Goal: Task Accomplishment & Management: Manage account settings

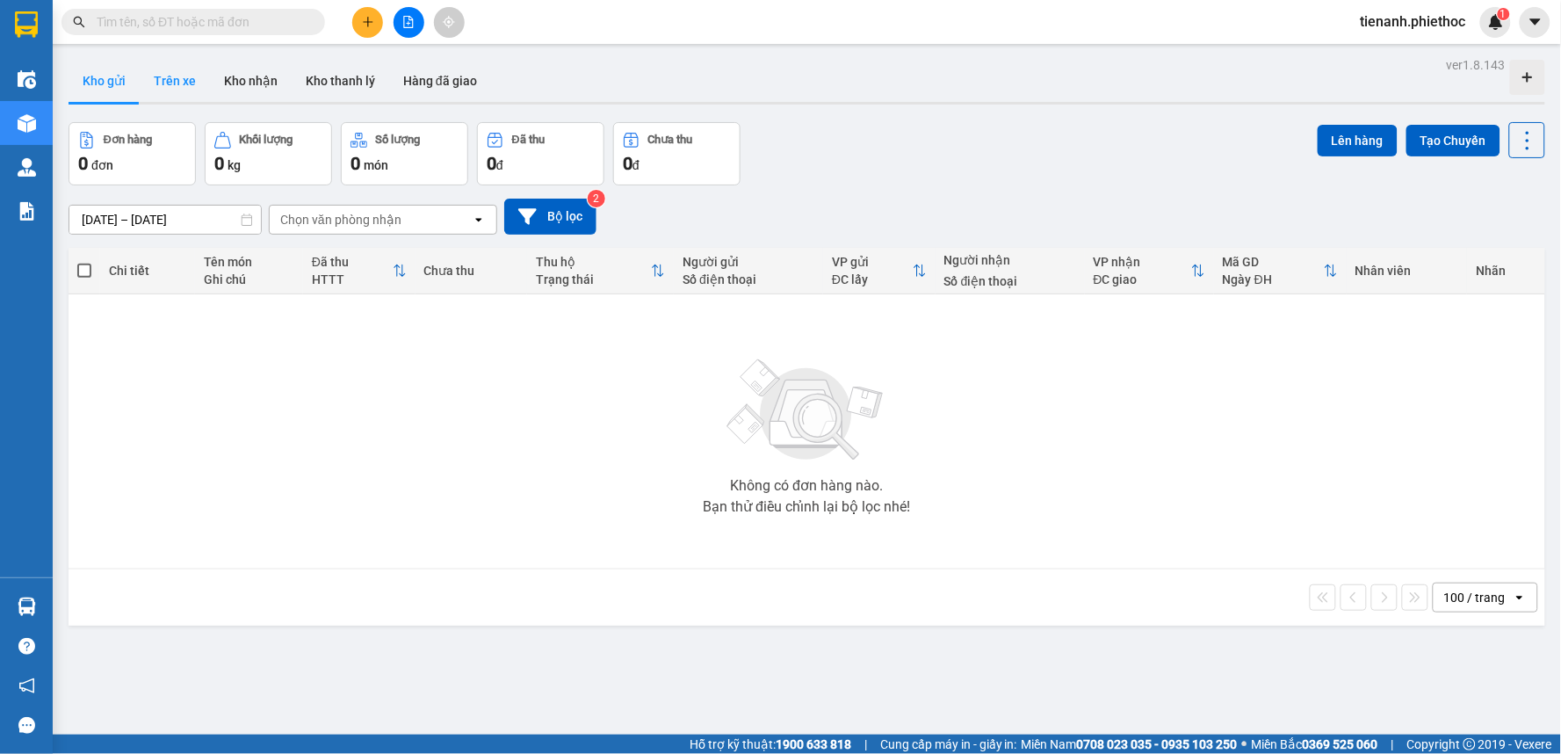
click at [190, 90] on button "Trên xe" at bounding box center [175, 81] width 70 height 42
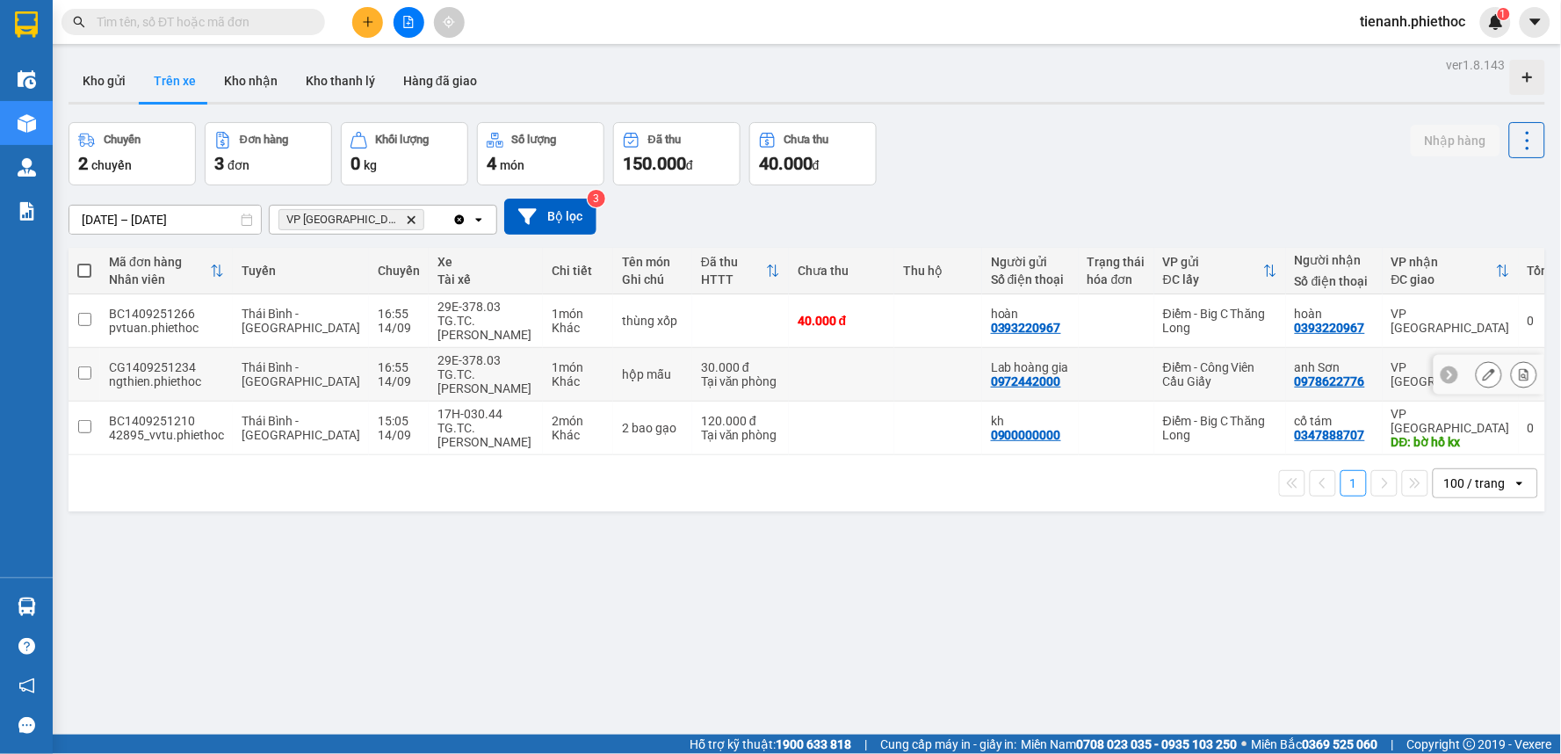
click at [894, 372] on td at bounding box center [938, 375] width 88 height 54
checkbox input "true"
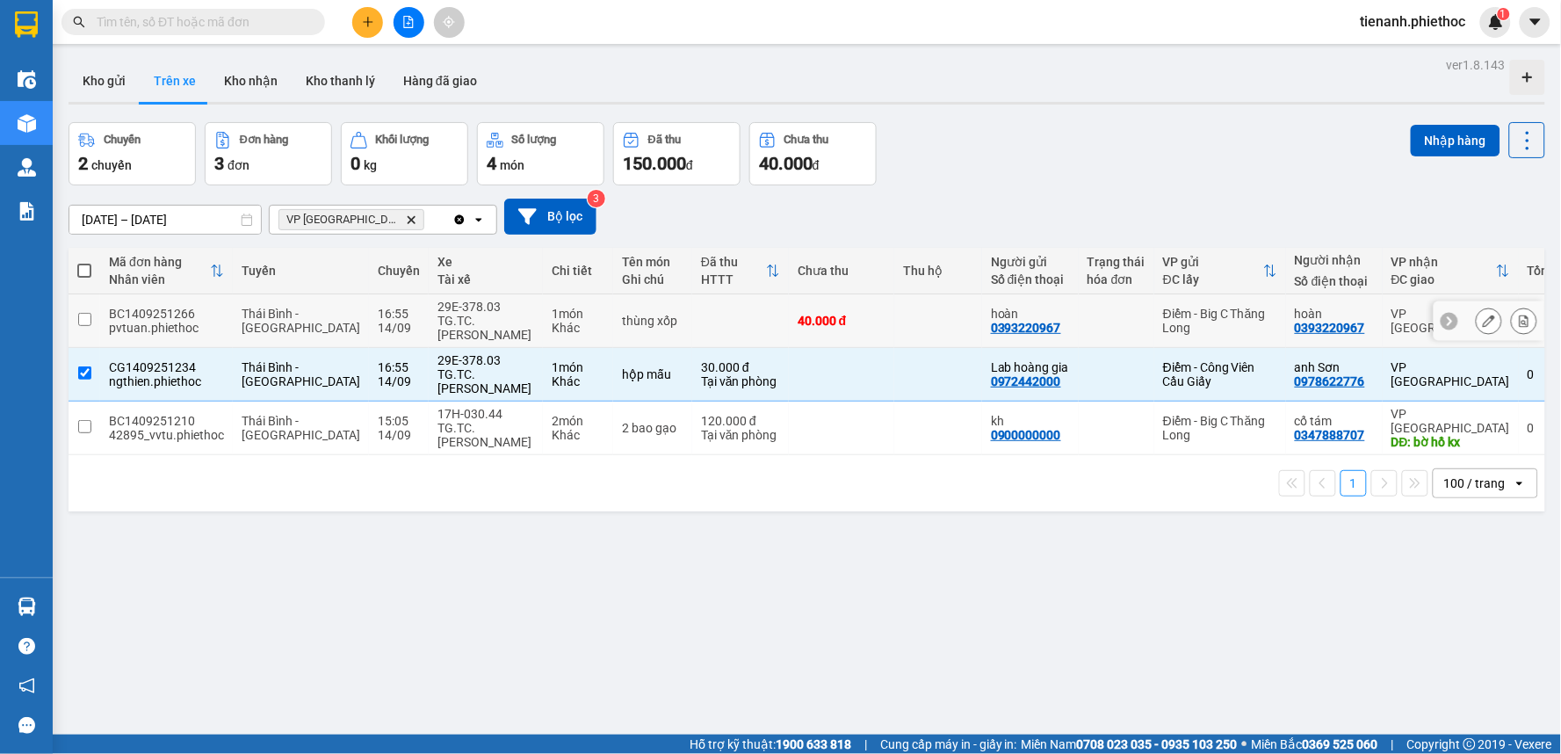
click at [894, 320] on td at bounding box center [938, 321] width 88 height 54
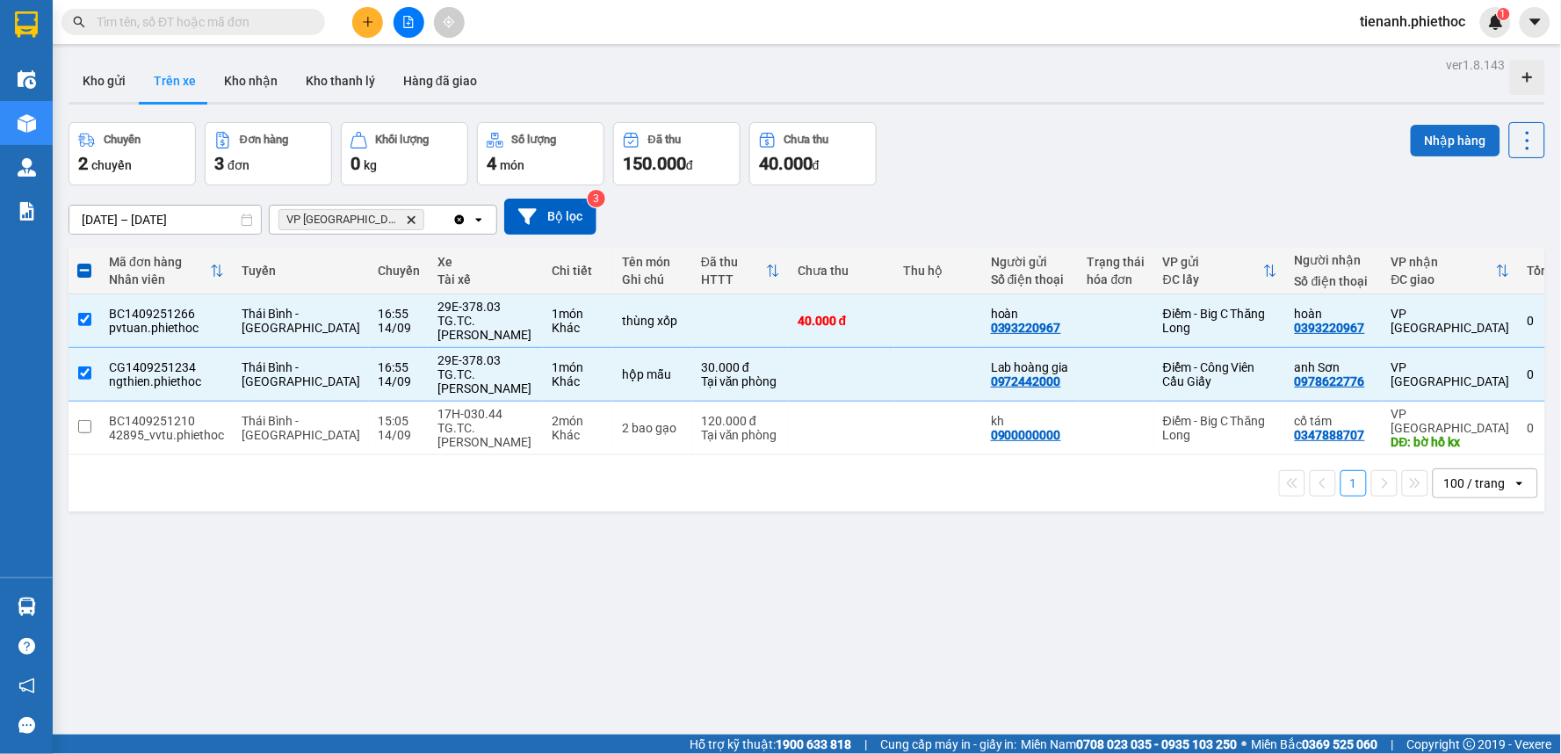
click at [1430, 134] on button "Nhập hàng" at bounding box center [1456, 141] width 90 height 32
checkbox input "false"
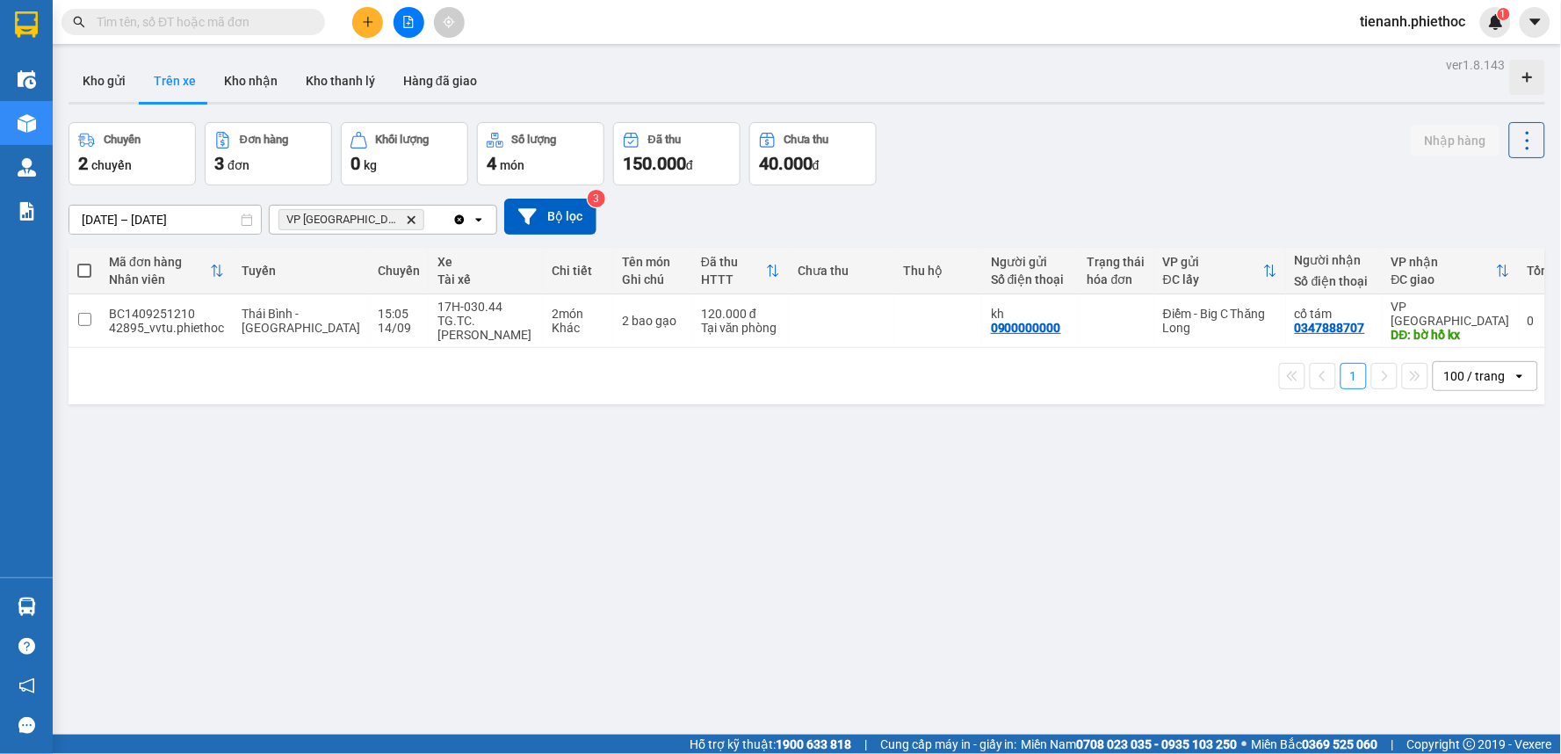
click at [364, 16] on icon "plus" at bounding box center [368, 22] width 12 height 12
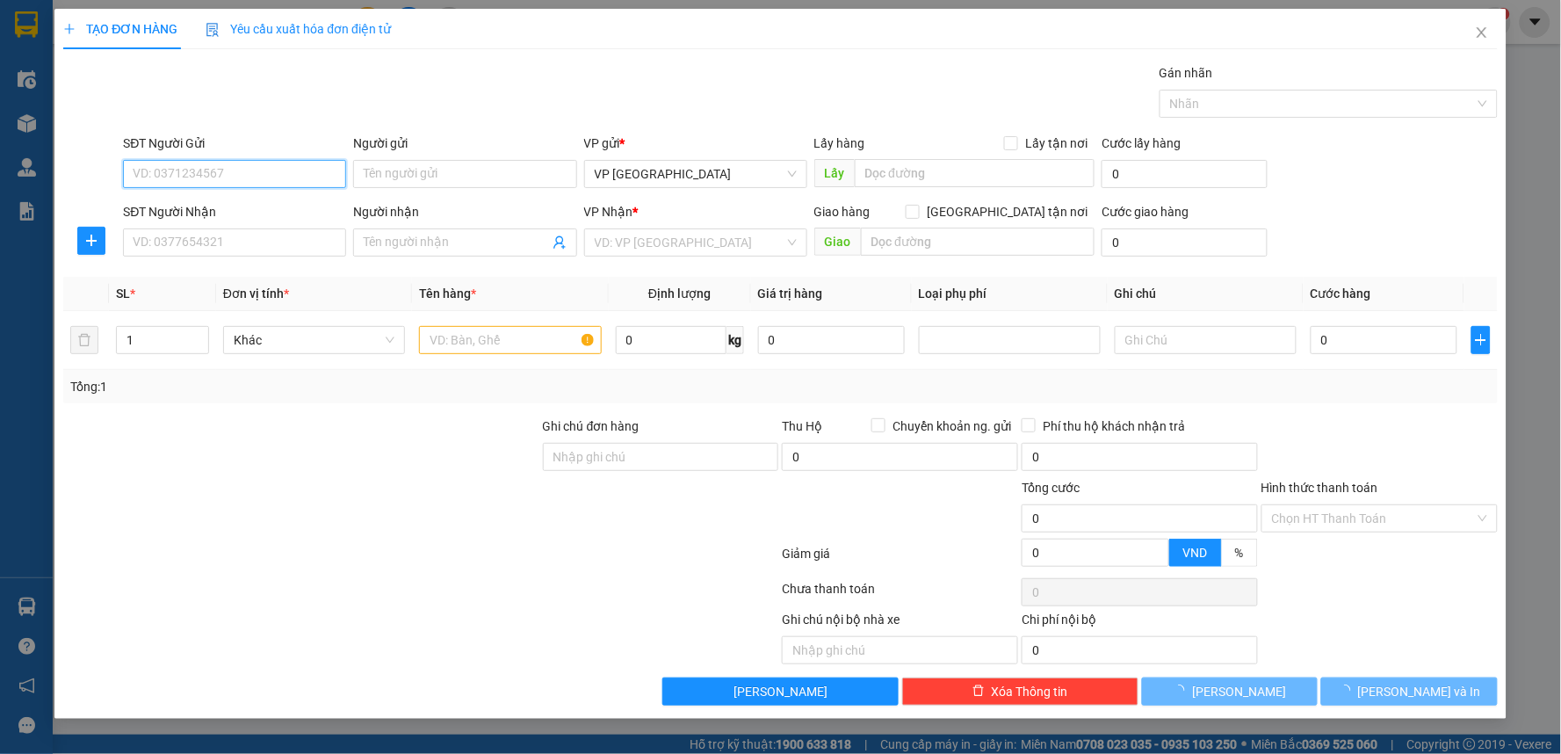
click at [239, 172] on input "SĐT Người Gửi" at bounding box center [234, 174] width 223 height 28
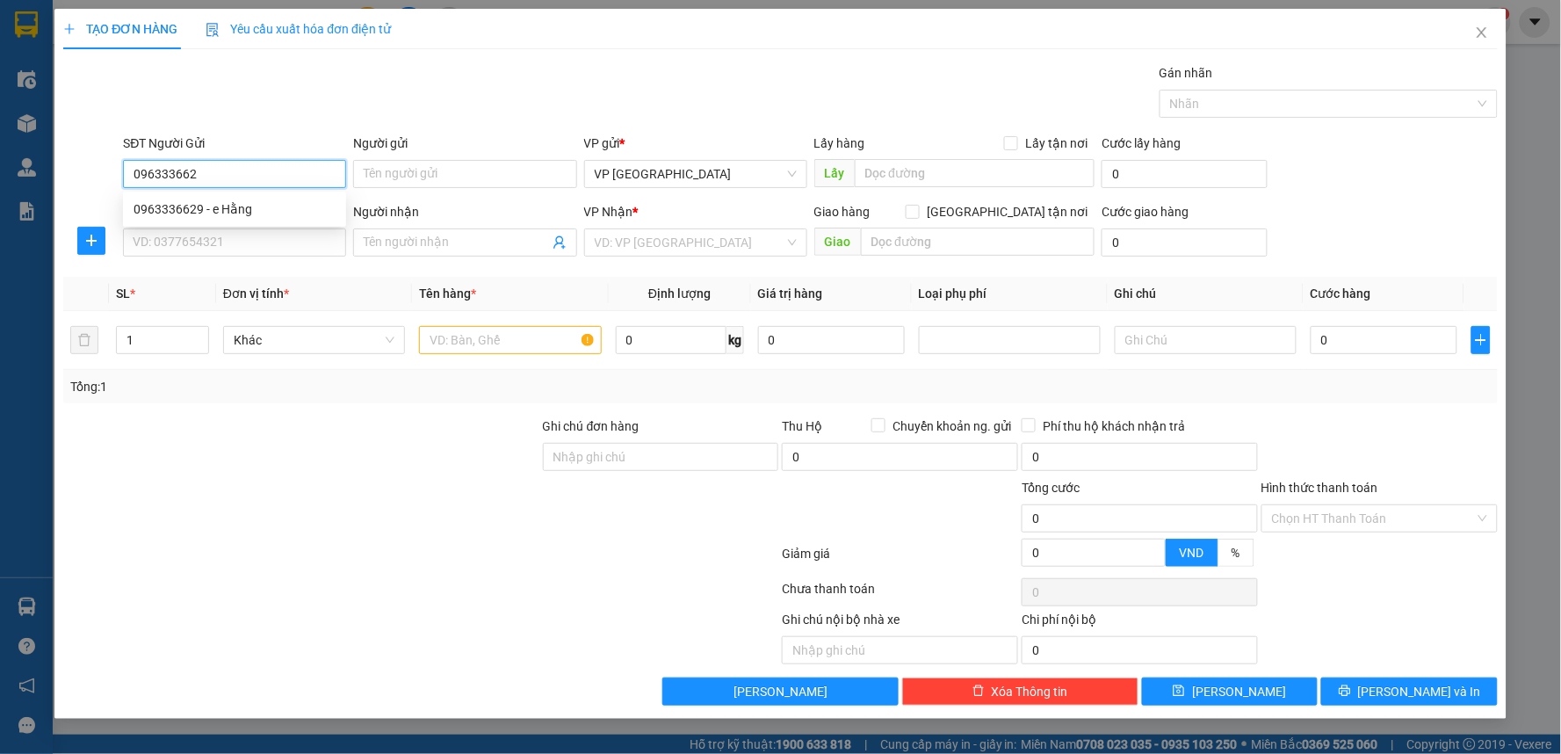
type input "0963336629"
click at [235, 211] on div "0963336629 - e Hằng" at bounding box center [235, 208] width 202 height 19
type input "e Hằng"
type input "0963336629"
click at [95, 247] on icon "plus" at bounding box center [91, 241] width 14 height 14
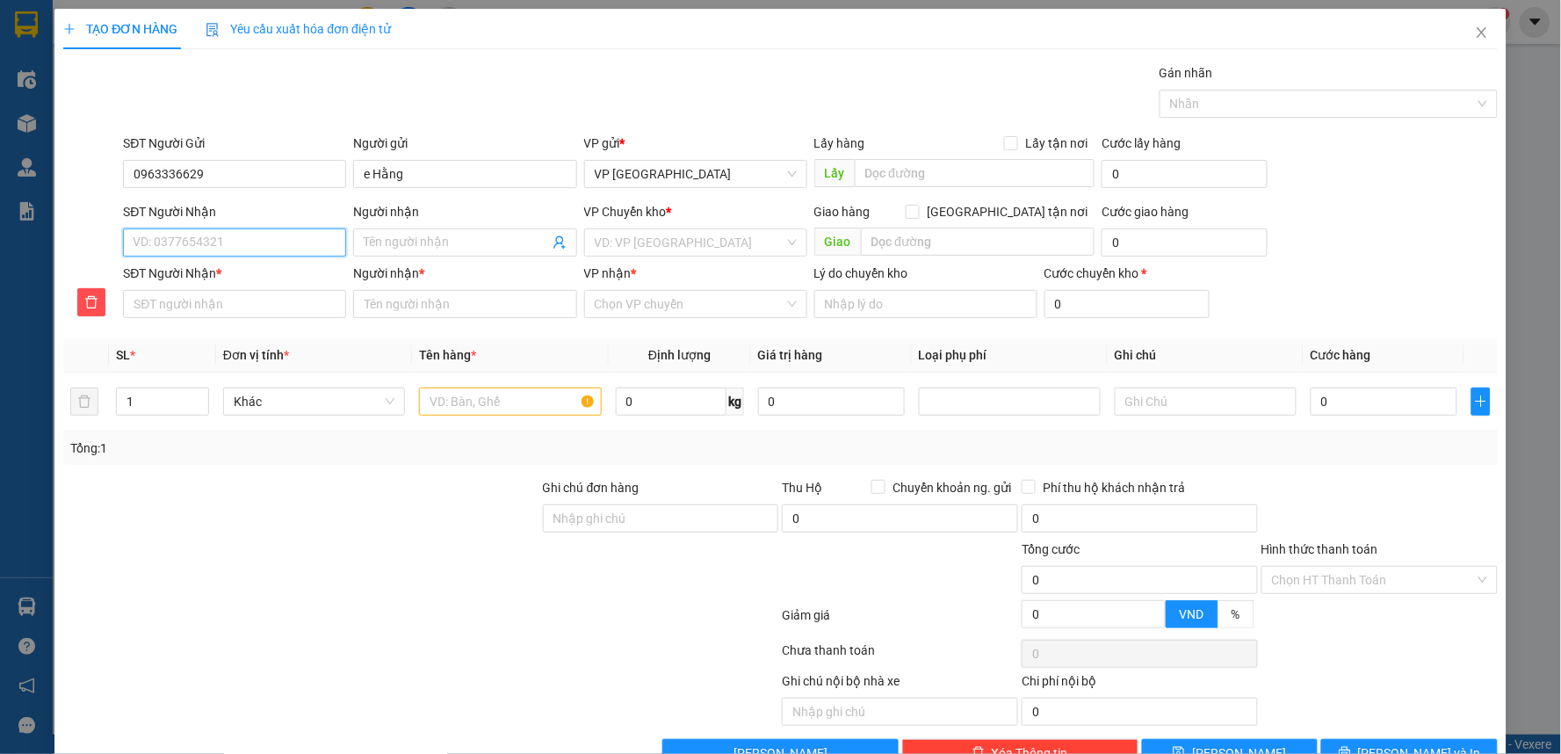
click at [205, 249] on input "SĐT Người Nhận" at bounding box center [234, 242] width 223 height 28
click at [206, 272] on div "0835248666 - tươi" at bounding box center [233, 277] width 200 height 19
type input "0835248666"
type input "tươi"
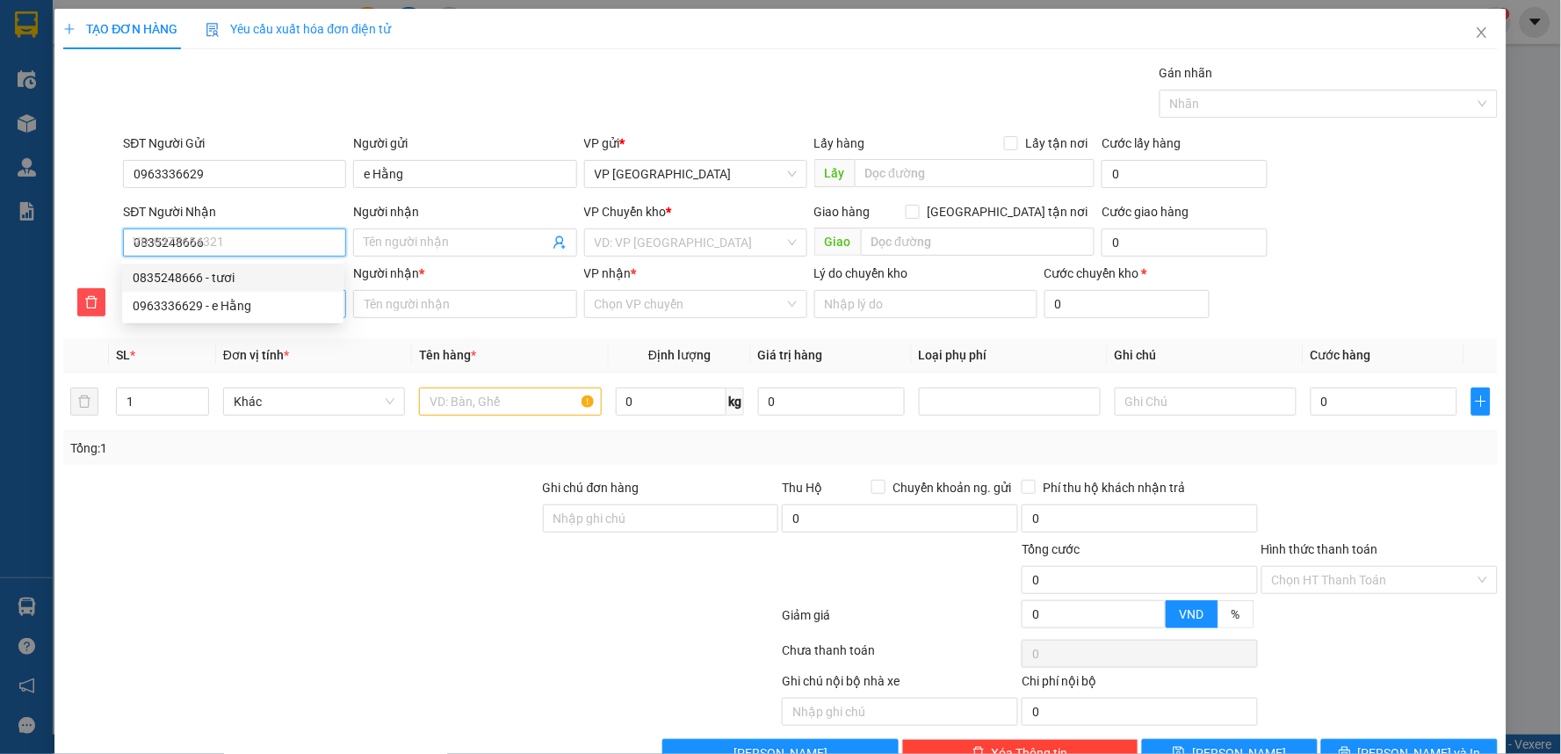
type input "tươi"
click at [663, 249] on span "VP [PERSON_NAME]" at bounding box center [696, 242] width 202 height 26
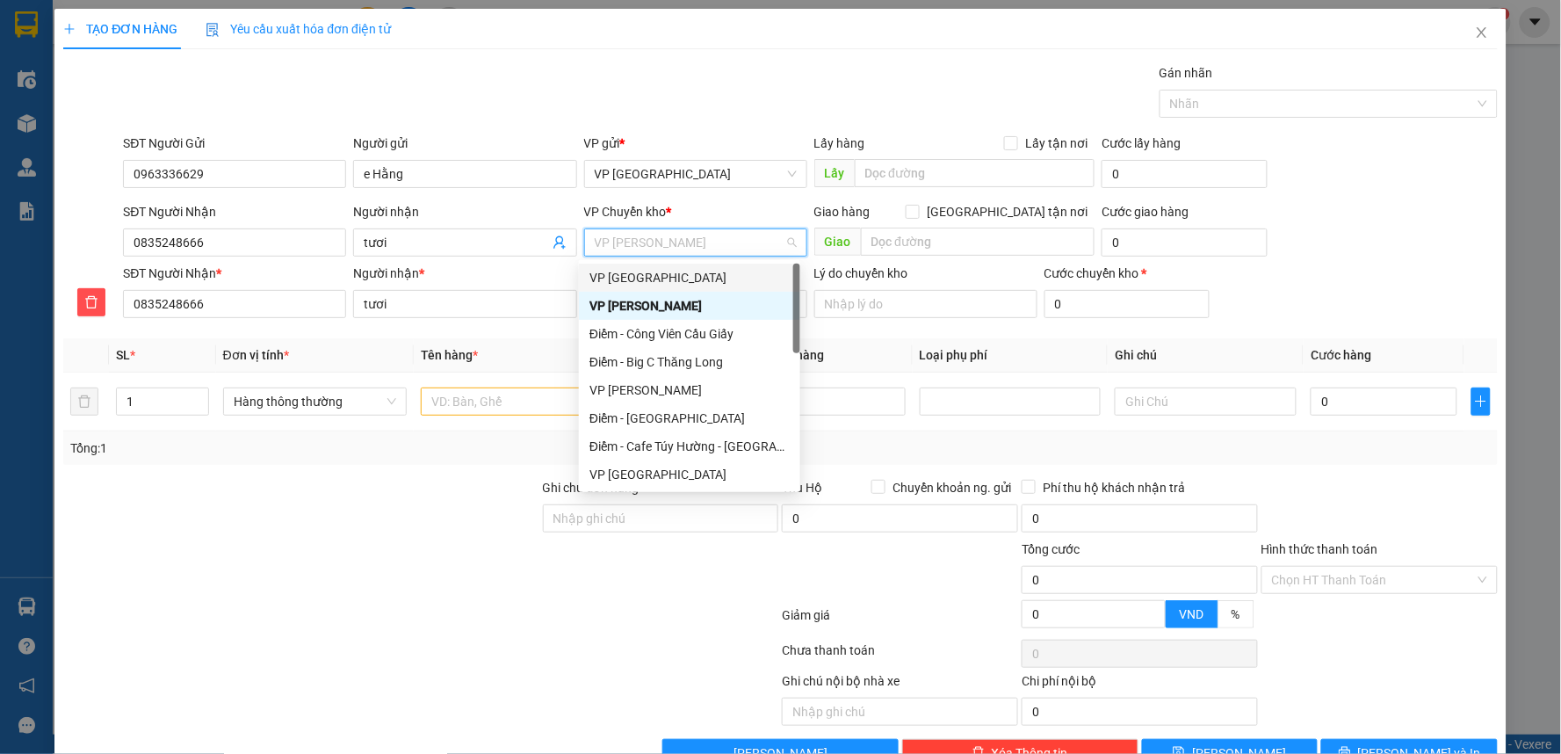
click at [632, 277] on div "VP [GEOGRAPHIC_DATA]" at bounding box center [689, 277] width 200 height 19
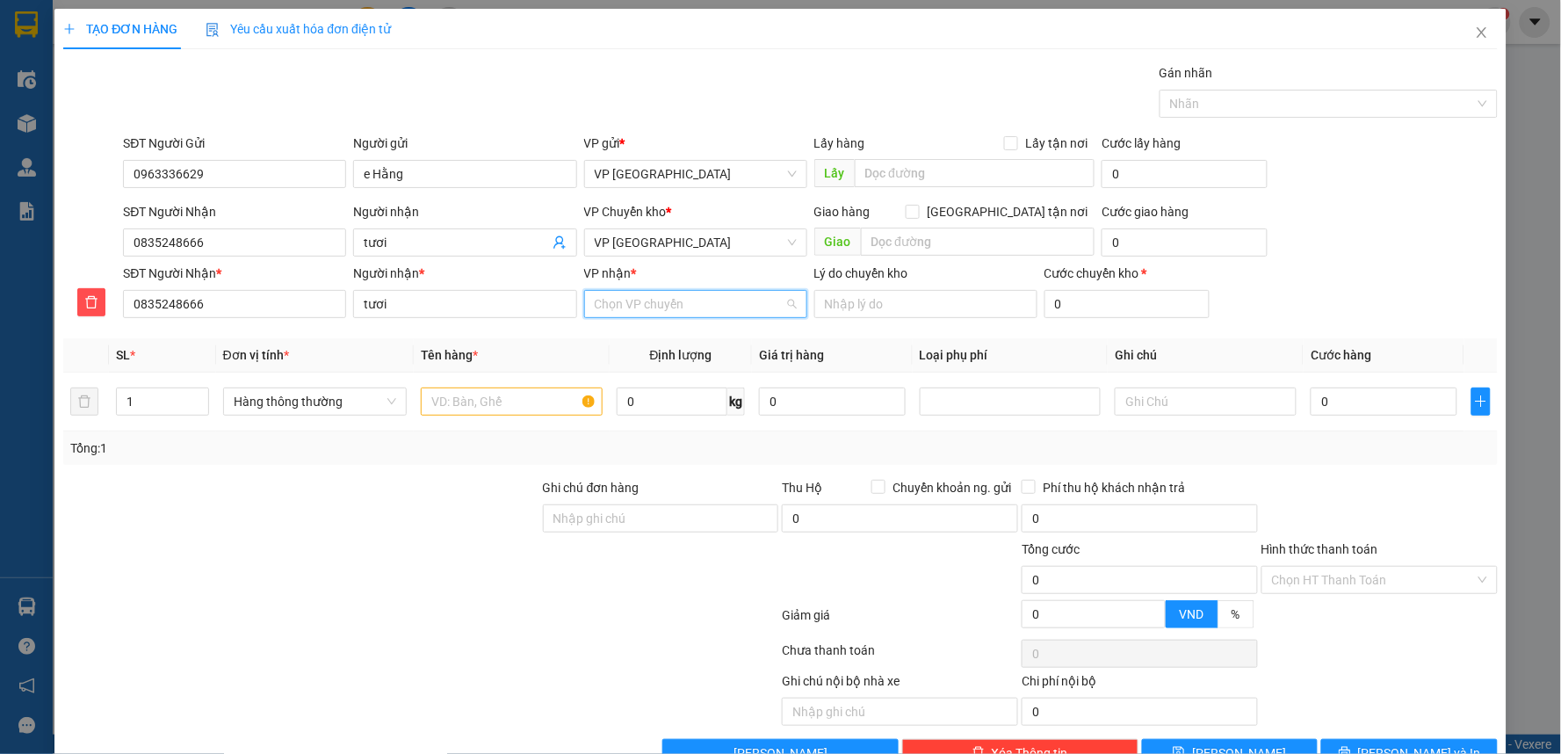
click at [648, 297] on input "VP nhận *" at bounding box center [690, 304] width 190 height 26
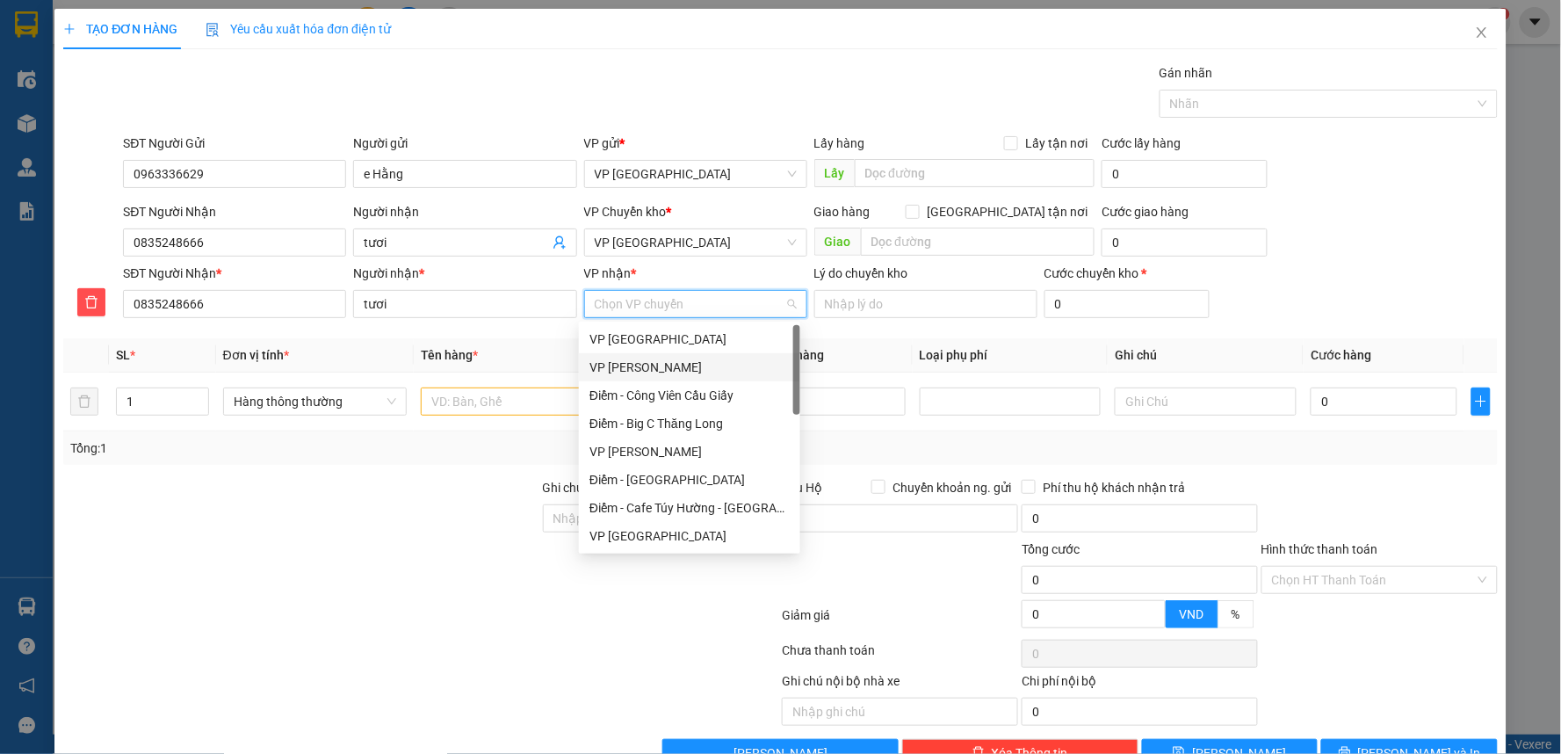
click at [674, 367] on div "VP [PERSON_NAME]" at bounding box center [689, 366] width 200 height 19
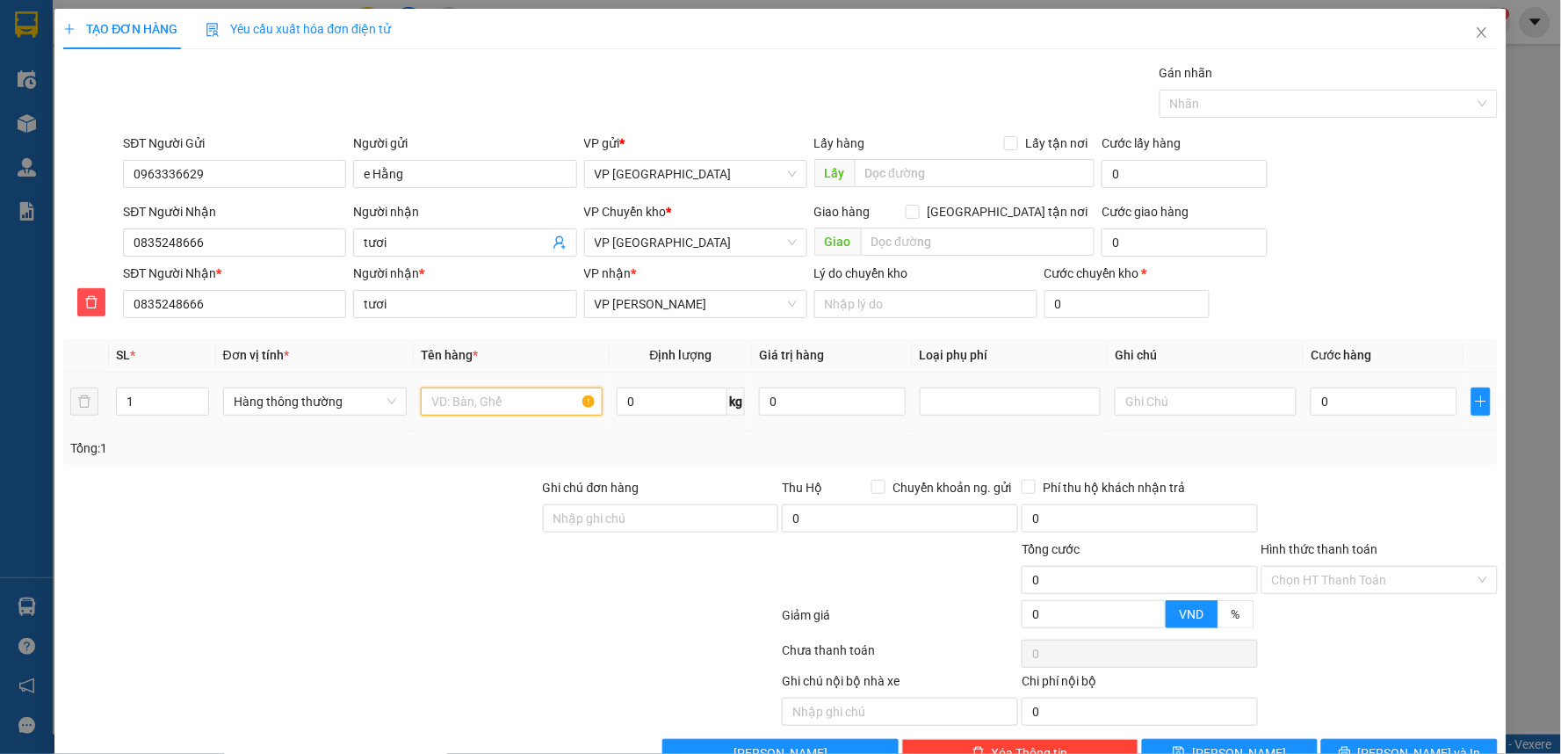
click at [496, 405] on input "text" at bounding box center [512, 401] width 182 height 28
type input "bọc đen"
click at [1138, 241] on input "0" at bounding box center [1184, 242] width 166 height 28
type input "5"
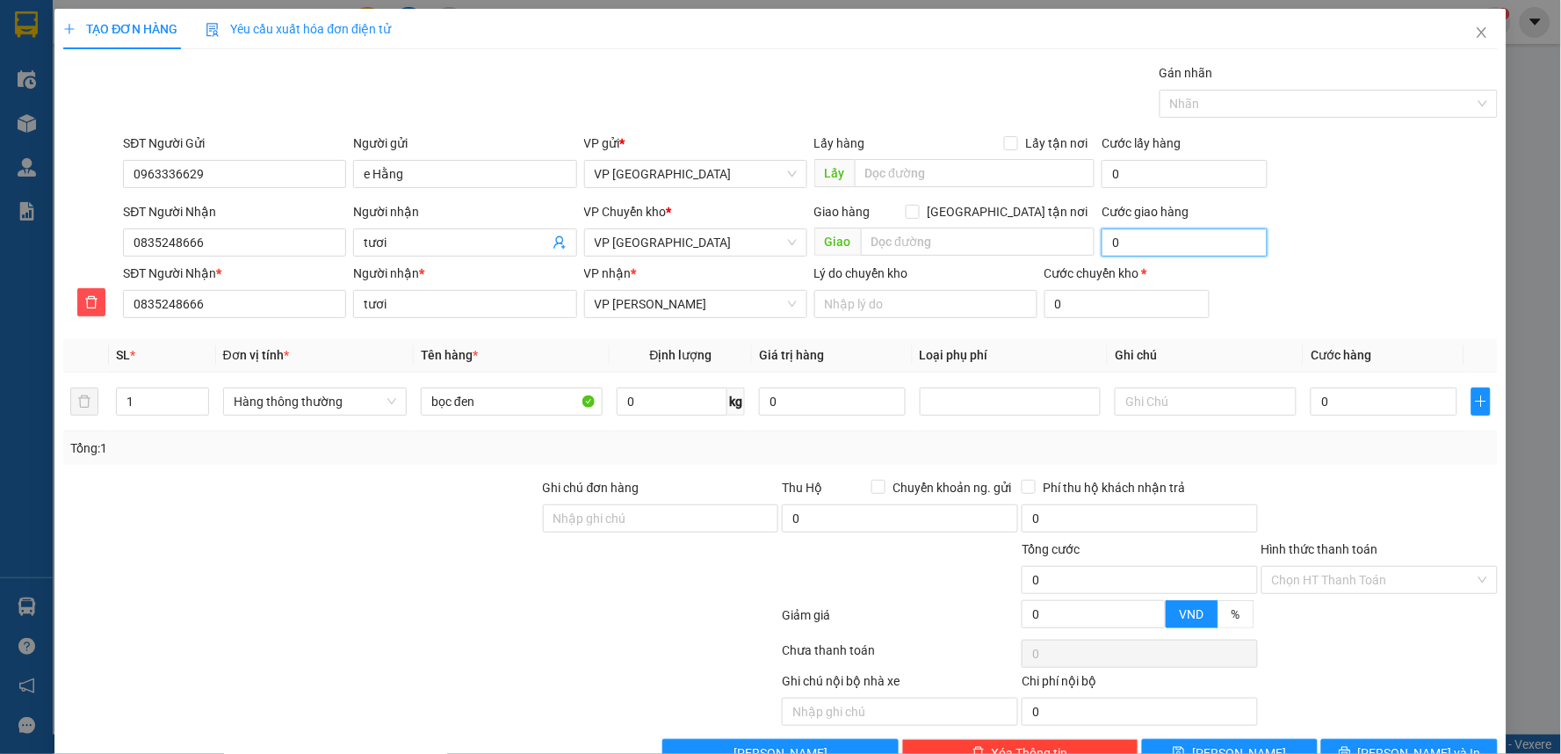
type input "5"
type input "5.000"
click at [1456, 218] on div "SĐT Người Nhận 0835248666 Người nhận tươi VP Chuyển kho * VP Thái Bình Giao hàn…" at bounding box center [809, 232] width 1381 height 61
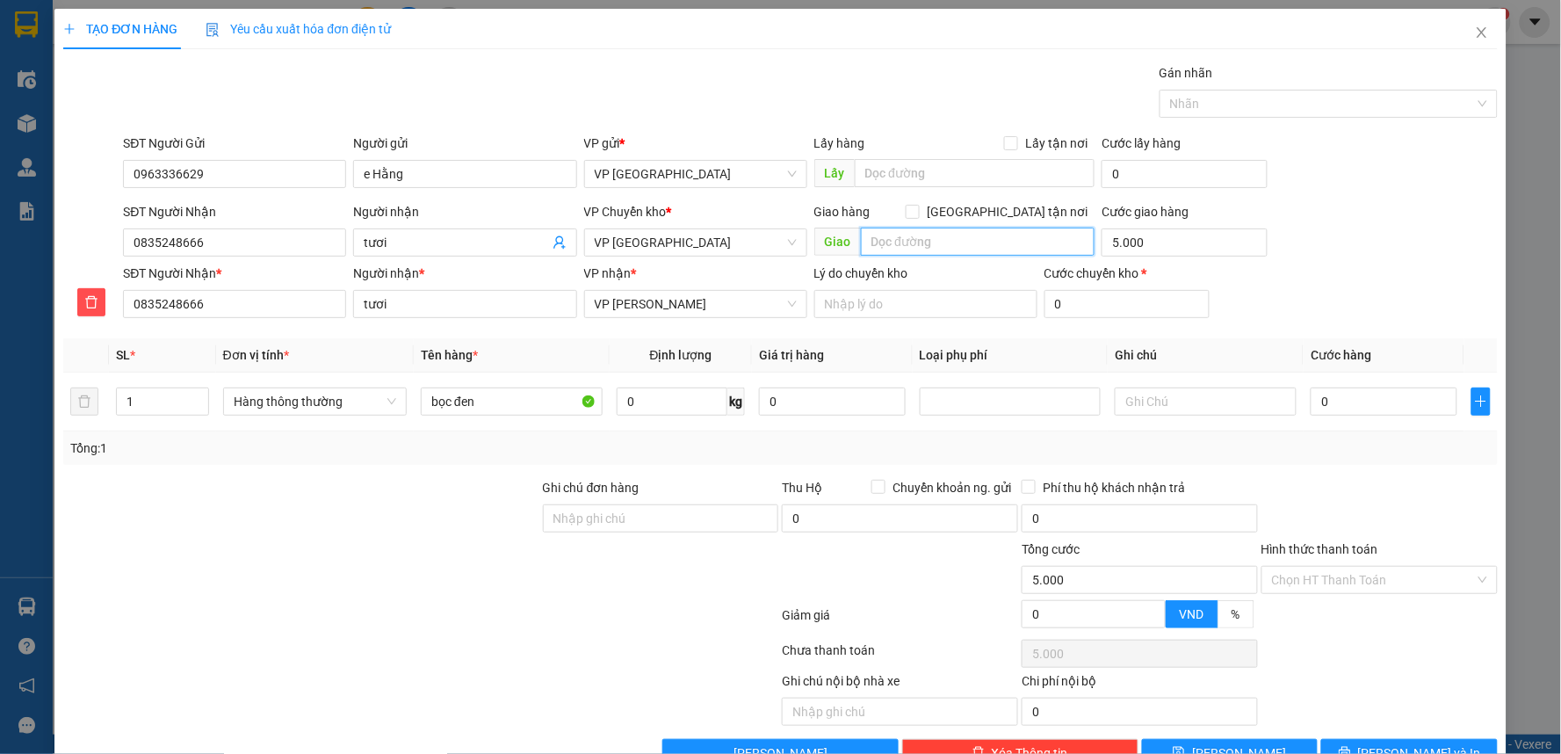
click at [1026, 240] on input "text" at bounding box center [978, 241] width 235 height 28
type input "n"
type input "vp nguyễn xiển"
click at [1364, 411] on input "0" at bounding box center [1384, 401] width 146 height 28
type input "4"
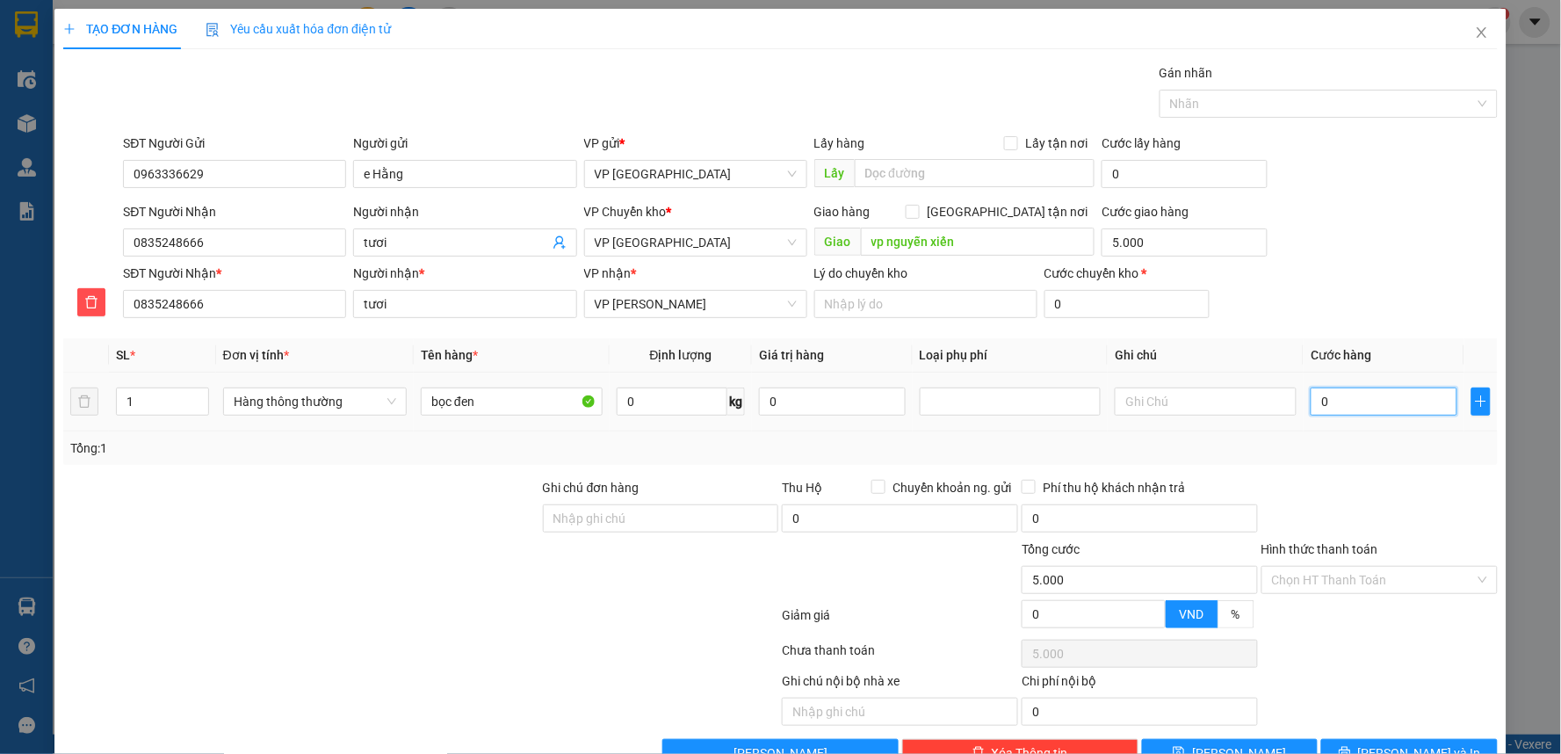
type input "5.004"
type input "40"
type input "5.040"
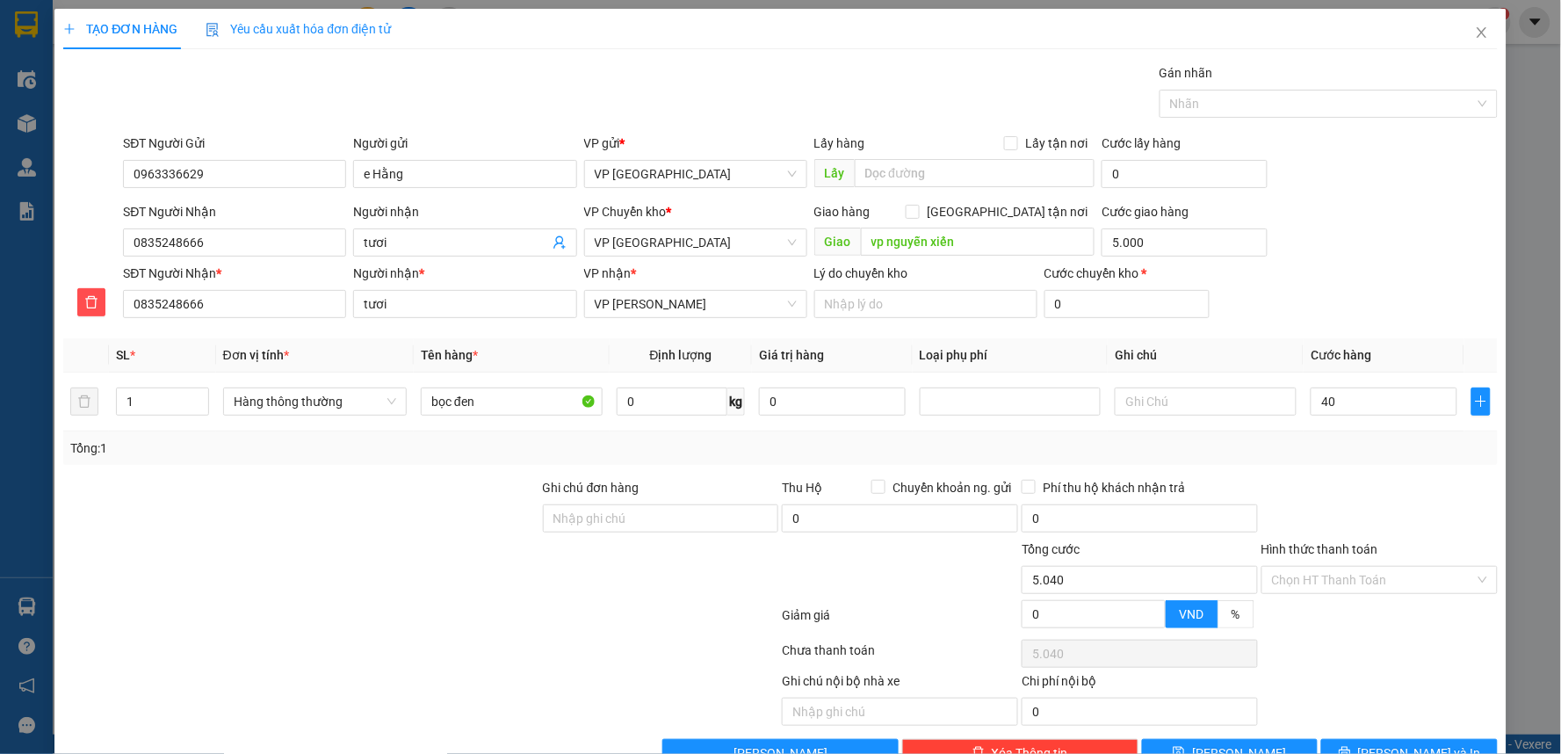
type input "40.000"
type input "45.000"
click at [1437, 249] on div "SĐT Người Nhận 0835248666 Người nhận tươi VP Chuyển kho * VP Thái Bình Giao hàn…" at bounding box center [809, 232] width 1381 height 61
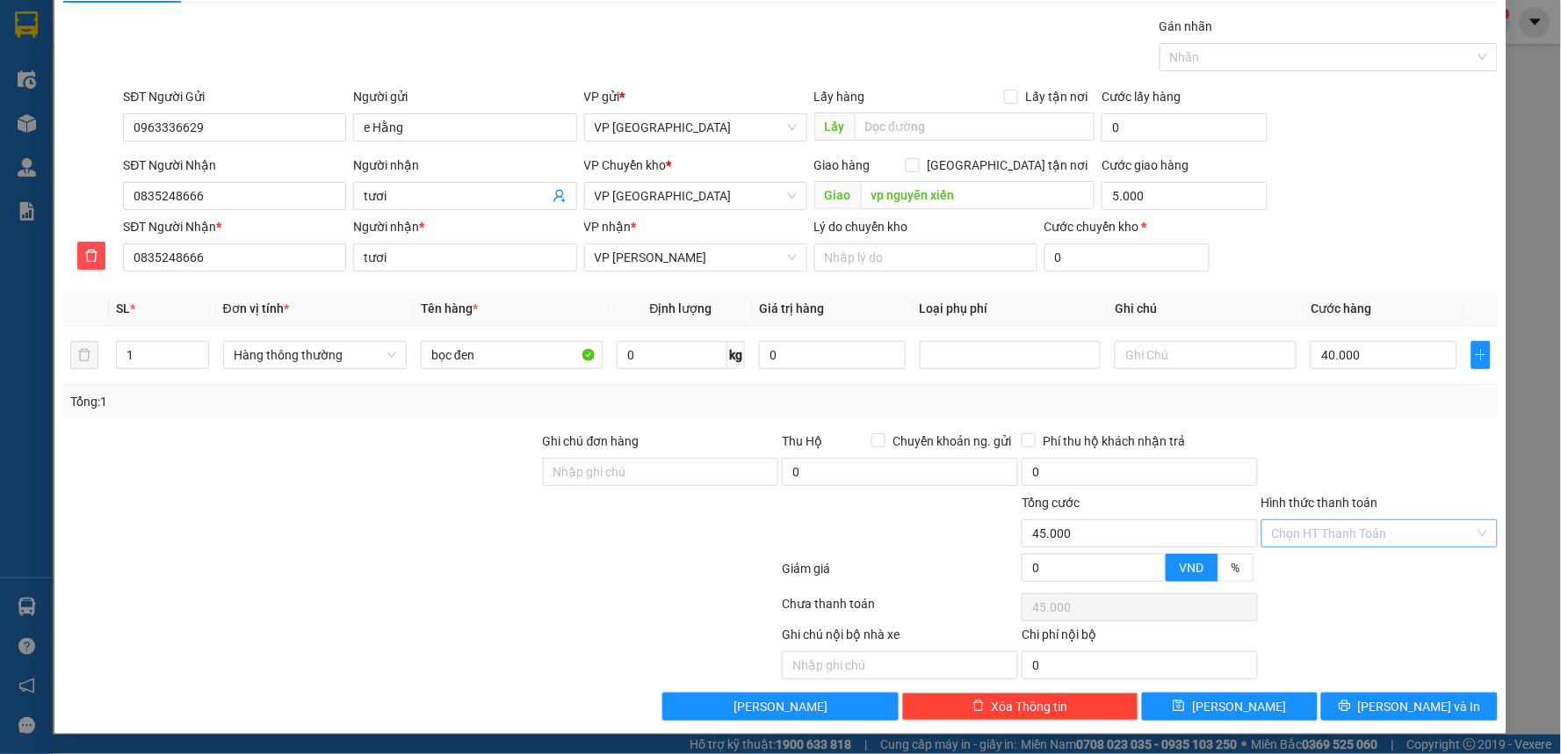
click at [1376, 540] on input "Hình thức thanh toán" at bounding box center [1373, 533] width 203 height 26
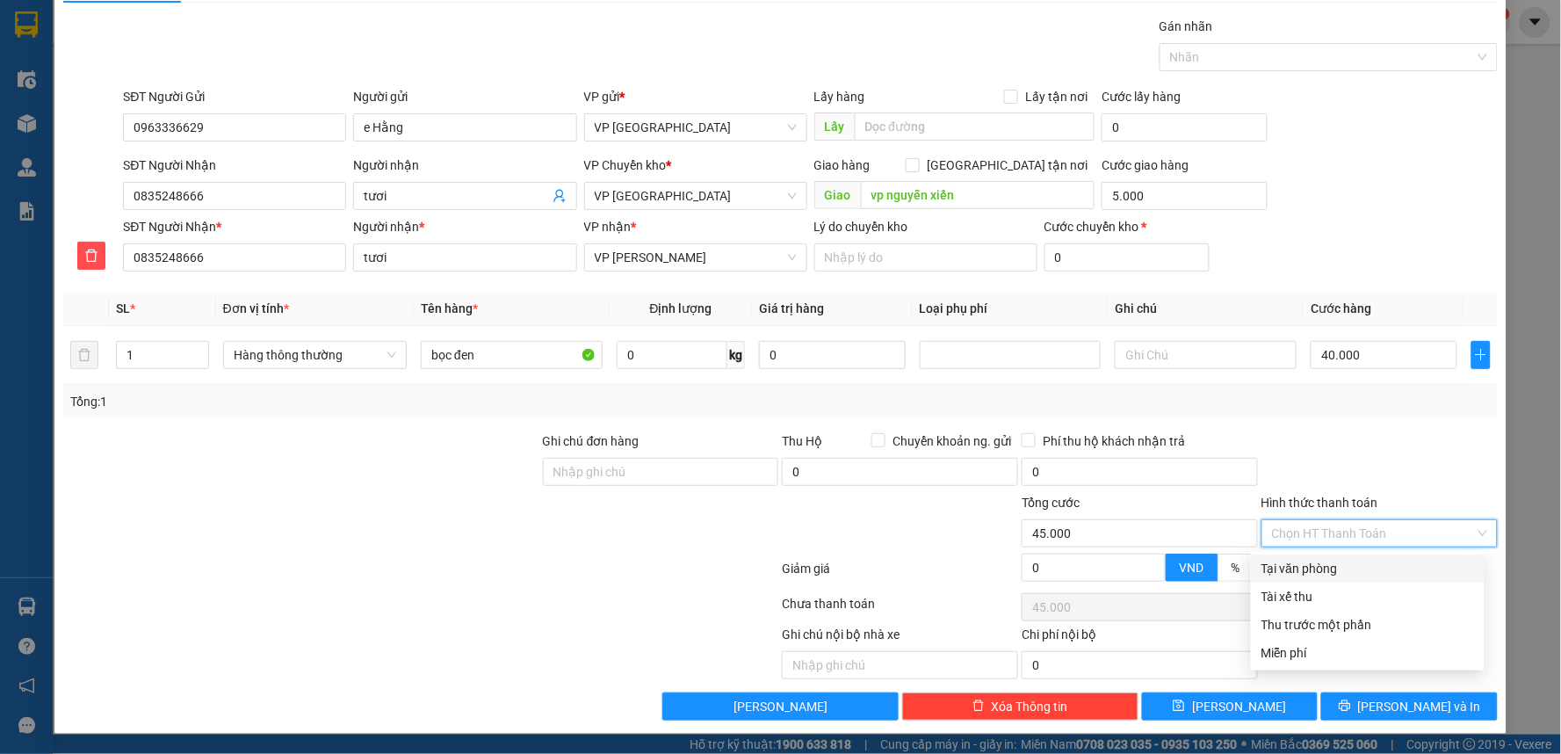
click at [1403, 437] on div at bounding box center [1380, 461] width 240 height 61
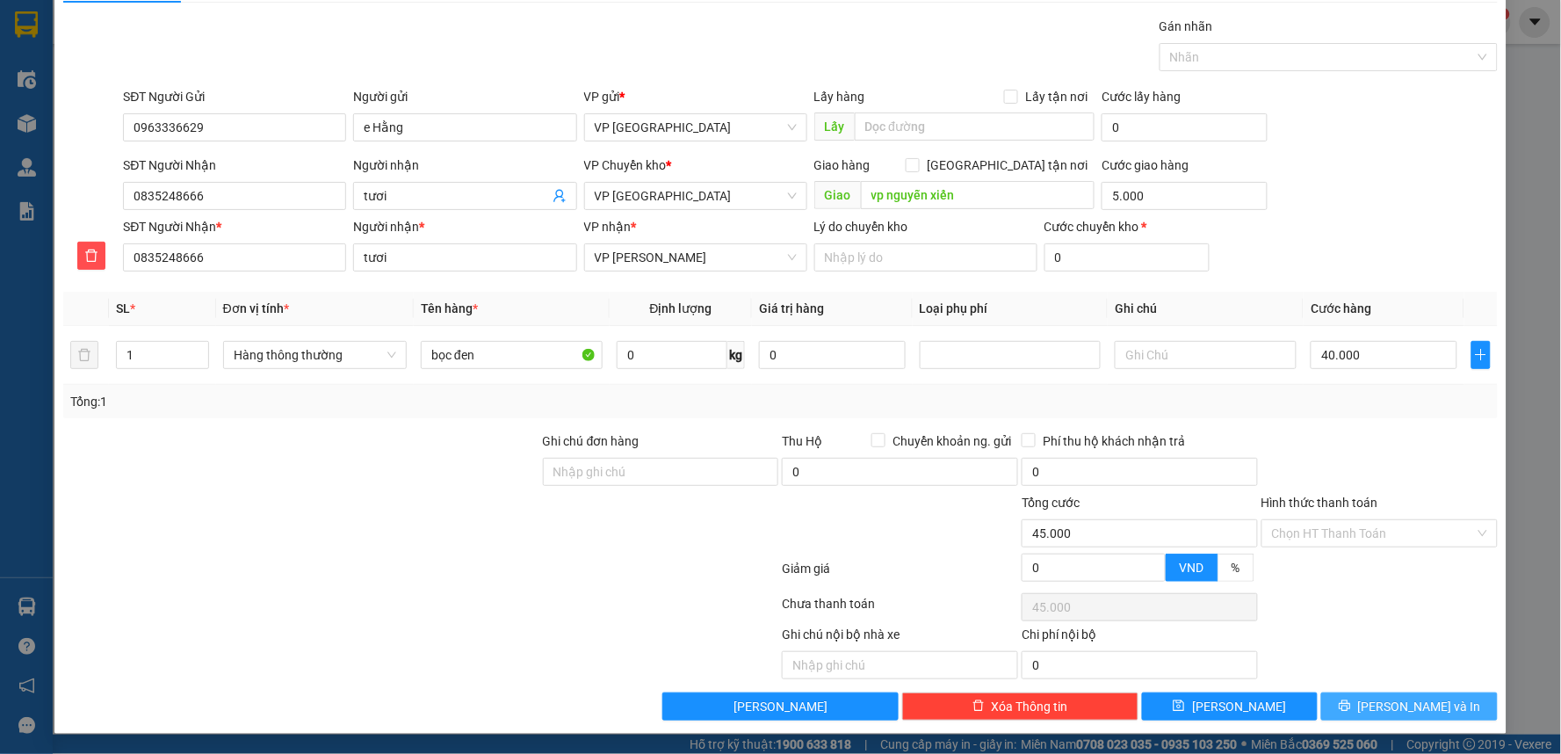
click at [1430, 710] on span "[PERSON_NAME] và In" at bounding box center [1419, 706] width 123 height 19
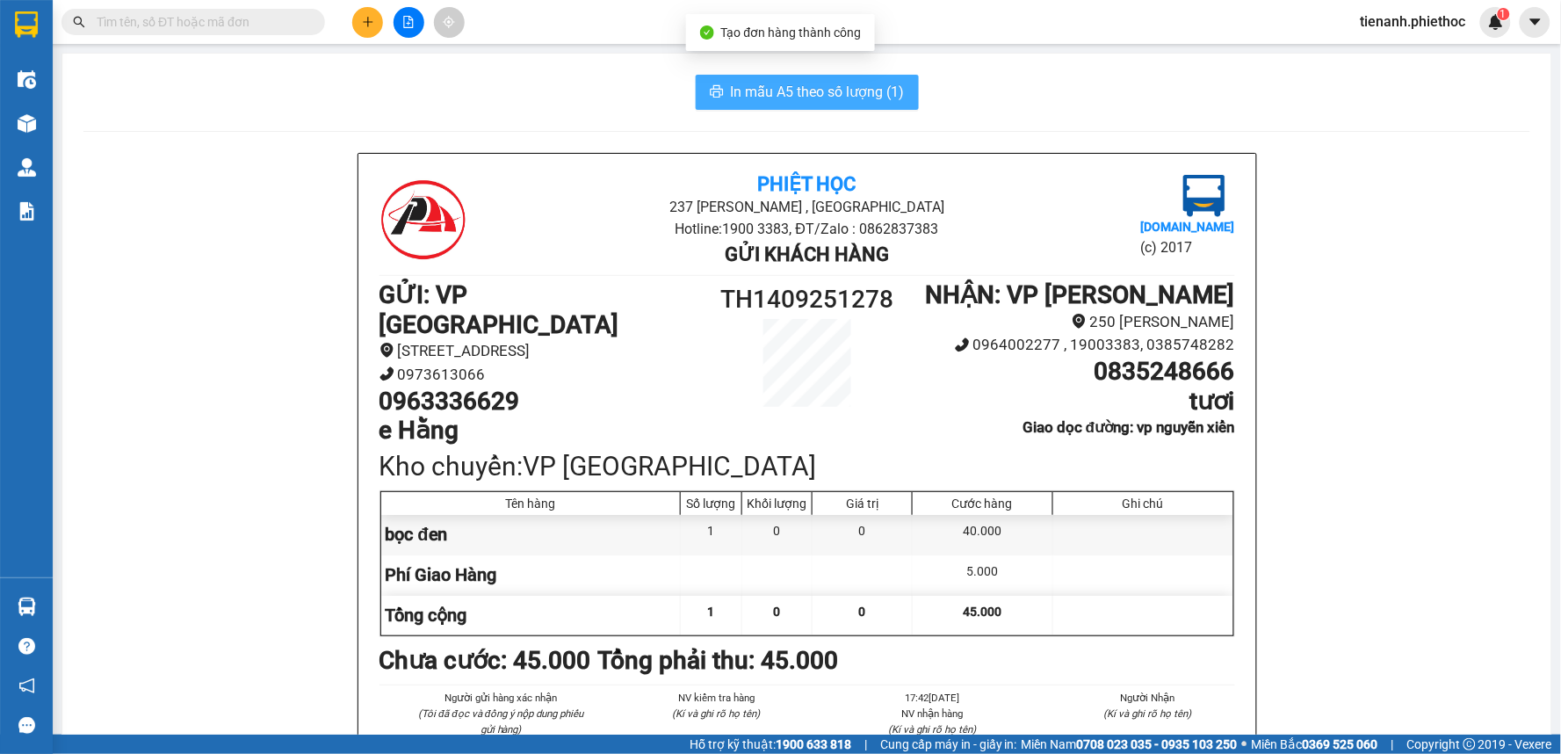
click at [849, 91] on span "In mẫu A5 theo số lượng (1)" at bounding box center [818, 92] width 174 height 22
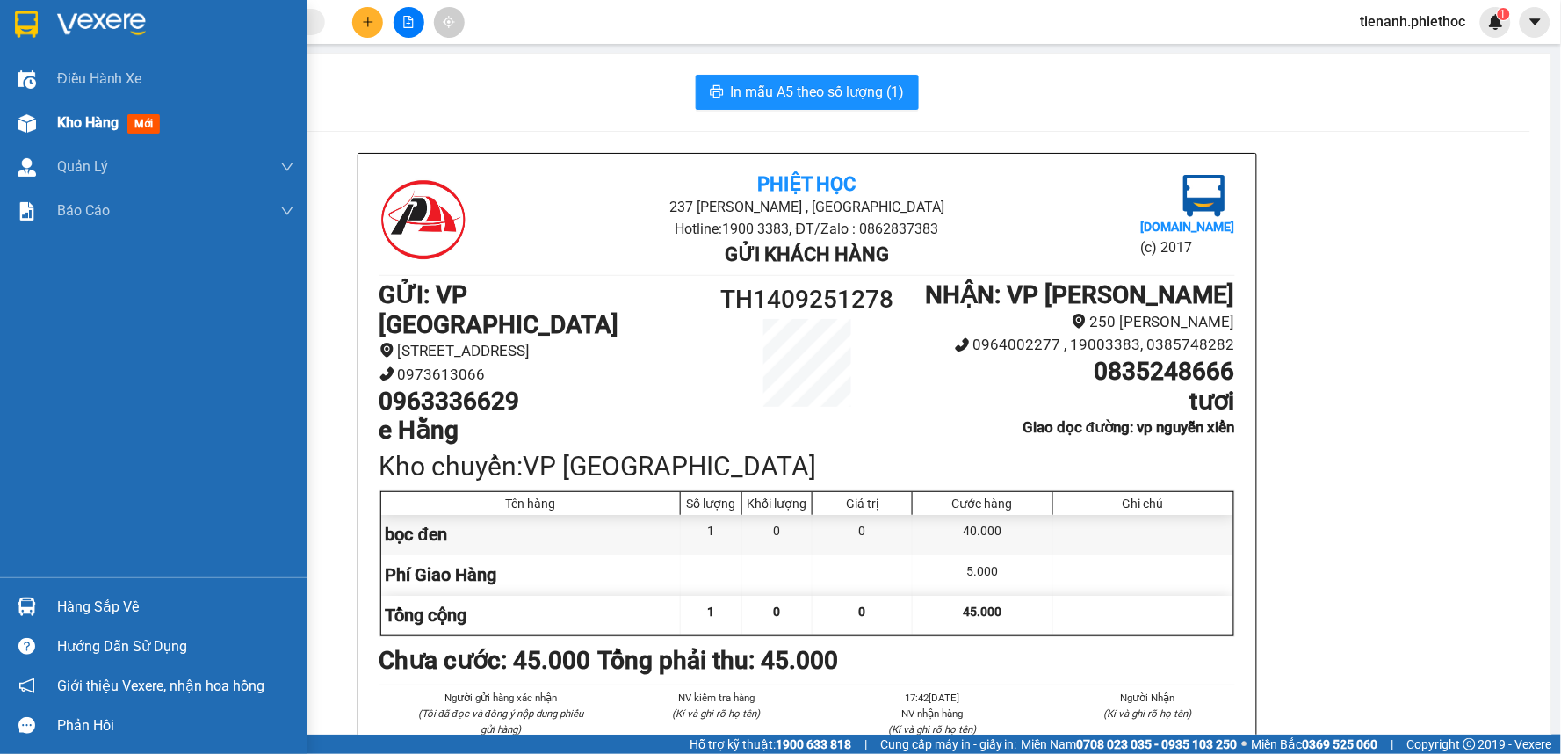
click at [80, 118] on span "Kho hàng" at bounding box center [87, 122] width 61 height 17
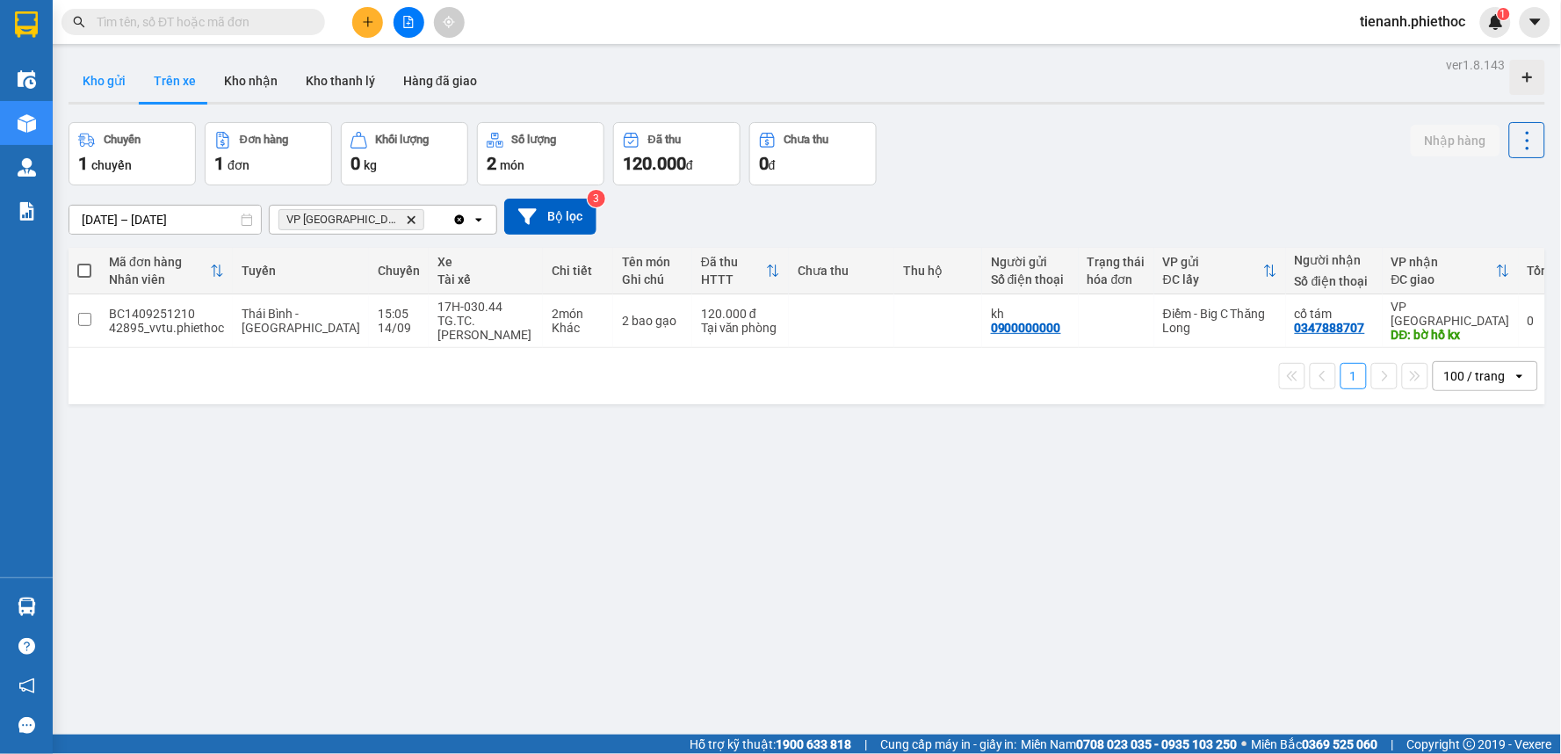
click at [93, 82] on button "Kho gửi" at bounding box center [104, 81] width 71 height 42
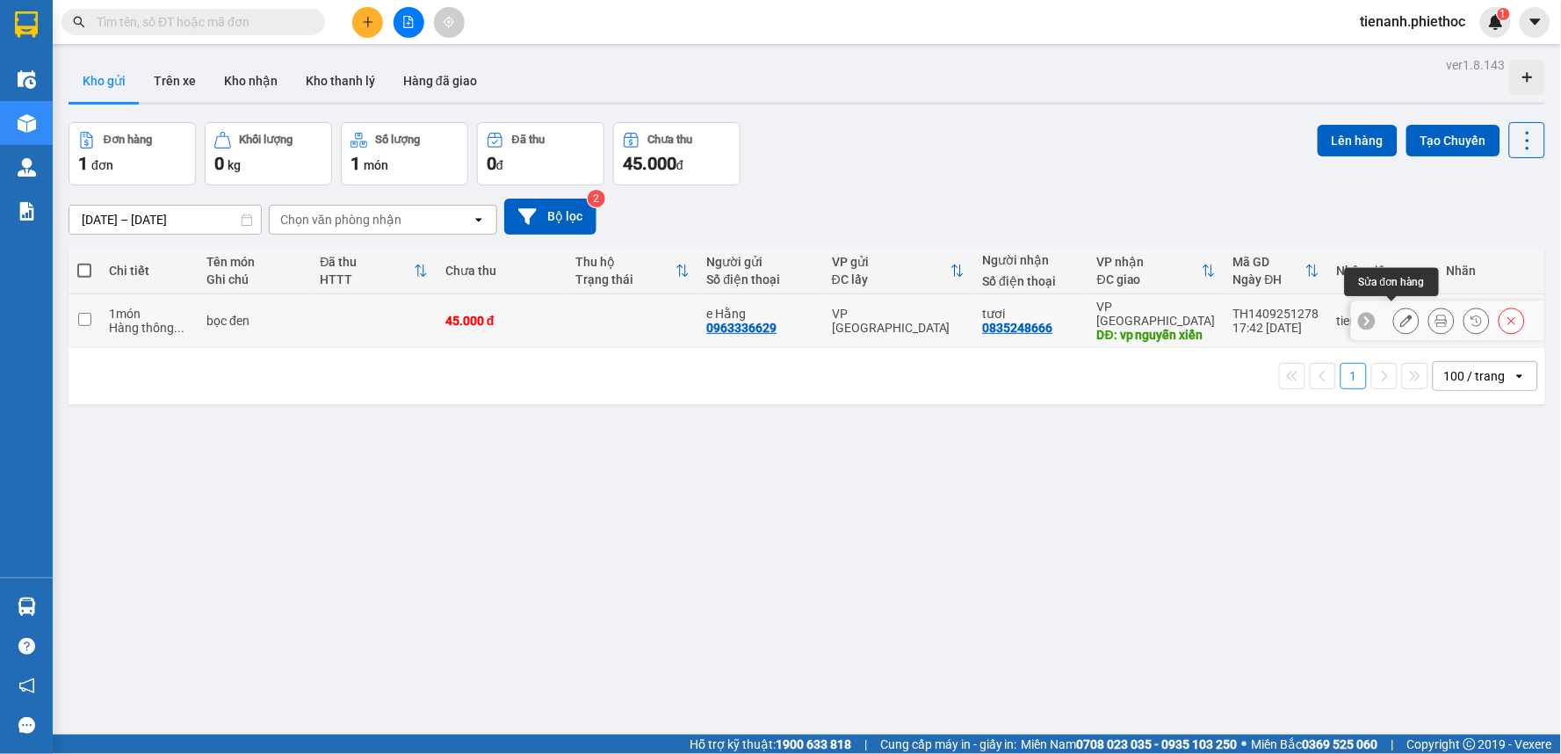
click at [1394, 319] on button at bounding box center [1406, 321] width 25 height 31
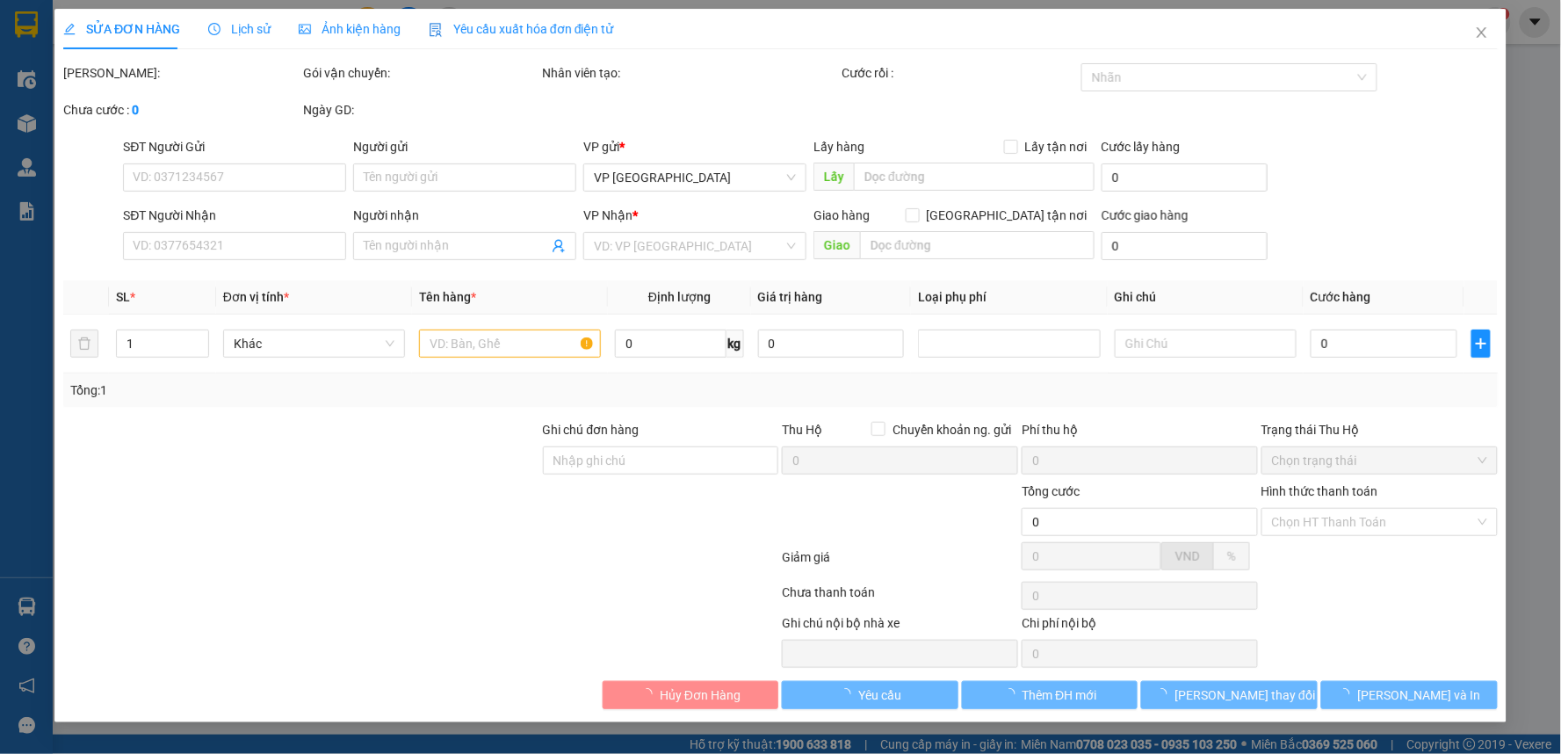
type input "0963336629"
type input "e Hằng"
type input "0835248666"
type input "tươi"
type input "vp nguyễn xiển"
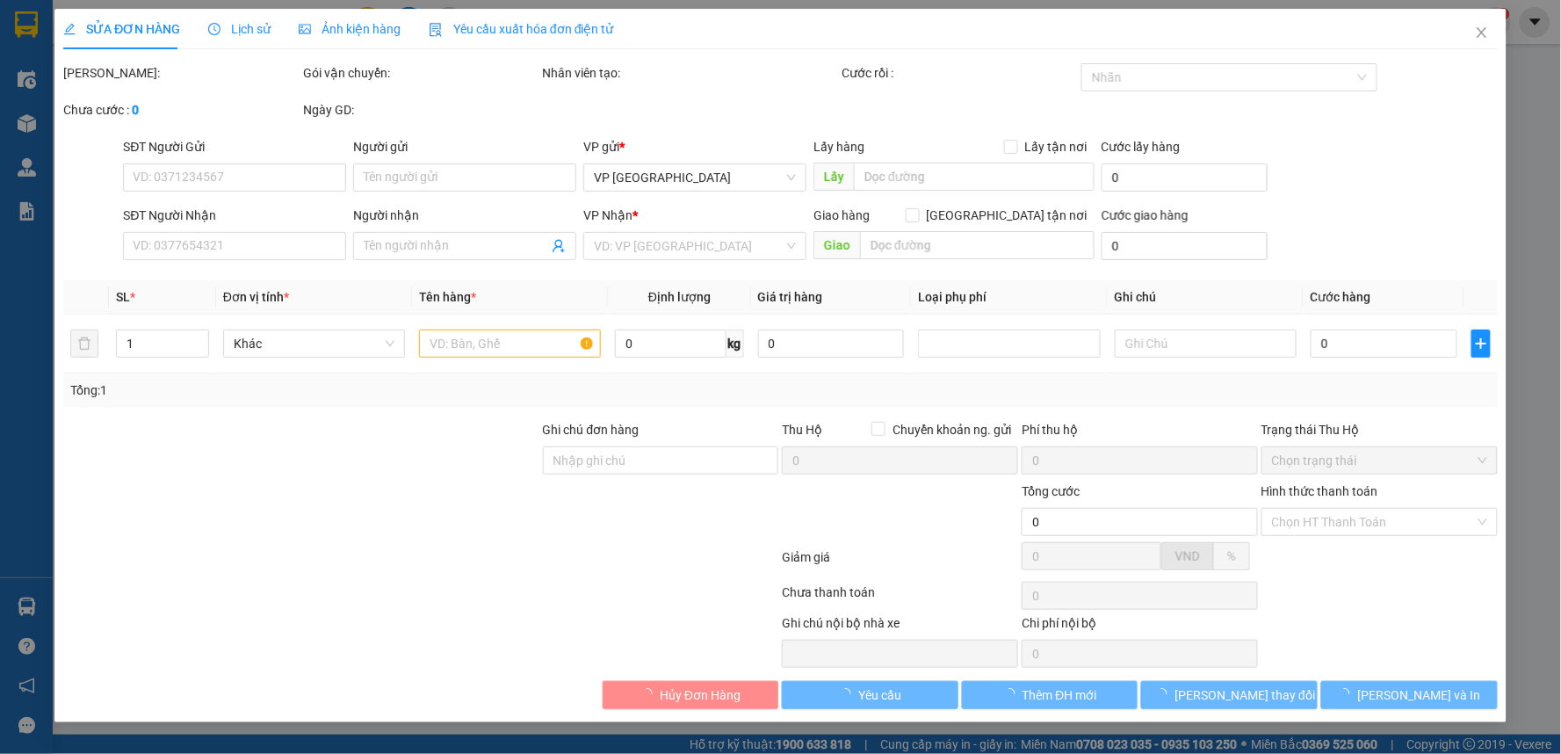
type input "5.000"
type input "45.000"
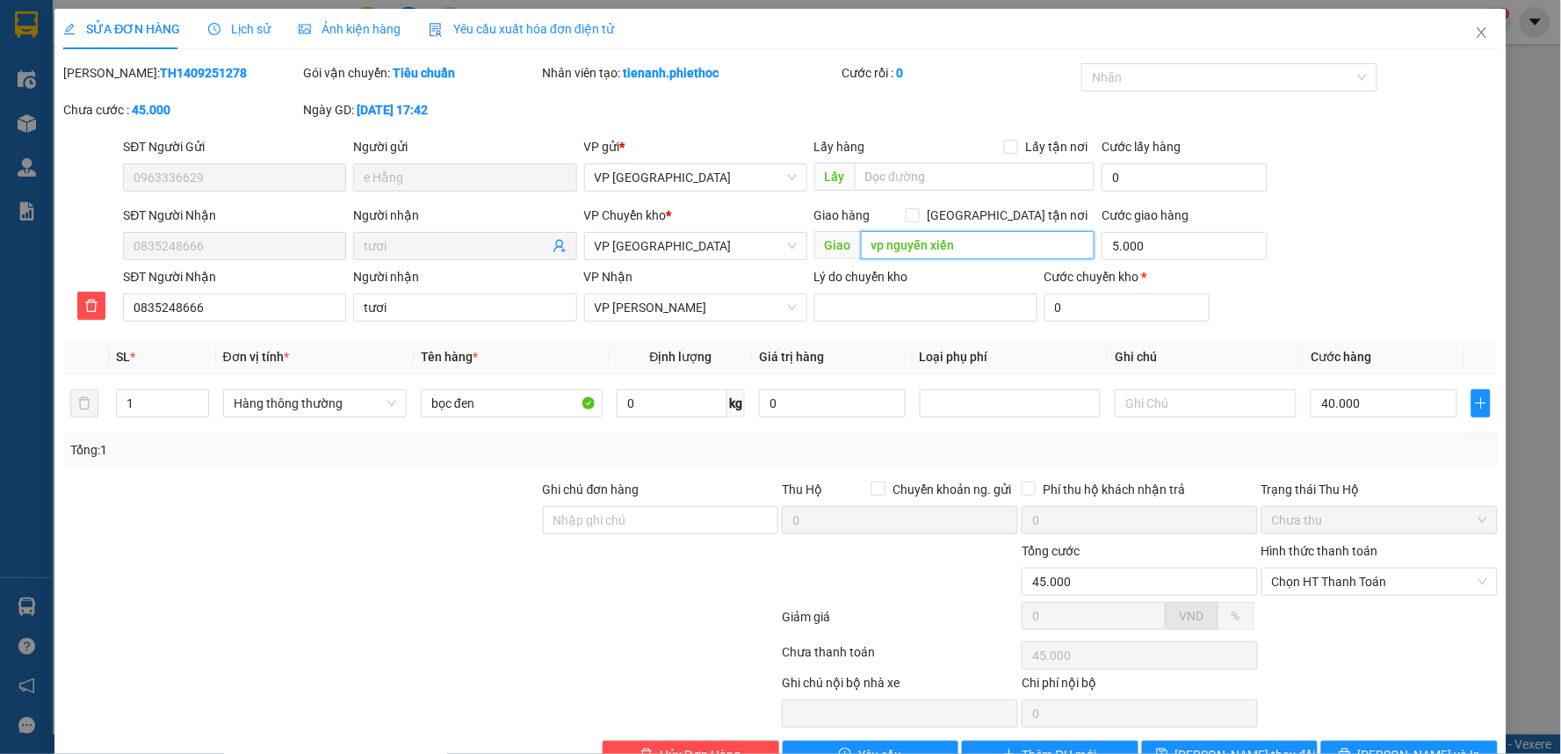
click at [972, 248] on input "vp nguyễn xiển" at bounding box center [978, 245] width 235 height 28
click at [973, 248] on input "vp nguyễn xiển" at bounding box center [978, 245] width 235 height 28
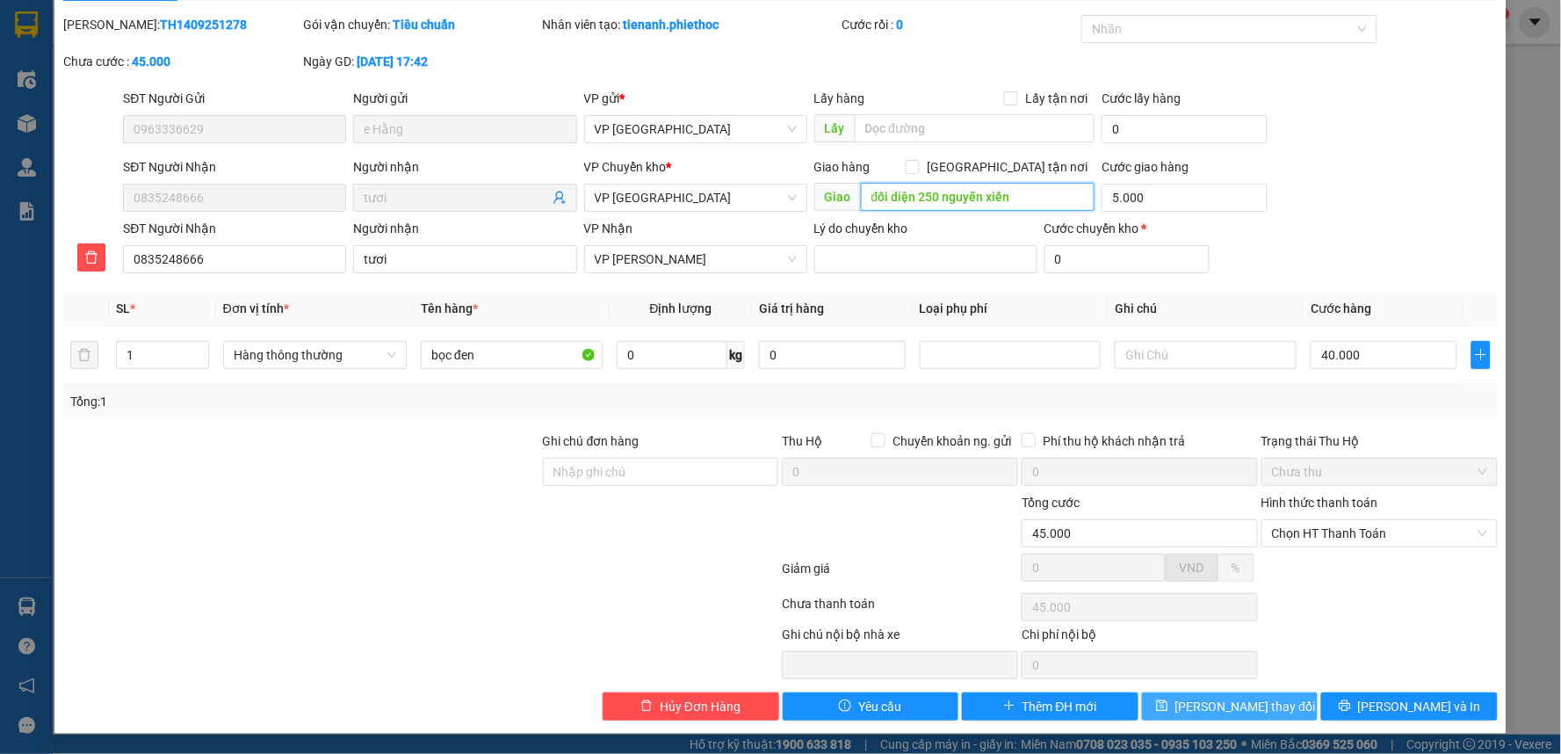
type input "đối diện 250 nguyễn xiển"
click at [1271, 697] on button "[PERSON_NAME] thay đổi" at bounding box center [1230, 706] width 177 height 28
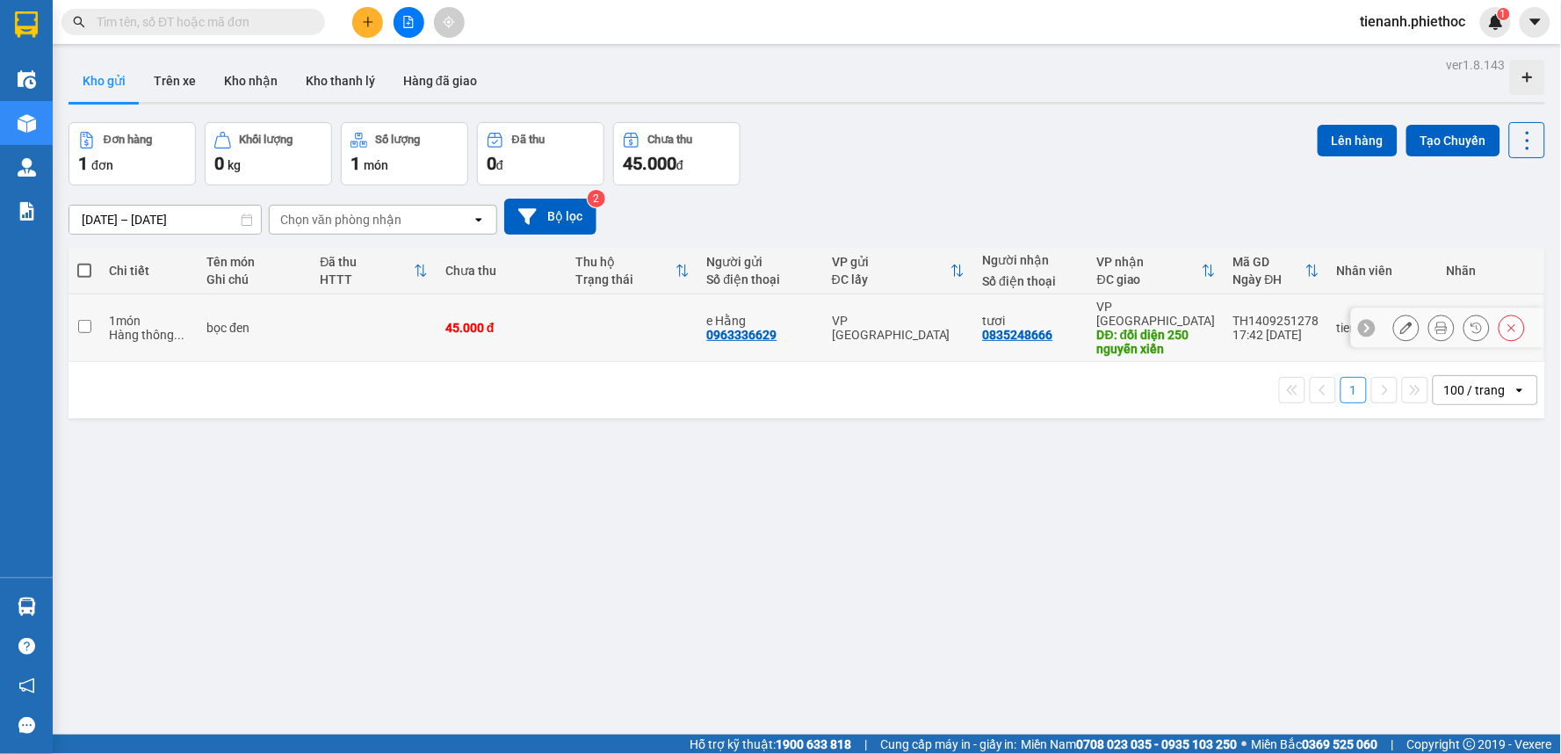
click at [1400, 321] on icon at bounding box center [1406, 327] width 12 height 12
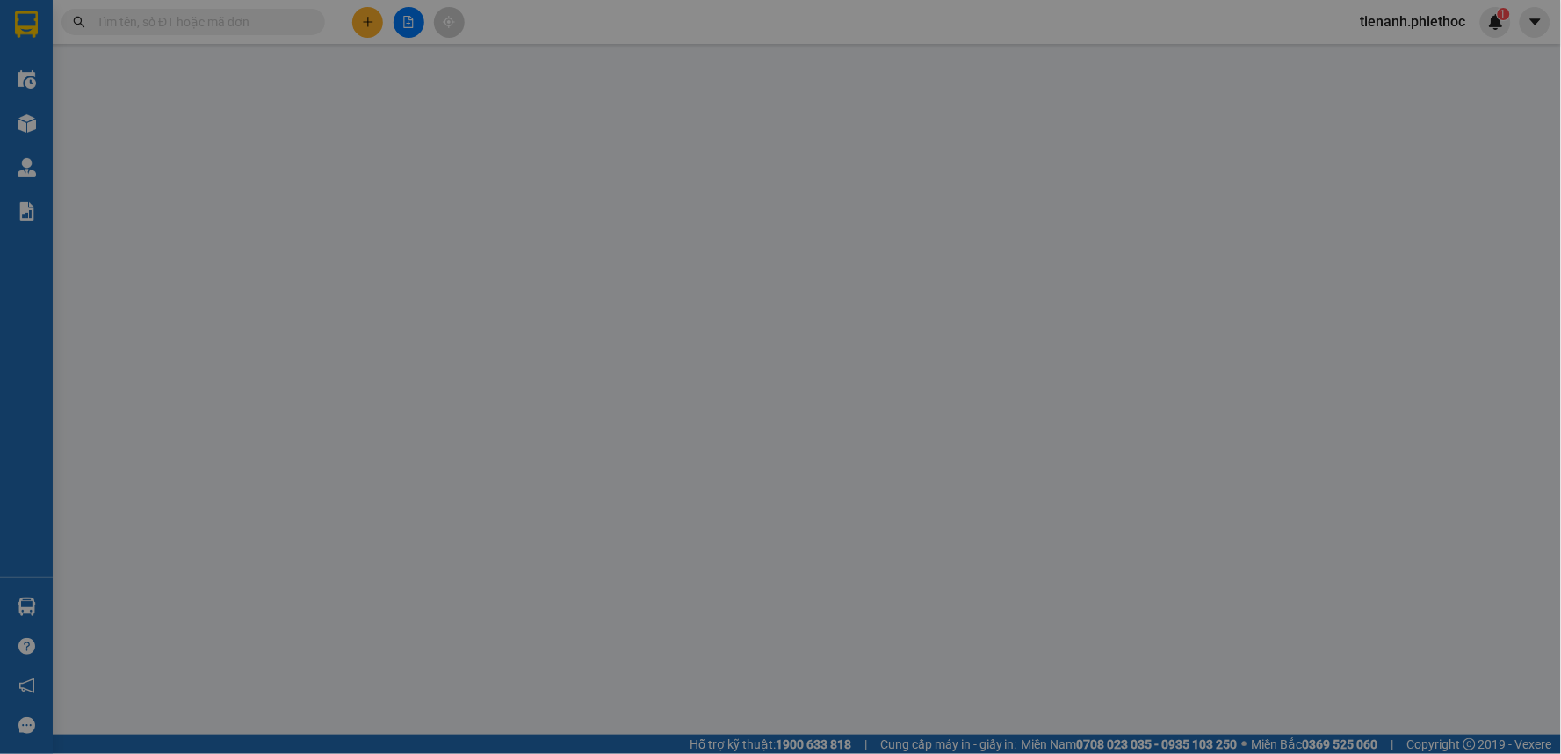
type input "0963336629"
type input "e Hằng"
type input "0835248666"
type input "tươi"
type input "đối diện 250 nguyễn xiển"
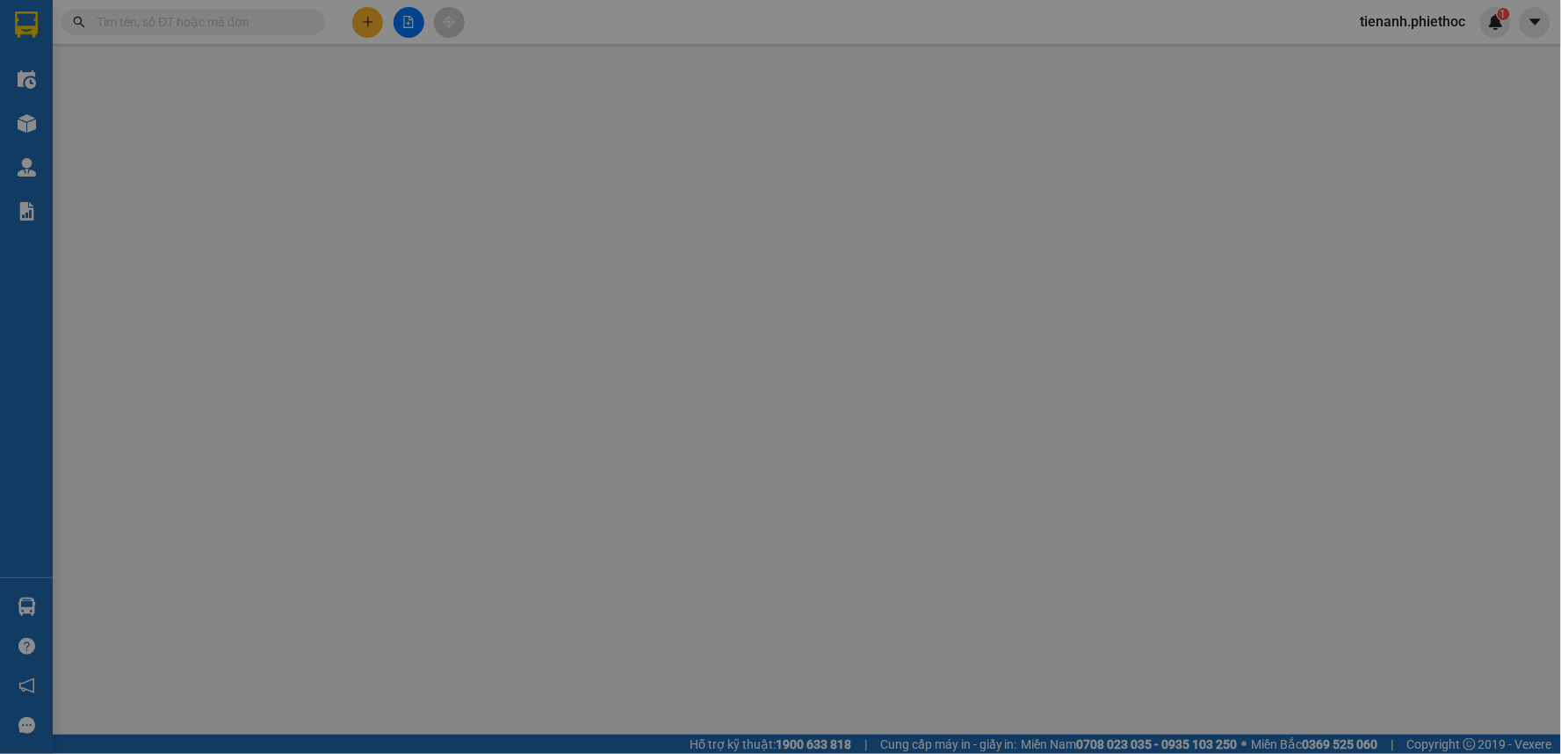
type input "5.000"
type input "45.000"
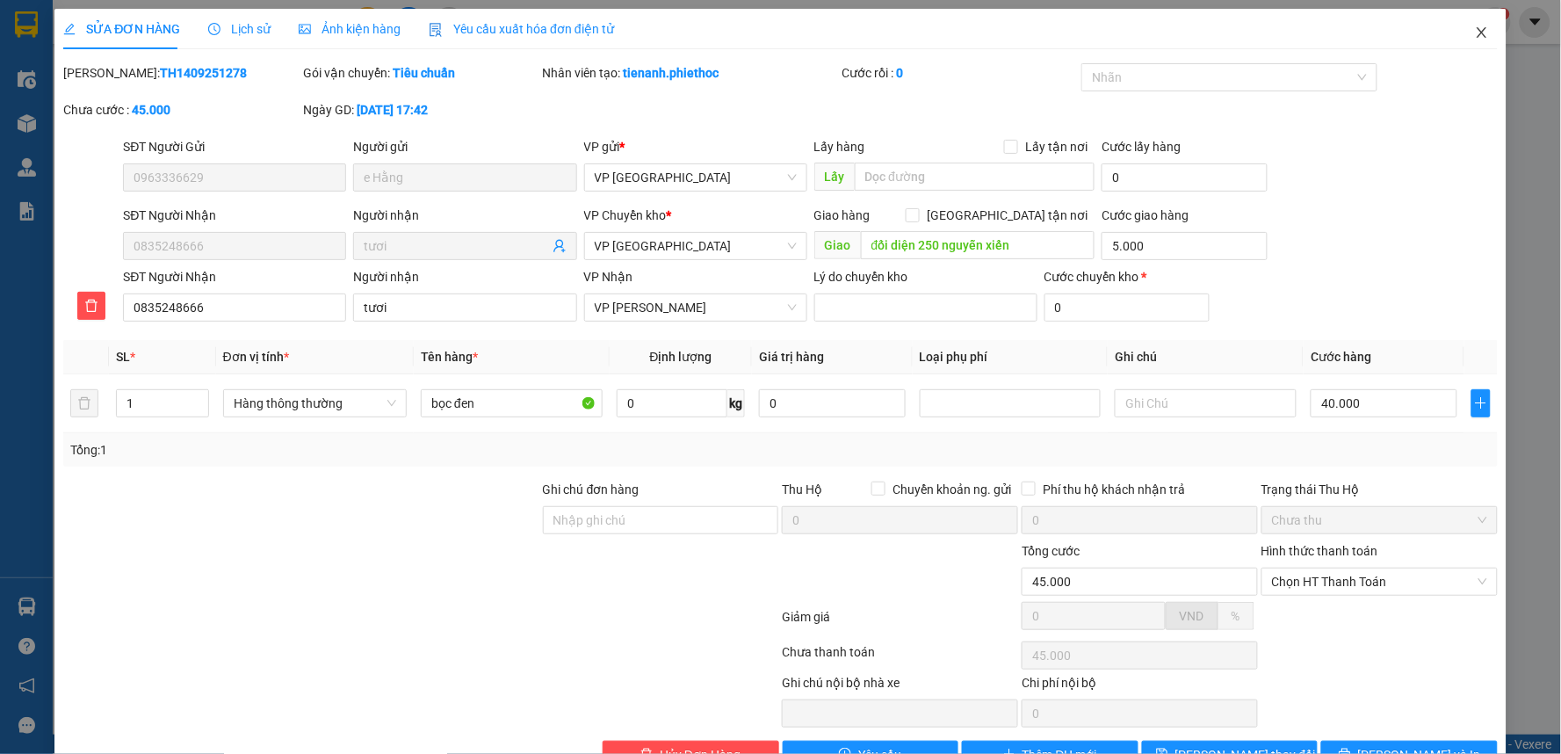
click at [1475, 29] on icon "close" at bounding box center [1482, 32] width 14 height 14
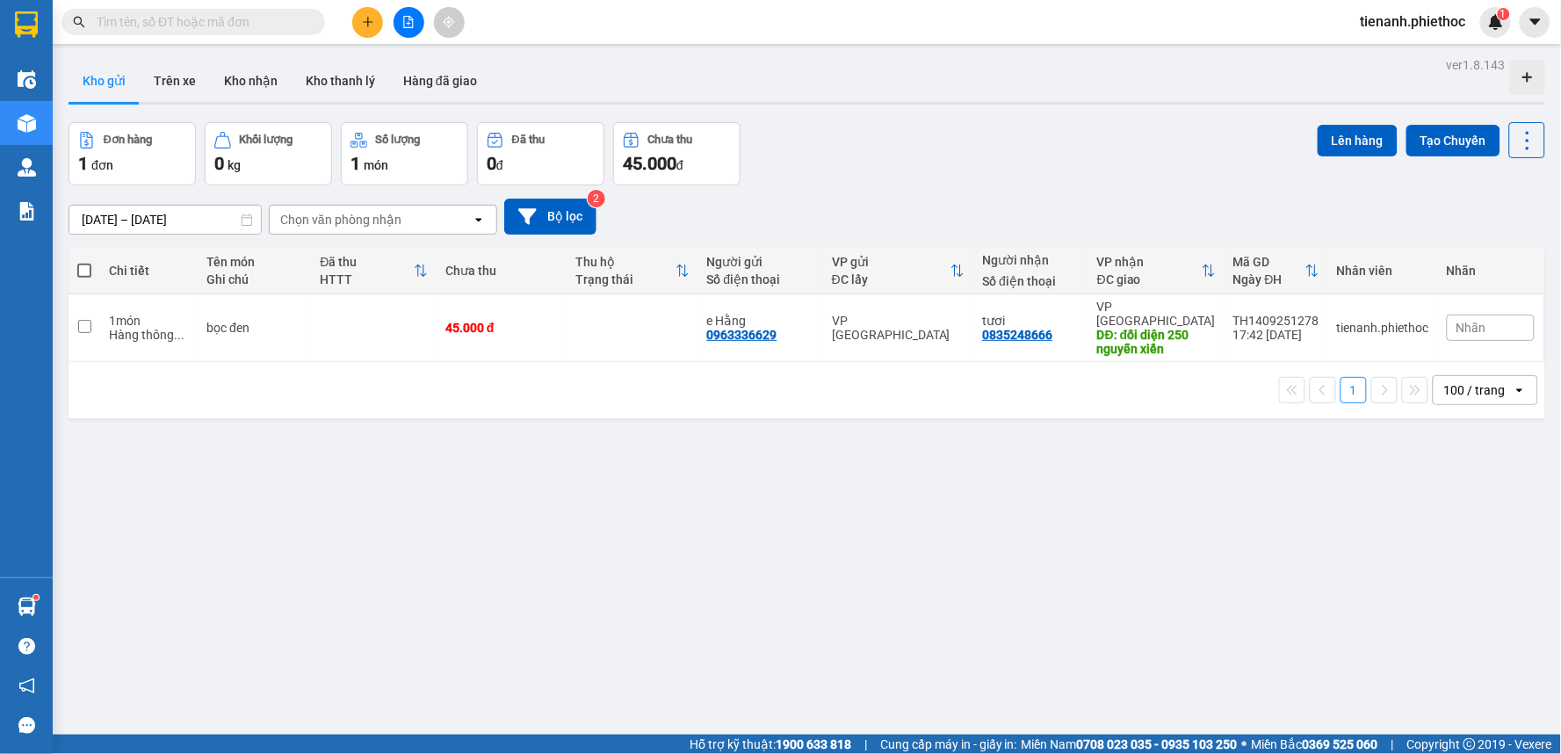
click at [241, 15] on input "text" at bounding box center [200, 21] width 207 height 19
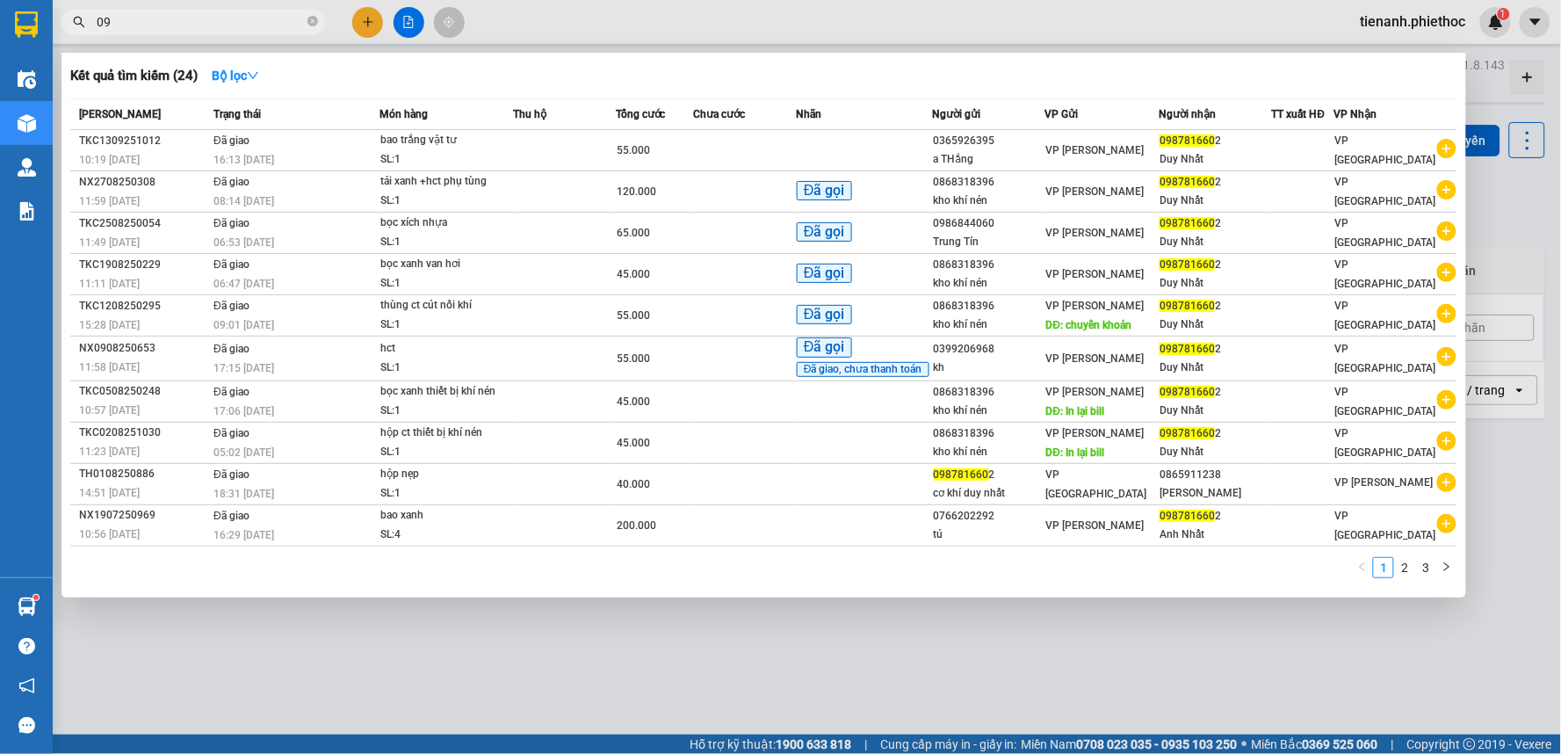
type input "0"
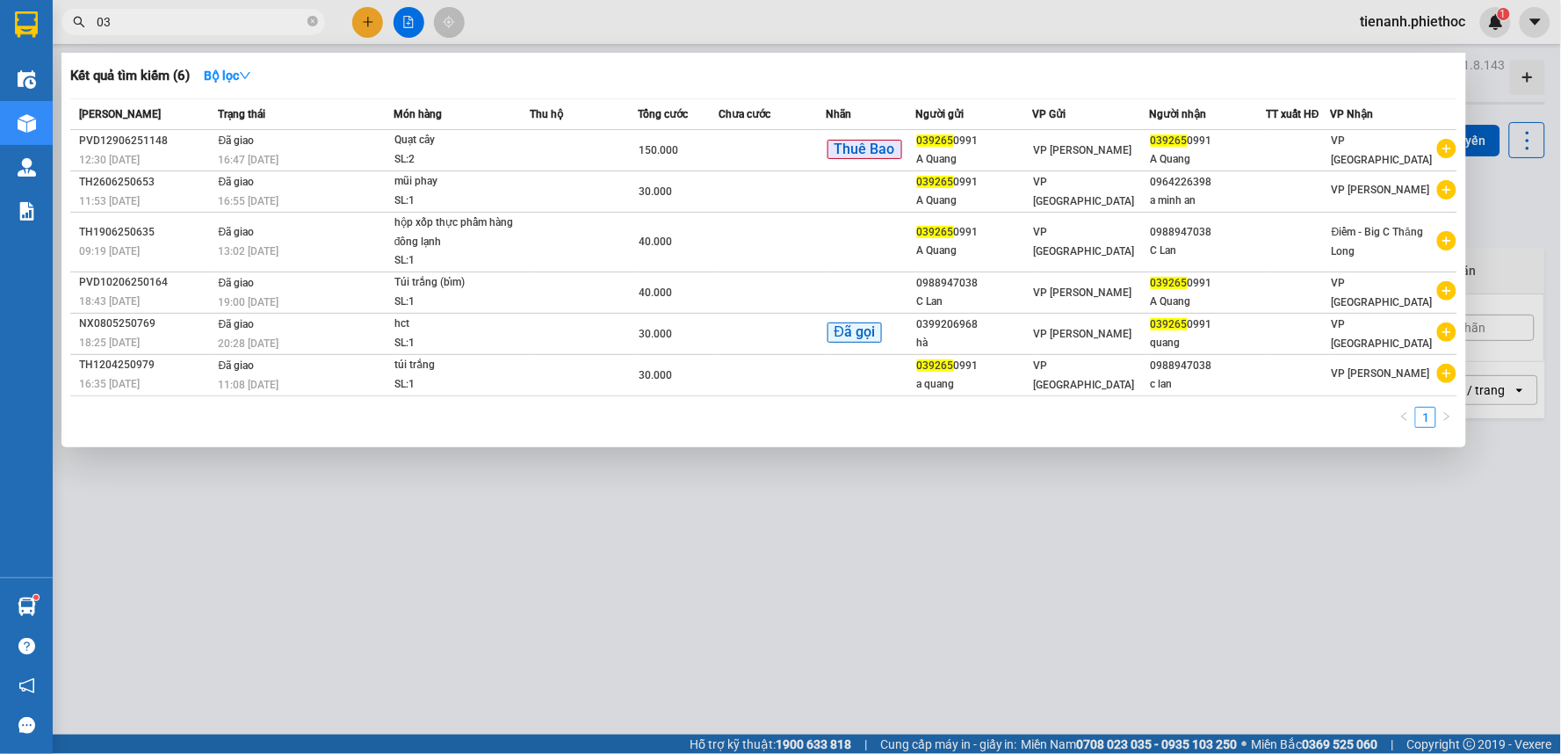
type input "0"
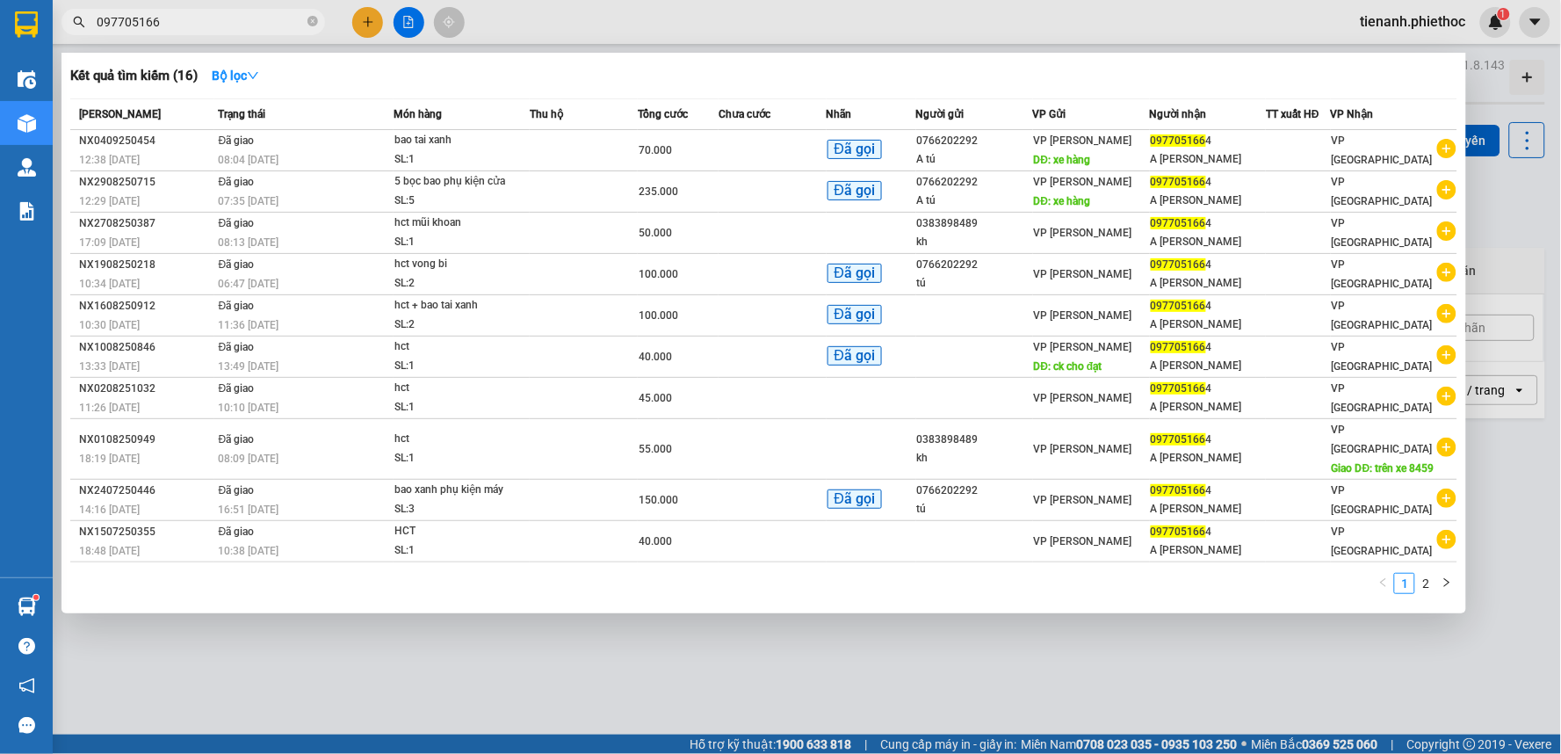
type input "0977051664"
click at [316, 26] on icon "close-circle" at bounding box center [312, 21] width 11 height 11
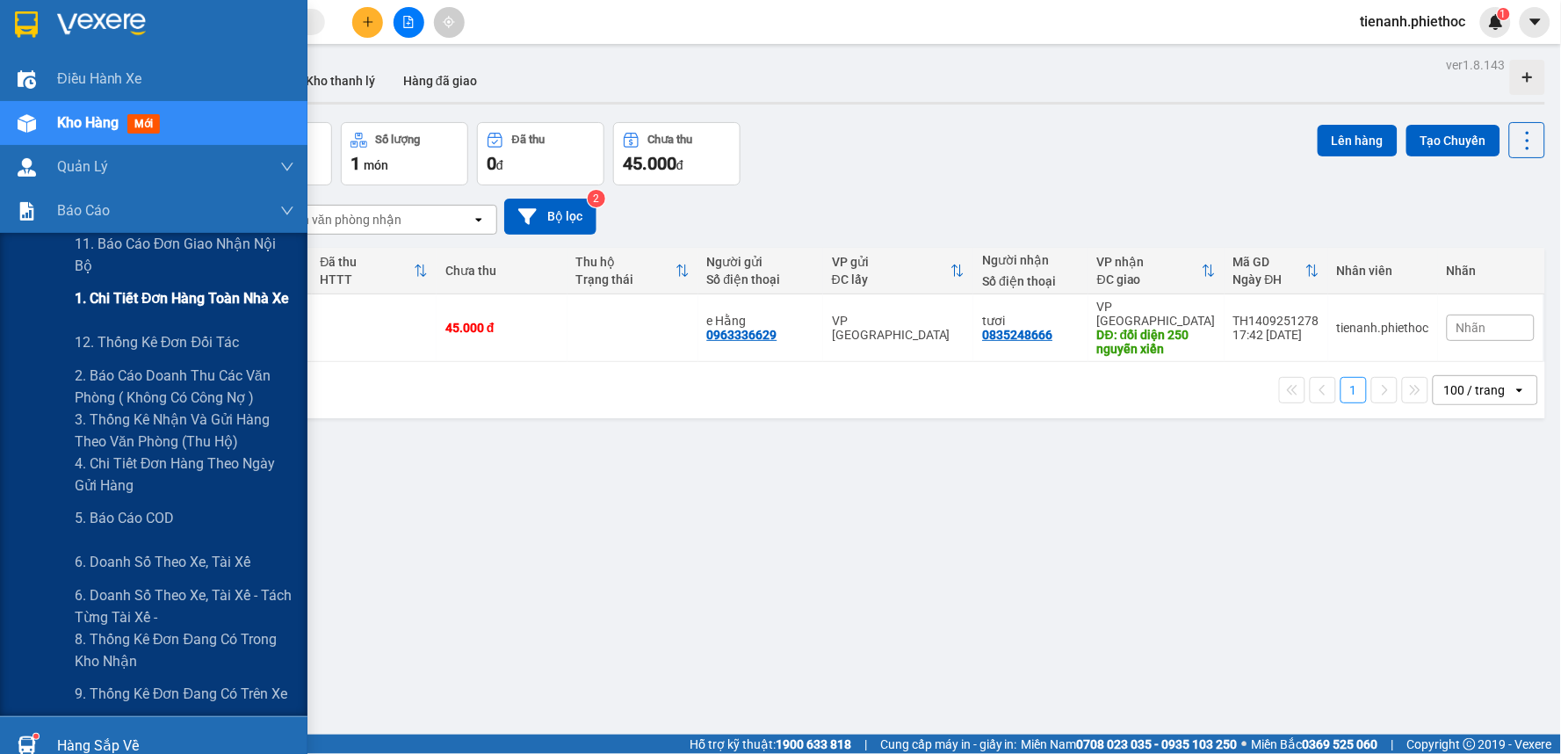
click at [154, 301] on span "1. Chi tiết đơn hàng toàn nhà xe" at bounding box center [182, 298] width 215 height 22
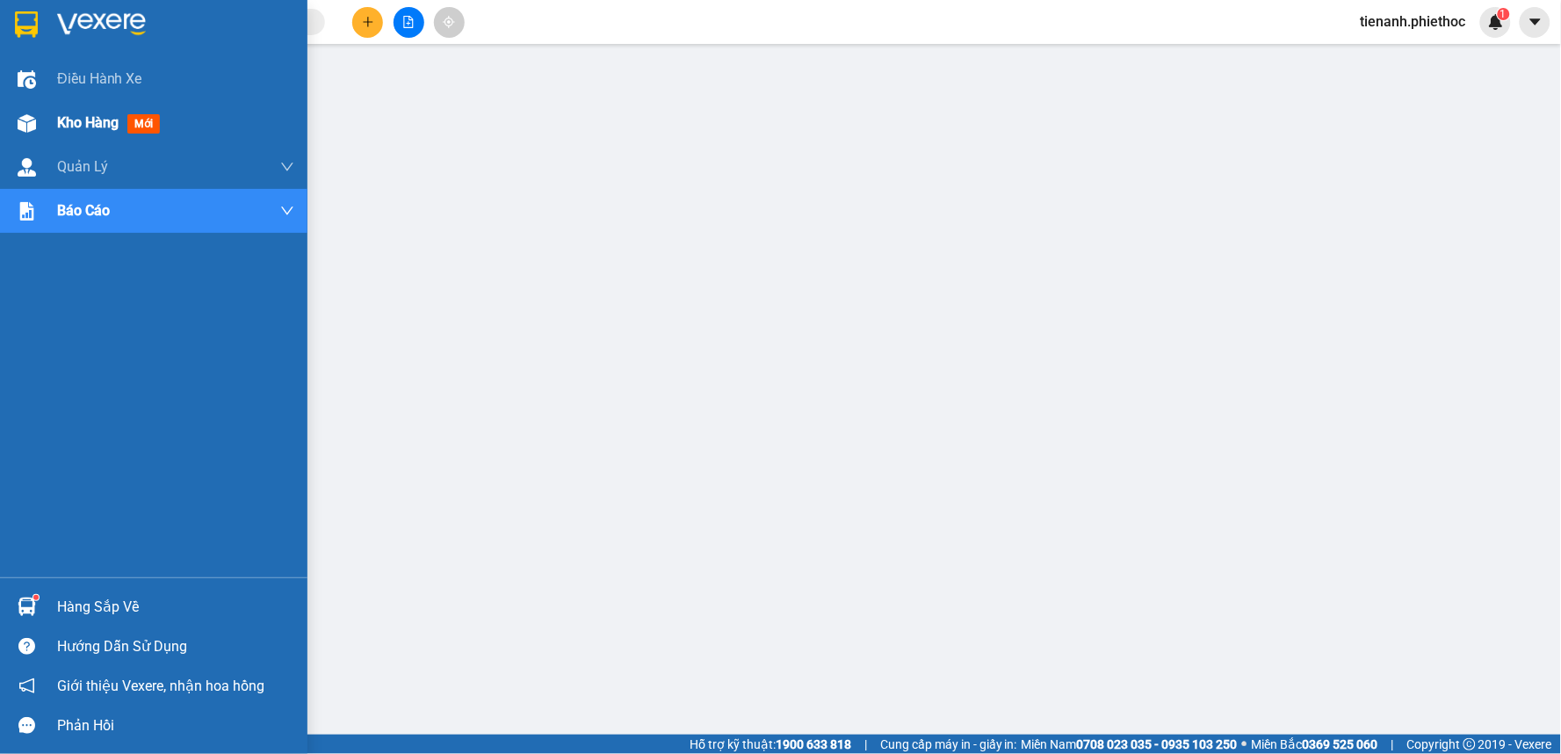
click at [62, 114] on span "Kho hàng" at bounding box center [87, 122] width 61 height 17
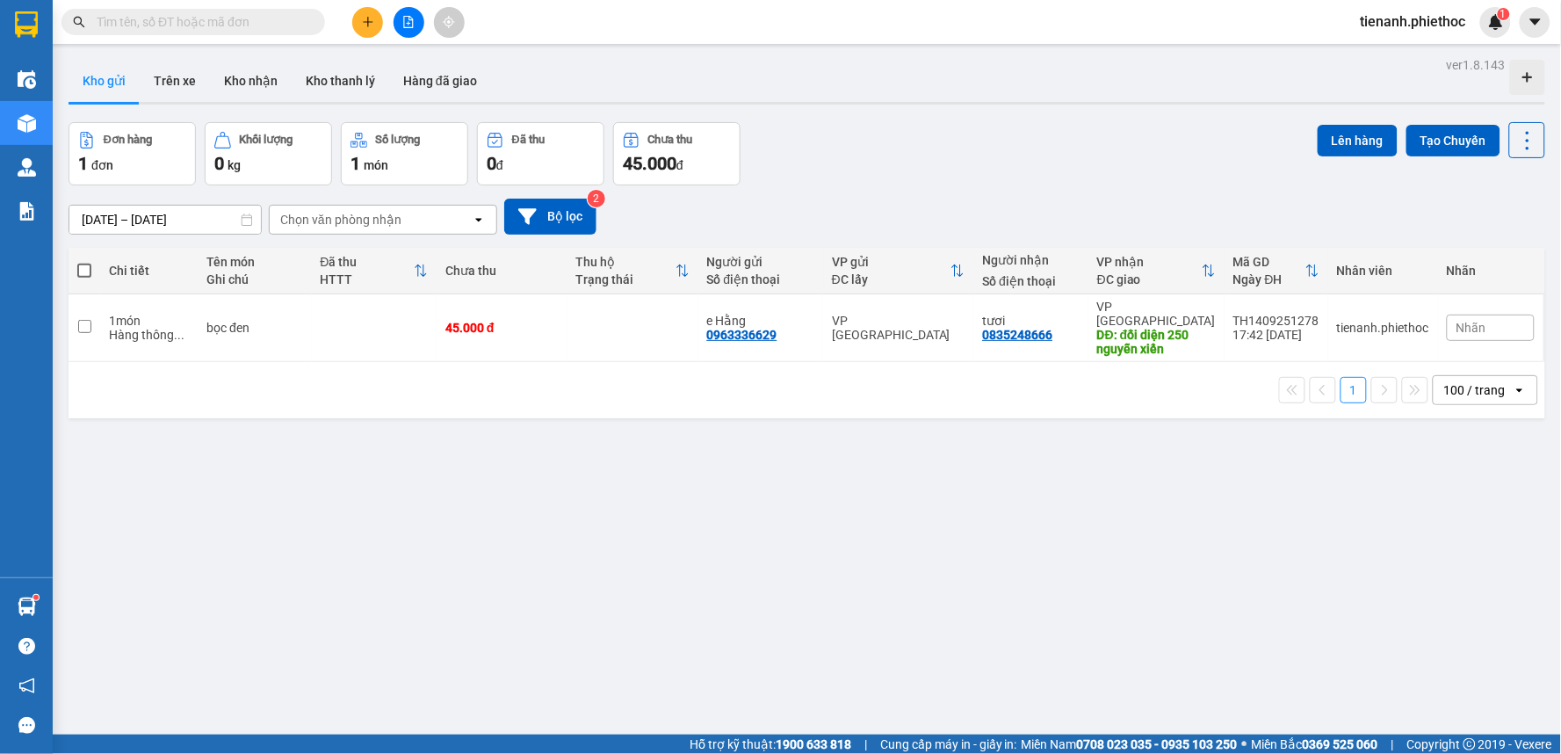
click at [367, 14] on button at bounding box center [367, 22] width 31 height 31
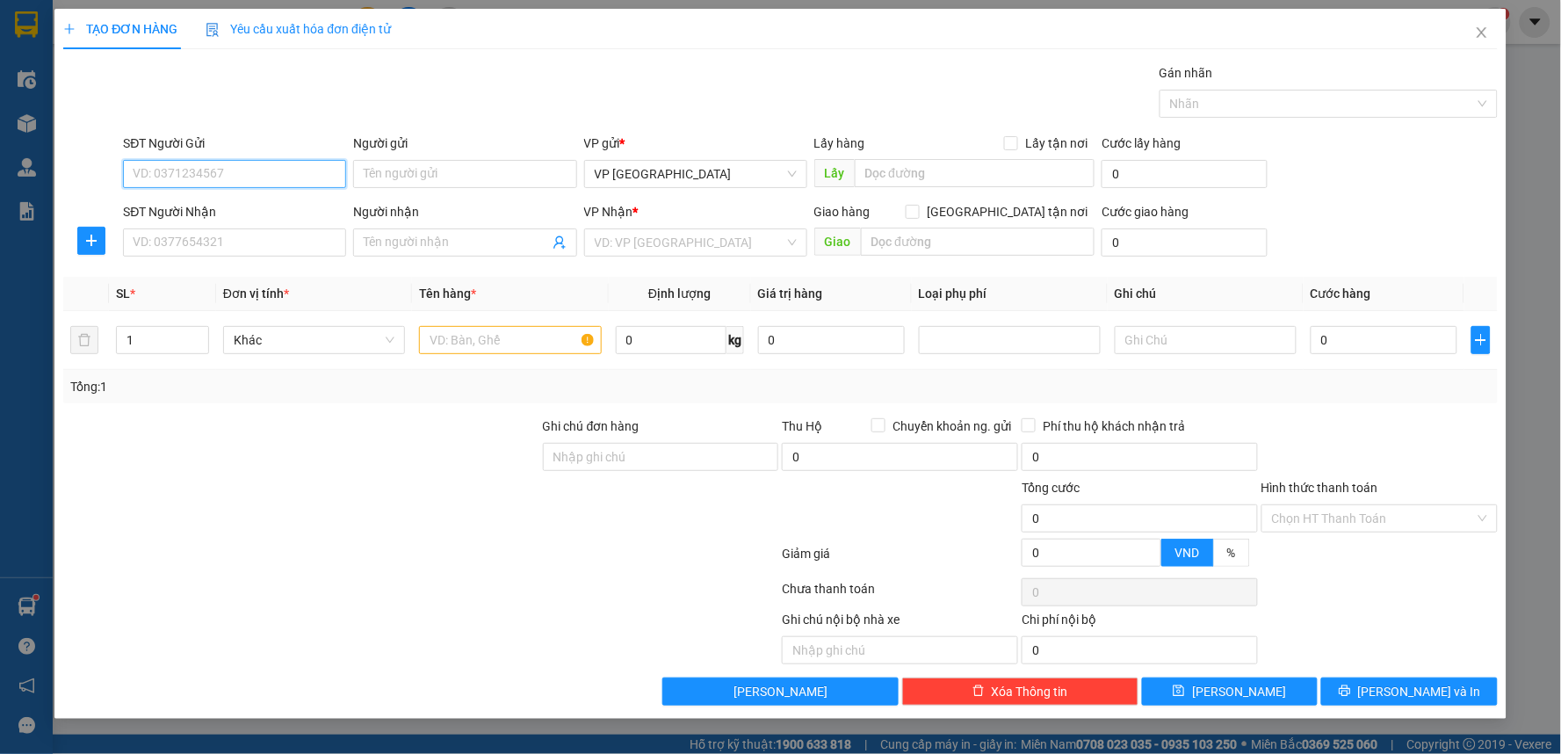
click at [277, 184] on input "SĐT Người Gửi" at bounding box center [234, 174] width 223 height 28
click at [255, 163] on input "0982381518" at bounding box center [234, 174] width 223 height 28
click at [253, 172] on input "0982381518" at bounding box center [234, 174] width 223 height 28
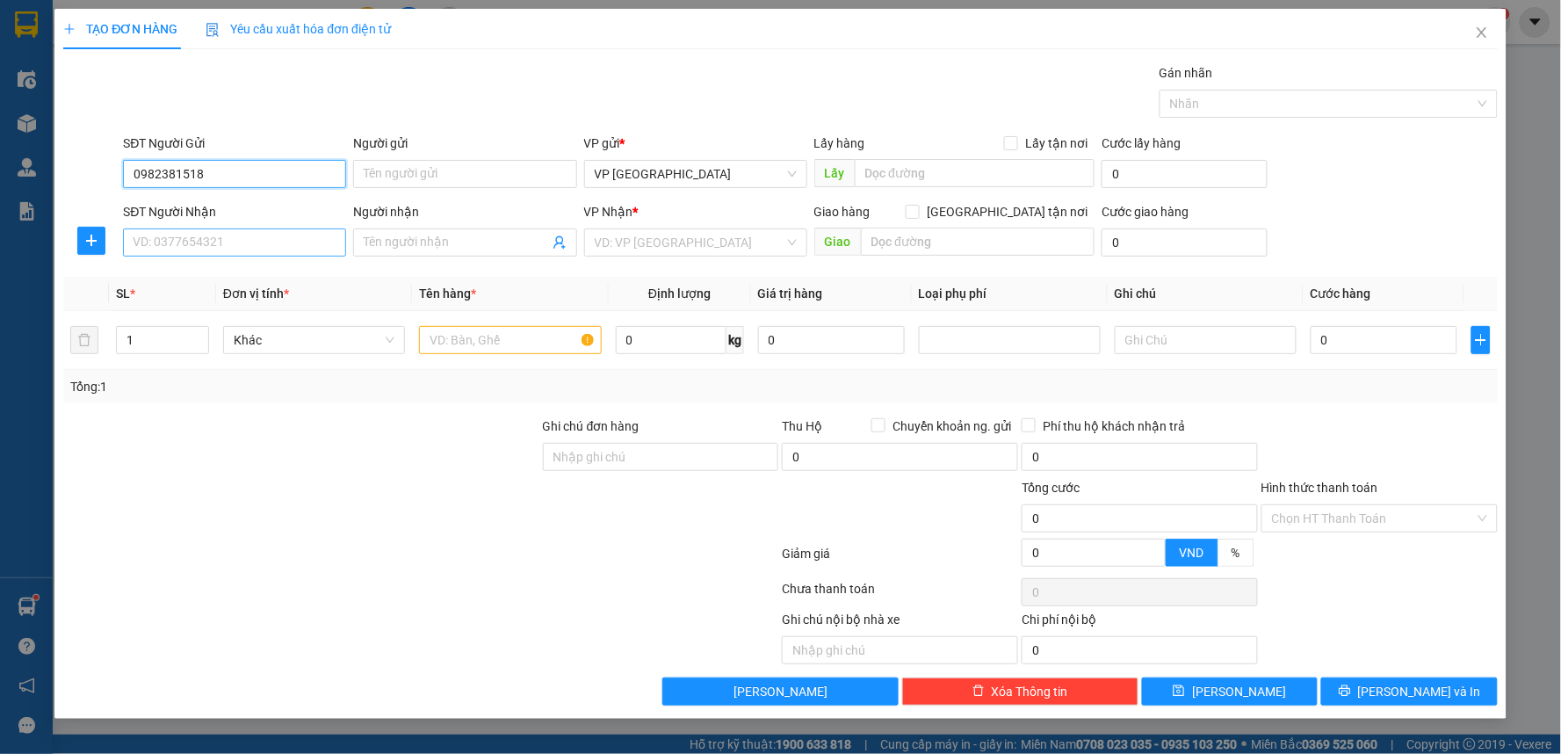
type input "0982381518"
click at [265, 246] on input "SĐT Người Nhận" at bounding box center [234, 242] width 223 height 28
click at [270, 282] on div "0963676197 - kh" at bounding box center [235, 277] width 202 height 19
type input "0963676197"
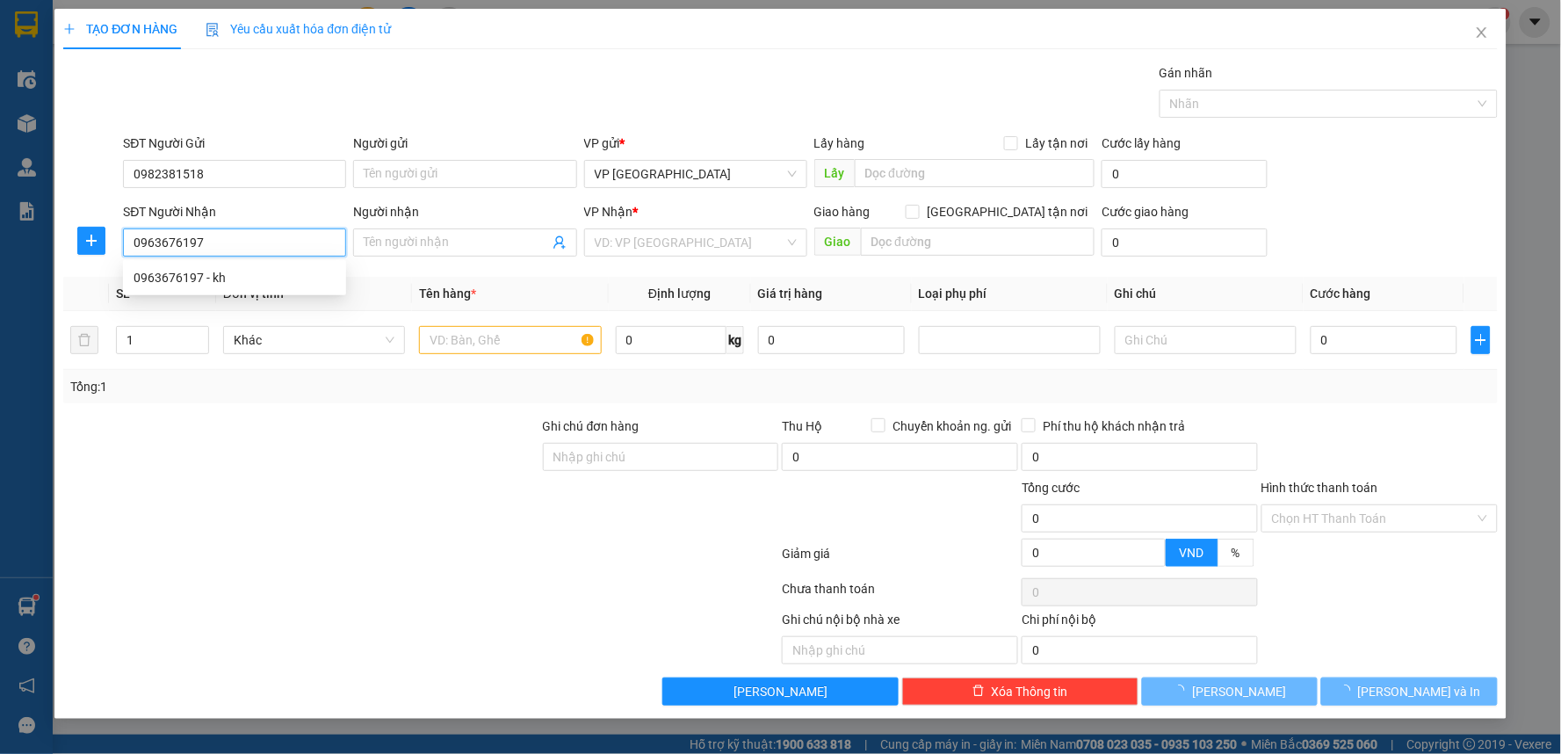
type input "kh"
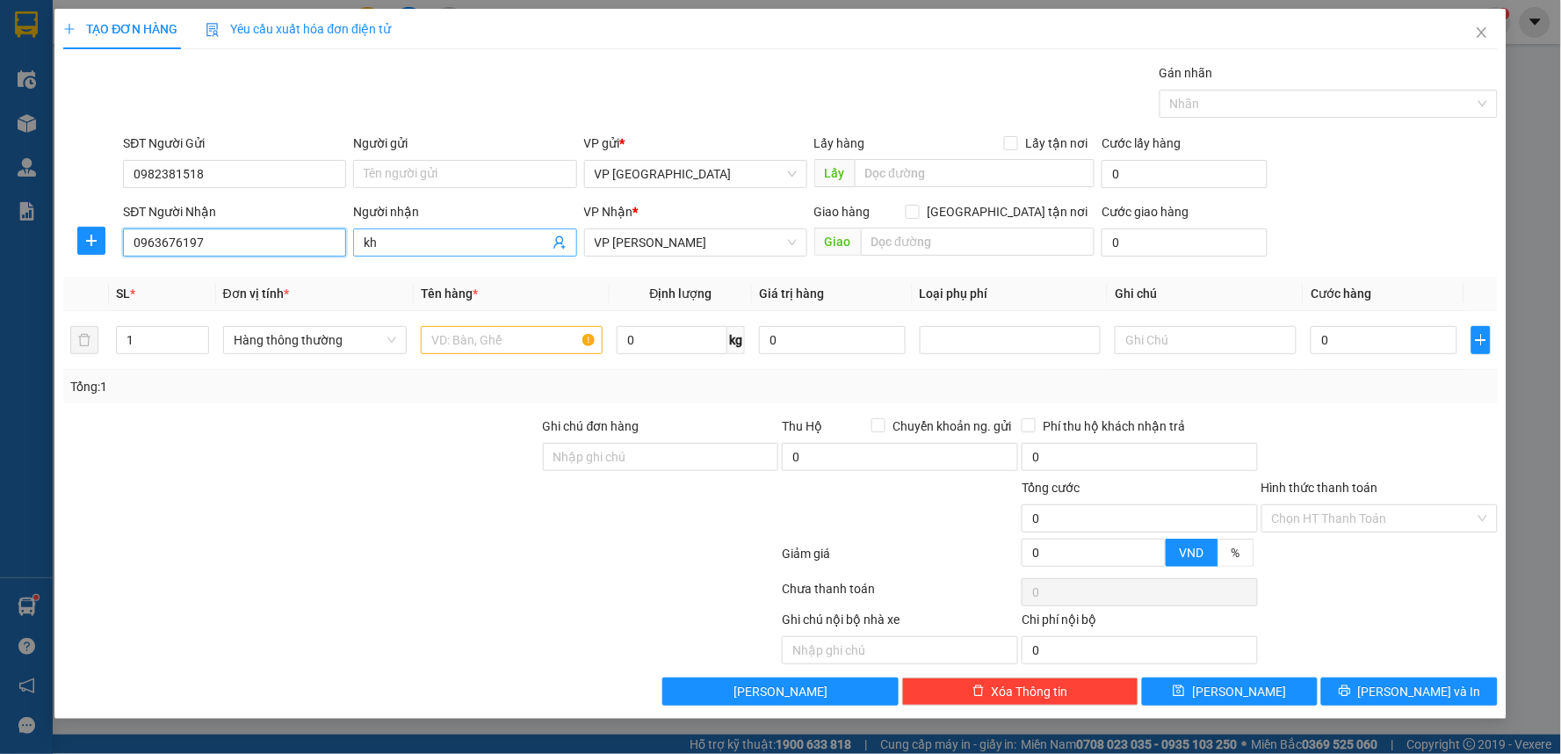
type input "0963676197"
click at [428, 246] on input "kh" at bounding box center [456, 242] width 184 height 19
type input "k"
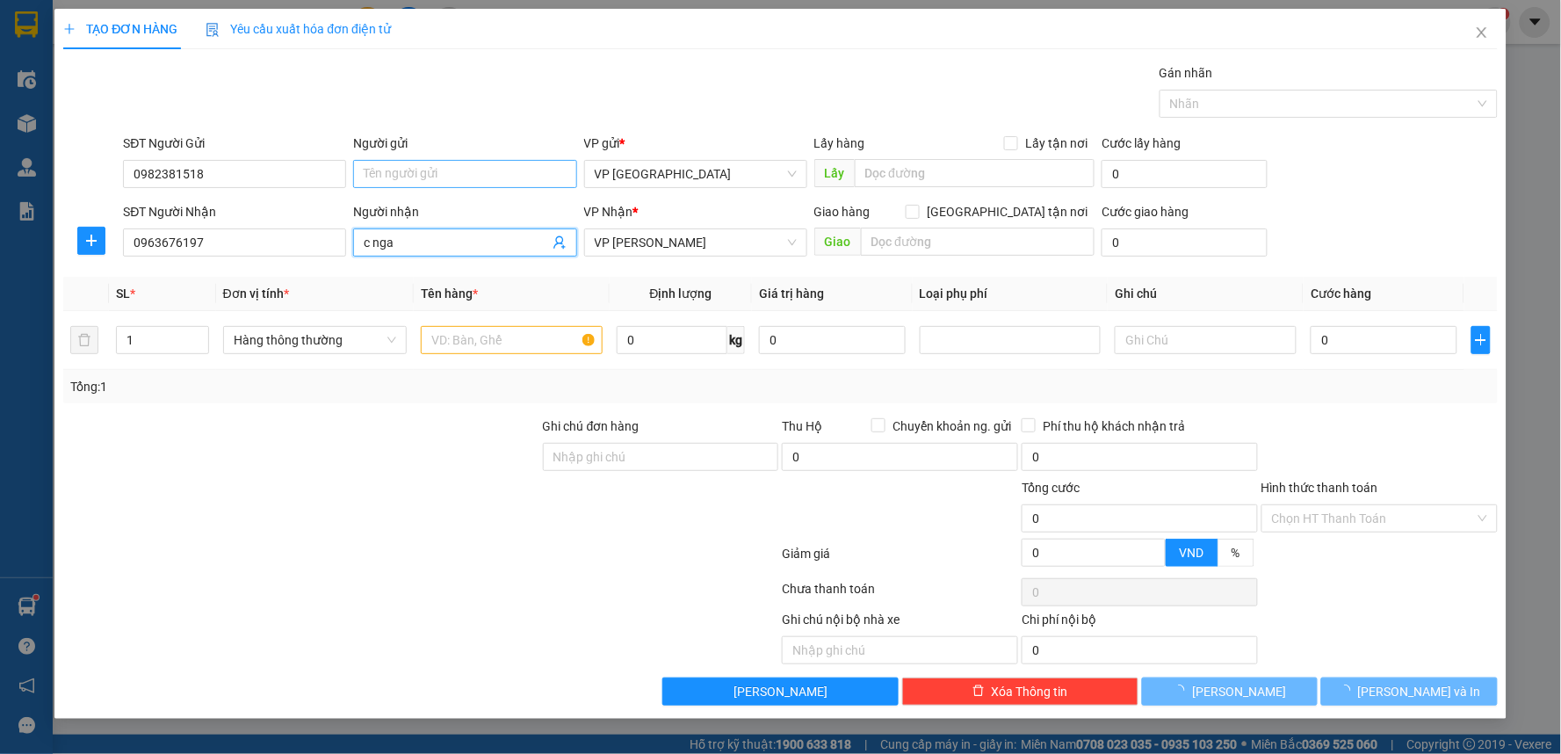
type input "c nga"
click at [449, 169] on input "Người gửi" at bounding box center [464, 174] width 223 height 28
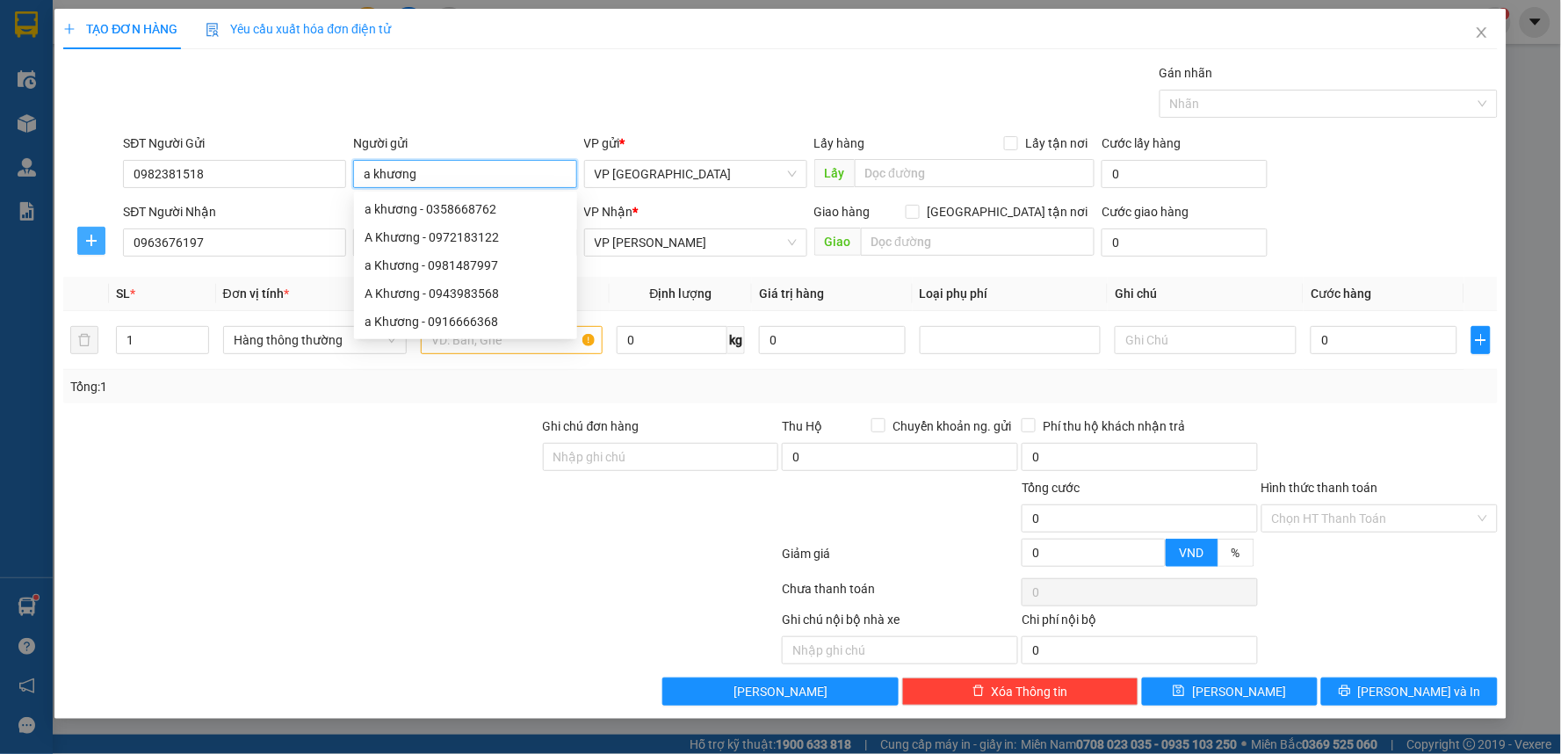
type input "a khương"
click at [90, 238] on icon "plus" at bounding box center [91, 241] width 14 height 14
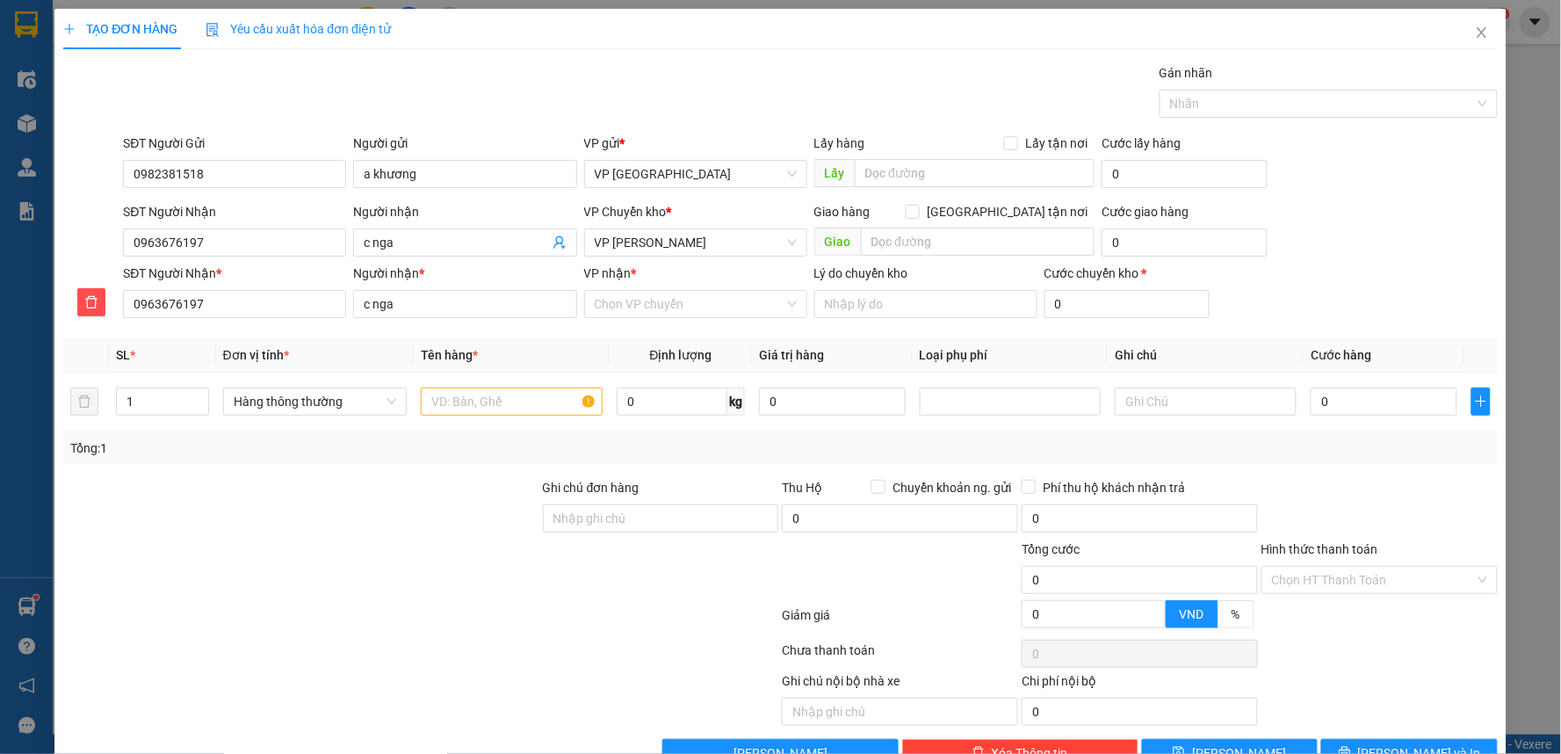
click at [343, 539] on div at bounding box center [301, 569] width 480 height 61
click at [655, 258] on div "VP Chuyển kho * VP [PERSON_NAME]" at bounding box center [695, 232] width 223 height 61
click at [665, 247] on span "VP [PERSON_NAME]" at bounding box center [696, 242] width 202 height 26
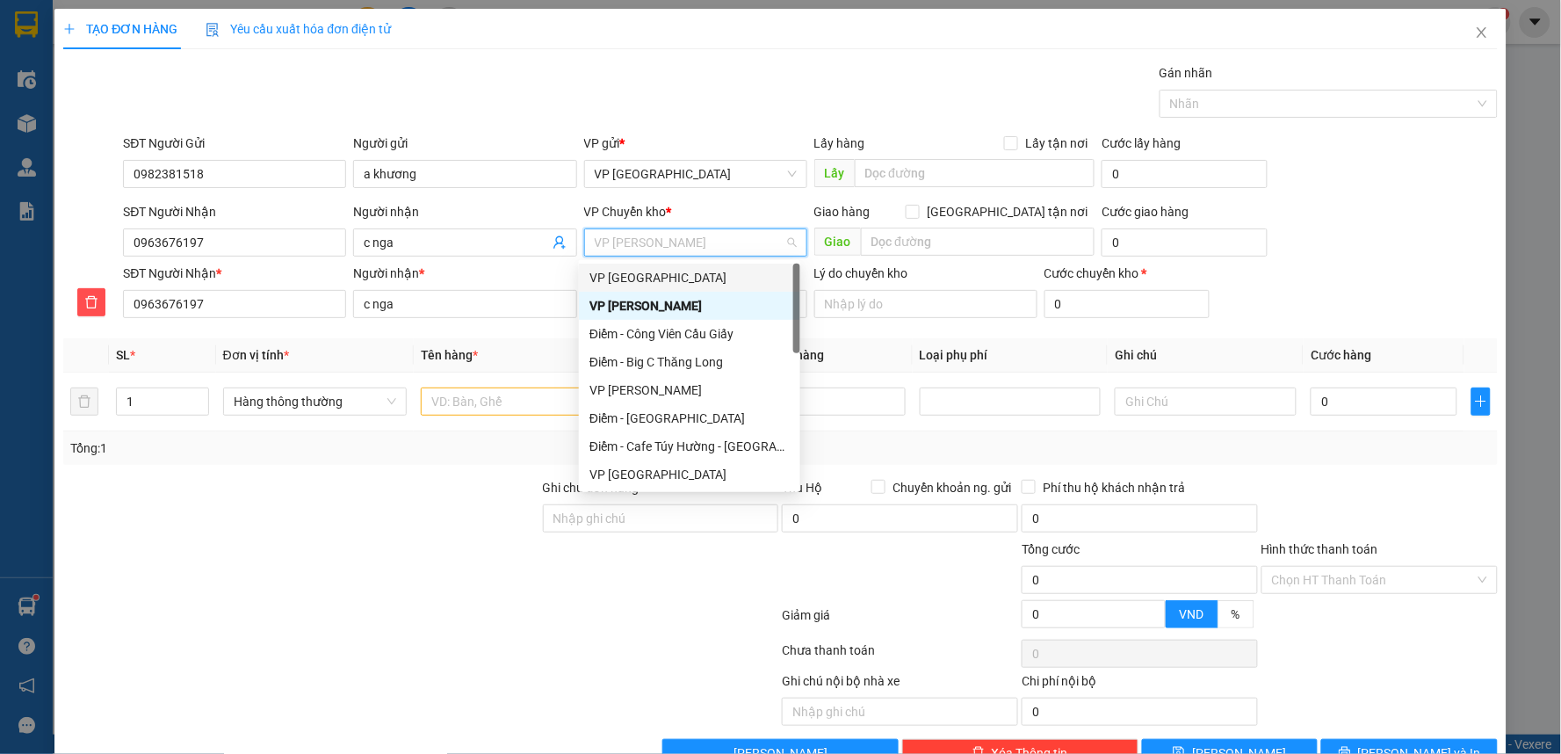
click at [657, 271] on div "VP [GEOGRAPHIC_DATA]" at bounding box center [689, 277] width 200 height 19
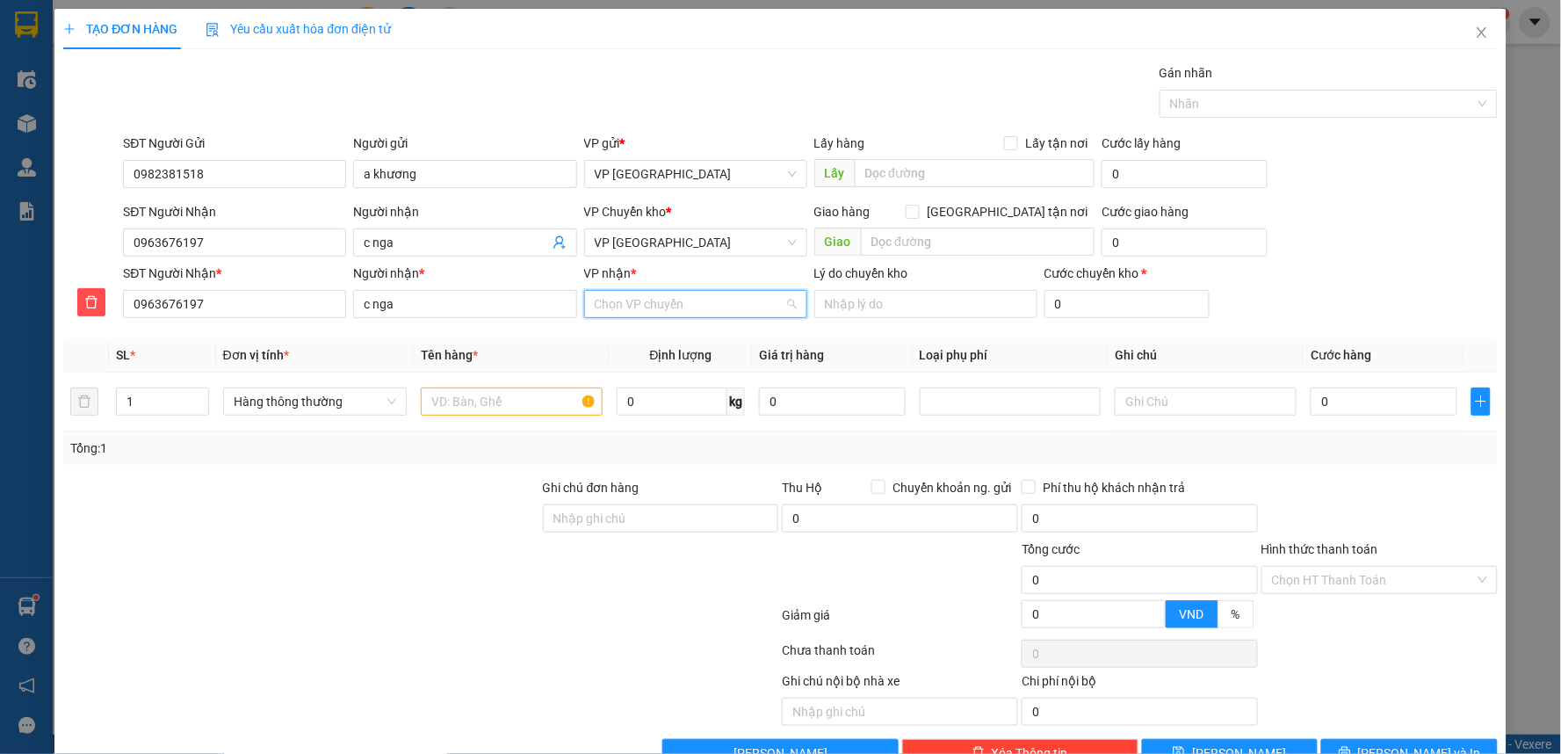
click at [646, 300] on input "VP nhận *" at bounding box center [690, 304] width 190 height 26
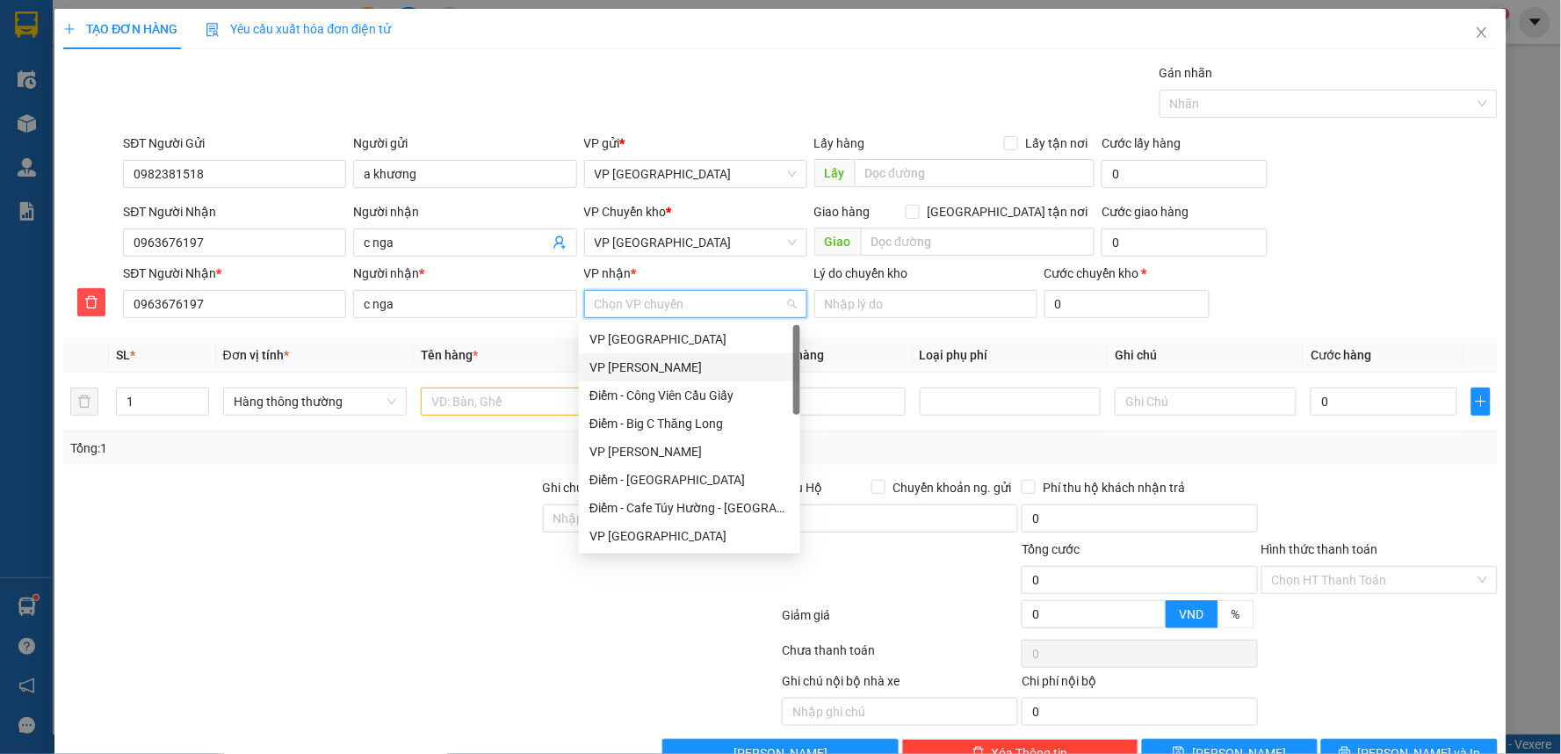
click at [647, 361] on div "VP [PERSON_NAME]" at bounding box center [689, 366] width 200 height 19
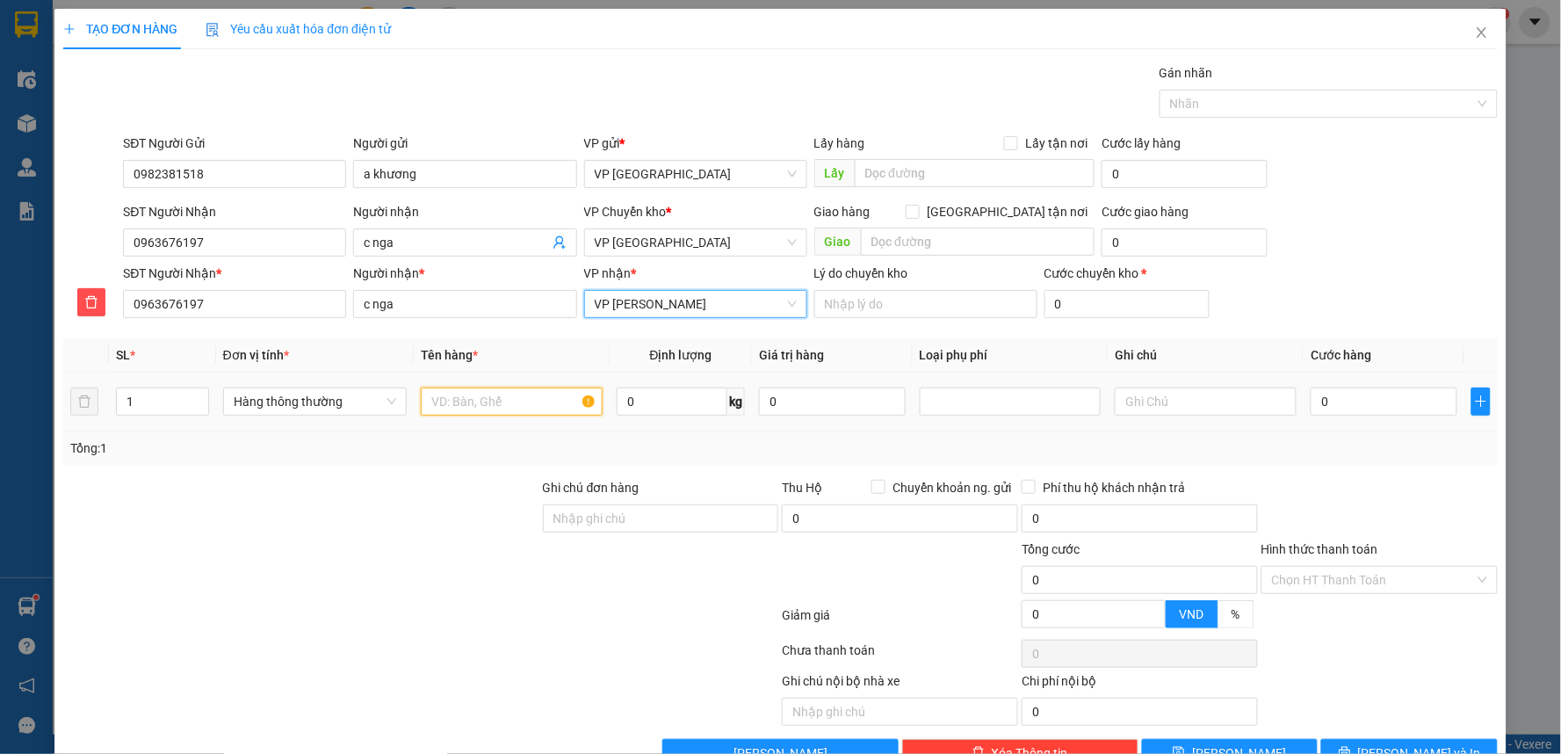
click at [520, 402] on input "text" at bounding box center [512, 401] width 182 height 28
type input "hồ sơ"
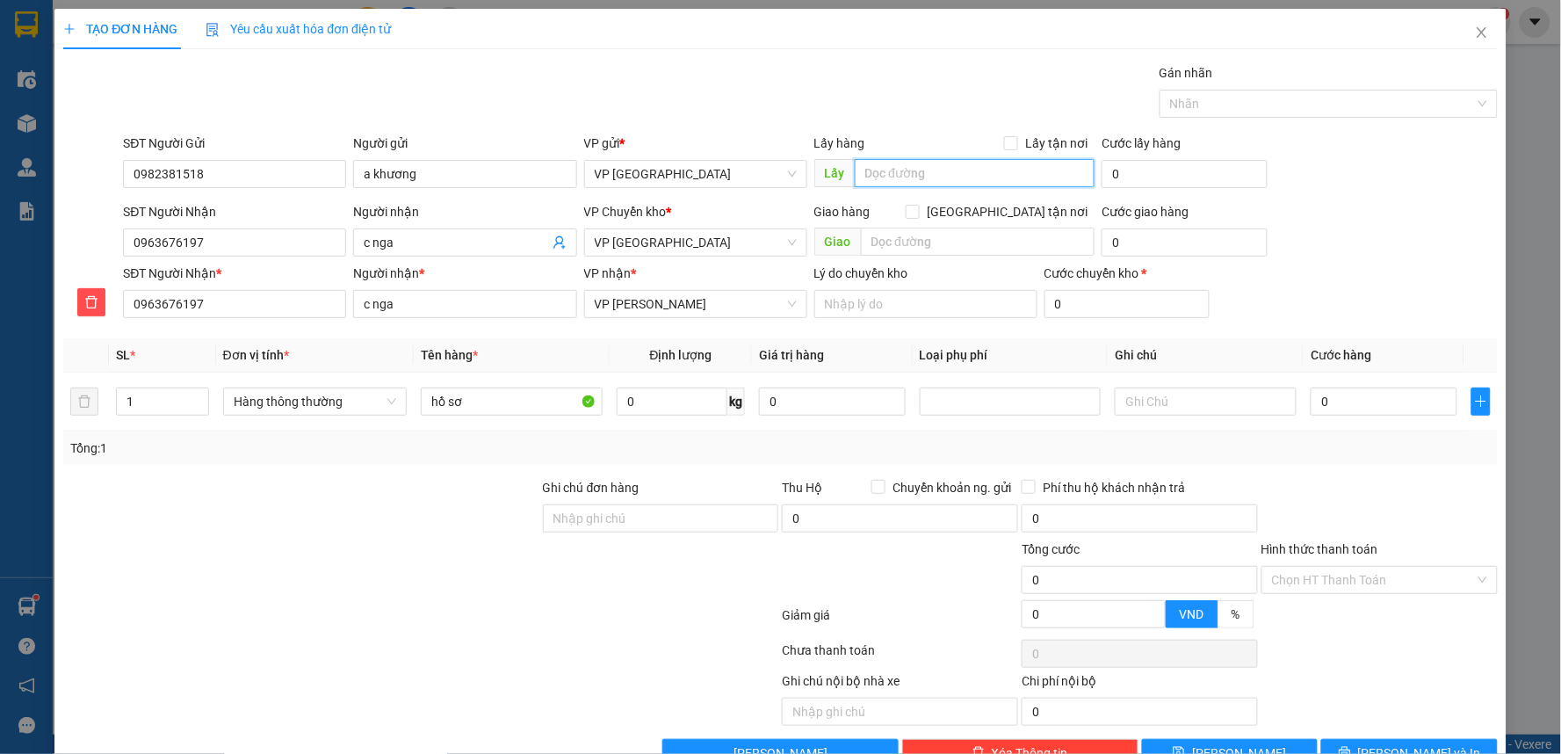
click at [943, 181] on input "text" at bounding box center [975, 173] width 241 height 28
click at [1331, 407] on input "0" at bounding box center [1384, 401] width 146 height 28
type input "3"
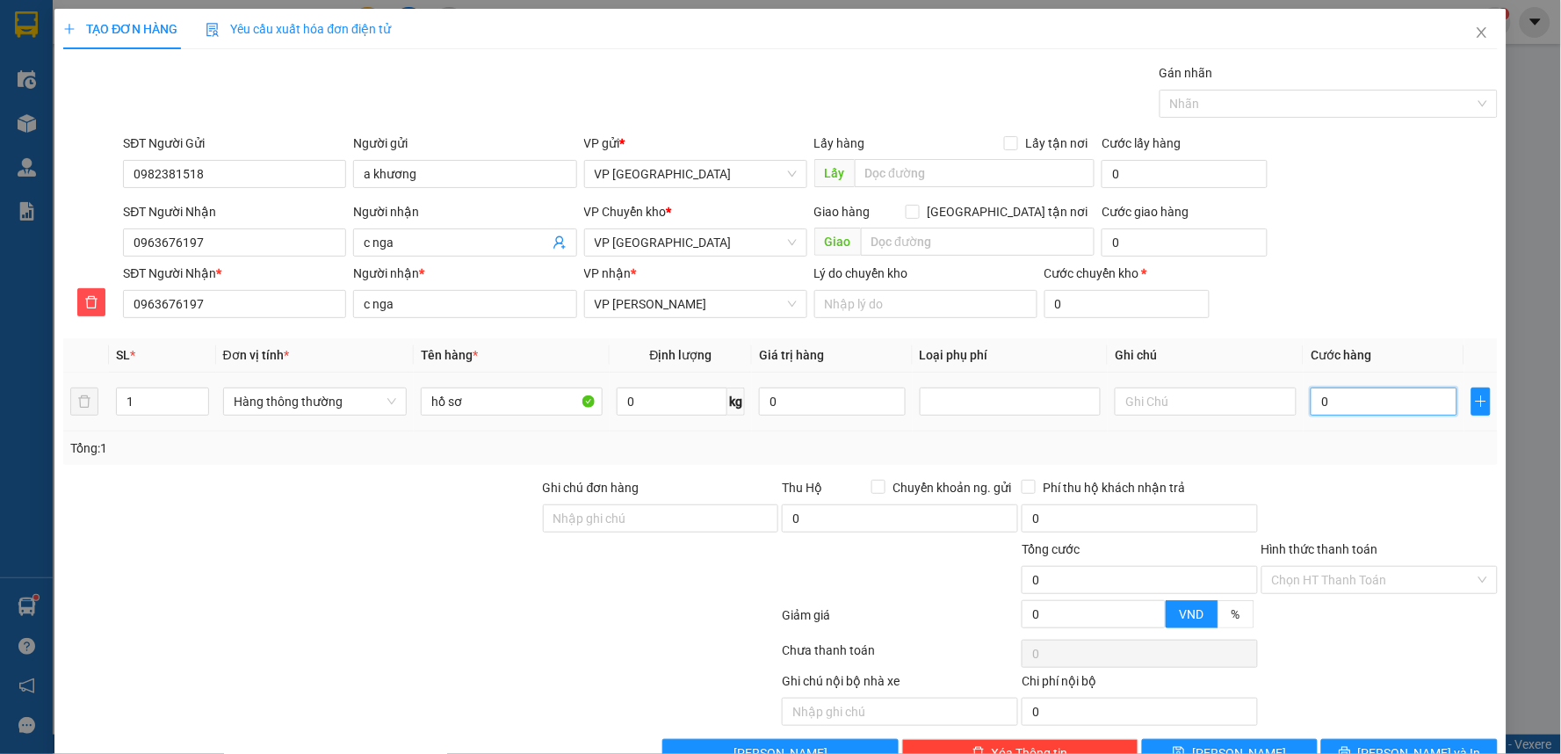
type input "3"
type input "30"
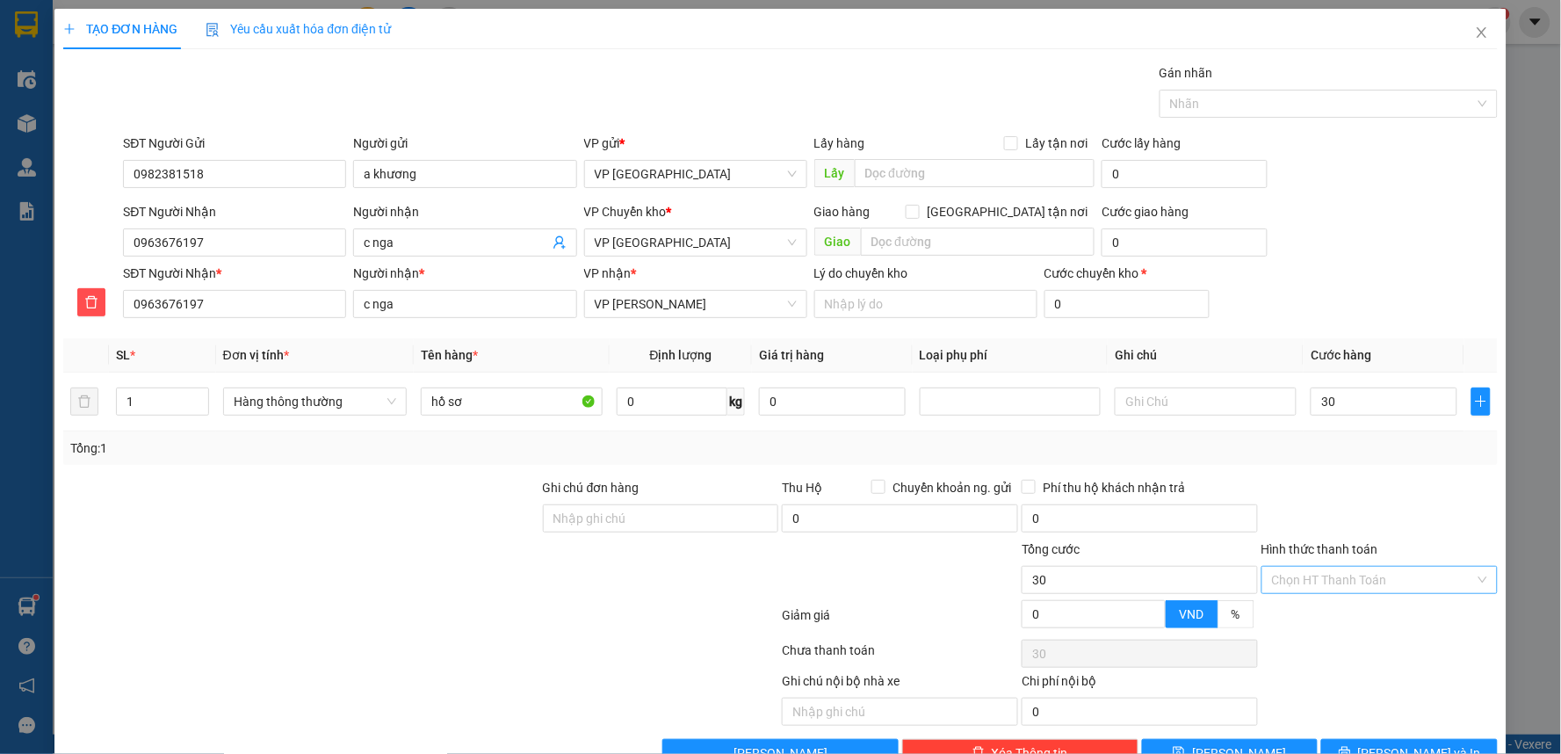
type input "30.000"
click at [1318, 585] on input "Hình thức thanh toán" at bounding box center [1373, 580] width 203 height 26
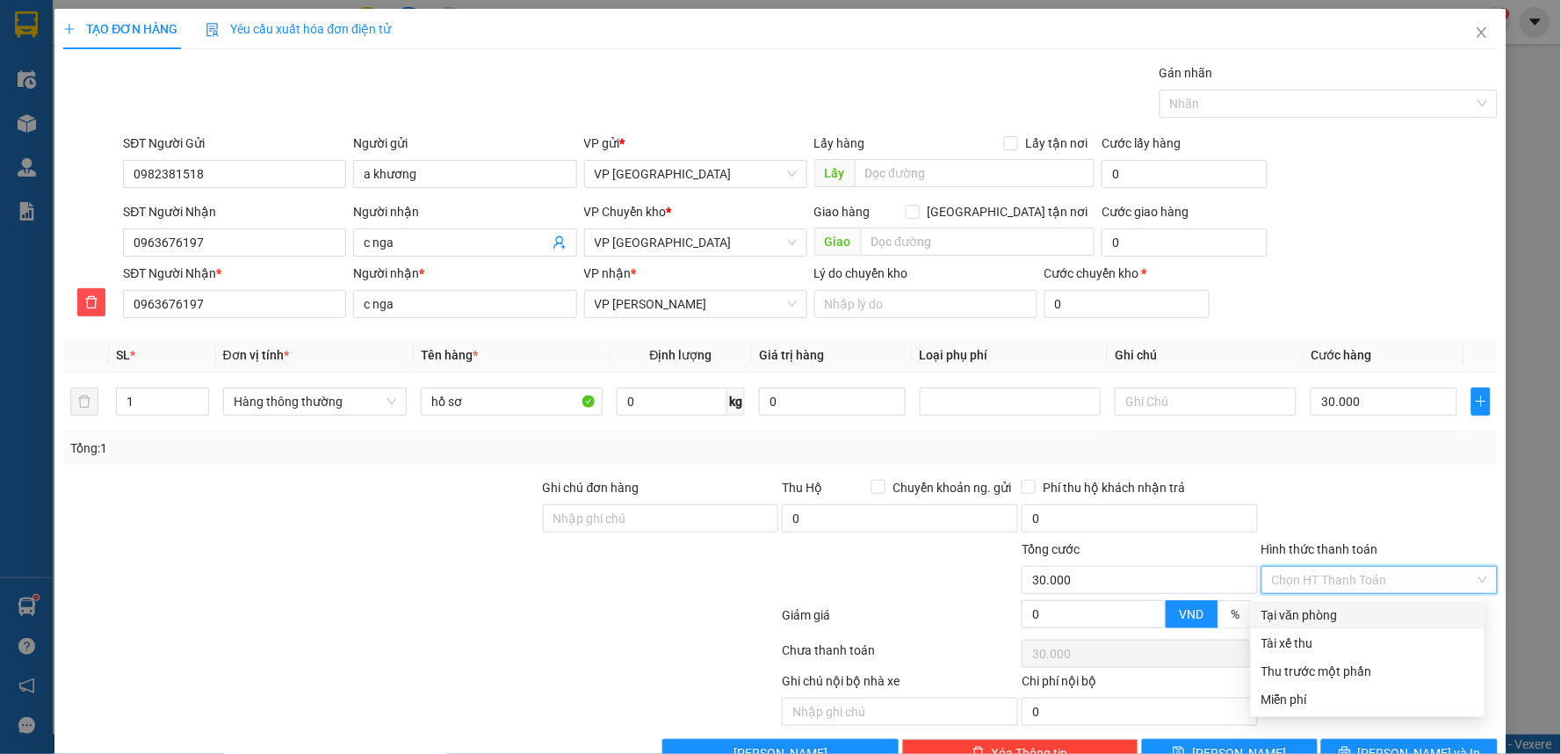
click at [1332, 603] on div "Tại văn phòng" at bounding box center [1368, 615] width 234 height 28
type input "0"
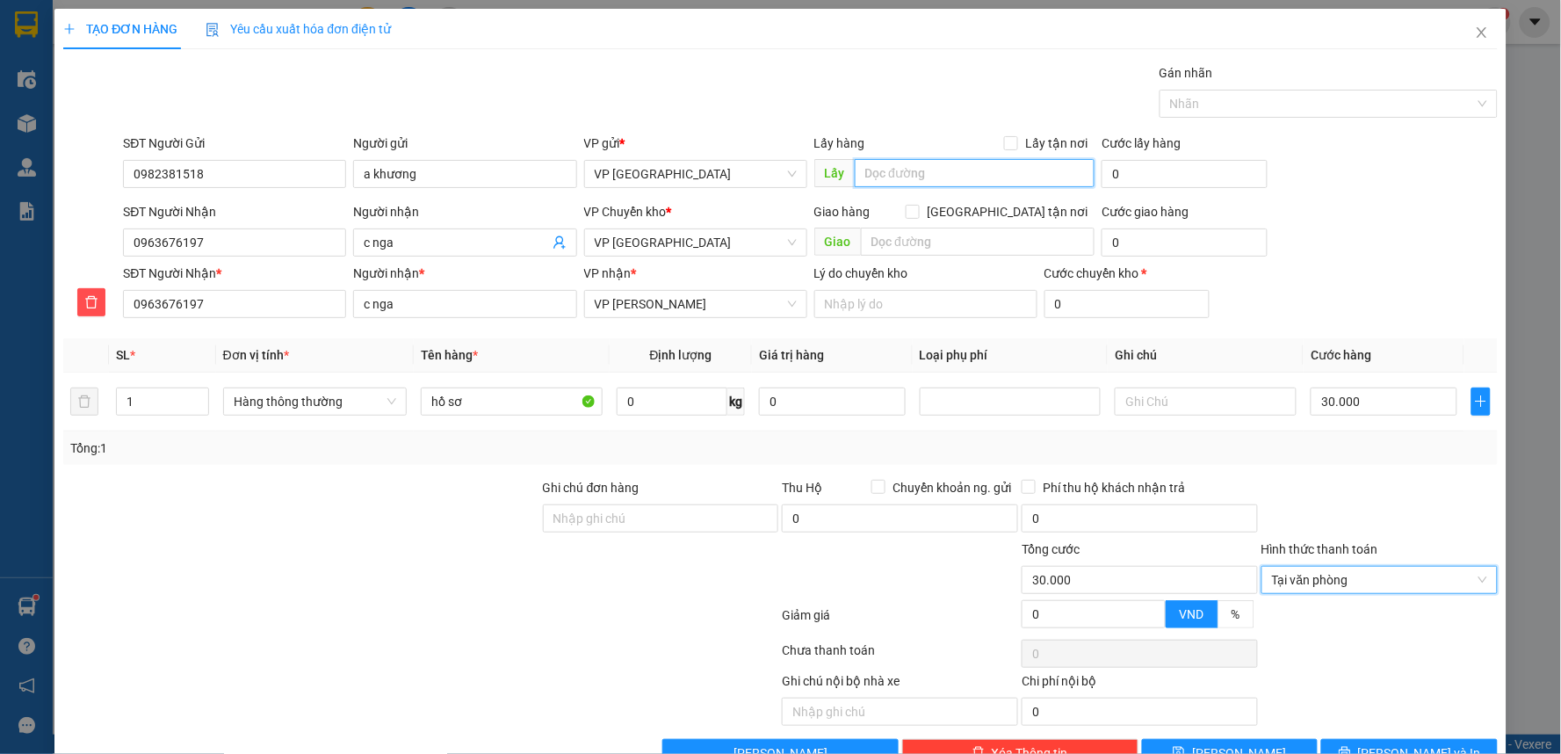
click at [972, 164] on input "text" at bounding box center [975, 173] width 241 height 28
type input "l"
click at [955, 173] on input "text" at bounding box center [975, 173] width 241 height 28
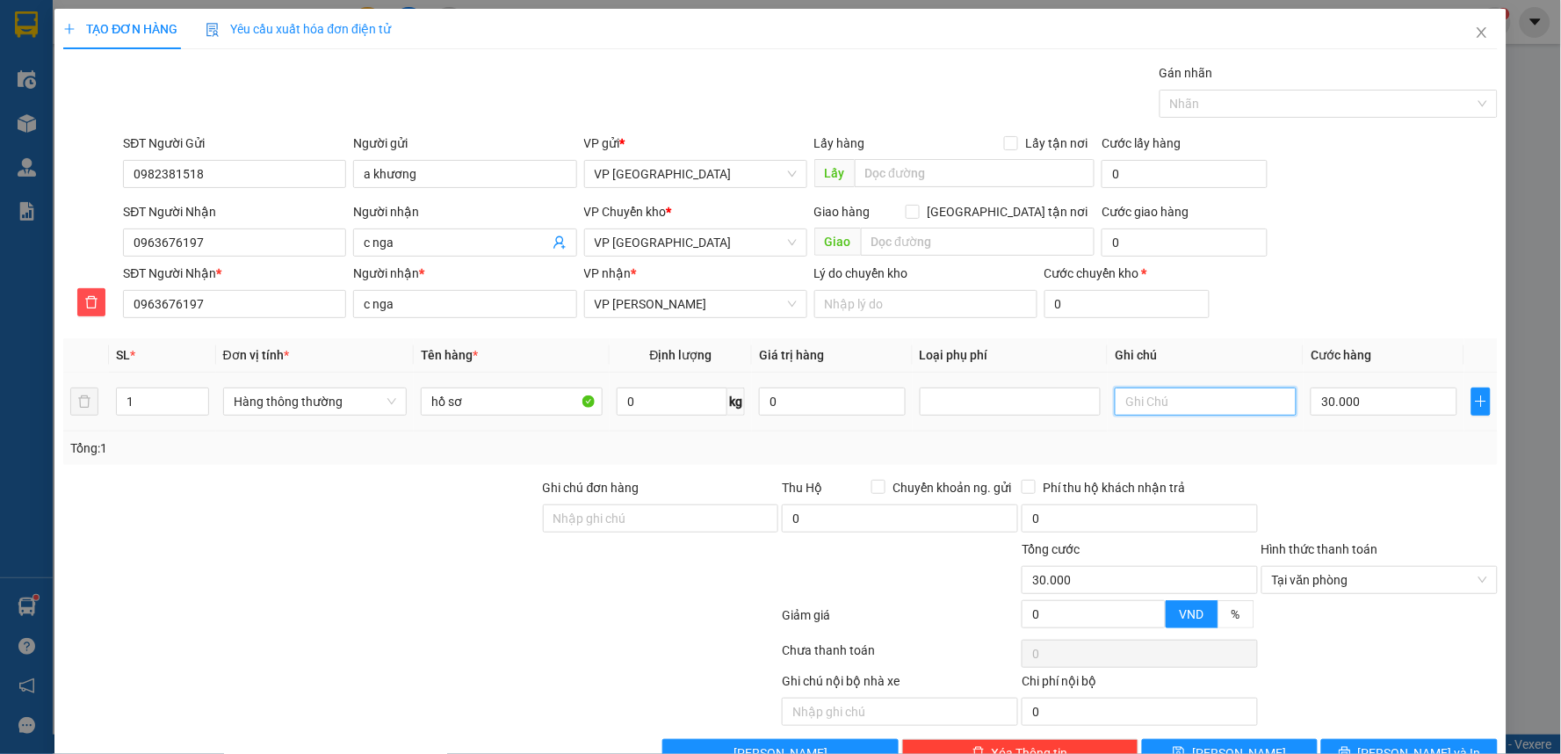
click at [1171, 407] on input "text" at bounding box center [1206, 401] width 182 height 28
type input "k"
type input "[PERSON_NAME]"
click at [906, 172] on input "text" at bounding box center [975, 173] width 241 height 28
type input "1"
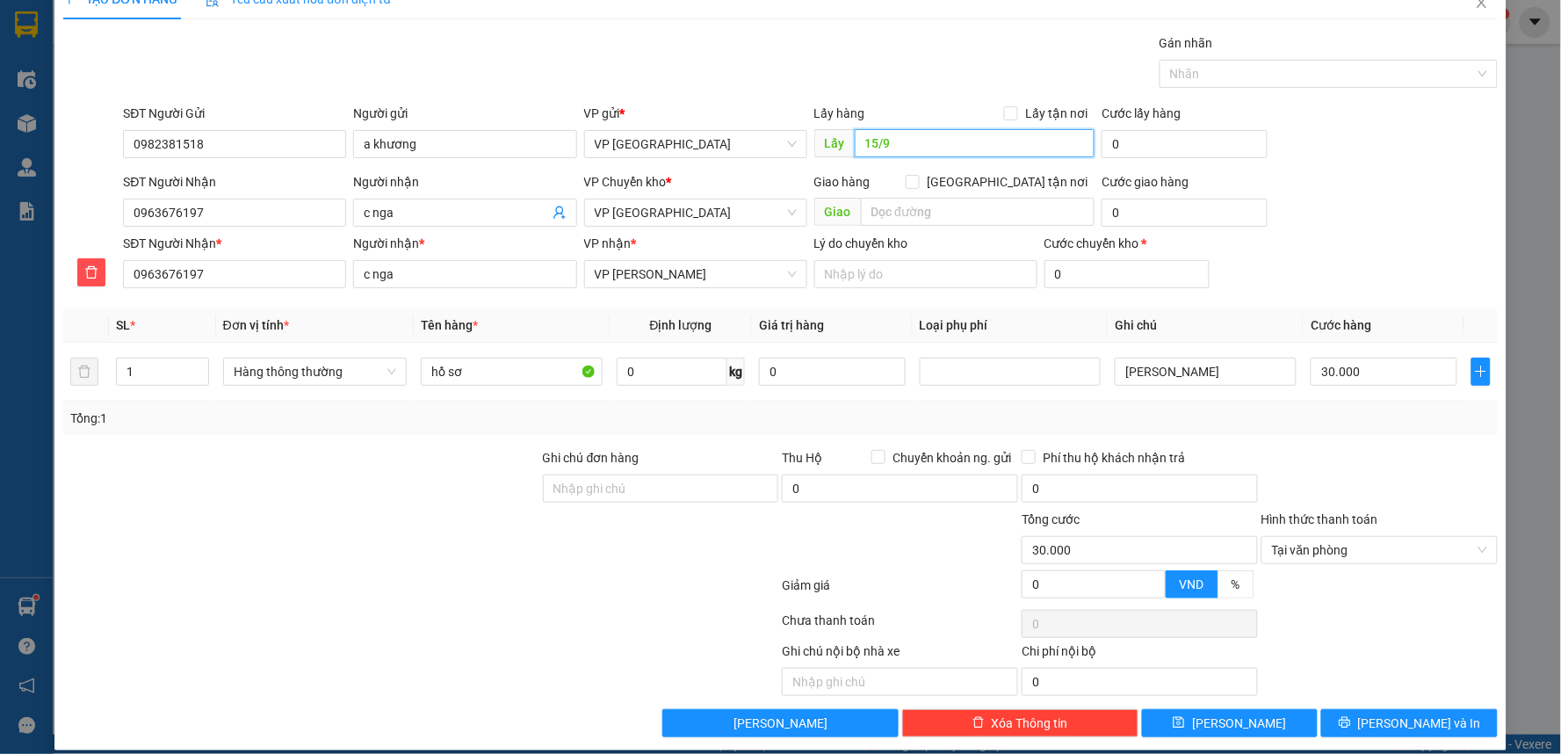
scroll to position [47, 0]
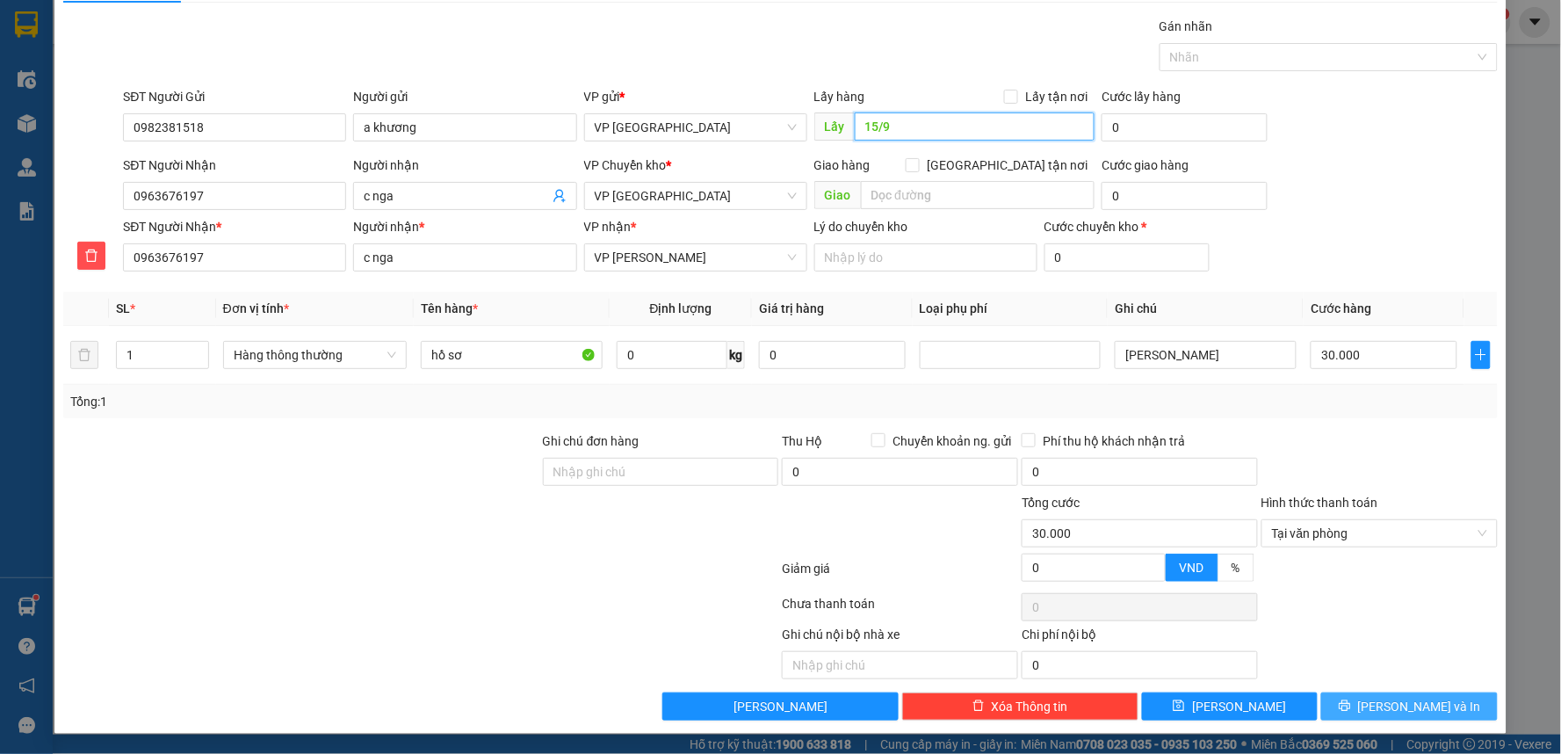
type input "15/9"
click at [1351, 705] on icon "printer" at bounding box center [1345, 705] width 12 height 12
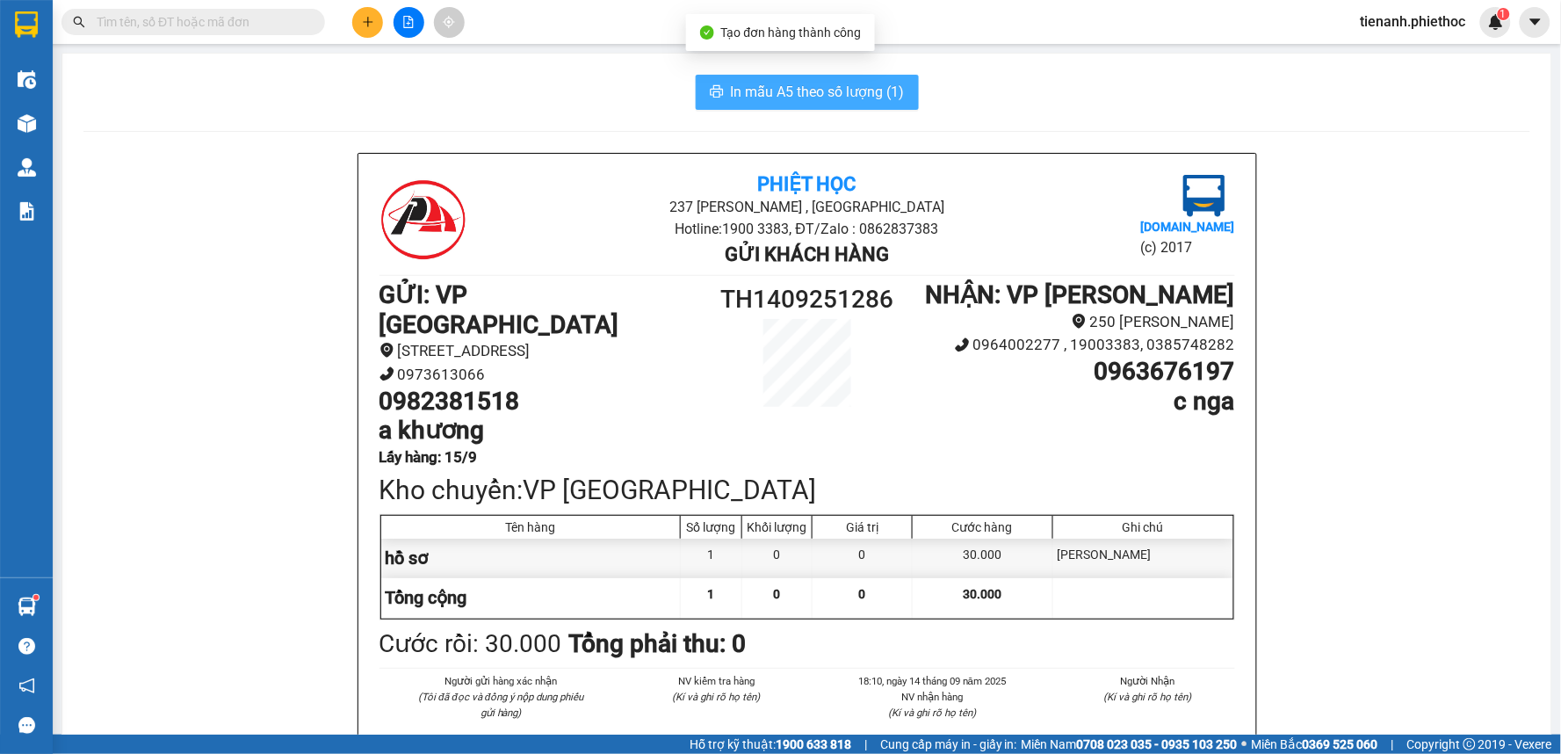
click at [859, 93] on span "In mẫu A5 theo số lượng (1)" at bounding box center [818, 92] width 174 height 22
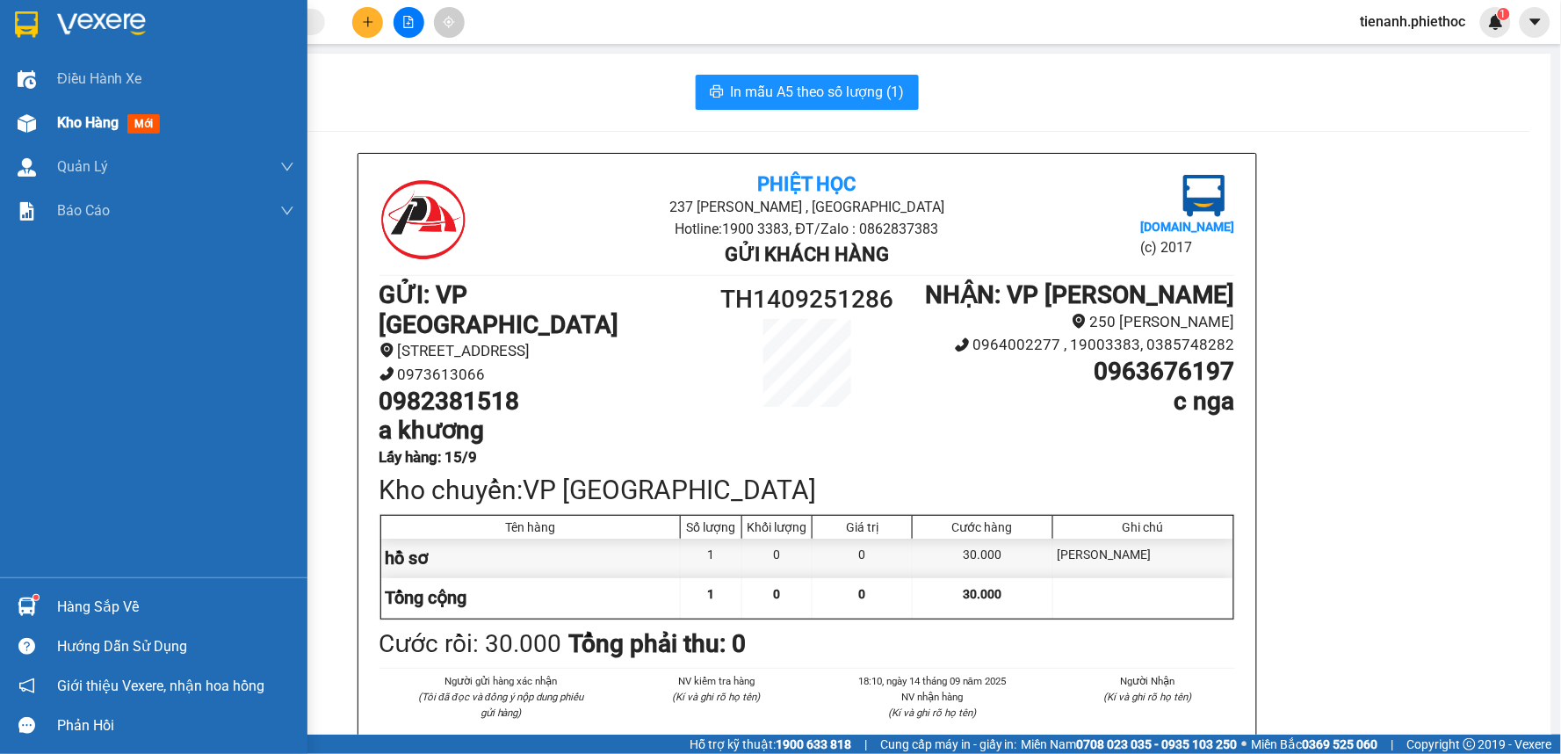
click at [79, 131] on span "Kho hàng" at bounding box center [87, 122] width 61 height 17
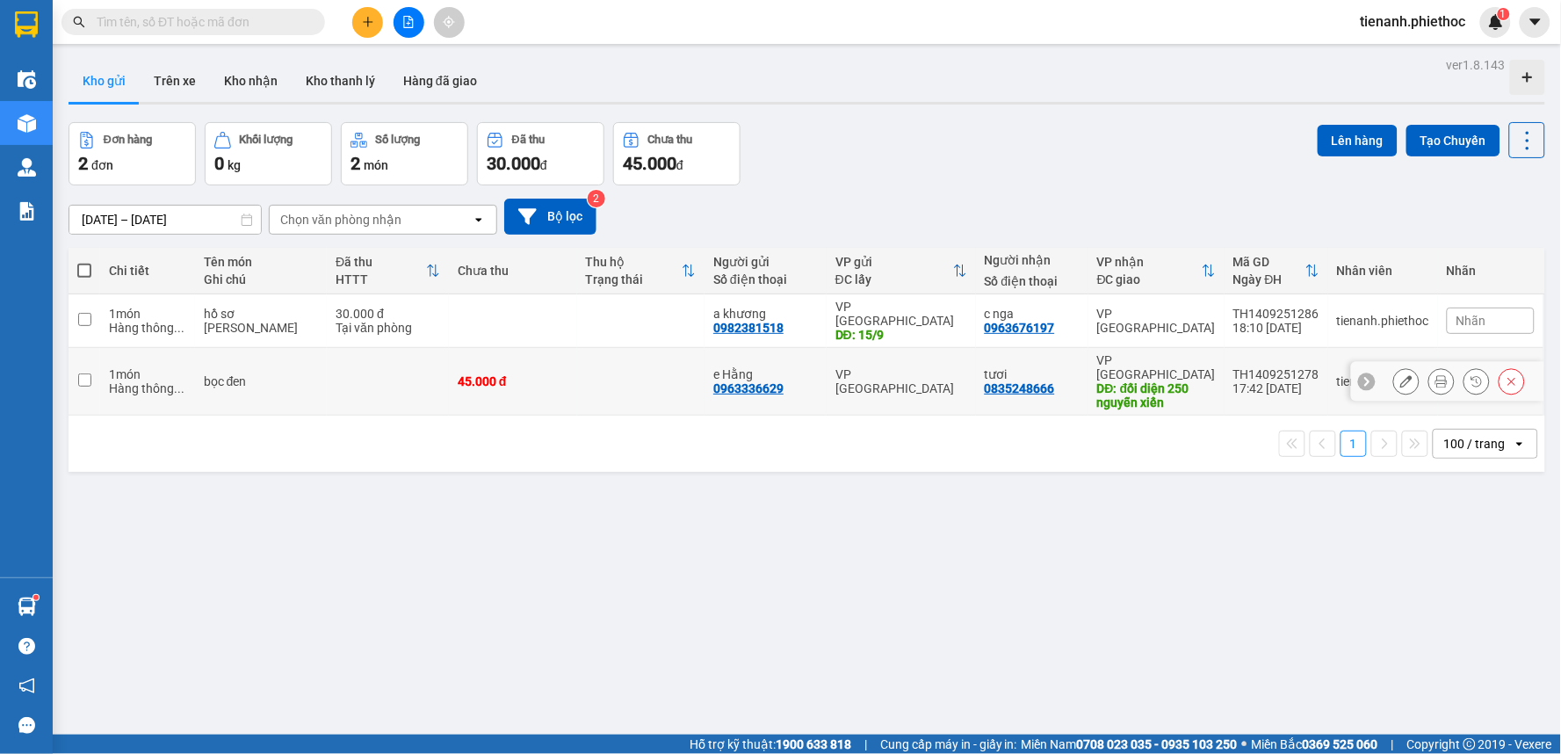
click at [592, 364] on td at bounding box center [641, 382] width 128 height 68
checkbox input "true"
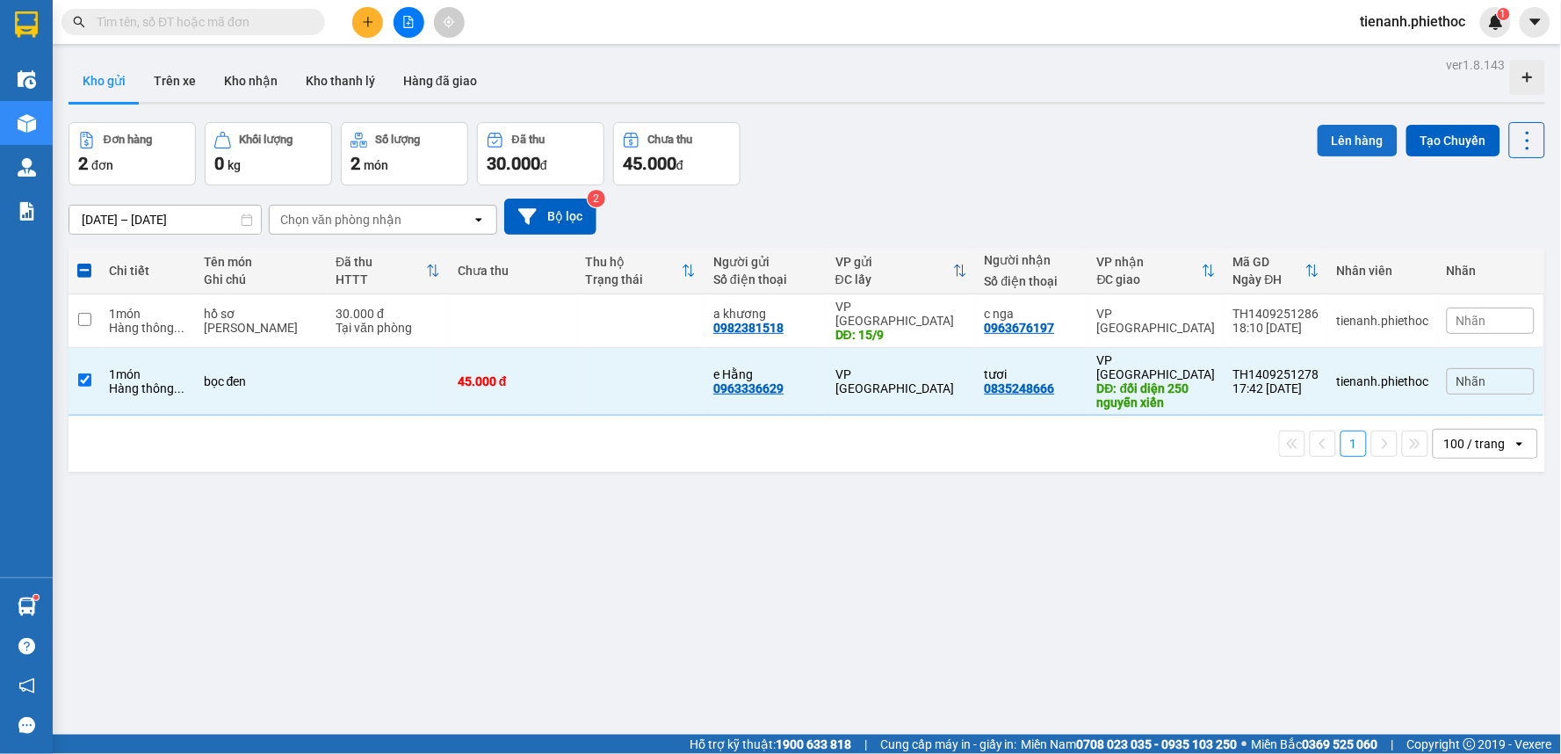
click at [1353, 141] on button "Lên hàng" at bounding box center [1358, 141] width 80 height 32
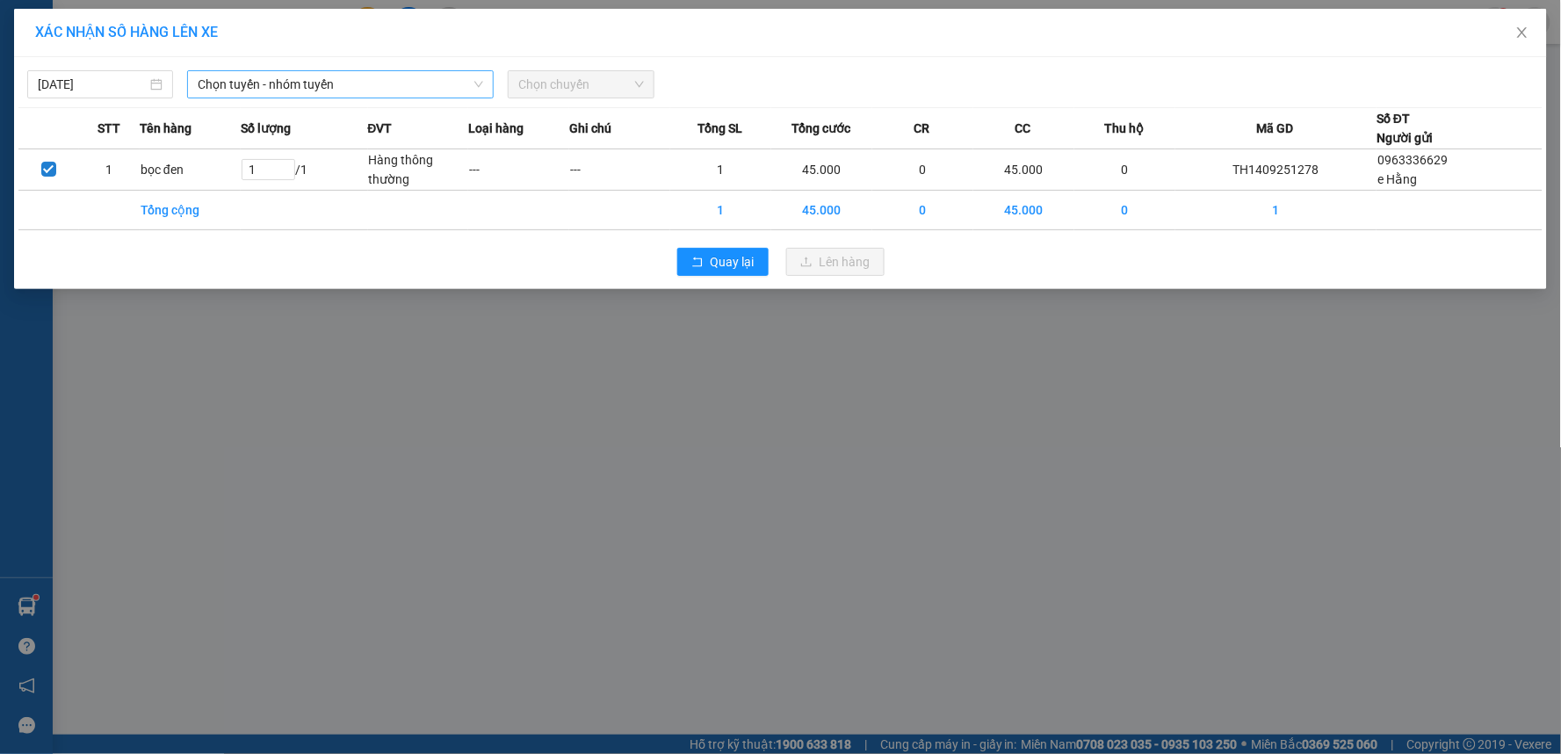
click at [374, 95] on span "Chọn tuyến - nhóm tuyến" at bounding box center [340, 84] width 285 height 26
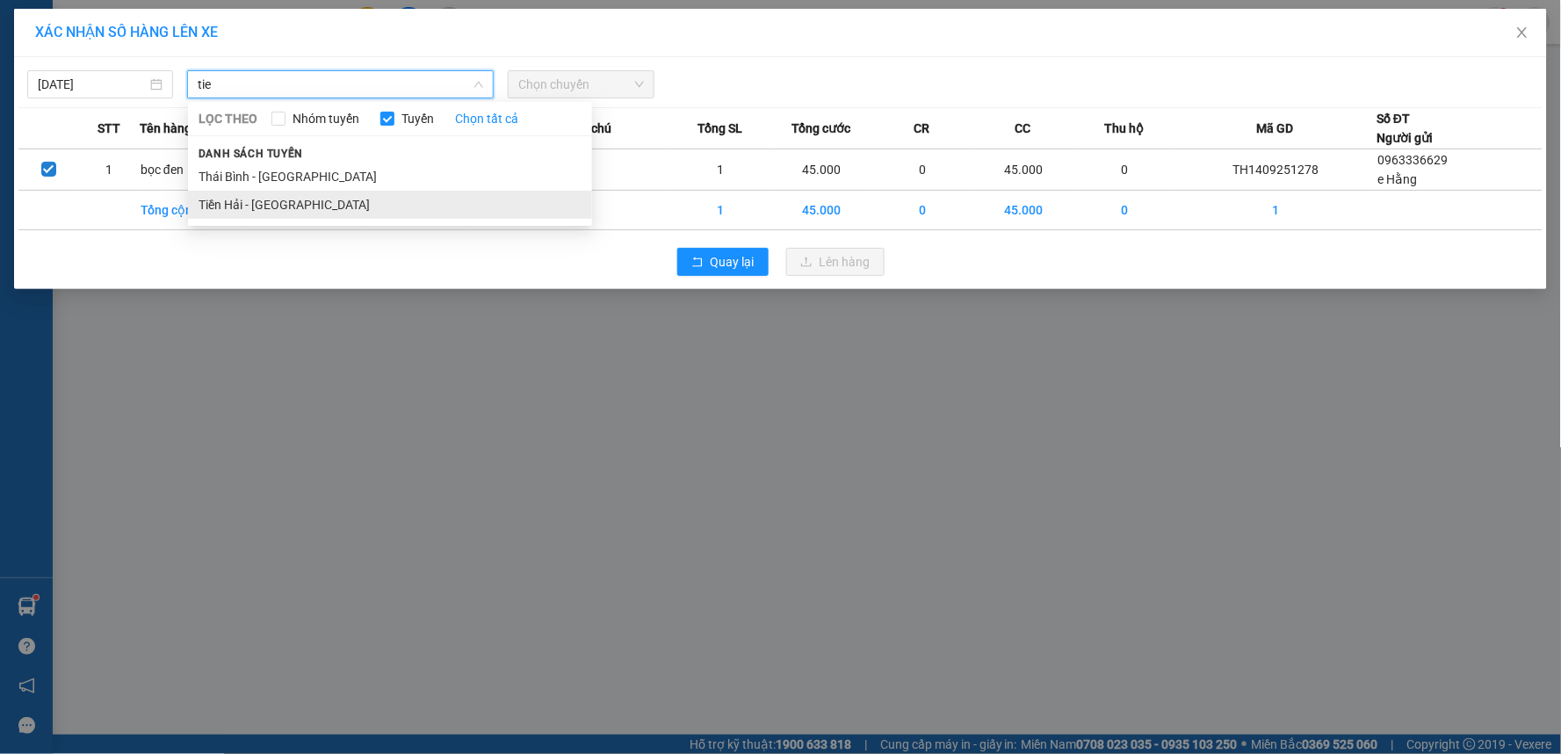
type input "tie"
click at [312, 205] on li "Tiền Hải - [GEOGRAPHIC_DATA]" at bounding box center [390, 205] width 404 height 28
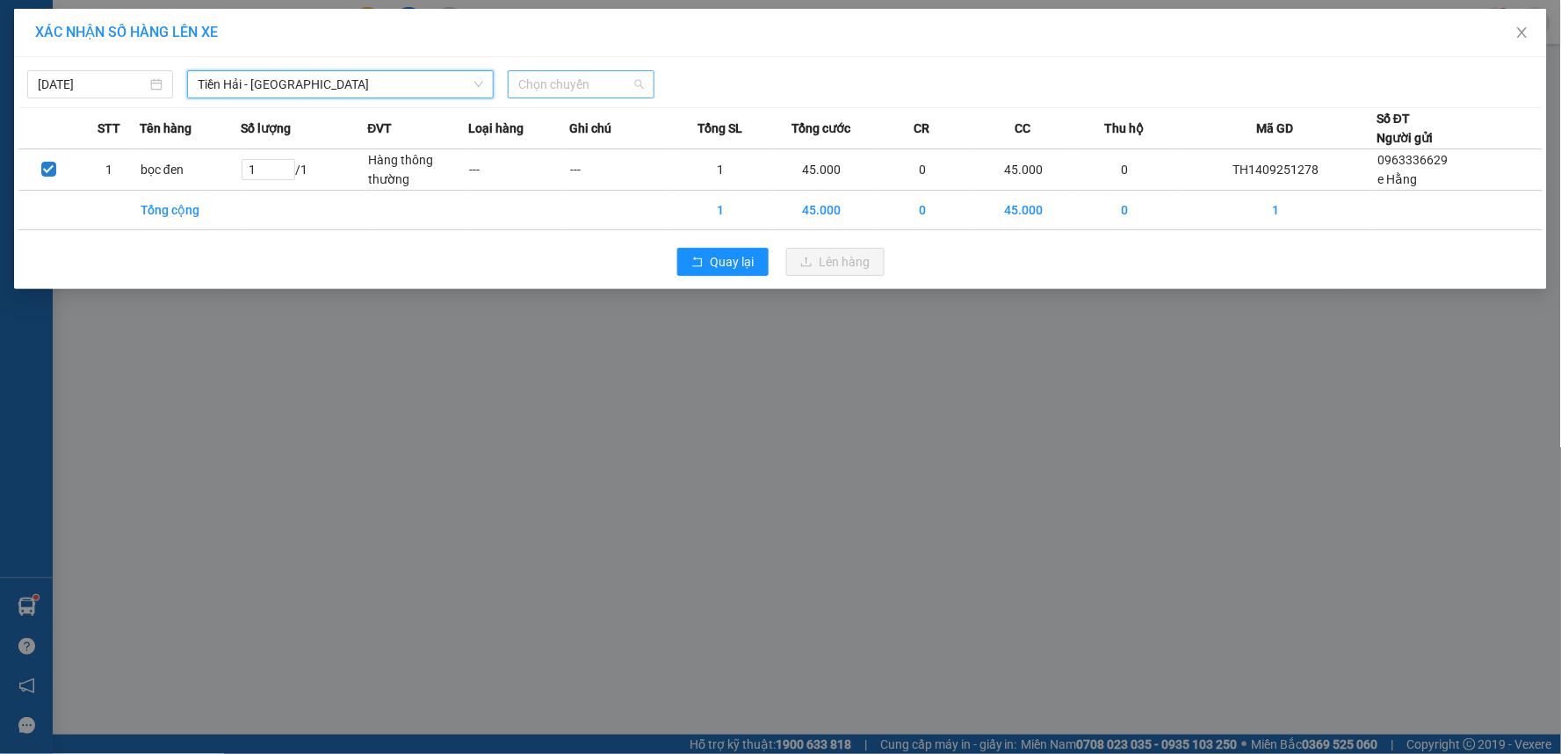
click at [607, 76] on span "Chọn chuyến" at bounding box center [580, 84] width 125 height 26
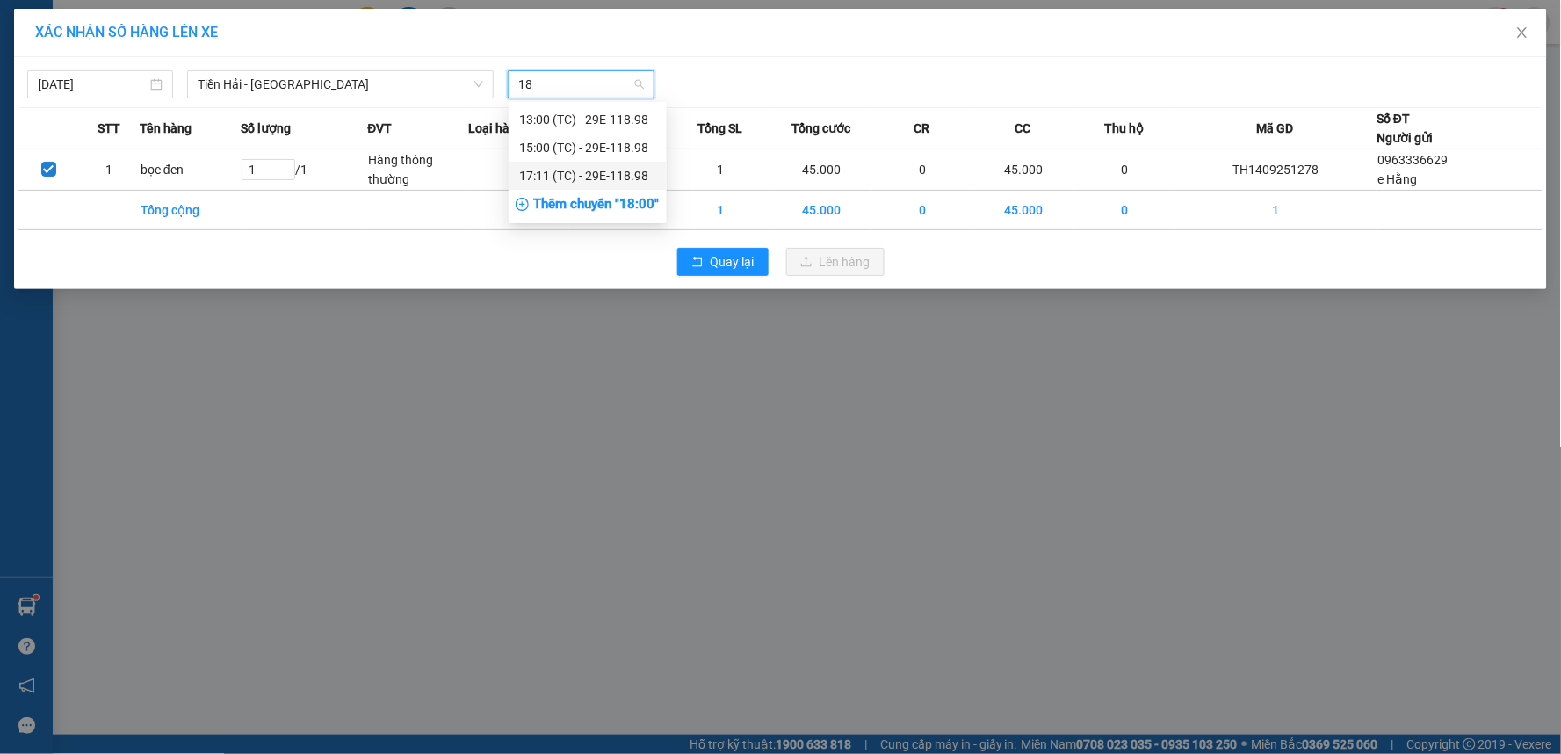
type input "18"
click at [595, 209] on div "Thêm chuyến " 18:00 "" at bounding box center [588, 205] width 158 height 30
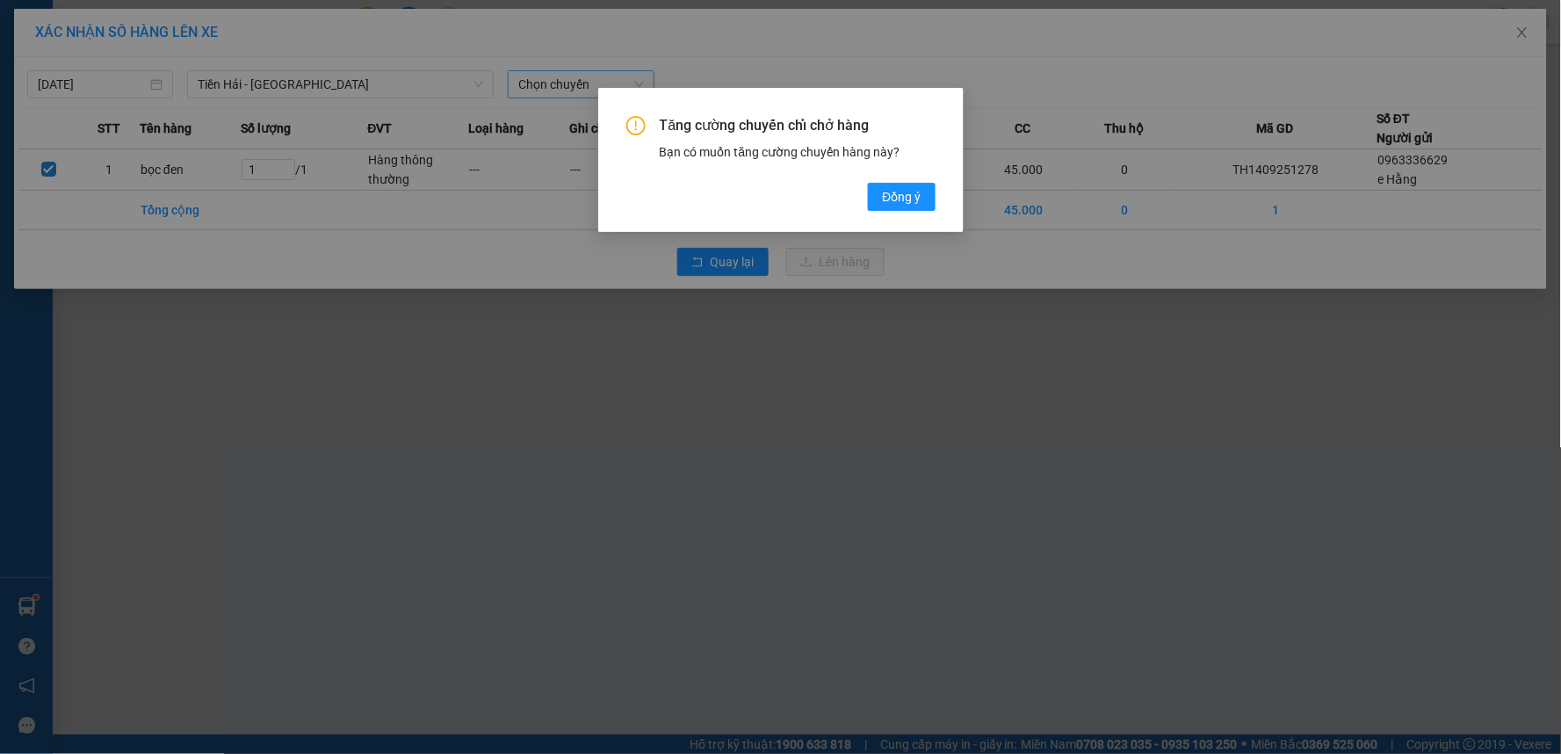
click at [893, 181] on div "Tăng cường chuyến chỉ chở hàng Bạn có muốn tăng cường chuyến hàng này? [GEOGRAP…" at bounding box center [780, 163] width 309 height 95
click at [897, 194] on span "Đồng ý" at bounding box center [901, 196] width 39 height 19
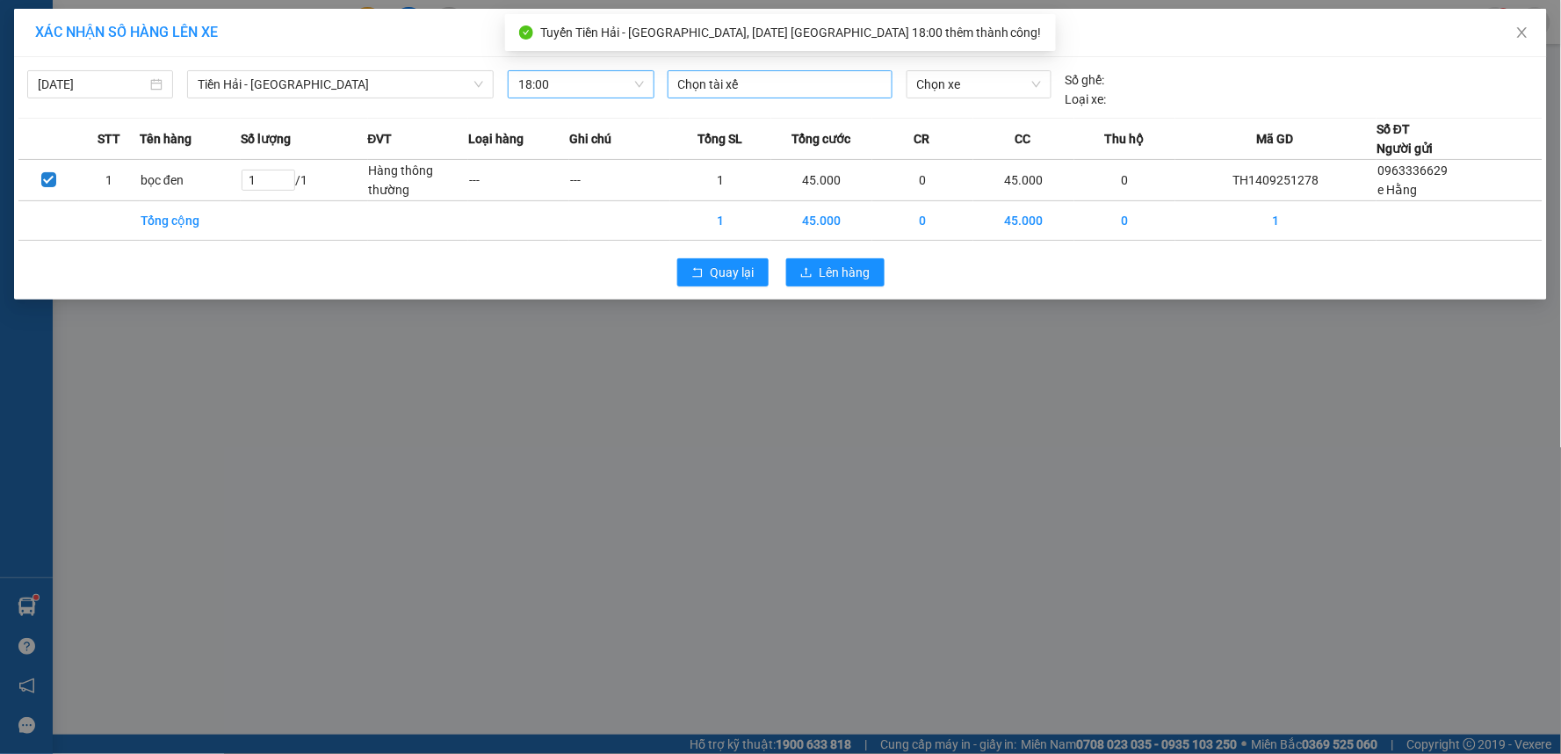
click at [733, 83] on div at bounding box center [780, 84] width 216 height 21
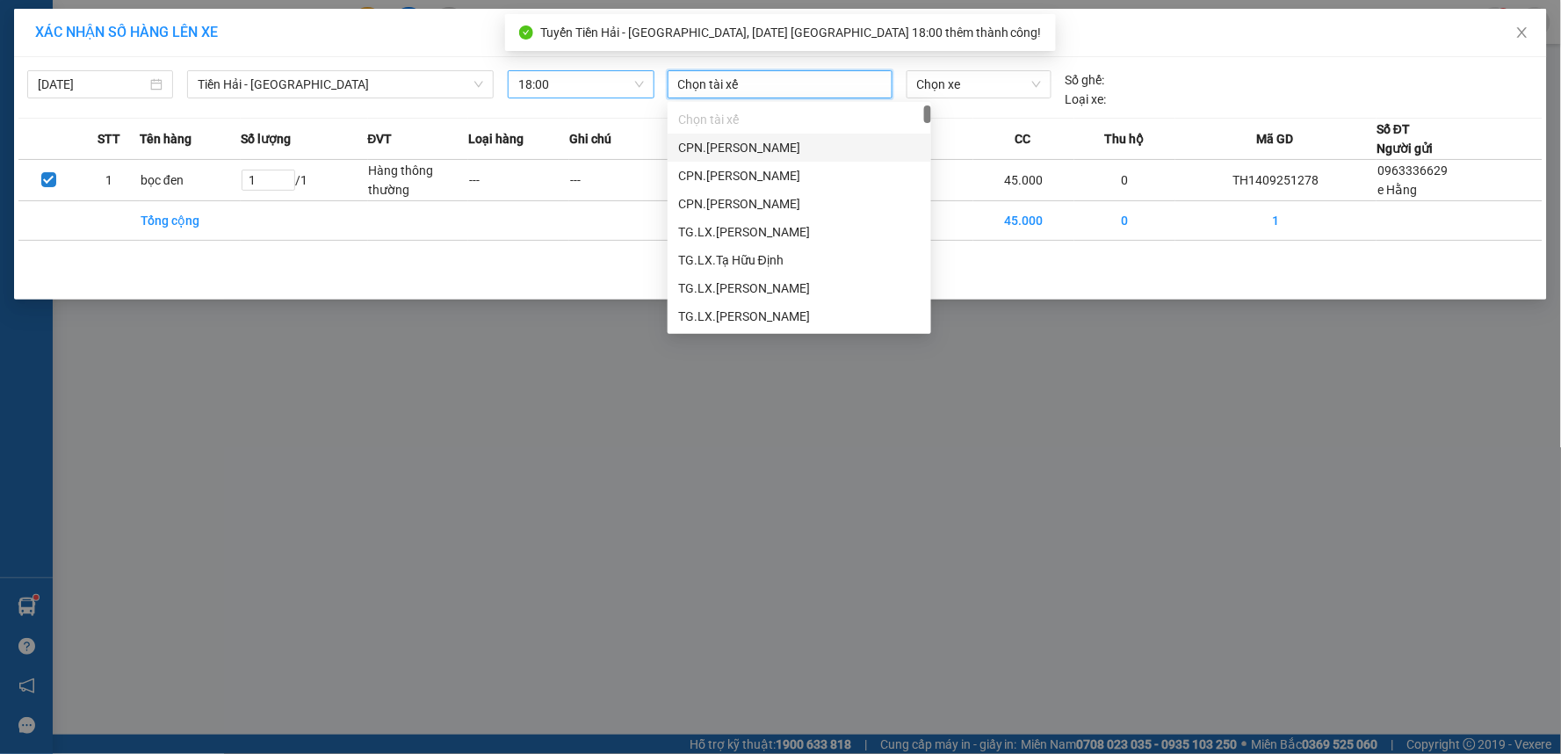
type input "o"
type input "phi"
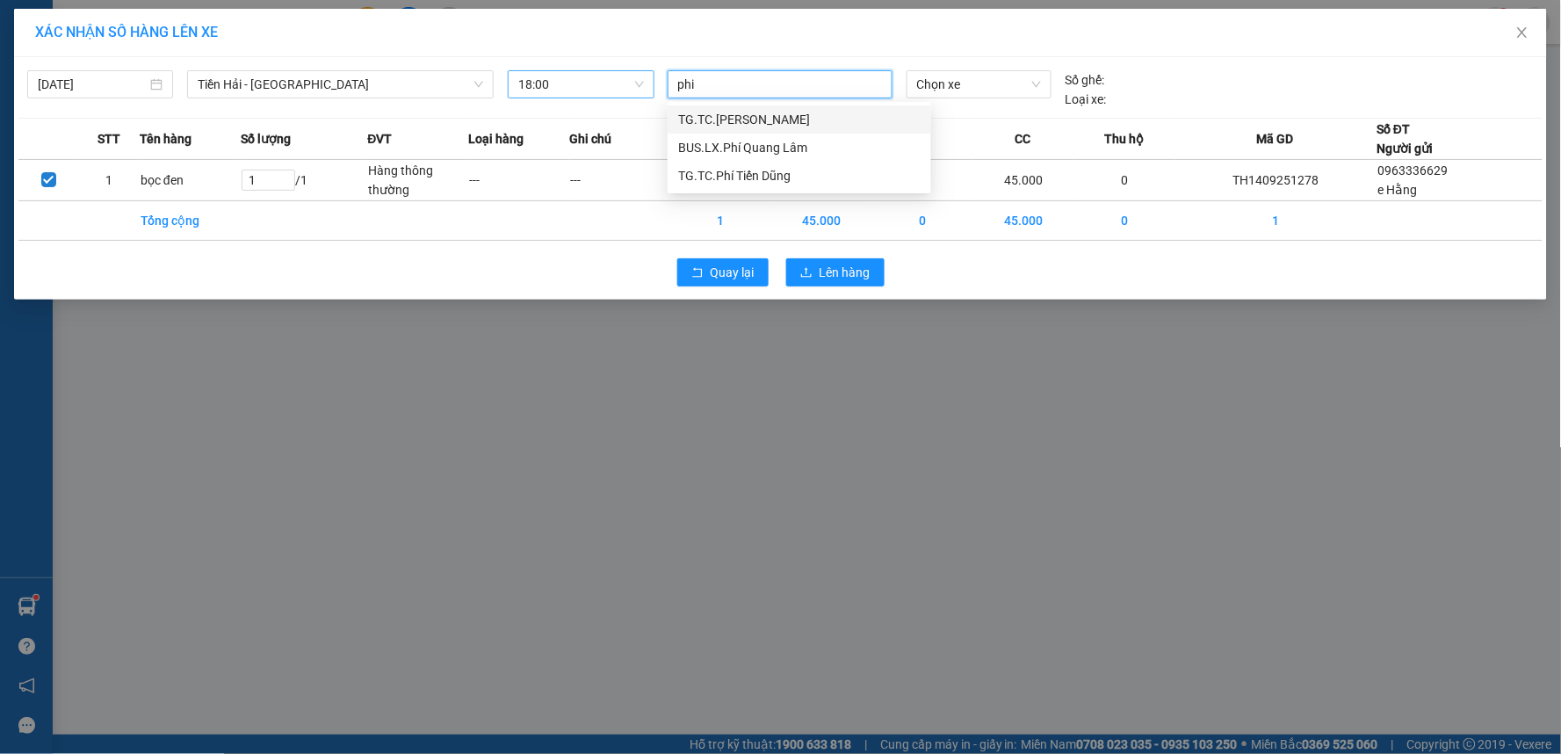
click at [770, 118] on div "TG.TC.[PERSON_NAME]" at bounding box center [799, 119] width 242 height 19
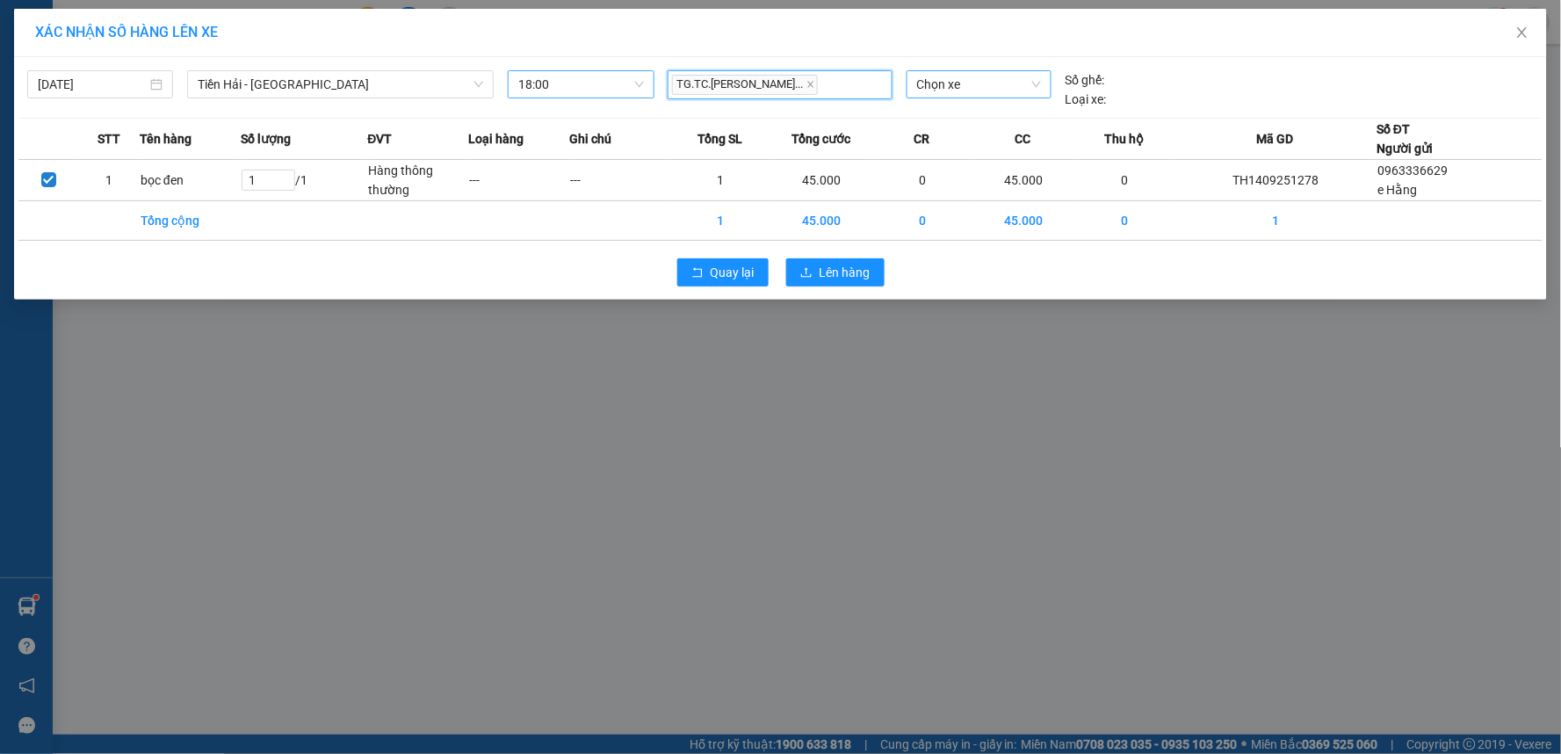
click at [942, 92] on span "Chọn xe" at bounding box center [979, 84] width 124 height 26
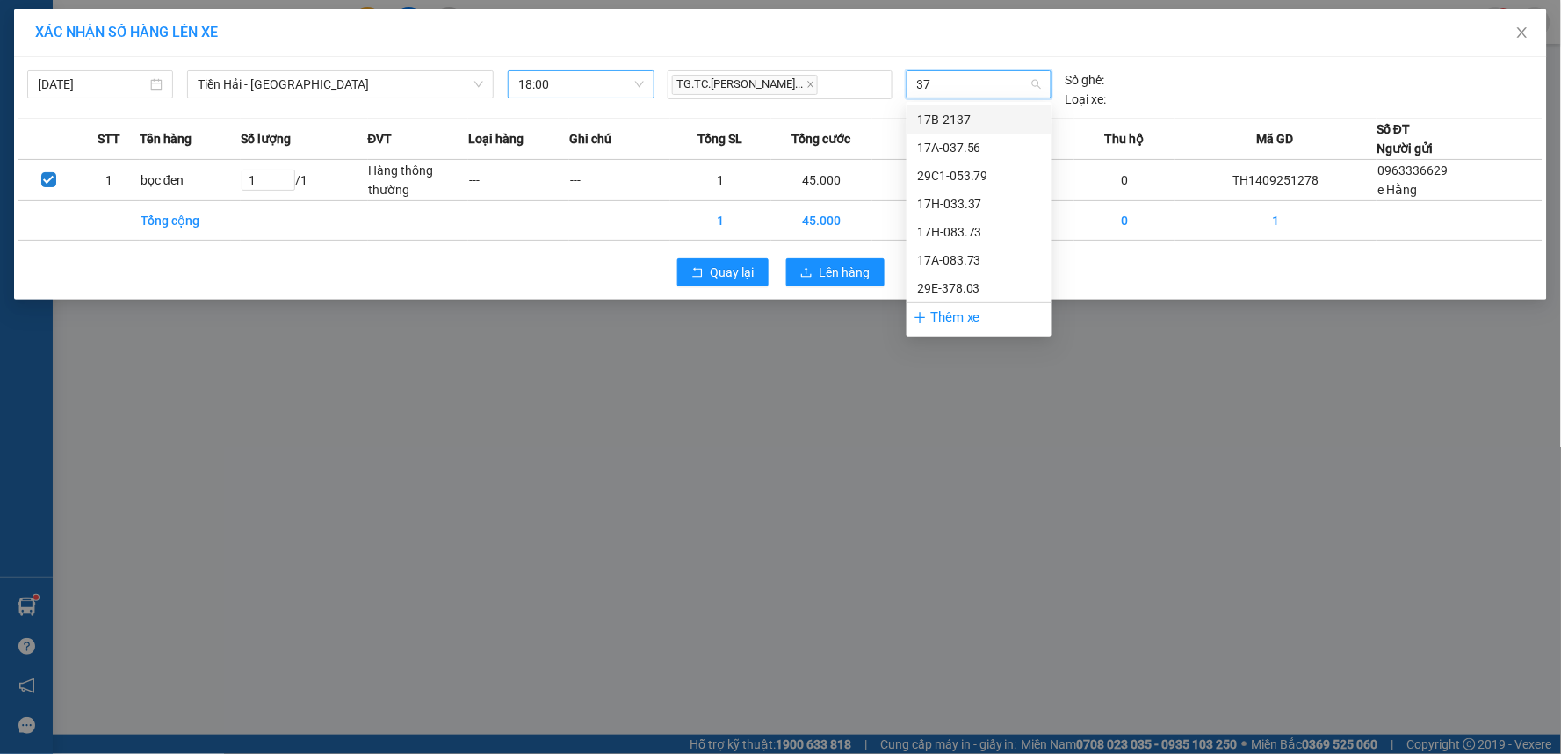
type input "378"
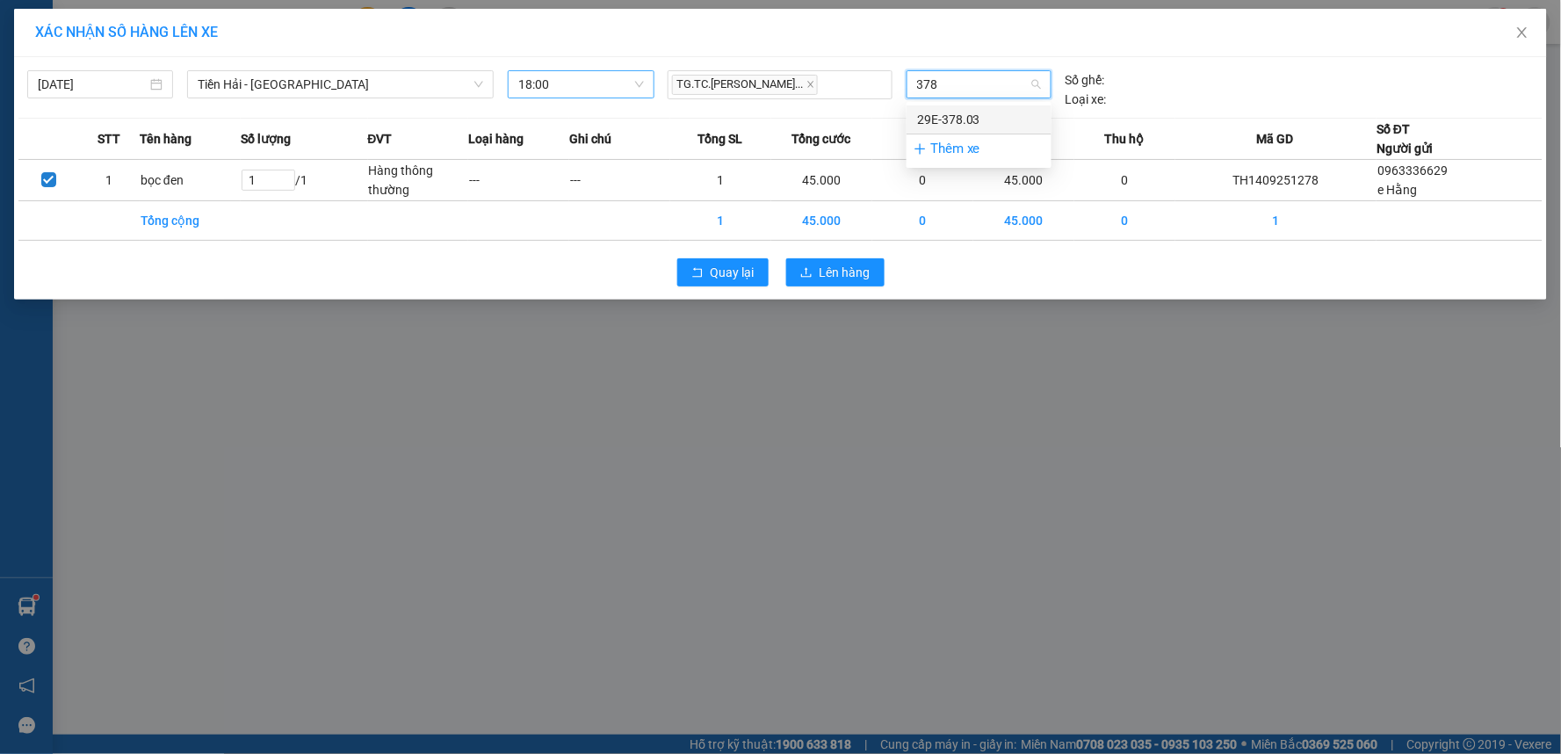
click at [964, 121] on div "29E-378.03" at bounding box center [979, 119] width 124 height 19
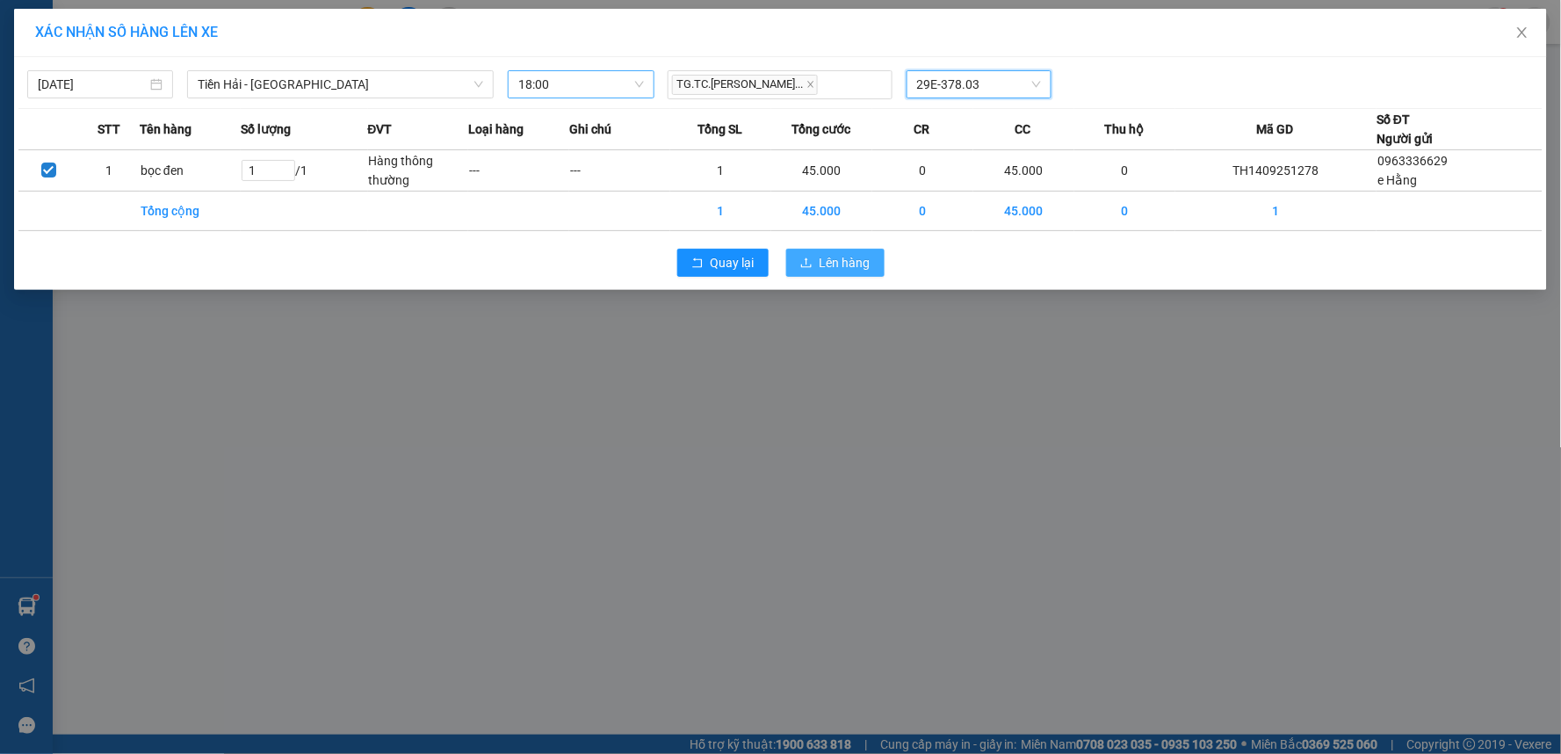
click at [849, 275] on button "Lên hàng" at bounding box center [835, 263] width 98 height 28
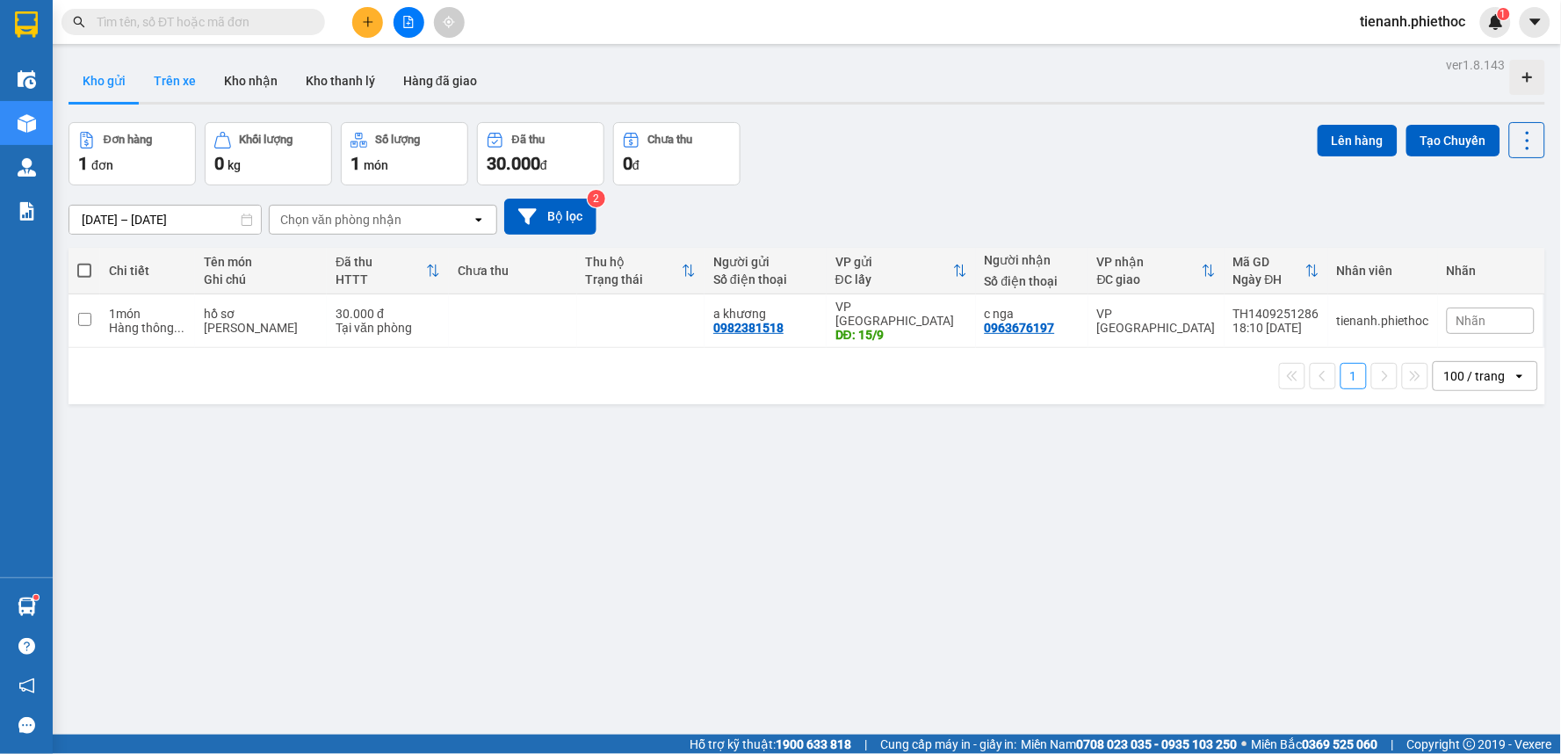
click at [153, 81] on button "Trên xe" at bounding box center [175, 81] width 70 height 42
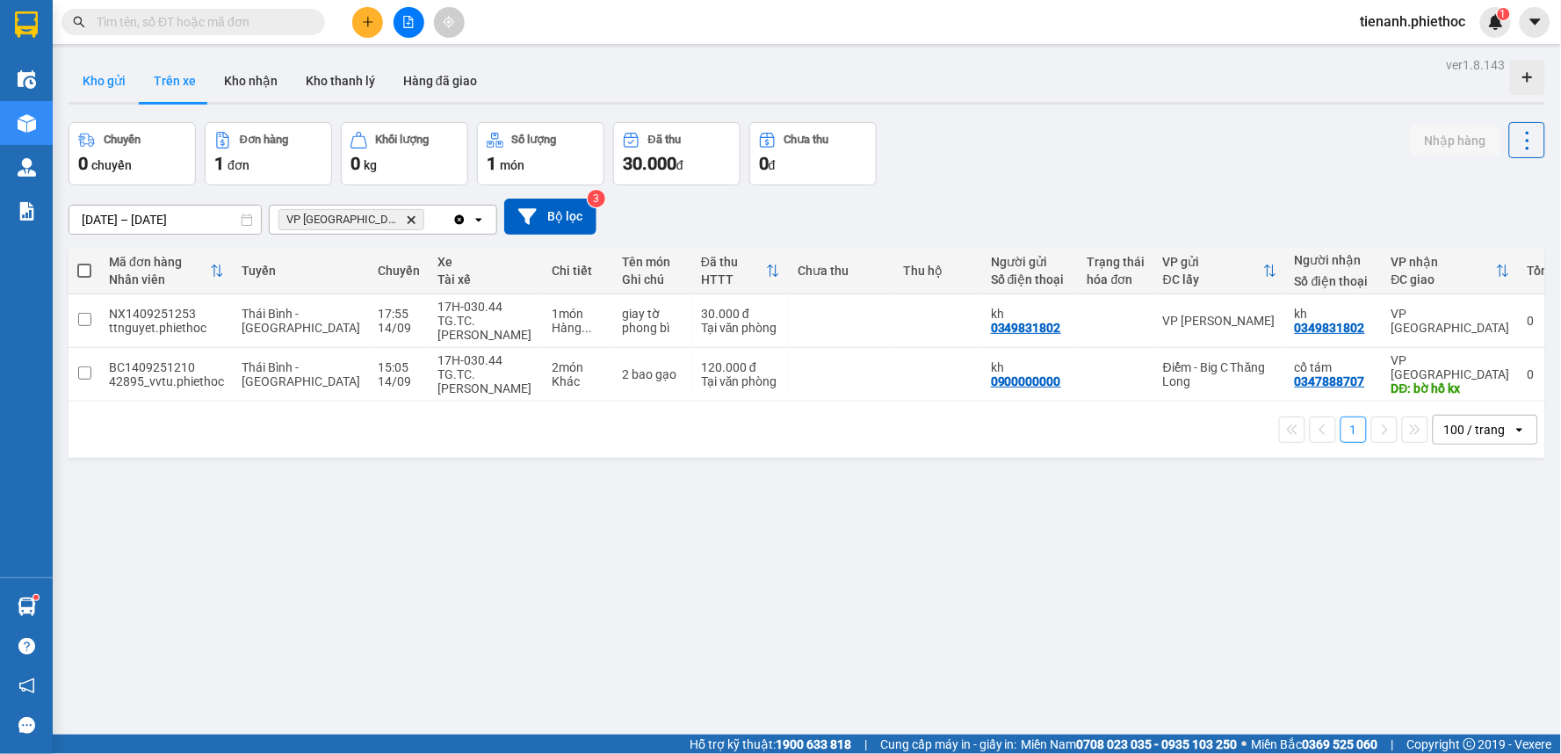
click at [117, 76] on button "Kho gửi" at bounding box center [104, 81] width 71 height 42
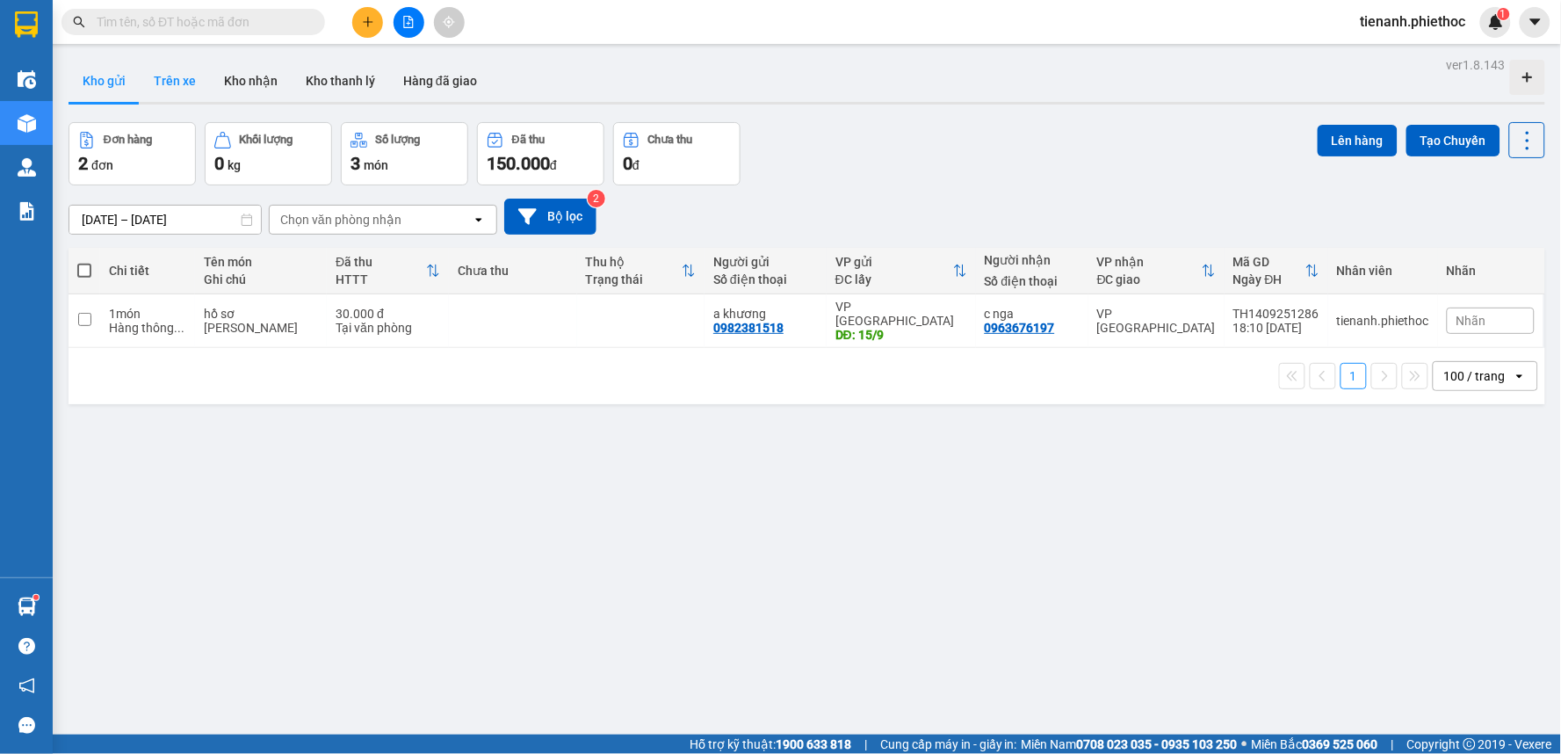
click at [196, 90] on button "Trên xe" at bounding box center [175, 81] width 70 height 42
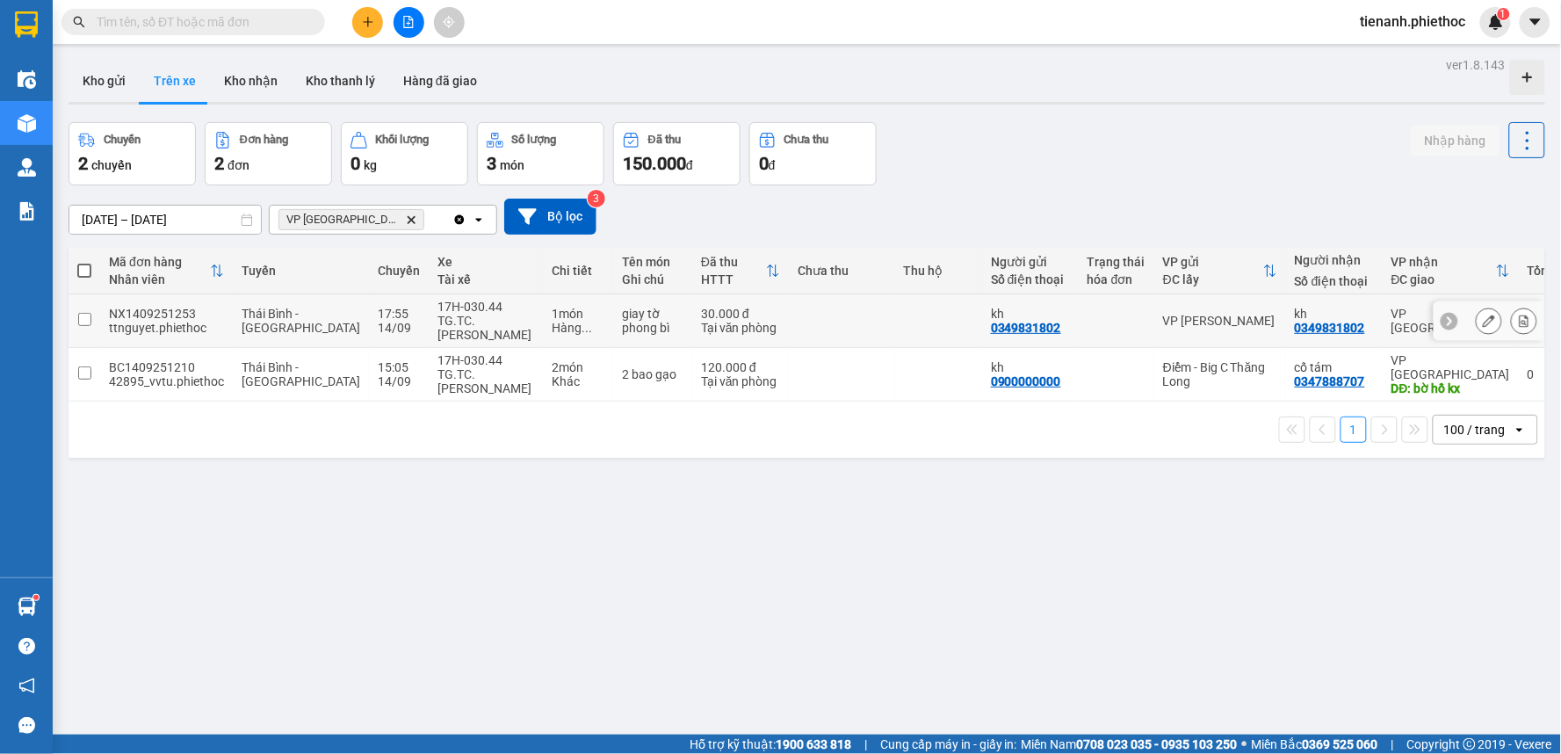
click at [791, 322] on td at bounding box center [841, 321] width 105 height 54
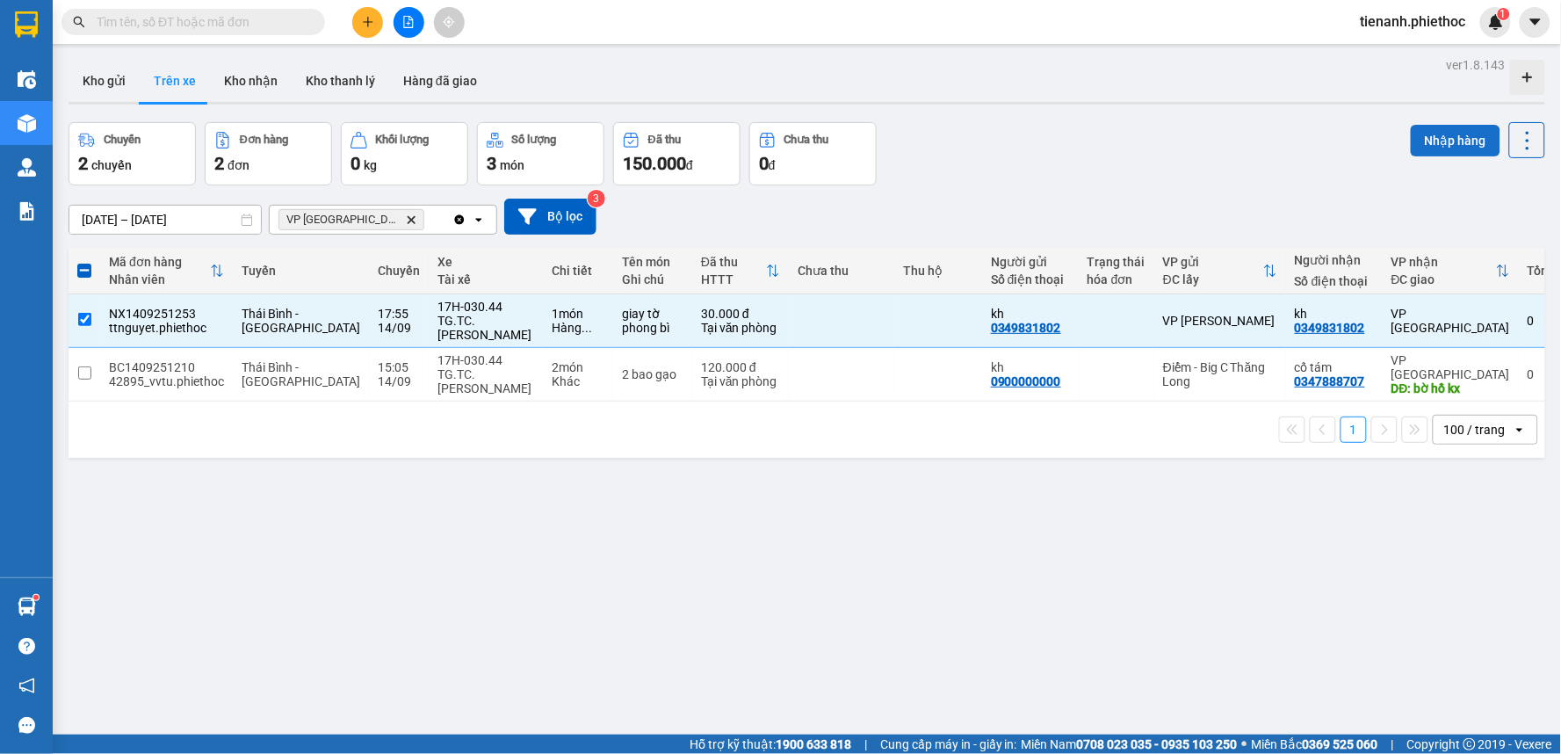
click at [1426, 146] on button "Nhập hàng" at bounding box center [1456, 141] width 90 height 32
checkbox input "false"
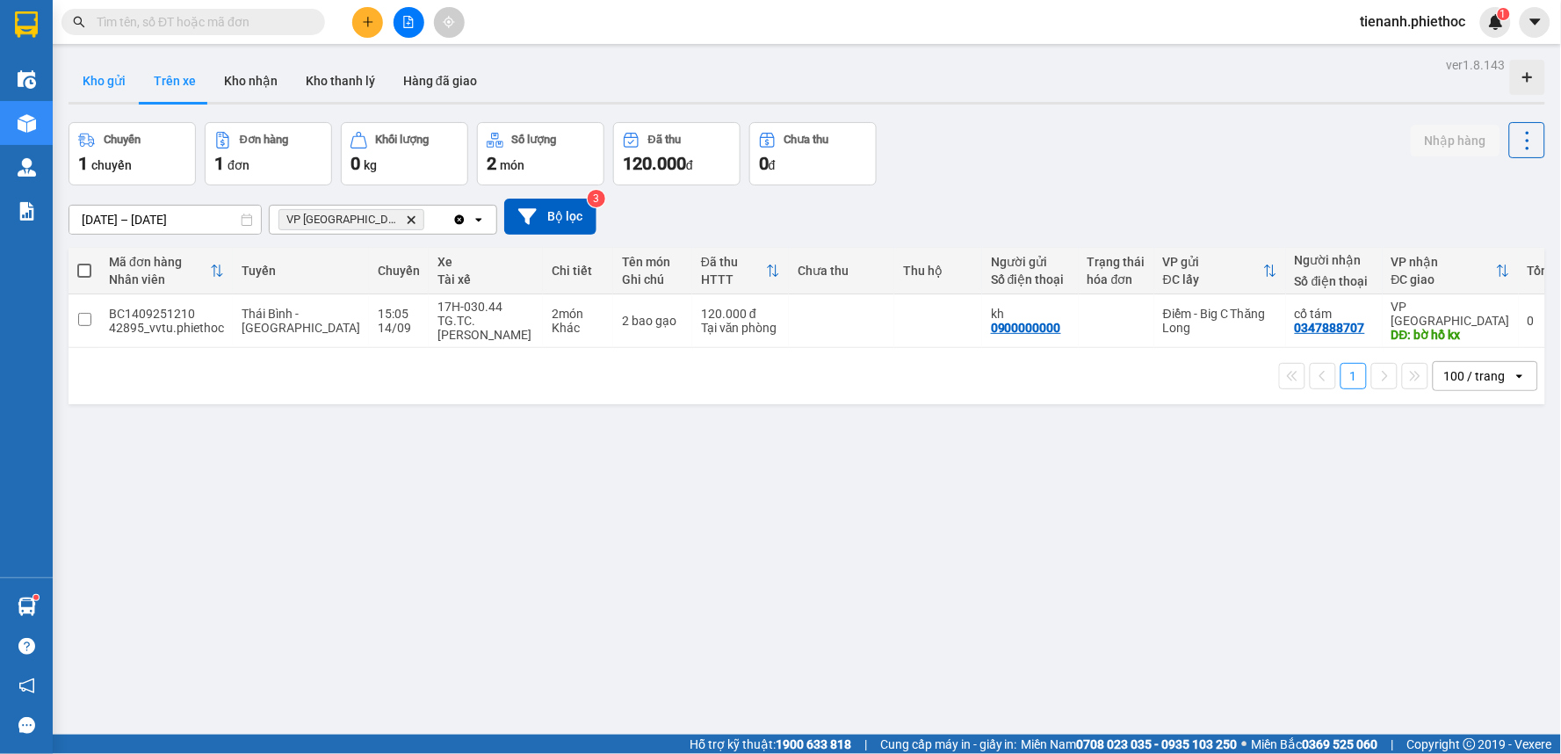
click at [107, 90] on button "Kho gửi" at bounding box center [104, 81] width 71 height 42
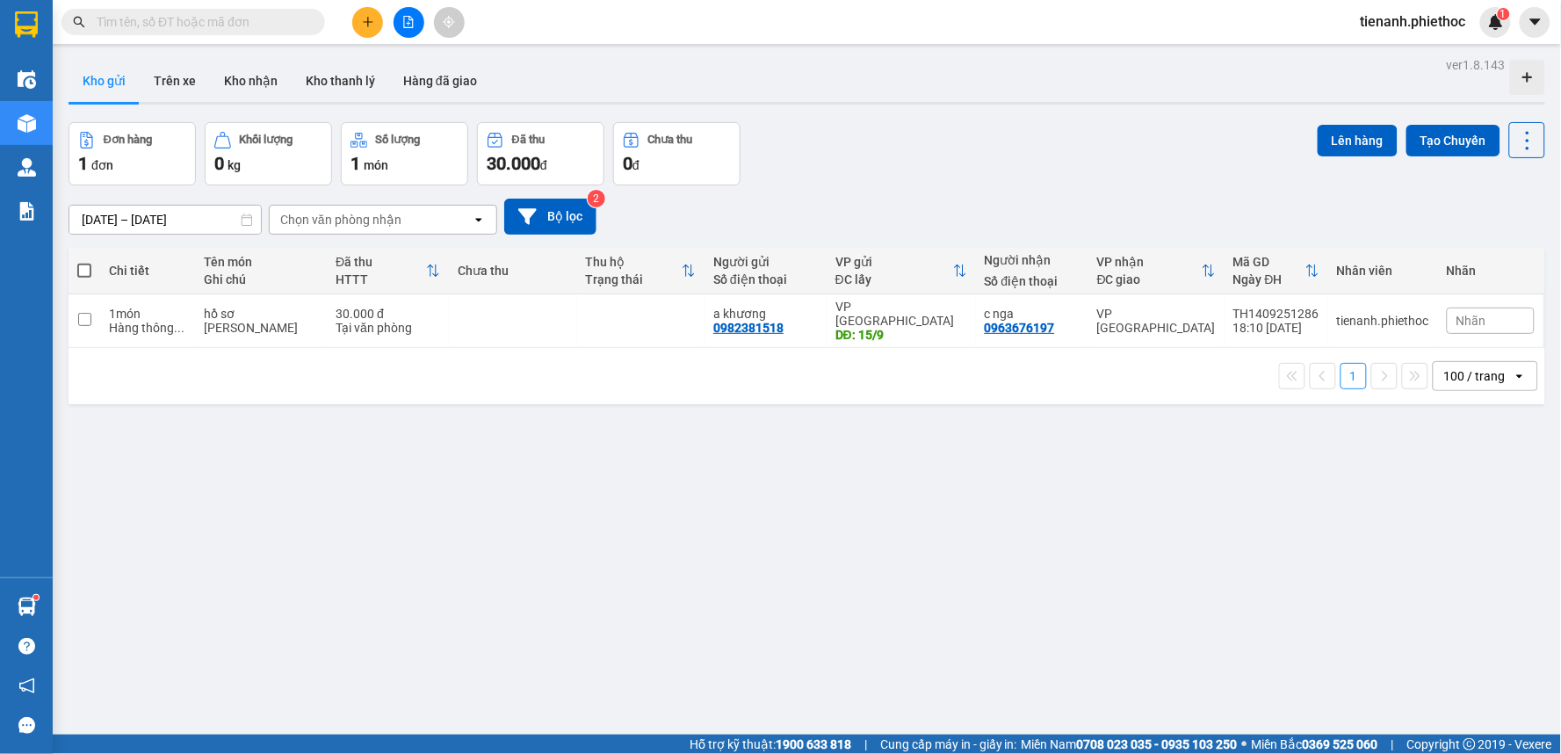
drag, startPoint x: 1164, startPoint y: 547, endPoint x: 633, endPoint y: 492, distance: 533.4
click at [1163, 547] on div "ver 1.8.143 Kho gửi Trên xe Kho nhận Kho thanh [PERSON_NAME] đã giao Đơn hàng 1…" at bounding box center [806, 430] width 1491 height 754
click at [160, 71] on button "Trên xe" at bounding box center [175, 81] width 70 height 42
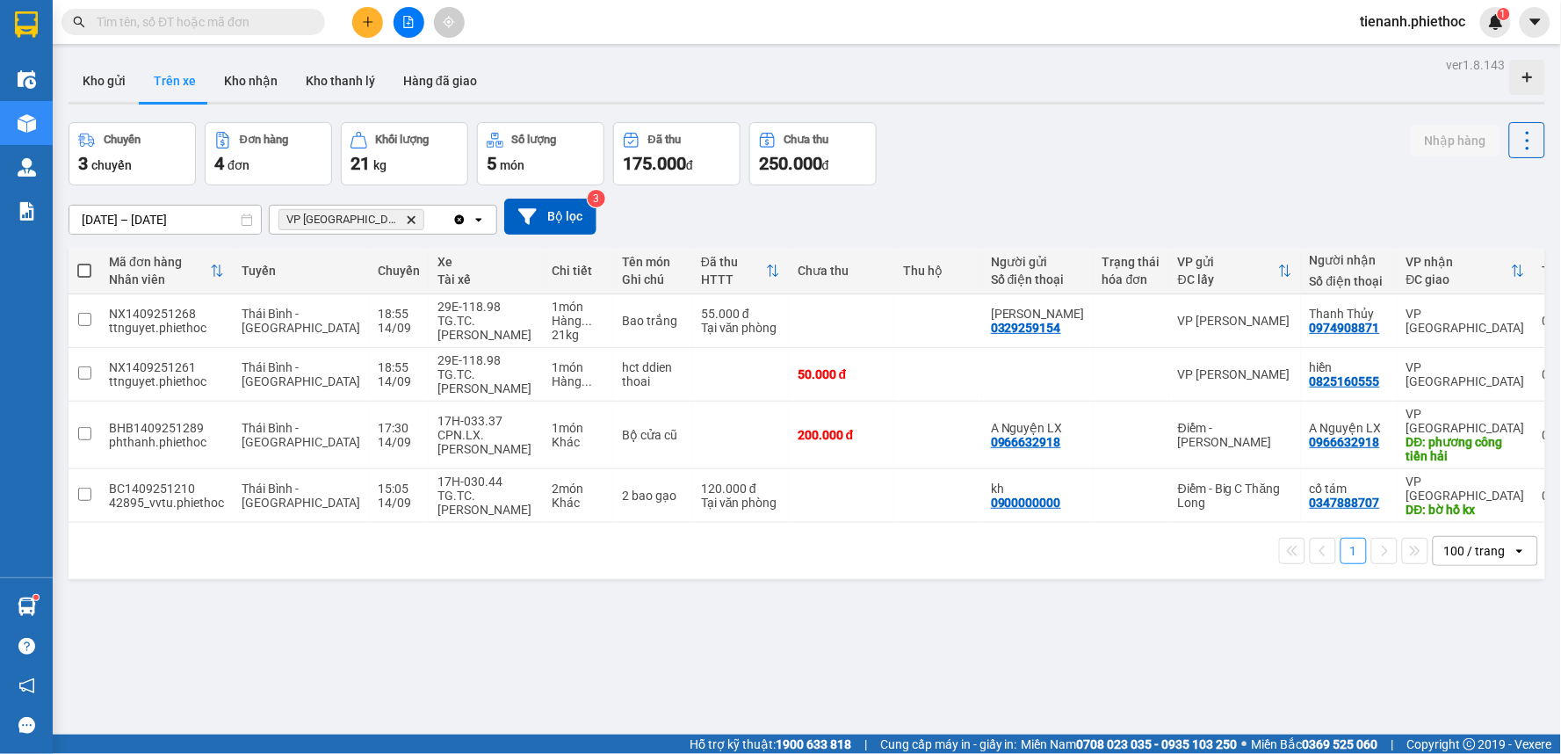
click at [107, 103] on div at bounding box center [807, 103] width 1477 height 3
click at [110, 85] on button "Kho gửi" at bounding box center [104, 81] width 71 height 42
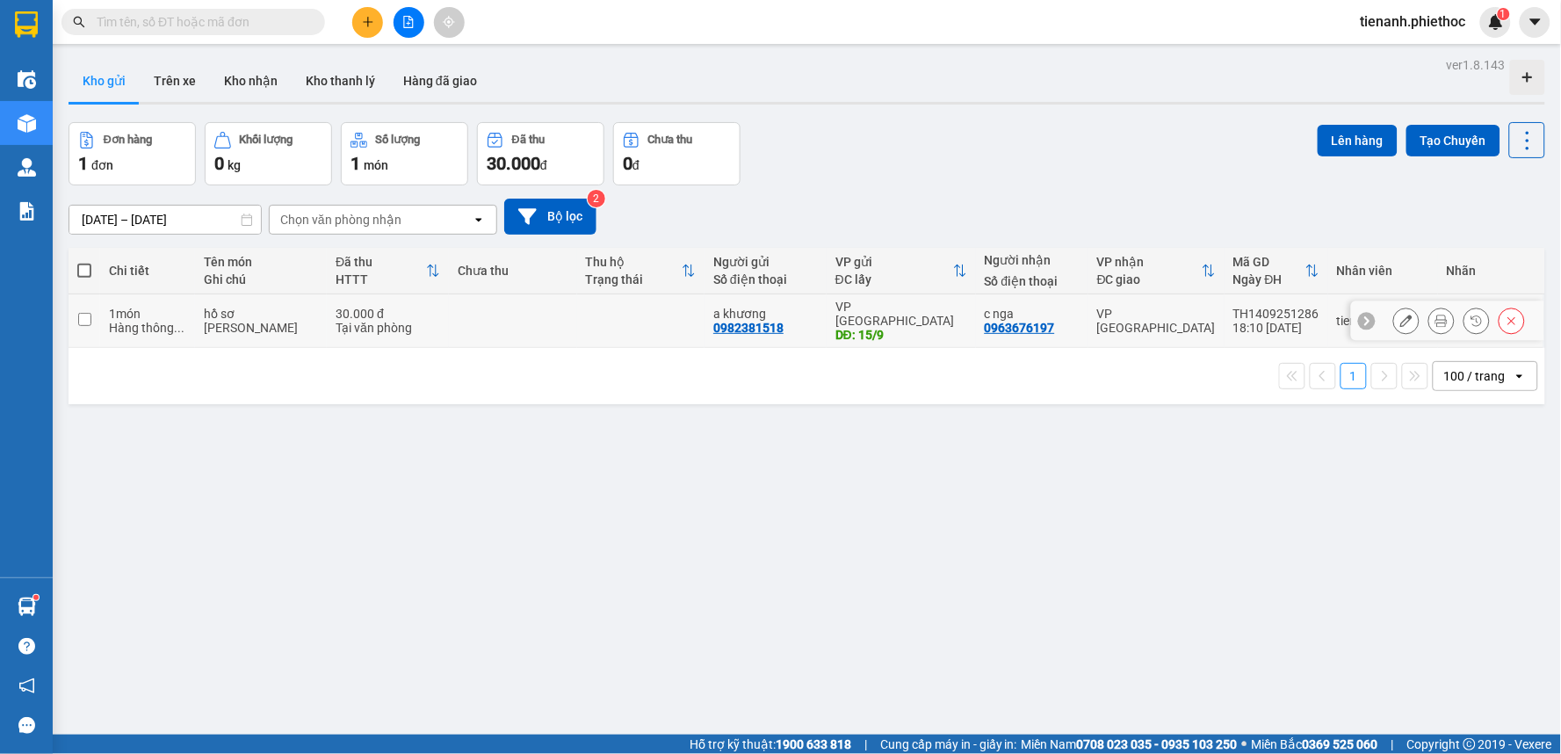
click at [449, 329] on td at bounding box center [513, 321] width 128 height 54
checkbox input "true"
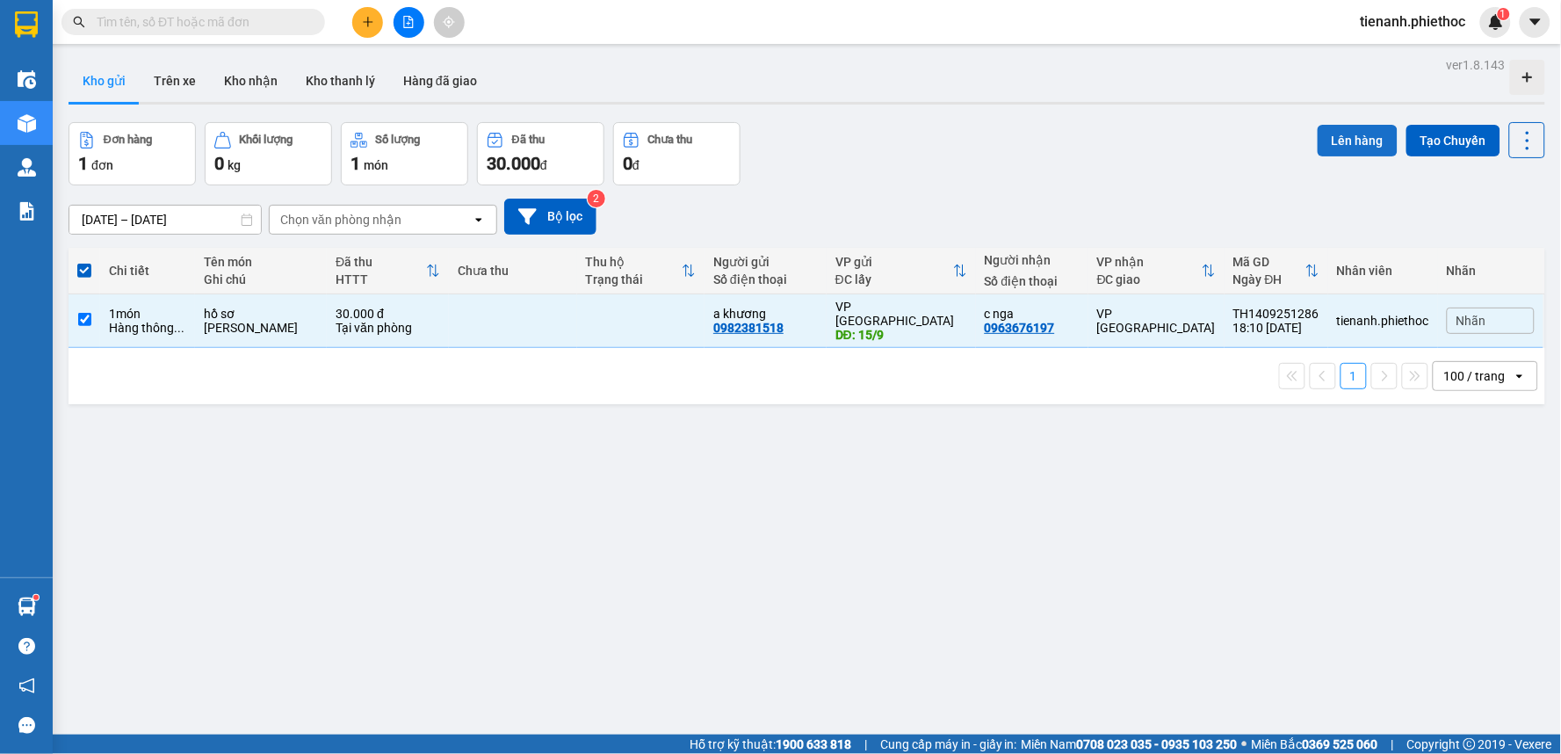
click at [1336, 151] on button "Lên hàng" at bounding box center [1358, 141] width 80 height 32
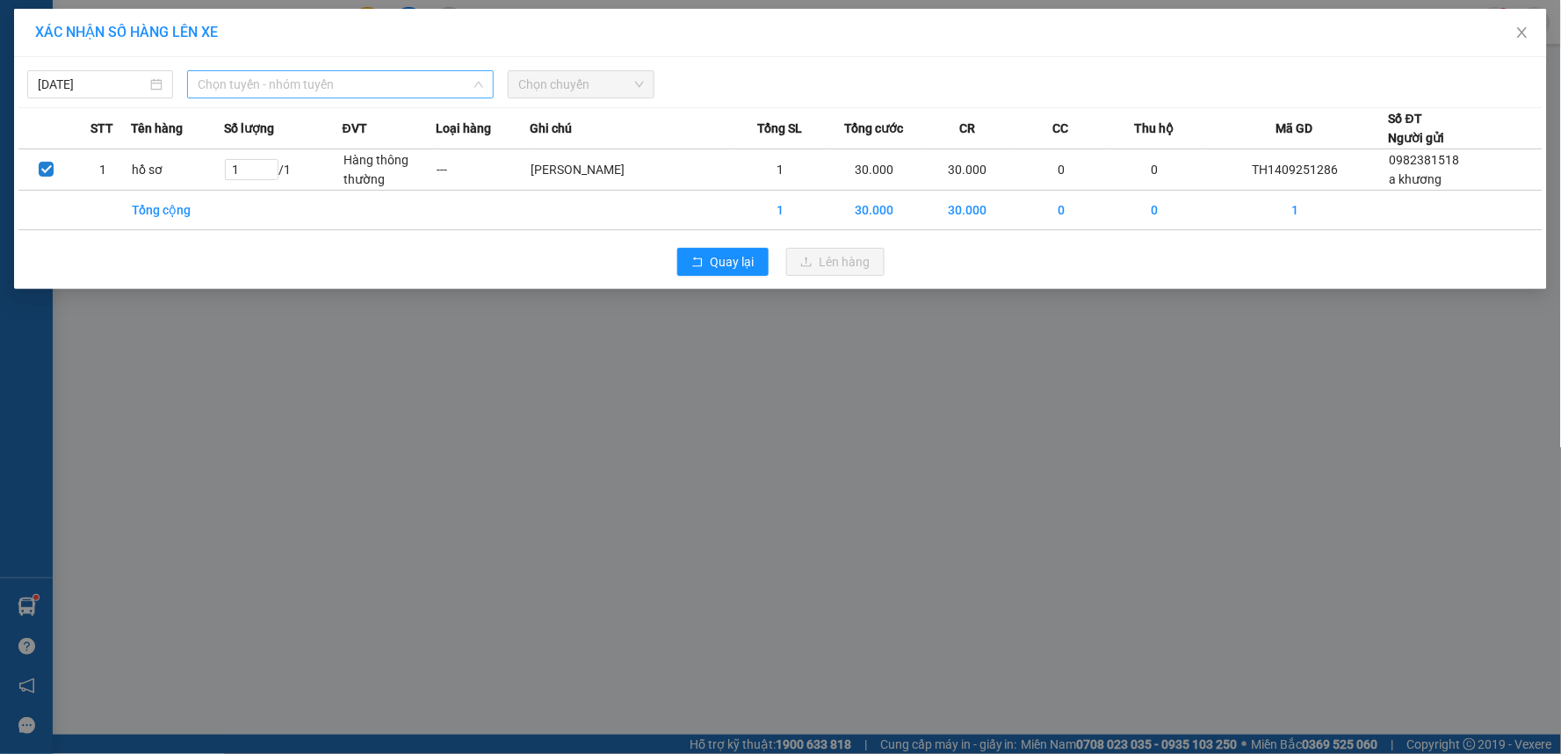
click at [346, 83] on span "Chọn tuyến - nhóm tuyến" at bounding box center [340, 84] width 285 height 26
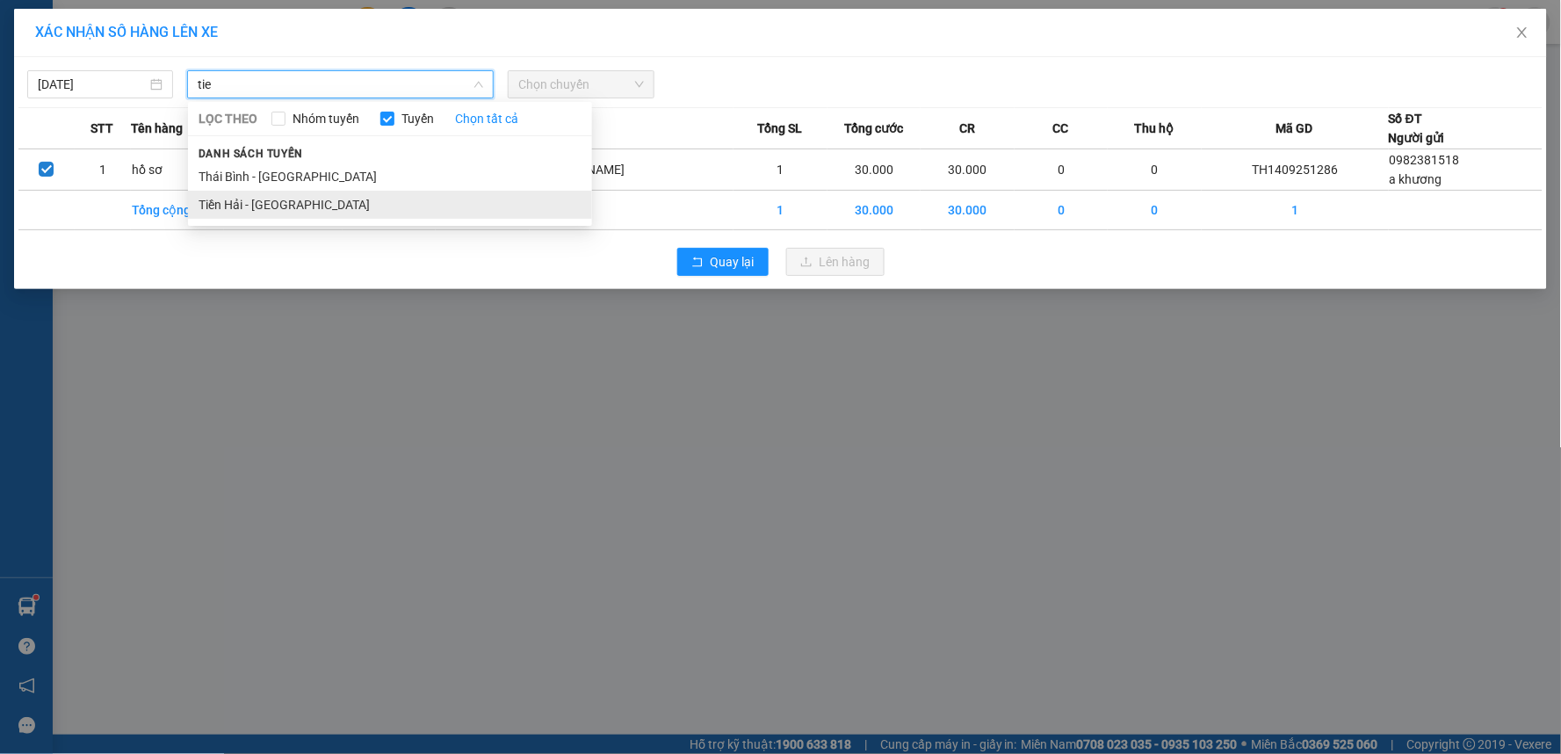
type input "tie"
click at [293, 203] on li "Tiền Hải - [GEOGRAPHIC_DATA]" at bounding box center [390, 205] width 404 height 28
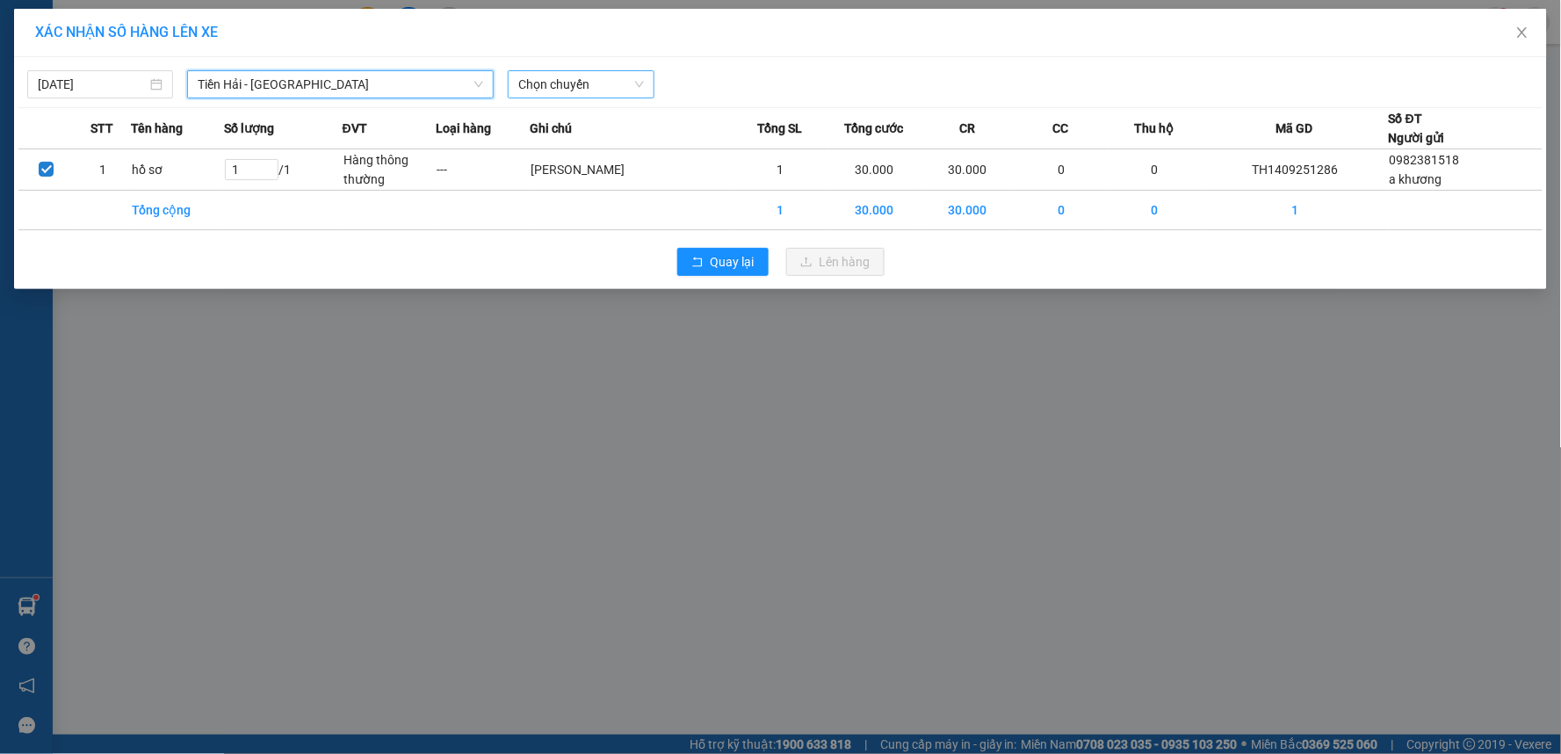
click at [548, 81] on span "Chọn chuyến" at bounding box center [580, 84] width 125 height 26
type input "19"
click at [585, 158] on div "Thêm chuyến " 19:00 "" at bounding box center [602, 149] width 187 height 30
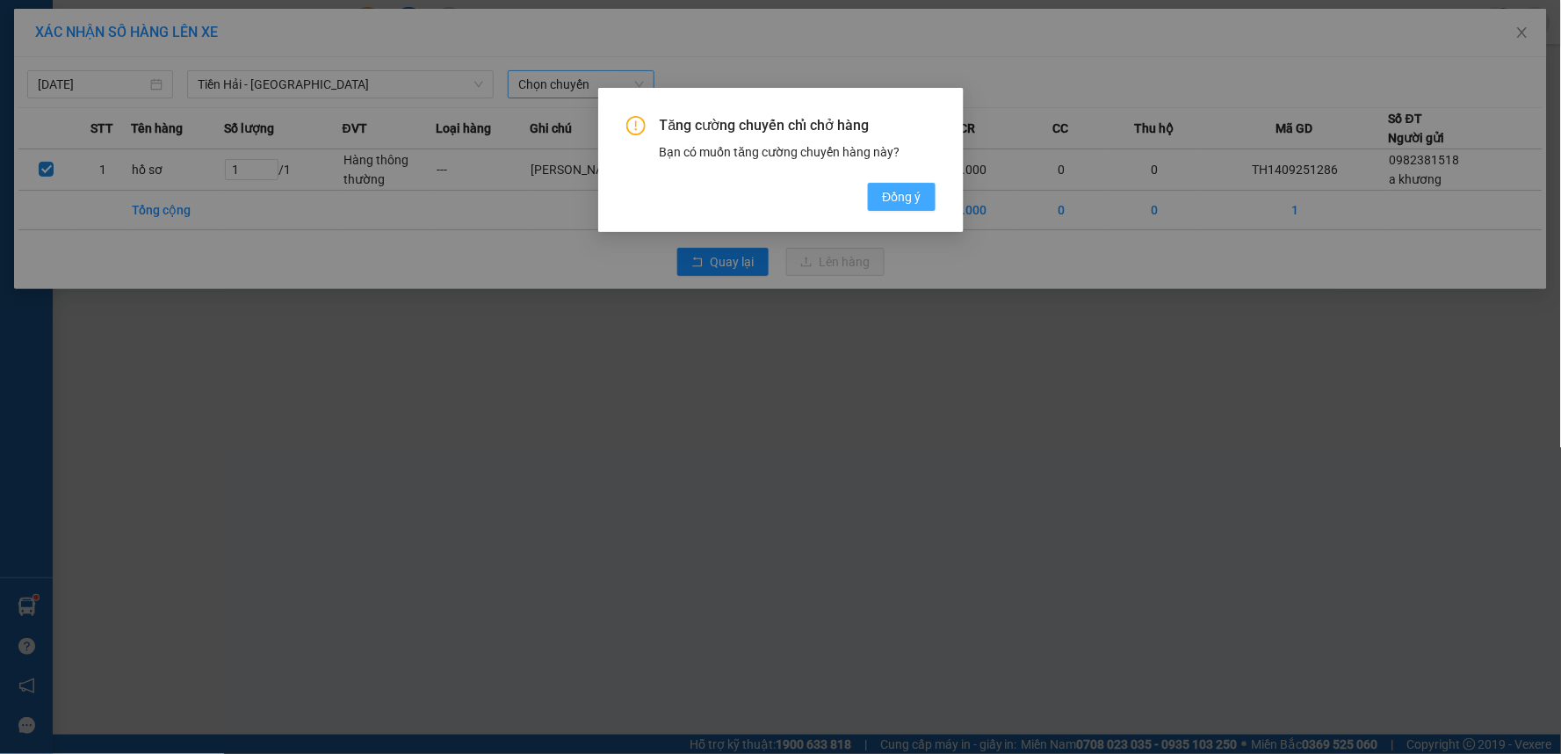
click at [897, 188] on span "Đồng ý" at bounding box center [901, 196] width 39 height 19
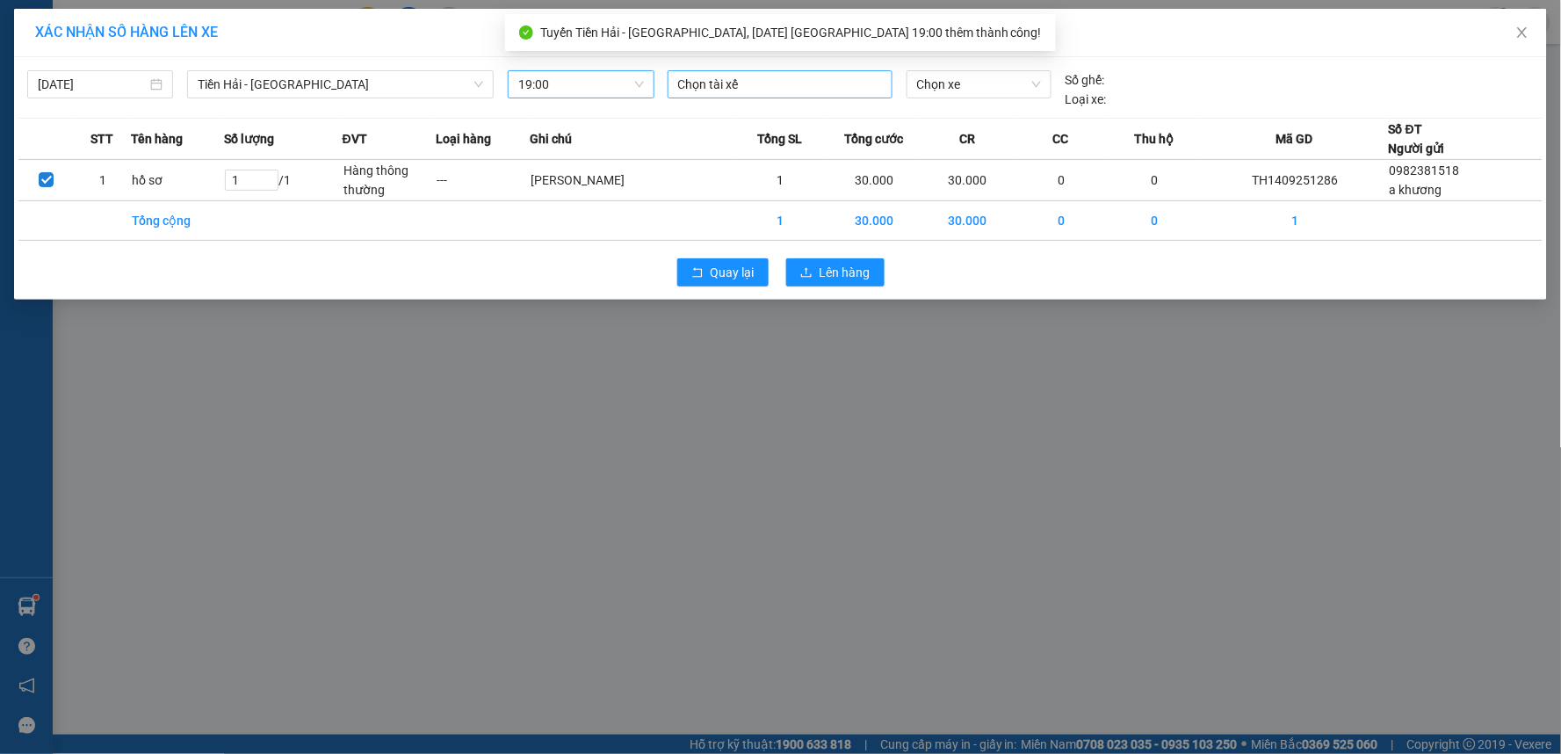
click at [754, 89] on div at bounding box center [780, 84] width 216 height 21
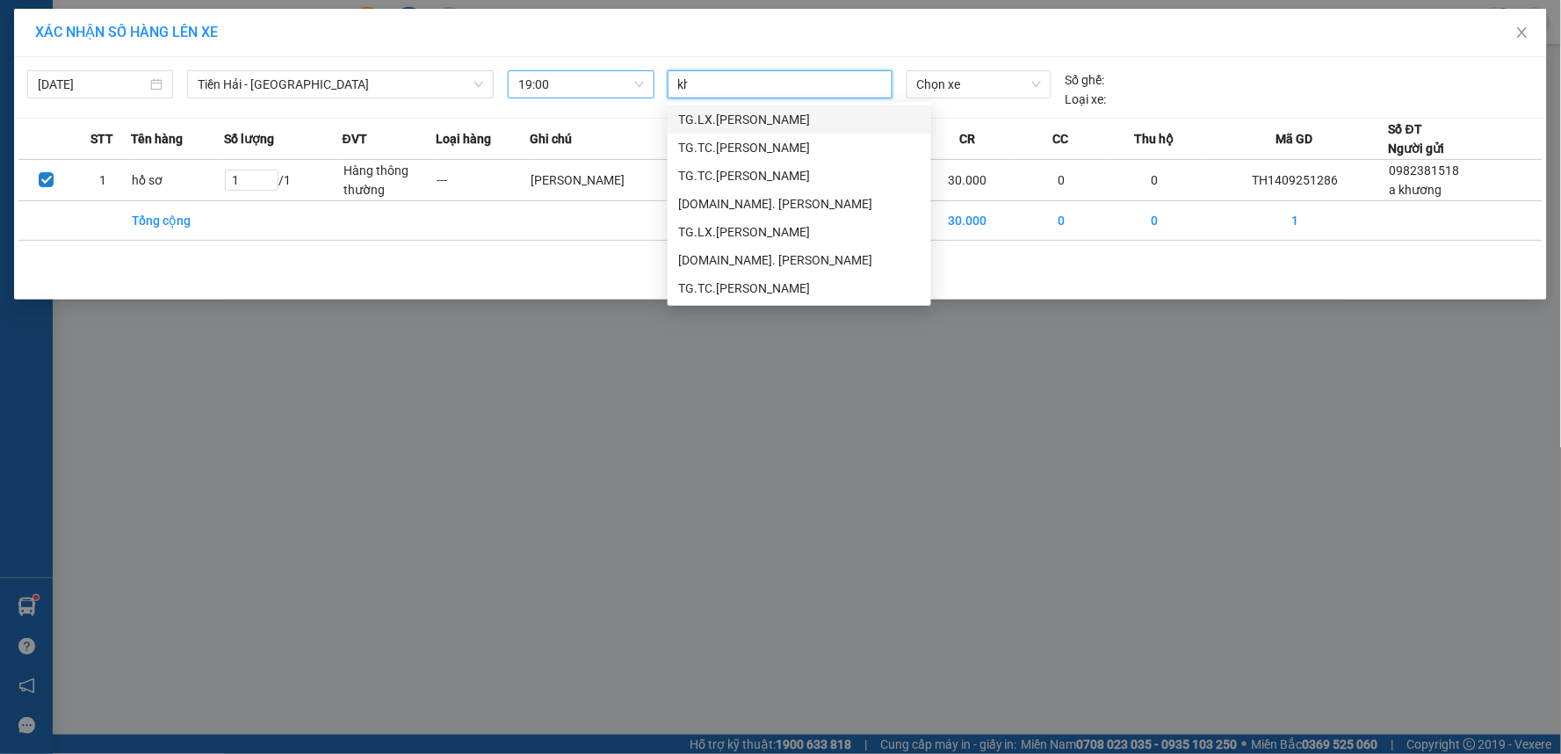
type input "kho"
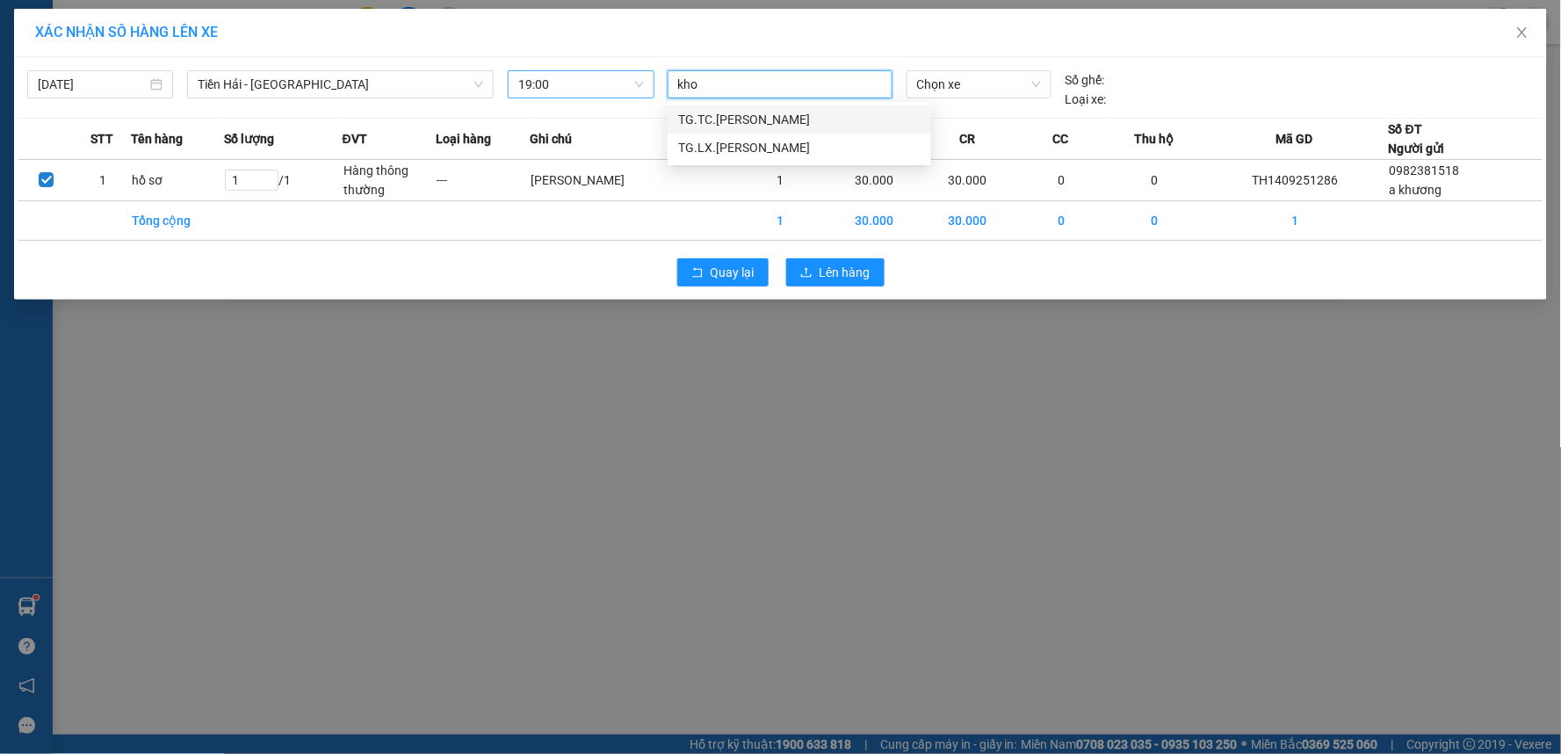
click at [821, 116] on div "TG.TC.[PERSON_NAME]" at bounding box center [799, 119] width 242 height 19
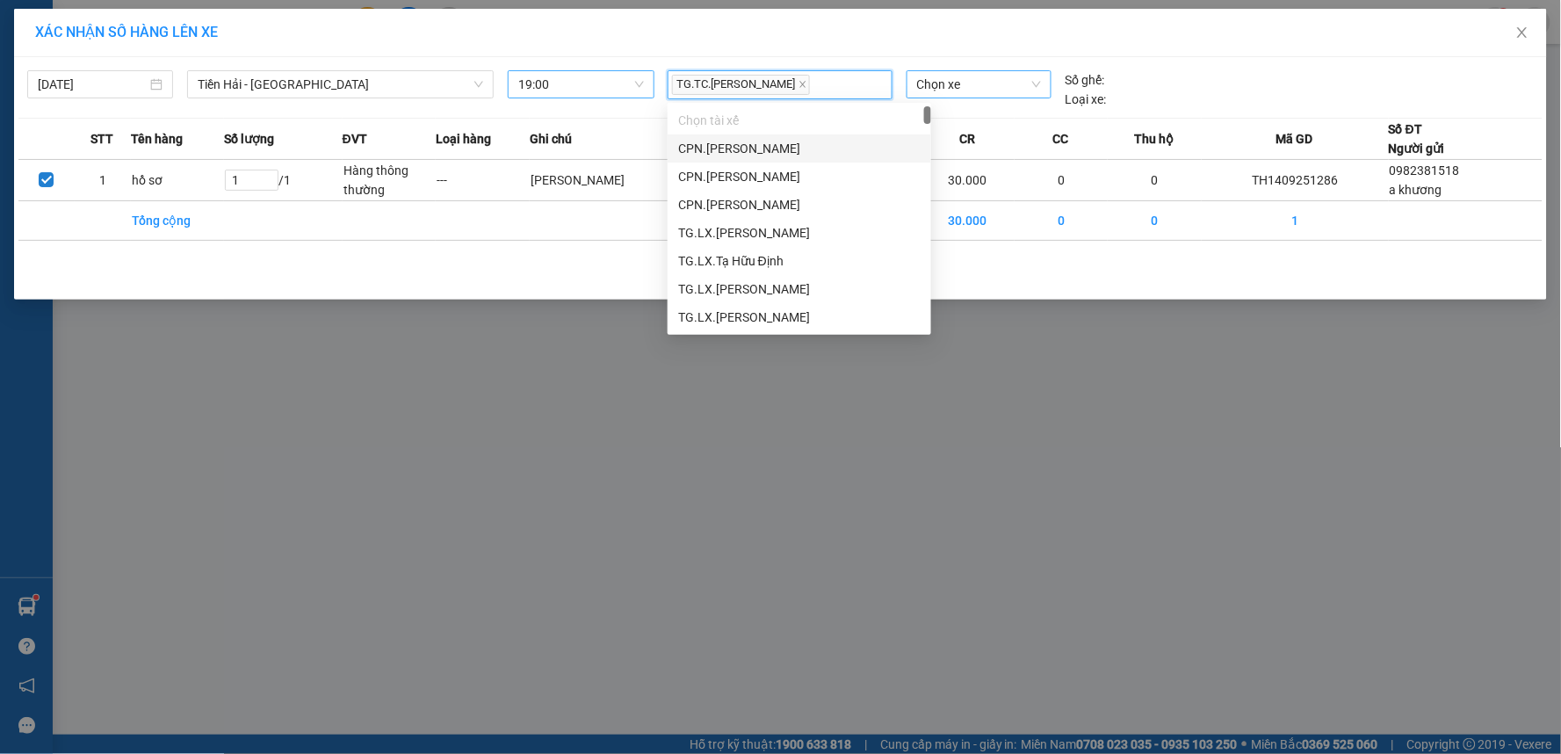
click at [957, 79] on span "Chọn xe" at bounding box center [979, 84] width 124 height 26
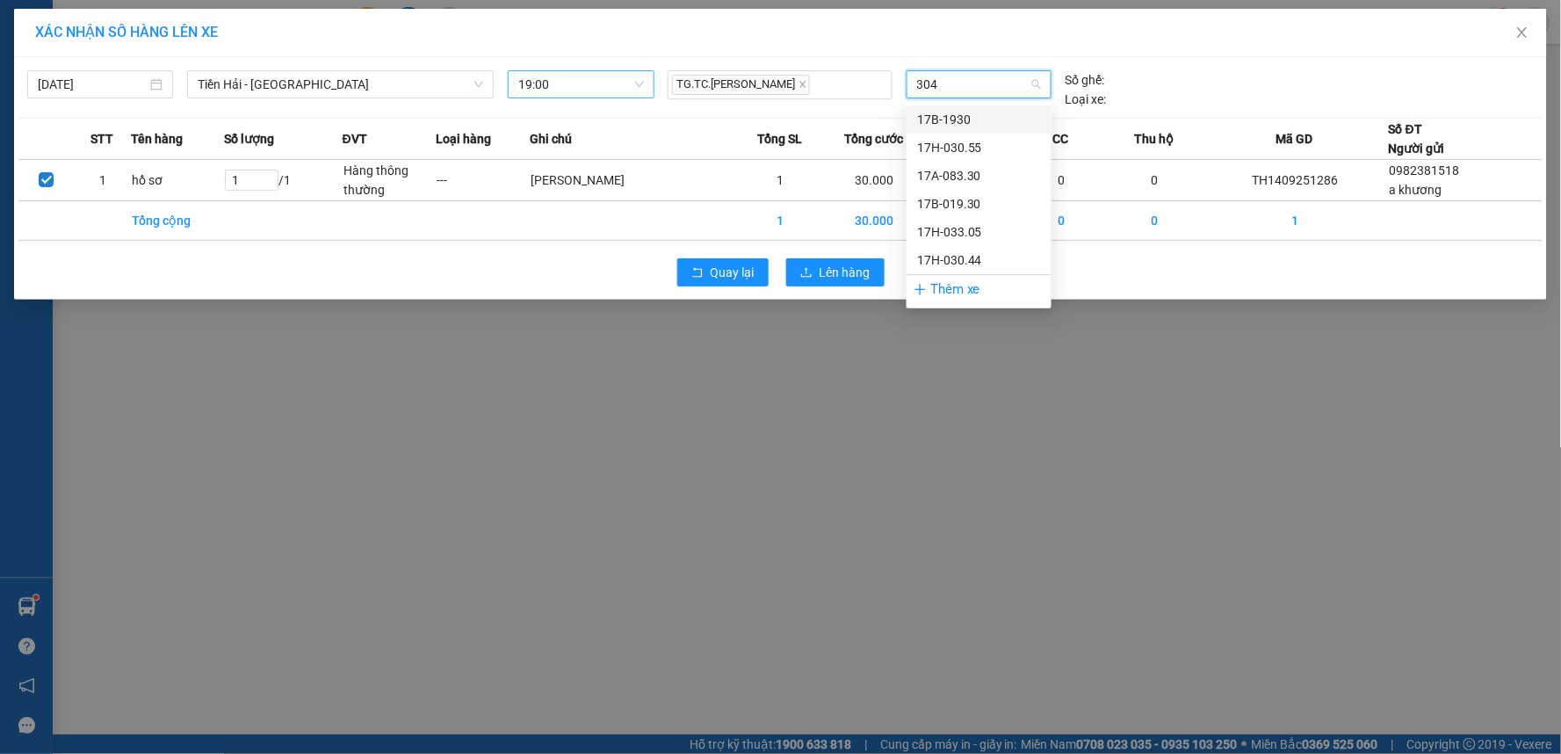
type input "3044"
click at [979, 121] on div "17H-030.44" at bounding box center [979, 119] width 124 height 19
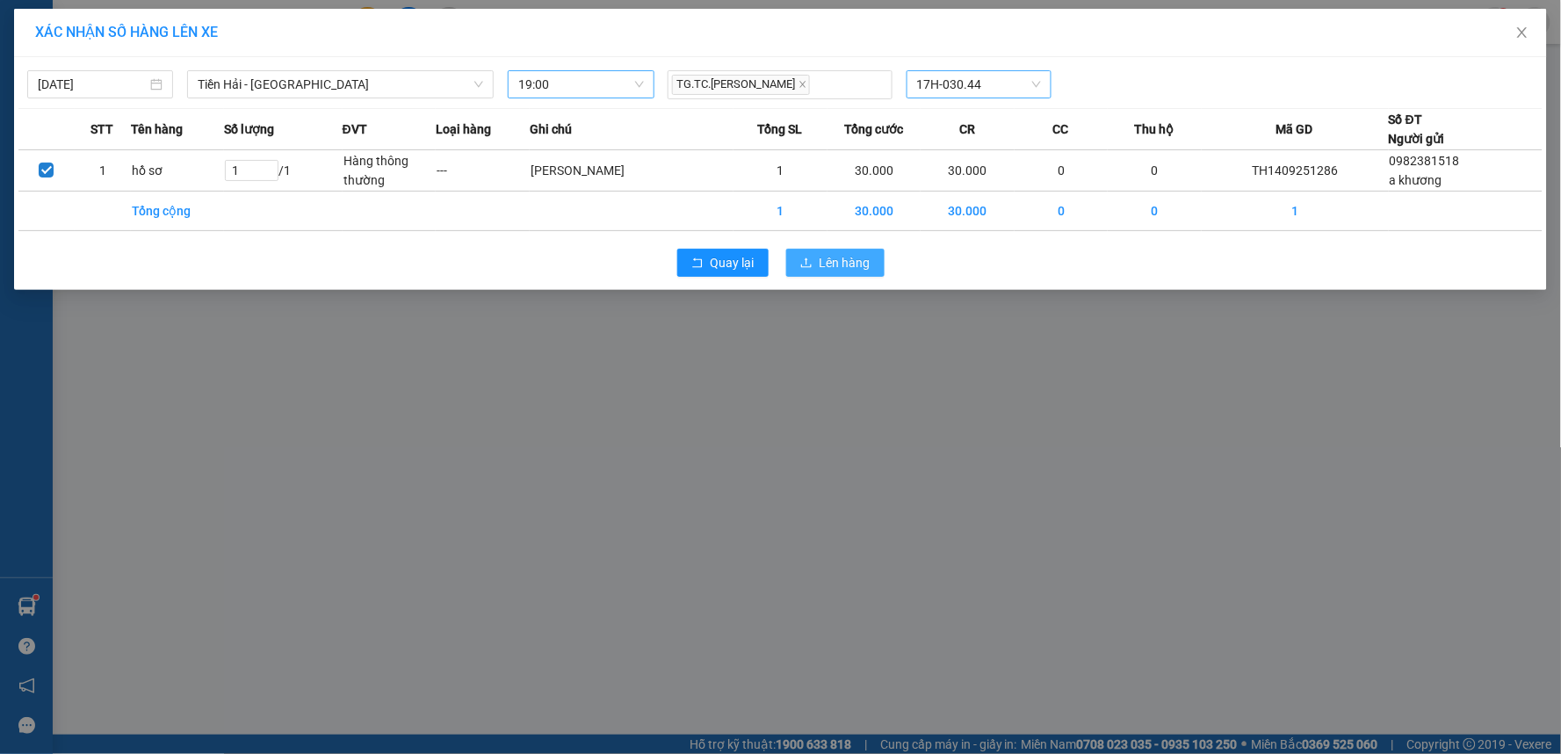
click at [863, 259] on span "Lên hàng" at bounding box center [845, 262] width 51 height 19
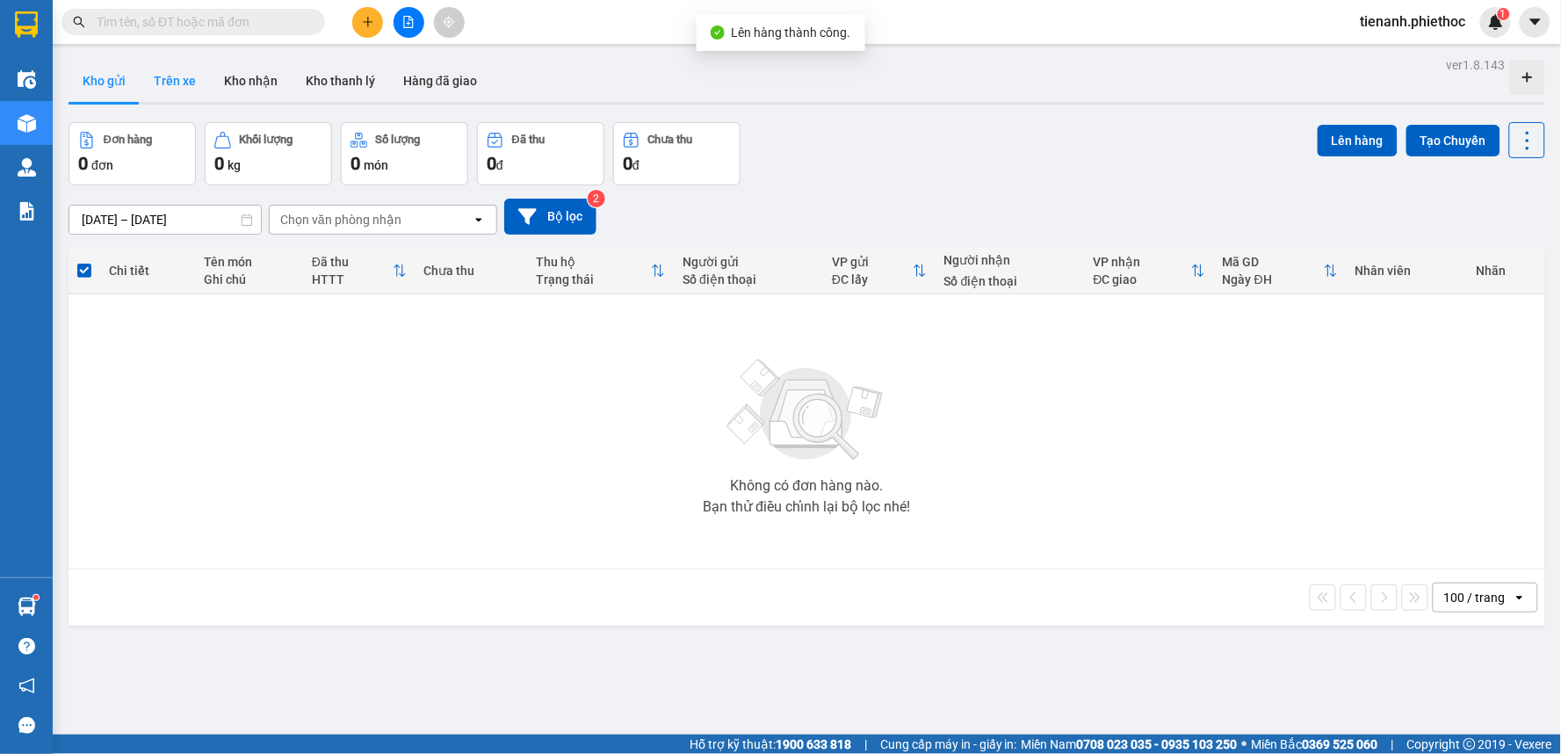
click at [191, 76] on button "Trên xe" at bounding box center [175, 81] width 70 height 42
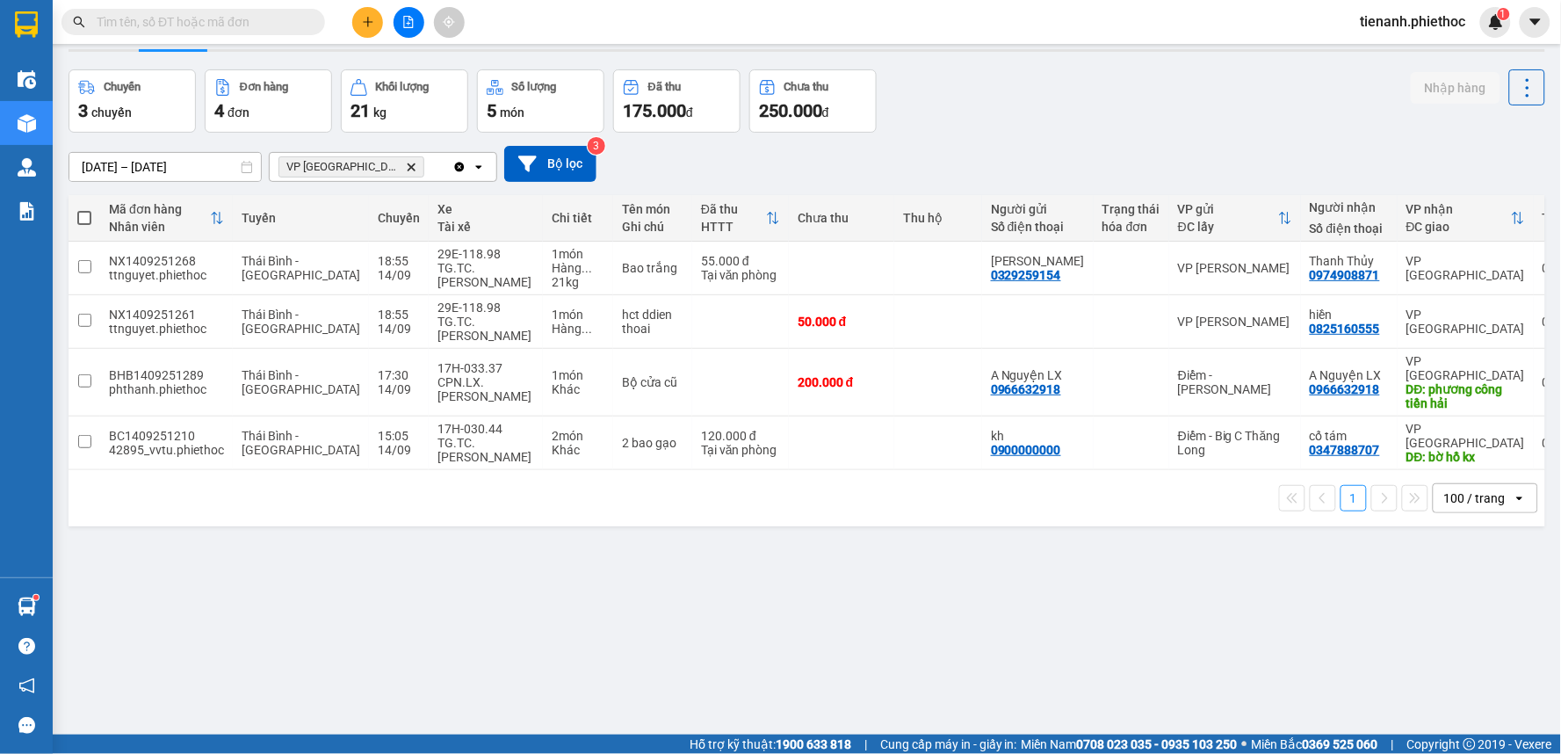
scroll to position [81, 0]
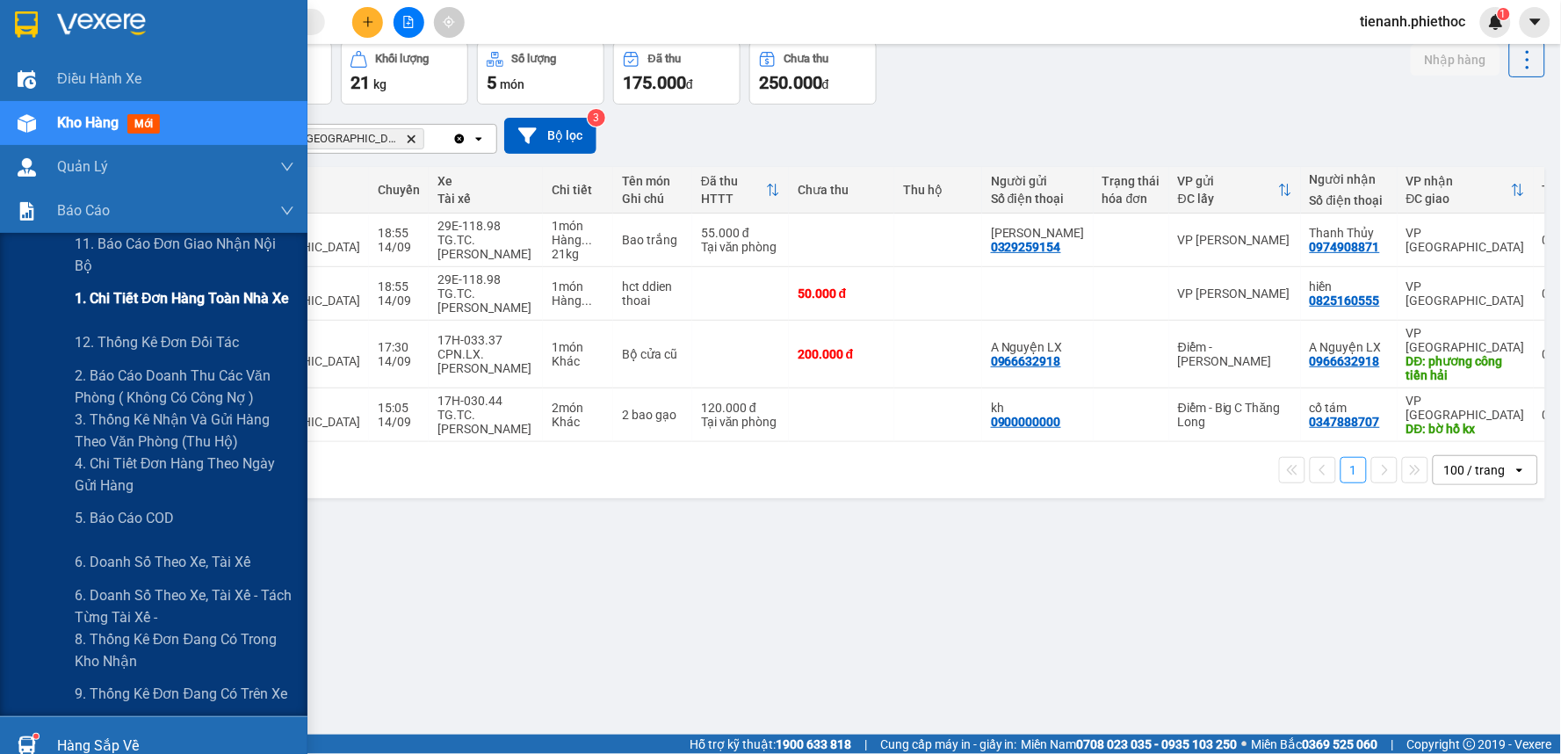
click at [97, 296] on span "1. Chi tiết đơn hàng toàn nhà xe" at bounding box center [182, 298] width 215 height 22
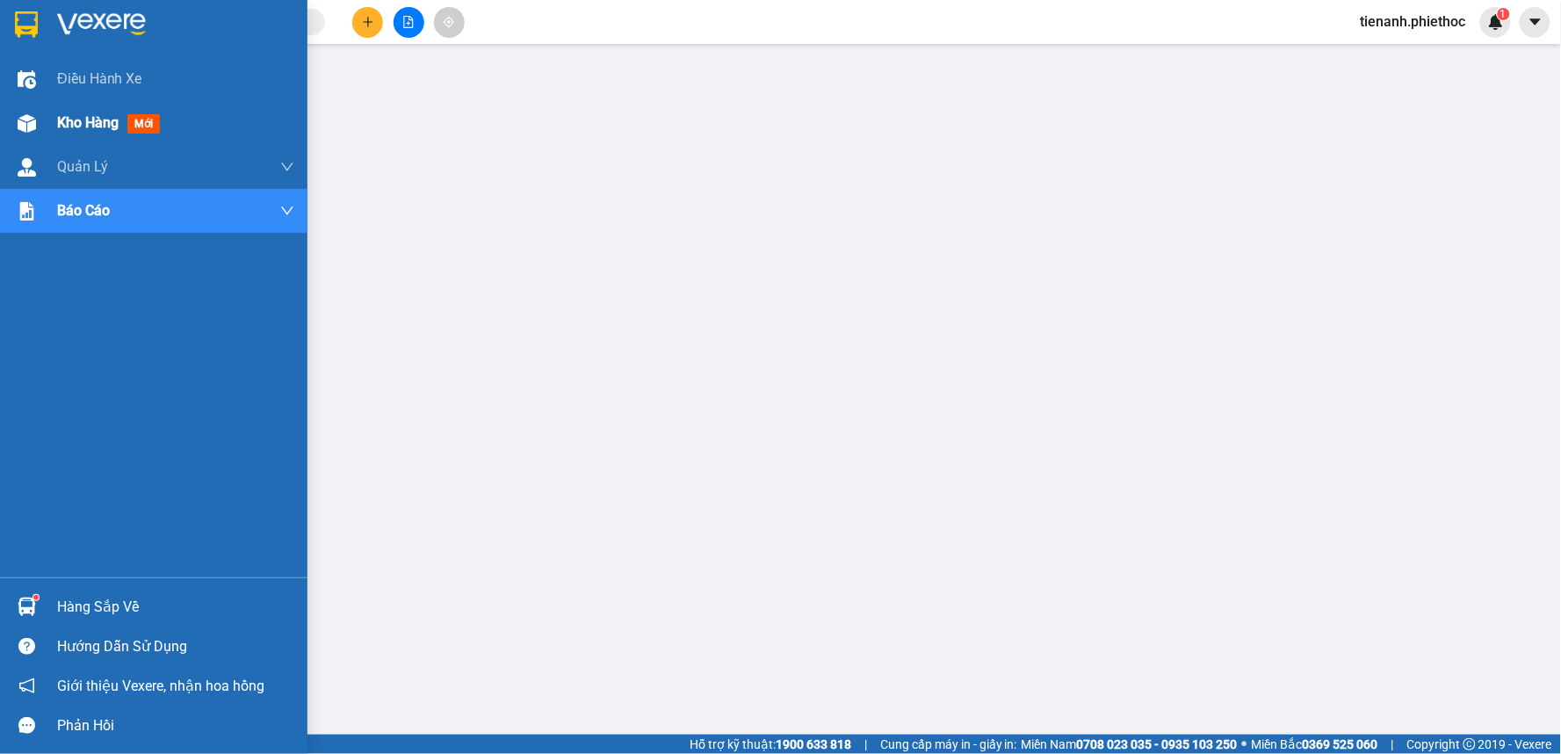
click at [114, 127] on span "Kho hàng" at bounding box center [87, 122] width 61 height 17
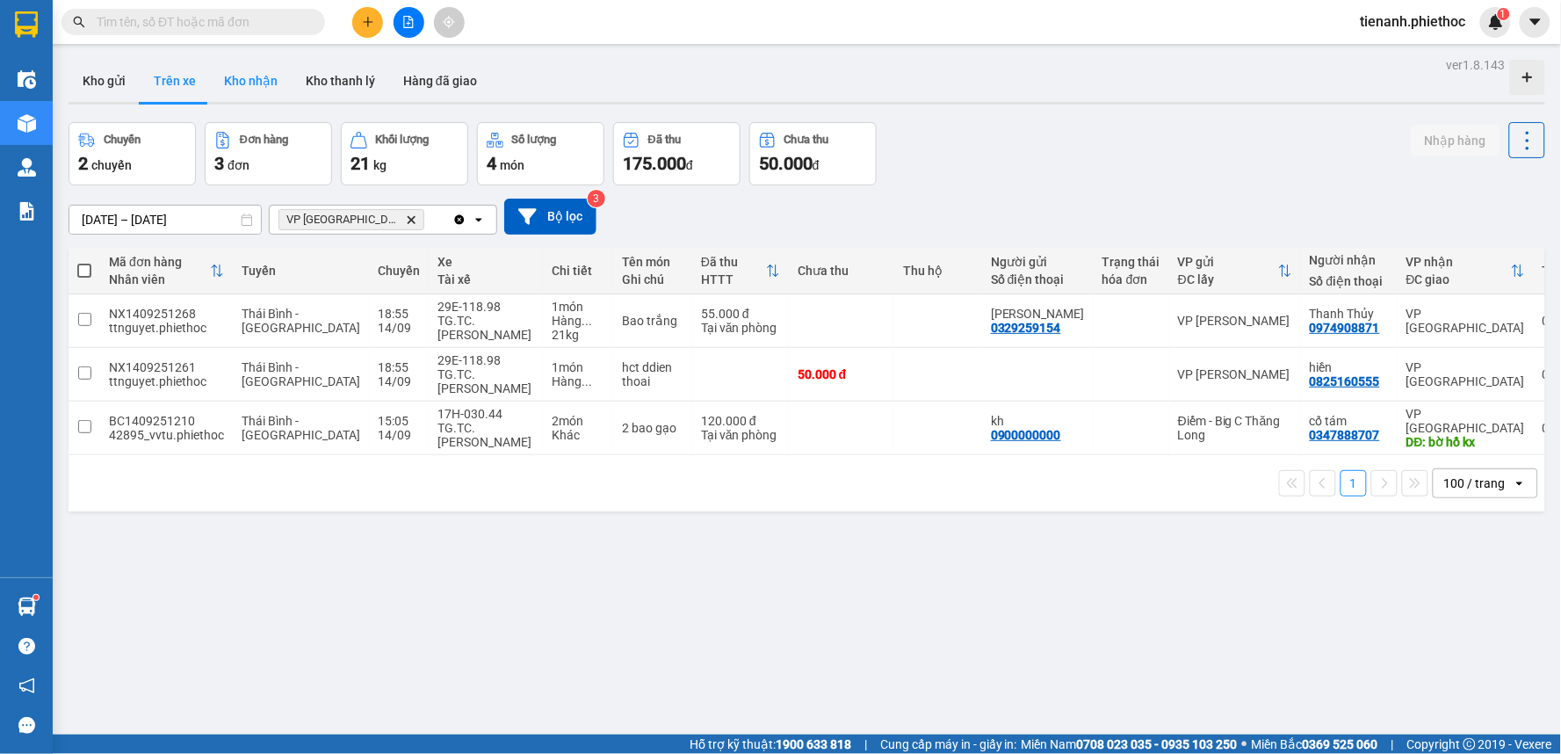
click at [270, 76] on button "Kho nhận" at bounding box center [251, 81] width 82 height 42
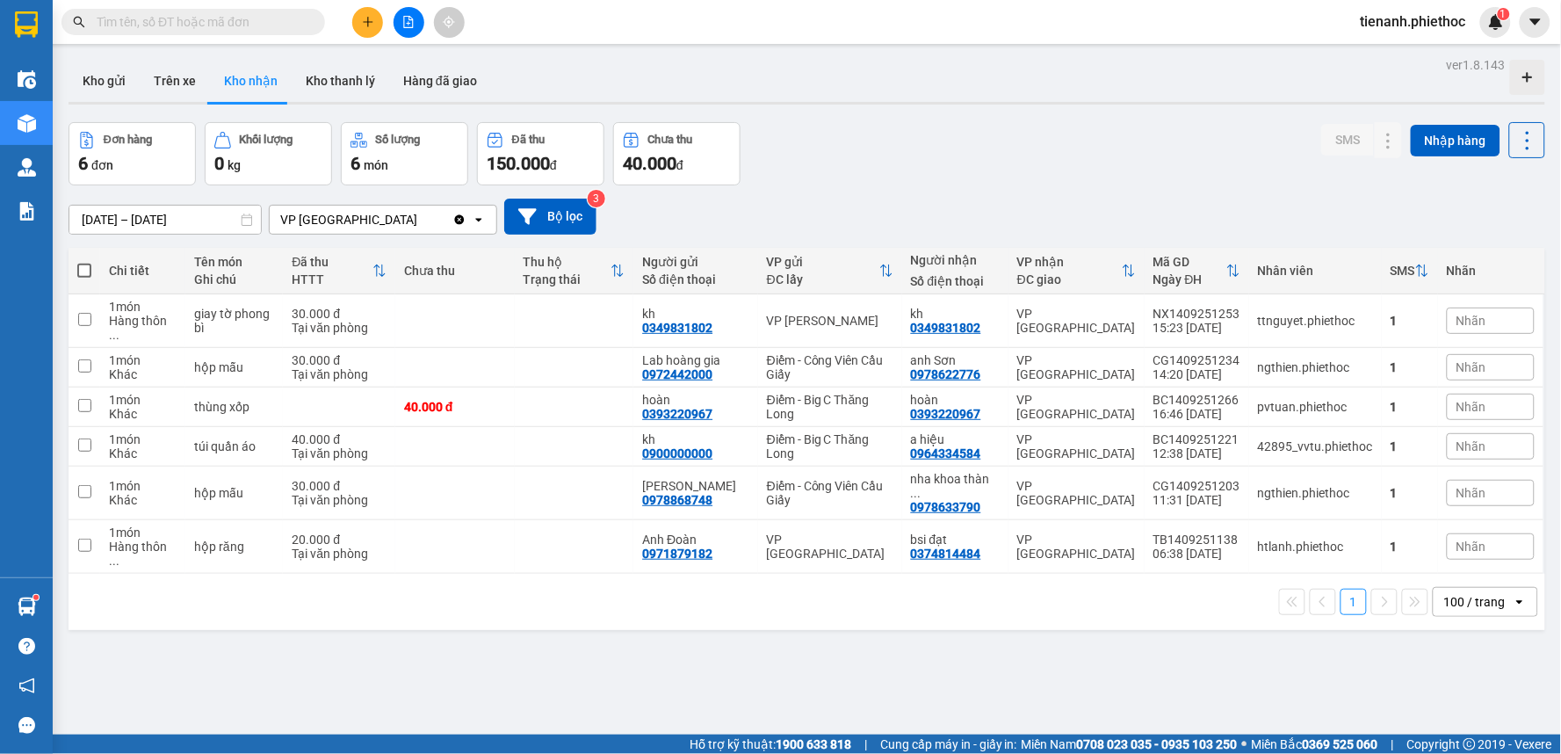
click at [1477, 593] on div "100 / trang" at bounding box center [1474, 602] width 61 height 18
click at [1469, 524] on span "100 / trang" at bounding box center [1466, 523] width 67 height 18
click at [123, 224] on input "[DATE] – [DATE]" at bounding box center [164, 220] width 191 height 28
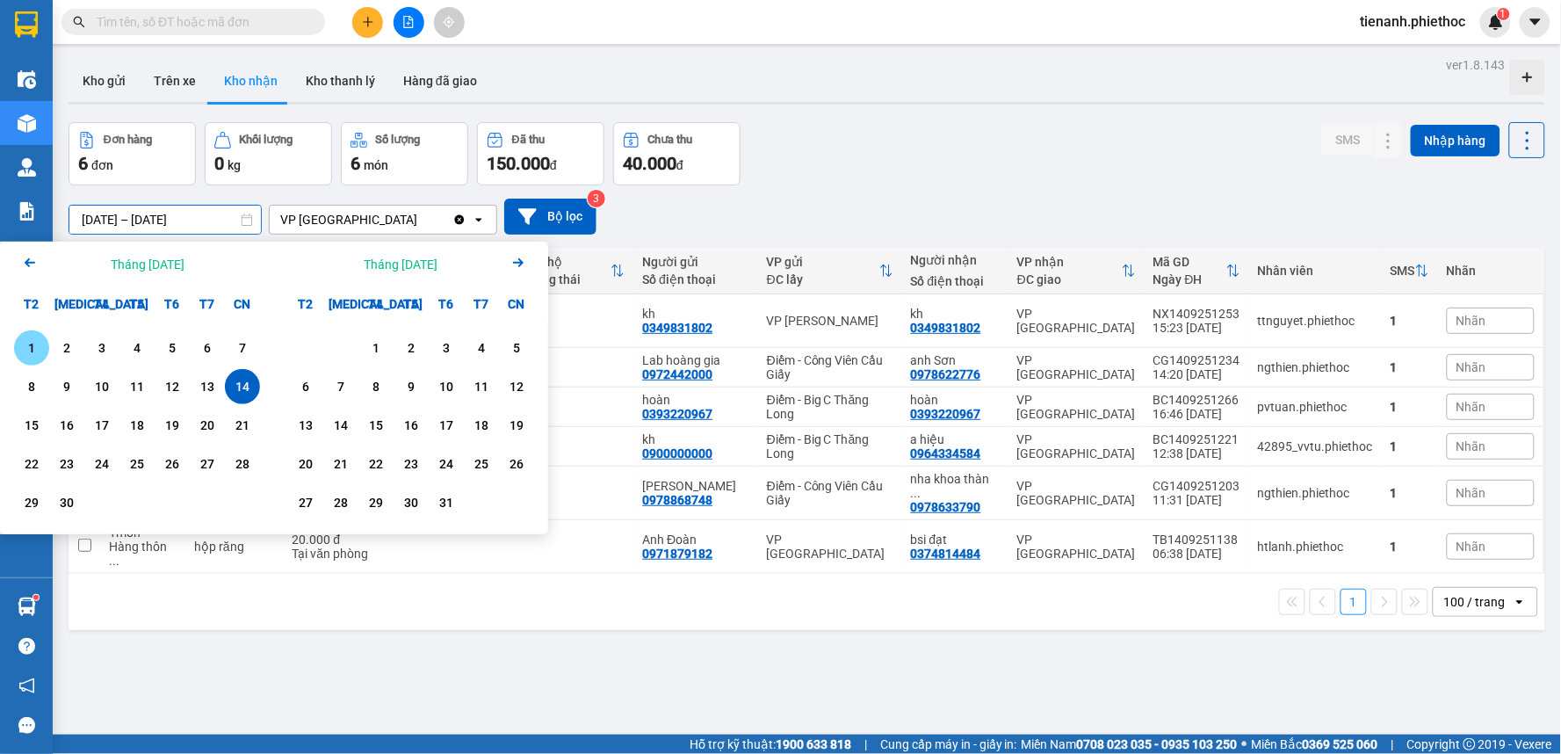
click at [35, 341] on div "1" at bounding box center [31, 347] width 25 height 21
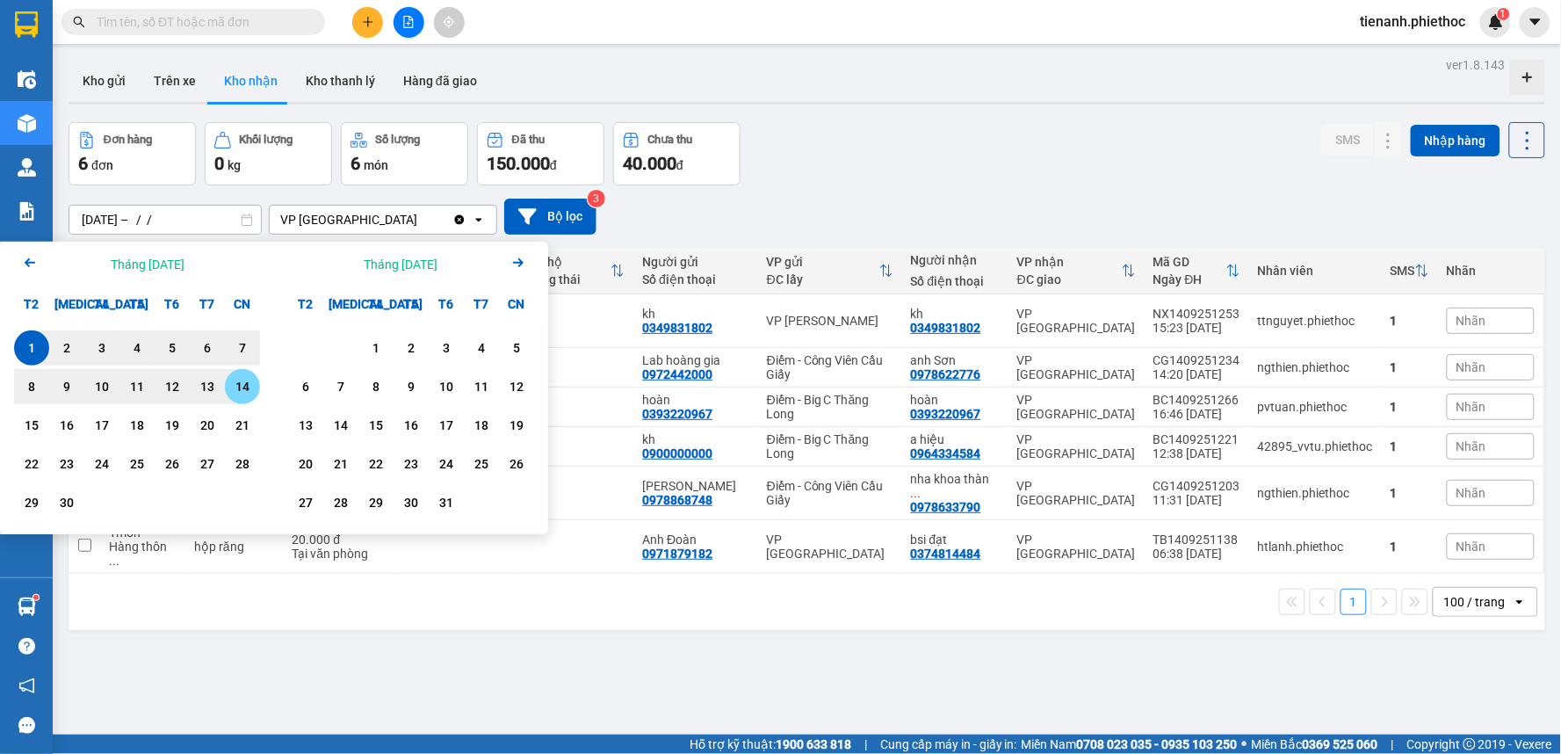
click at [238, 384] on div "14" at bounding box center [242, 386] width 25 height 21
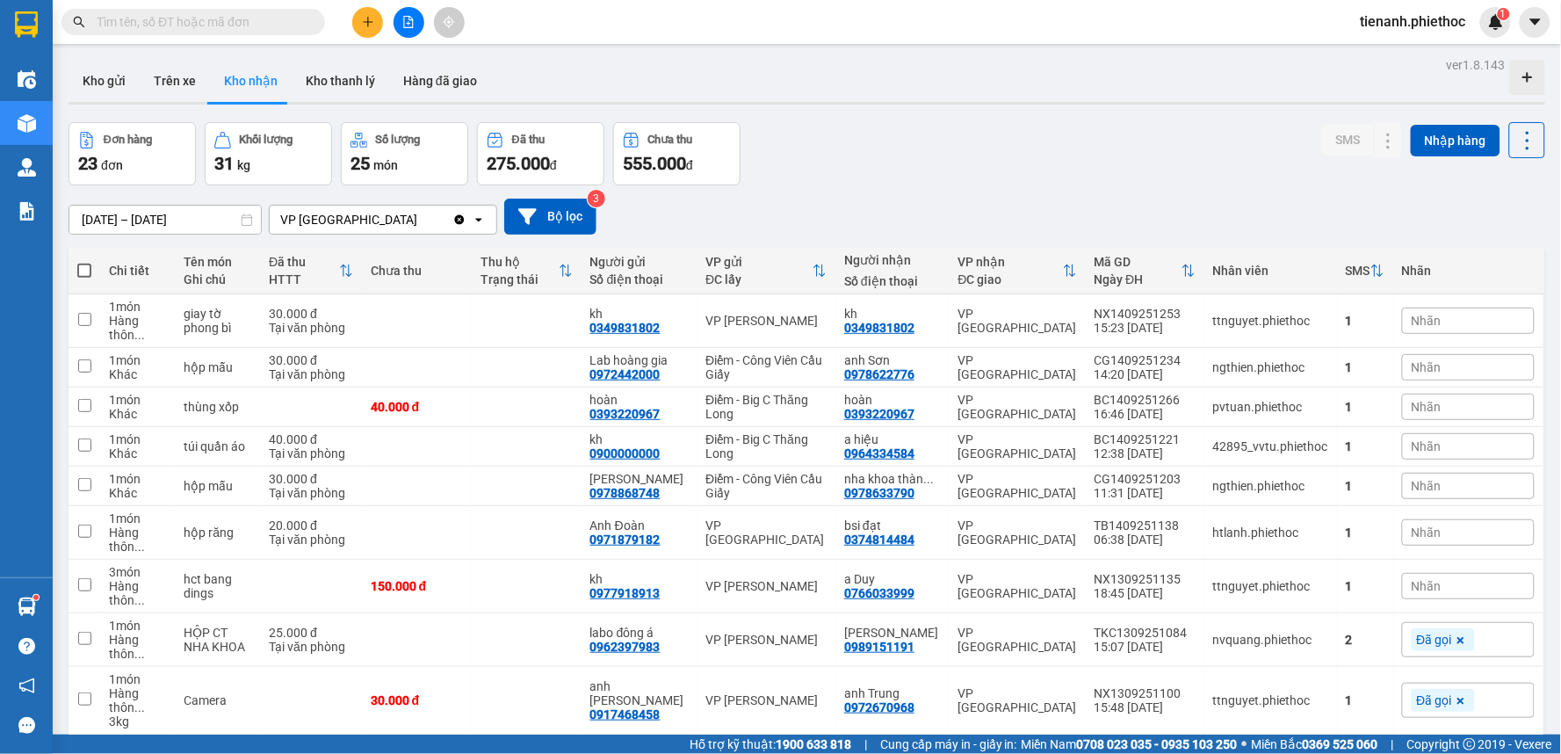
click at [92, 216] on input "[DATE] – [DATE]" at bounding box center [164, 220] width 191 height 28
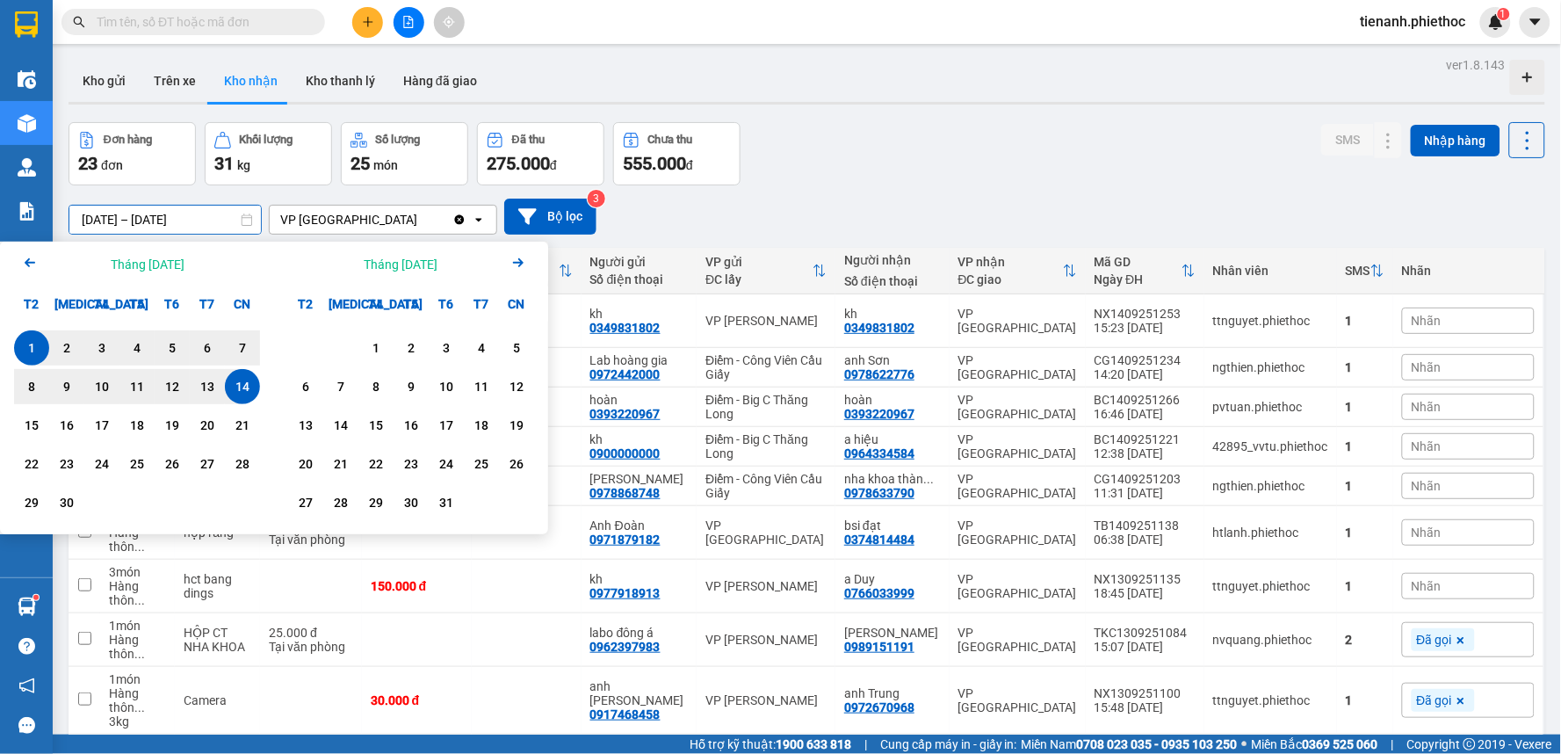
click at [30, 269] on icon "Arrow Left" at bounding box center [29, 262] width 21 height 21
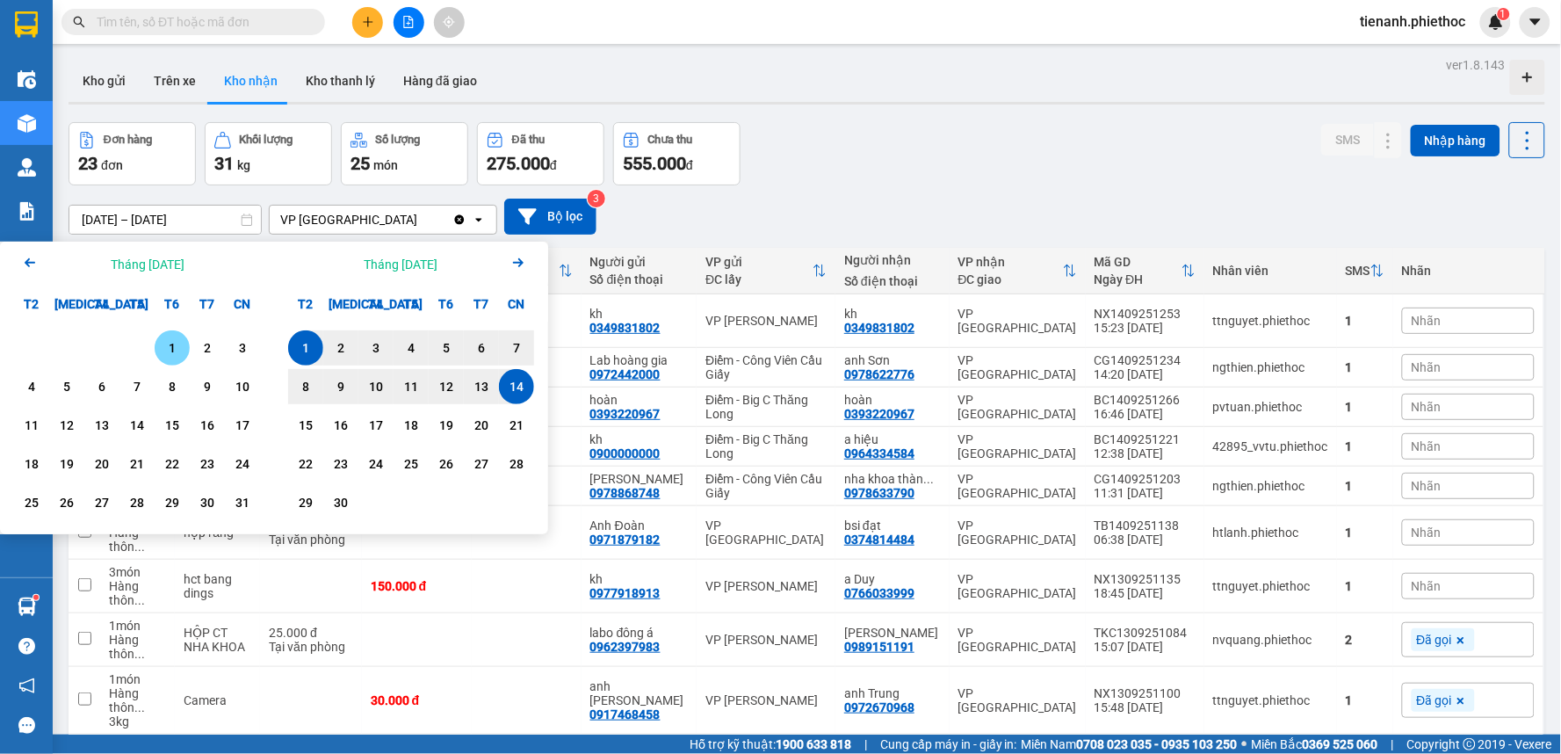
click at [27, 268] on icon "Arrow Left" at bounding box center [29, 262] width 21 height 21
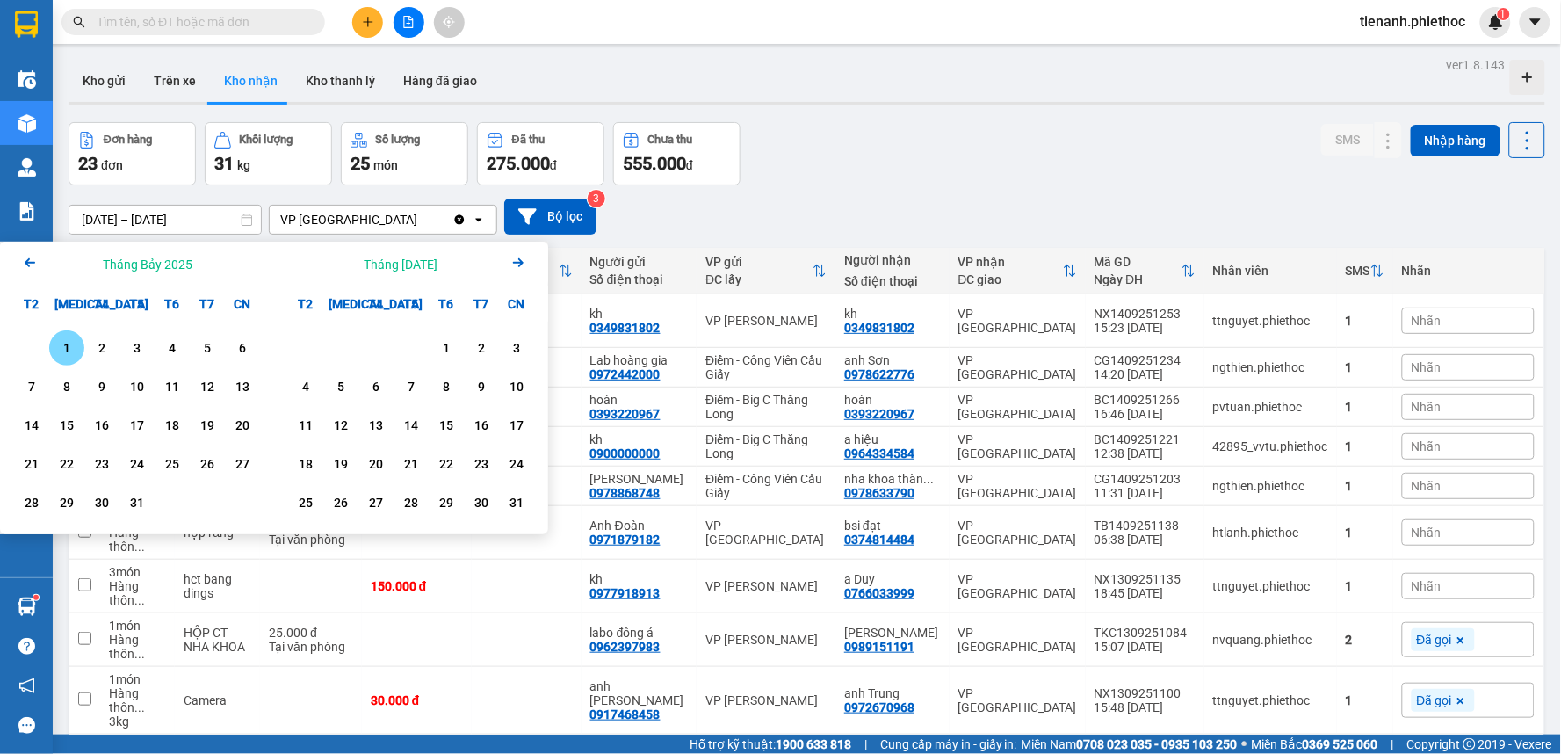
click at [66, 352] on div "1" at bounding box center [66, 347] width 25 height 21
click at [522, 261] on icon "Next month." at bounding box center [518, 262] width 11 height 9
click at [32, 257] on icon "Arrow Left" at bounding box center [29, 262] width 21 height 21
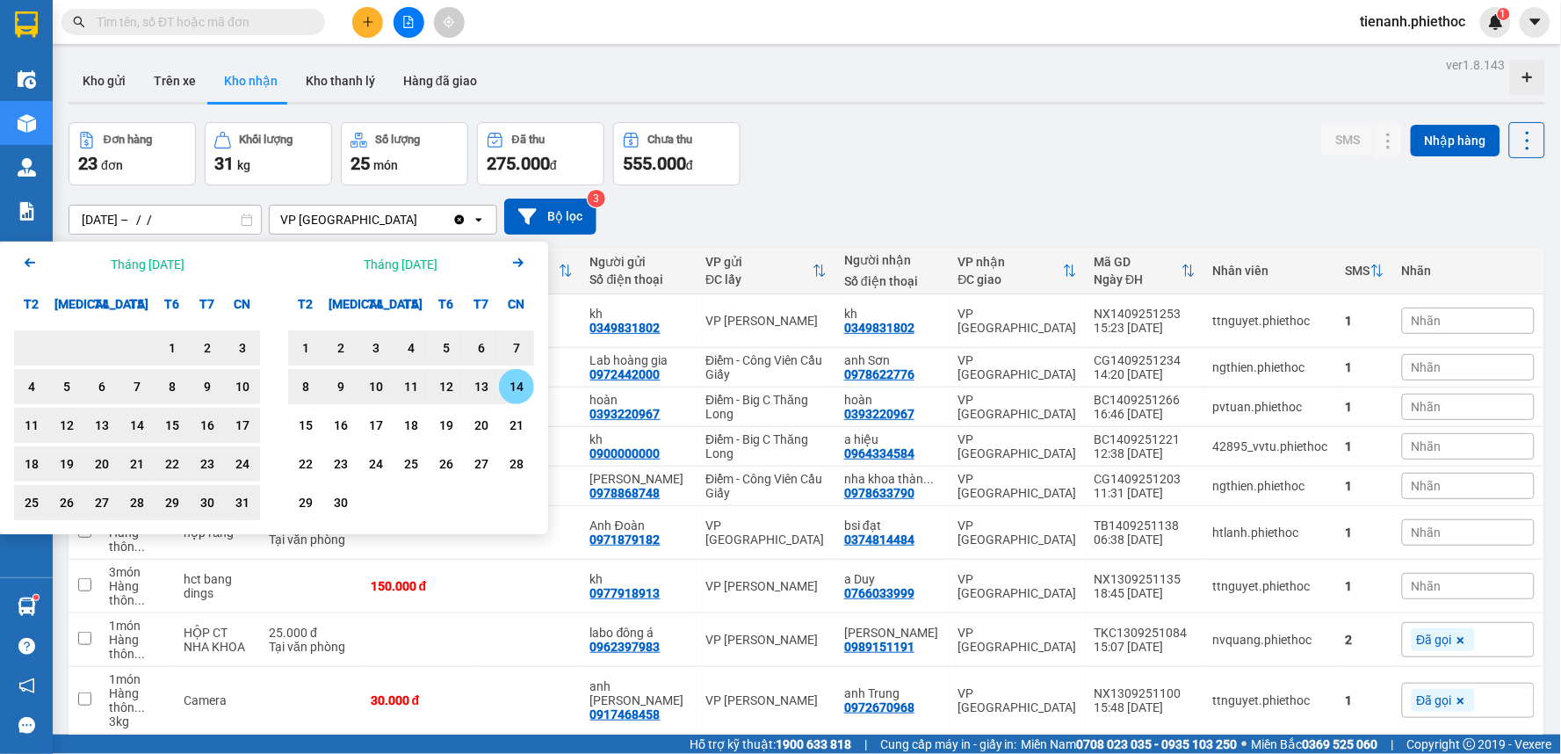
click at [507, 385] on div "14" at bounding box center [516, 386] width 25 height 21
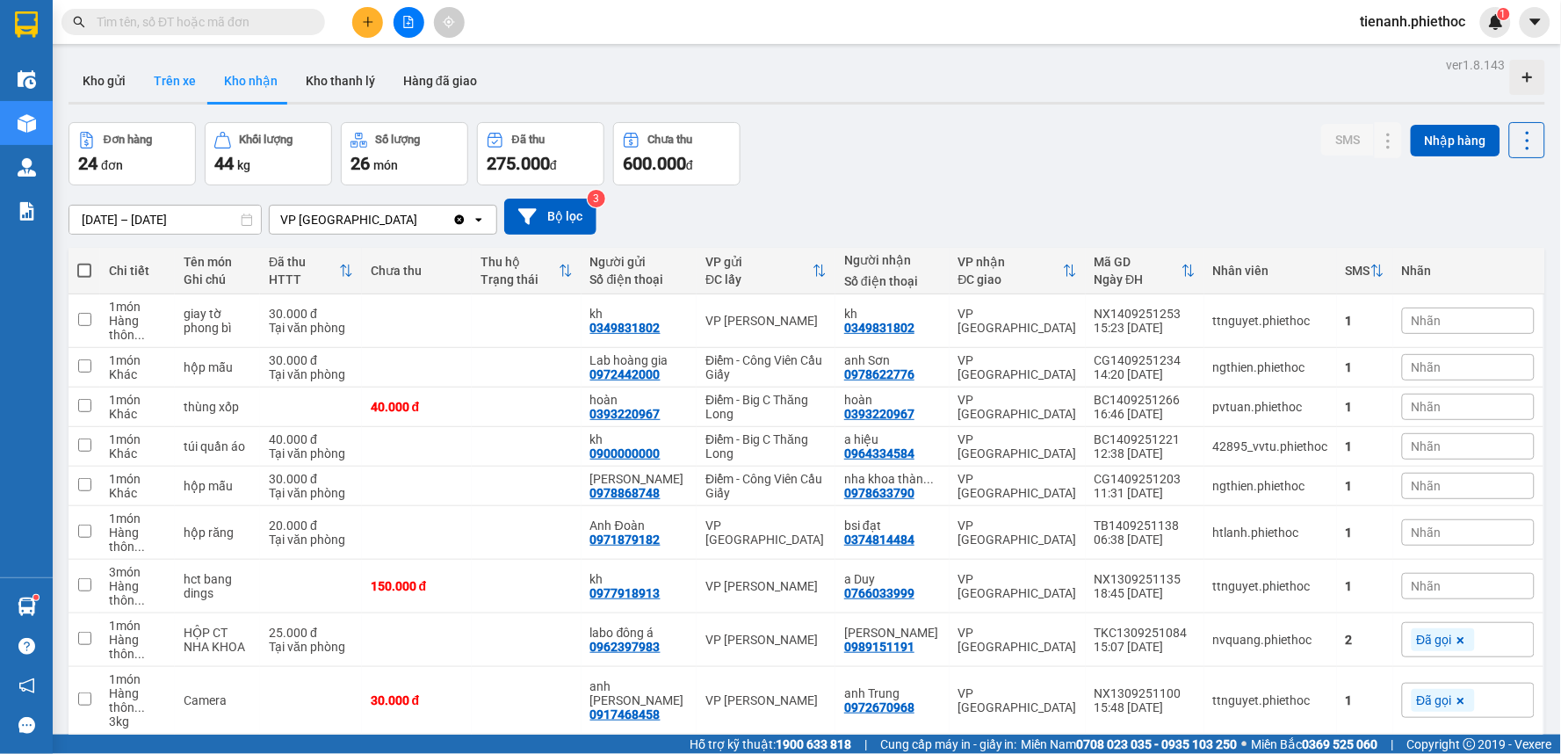
click at [181, 91] on button "Trên xe" at bounding box center [175, 81] width 70 height 42
type input "[DATE] – [DATE]"
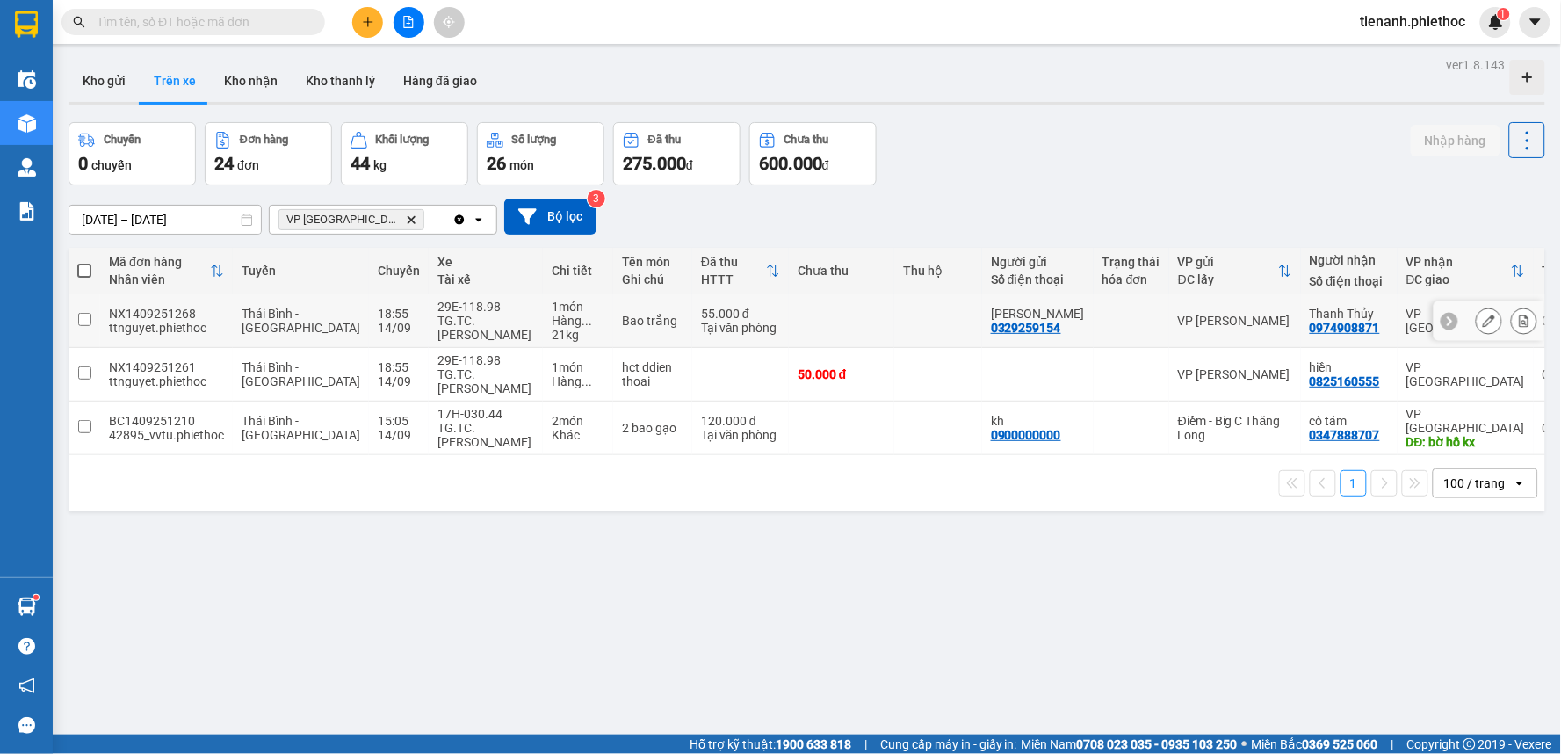
click at [701, 328] on div "Tại văn phòng" at bounding box center [740, 328] width 79 height 14
checkbox input "true"
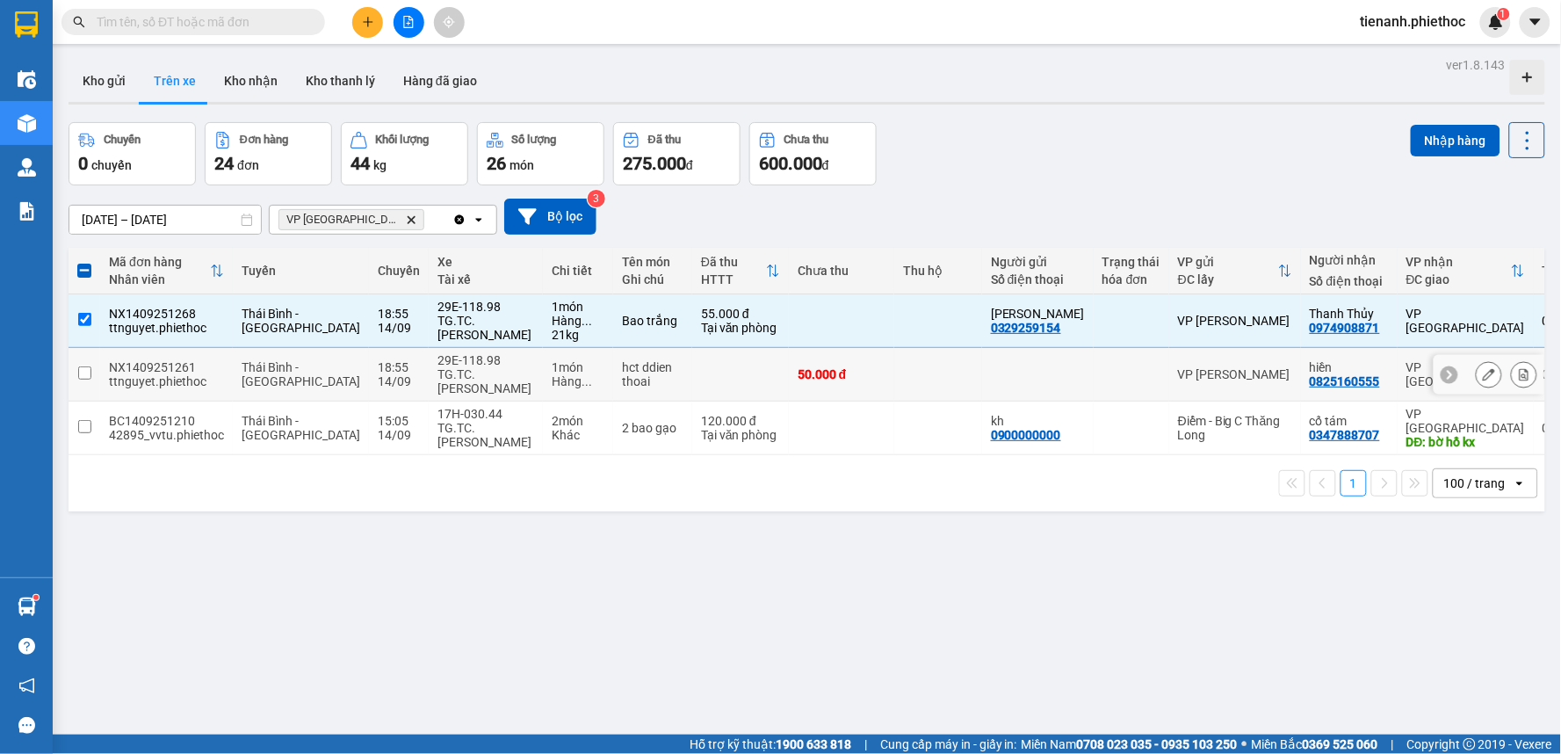
click at [692, 370] on td at bounding box center [740, 375] width 97 height 54
checkbox input "true"
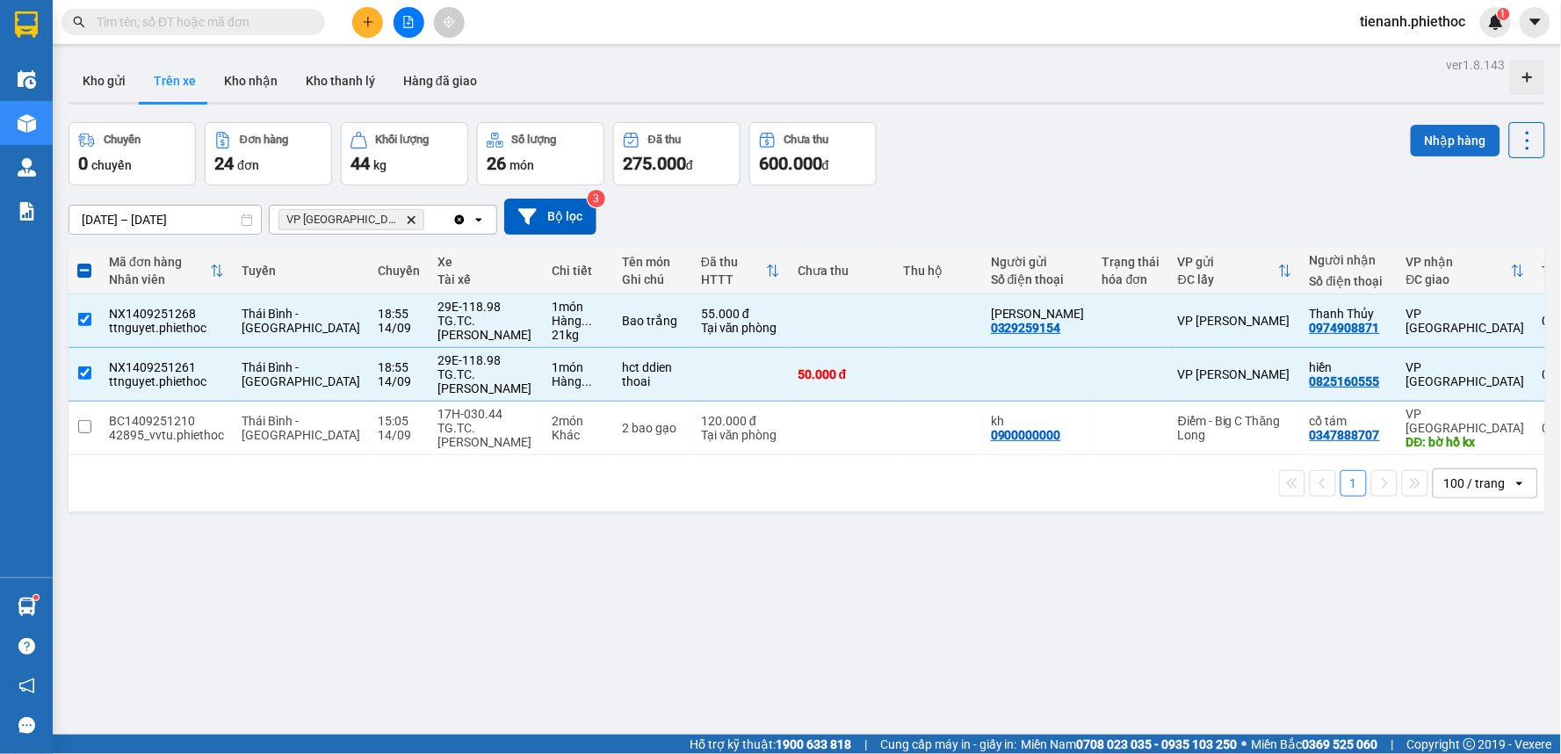
click at [1411, 134] on button "Nhập hàng" at bounding box center [1456, 141] width 90 height 32
checkbox input "false"
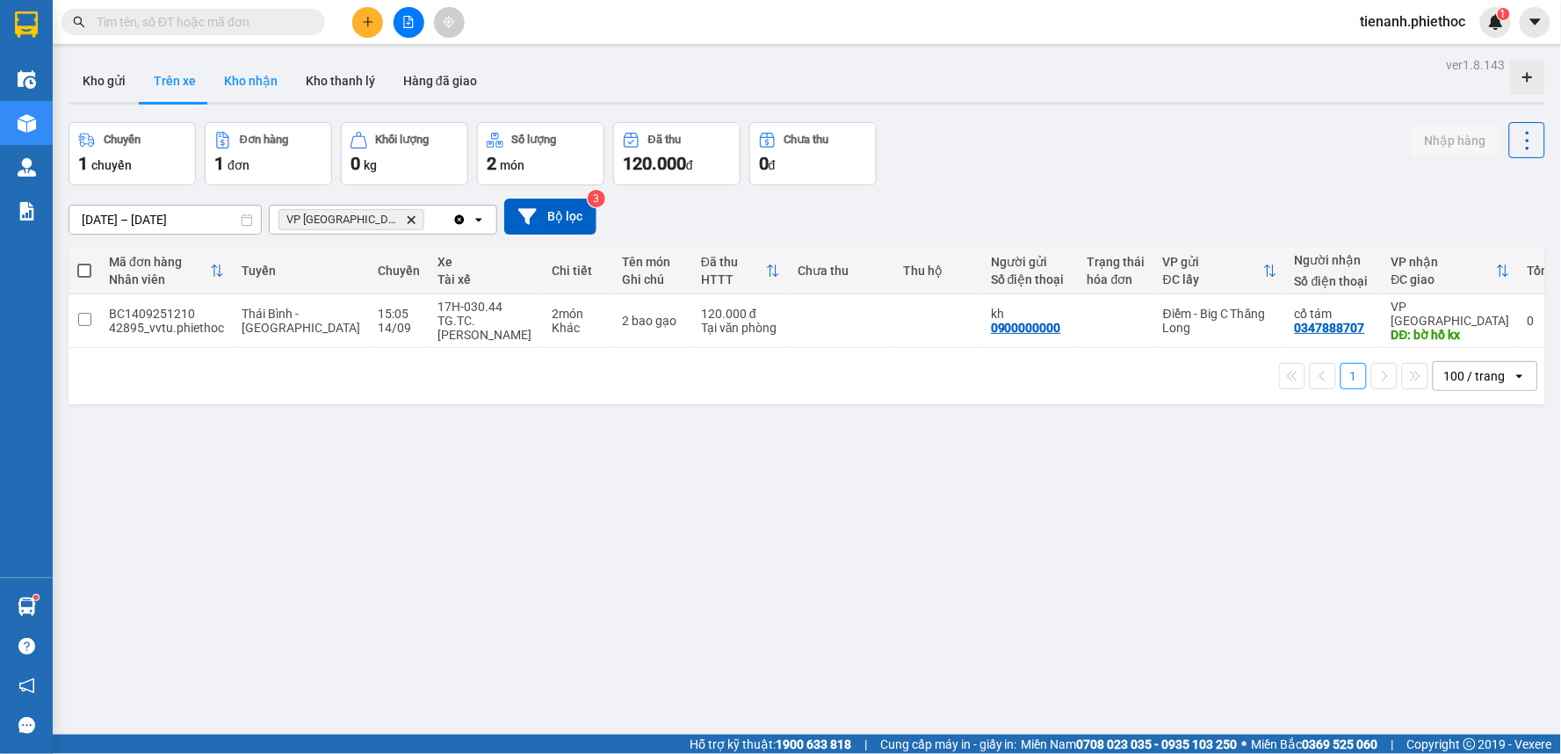
click at [251, 76] on button "Kho nhận" at bounding box center [251, 81] width 82 height 42
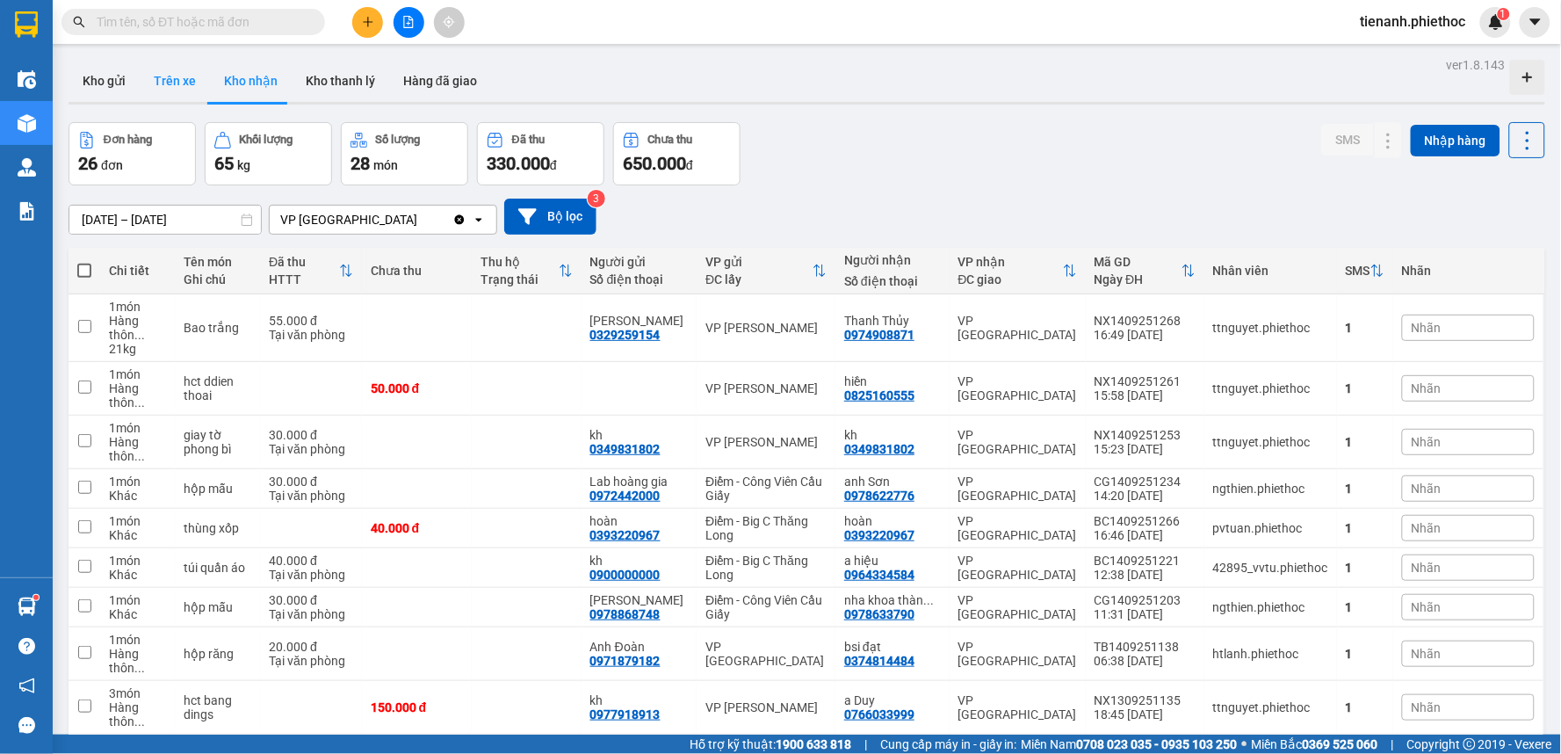
click at [184, 86] on button "Trên xe" at bounding box center [175, 81] width 70 height 42
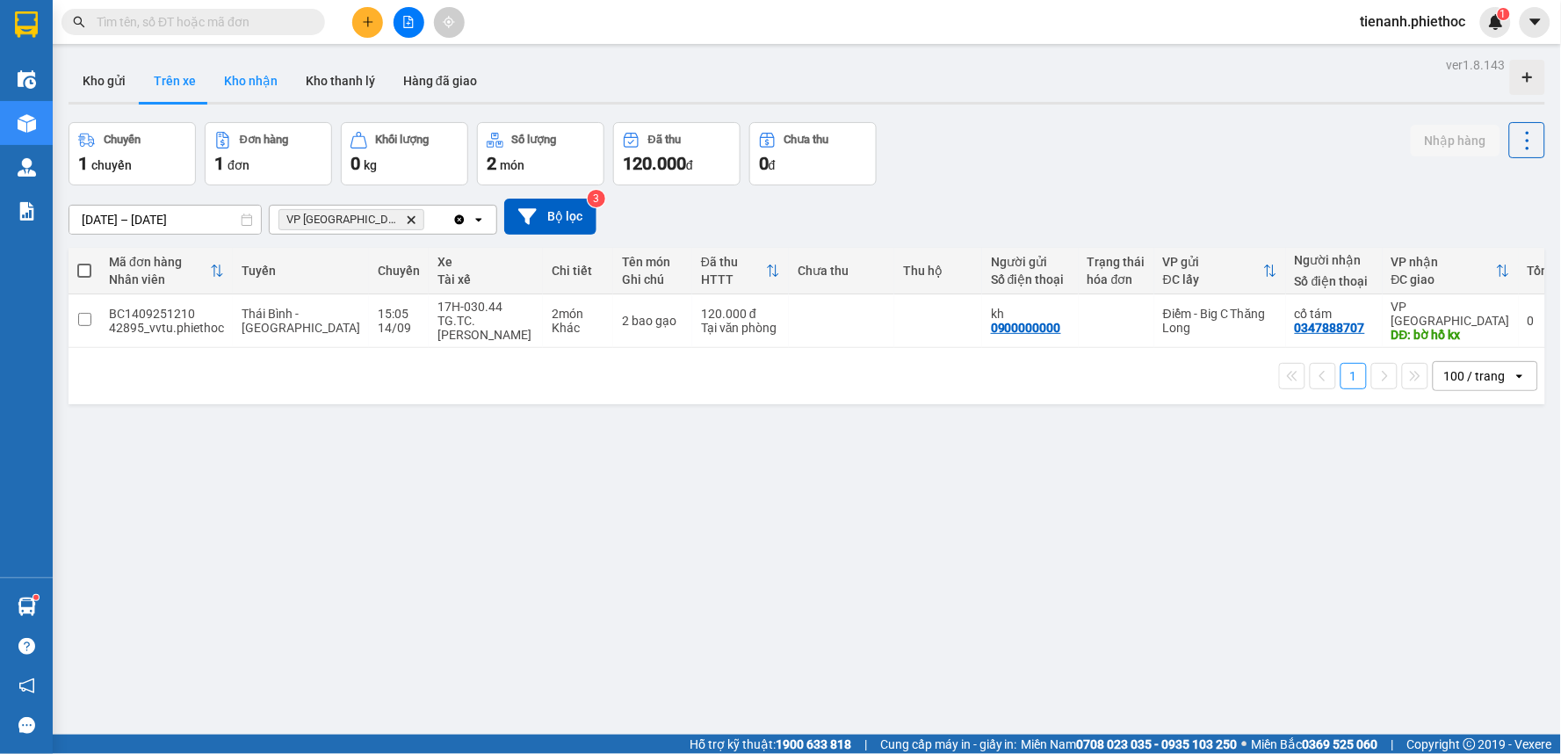
click at [275, 80] on button "Kho nhận" at bounding box center [251, 81] width 82 height 42
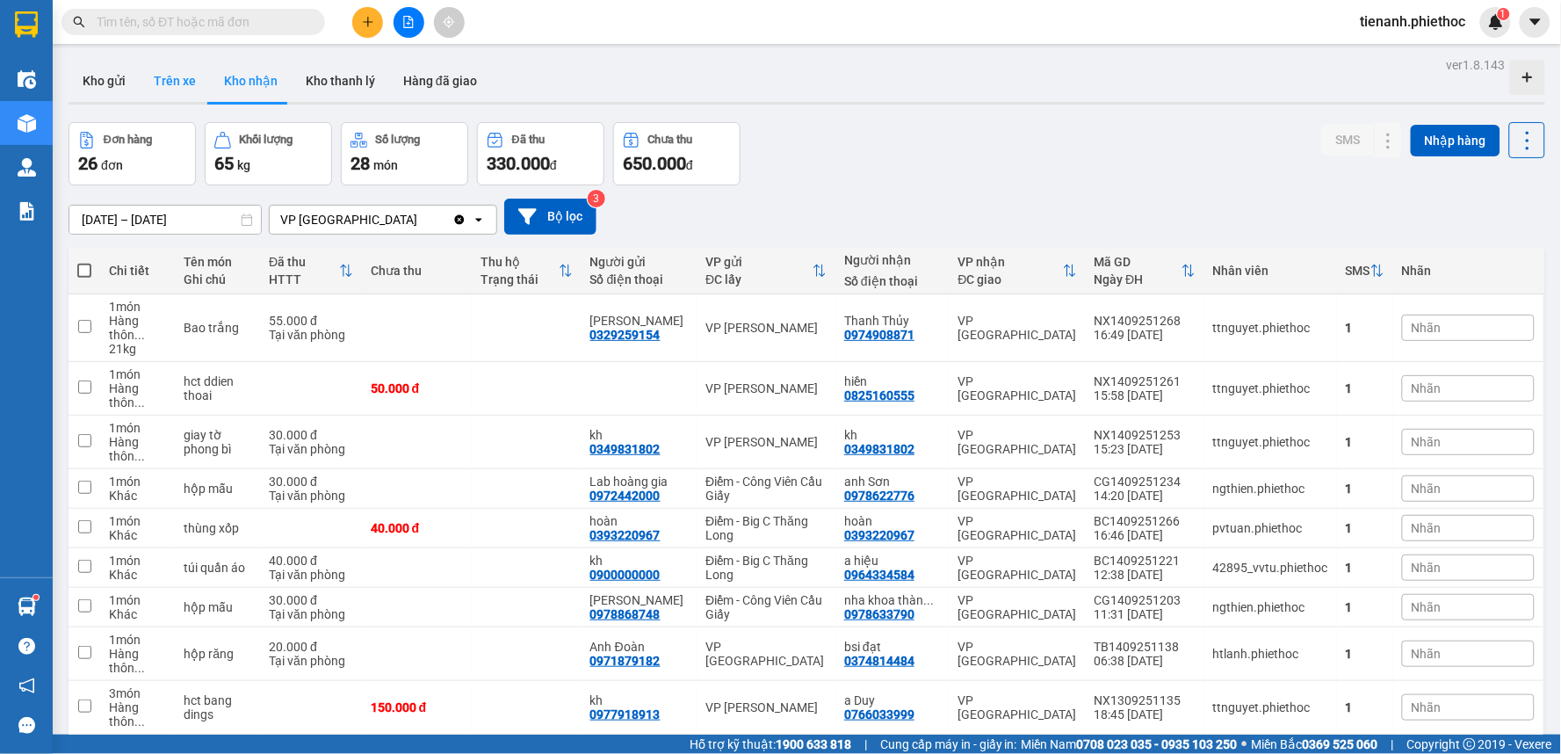
click at [205, 72] on button "Trên xe" at bounding box center [175, 81] width 70 height 42
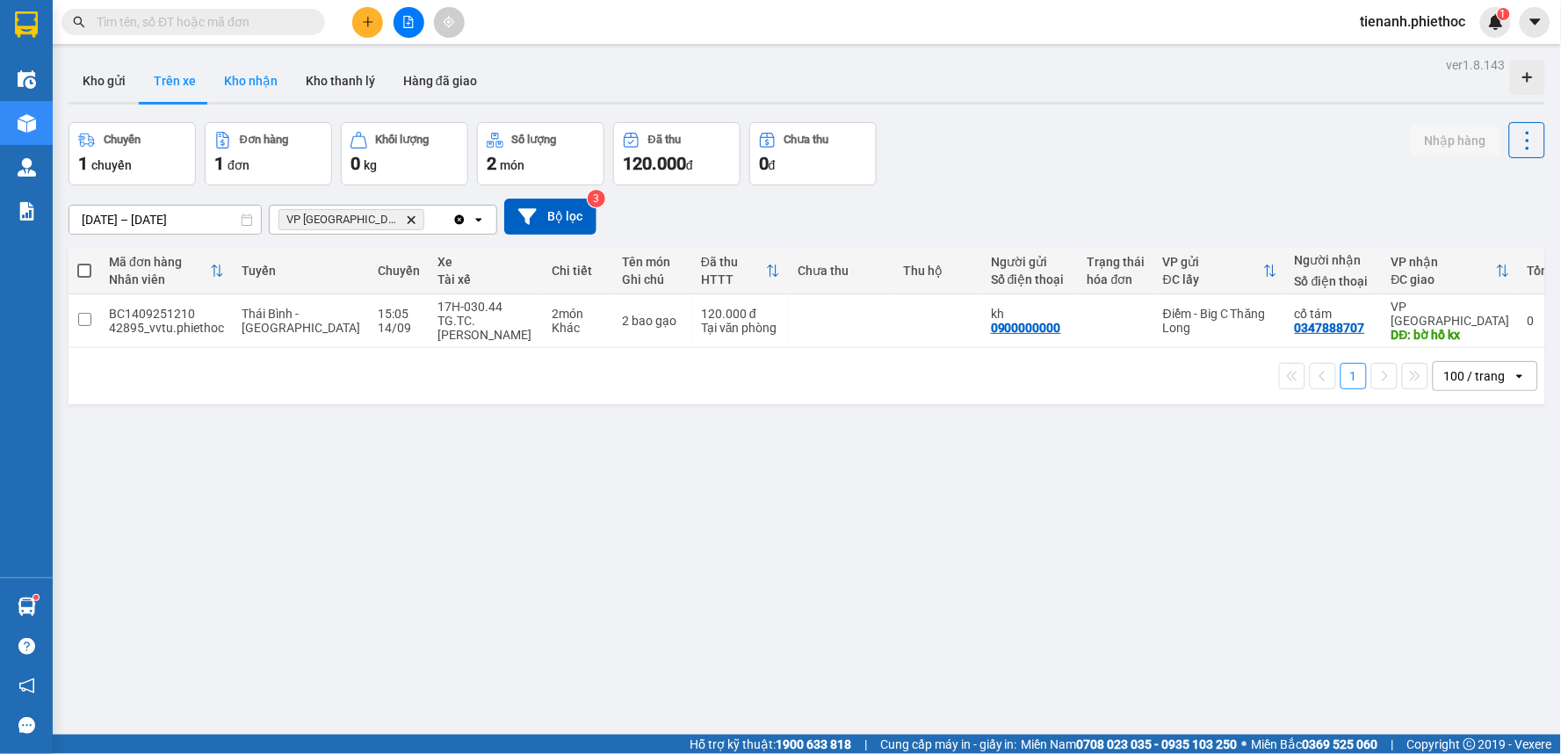
click at [238, 84] on button "Kho nhận" at bounding box center [251, 81] width 82 height 42
type input "[DATE] – [DATE]"
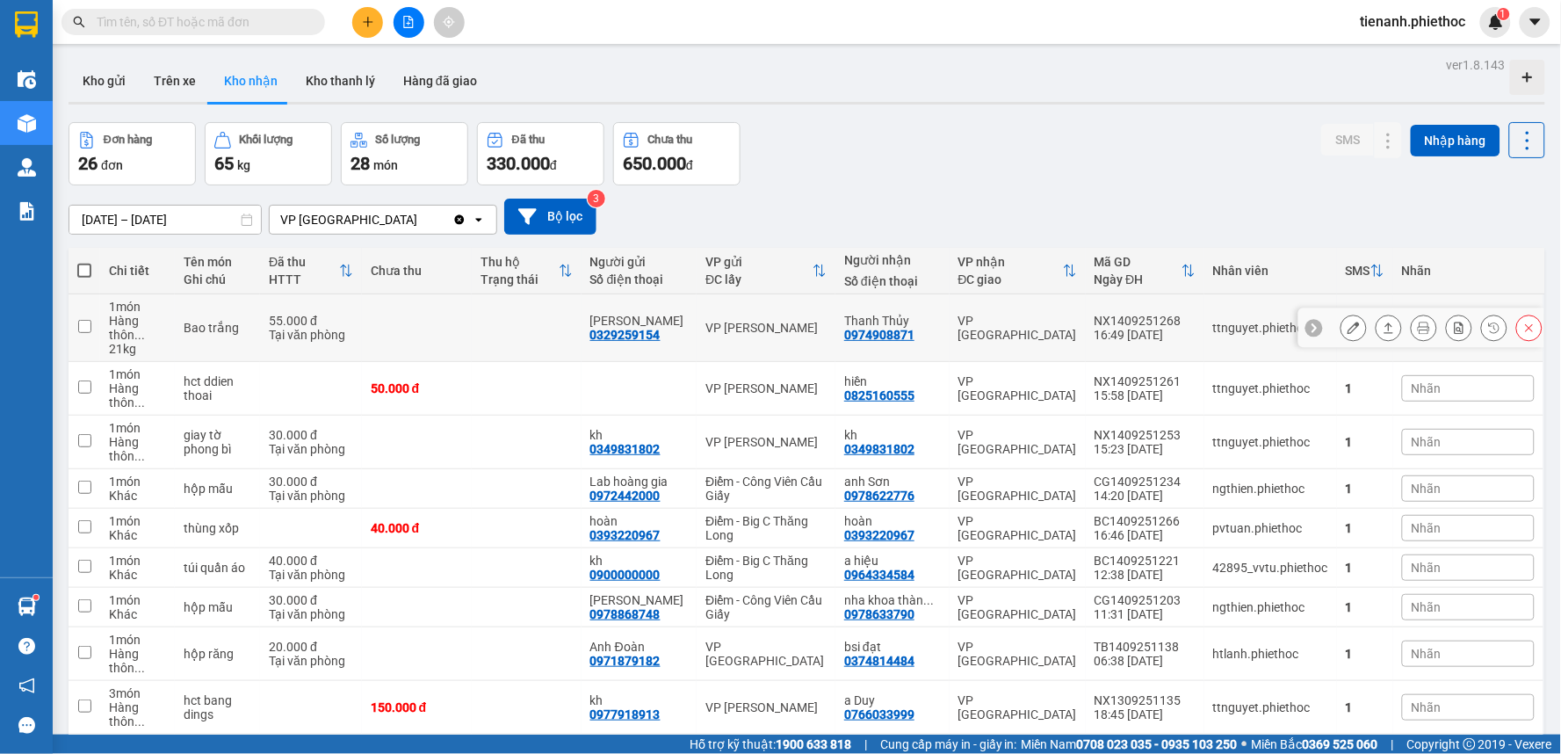
click at [1020, 339] on td "VP [GEOGRAPHIC_DATA]" at bounding box center [1018, 328] width 136 height 68
checkbox input "true"
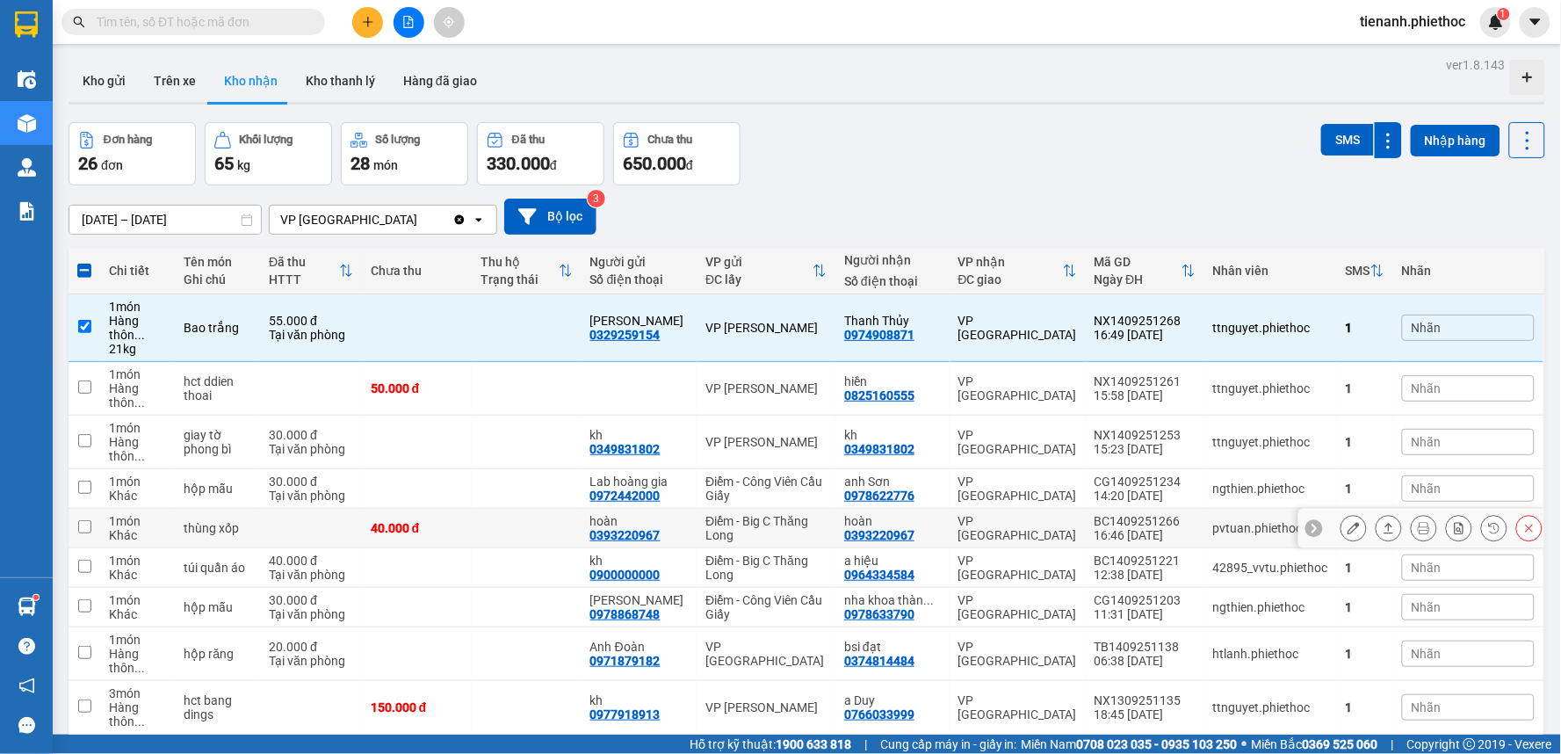
click at [940, 531] on td "hoàn 0393220967" at bounding box center [892, 529] width 114 height 40
checkbox input "true"
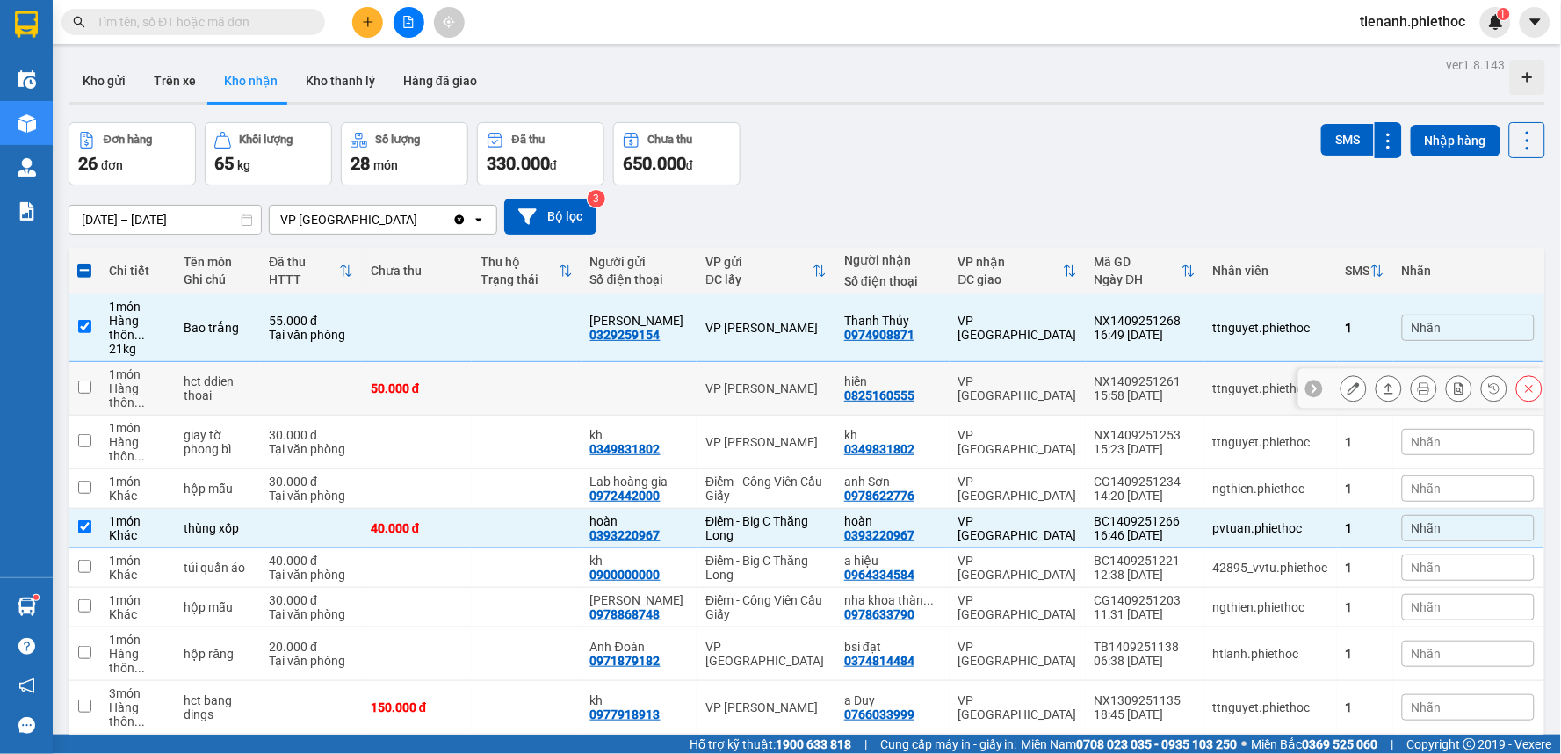
click at [953, 394] on td "VP [GEOGRAPHIC_DATA]" at bounding box center [1018, 389] width 136 height 54
checkbox input "true"
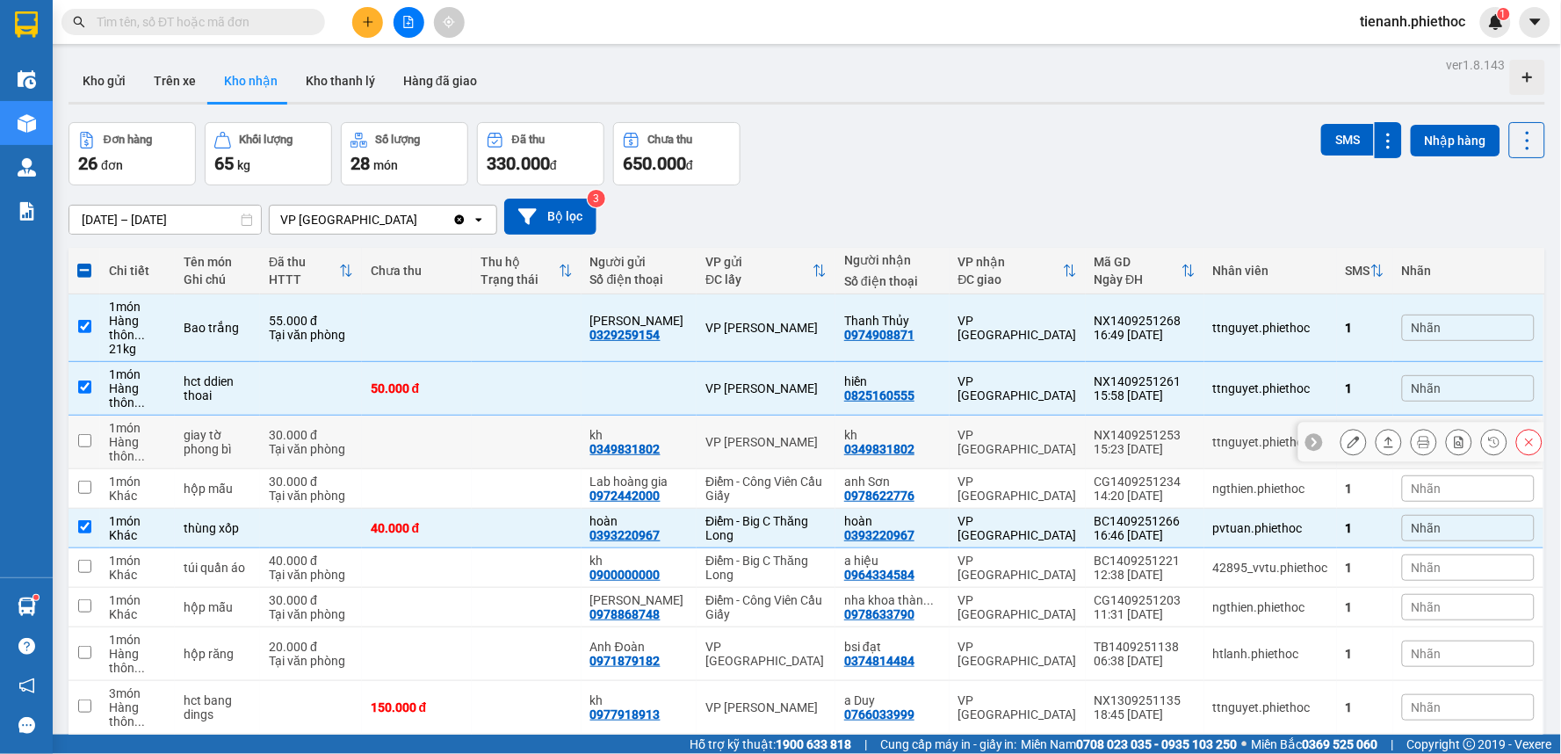
click at [932, 441] on div "kh" at bounding box center [892, 435] width 97 height 14
checkbox input "true"
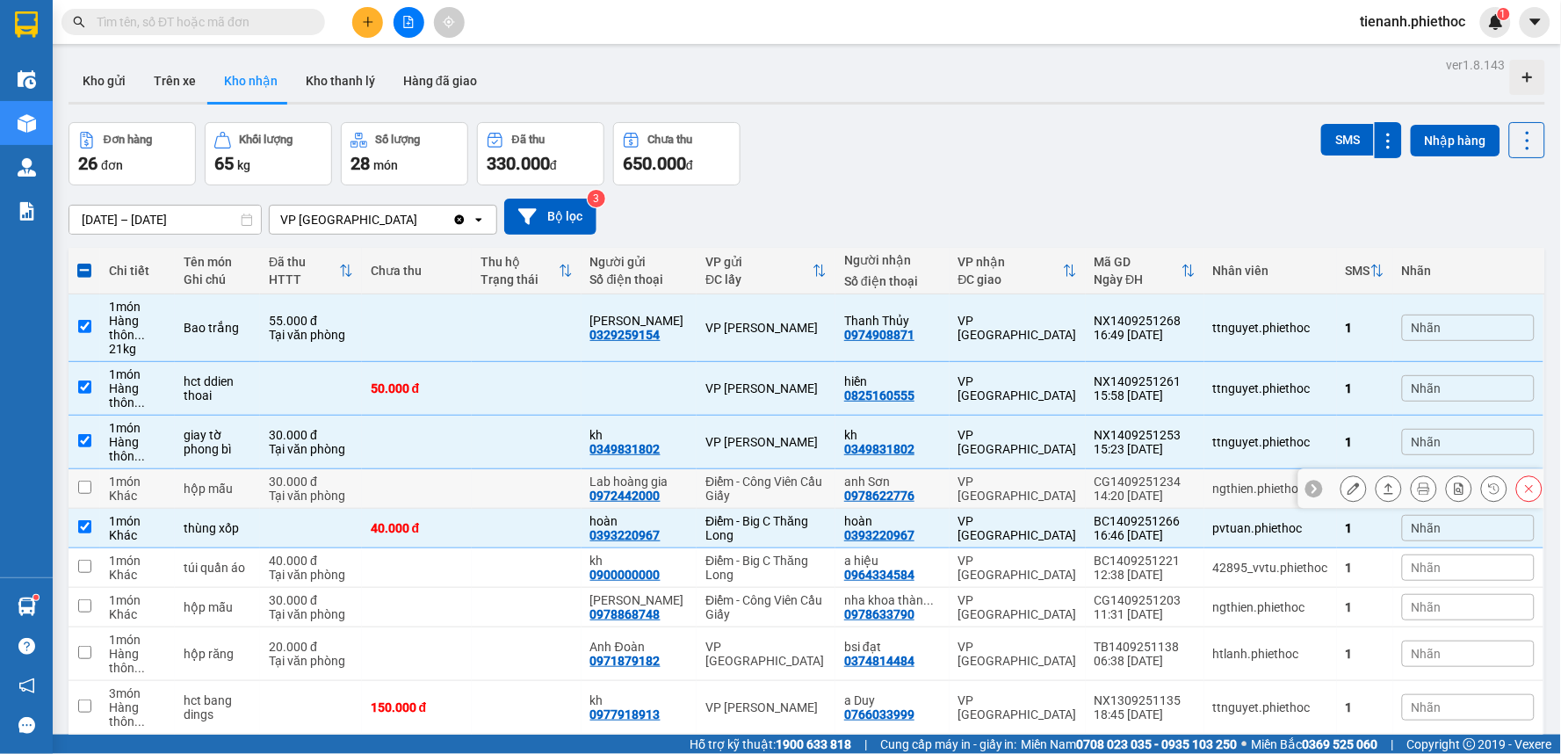
click at [914, 488] on div "0978622776" at bounding box center [879, 495] width 70 height 14
click at [510, 501] on td at bounding box center [527, 489] width 110 height 40
checkbox input "true"
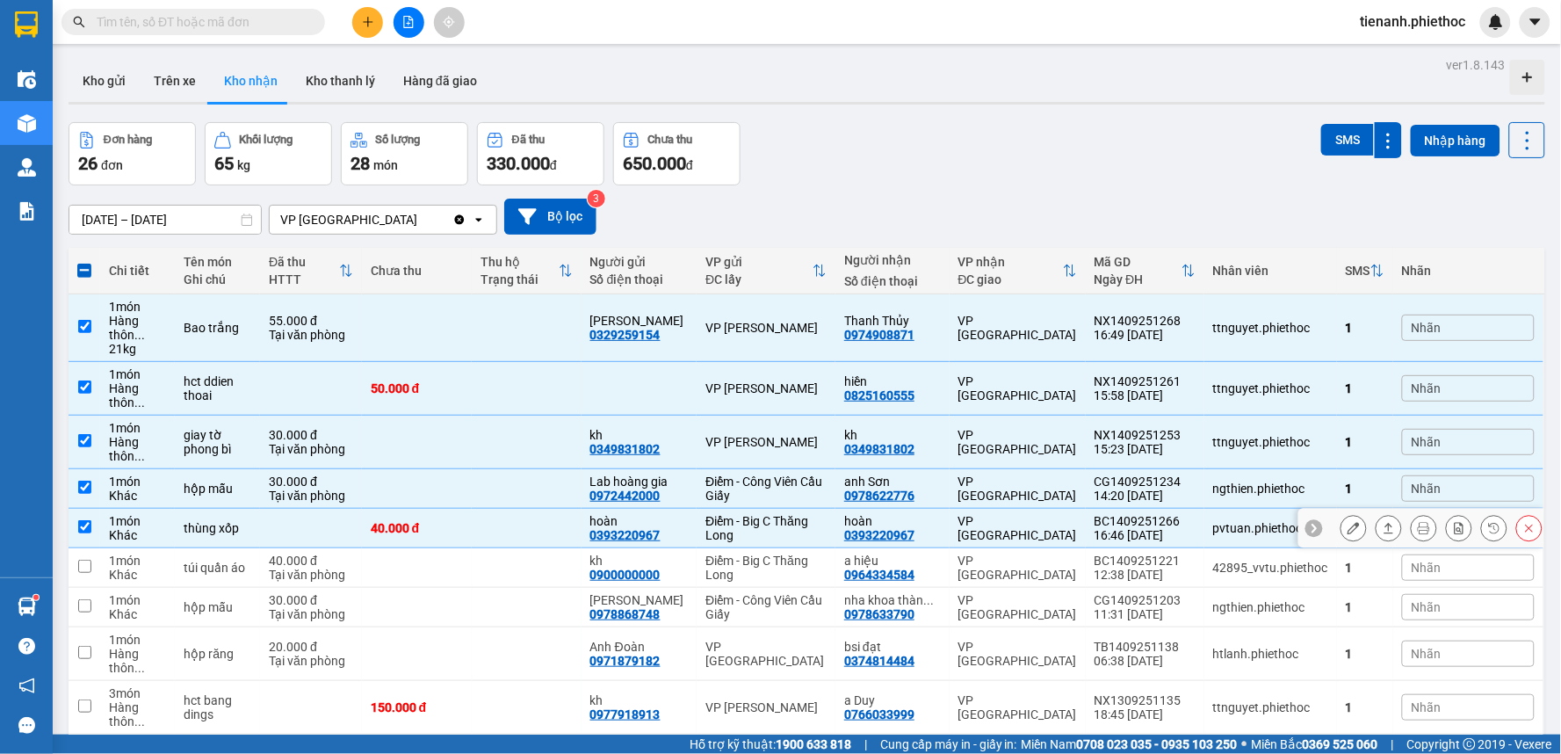
click at [543, 546] on td at bounding box center [527, 529] width 110 height 40
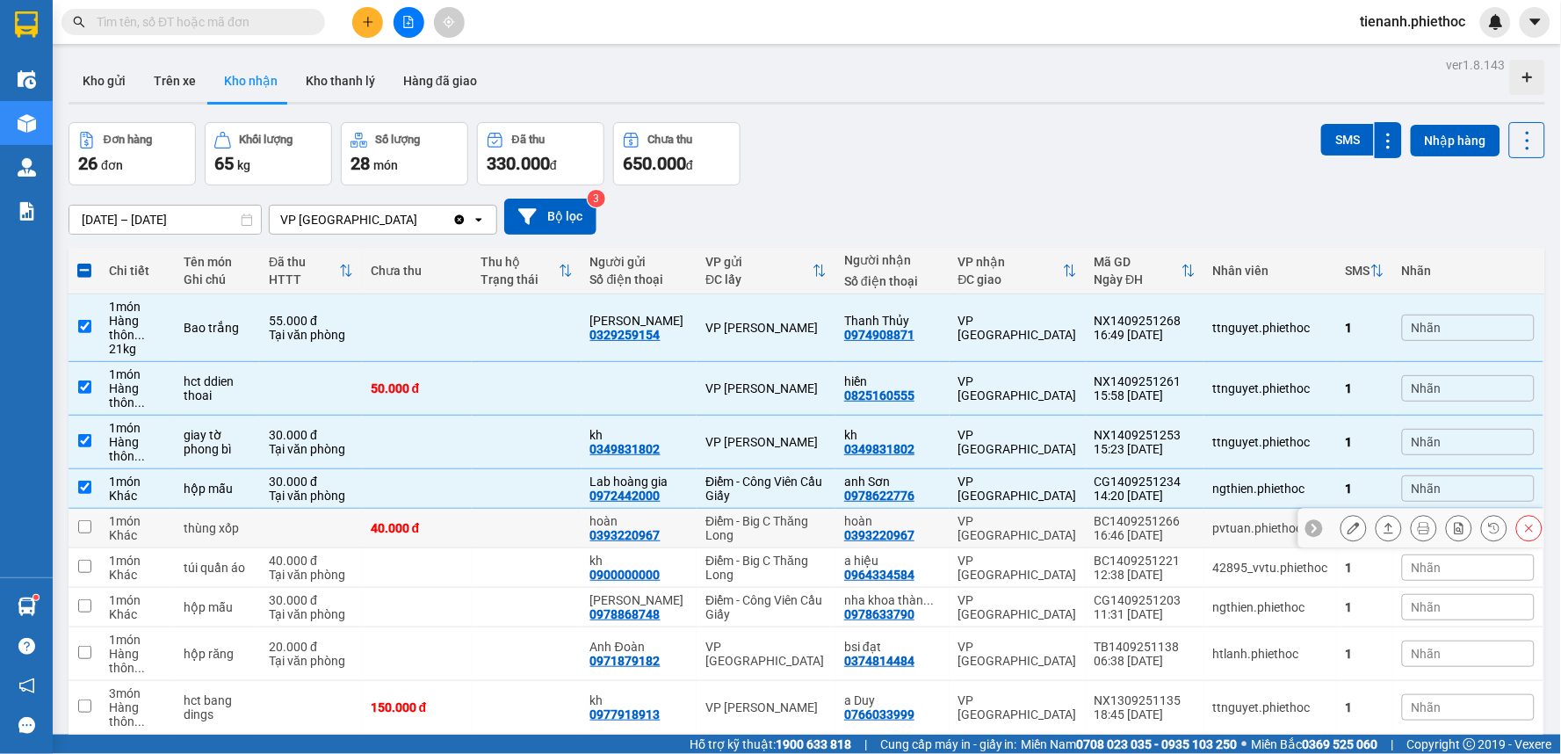
click at [557, 524] on td at bounding box center [527, 529] width 110 height 40
checkbox input "true"
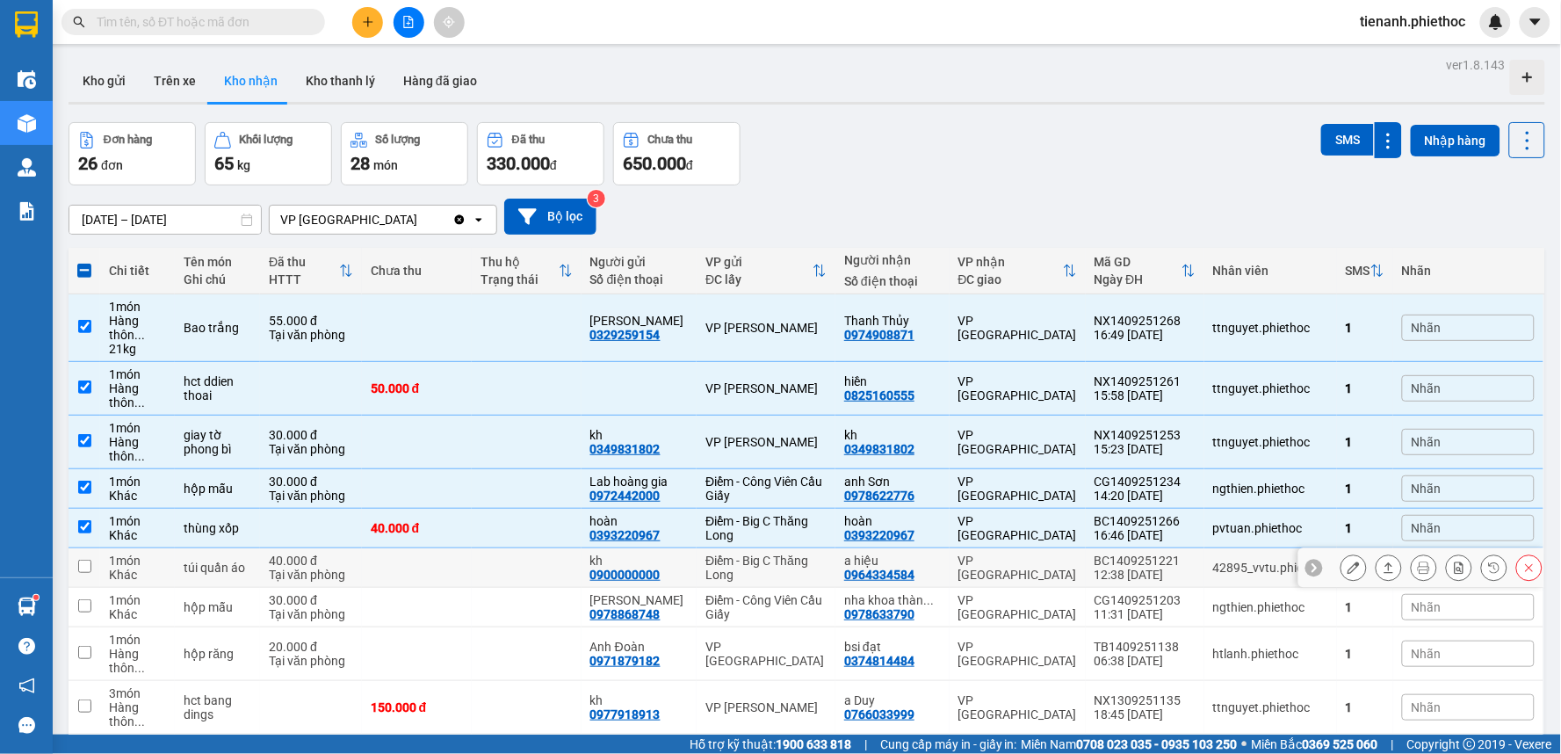
click at [558, 566] on td at bounding box center [527, 568] width 110 height 40
checkbox input "true"
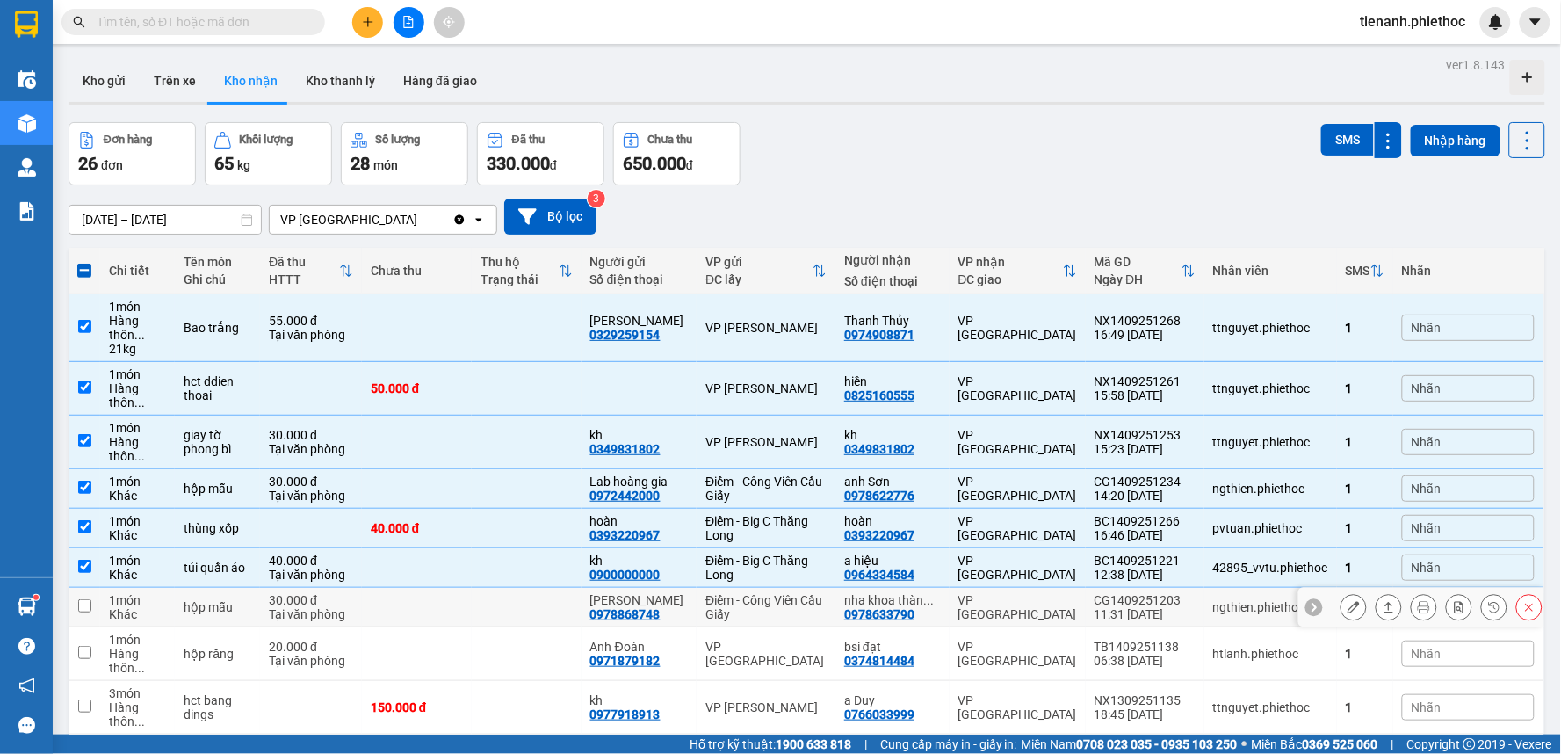
click at [531, 613] on td at bounding box center [527, 608] width 110 height 40
checkbox input "true"
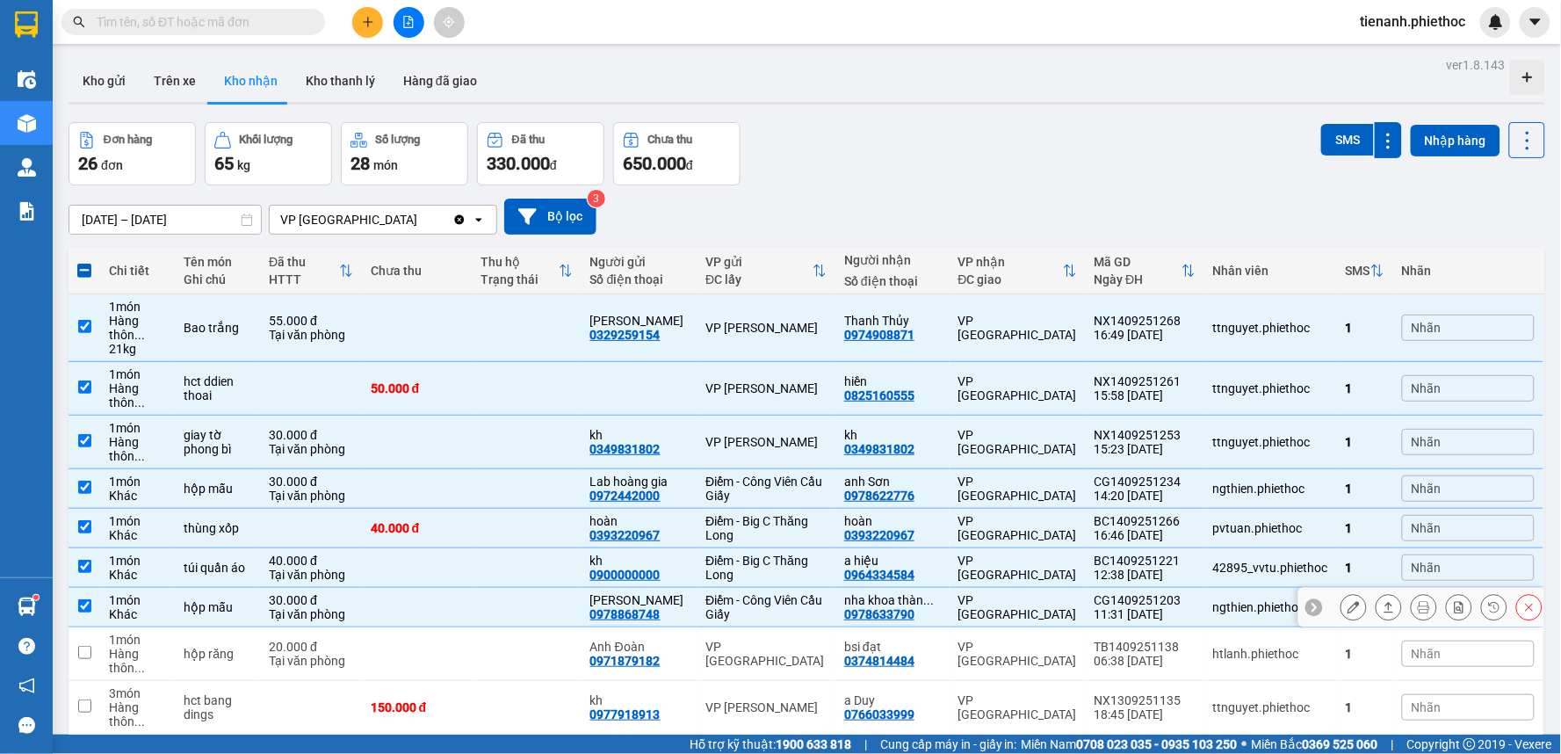
scroll to position [97, 0]
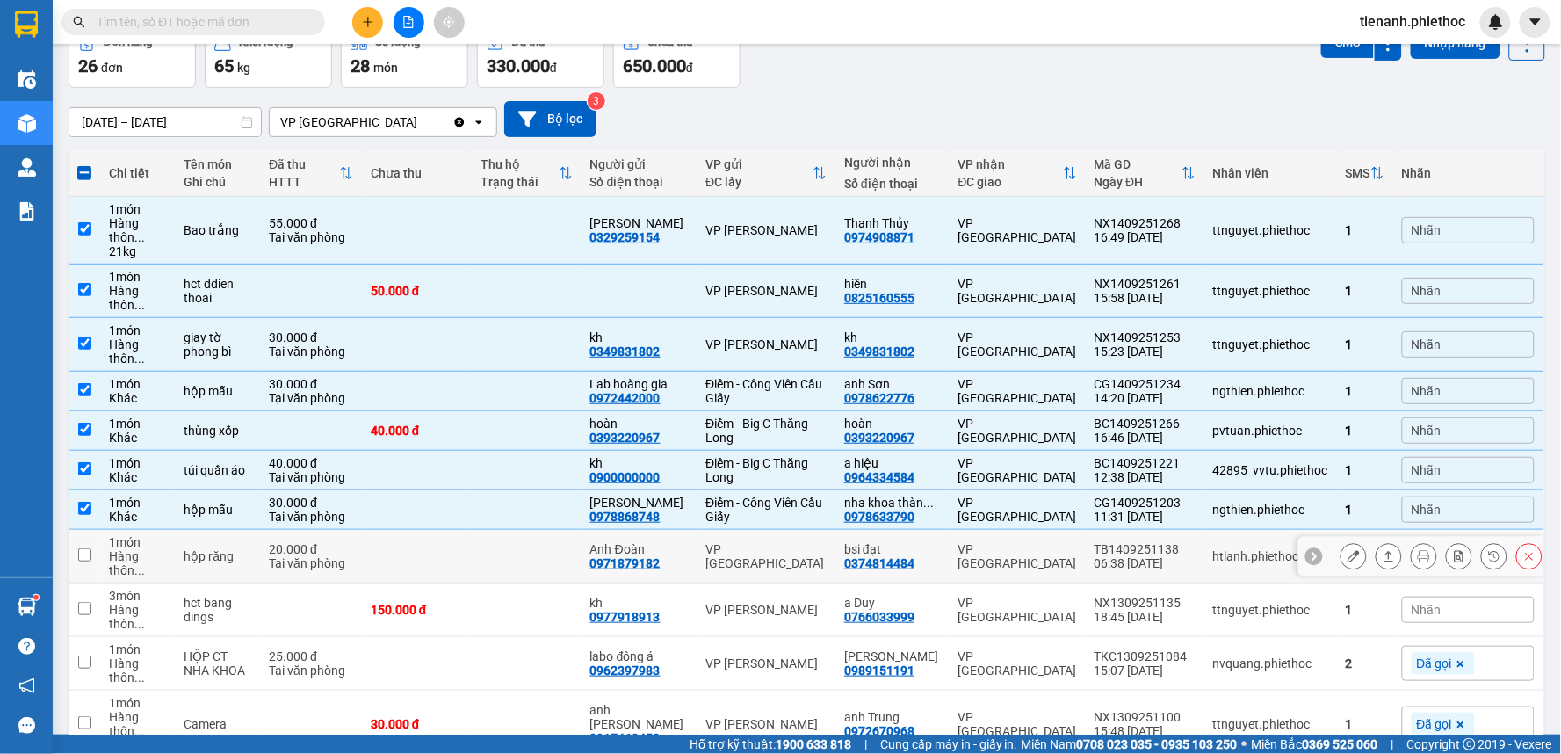
click at [527, 574] on td at bounding box center [527, 557] width 110 height 54
checkbox input "true"
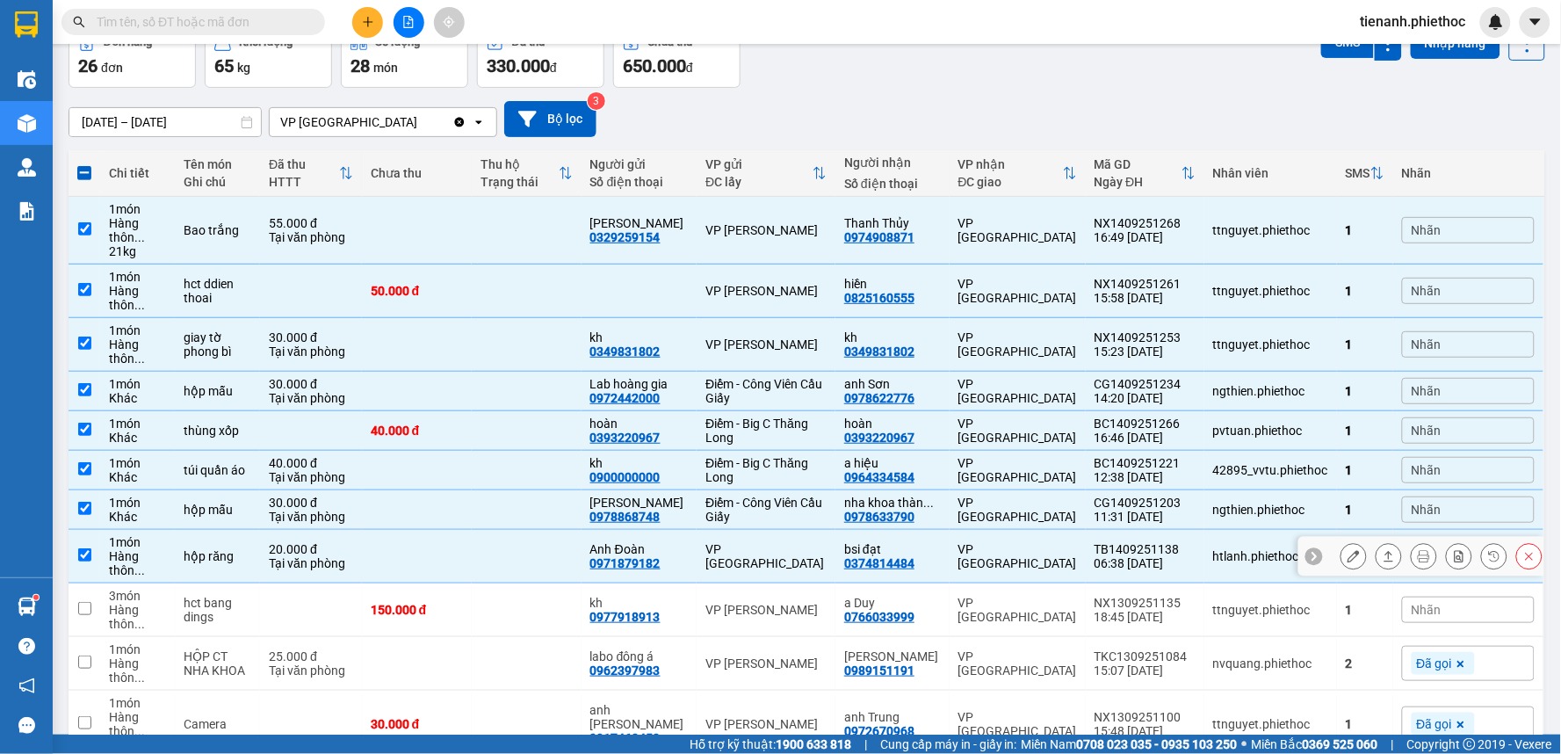
scroll to position [195, 0]
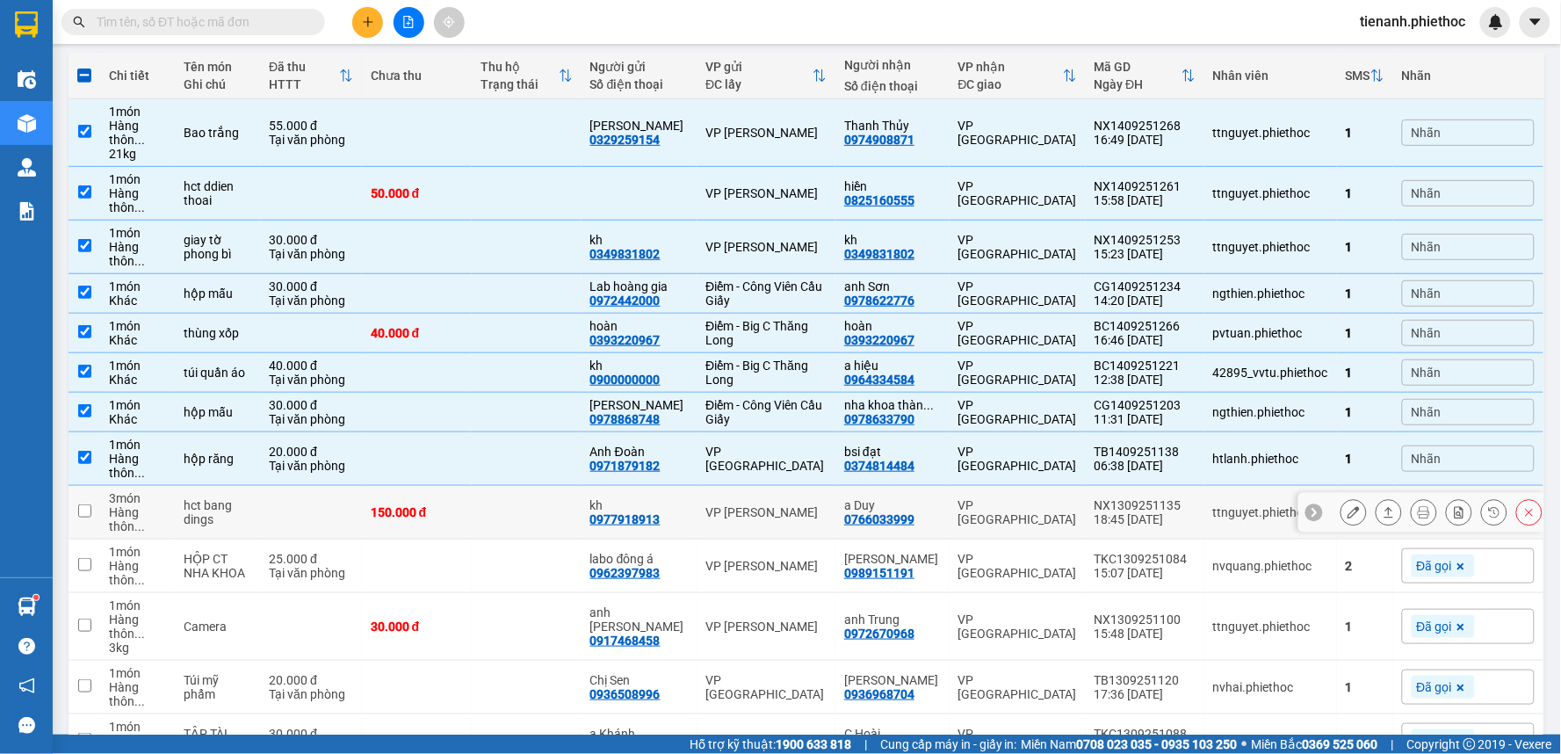
click at [556, 525] on td at bounding box center [527, 513] width 110 height 54
checkbox input "true"
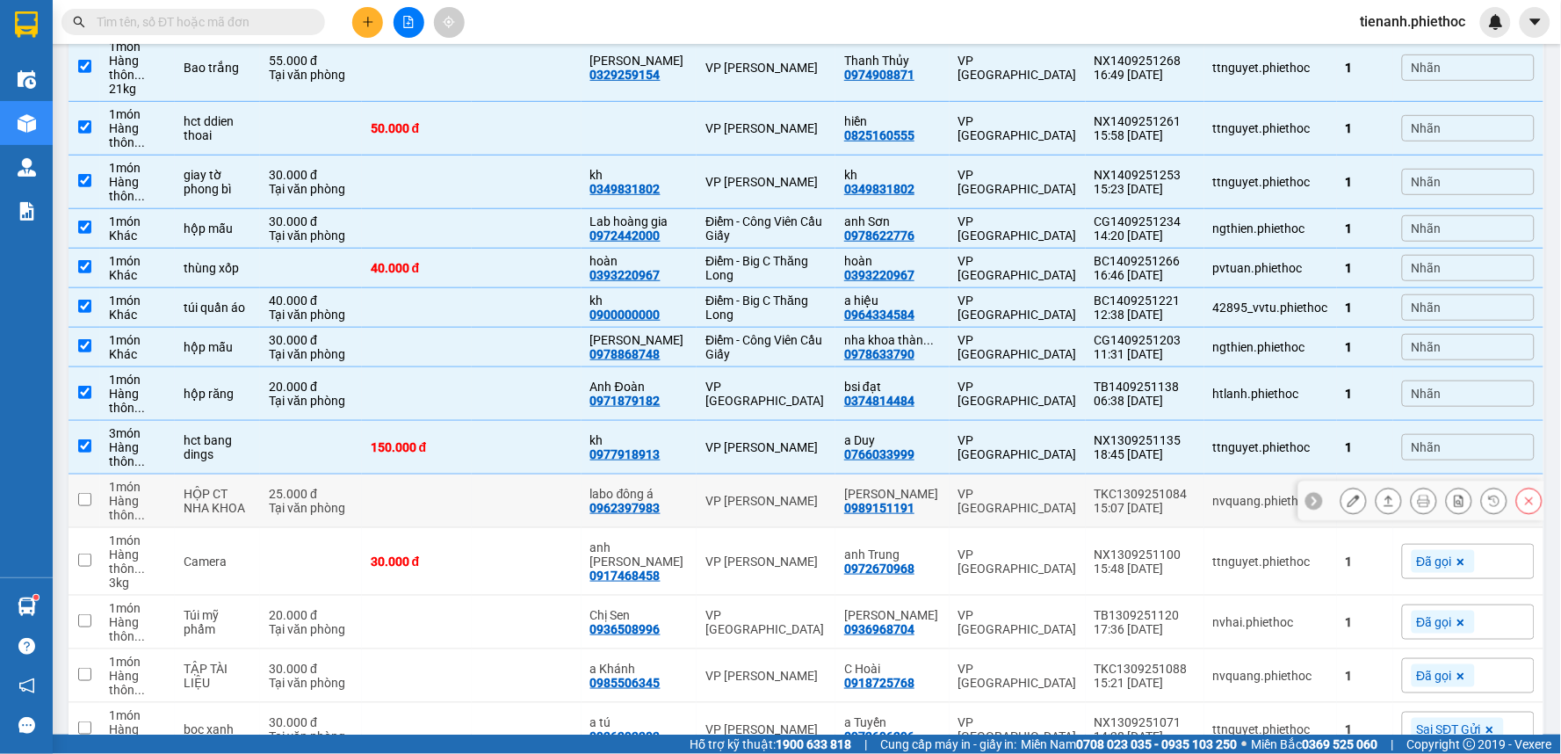
scroll to position [292, 0]
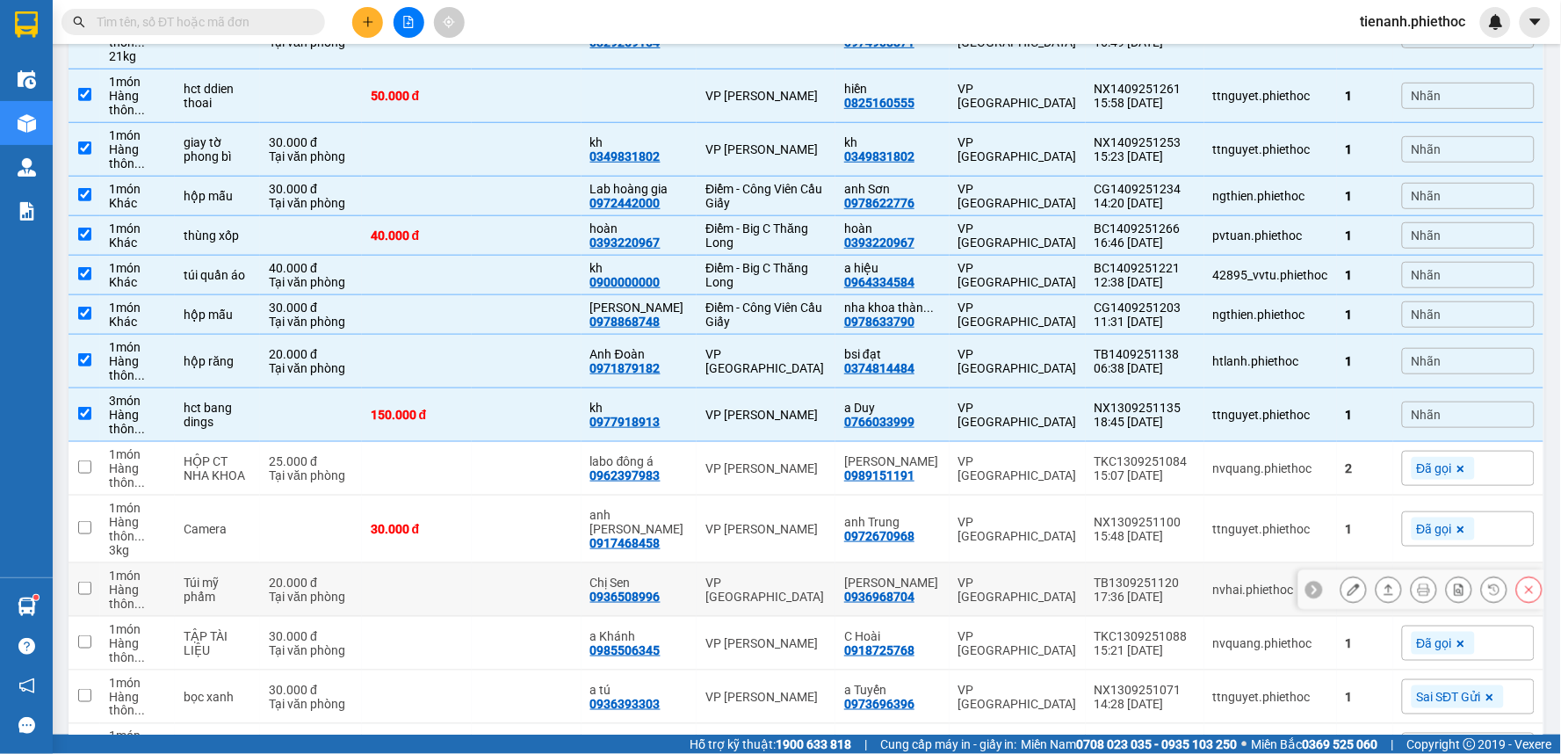
click at [533, 589] on td at bounding box center [527, 590] width 110 height 54
checkbox input "true"
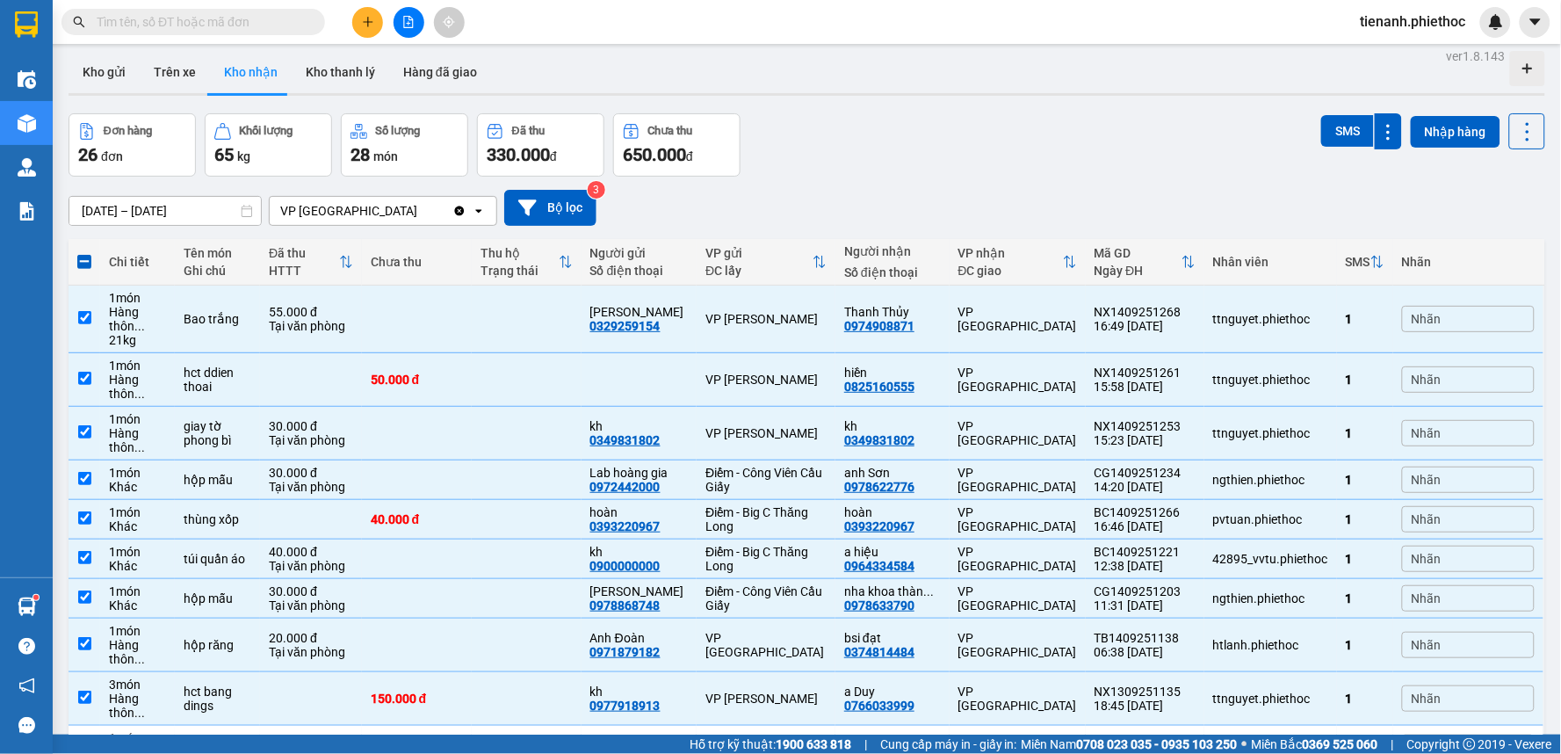
scroll to position [0, 0]
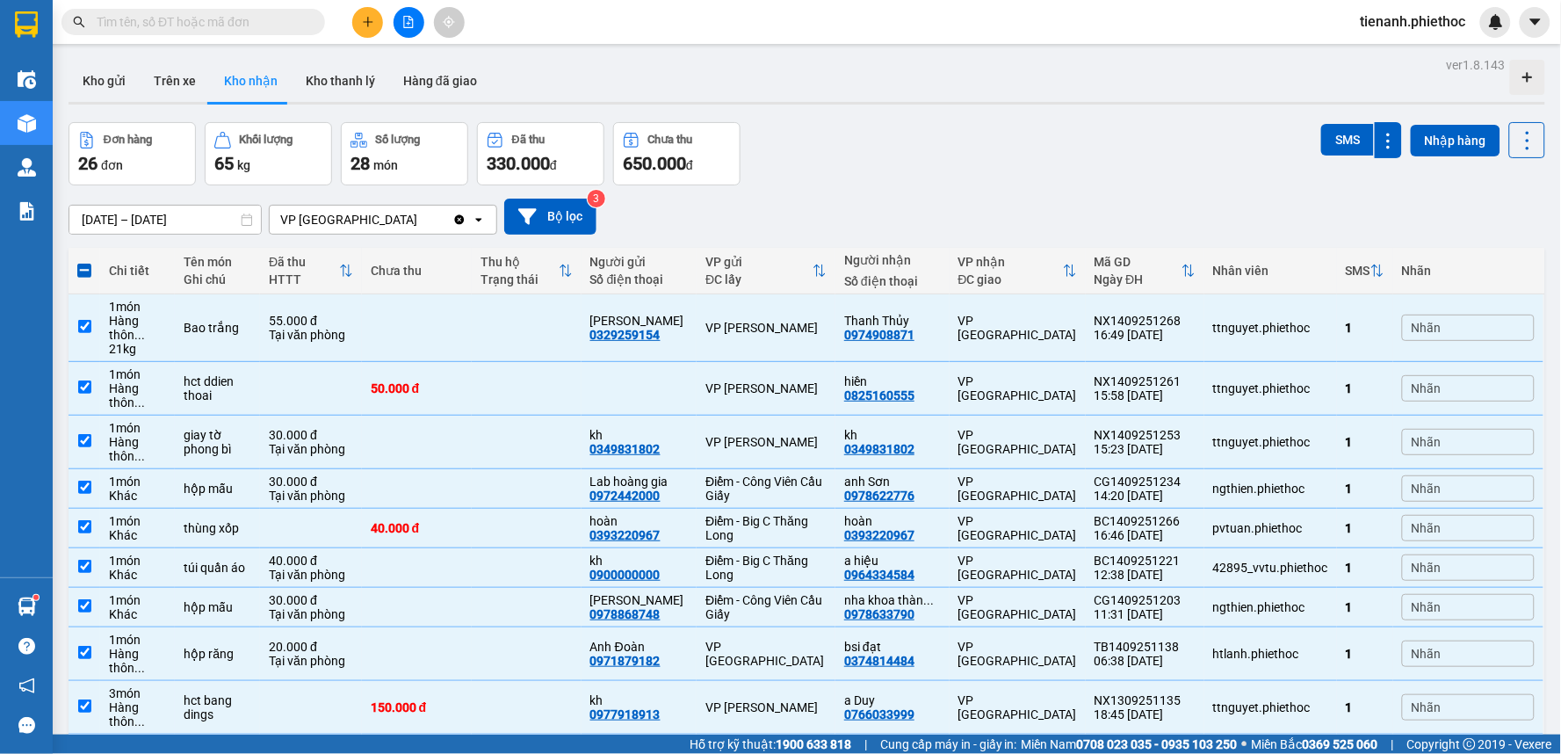
click at [1069, 168] on div "Đơn hàng 26 đơn Khối lượng 65 kg Số lượng 28 món Đã thu 330.000 đ Chưa thu 650.…" at bounding box center [807, 153] width 1477 height 63
click at [1430, 384] on div "Nhãn" at bounding box center [1468, 388] width 133 height 26
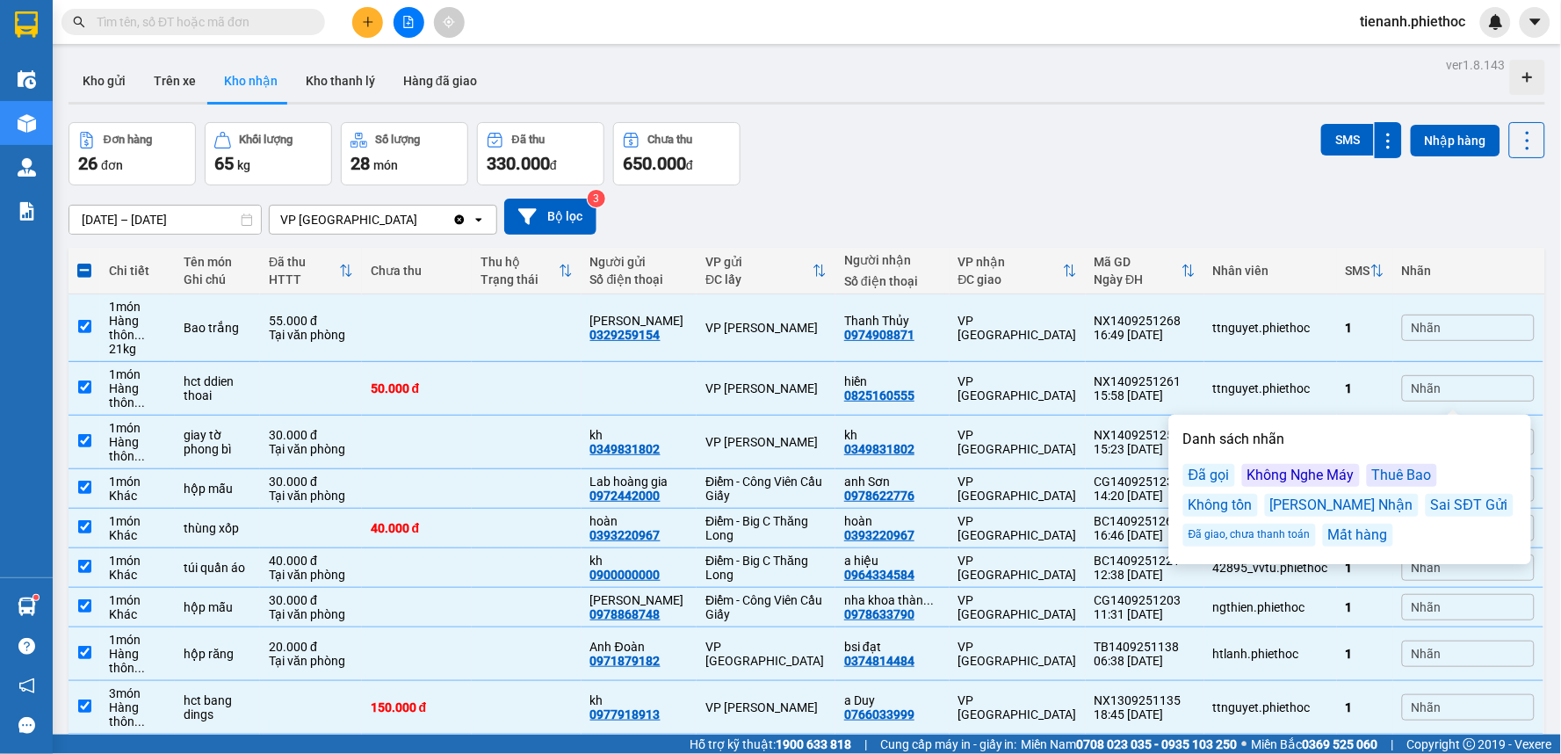
click at [1195, 472] on div "Đã gọi" at bounding box center [1209, 475] width 52 height 23
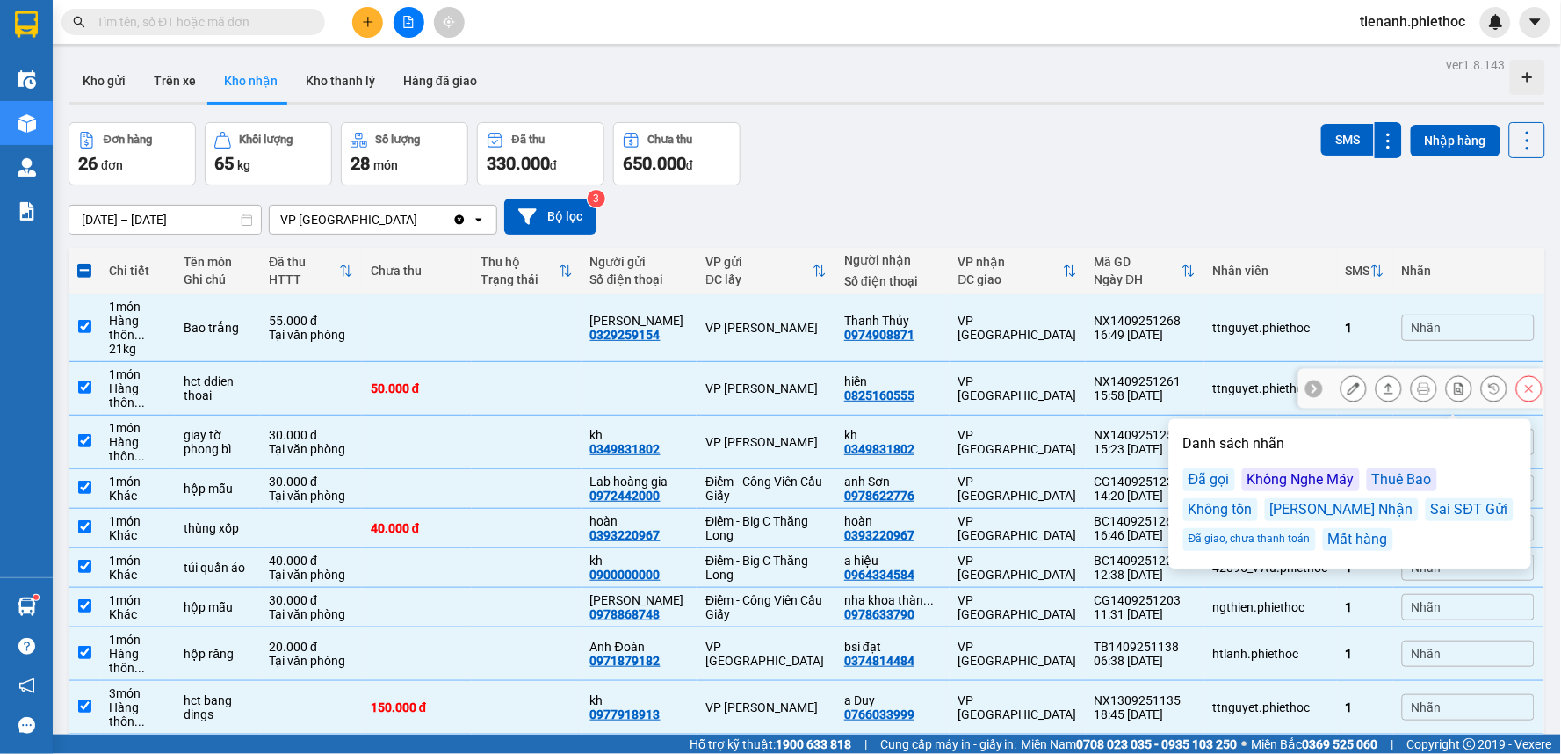
scroll to position [292, 0]
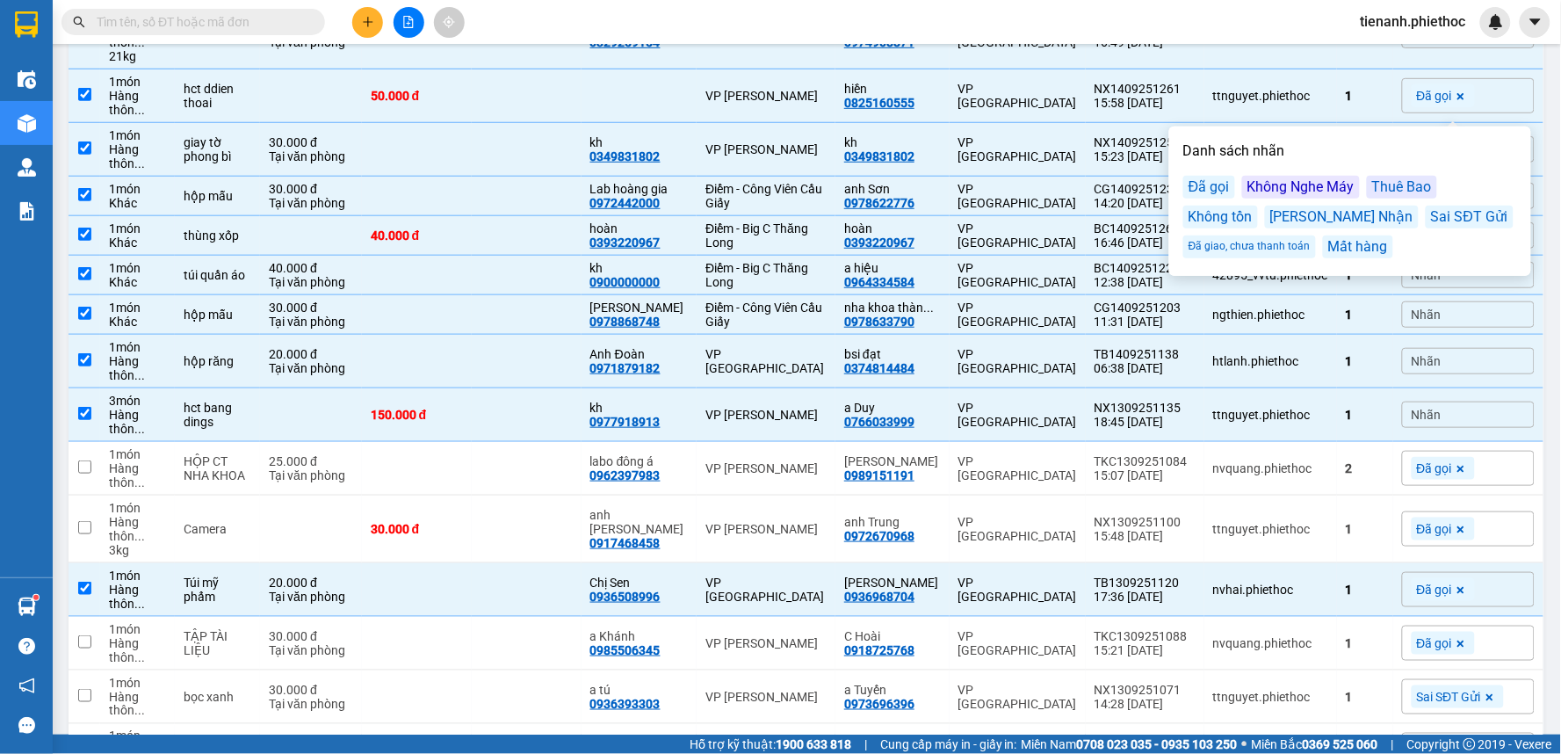
click at [1537, 336] on div "ver 1.8.143 Kho gửi Trên xe Kho nhận Kho thanh [PERSON_NAME] đã giao Đơn hàng 2…" at bounding box center [806, 590] width 1491 height 1661
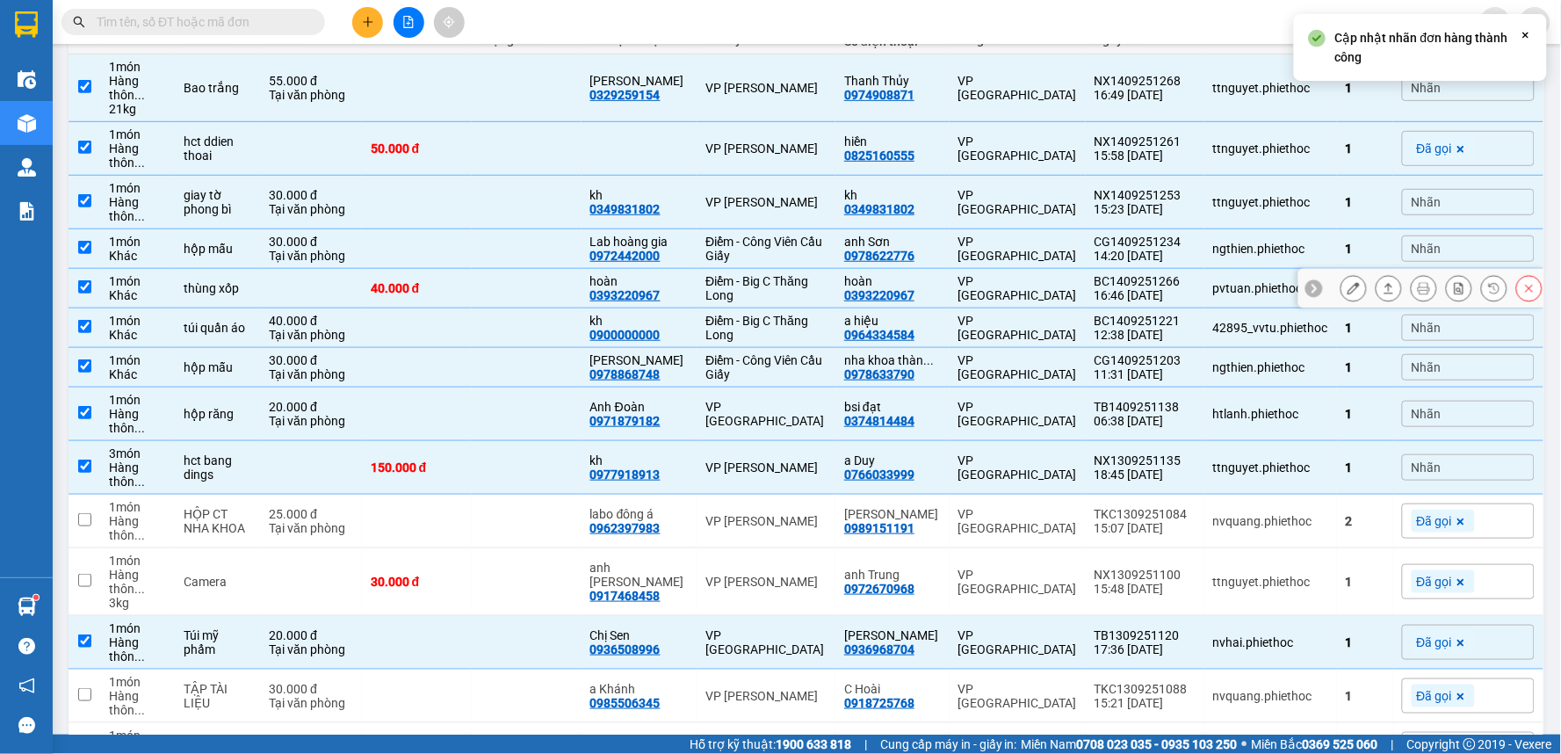
scroll to position [195, 0]
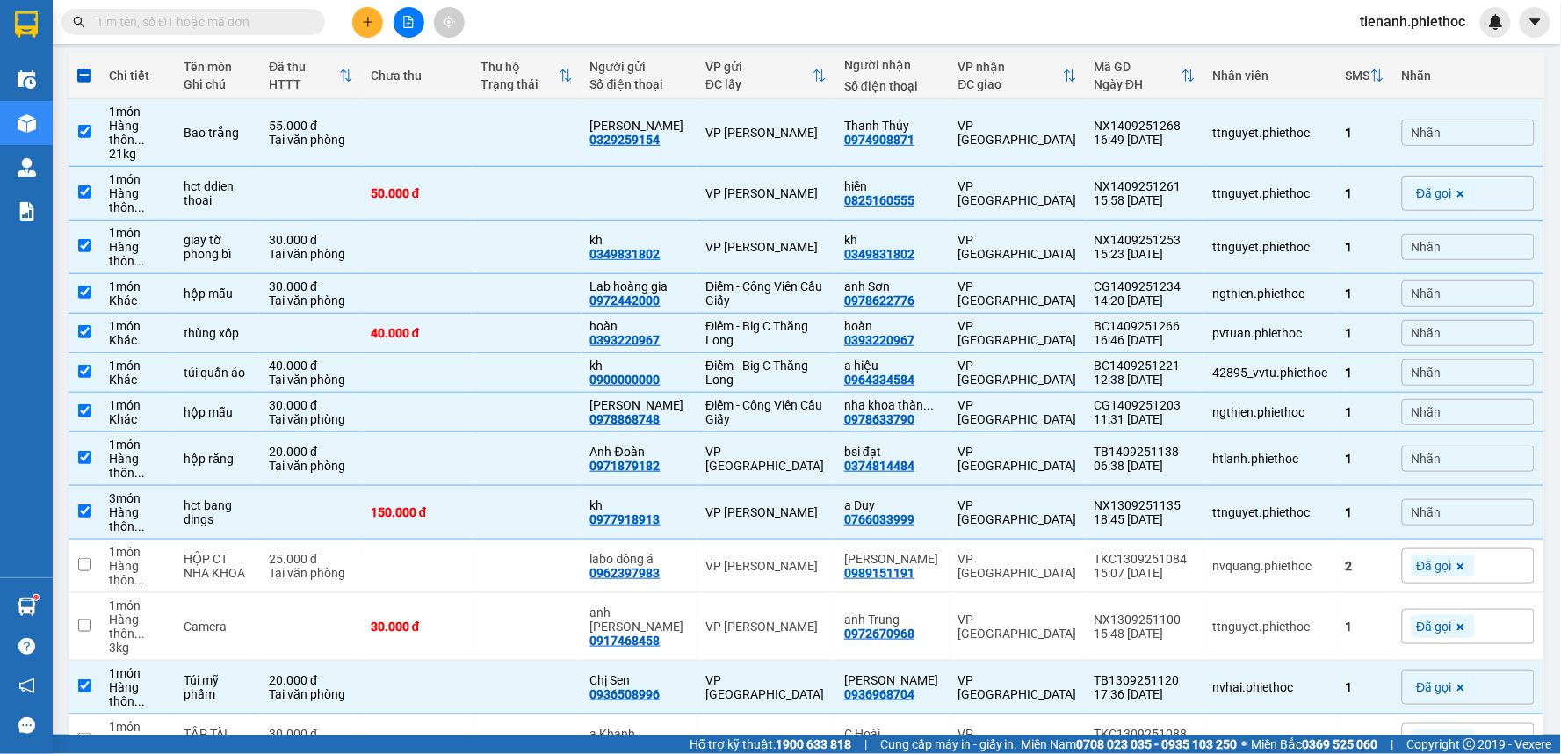
click at [1442, 137] on div "Nhãn" at bounding box center [1468, 132] width 133 height 26
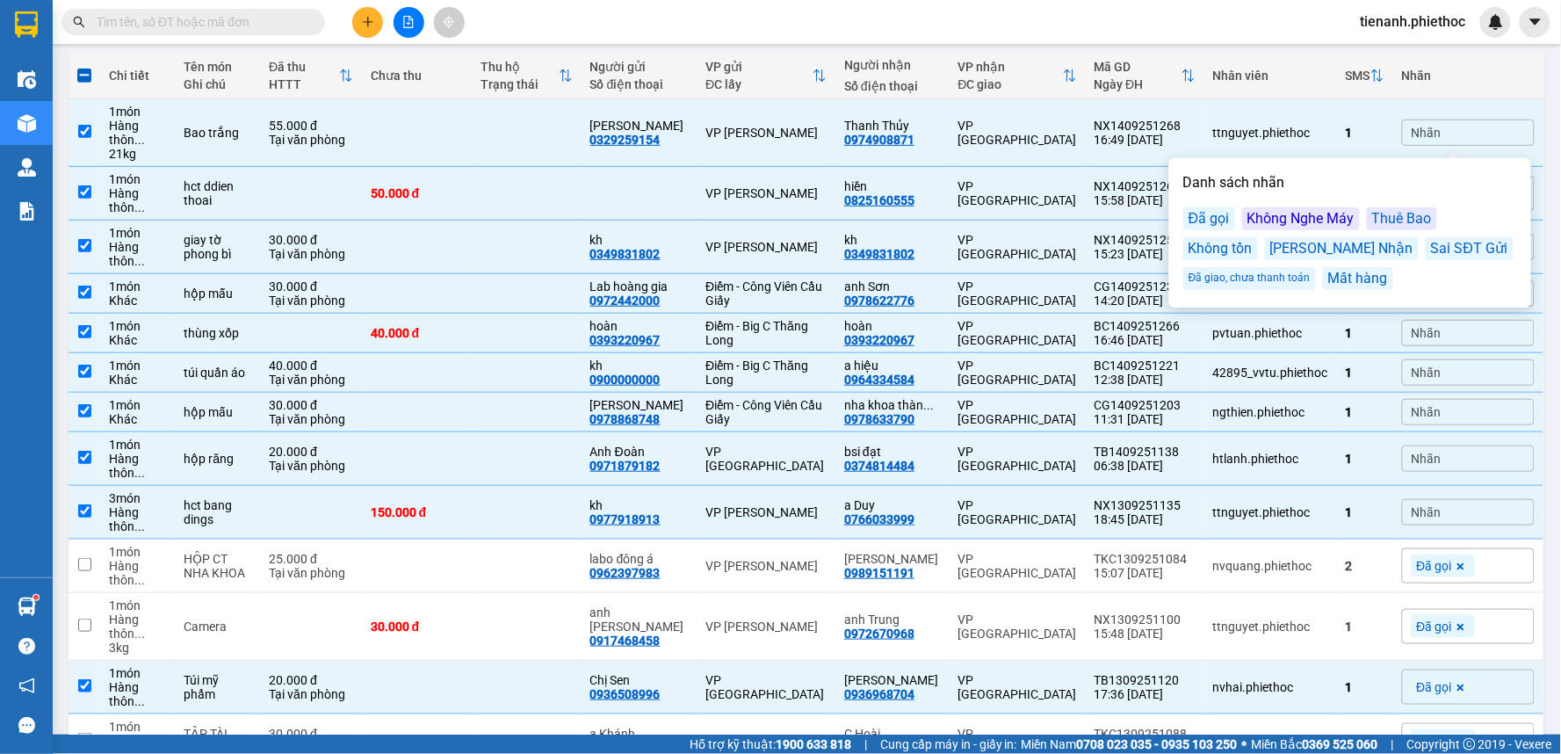
click at [1476, 60] on div "Nhãn" at bounding box center [1468, 75] width 133 height 35
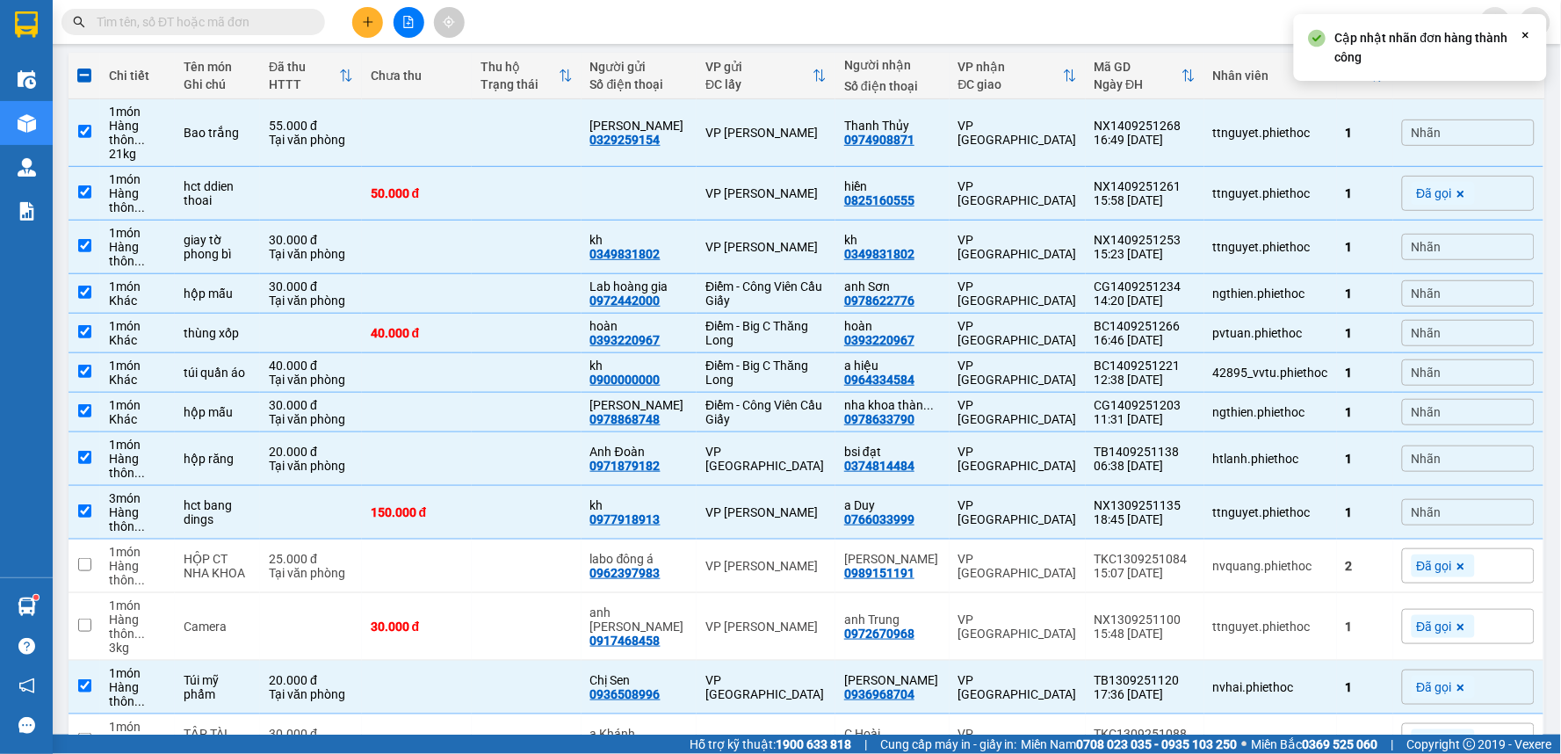
click at [1428, 237] on div "Nhãn" at bounding box center [1468, 247] width 133 height 26
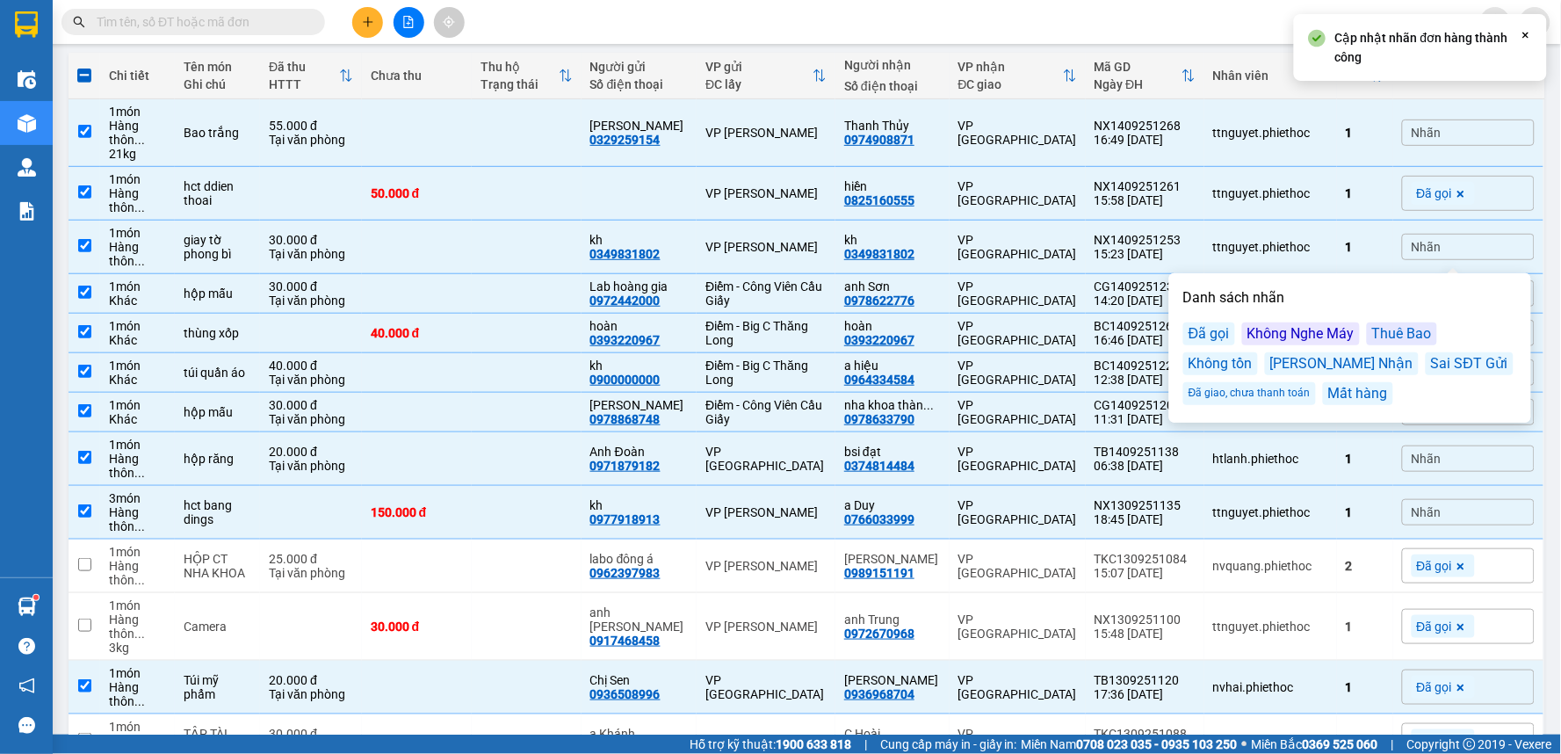
click at [1213, 334] on div "Đã gọi" at bounding box center [1209, 333] width 52 height 23
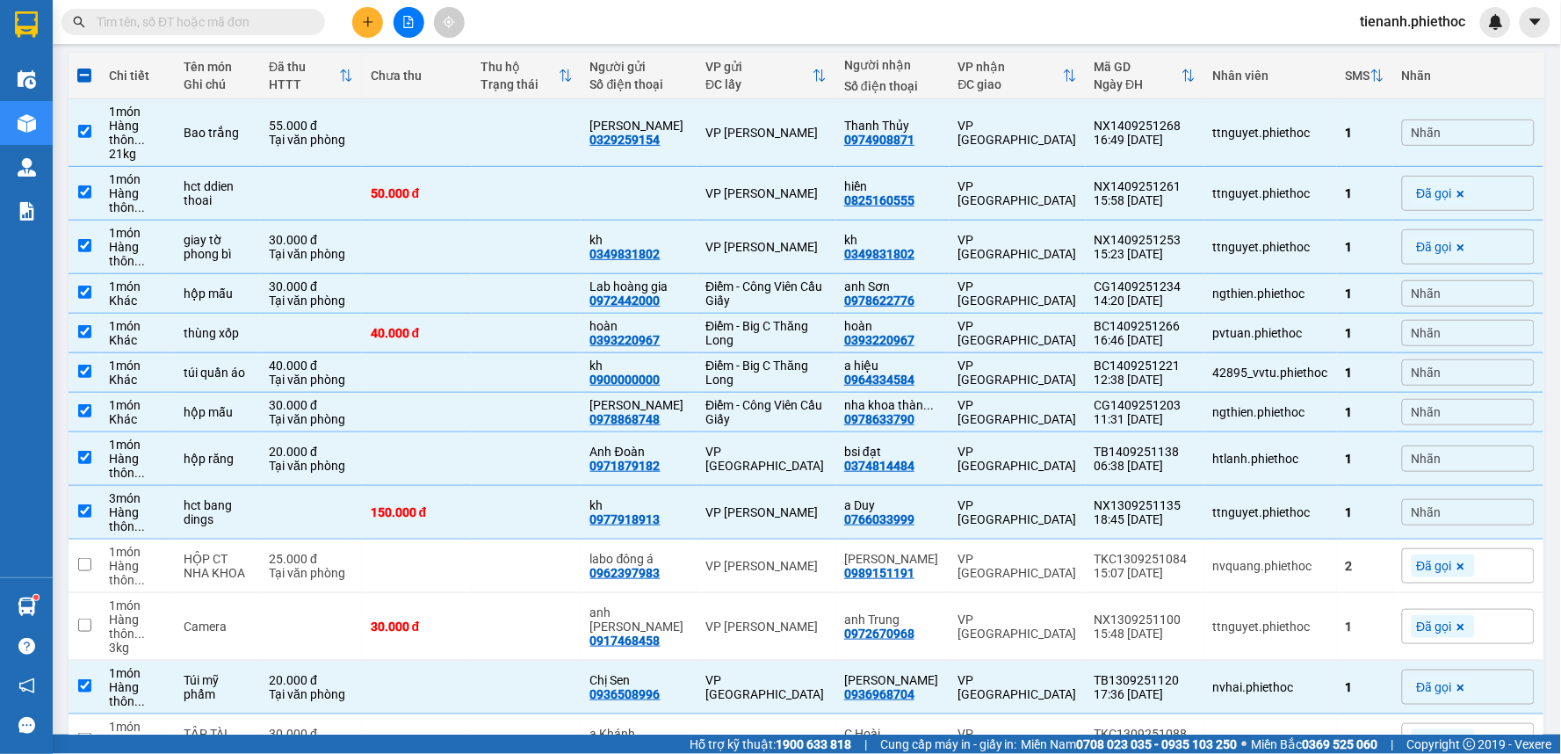
click at [1513, 70] on div "Nhãn" at bounding box center [1468, 76] width 133 height 14
click at [1412, 286] on span "Nhãn" at bounding box center [1427, 293] width 30 height 14
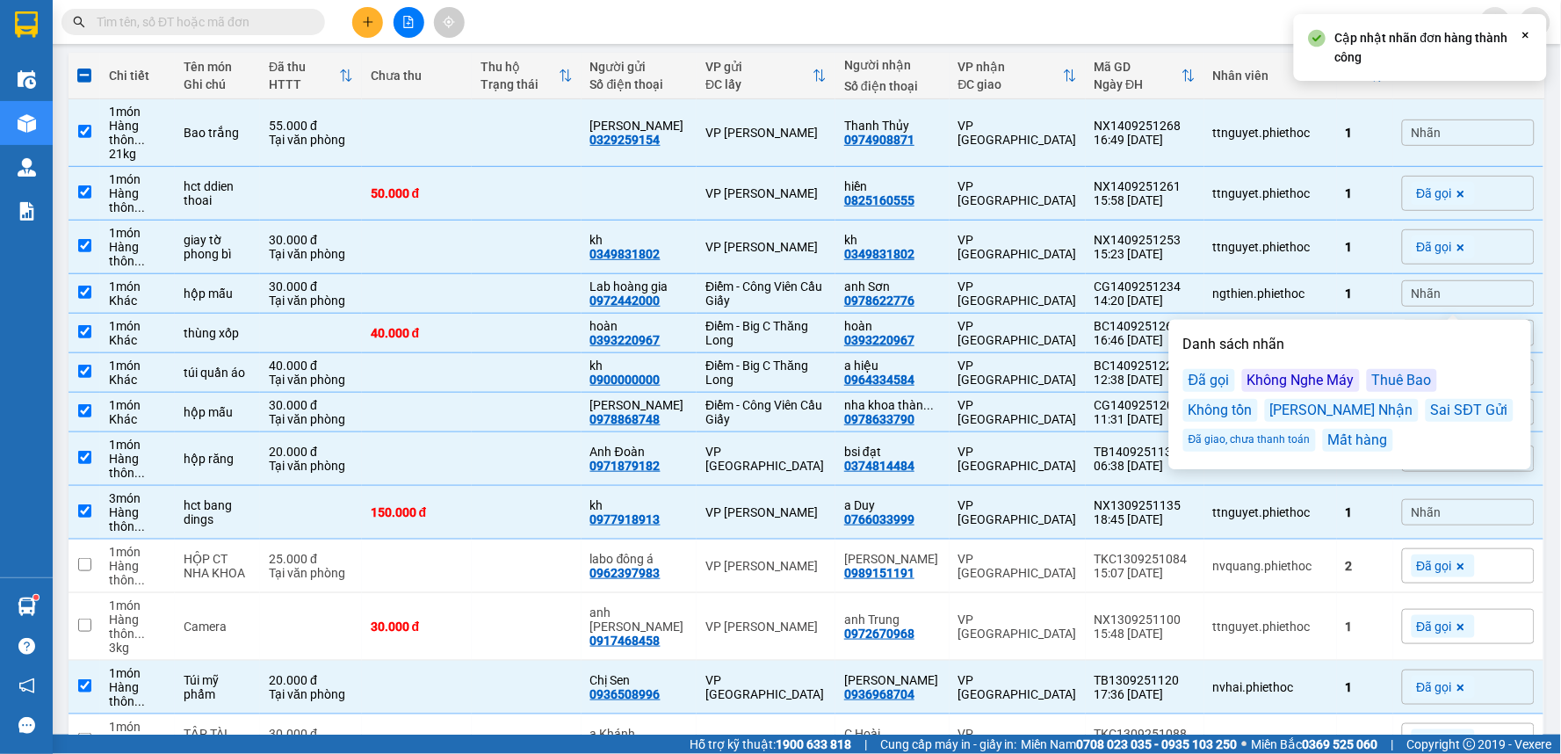
click at [1216, 386] on div "Đã gọi" at bounding box center [1209, 380] width 52 height 23
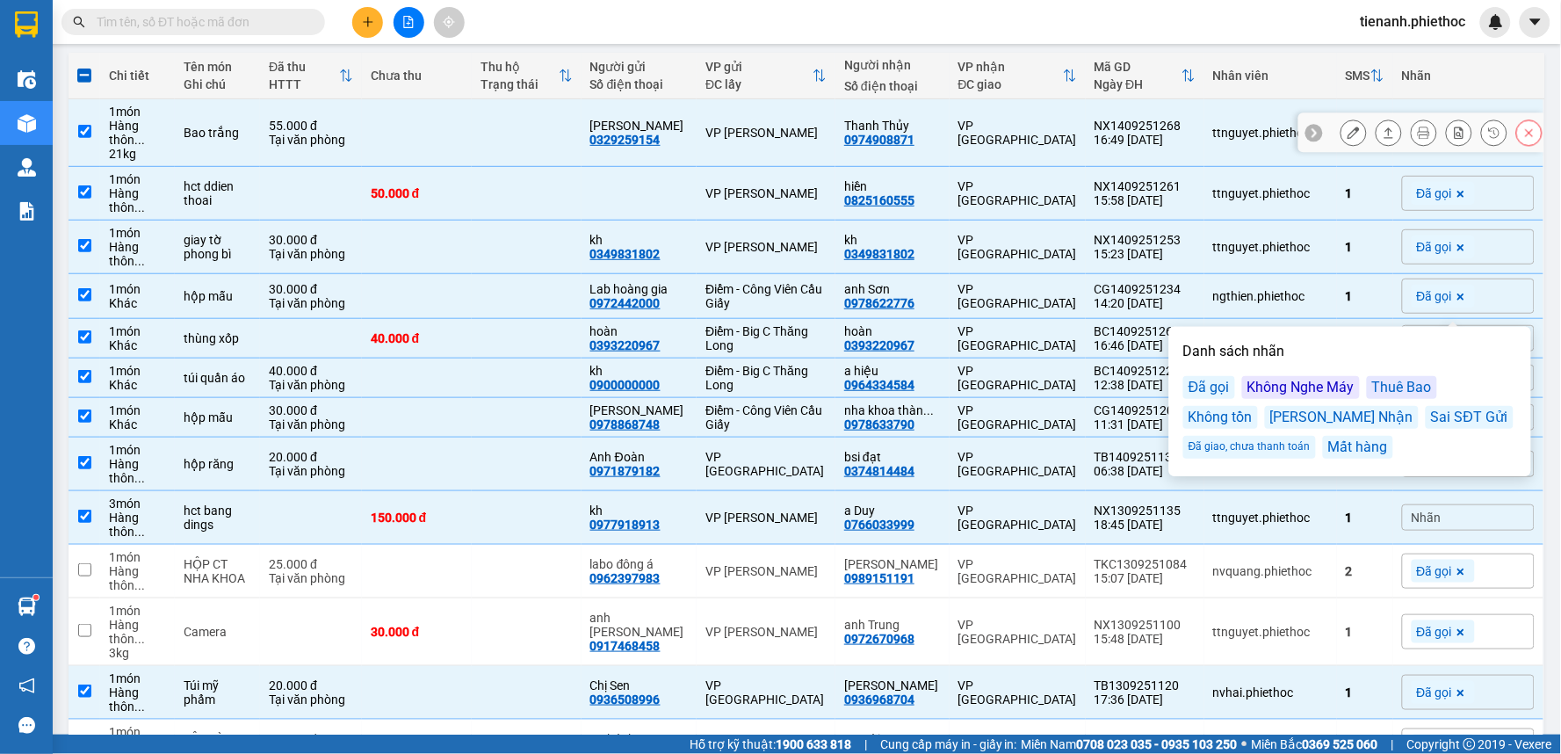
click at [1424, 135] on div at bounding box center [1441, 132] width 202 height 26
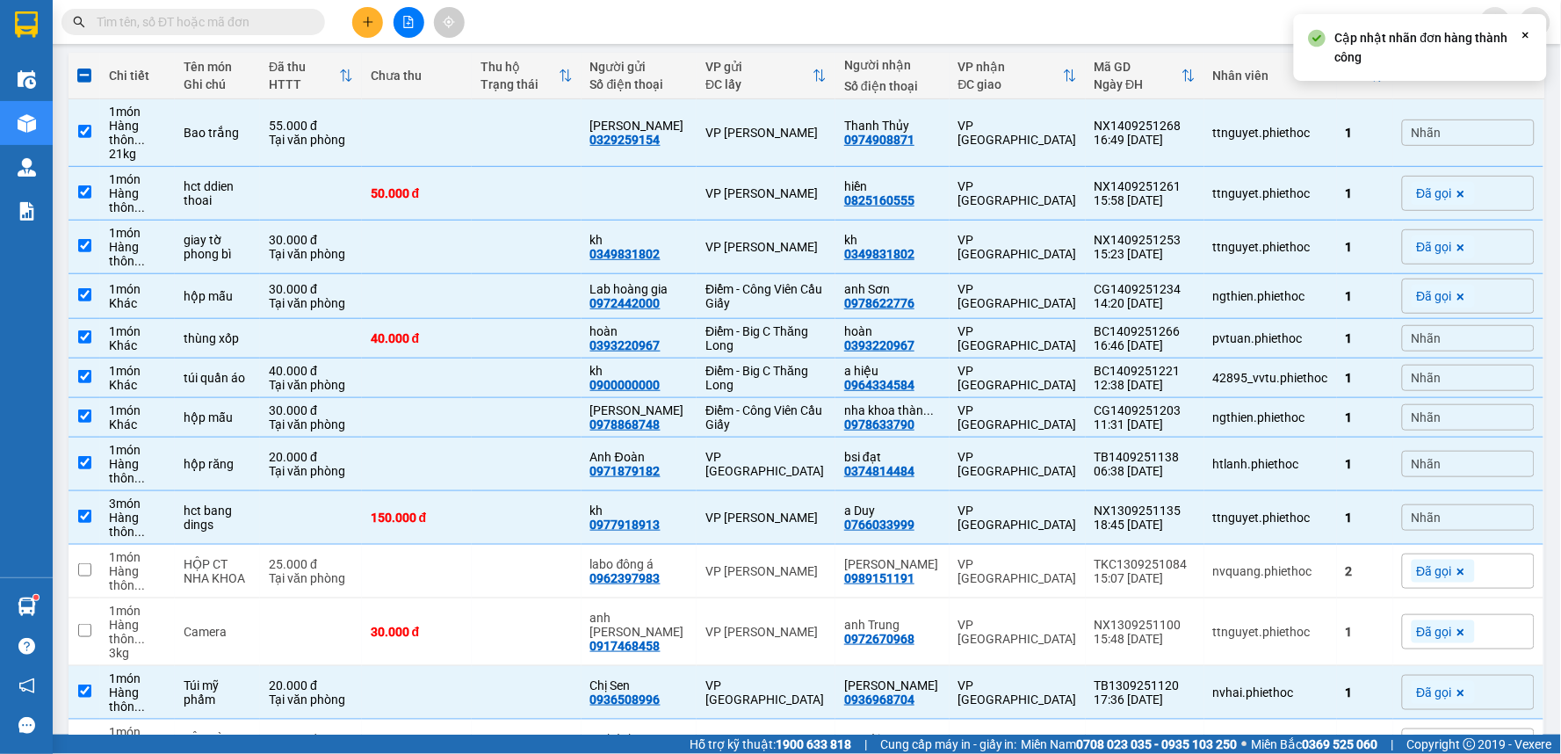
click at [1434, 134] on div "Nhãn" at bounding box center [1468, 132] width 133 height 26
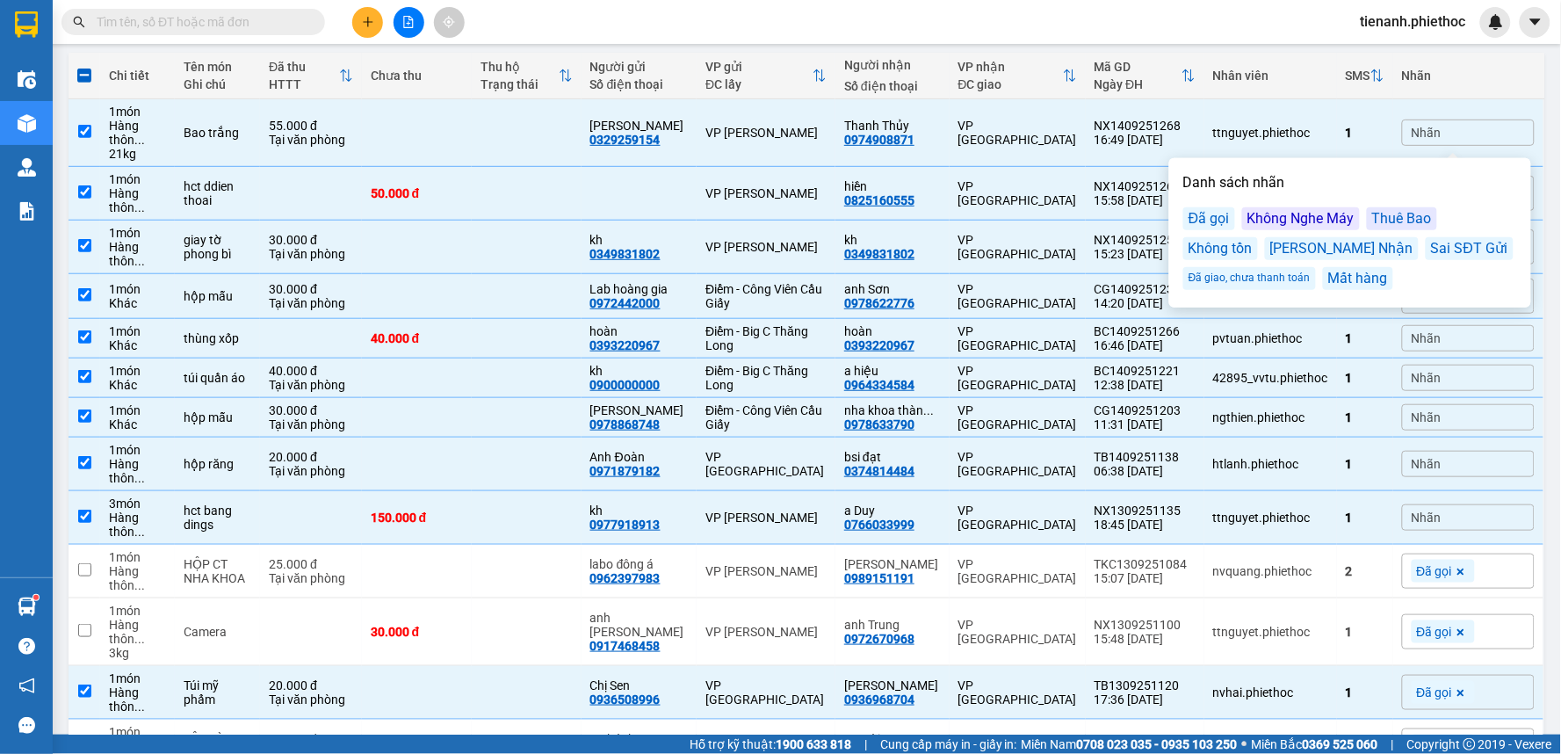
click at [1202, 221] on div "Đã gọi" at bounding box center [1209, 218] width 52 height 23
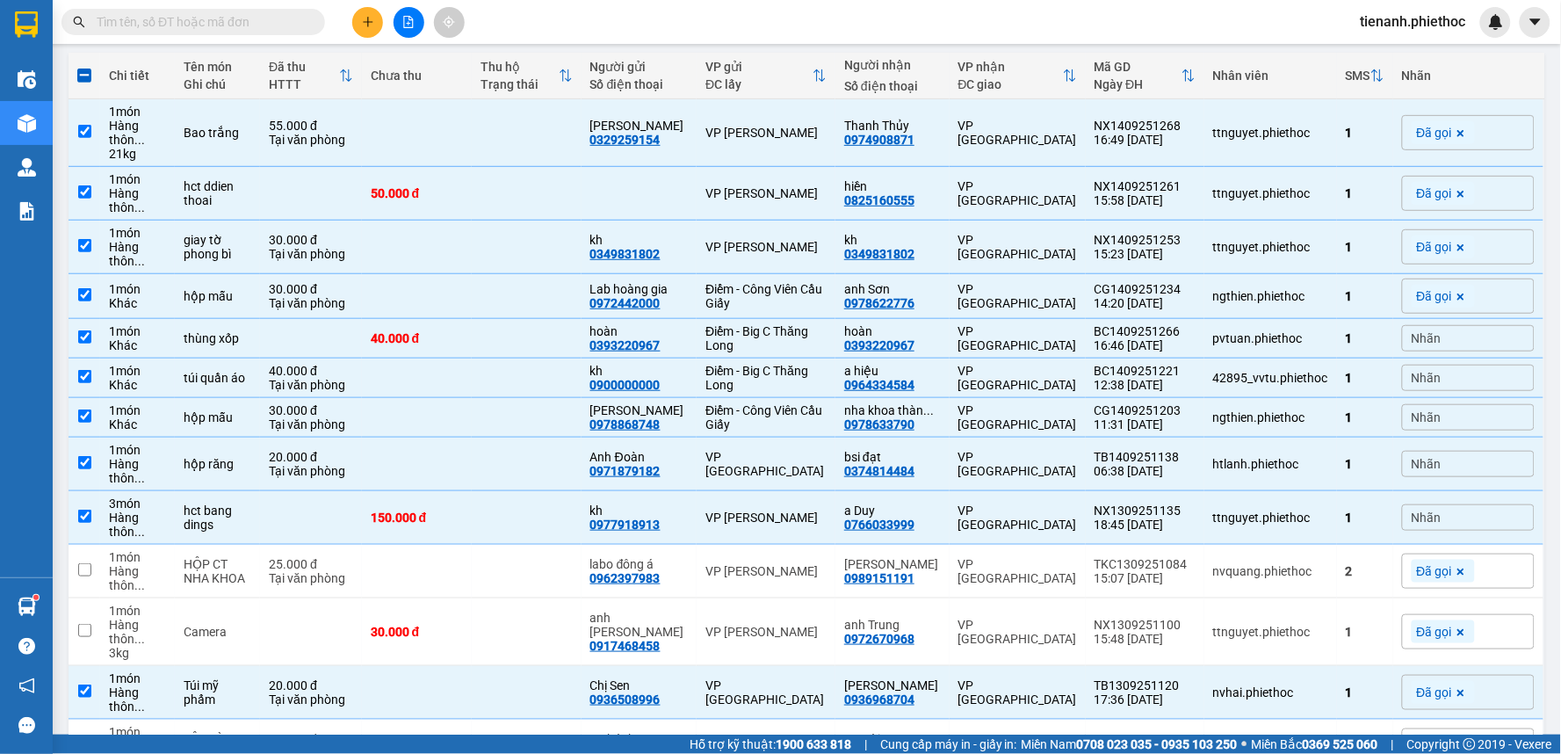
click at [1456, 72] on div "Nhãn" at bounding box center [1468, 76] width 133 height 14
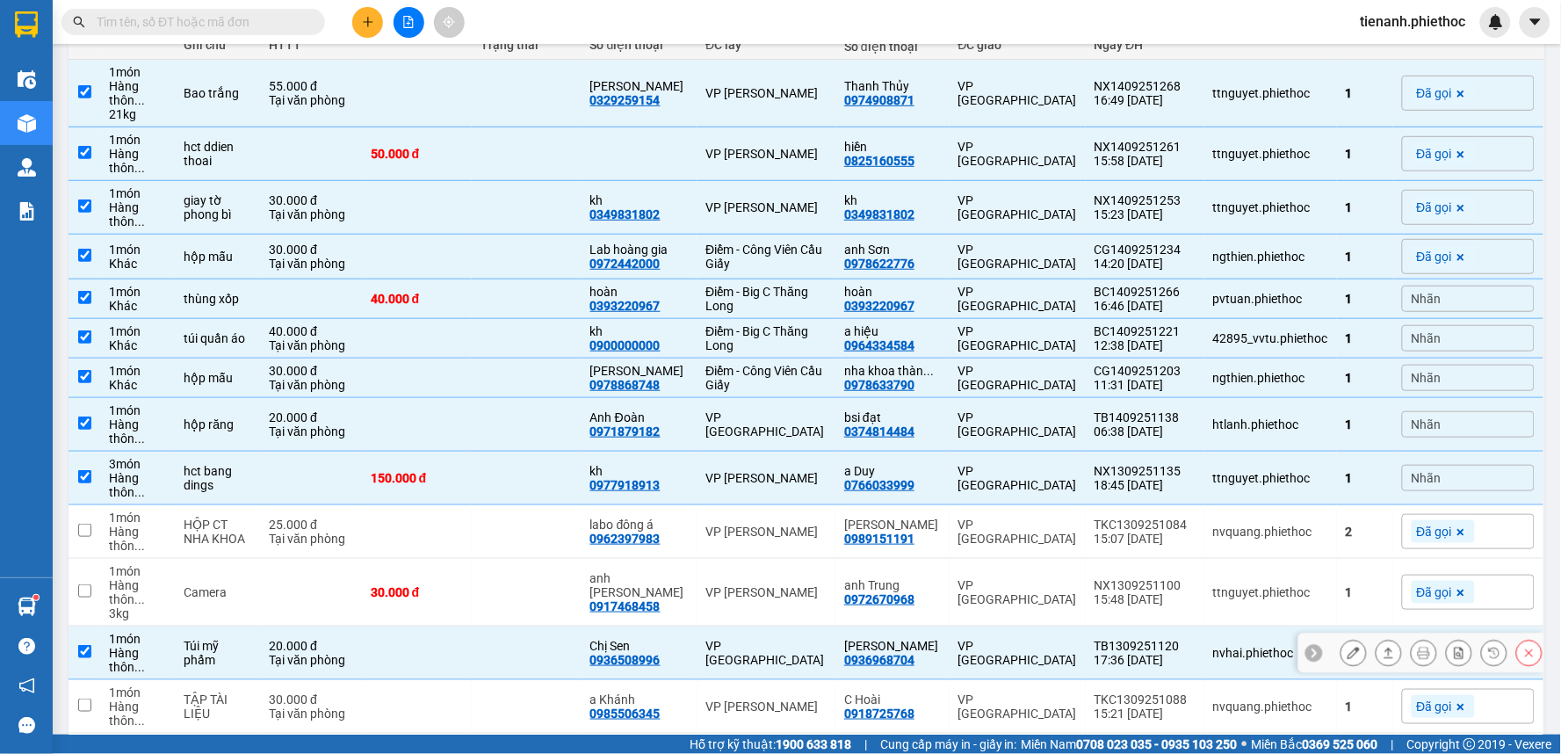
scroll to position [292, 0]
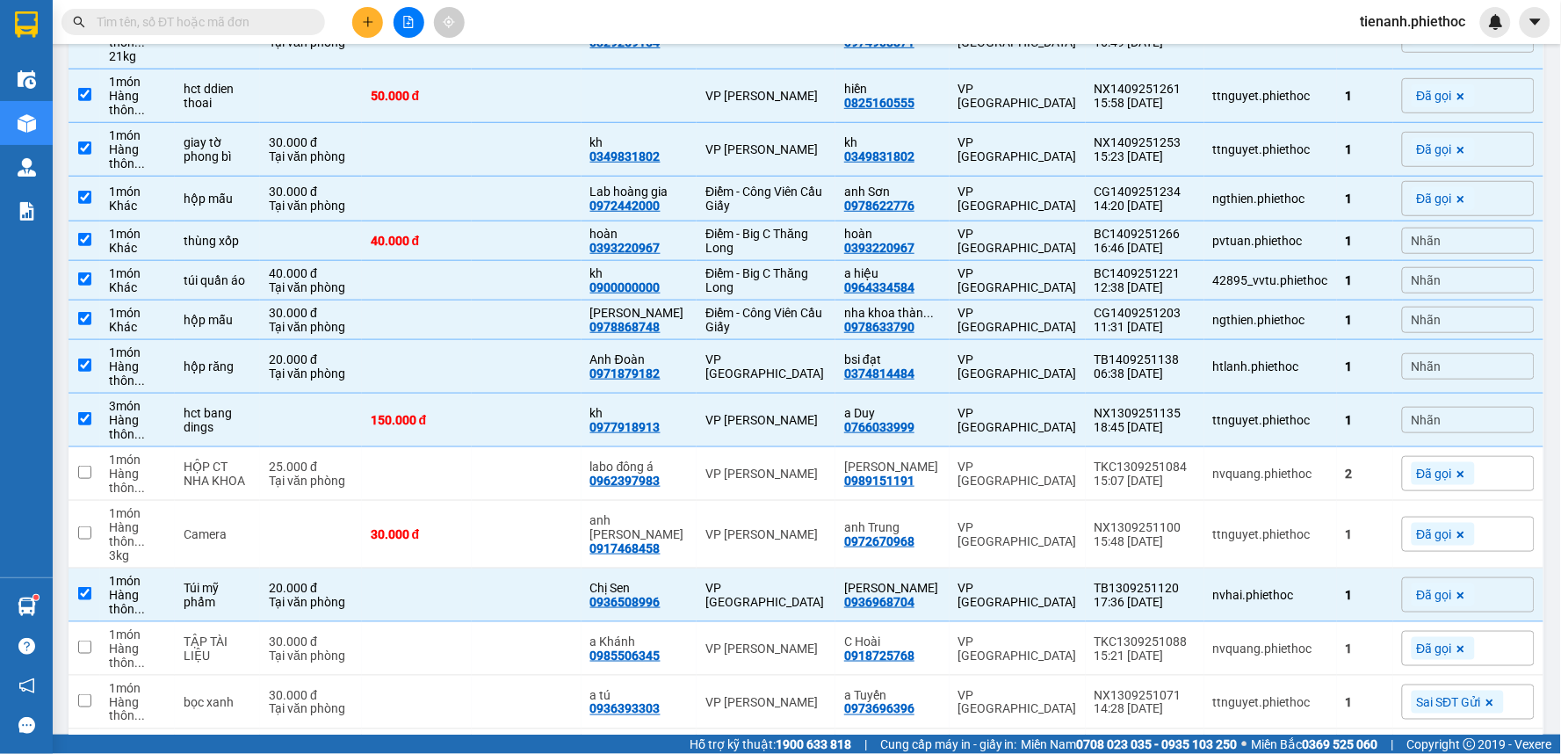
click at [1464, 240] on div "Nhãn" at bounding box center [1468, 240] width 133 height 26
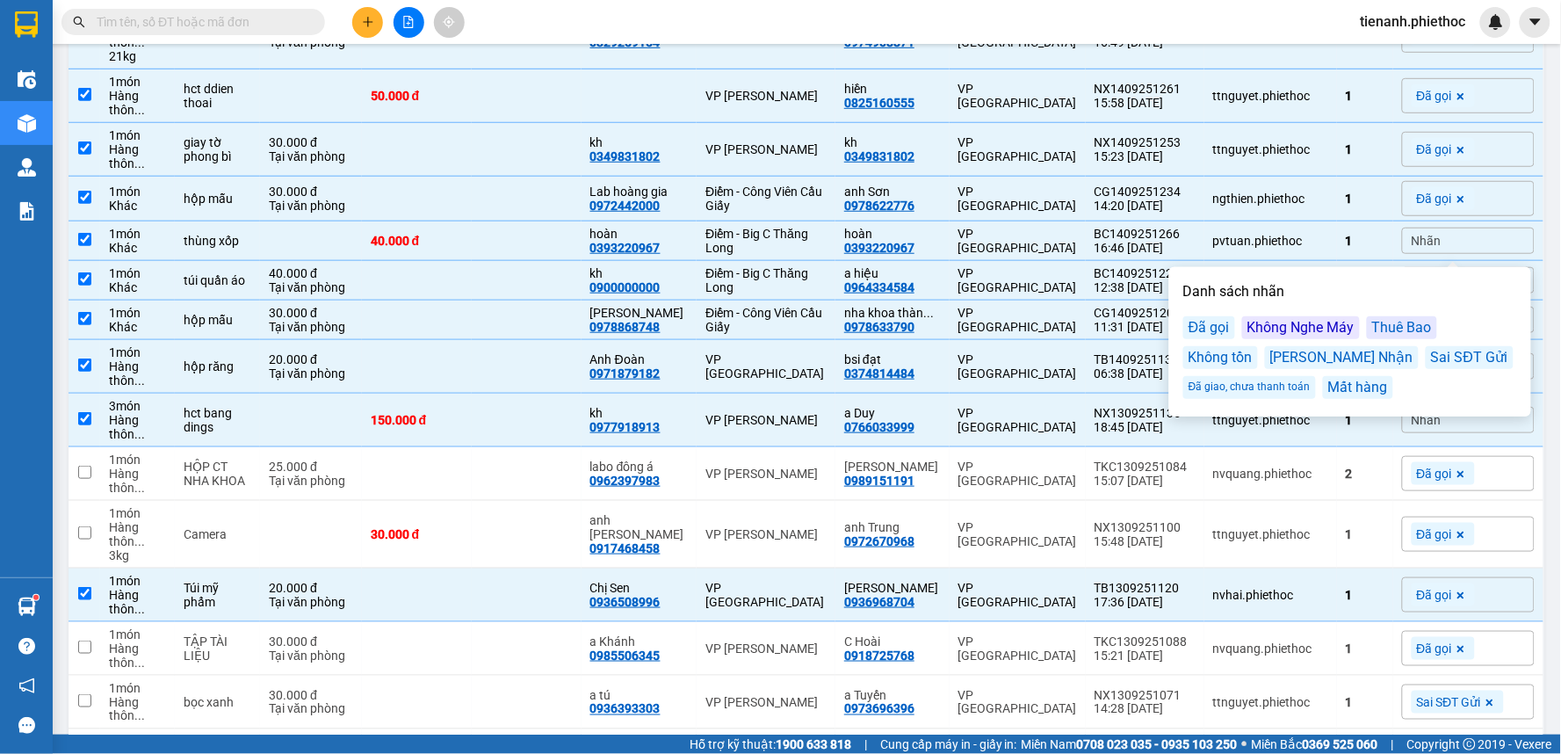
click at [1214, 323] on div "Đã gọi" at bounding box center [1209, 327] width 52 height 23
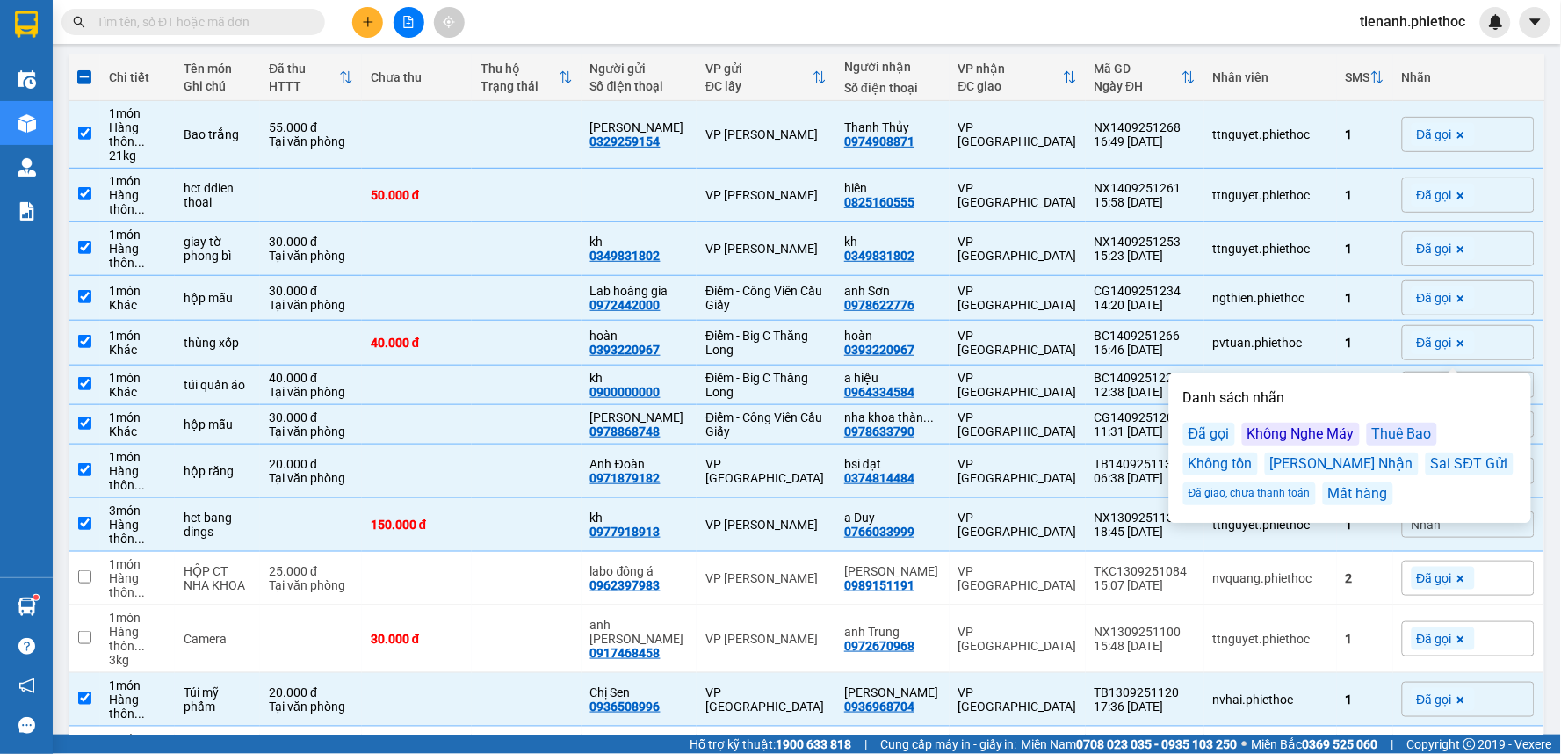
scroll to position [97, 0]
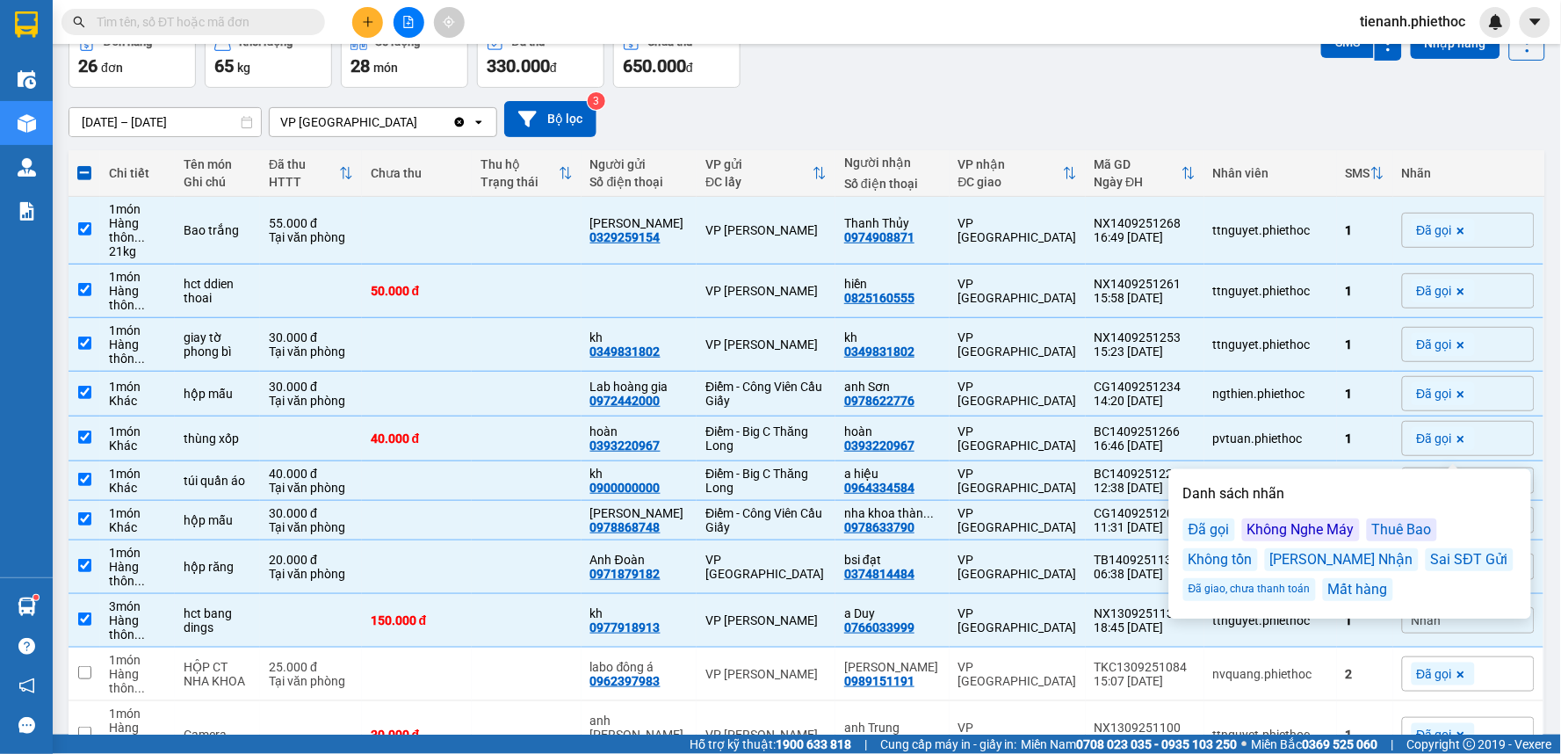
click at [991, 101] on div "[DATE] – [DATE] Press the down arrow key to interact with the calendar and sele…" at bounding box center [807, 119] width 1477 height 36
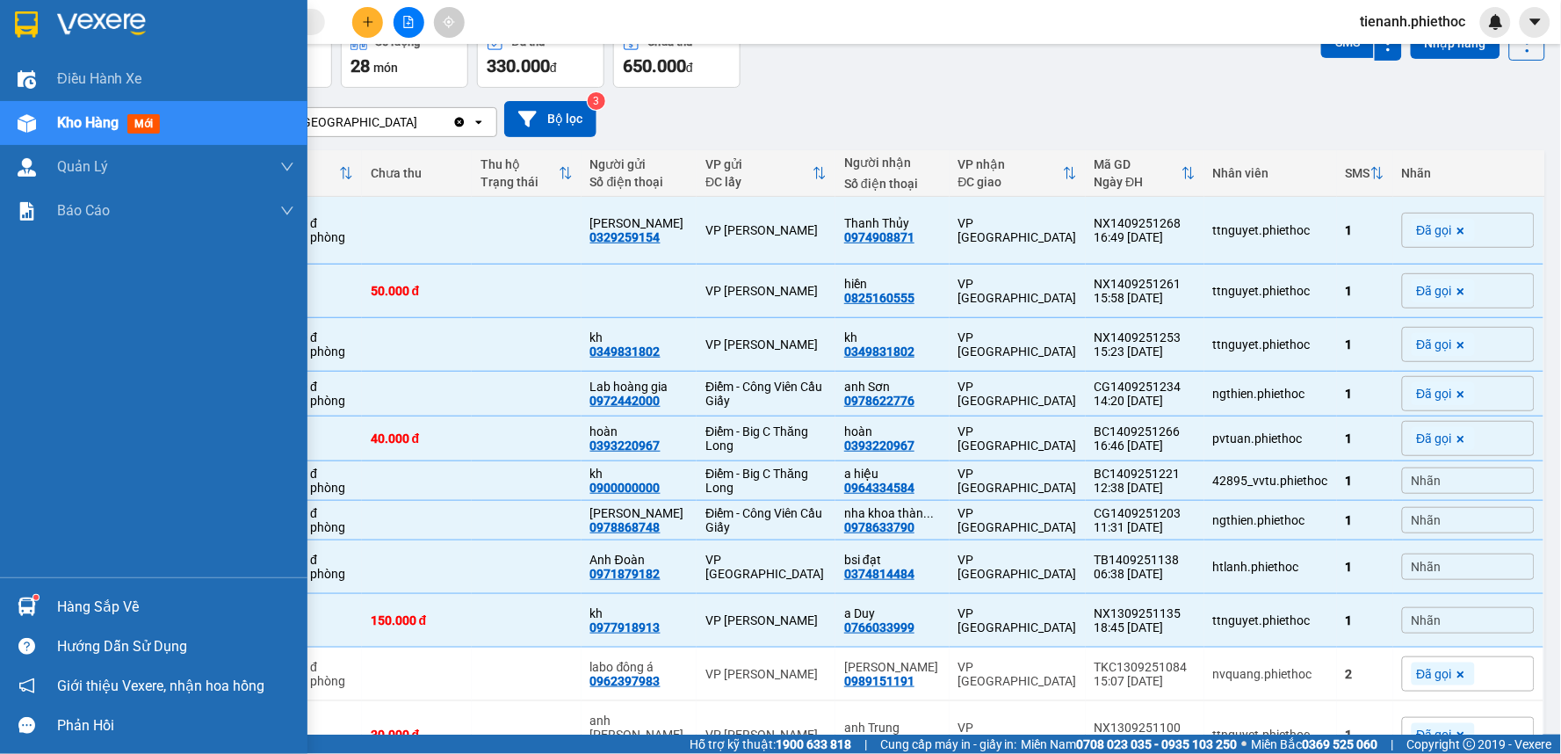
click at [25, 603] on img at bounding box center [27, 606] width 18 height 18
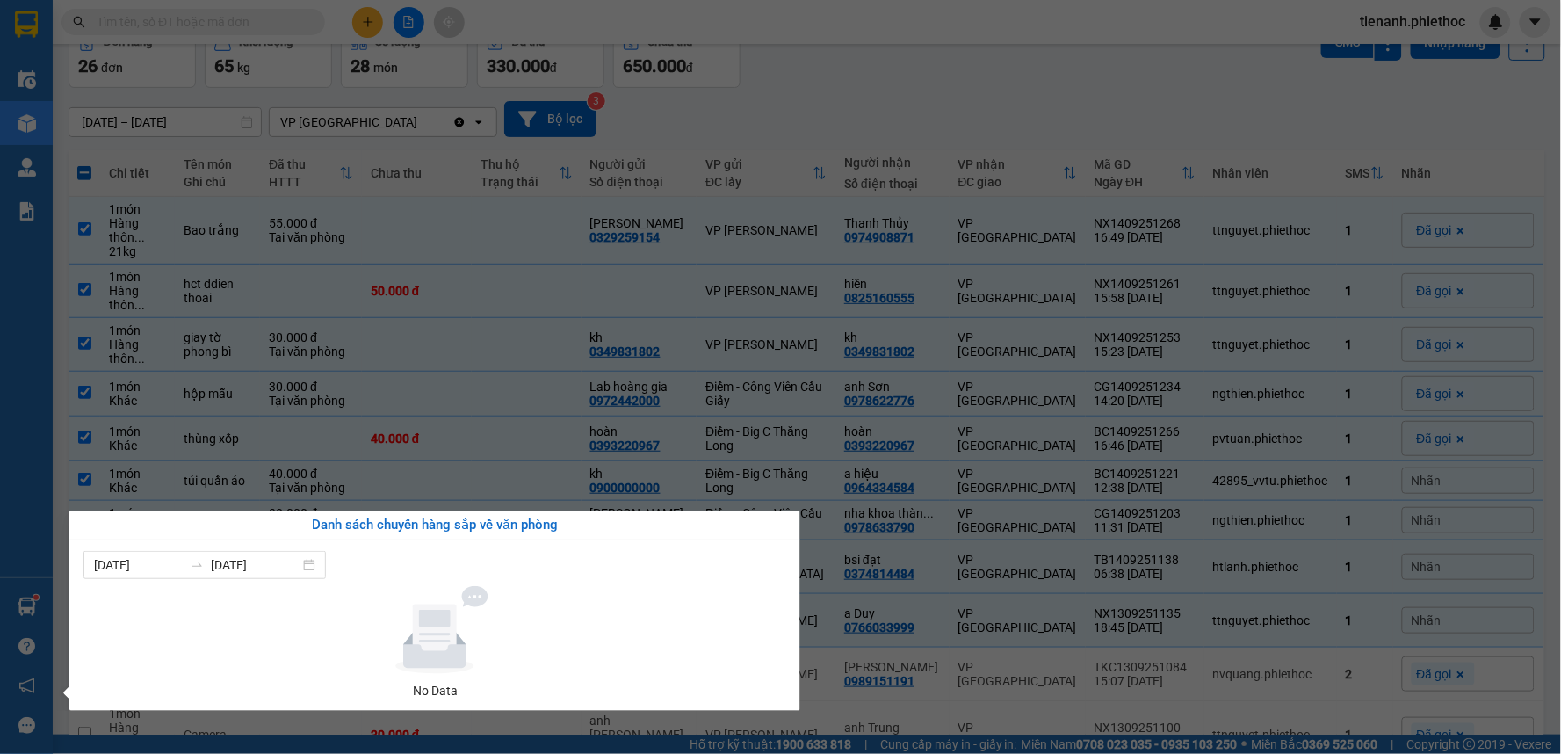
click at [26, 612] on div "Điều hành xe Kho hàng mới Quản [PERSON_NAME] lý chuyến Quản lý khách hàng Quản …" at bounding box center [26, 377] width 53 height 754
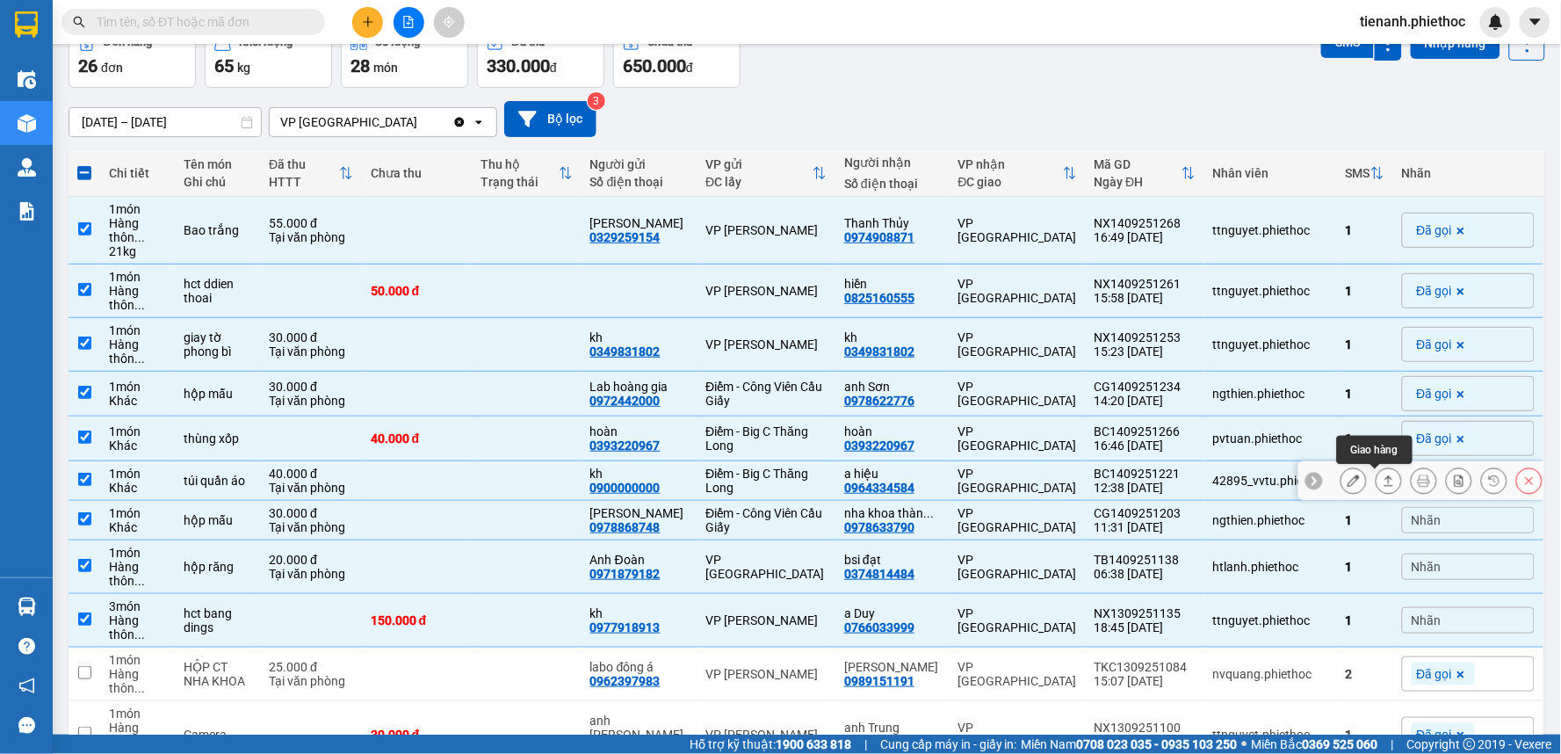
click at [1376, 488] on button at bounding box center [1388, 481] width 25 height 31
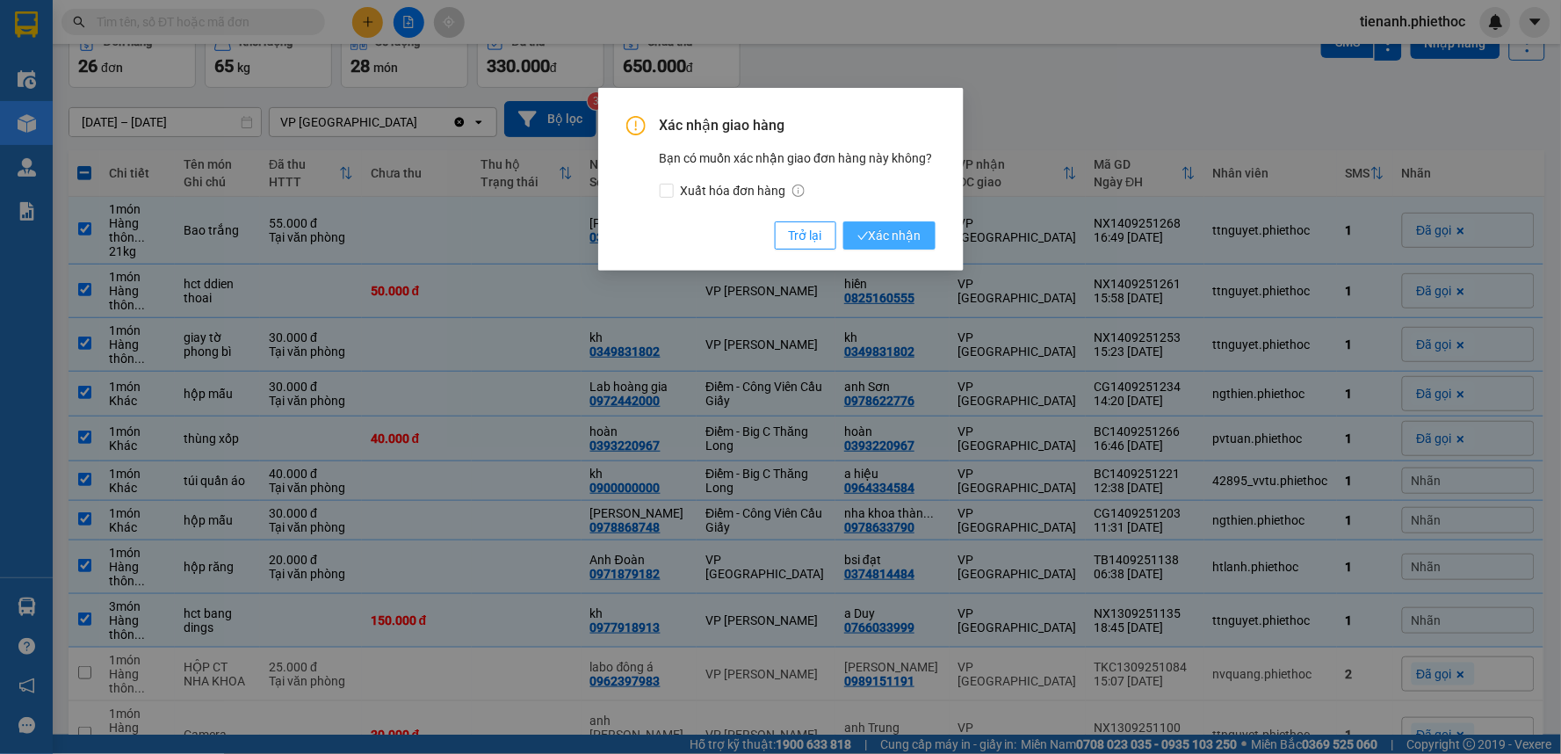
click at [899, 235] on span "Xác nhận" at bounding box center [889, 235] width 64 height 19
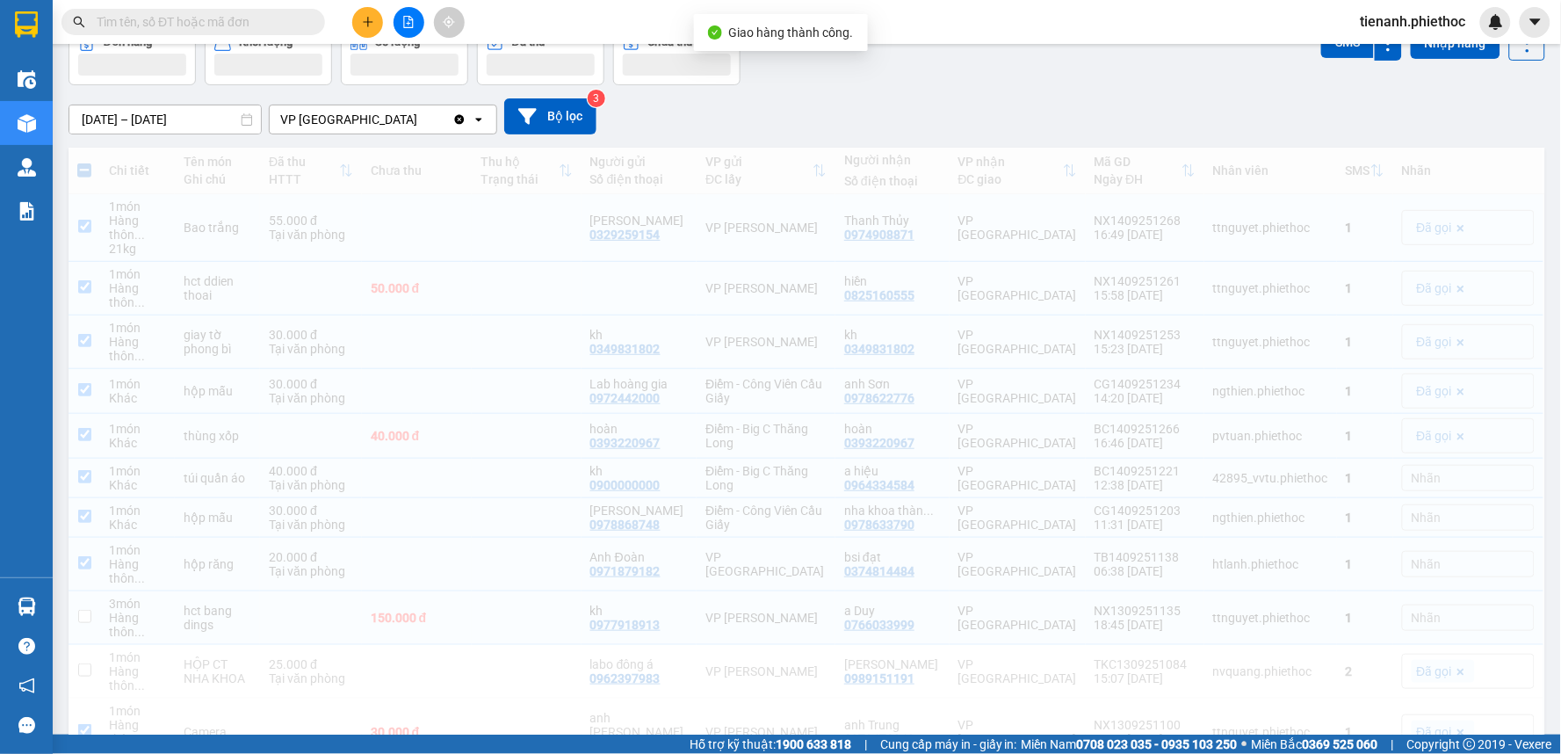
checkbox input "false"
checkbox input "true"
checkbox input "false"
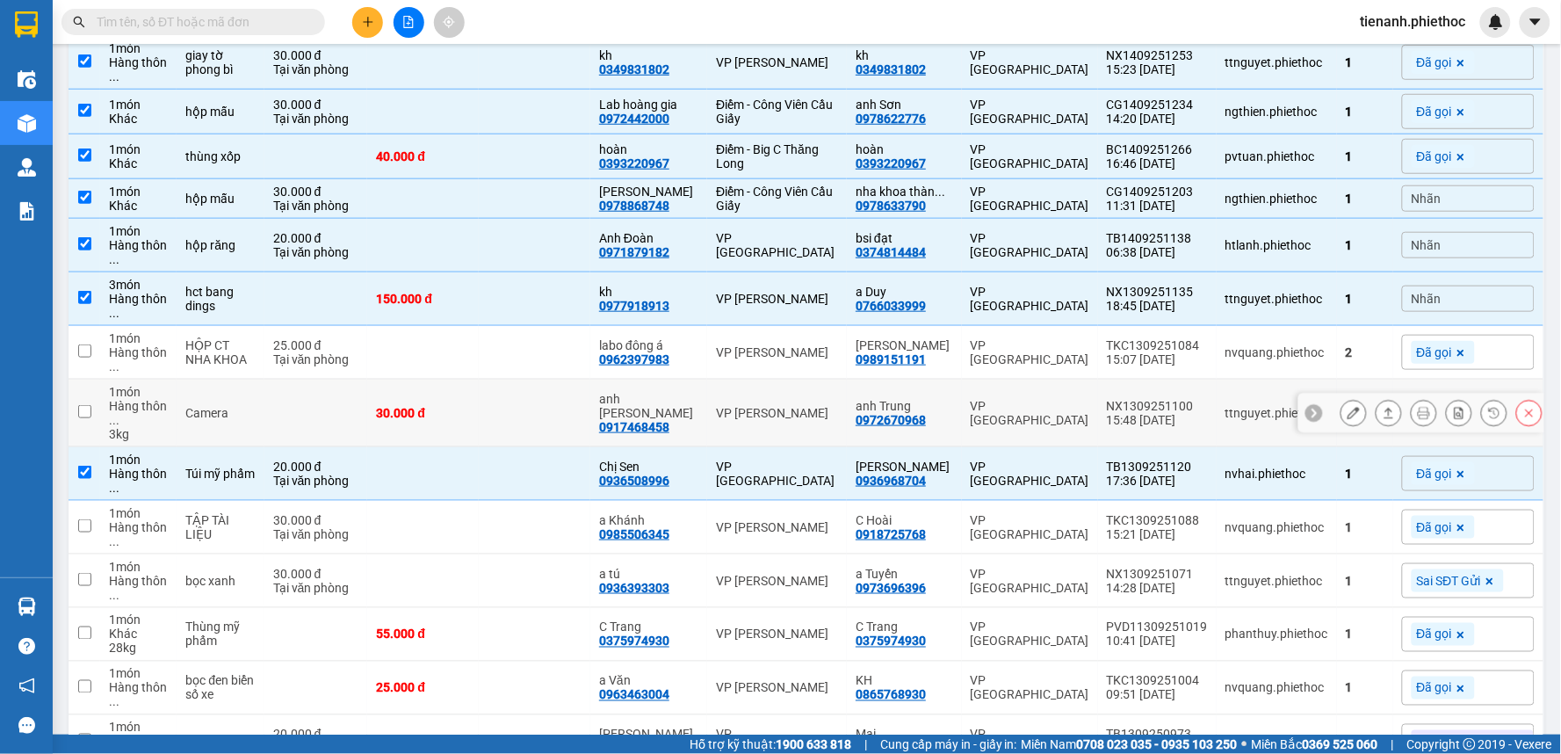
scroll to position [292, 0]
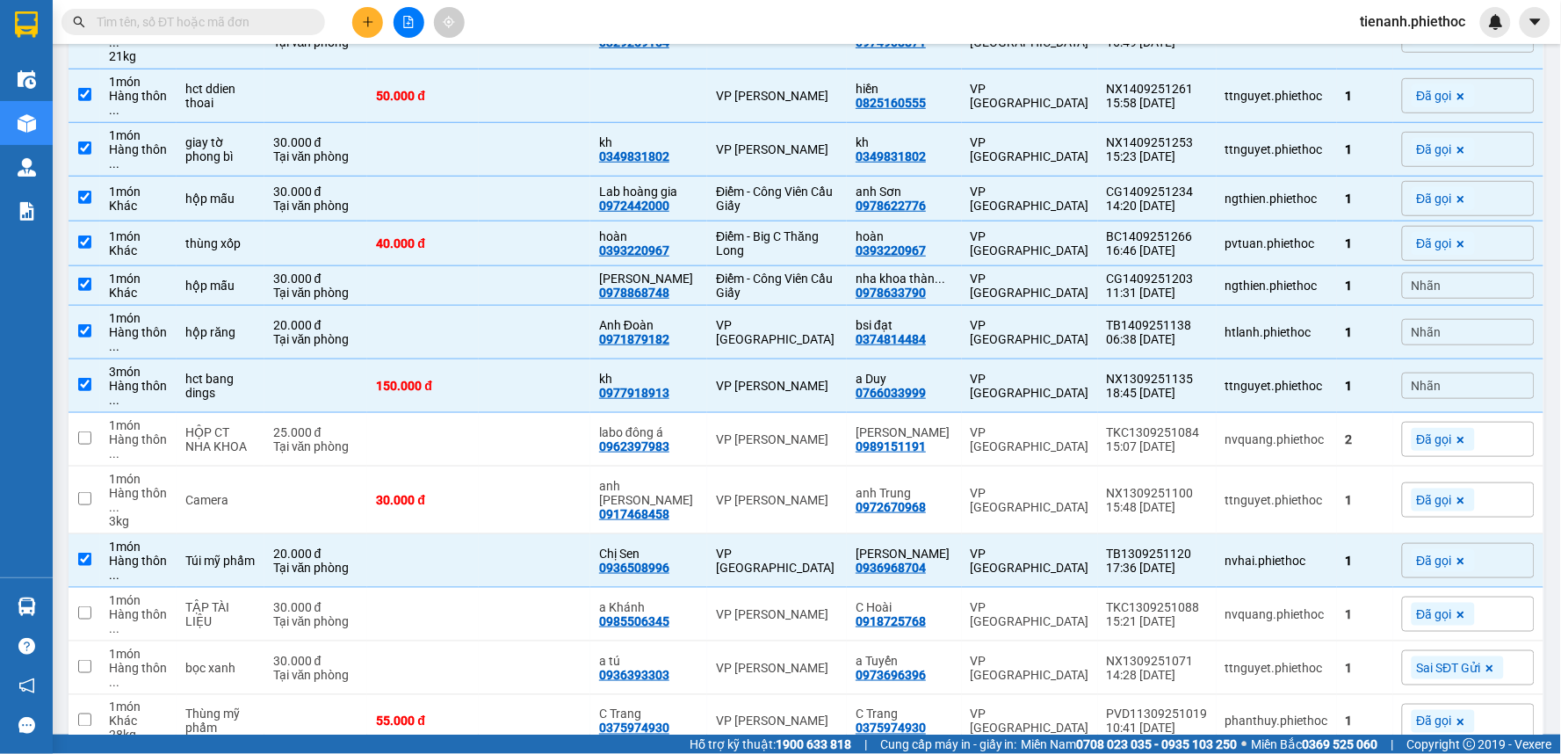
click at [1420, 286] on span "Nhãn" at bounding box center [1427, 285] width 30 height 14
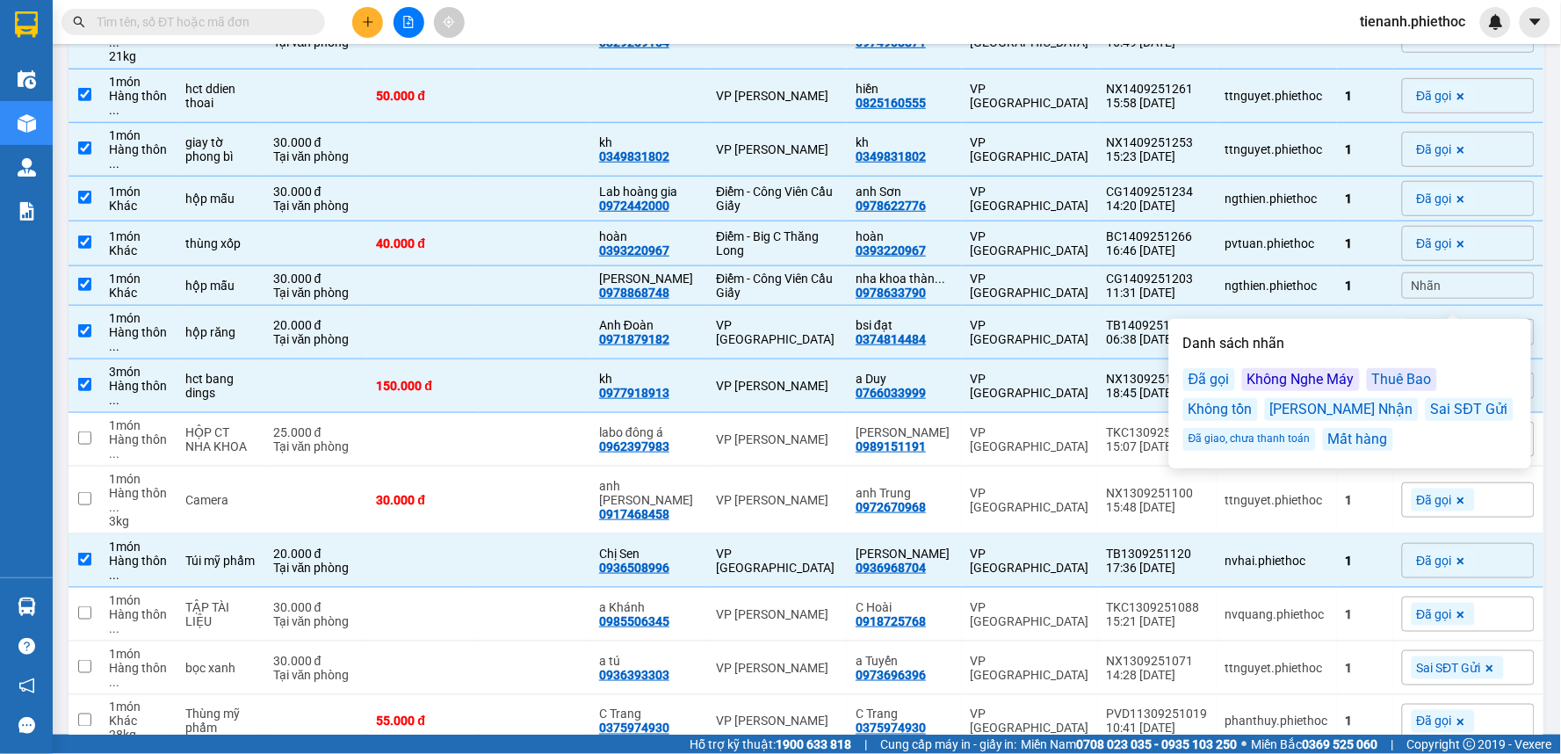
click at [1219, 380] on div "Đã gọi" at bounding box center [1209, 379] width 52 height 23
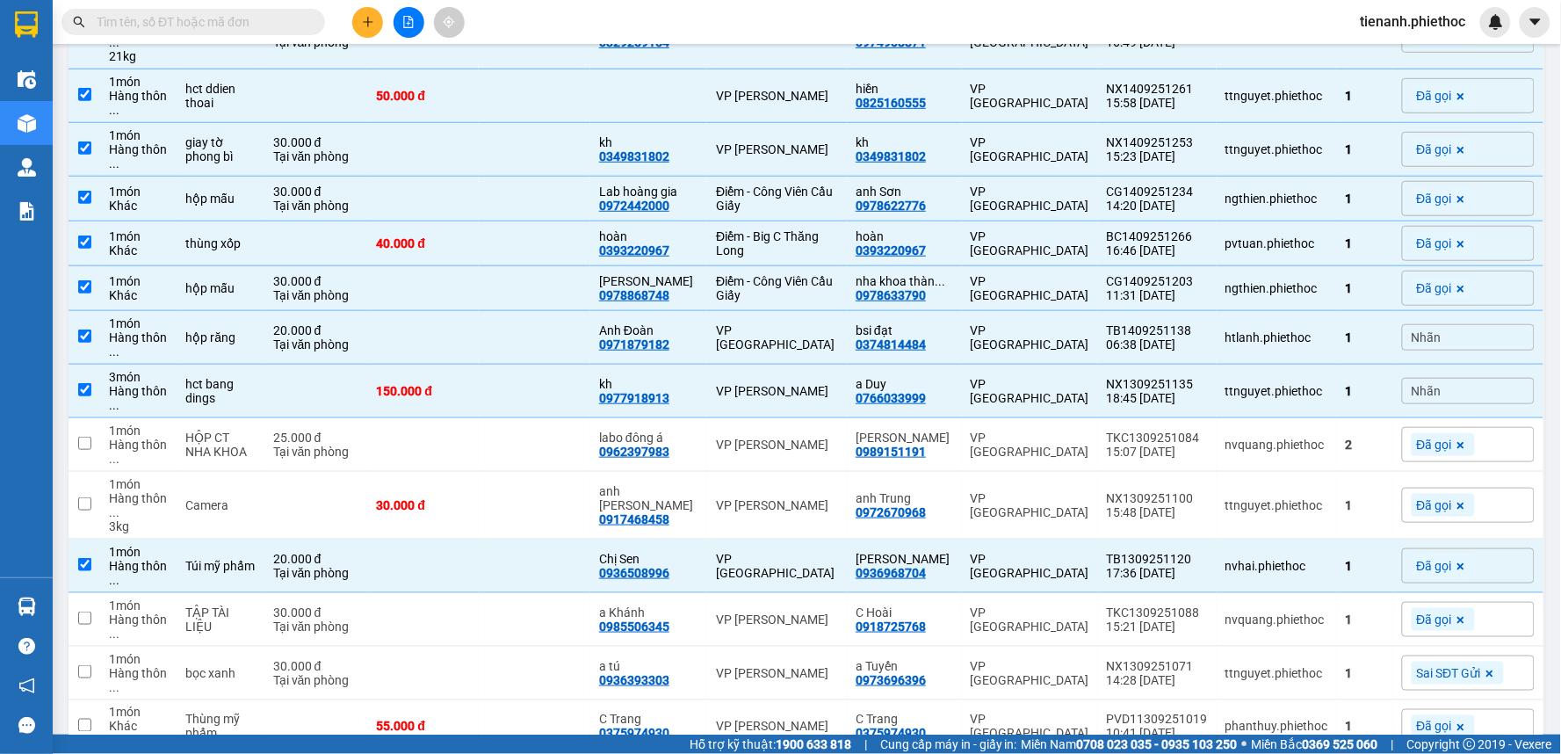
click at [1541, 306] on main "ver 1.8.143 Kho gửi Trên xe Kho nhận Kho thanh [PERSON_NAME] đã giao Đơn hàng 2…" at bounding box center [780, 367] width 1561 height 734
click at [1473, 350] on div "Nhãn" at bounding box center [1468, 337] width 133 height 26
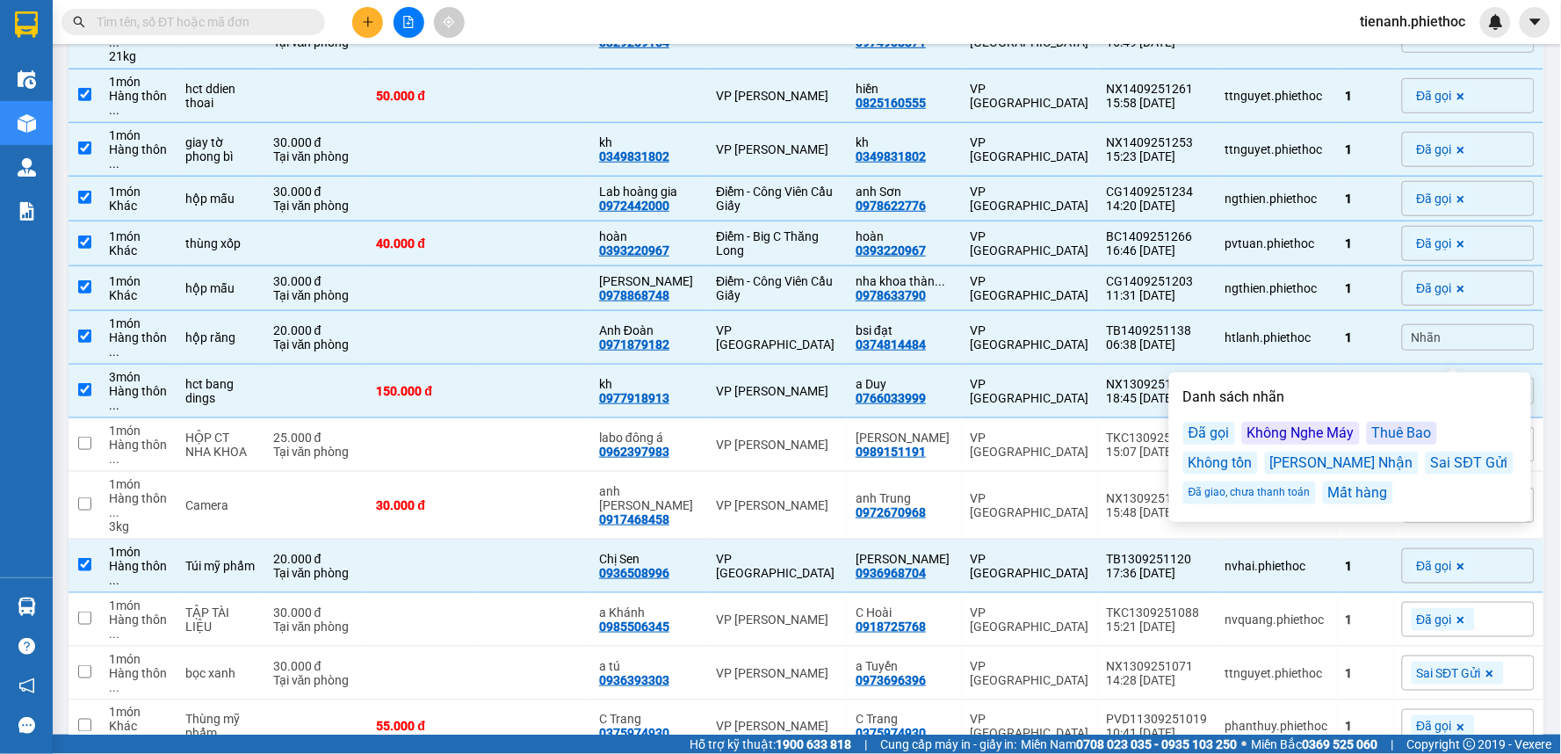
click at [1321, 433] on div "Không Nghe Máy" at bounding box center [1301, 433] width 118 height 23
click at [1309, 16] on div "Kết quả tìm kiếm ( 16 ) Bộ lọc Mã ĐH Trạng thái Món hàng Thu hộ Tổng cước Chưa …" at bounding box center [780, 22] width 1561 height 44
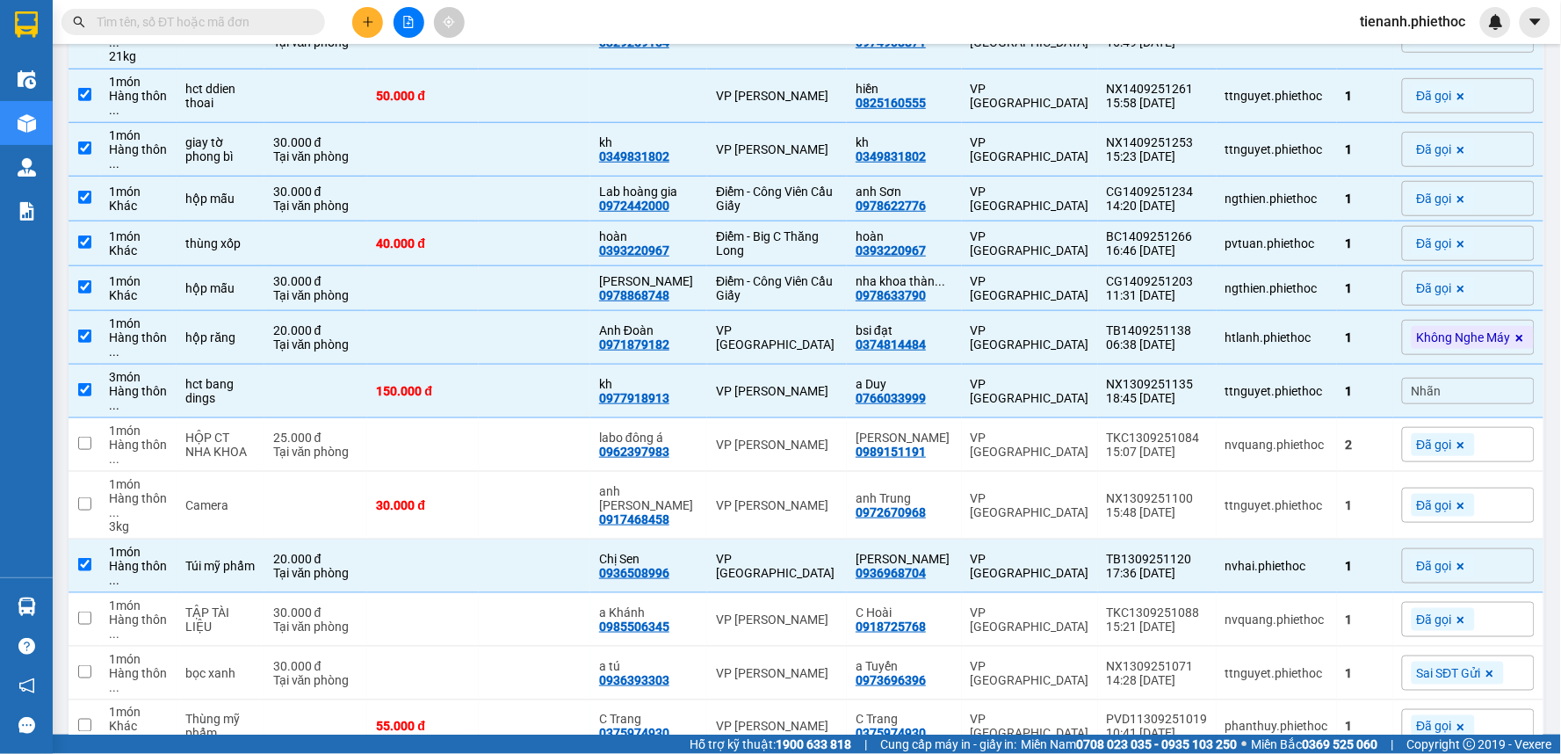
click at [1426, 416] on div "Nhãn" at bounding box center [1468, 391] width 133 height 53
click at [1432, 401] on div "Nhãn" at bounding box center [1468, 391] width 133 height 26
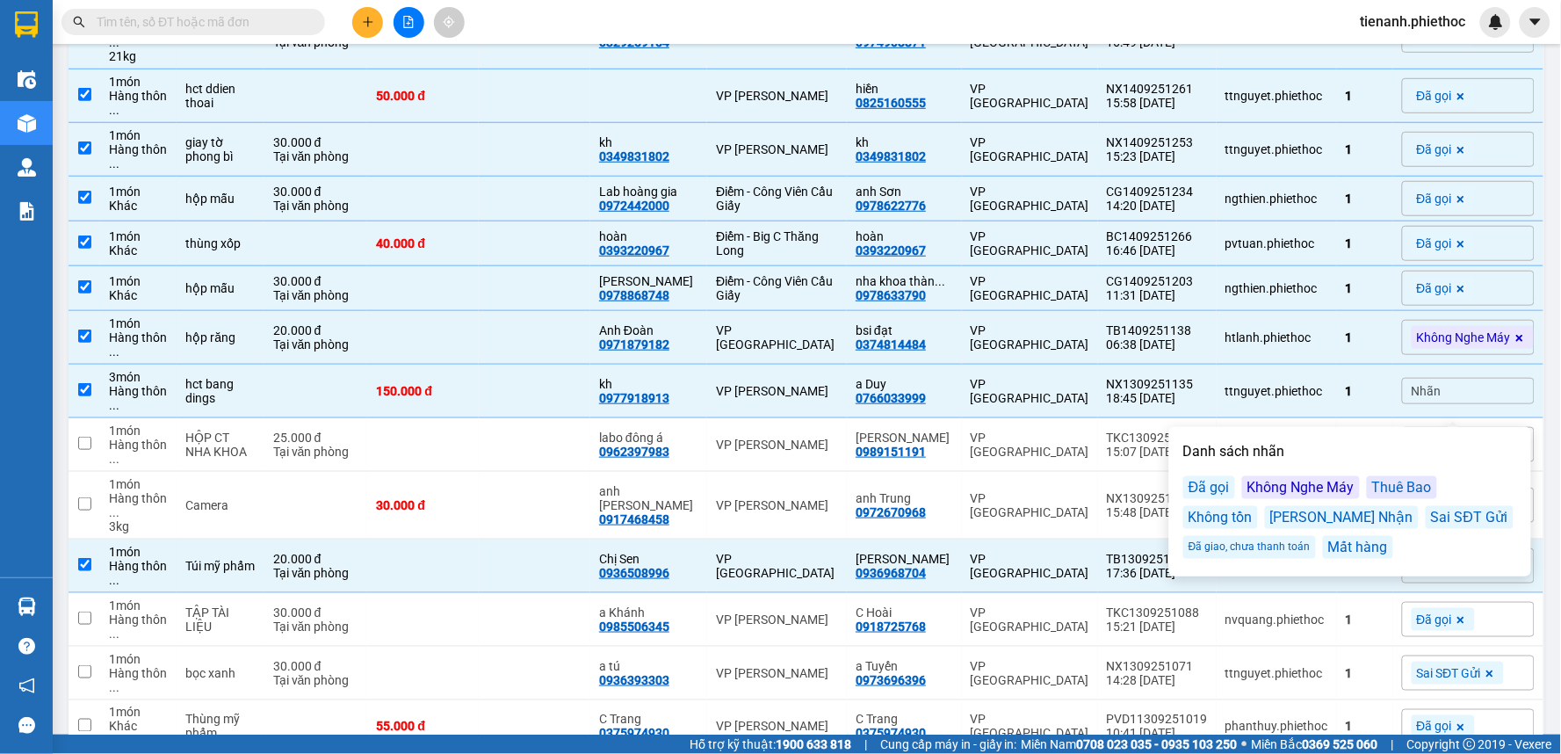
click at [1222, 485] on div "Đã gọi" at bounding box center [1209, 487] width 52 height 23
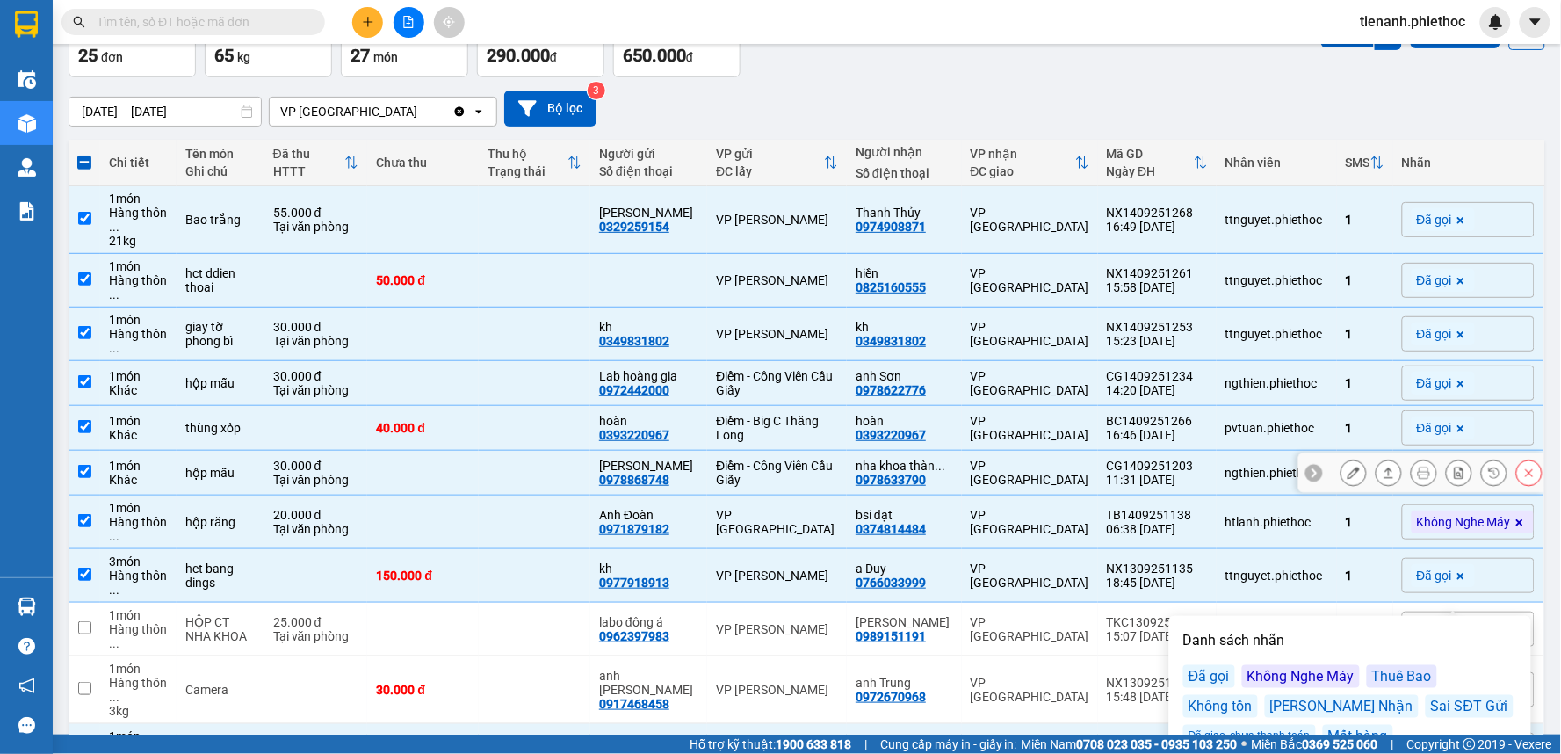
scroll to position [0, 0]
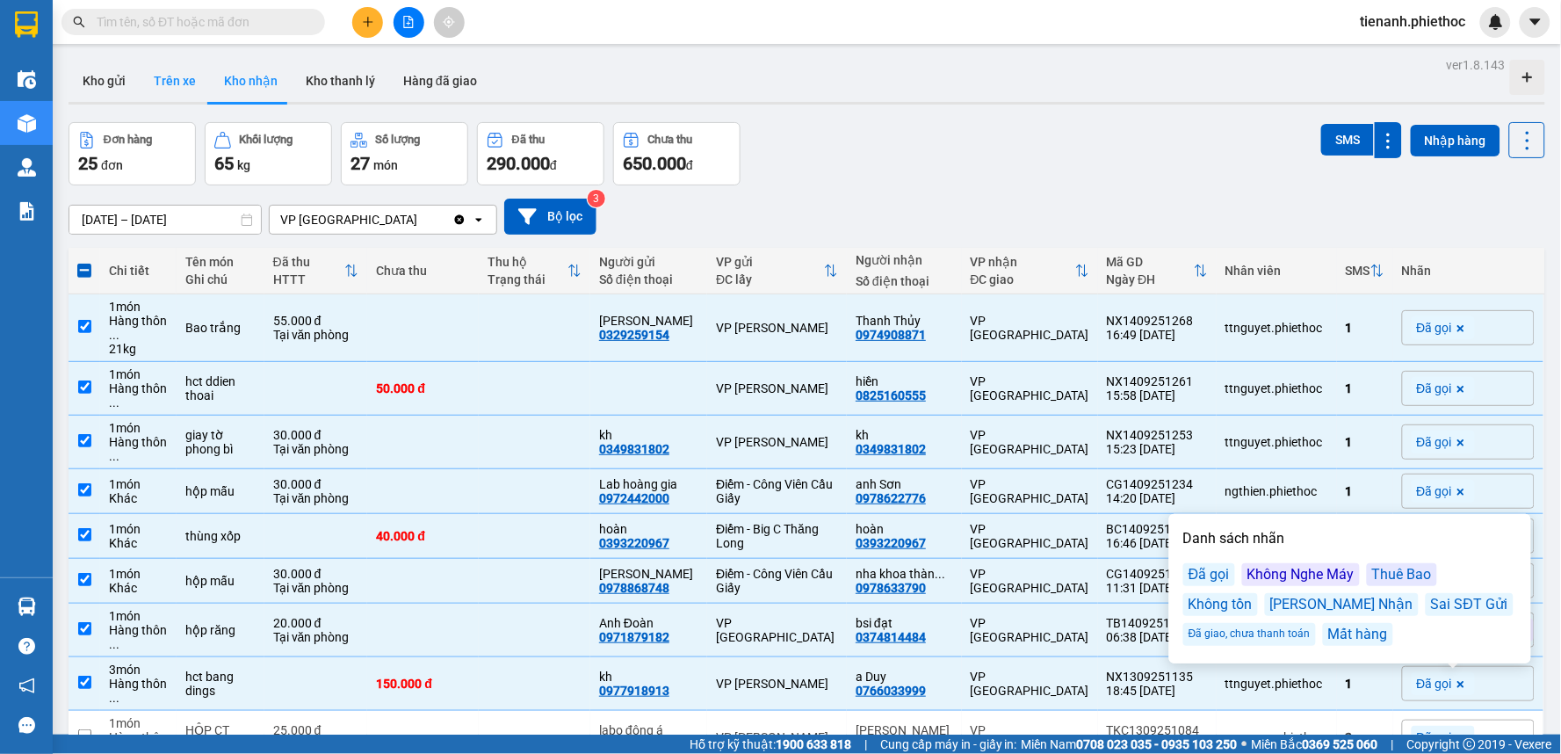
click at [162, 90] on button "Trên xe" at bounding box center [175, 81] width 70 height 42
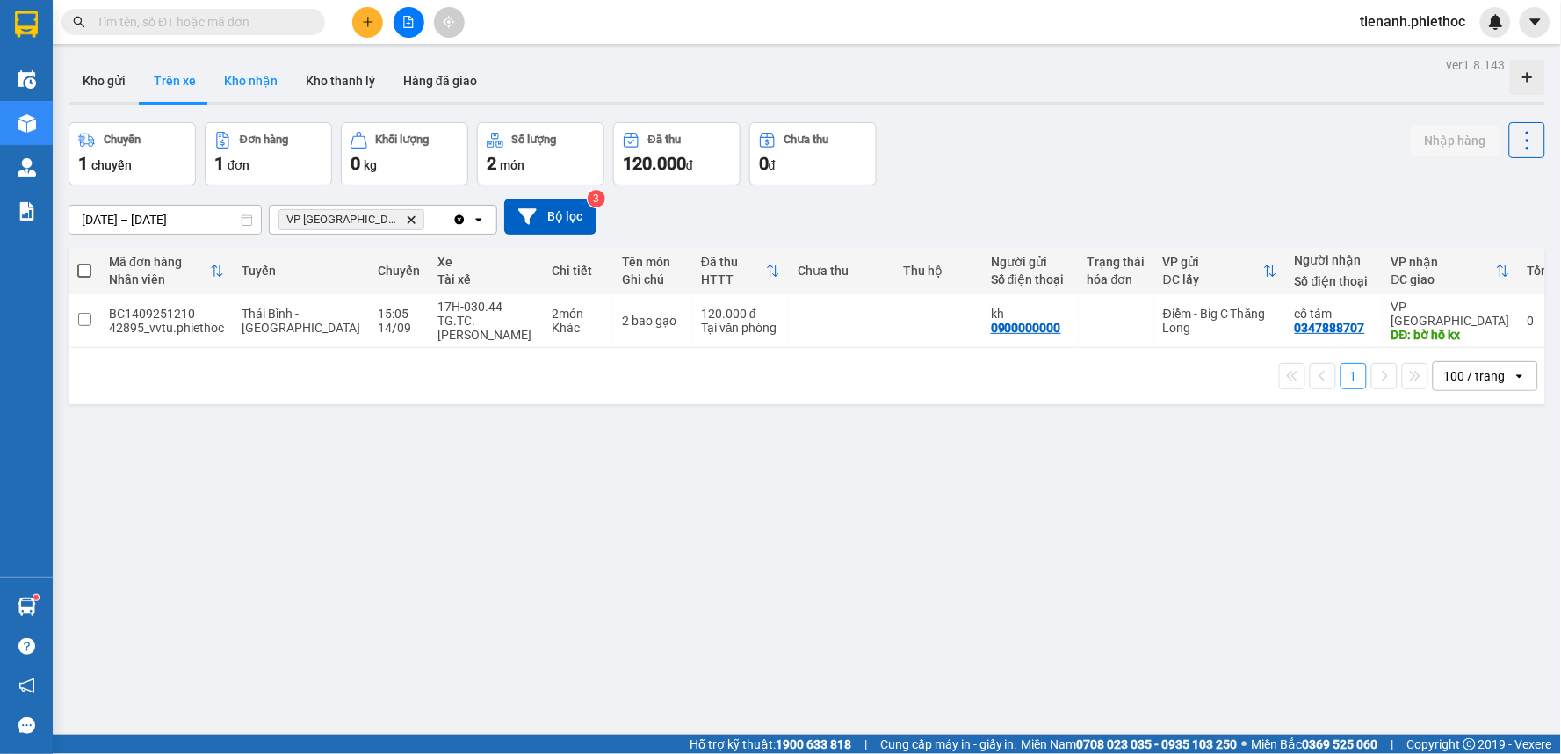
click at [218, 90] on button "Kho nhận" at bounding box center [251, 81] width 82 height 42
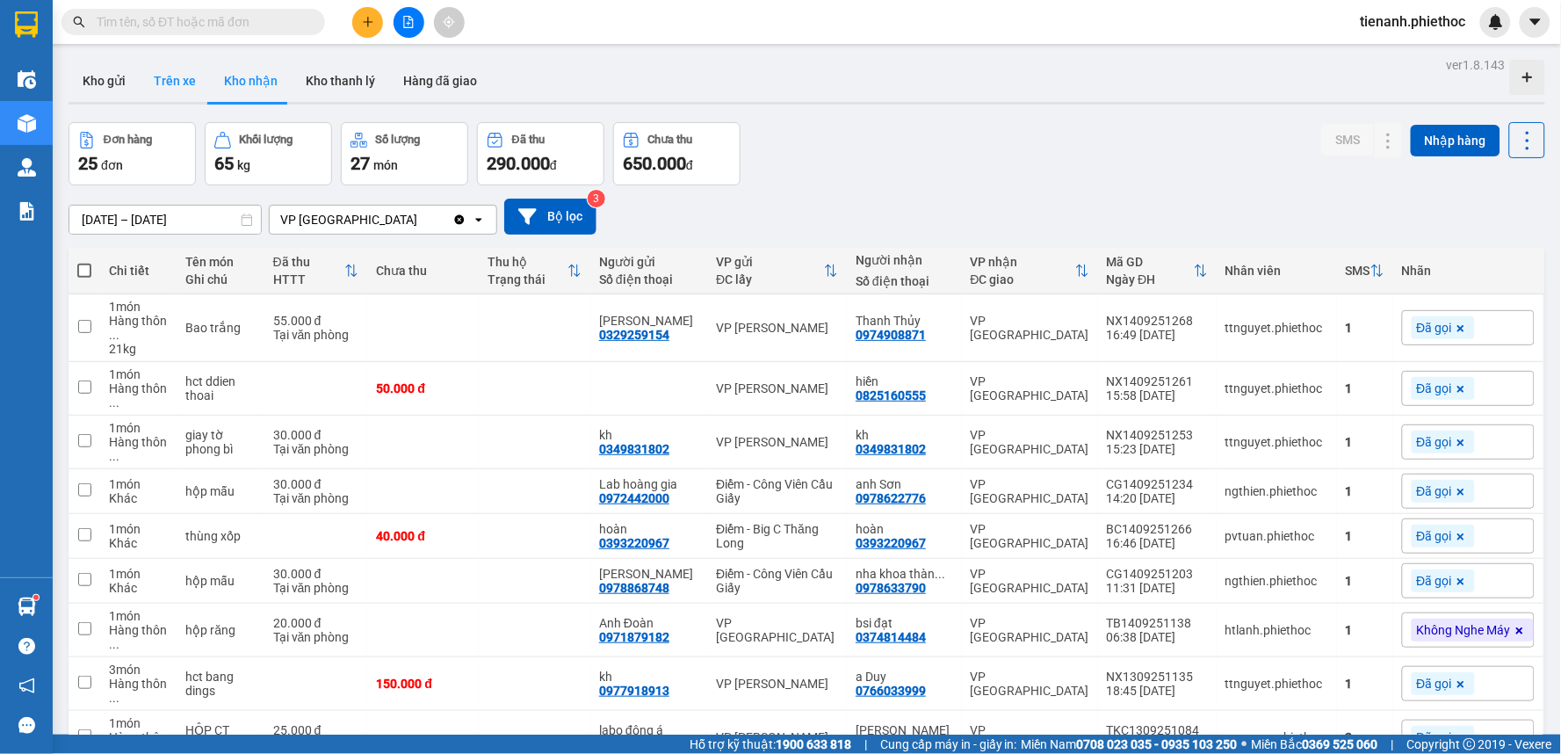
click at [193, 83] on button "Trên xe" at bounding box center [175, 81] width 70 height 42
type input "[DATE] – [DATE]"
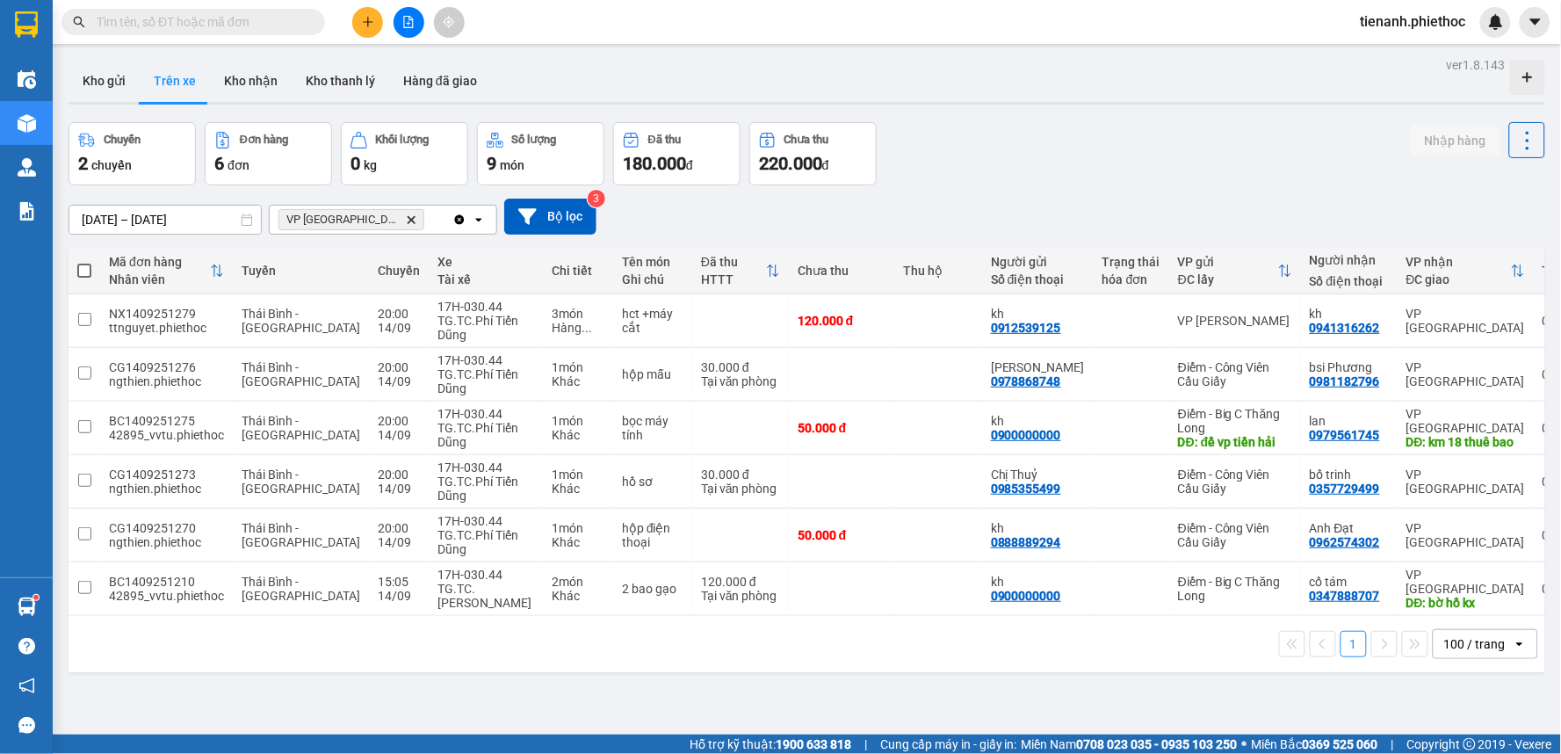
click at [373, 25] on icon "plus" at bounding box center [368, 22] width 12 height 12
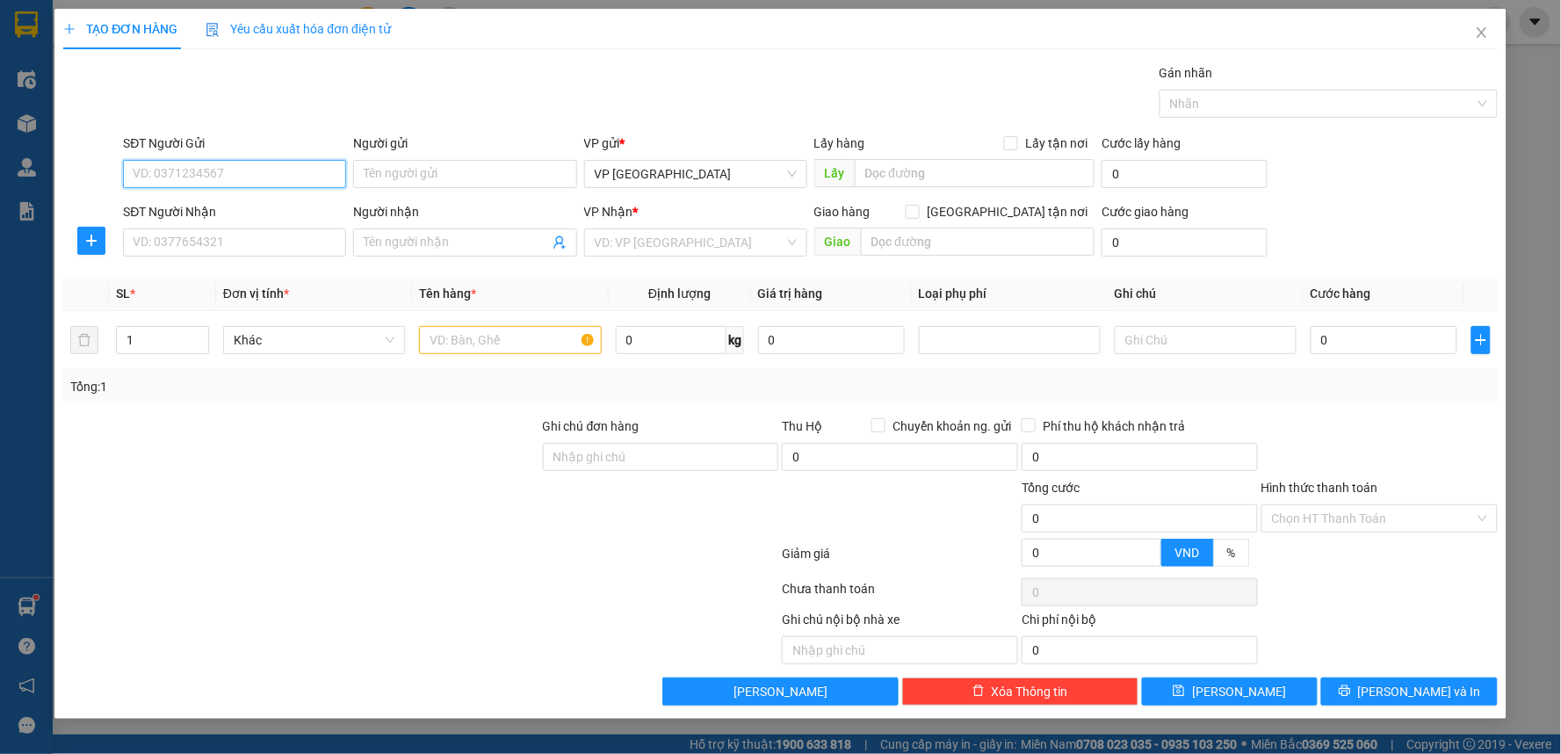
click at [249, 181] on input "SĐT Người Gửi" at bounding box center [234, 174] width 223 height 28
type input "0946635735"
click at [243, 213] on div "0946635735 - c thương" at bounding box center [235, 208] width 202 height 19
type input "c thương"
type input "0946635735"
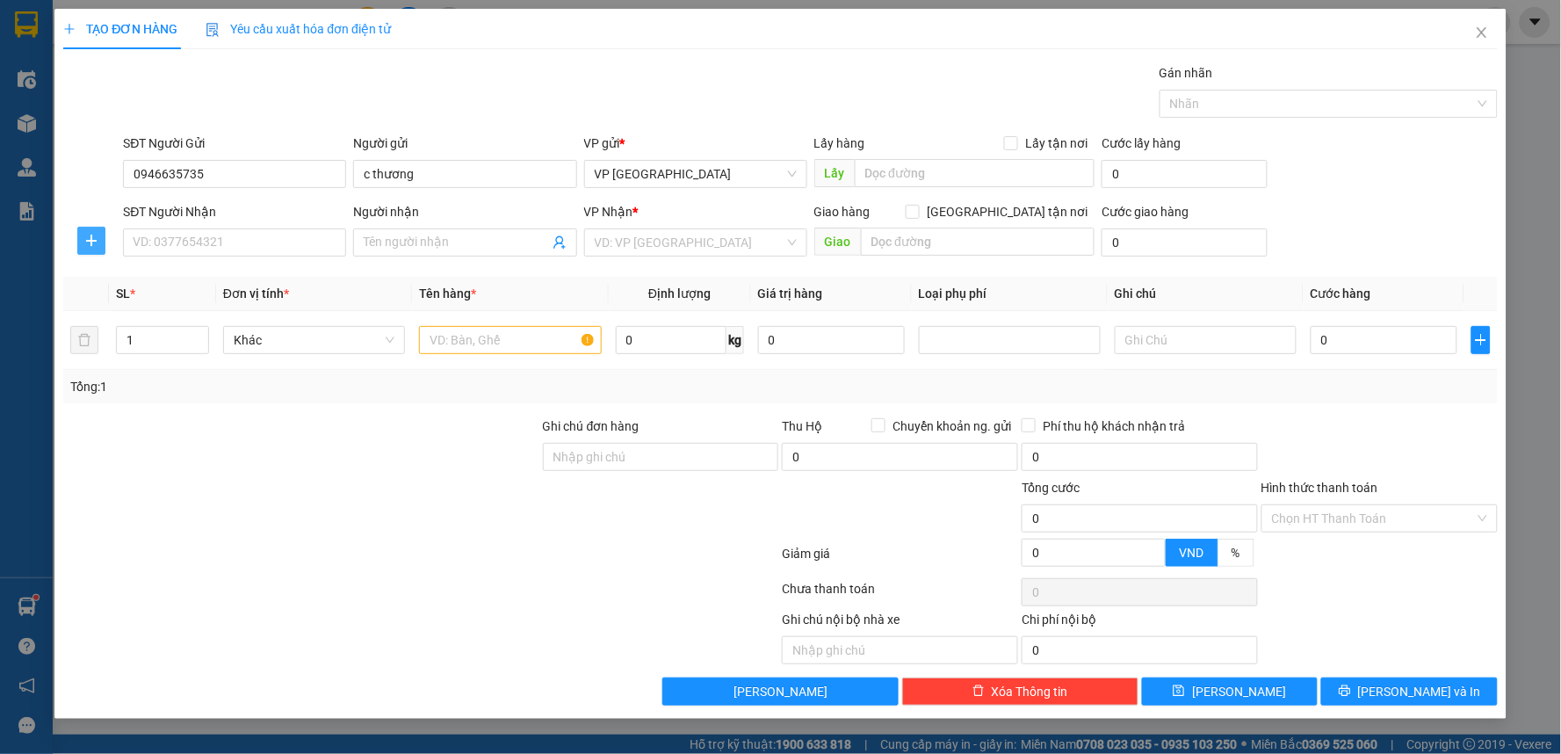
click at [82, 248] on button "button" at bounding box center [91, 241] width 28 height 28
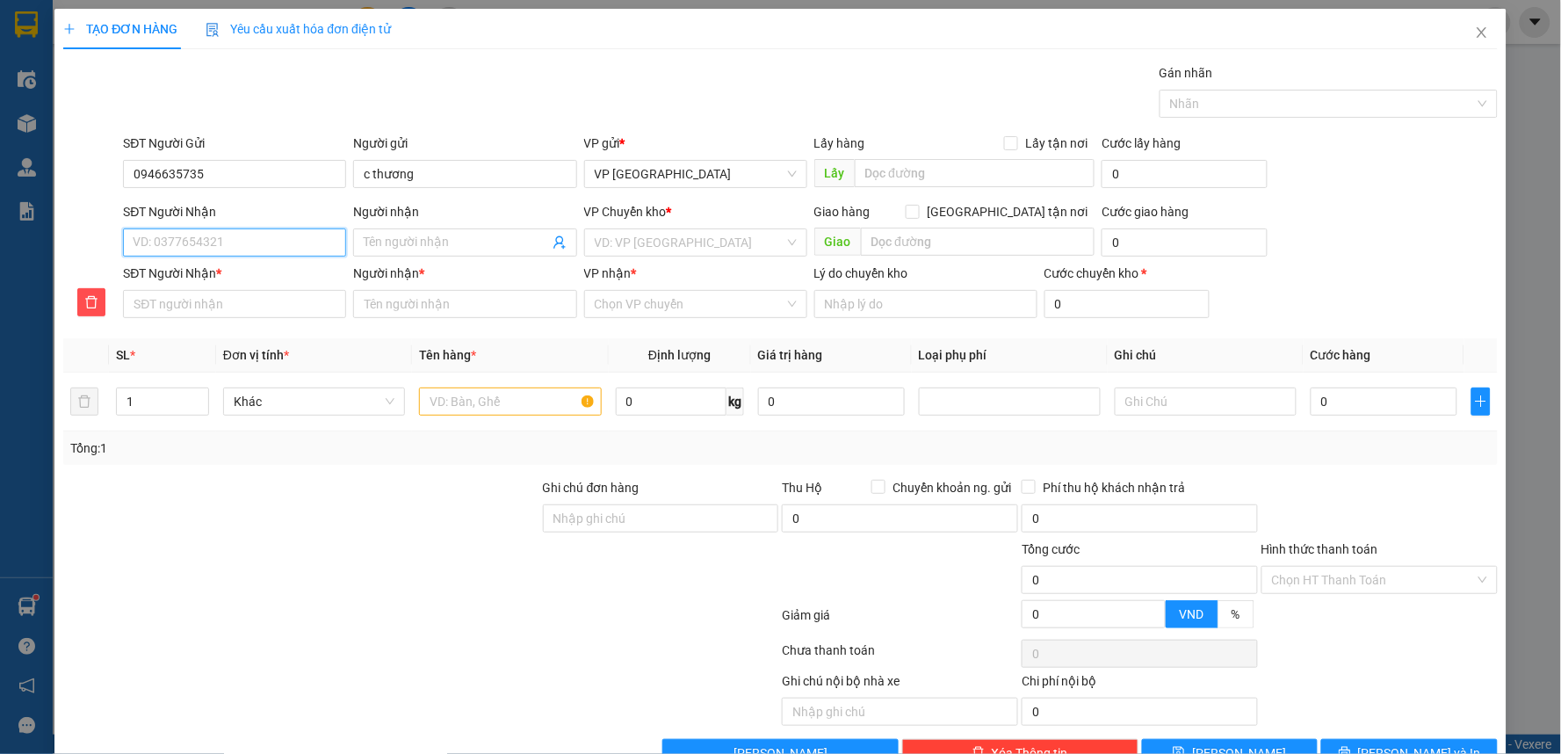
click at [188, 247] on input "SĐT Người Nhận" at bounding box center [234, 242] width 223 height 28
type input "0"
type input "09"
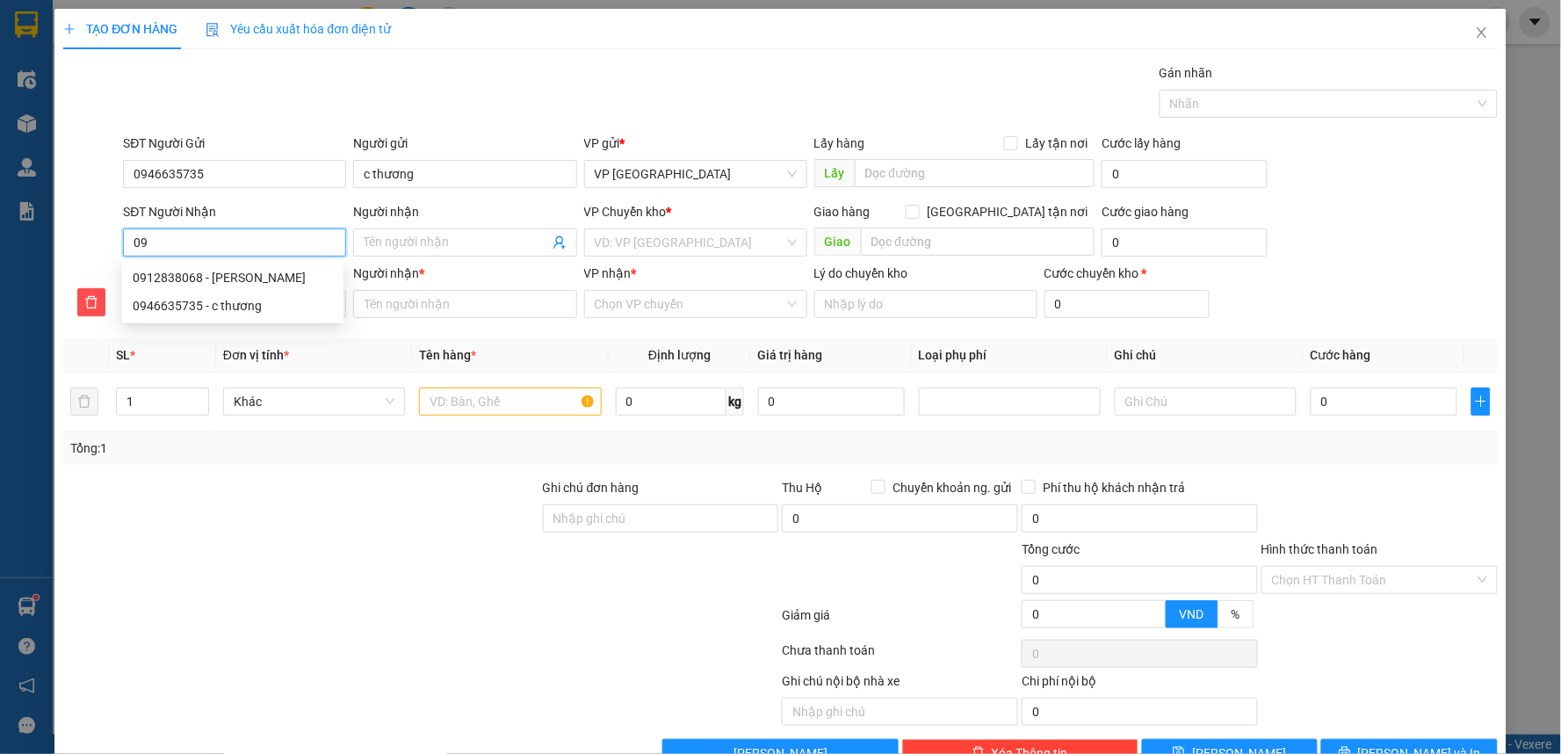
type input "091"
type input "0912"
type input "09128"
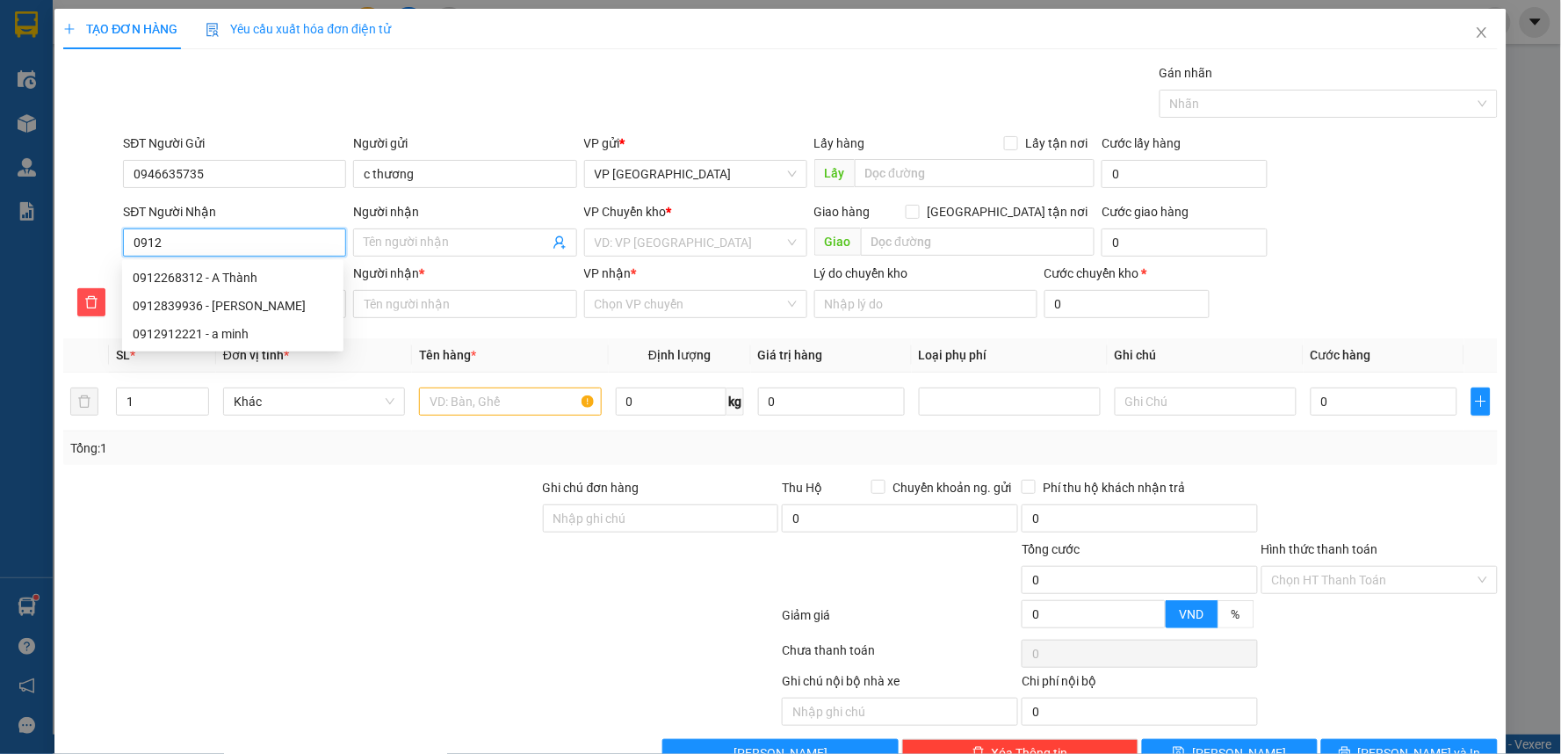
type input "09128"
type input "091283"
type input "0912838"
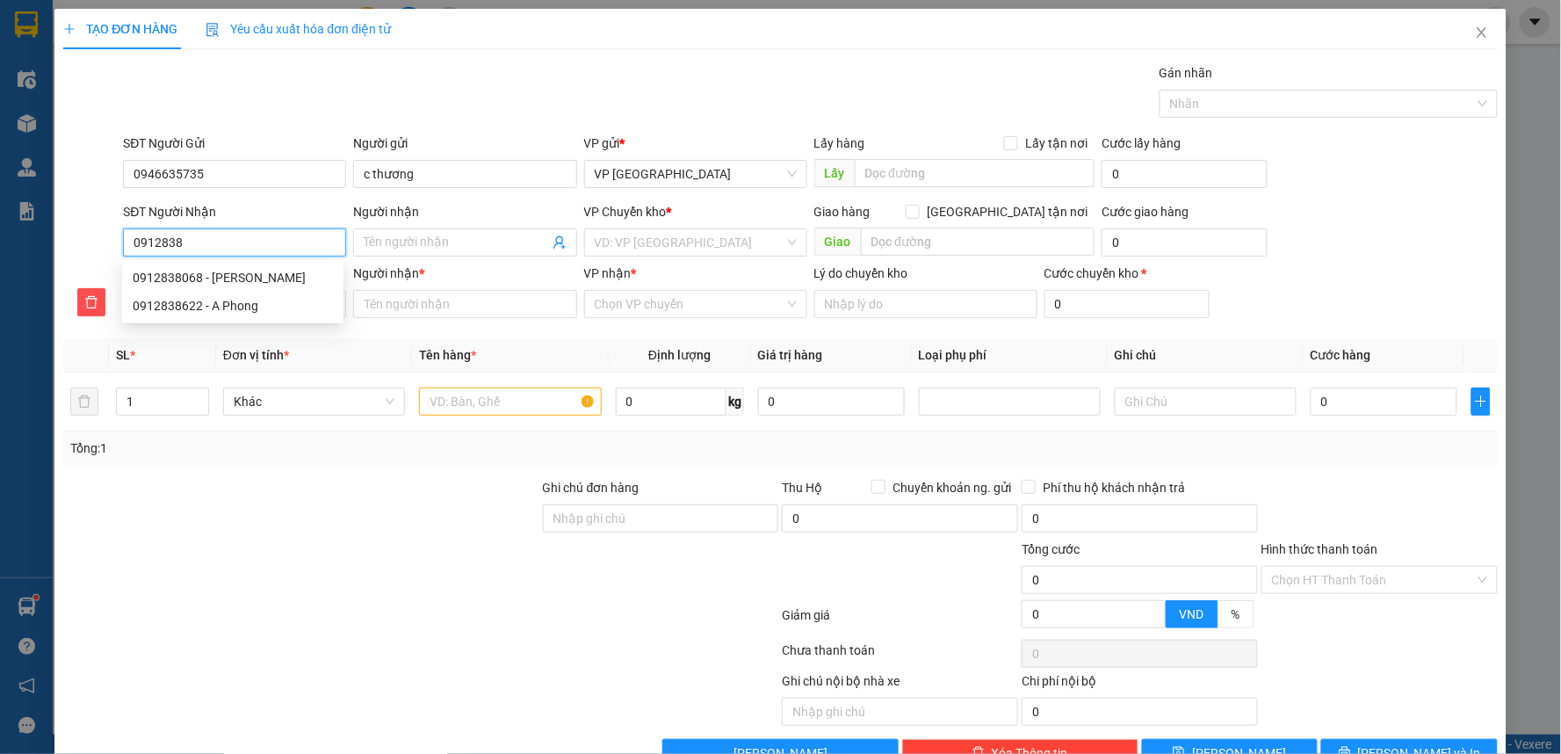
type input "09128380"
type input "091283806"
type input "0912838068"
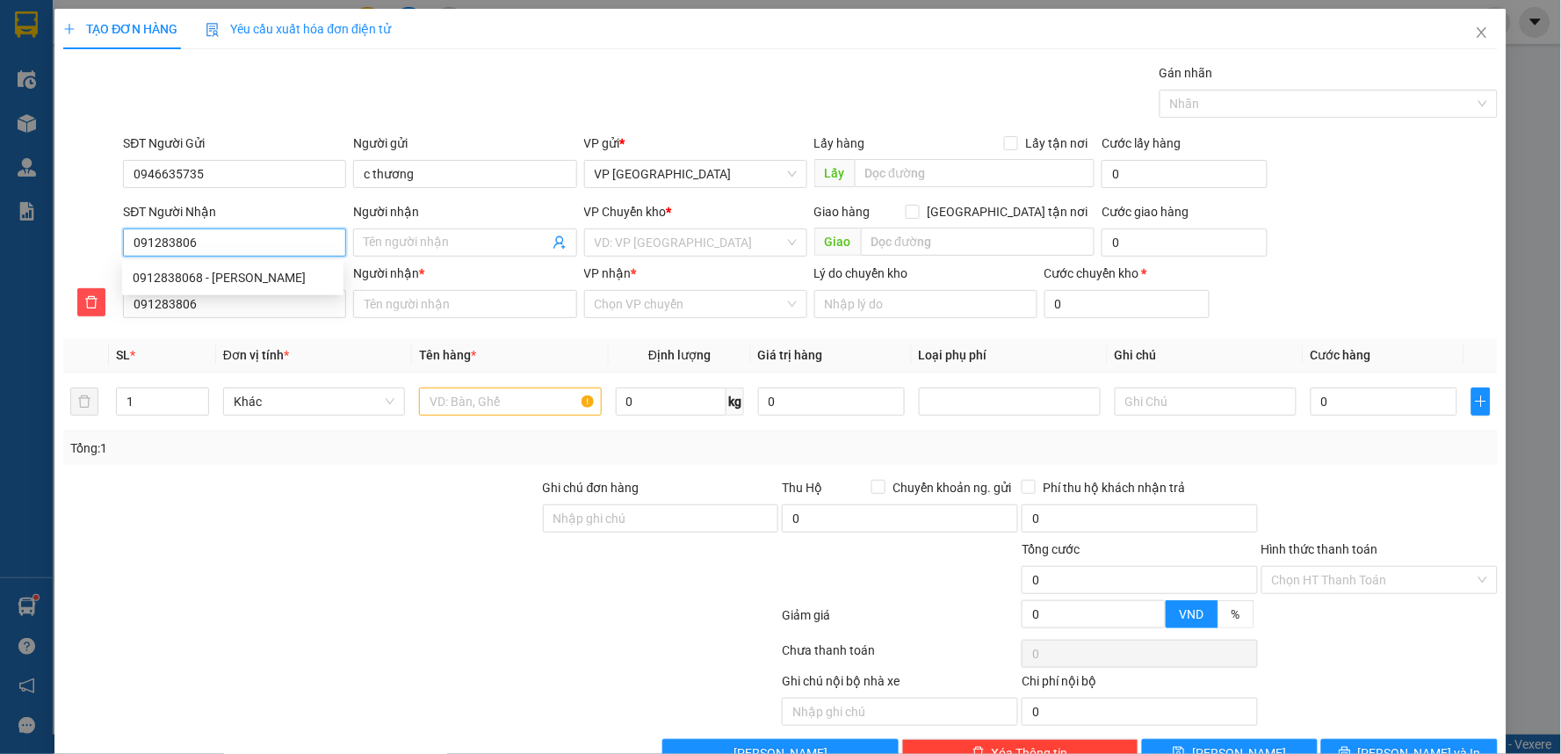
type input "0912838068"
click at [241, 286] on div "0912838068 - [PERSON_NAME]" at bounding box center [233, 277] width 200 height 19
type input "[PERSON_NAME]"
click at [701, 242] on span "Điểm - Công Viên Cầu Giấy" at bounding box center [696, 242] width 202 height 26
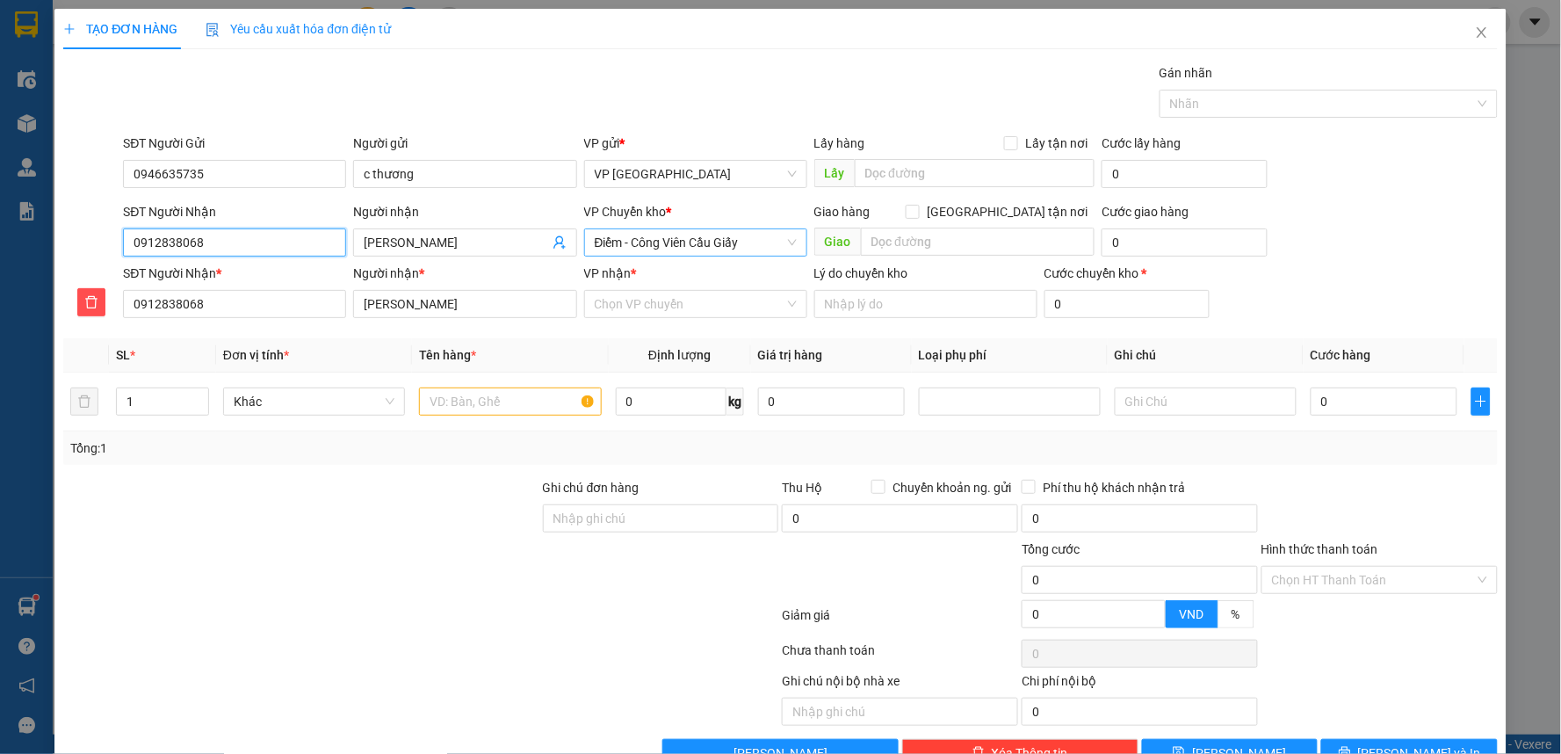
type input "0912838068"
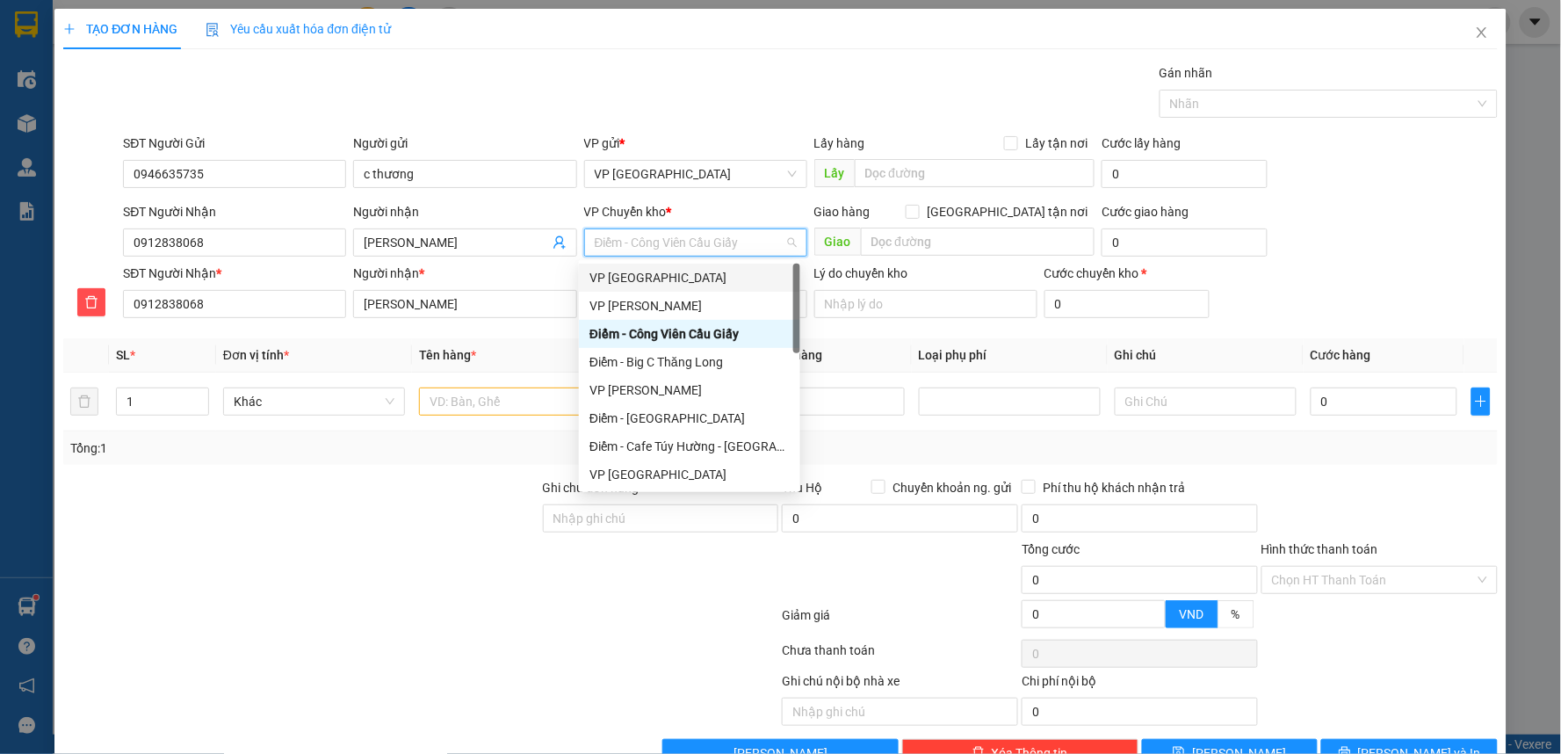
click at [650, 268] on div "VP [GEOGRAPHIC_DATA]" at bounding box center [689, 277] width 200 height 19
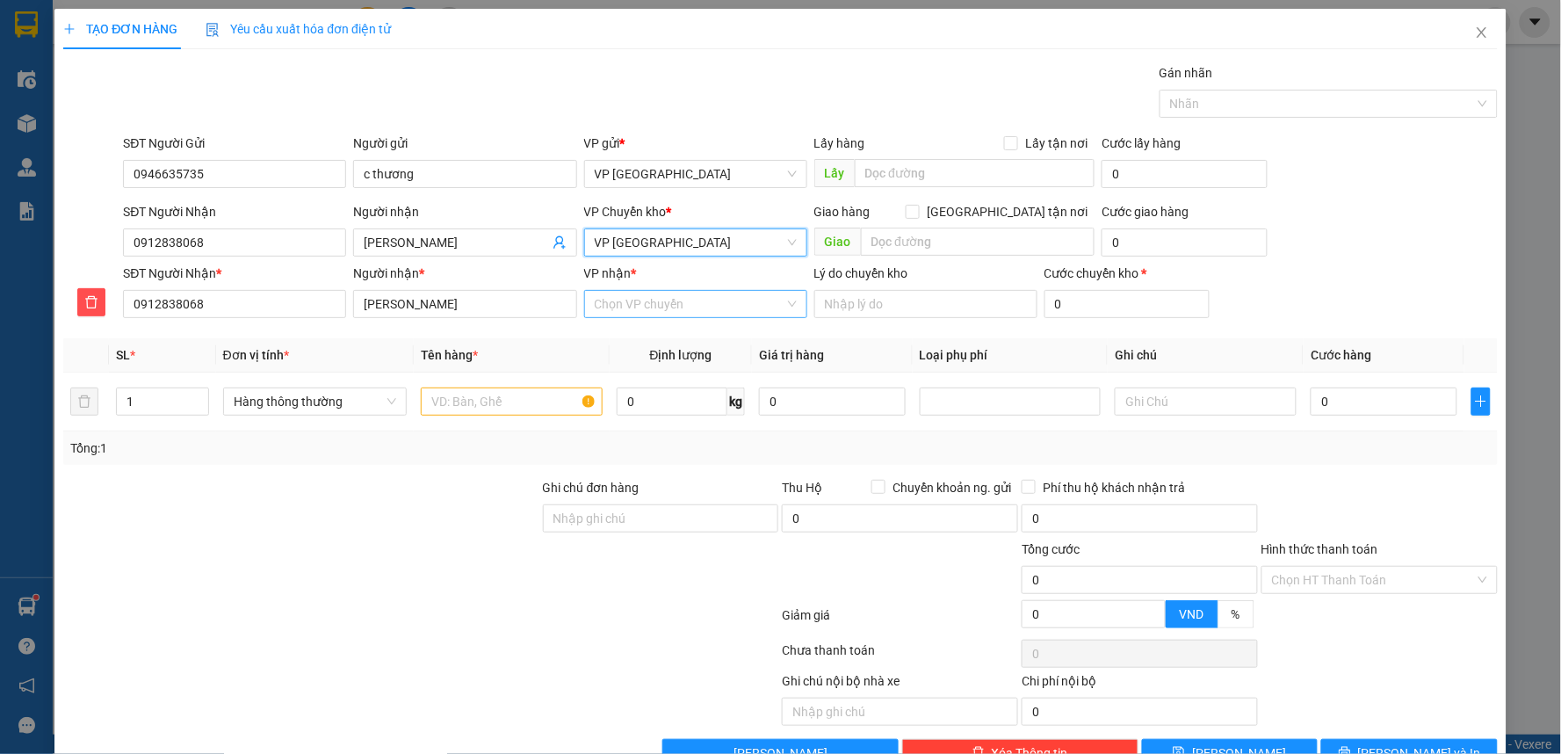
click at [641, 310] on input "VP nhận *" at bounding box center [690, 304] width 190 height 26
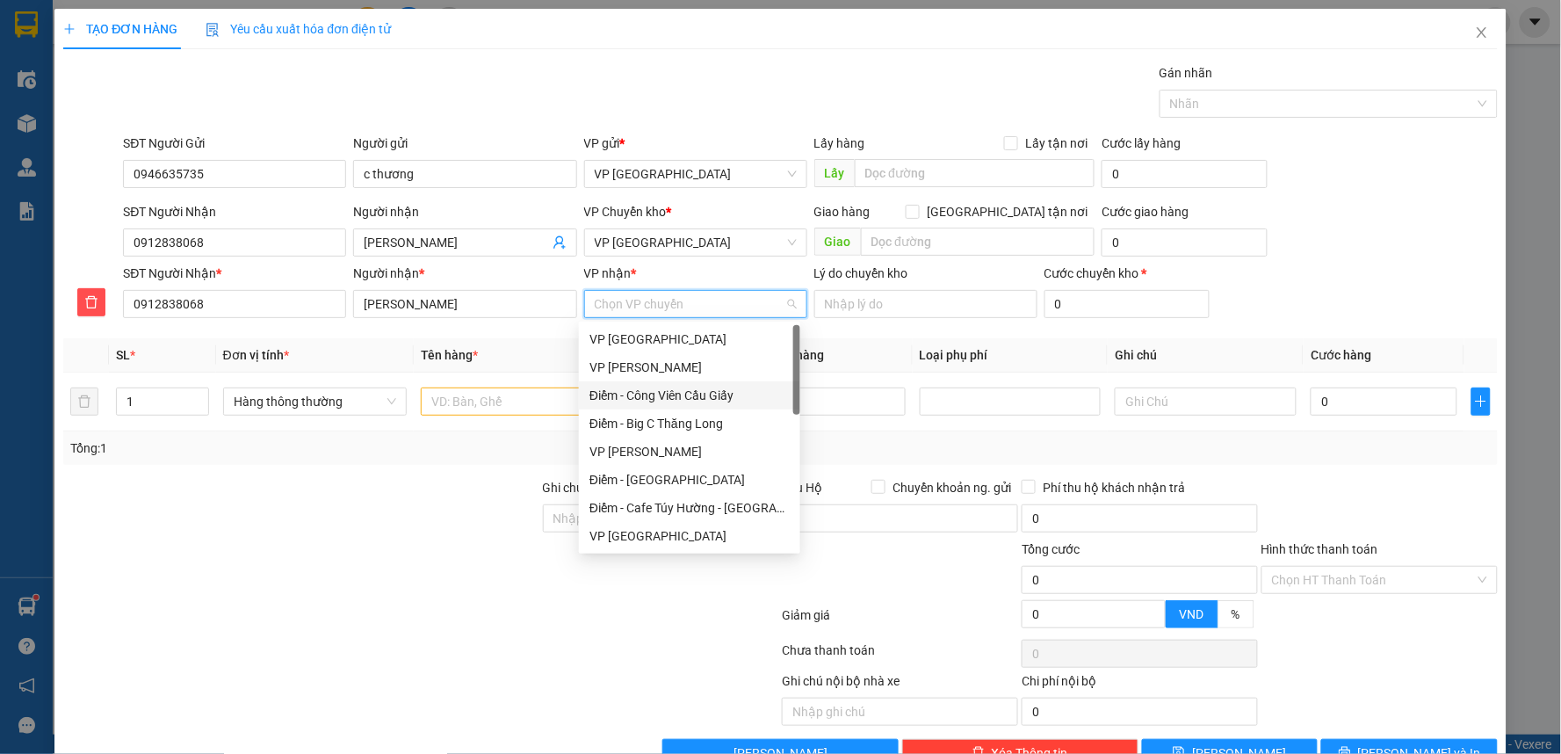
click at [670, 393] on div "Điểm - Công Viên Cầu Giấy" at bounding box center [689, 395] width 200 height 19
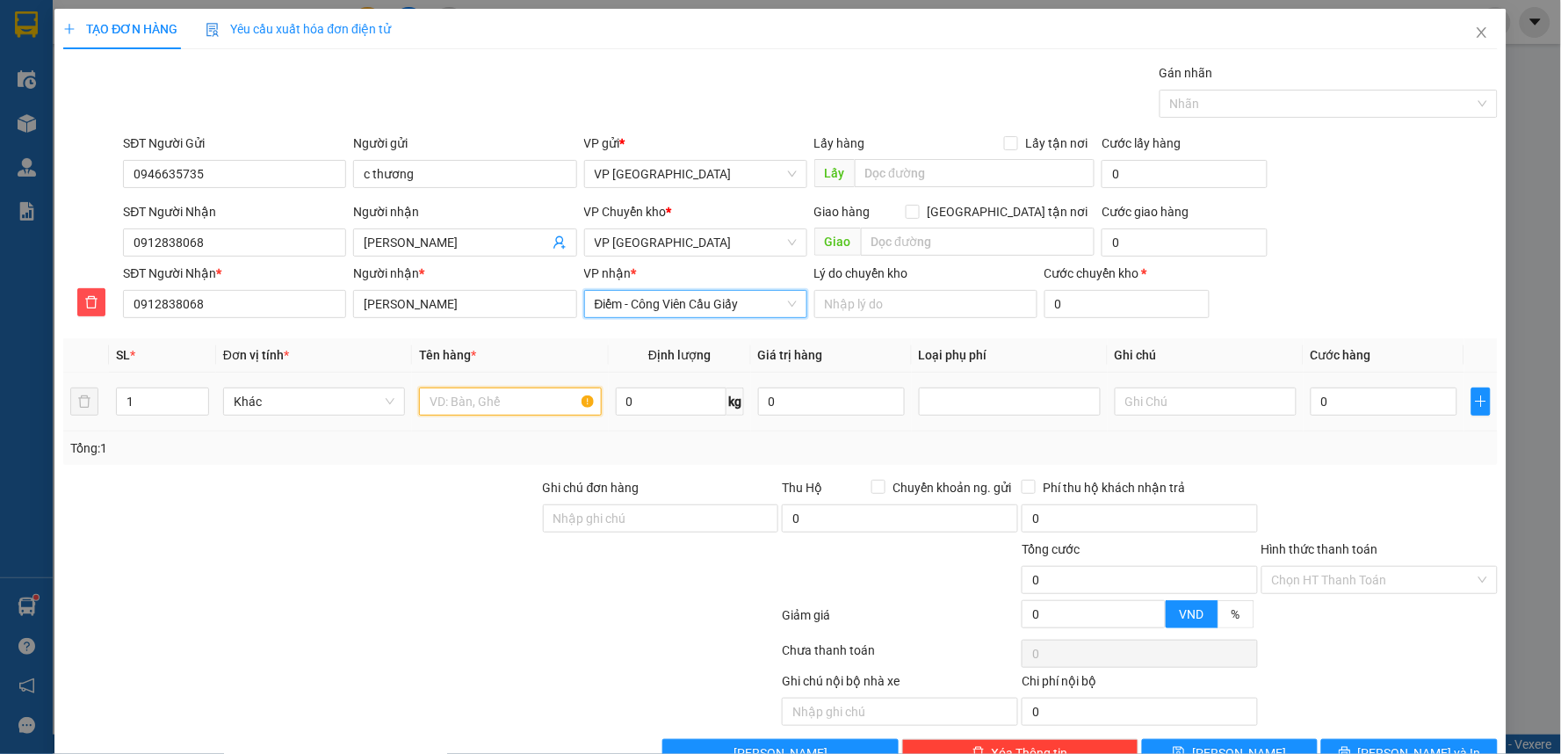
click at [499, 397] on input "text" at bounding box center [510, 401] width 182 height 28
type input "bọc đỏ"
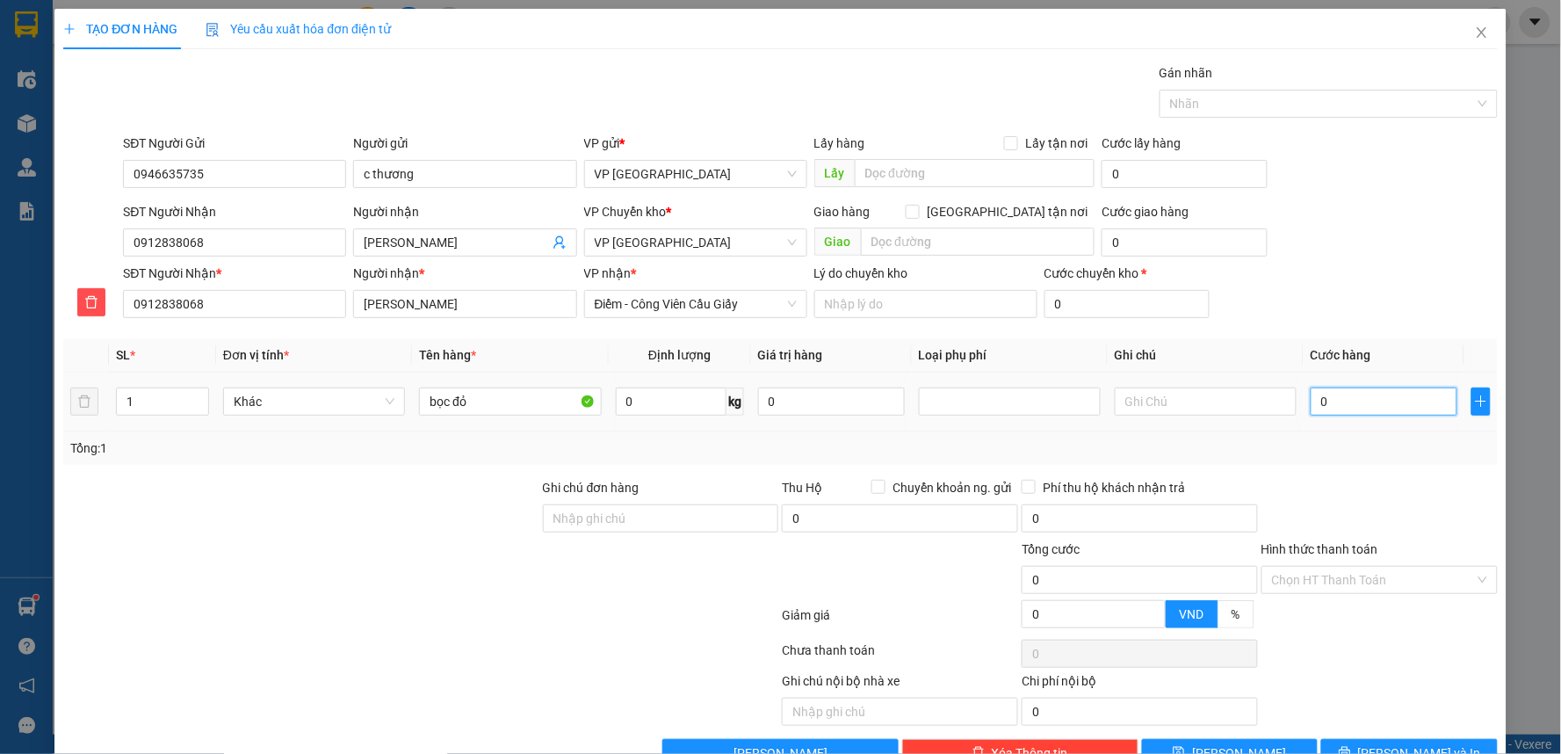
click at [1331, 405] on input "0" at bounding box center [1384, 401] width 147 height 28
type input "3"
type input "30"
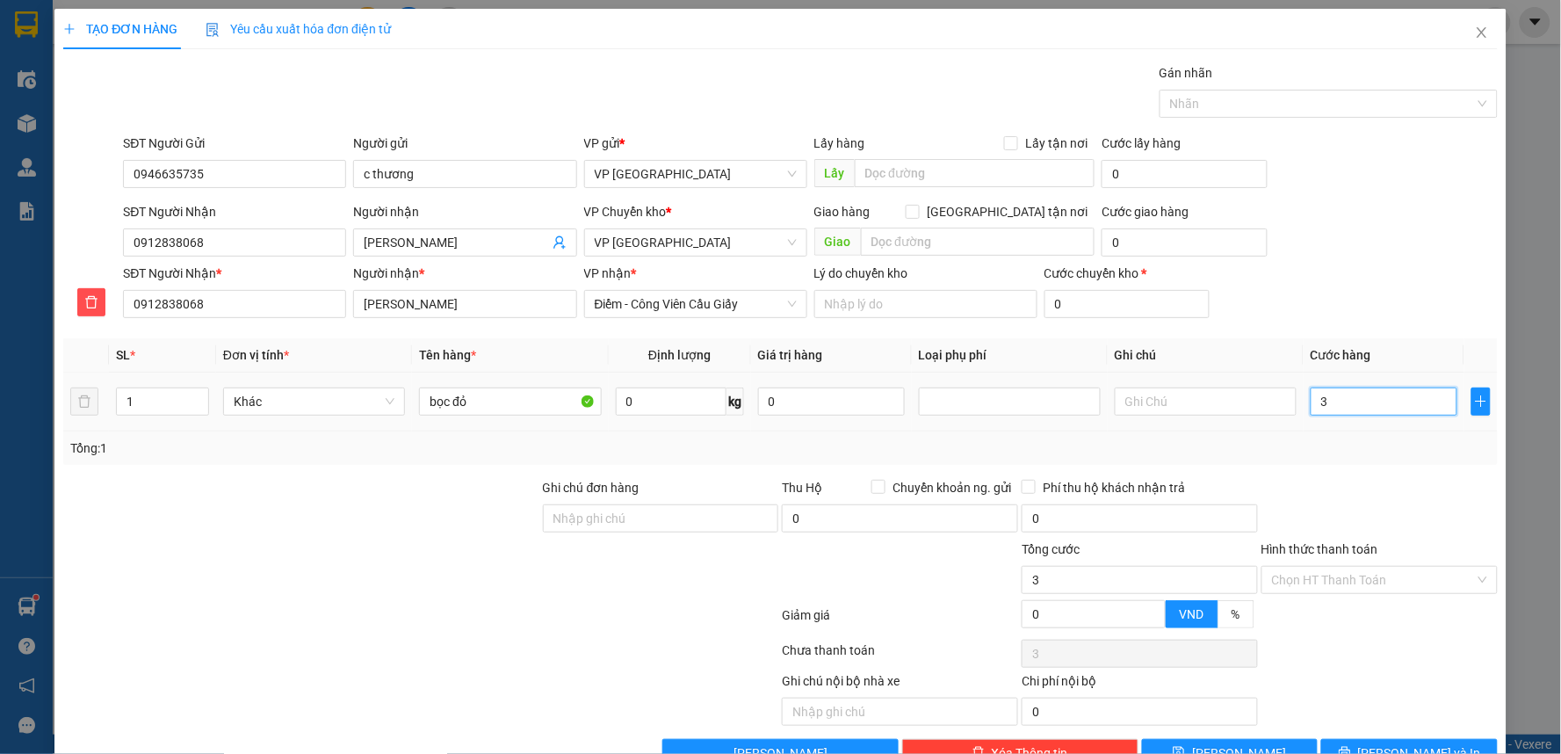
type input "30"
type input "30.000"
click at [1376, 330] on div "Transit Pickup Surcharge Ids Transit Deliver Surcharge Ids Transit Deliver Surc…" at bounding box center [780, 415] width 1434 height 704
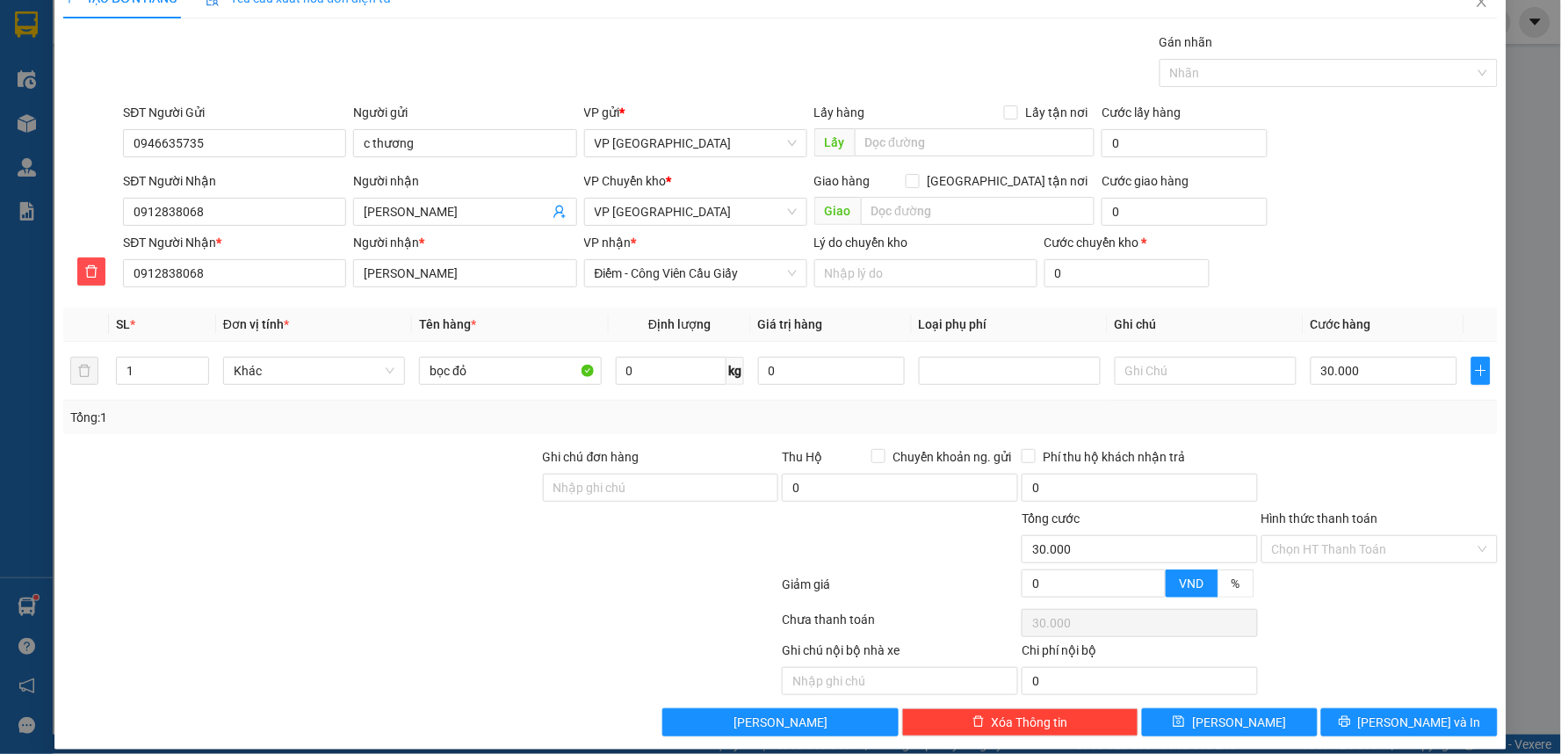
scroll to position [47, 0]
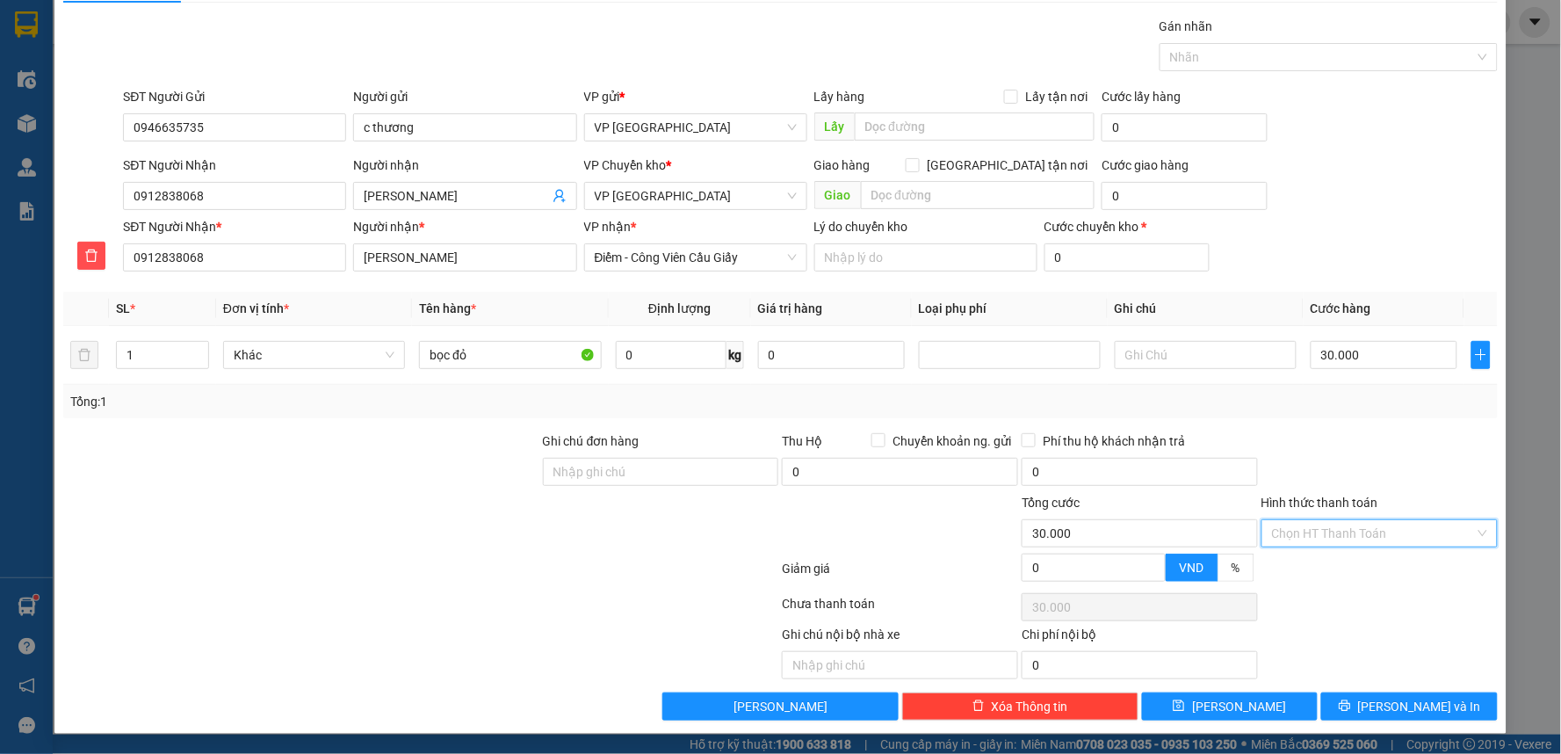
click at [1324, 541] on input "Hình thức thanh toán" at bounding box center [1373, 533] width 203 height 26
click at [1323, 564] on div "Tại văn phòng" at bounding box center [1367, 568] width 213 height 19
type input "0"
click at [1351, 703] on button "[PERSON_NAME] và In" at bounding box center [1409, 706] width 177 height 28
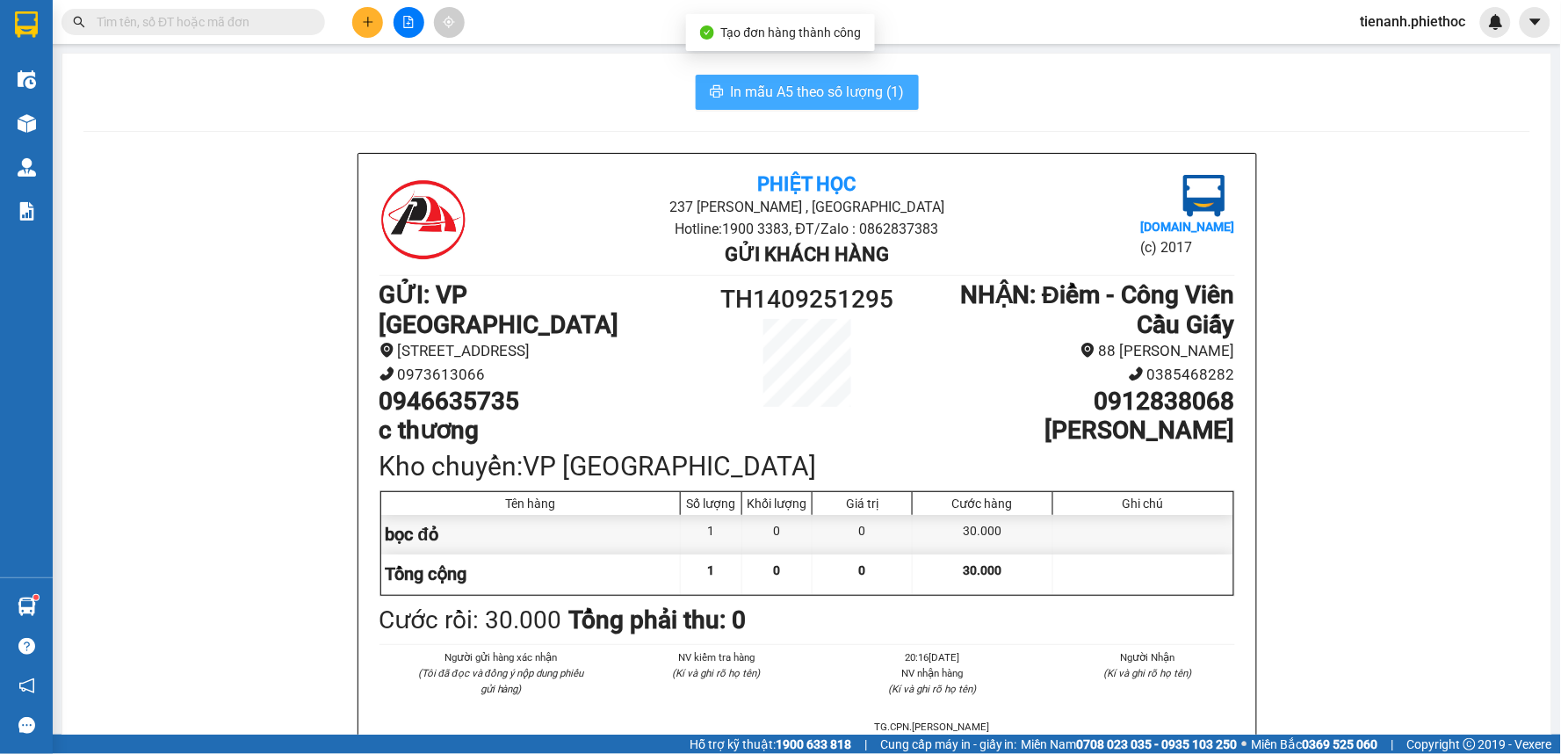
click at [836, 103] on button "In mẫu A5 theo số lượng (1)" at bounding box center [807, 92] width 223 height 35
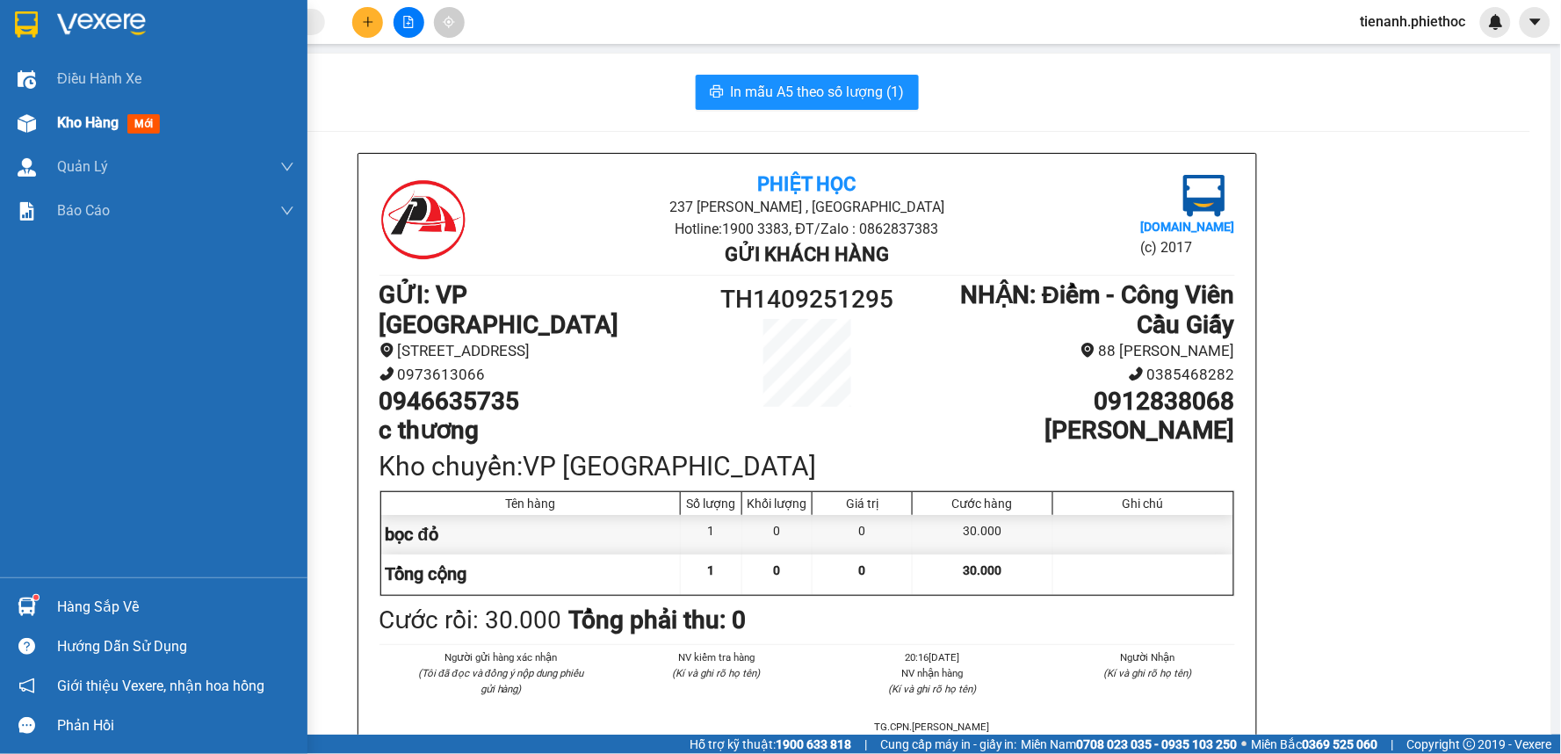
click at [110, 126] on span "Kho hàng" at bounding box center [87, 122] width 61 height 17
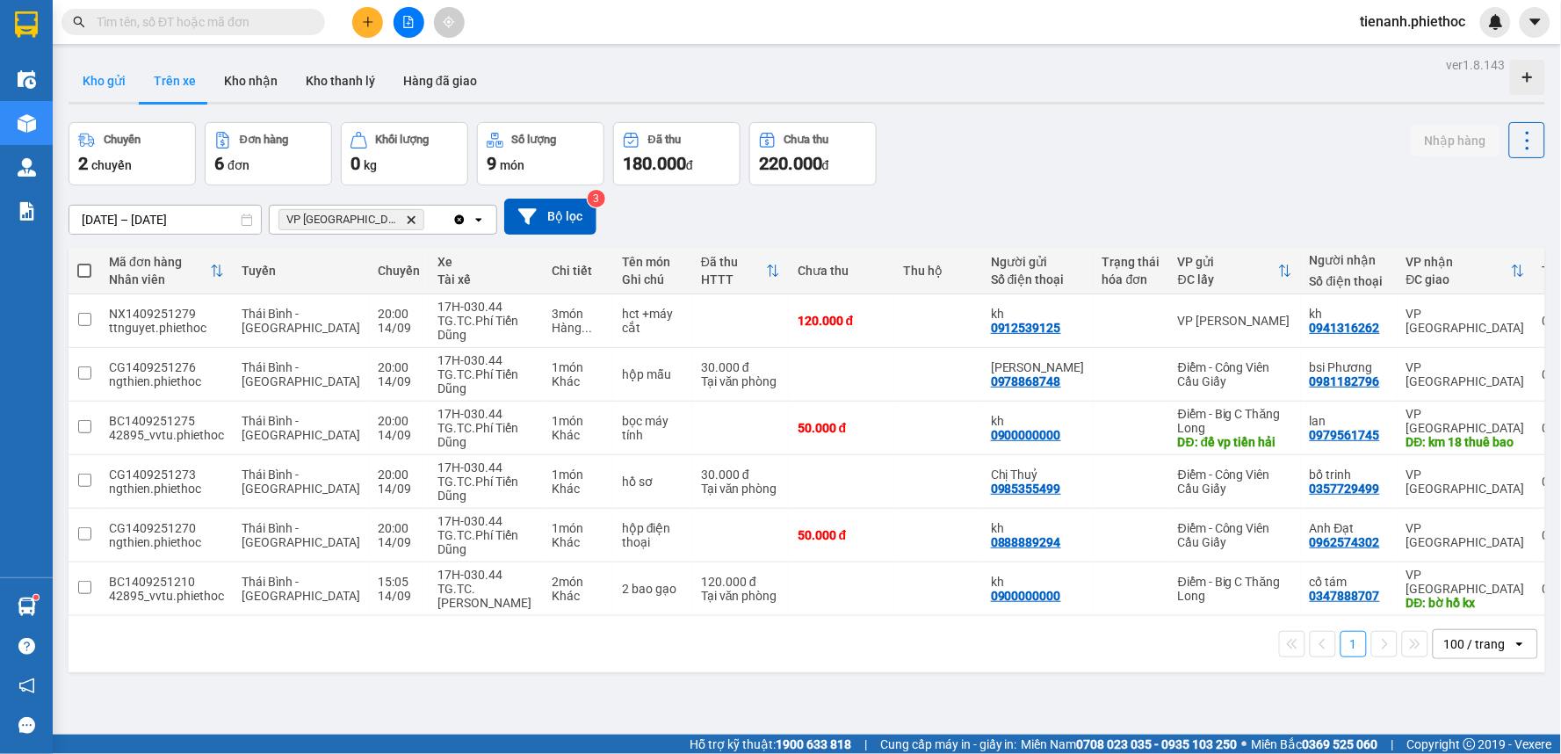
click at [103, 69] on button "Kho gửi" at bounding box center [104, 81] width 71 height 42
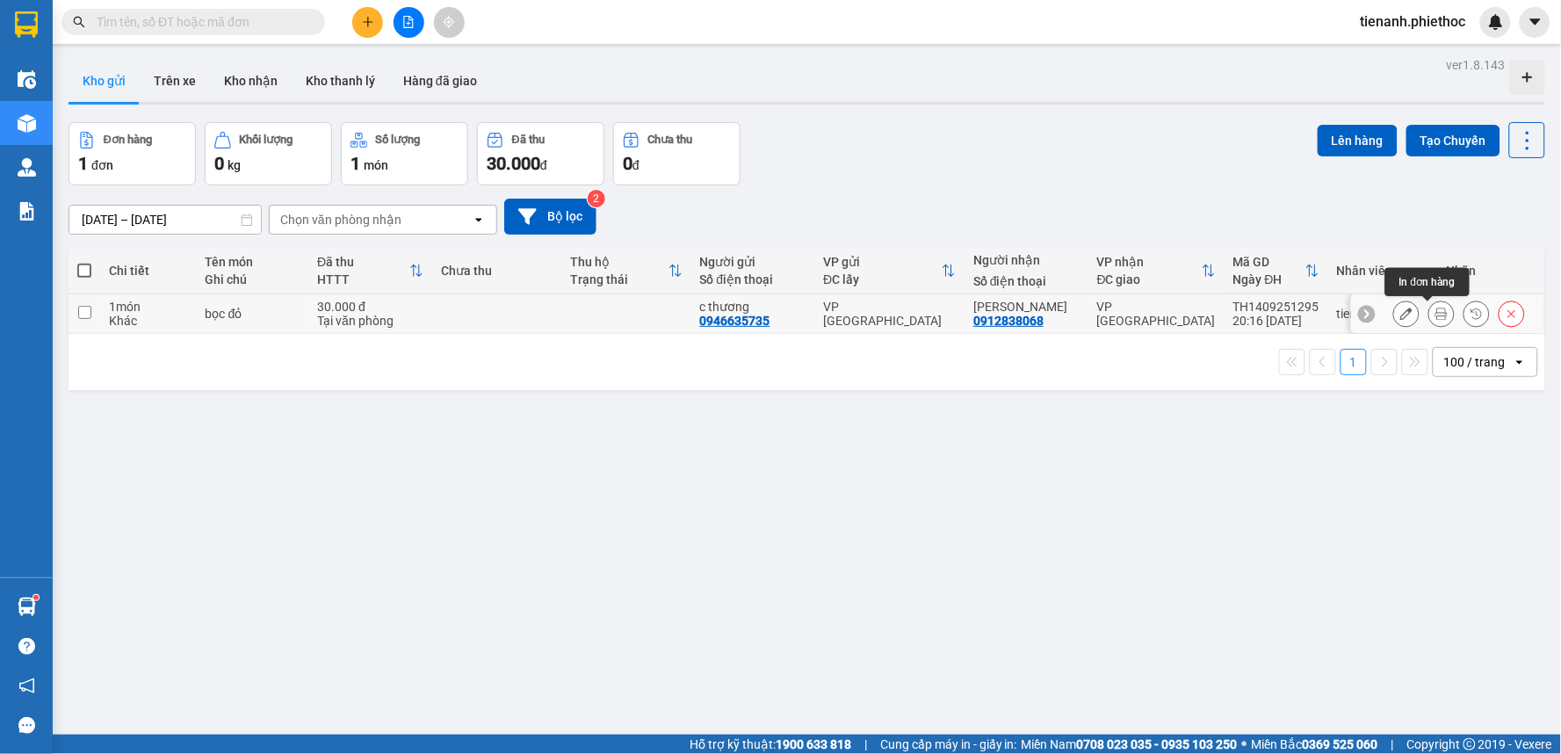
click at [1394, 321] on button at bounding box center [1406, 314] width 25 height 31
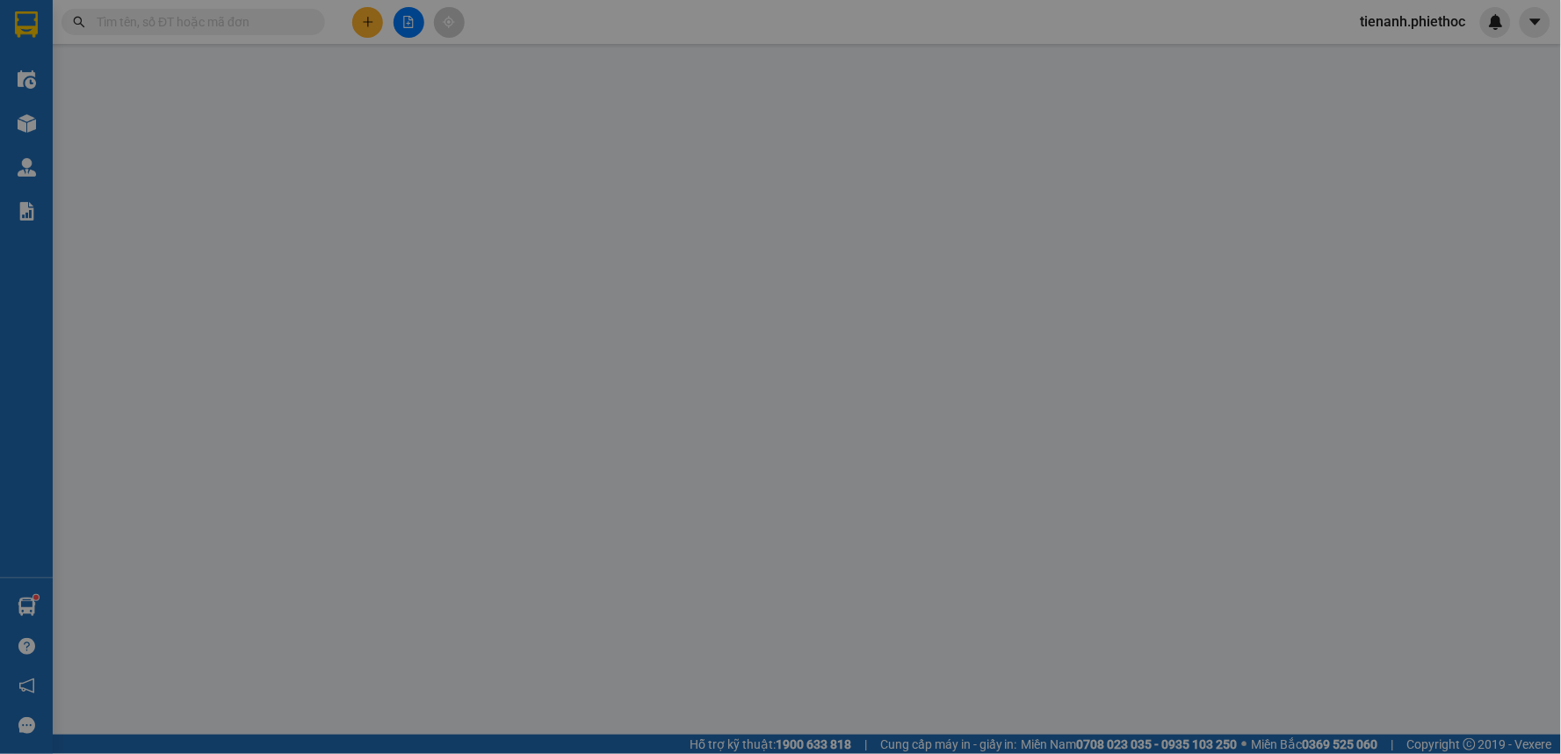
type input "0946635735"
type input "c thương"
type input "0912838068"
type input "[PERSON_NAME]"
type input "30.000"
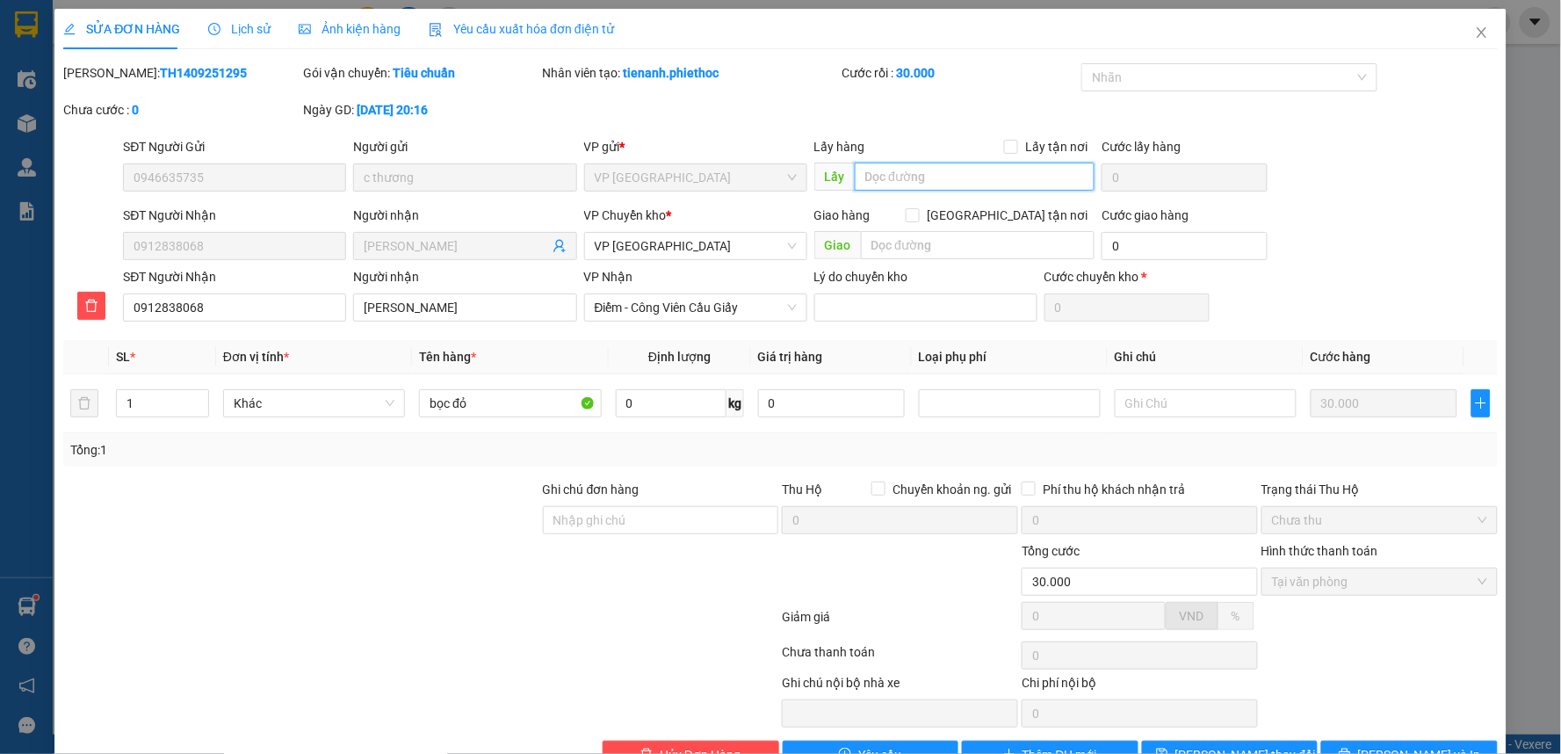
click at [899, 180] on input "text" at bounding box center [975, 176] width 241 height 28
type input "15/9"
click at [1158, 401] on input "text" at bounding box center [1206, 403] width 182 height 28
click at [905, 184] on input "15/9" at bounding box center [975, 176] width 241 height 28
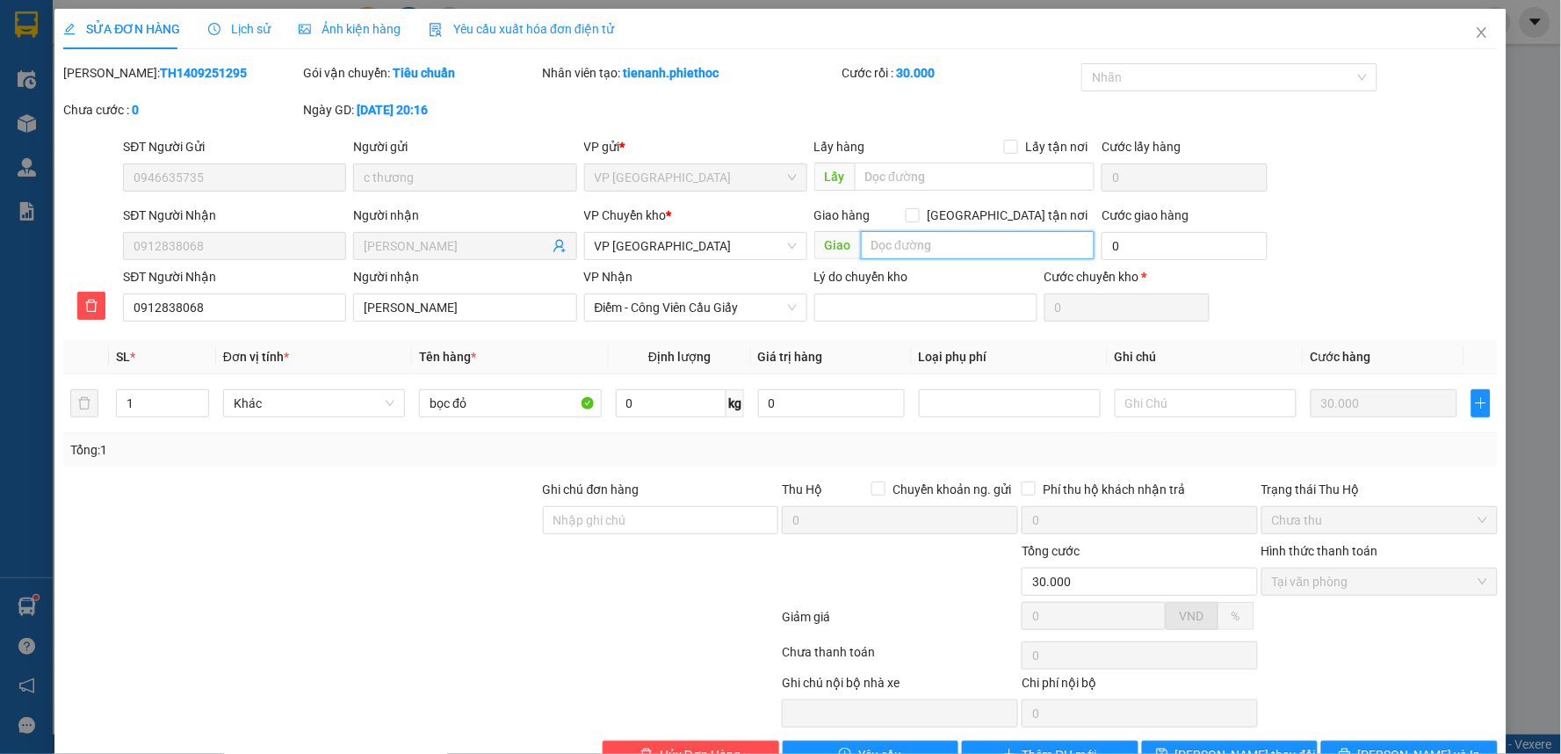
click at [906, 250] on input "text" at bounding box center [978, 245] width 235 height 28
type input "15/9"
click at [1180, 392] on input "text" at bounding box center [1206, 403] width 182 height 28
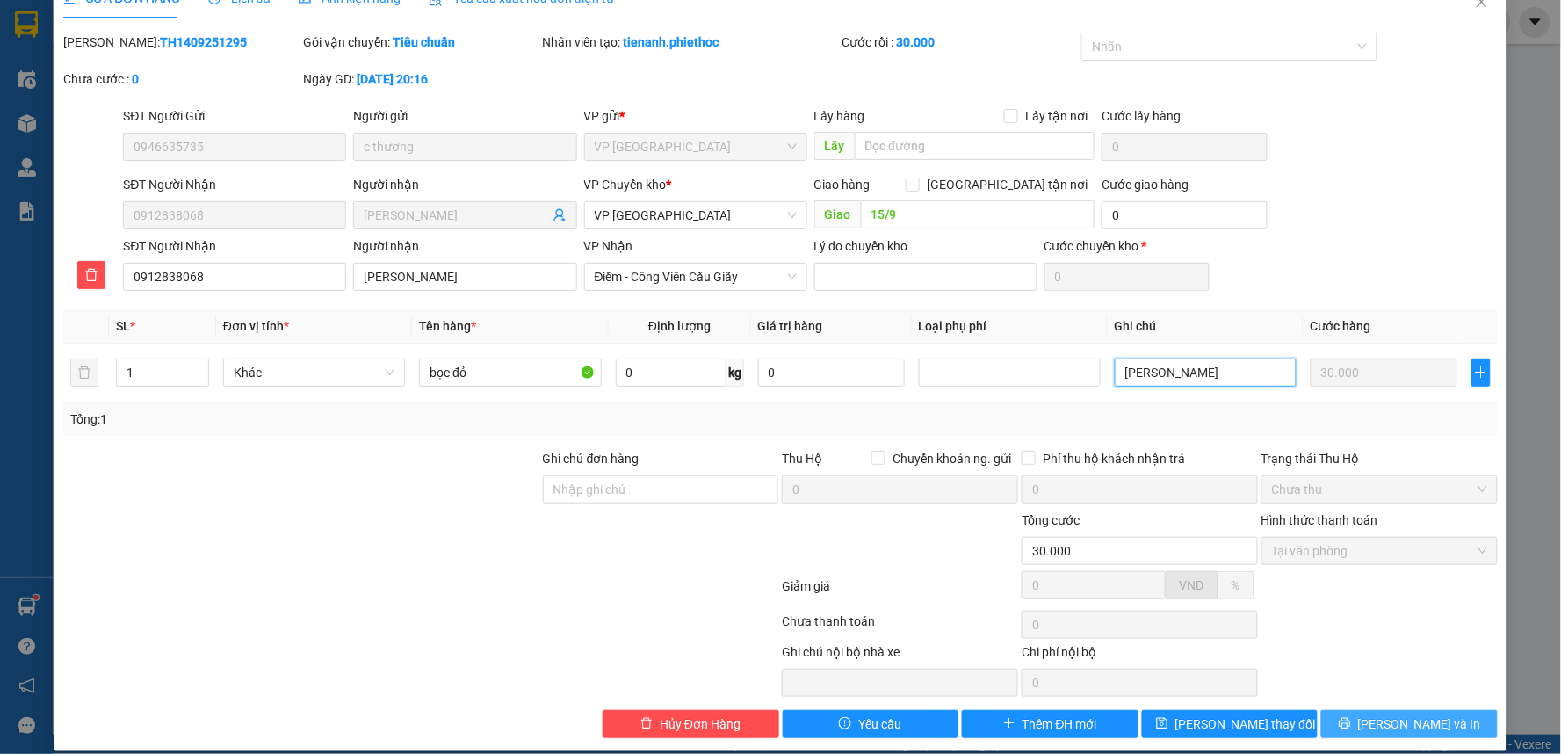
scroll to position [48, 0]
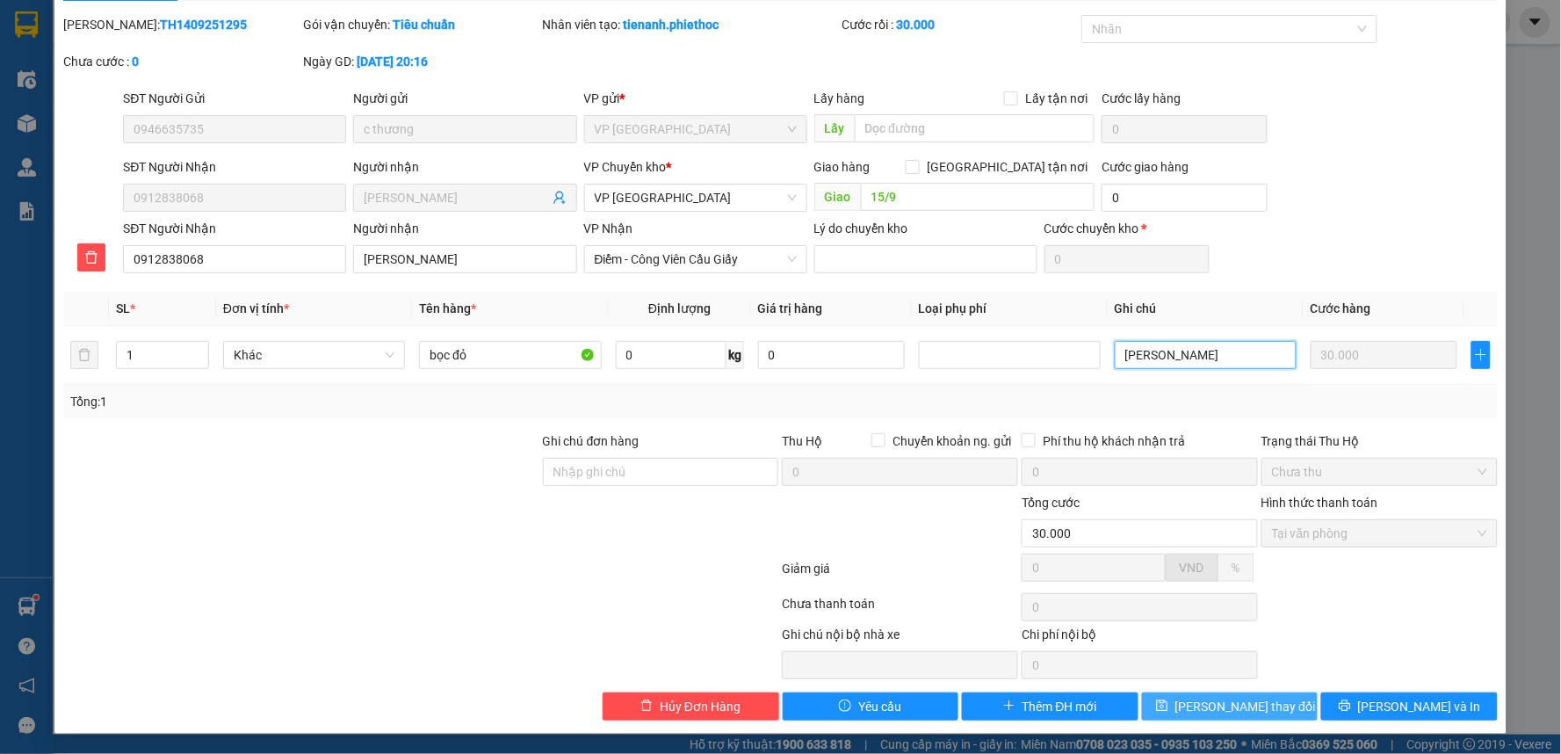
type input "[PERSON_NAME]"
click at [1272, 707] on button "[PERSON_NAME] thay đổi" at bounding box center [1230, 706] width 177 height 28
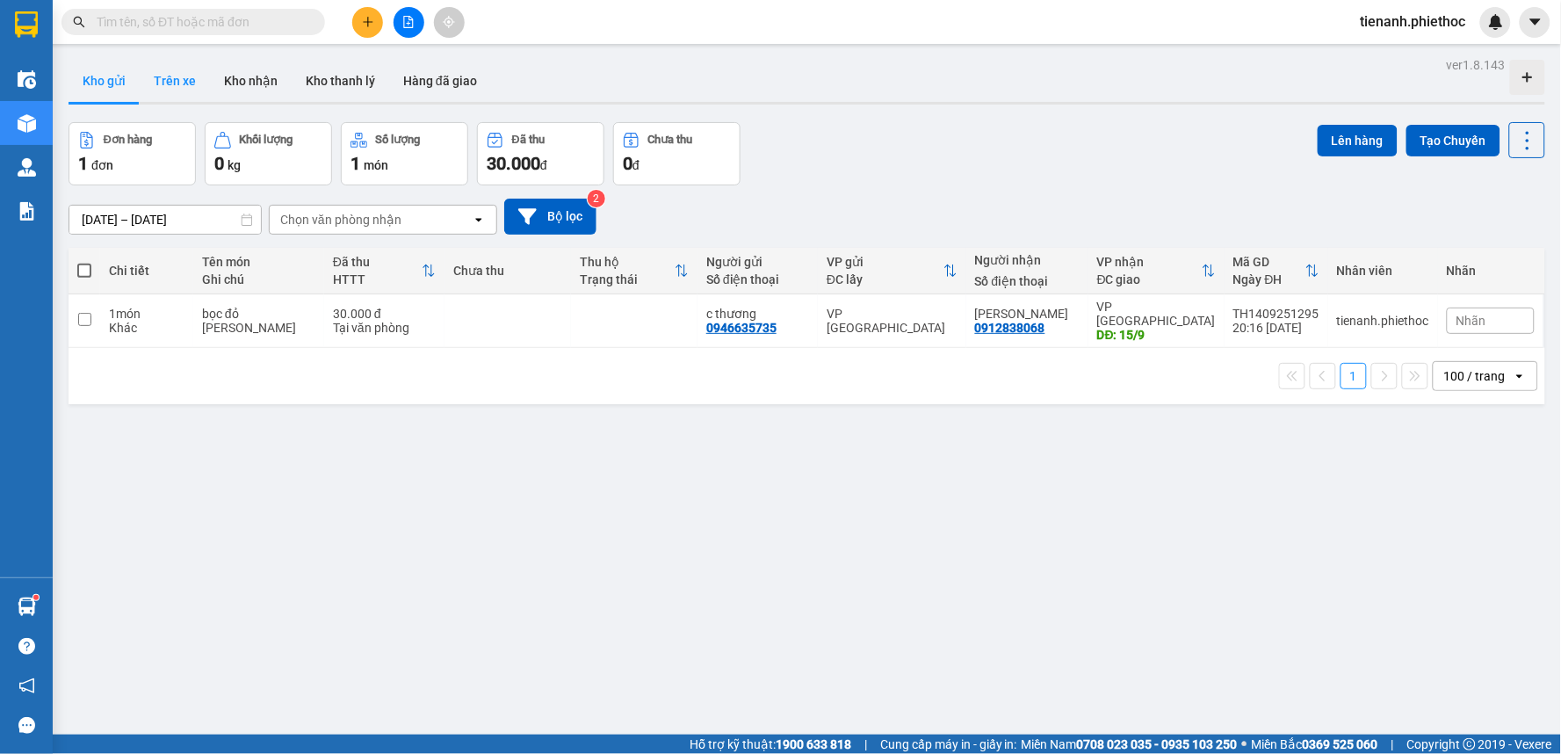
click at [168, 85] on button "Trên xe" at bounding box center [175, 81] width 70 height 42
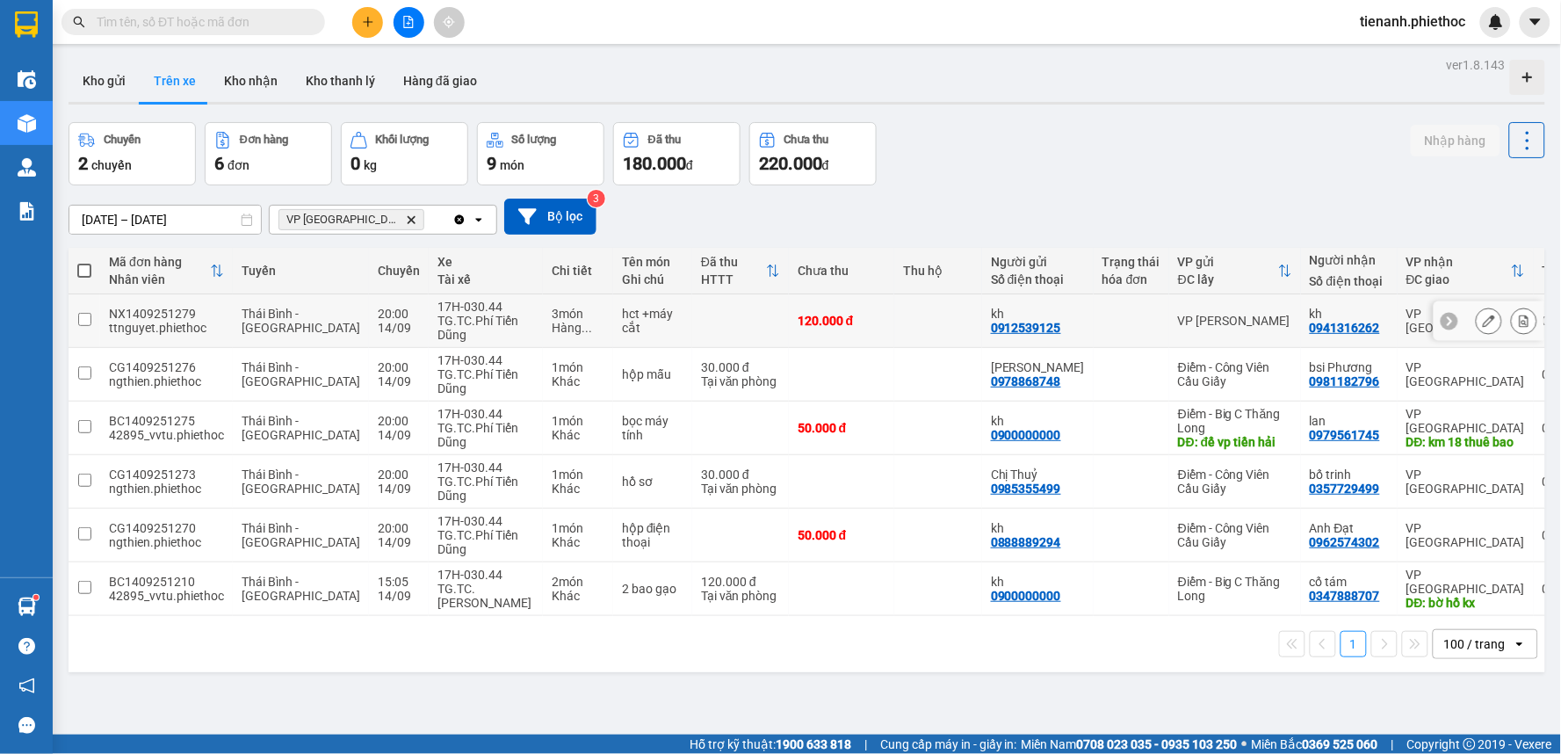
click at [80, 323] on input "checkbox" at bounding box center [84, 319] width 13 height 13
checkbox input "true"
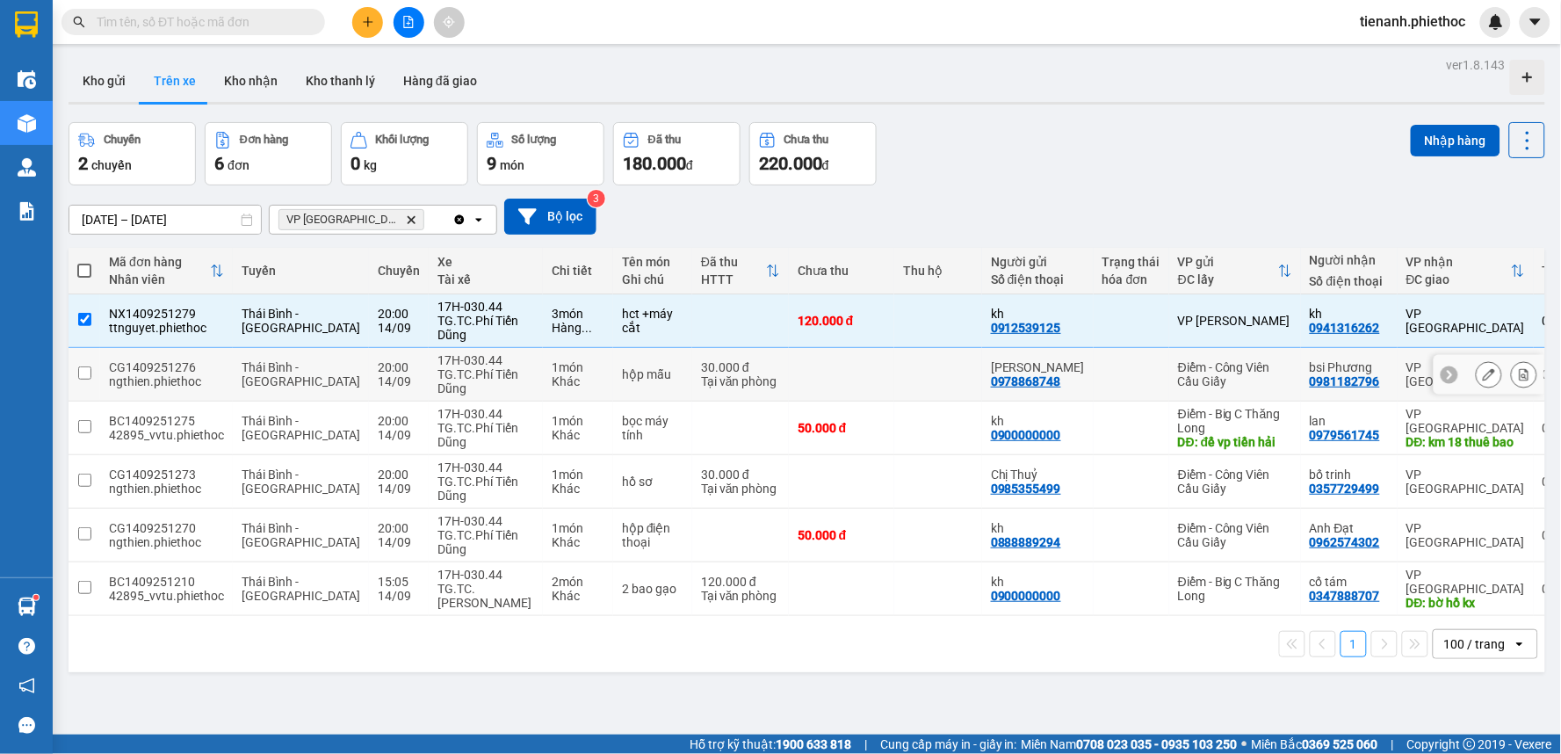
click at [79, 379] on input "checkbox" at bounding box center [84, 372] width 13 height 13
checkbox input "true"
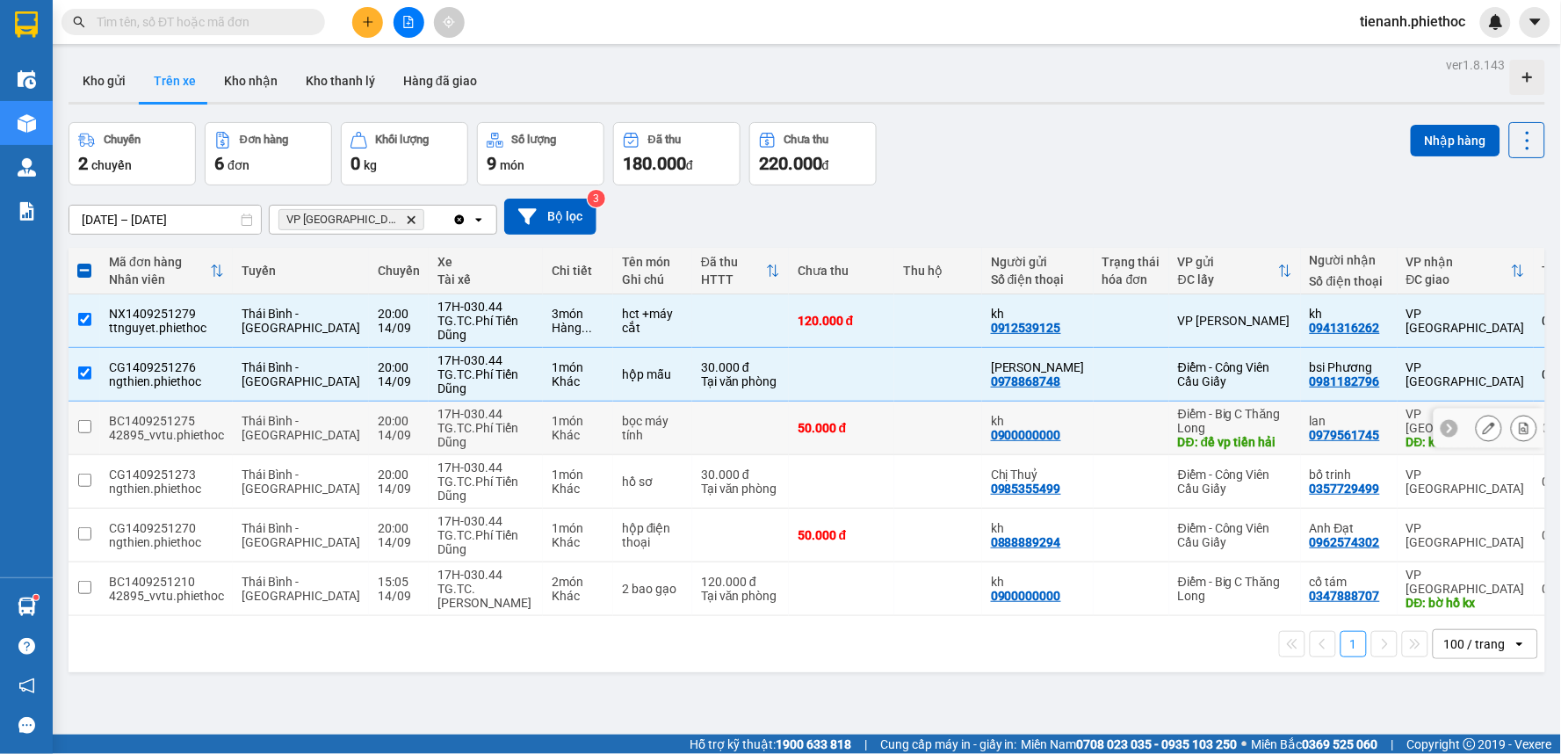
click at [86, 427] on input "checkbox" at bounding box center [84, 426] width 13 height 13
checkbox input "true"
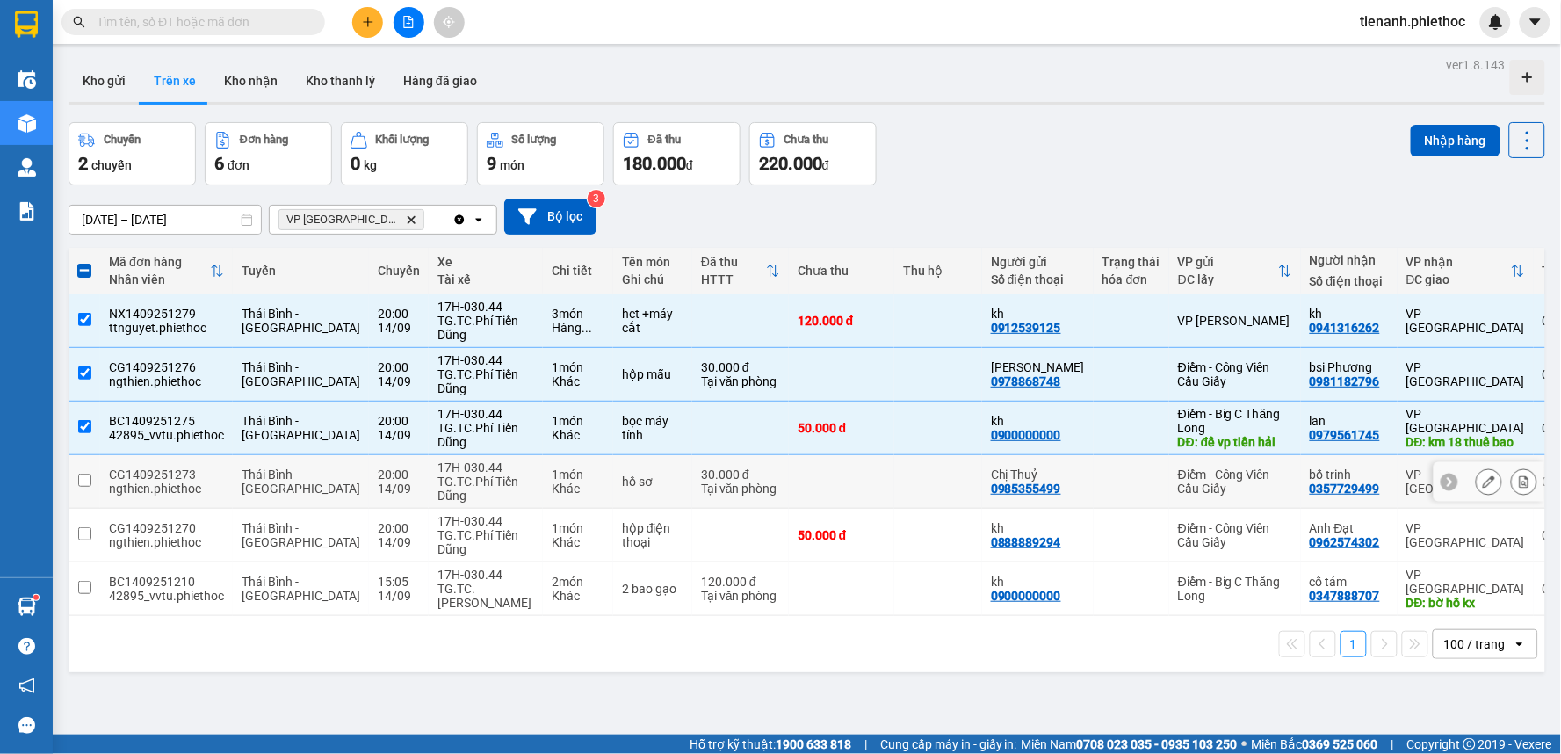
click at [93, 493] on td at bounding box center [85, 482] width 32 height 54
checkbox input "true"
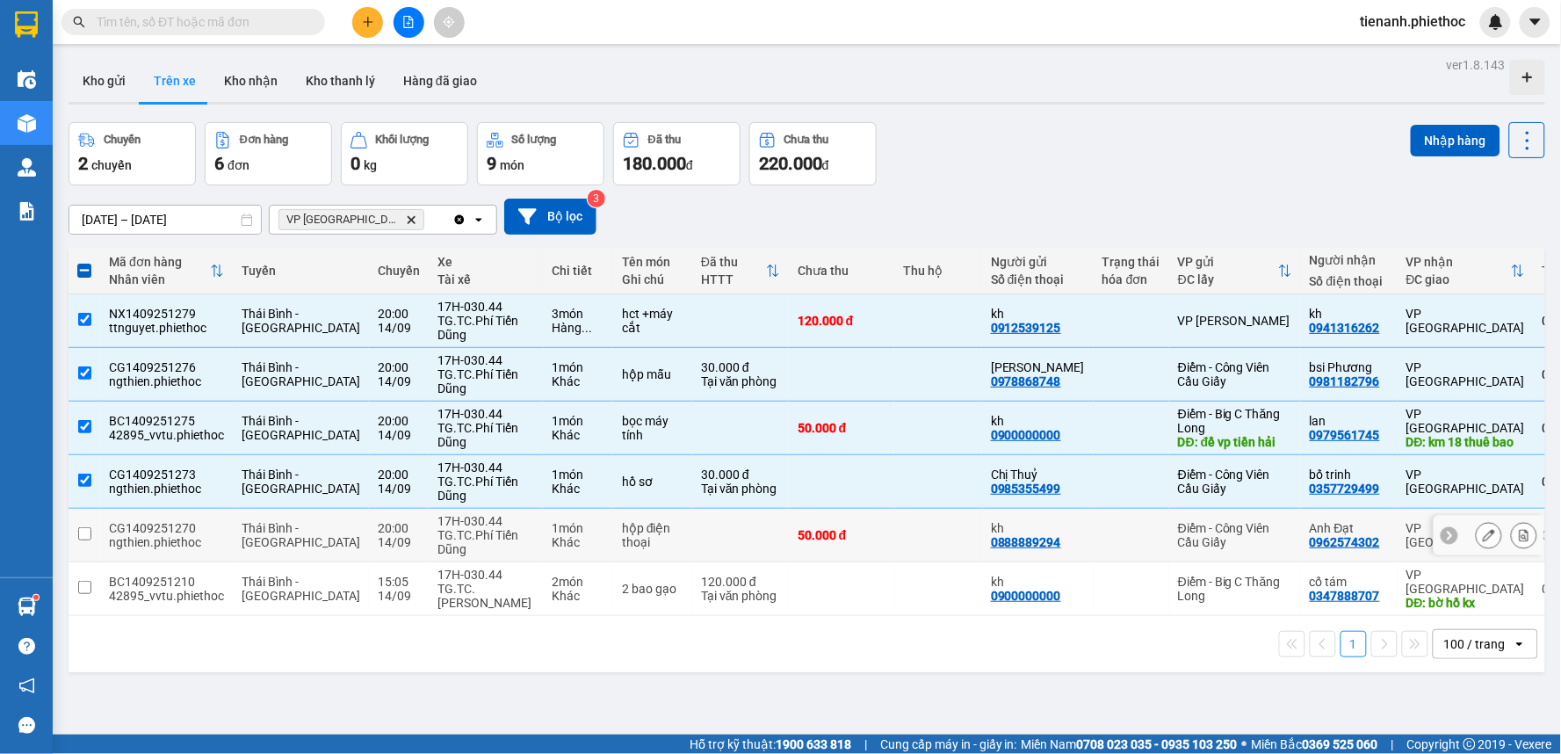
click at [83, 549] on td at bounding box center [85, 536] width 32 height 54
checkbox input "true"
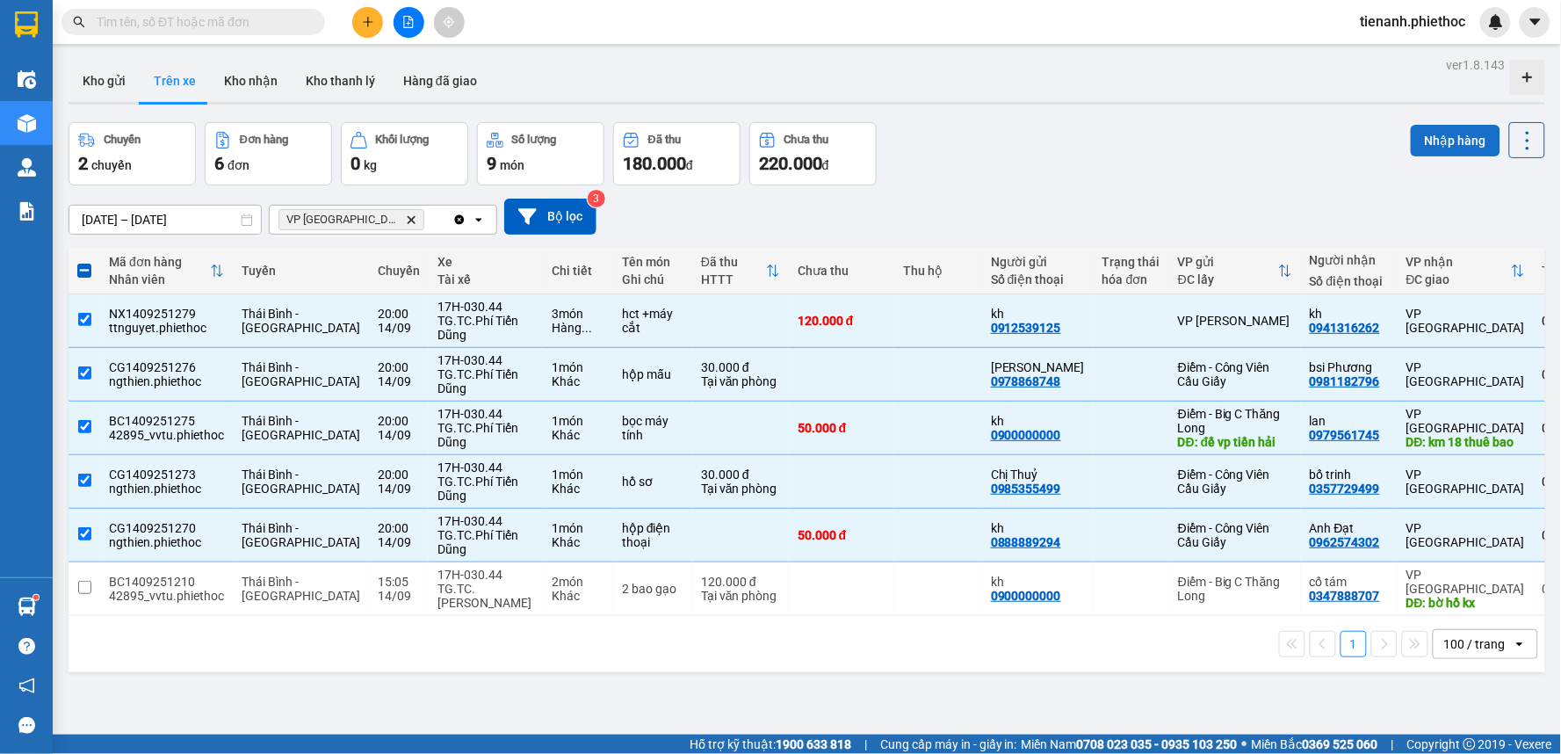
click at [1443, 141] on button "Nhập hàng" at bounding box center [1456, 141] width 90 height 32
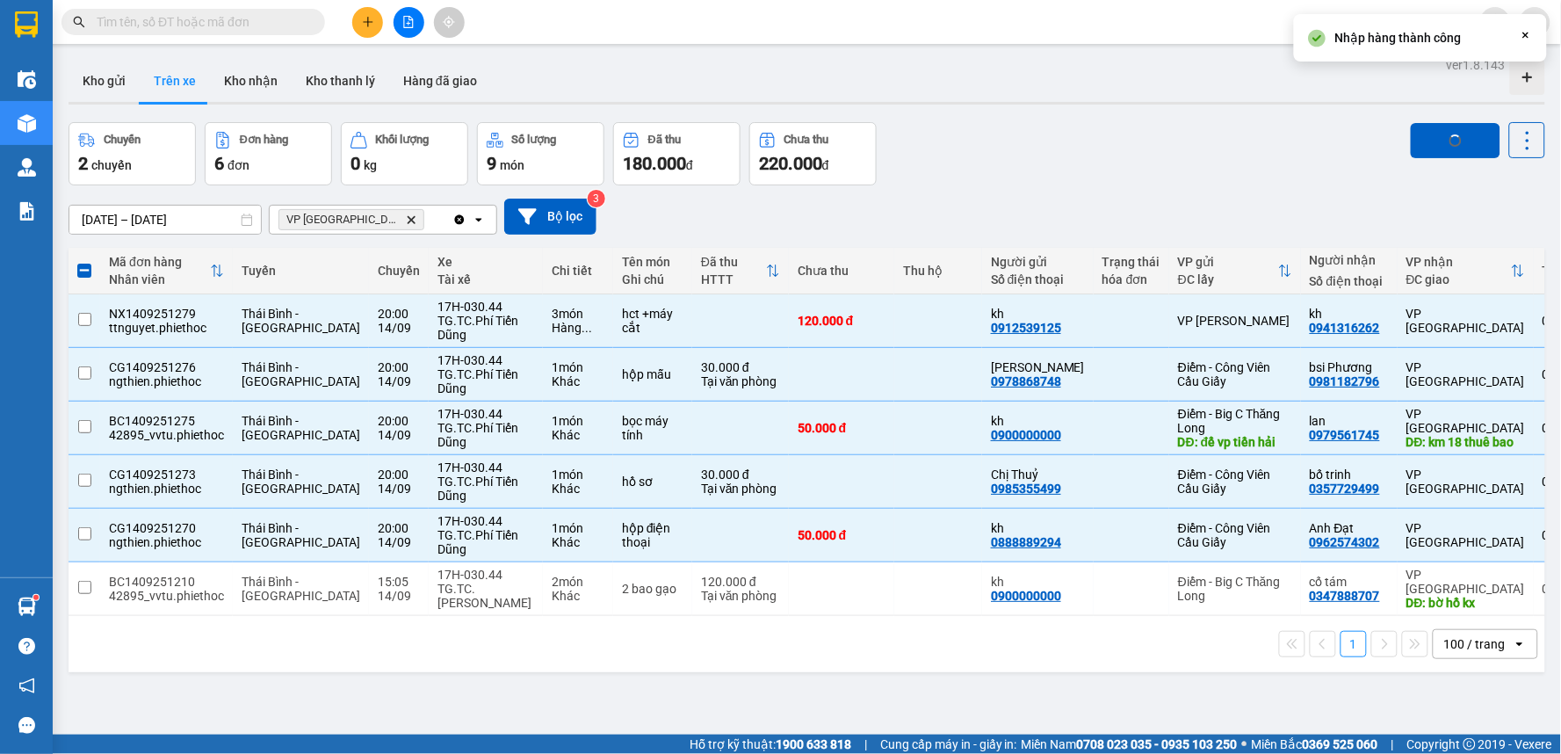
checkbox input "false"
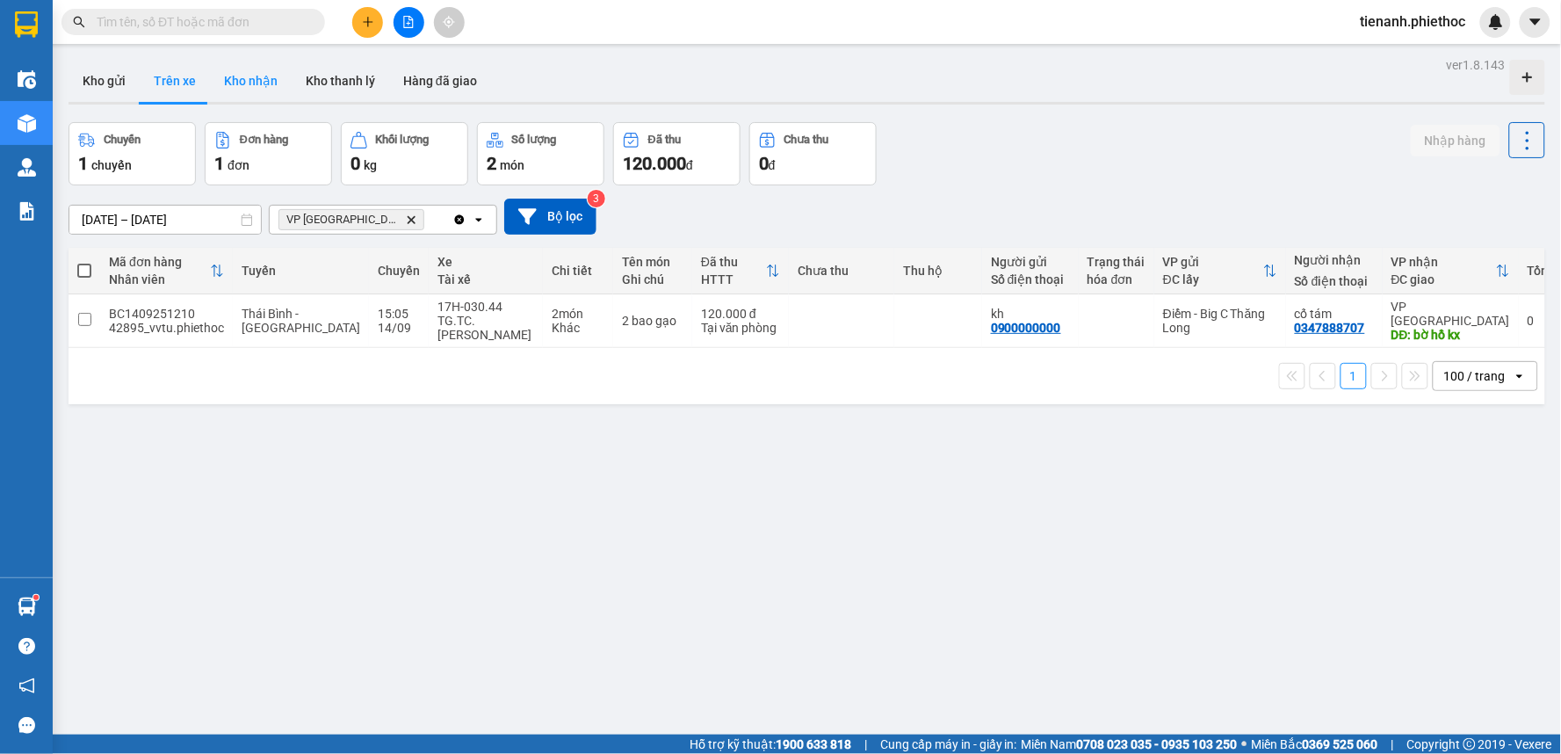
click at [250, 93] on button "Kho nhận" at bounding box center [251, 81] width 82 height 42
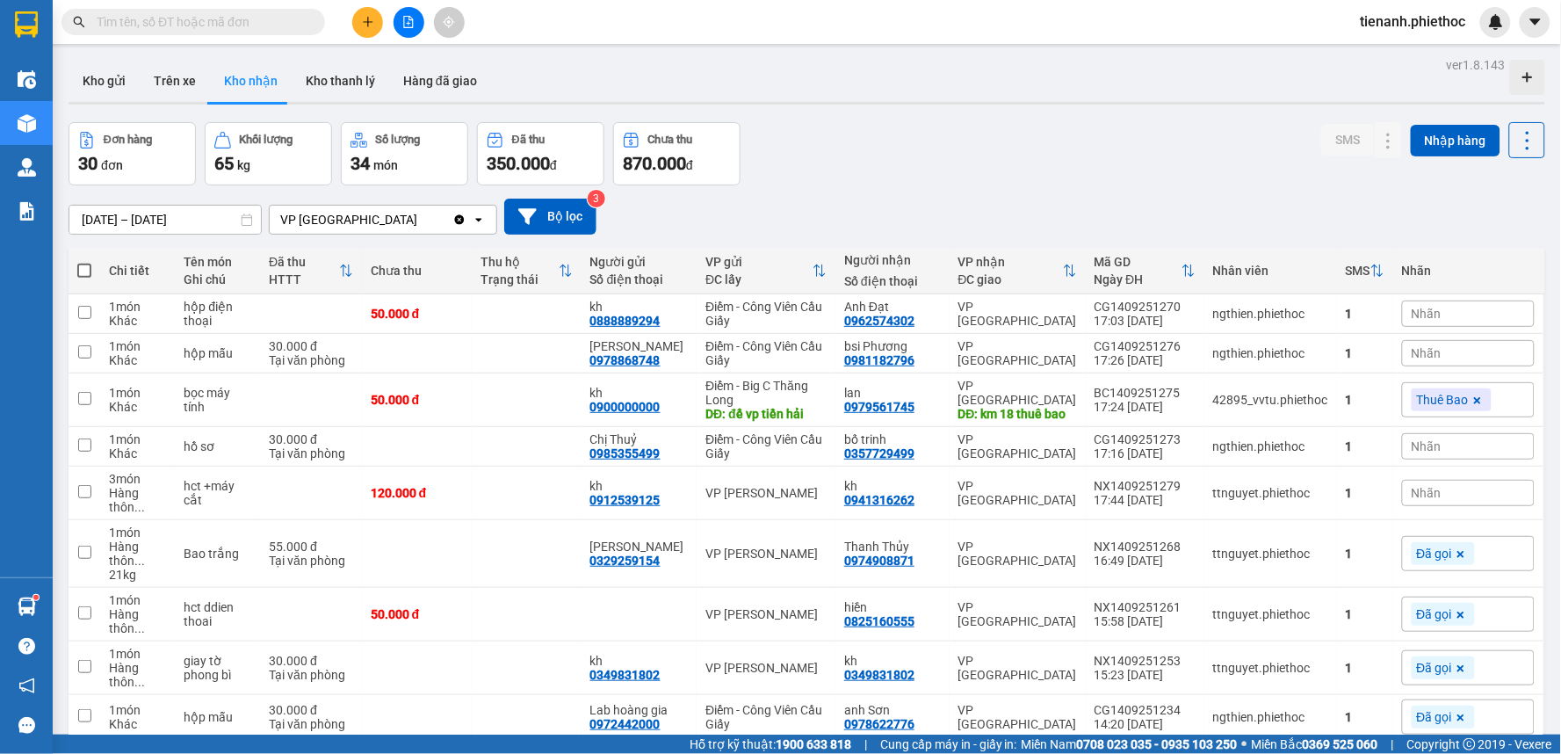
click at [1427, 310] on div "Nhãn" at bounding box center [1468, 313] width 133 height 26
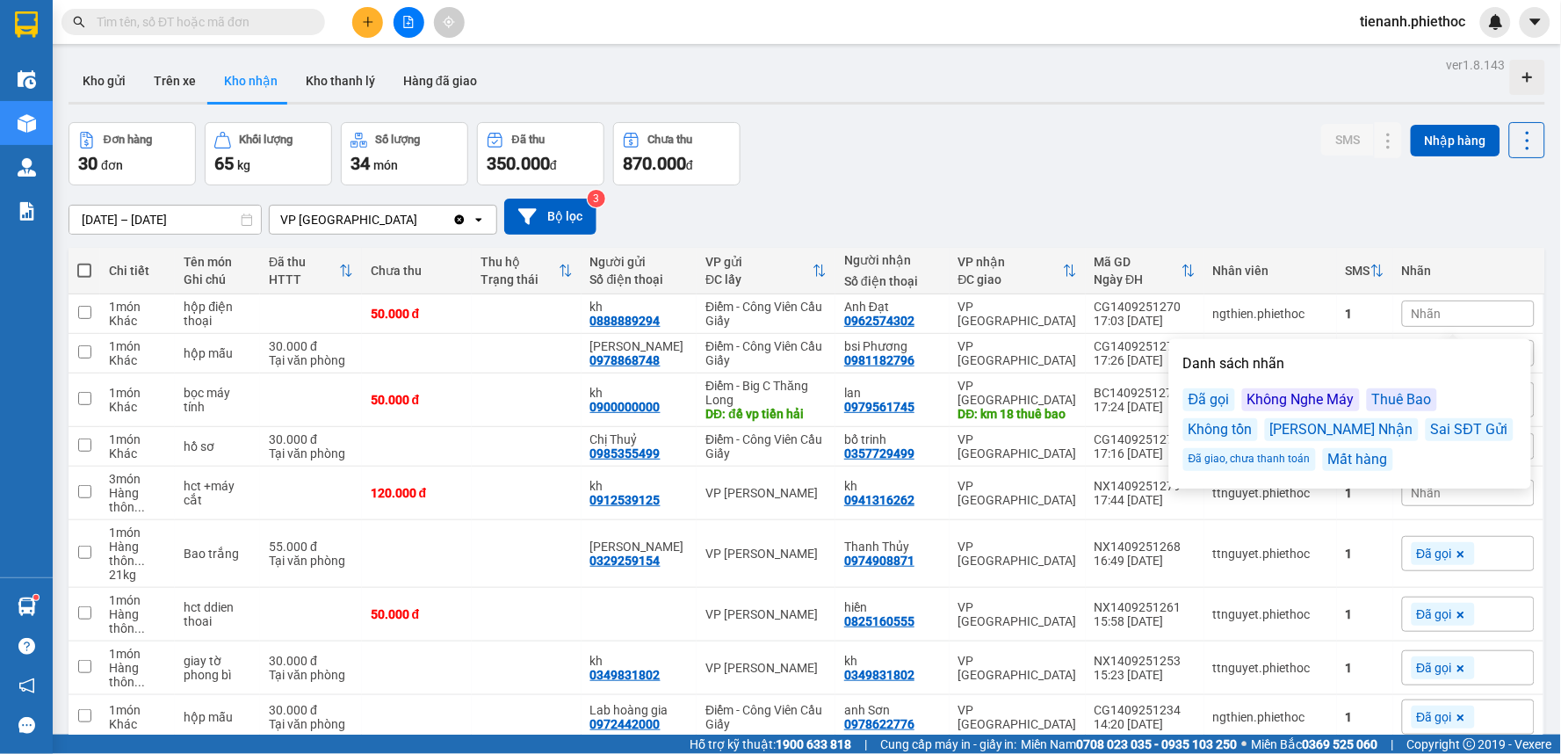
click at [1216, 396] on div "Đã gọi" at bounding box center [1209, 399] width 52 height 23
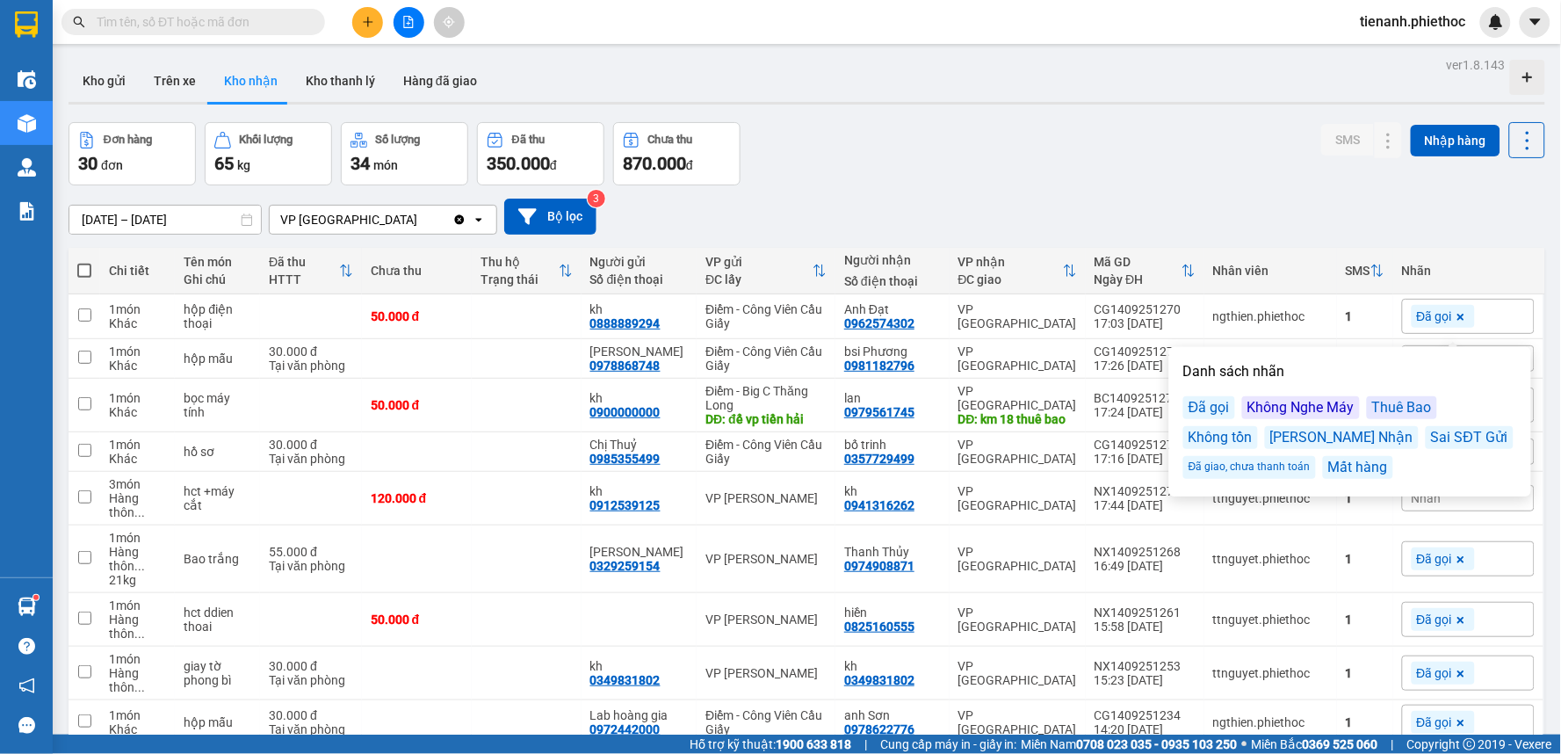
click at [1262, 178] on div "Đơn hàng 30 đơn Khối lượng 65 kg Số lượng 34 món Đã thu 350.000 đ Chưa thu 870.…" at bounding box center [807, 153] width 1477 height 63
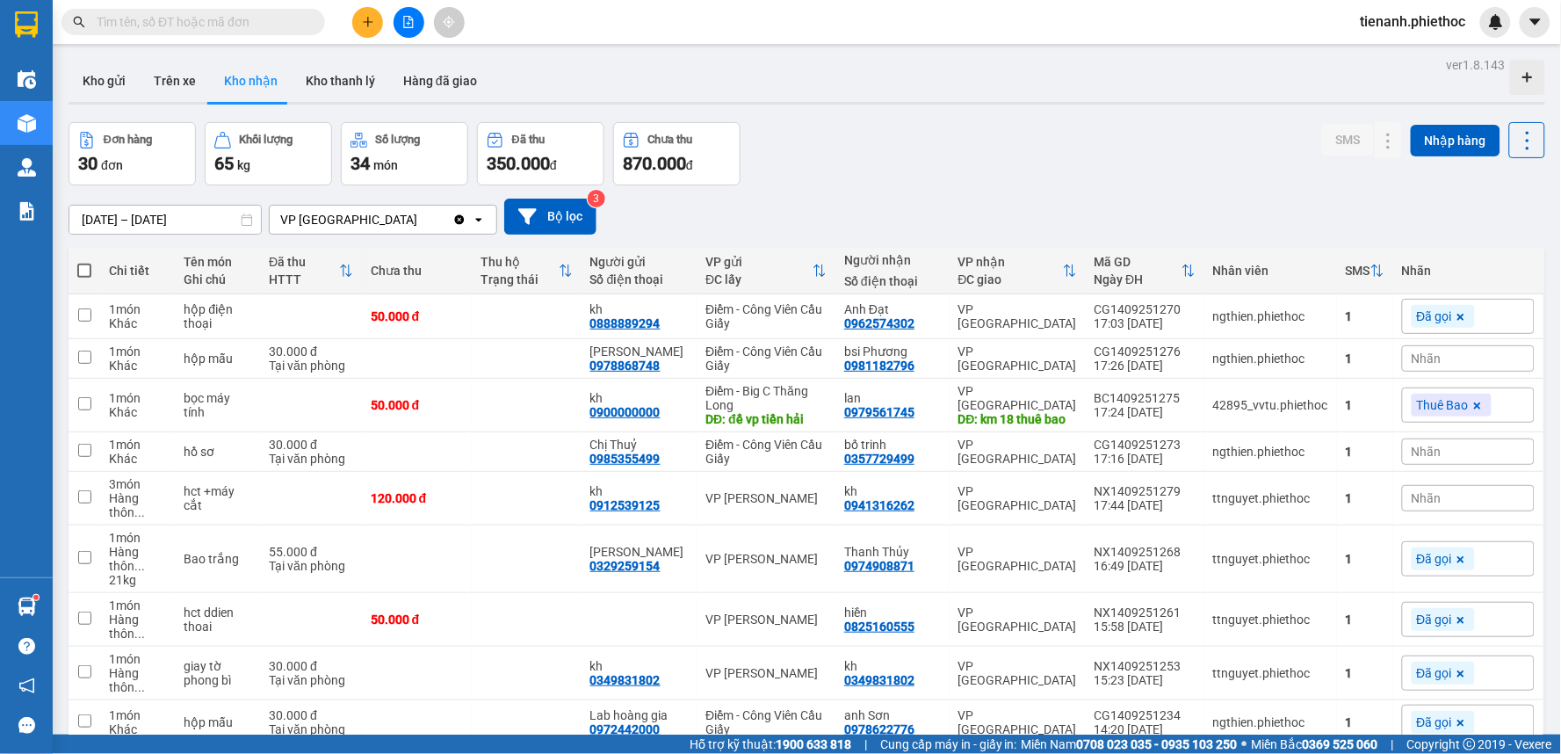
click at [1412, 356] on span "Nhãn" at bounding box center [1427, 358] width 30 height 14
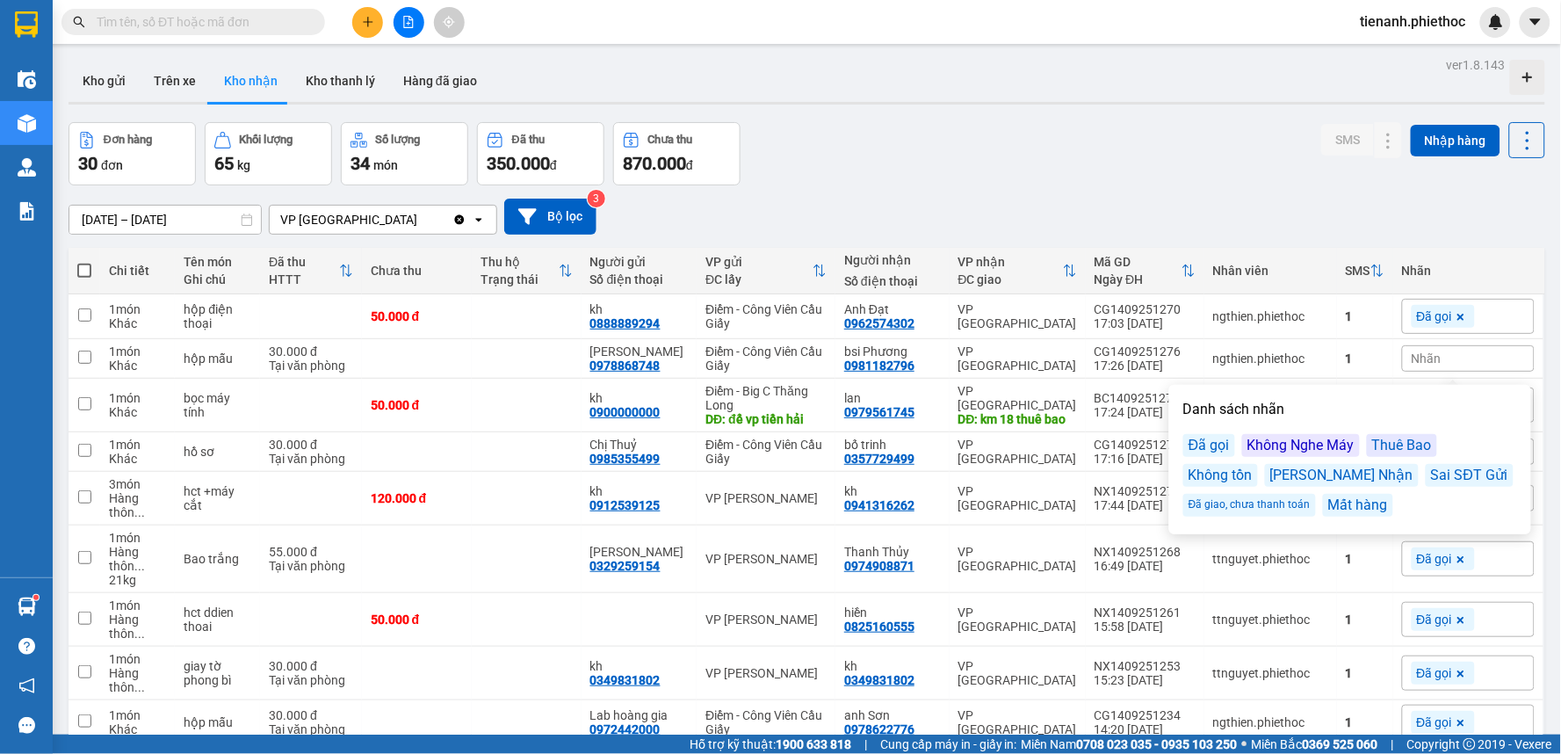
click at [1219, 444] on div "Đã gọi" at bounding box center [1209, 445] width 52 height 23
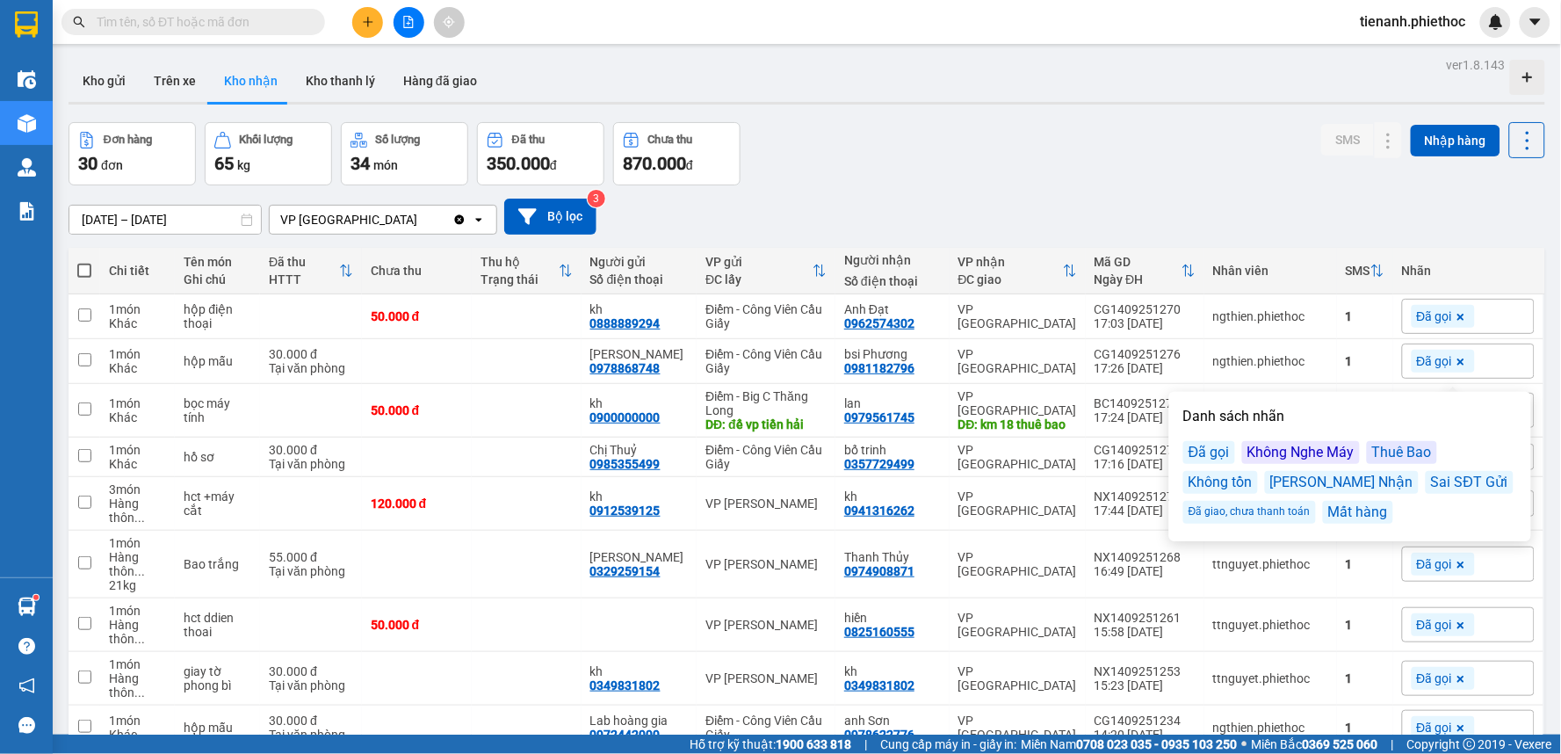
click at [1221, 91] on div "Kho gửi Trên xe Kho nhận Kho thanh [PERSON_NAME] đã giao" at bounding box center [807, 83] width 1477 height 47
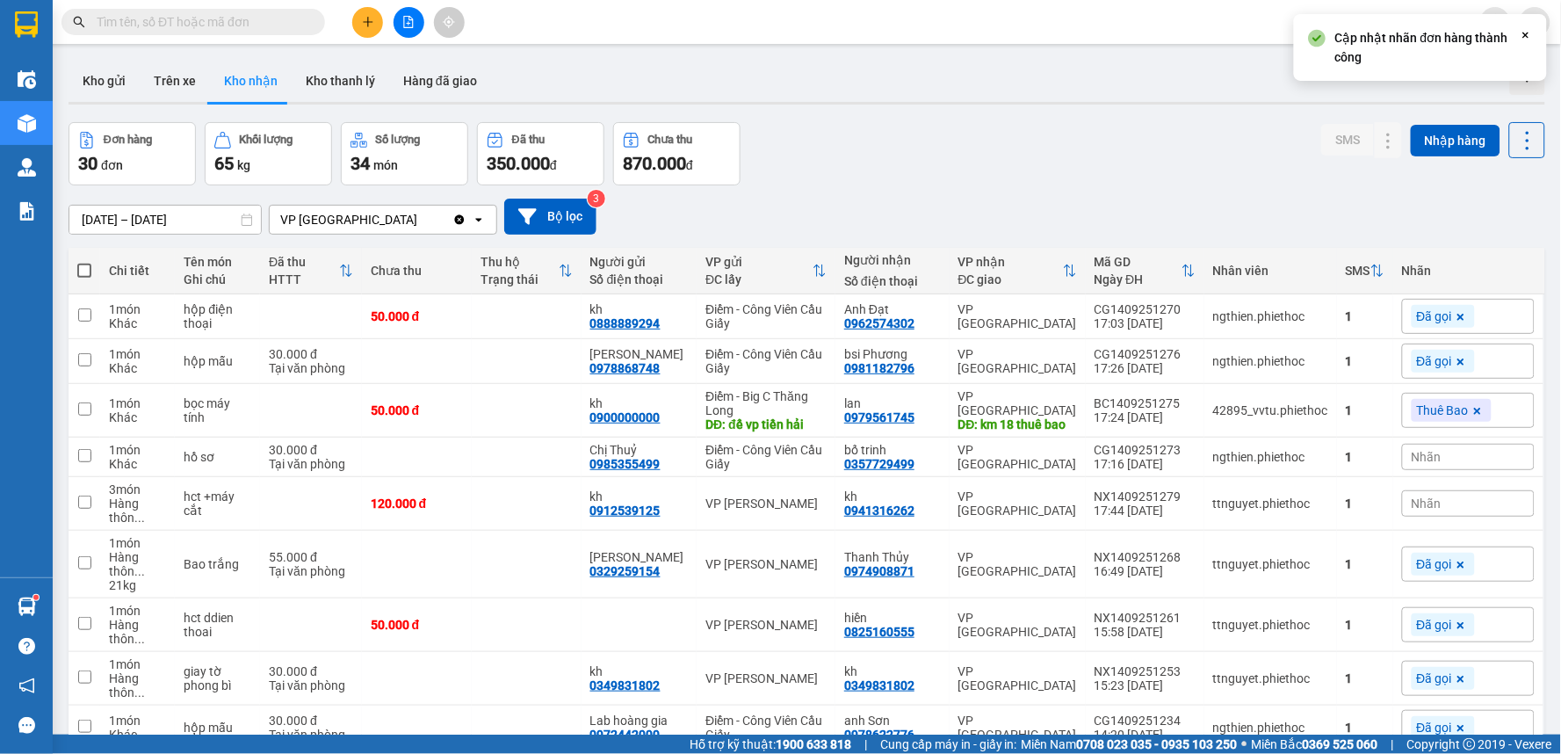
scroll to position [97, 0]
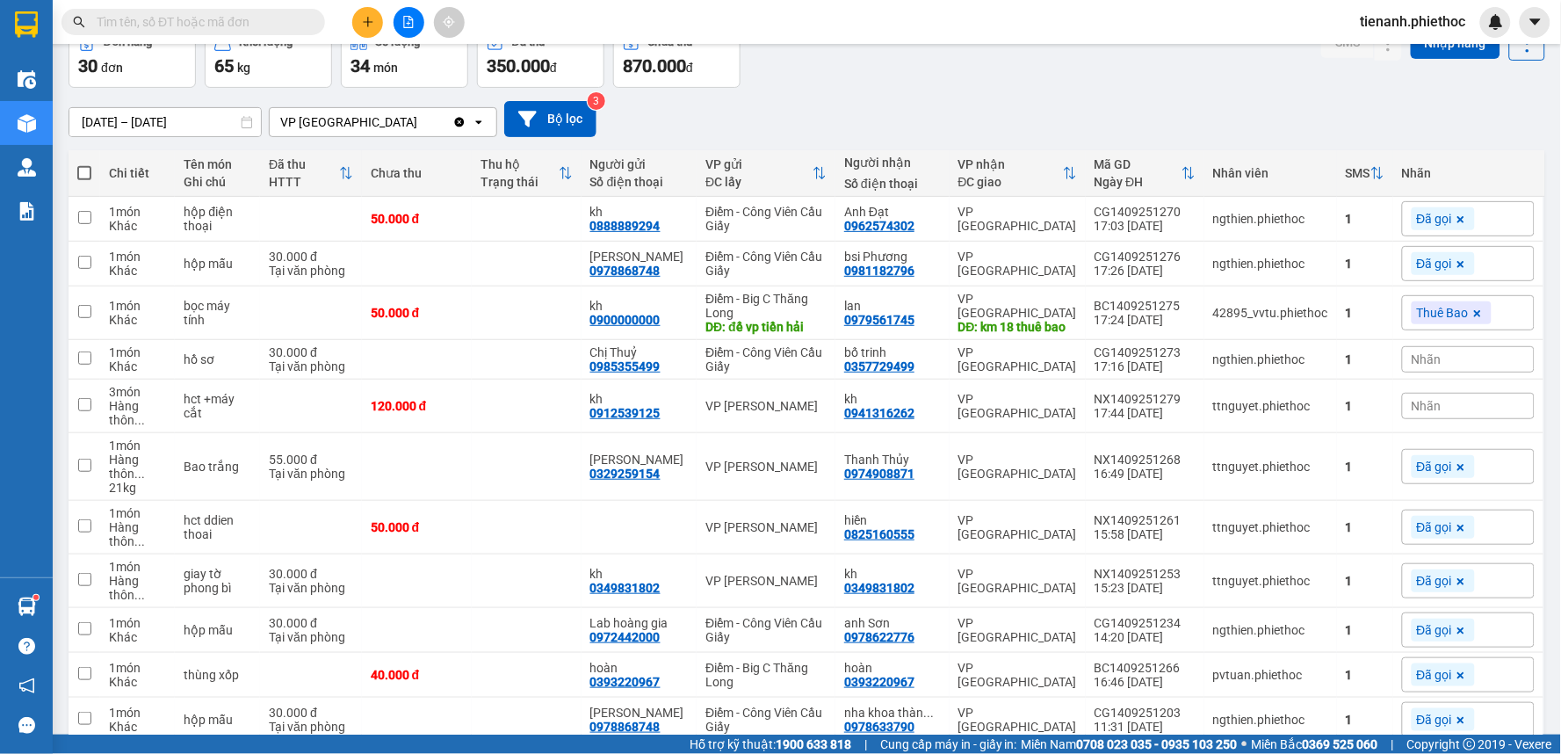
click at [1418, 363] on span "Nhãn" at bounding box center [1427, 359] width 30 height 14
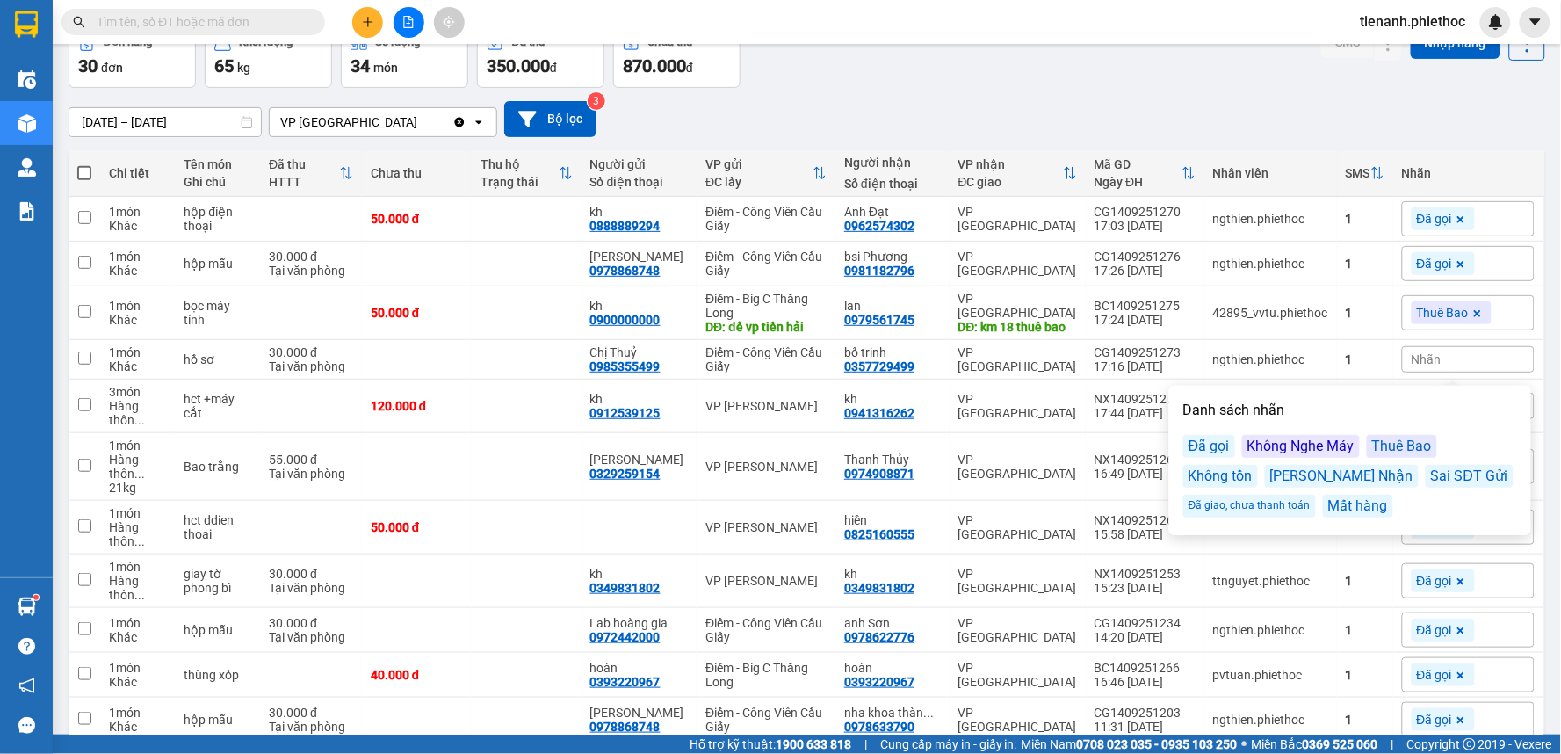
click at [1203, 448] on div "Đã gọi" at bounding box center [1209, 446] width 52 height 23
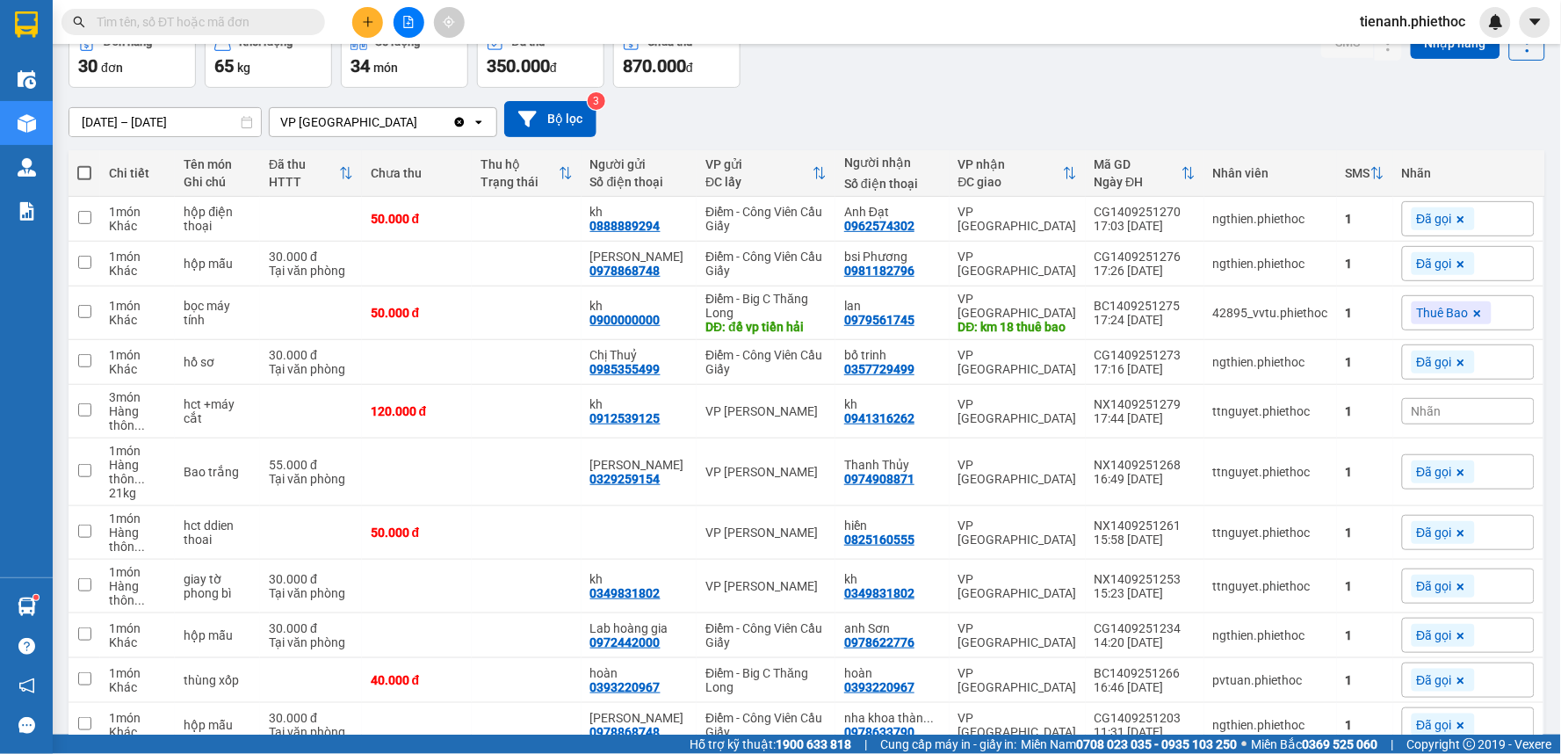
click at [1188, 95] on div "[DATE] – [DATE] Press the down arrow key to interact with the calendar and sele…" at bounding box center [807, 119] width 1477 height 62
click at [1412, 416] on span "Nhãn" at bounding box center [1427, 411] width 30 height 14
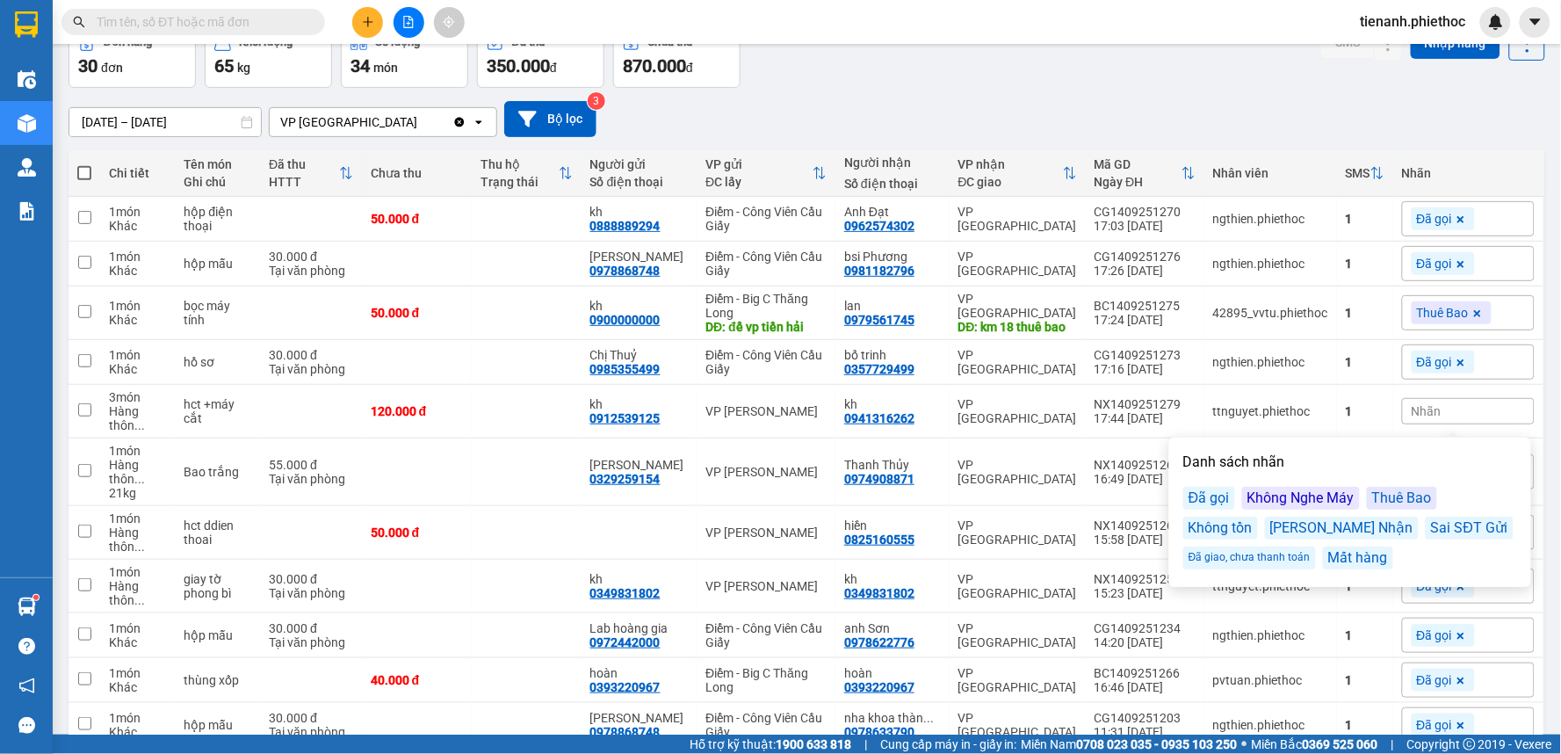
click at [1213, 494] on div "Đã gọi" at bounding box center [1209, 498] width 52 height 23
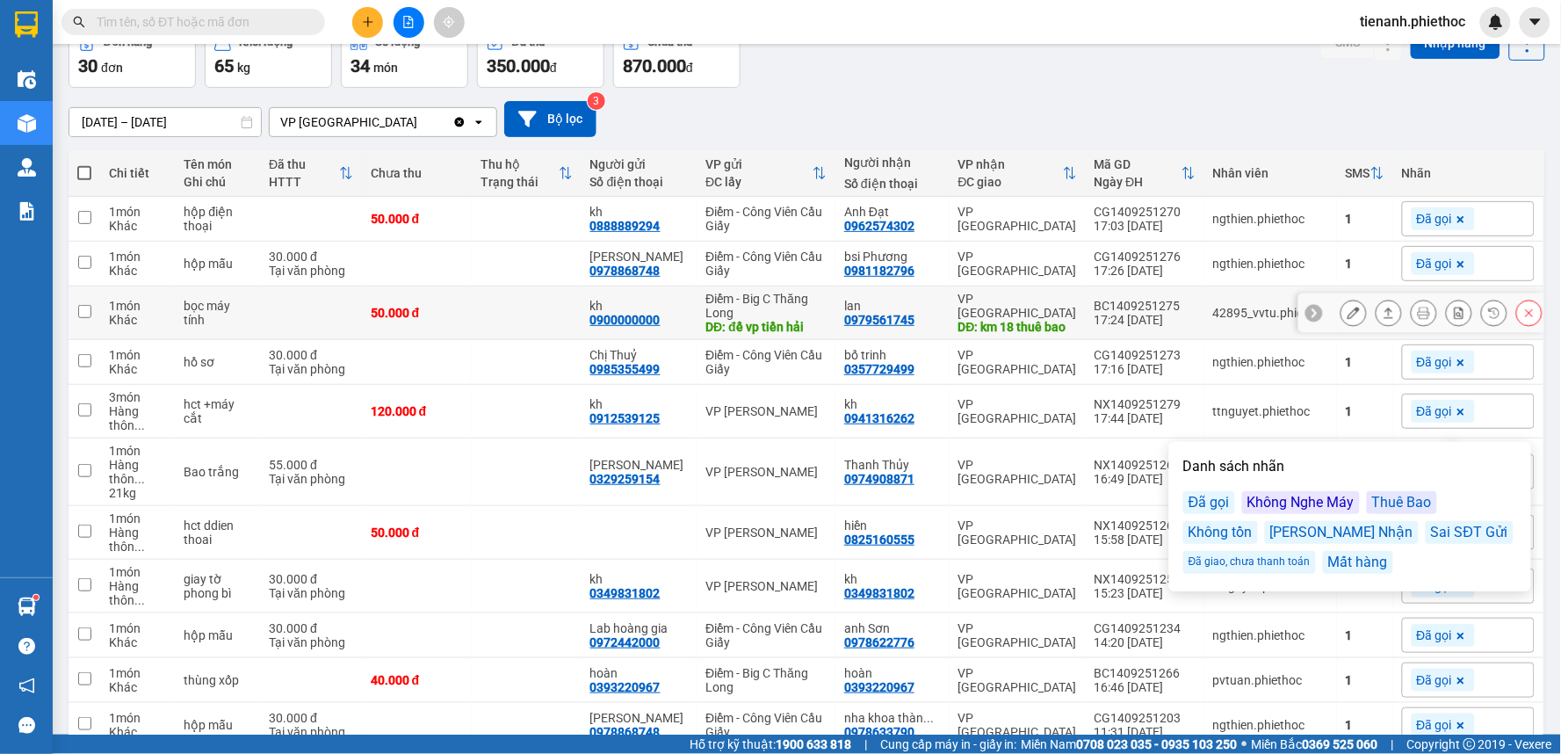
scroll to position [0, 0]
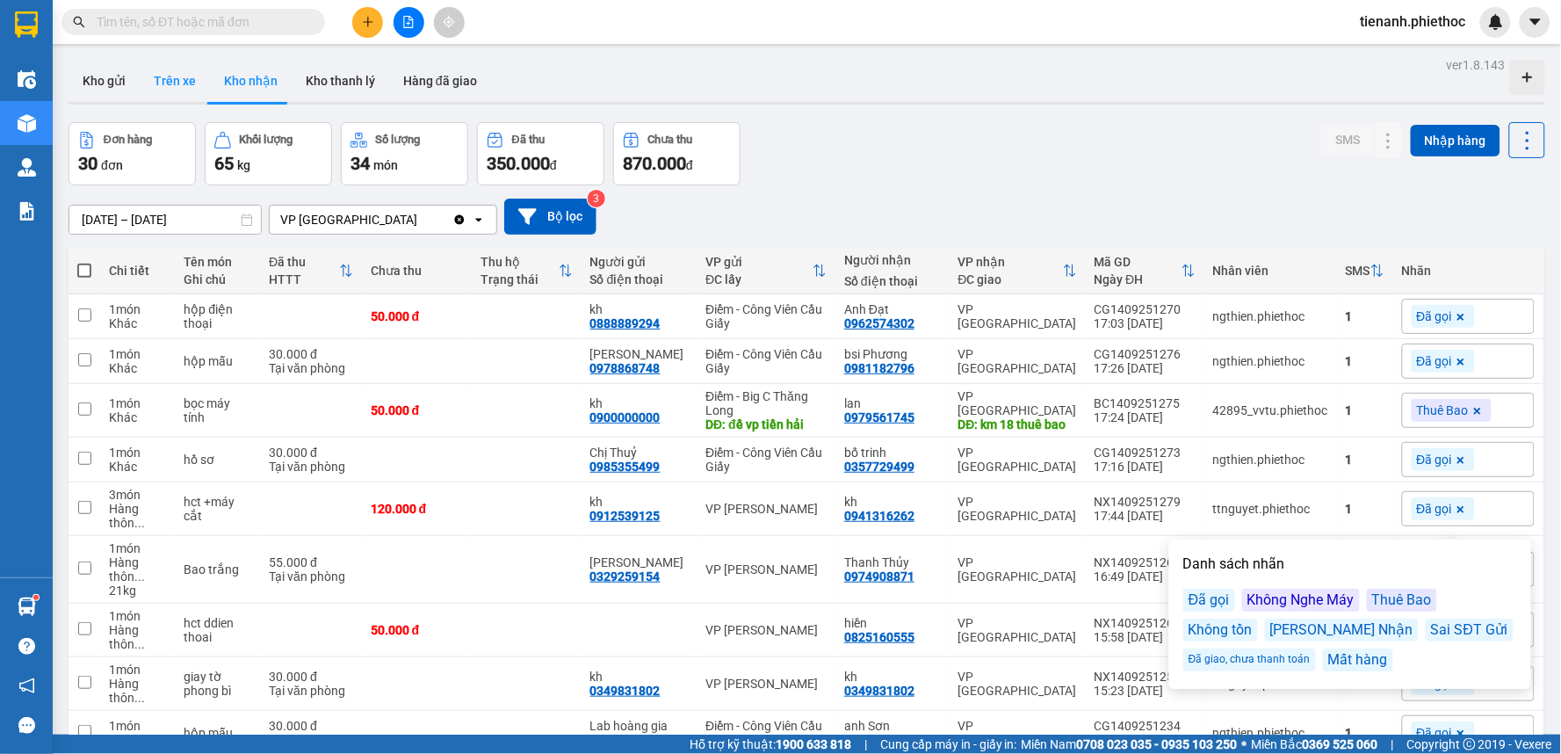
click at [199, 76] on button "Trên xe" at bounding box center [175, 81] width 70 height 42
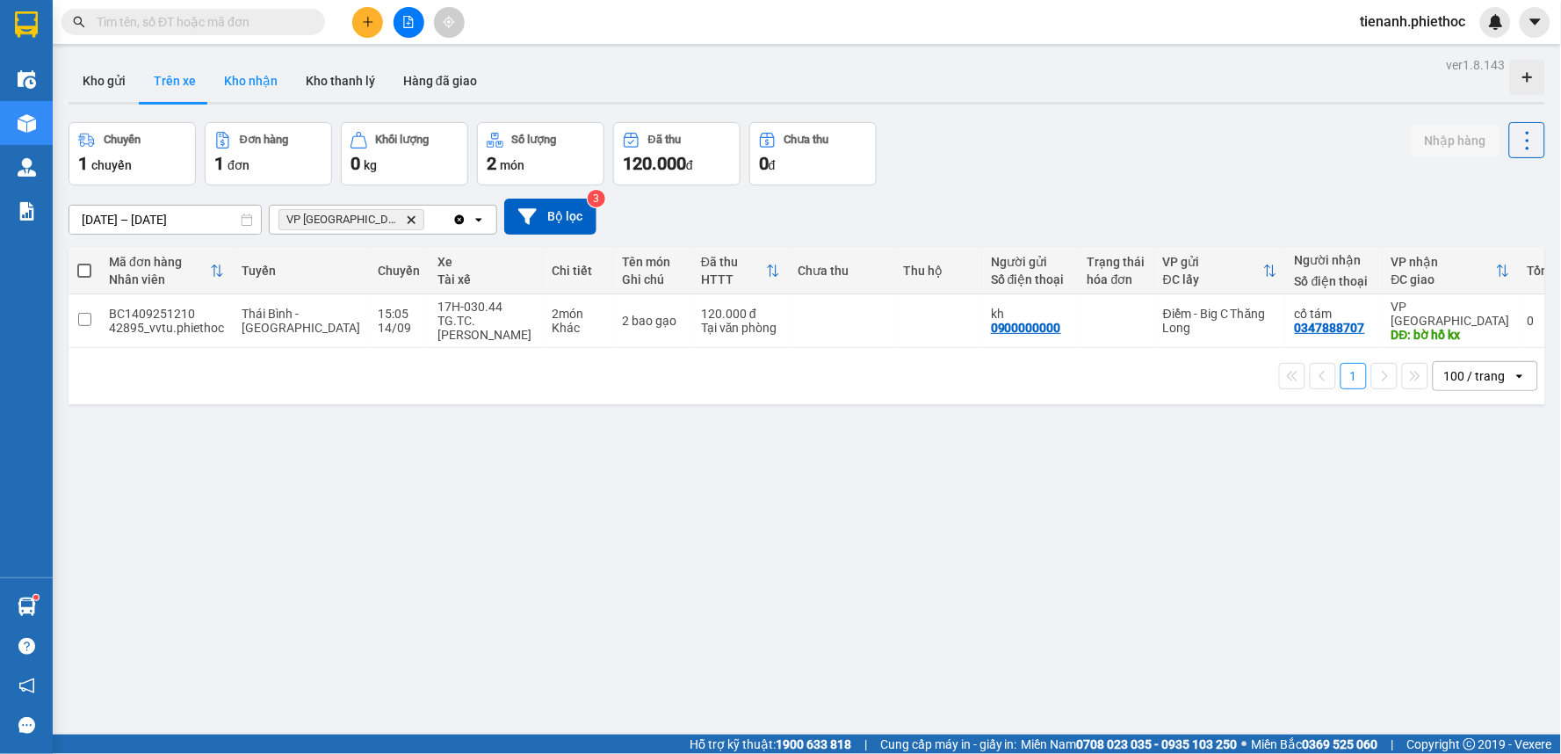
click at [270, 97] on button "Kho nhận" at bounding box center [251, 81] width 82 height 42
type input "[DATE] – [DATE]"
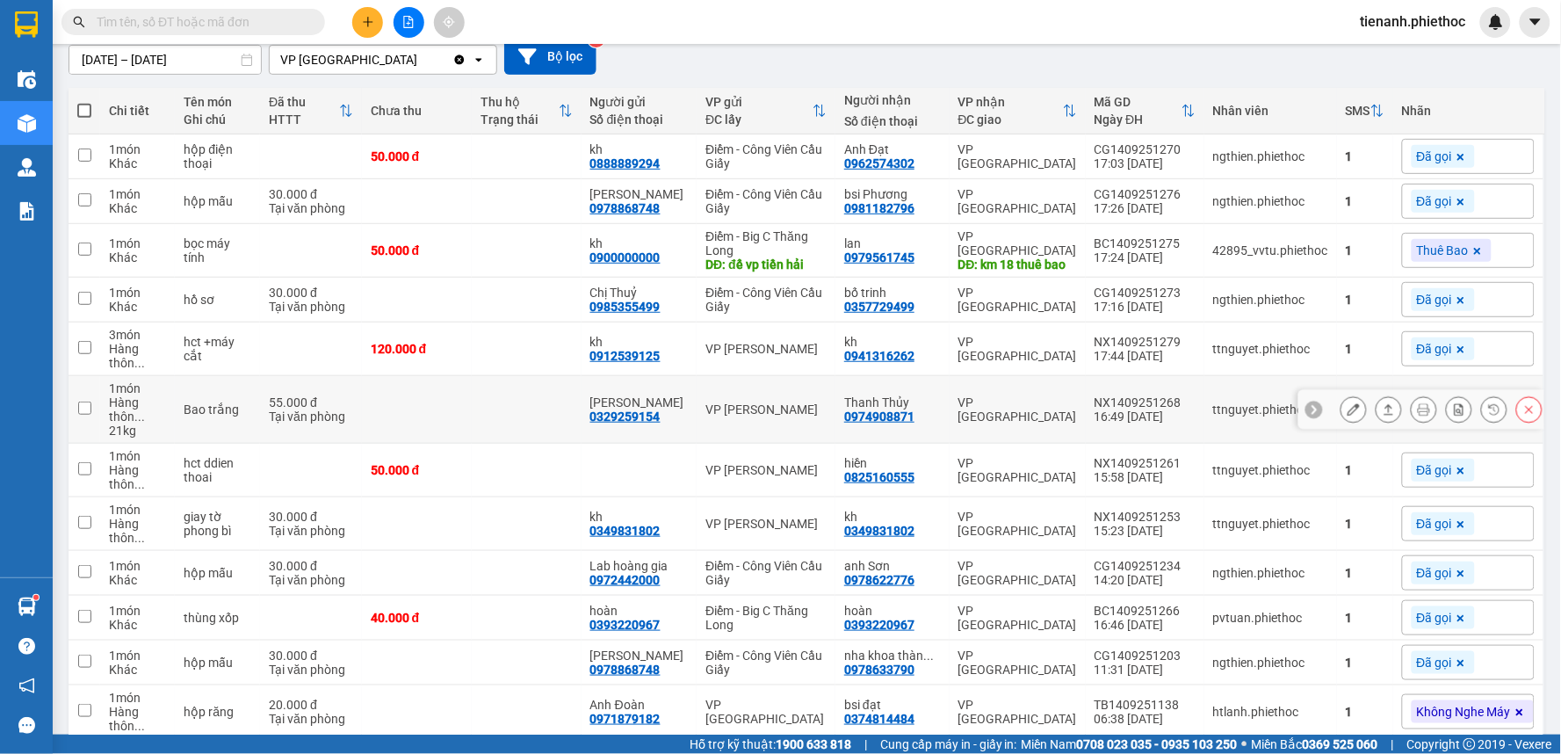
scroll to position [195, 0]
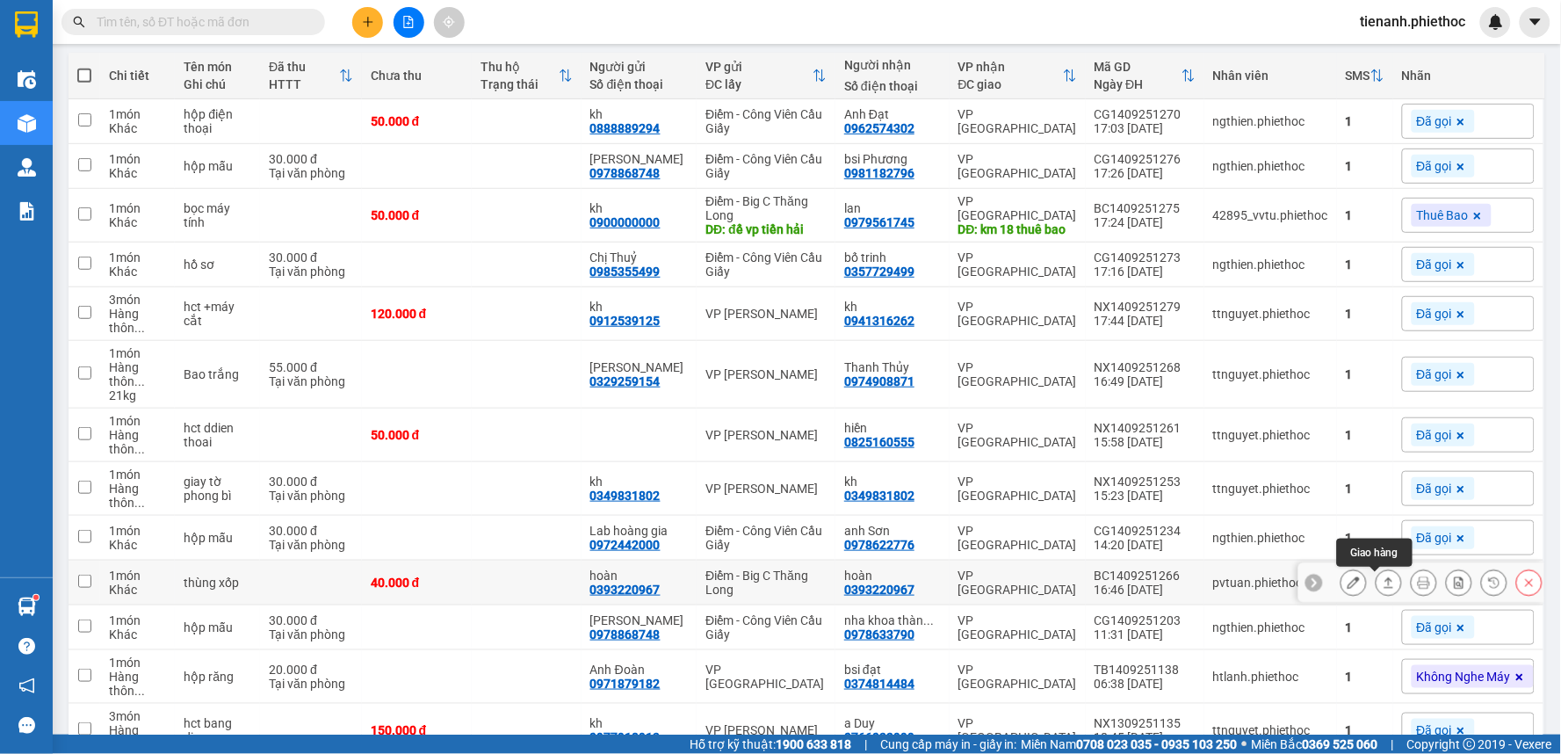
click at [1383, 581] on icon at bounding box center [1389, 582] width 12 height 12
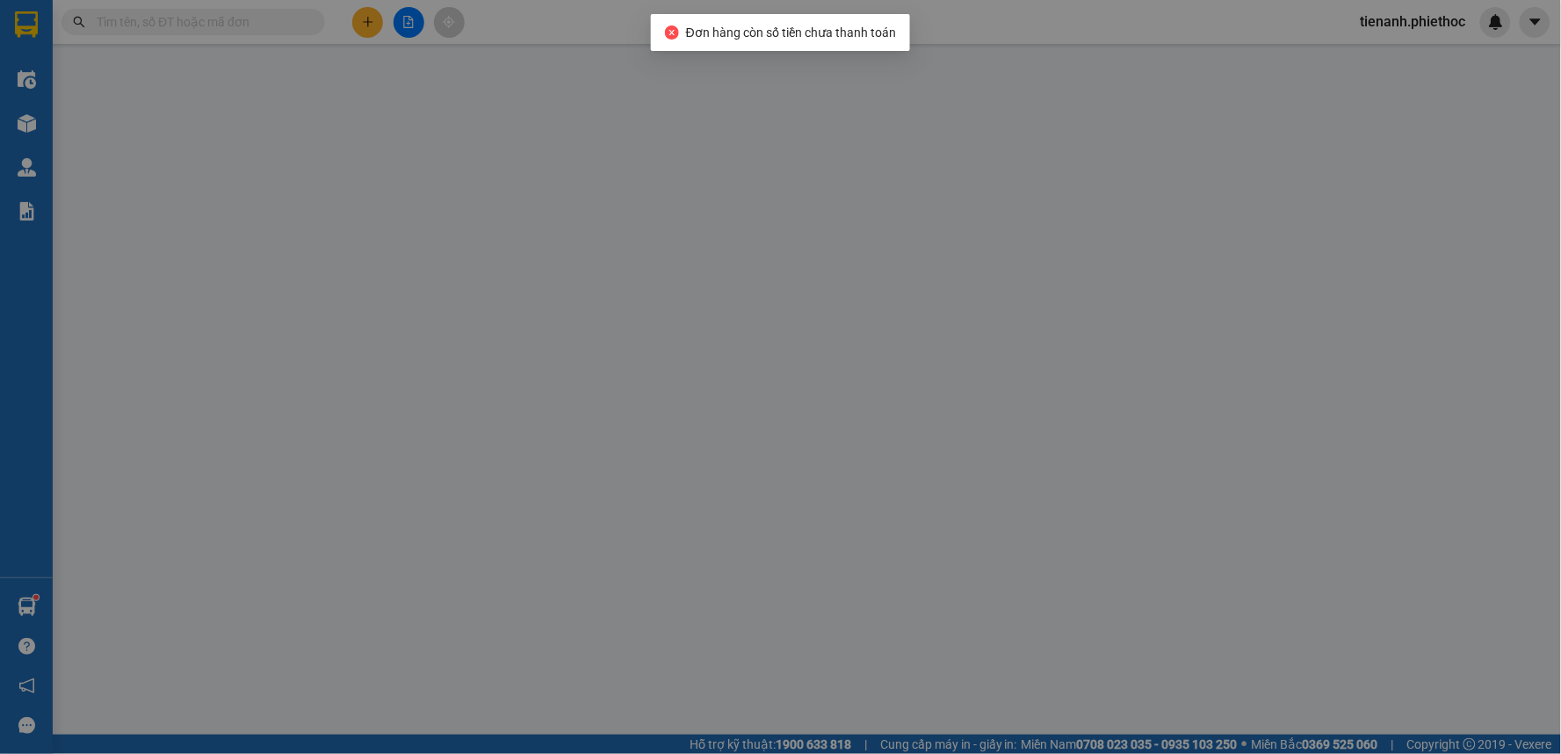
type input "0393220967"
type input "hoàn"
type input "0393220967"
type input "hoàn"
type input "40.000"
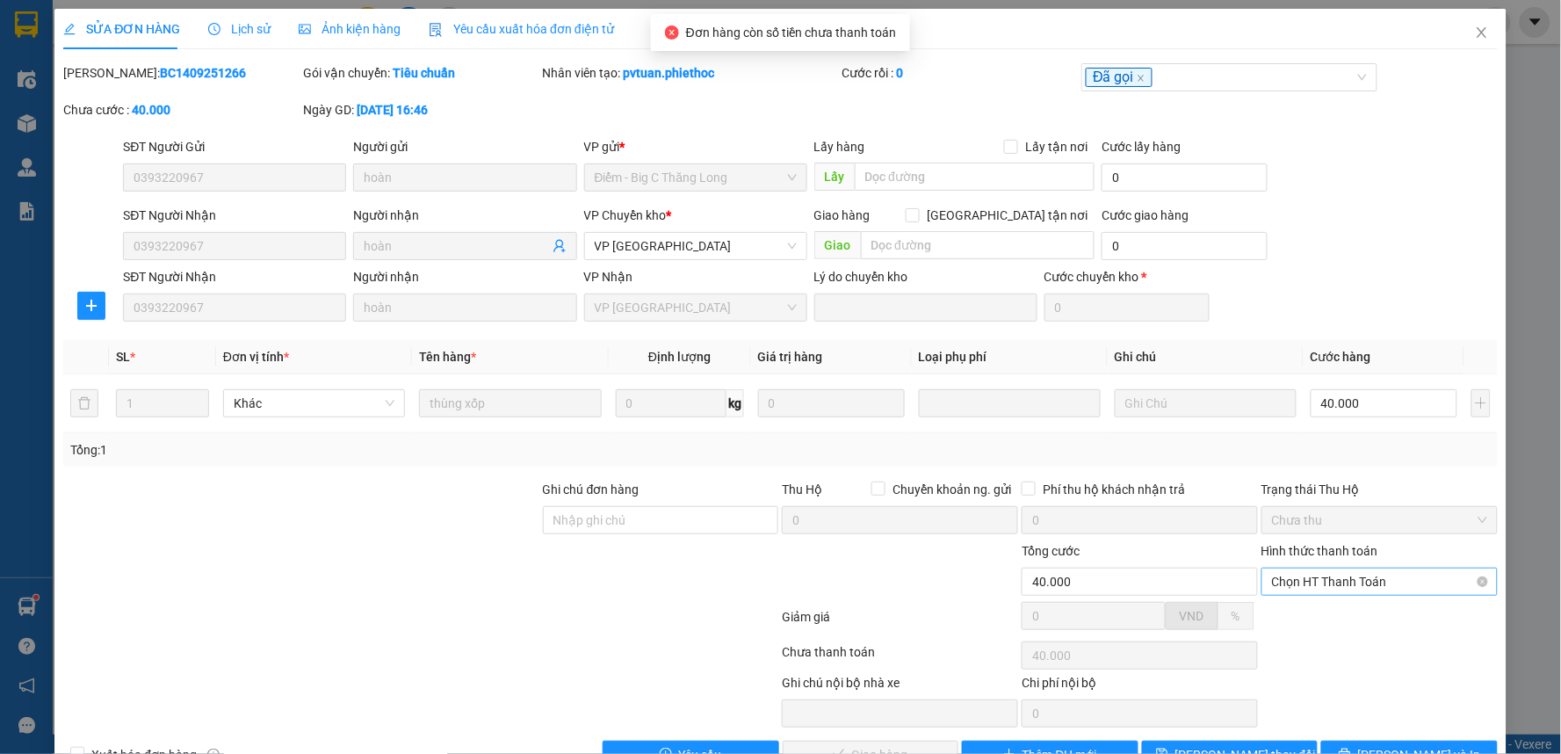
click at [1311, 574] on span "Chọn HT Thanh Toán" at bounding box center [1379, 581] width 215 height 26
click at [1298, 619] on div "Tại văn phòng" at bounding box center [1367, 616] width 213 height 19
type input "0"
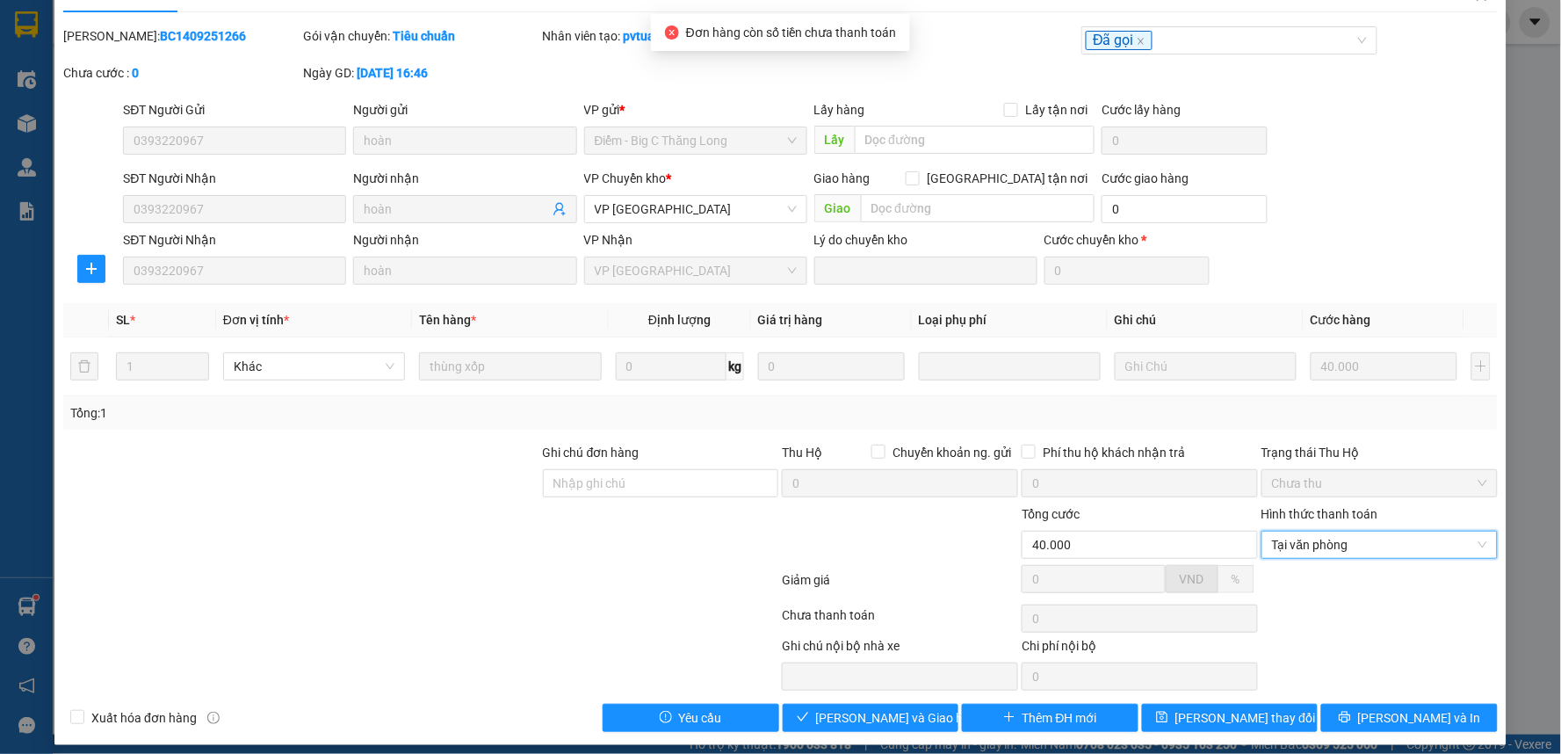
scroll to position [48, 0]
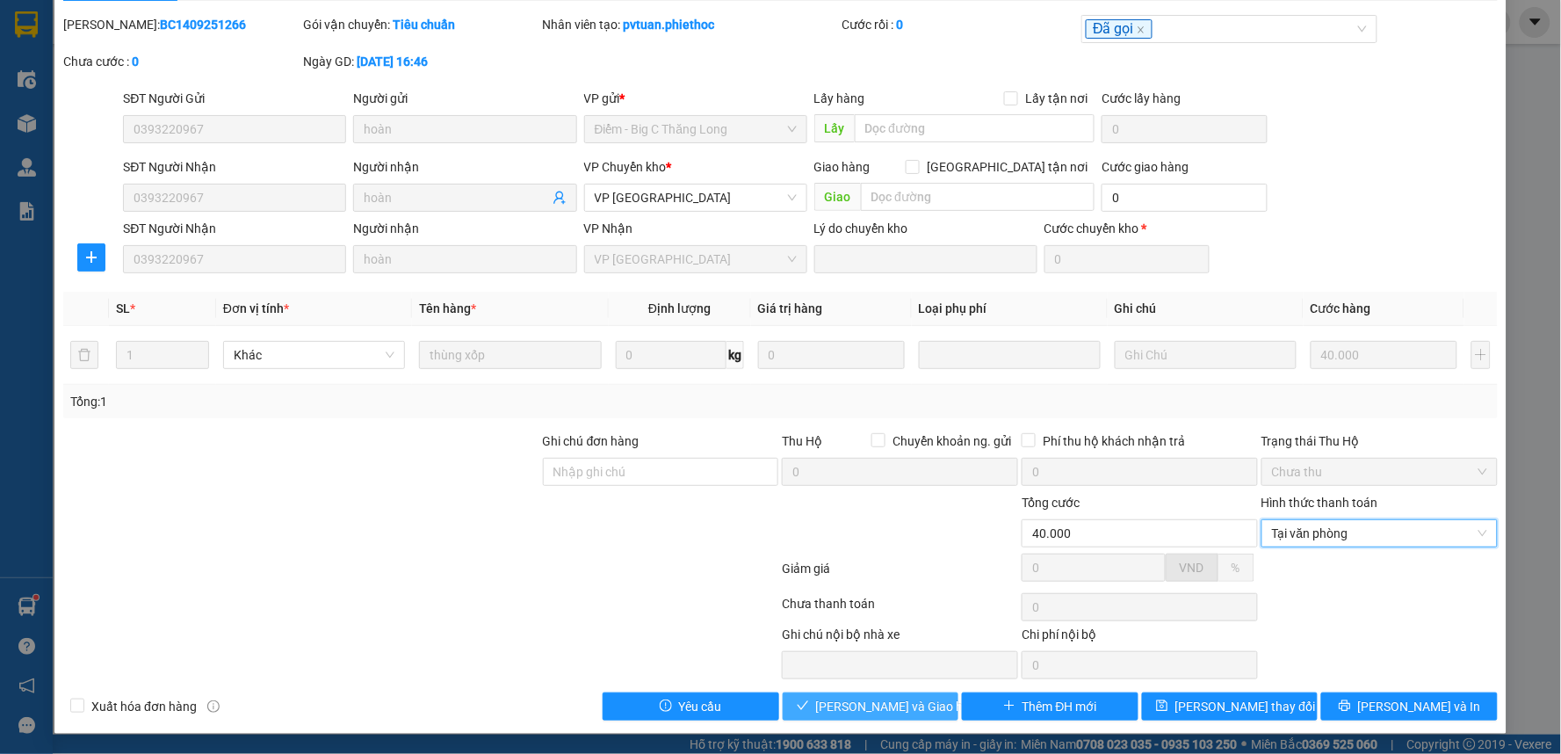
click at [852, 699] on span "[PERSON_NAME] và Giao hàng" at bounding box center [900, 706] width 169 height 19
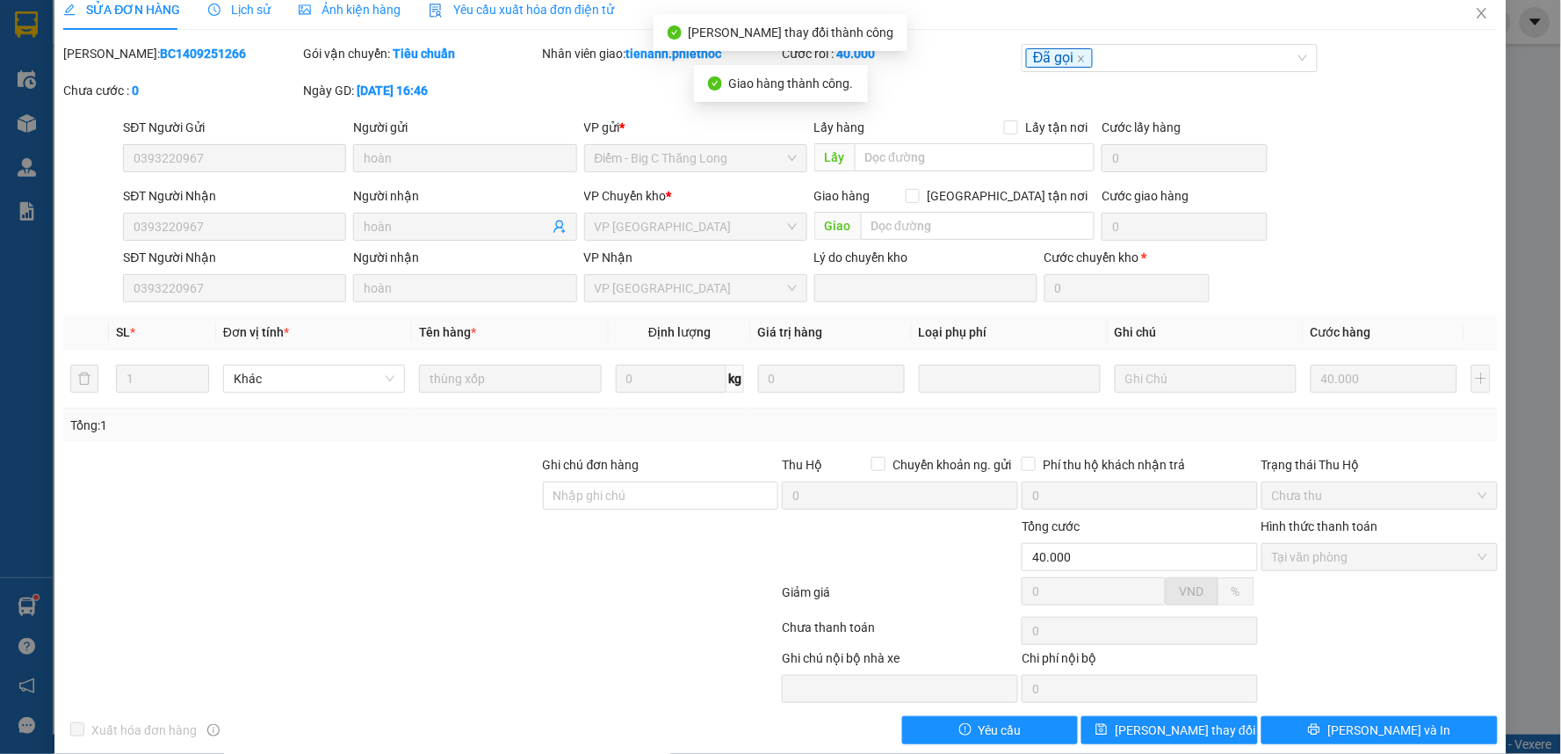
scroll to position [0, 0]
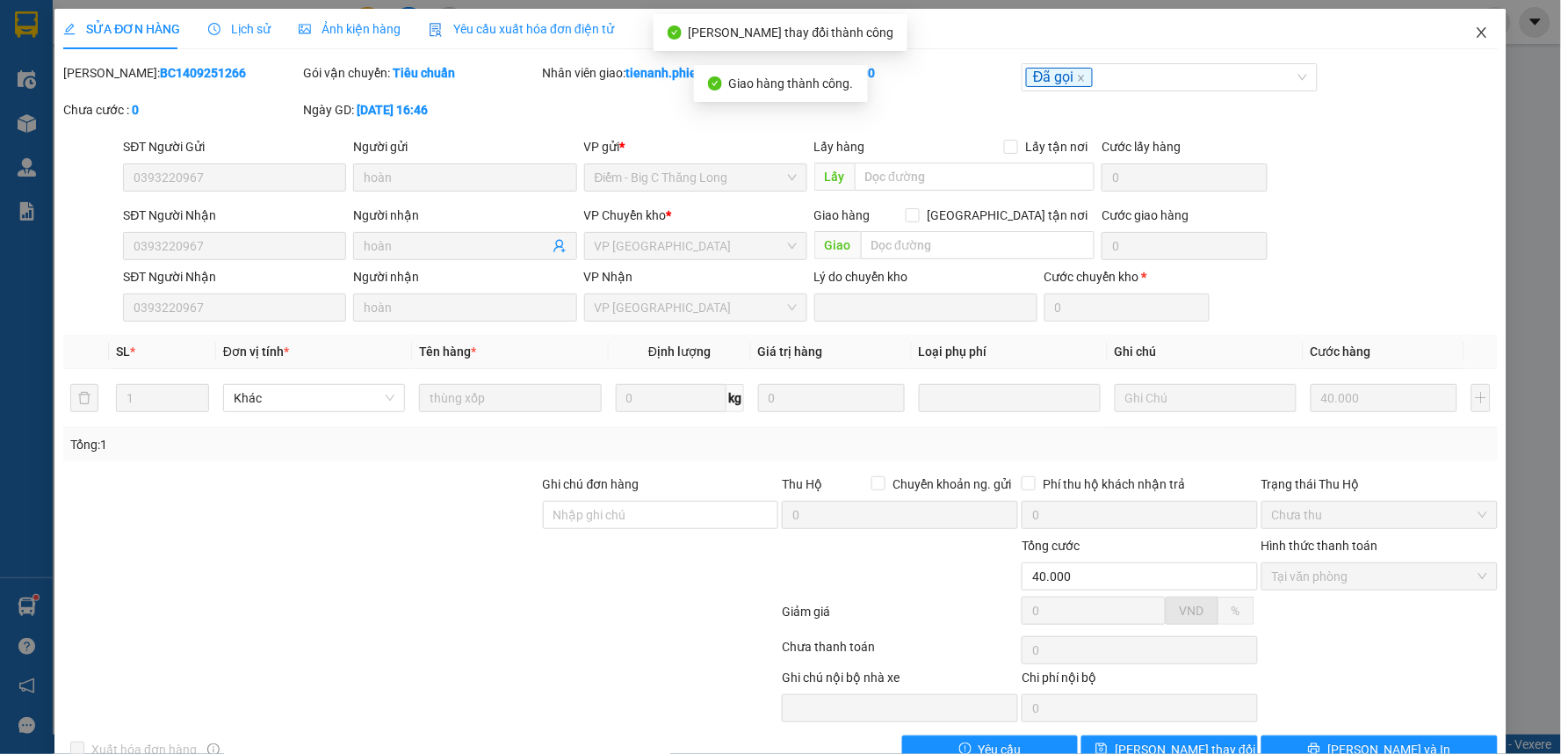
click at [1475, 35] on icon "close" at bounding box center [1482, 32] width 14 height 14
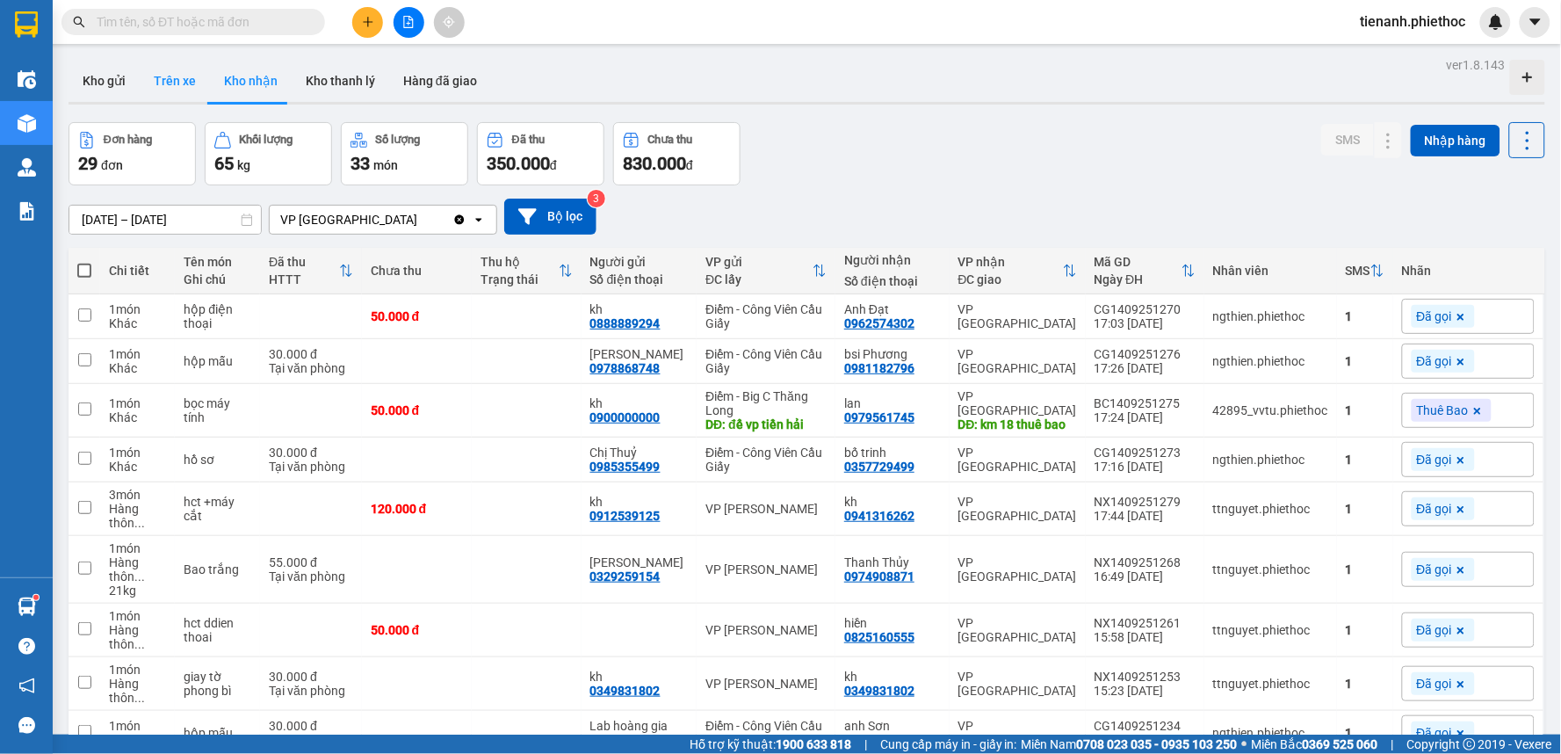
click at [193, 92] on button "Trên xe" at bounding box center [175, 81] width 70 height 42
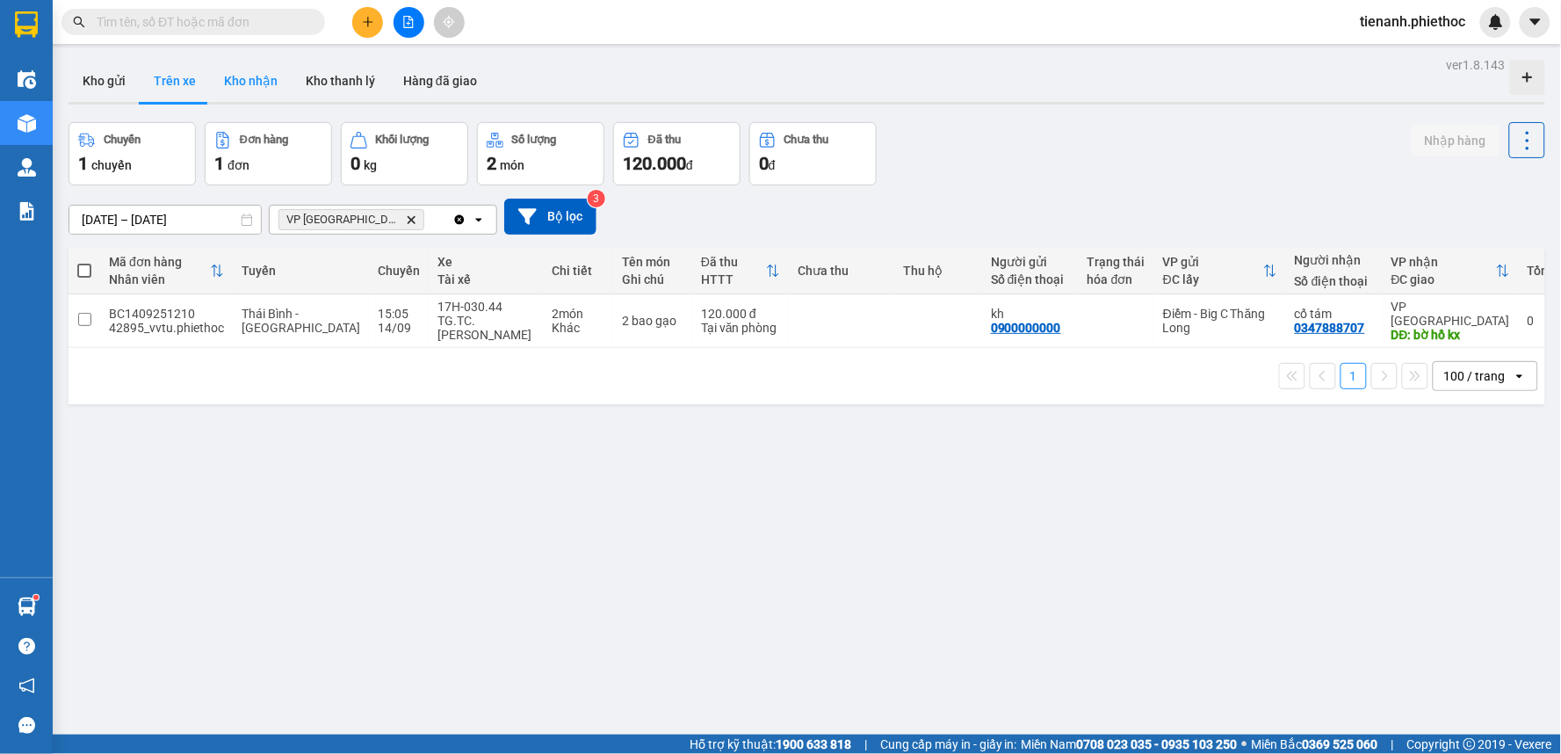
click at [249, 92] on button "Kho nhận" at bounding box center [251, 81] width 82 height 42
type input "[DATE] – [DATE]"
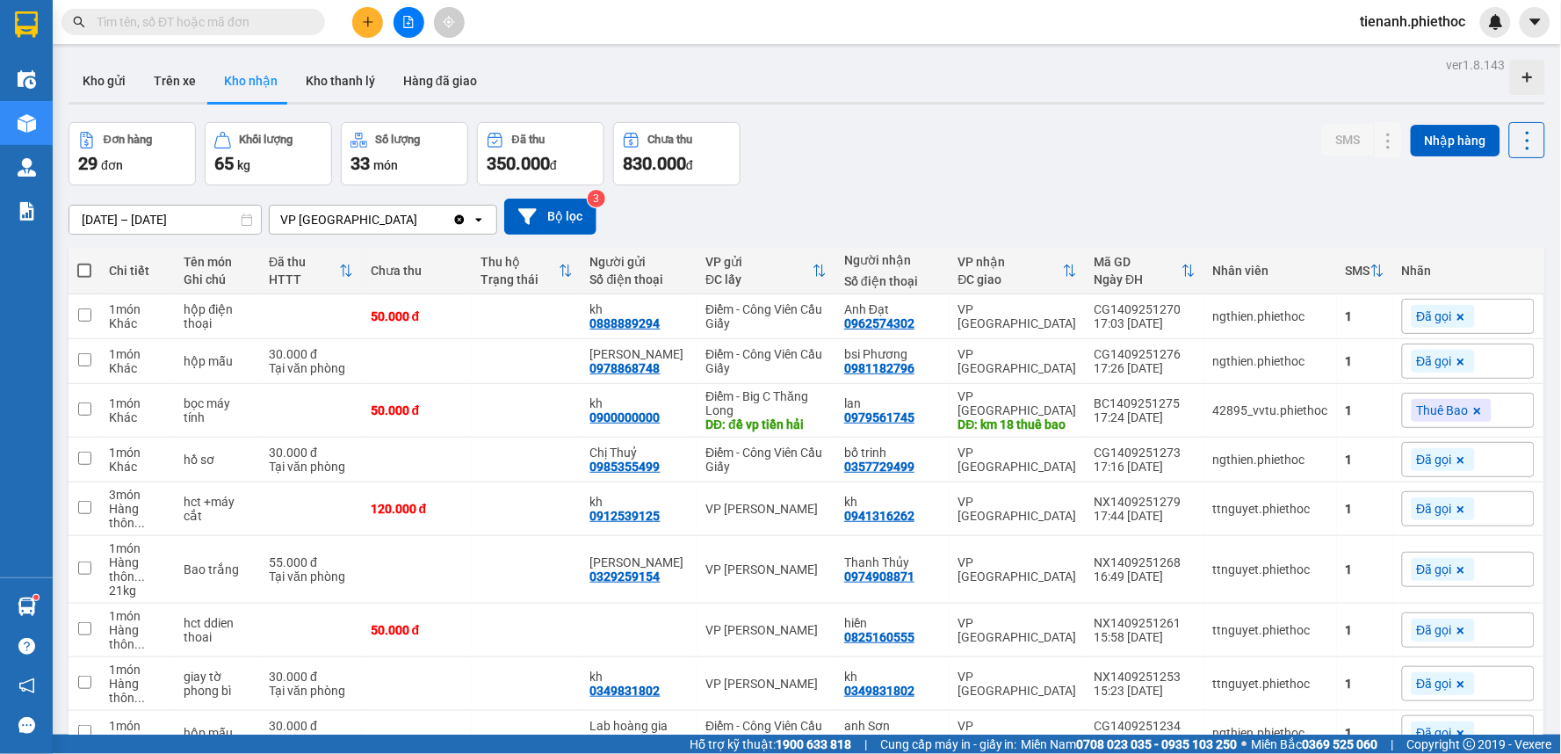
click at [284, 27] on input "text" at bounding box center [200, 21] width 207 height 19
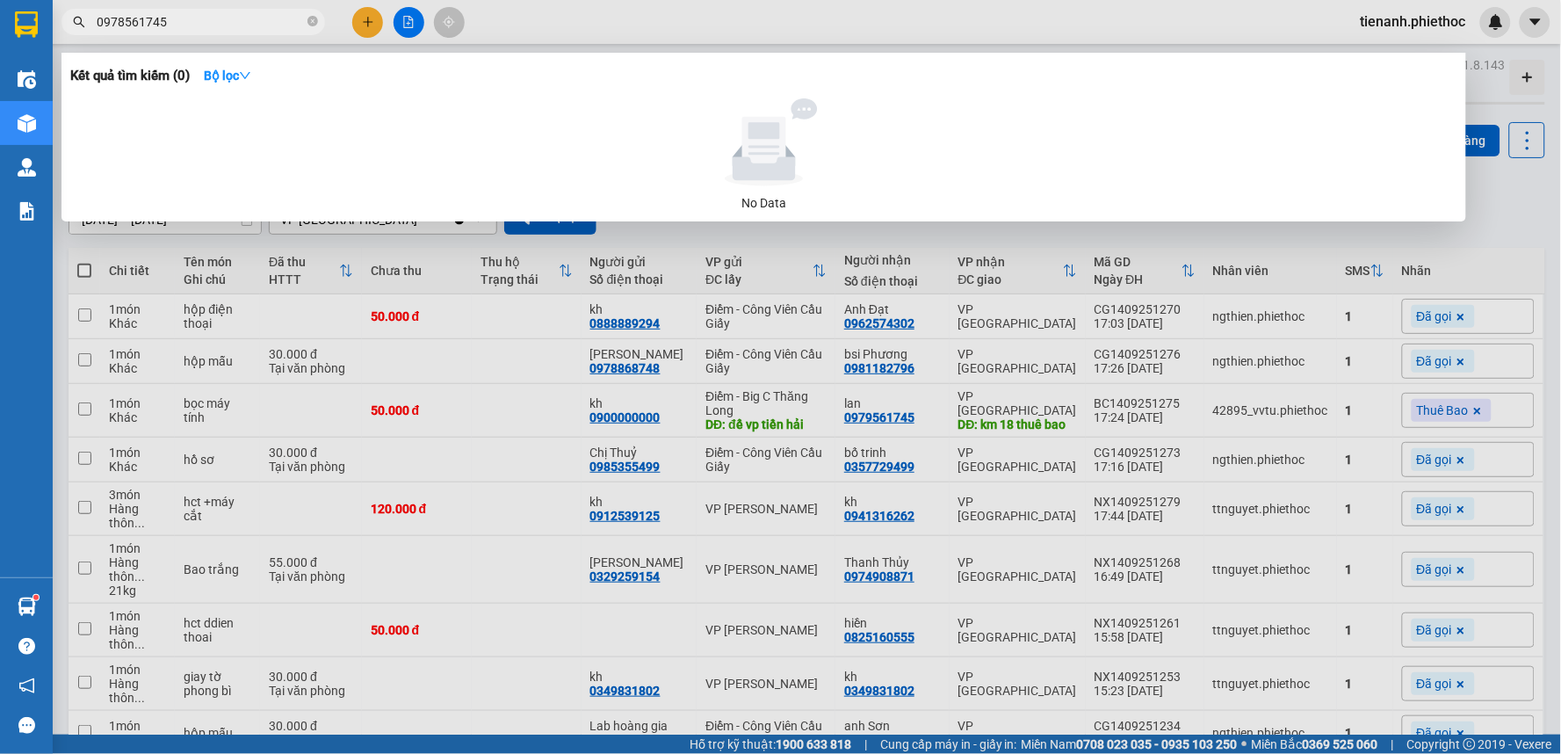
click at [215, 23] on input "0978561745" at bounding box center [200, 21] width 207 height 19
type input "0978561745"
click at [723, 352] on div at bounding box center [780, 377] width 1561 height 754
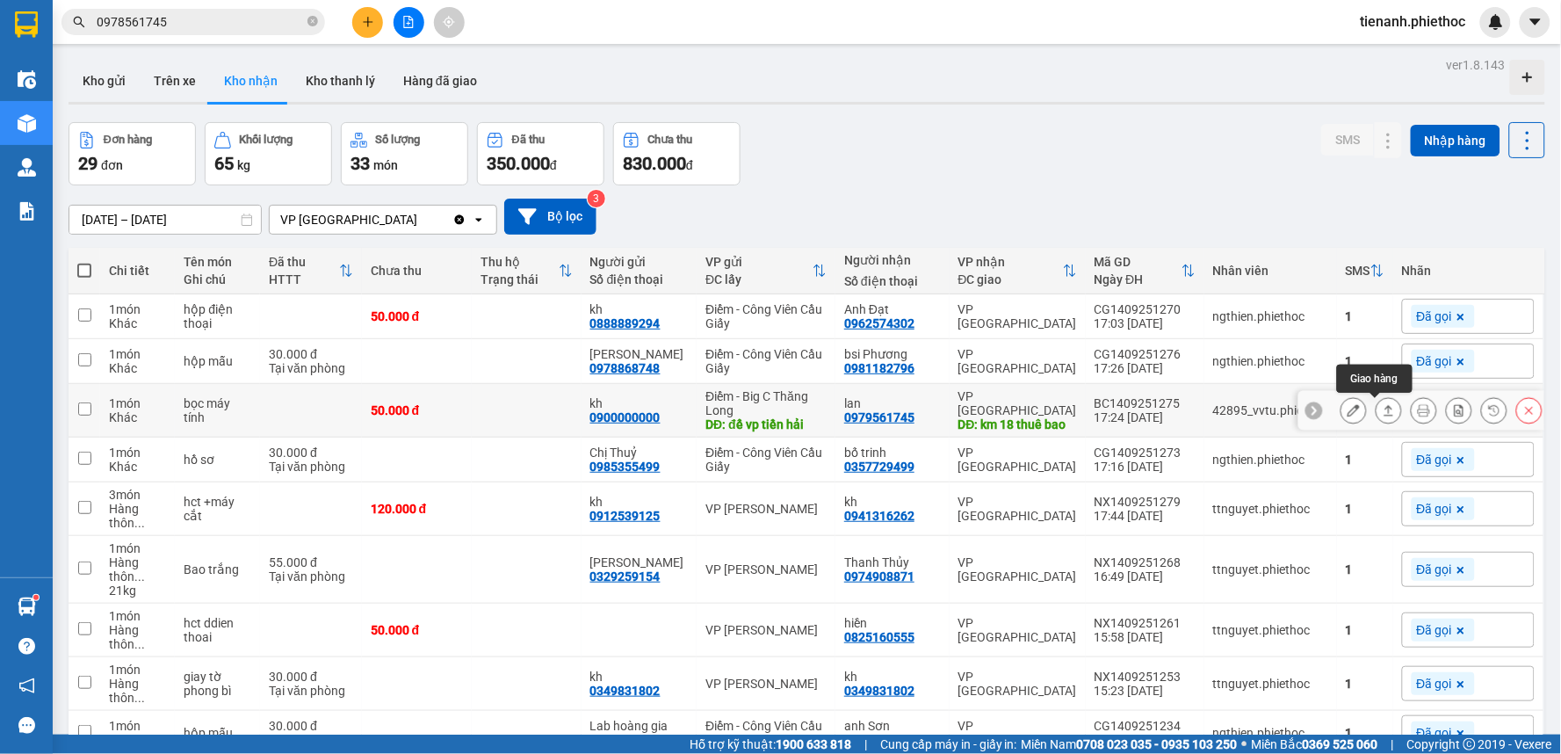
click at [1383, 410] on icon at bounding box center [1389, 410] width 12 height 12
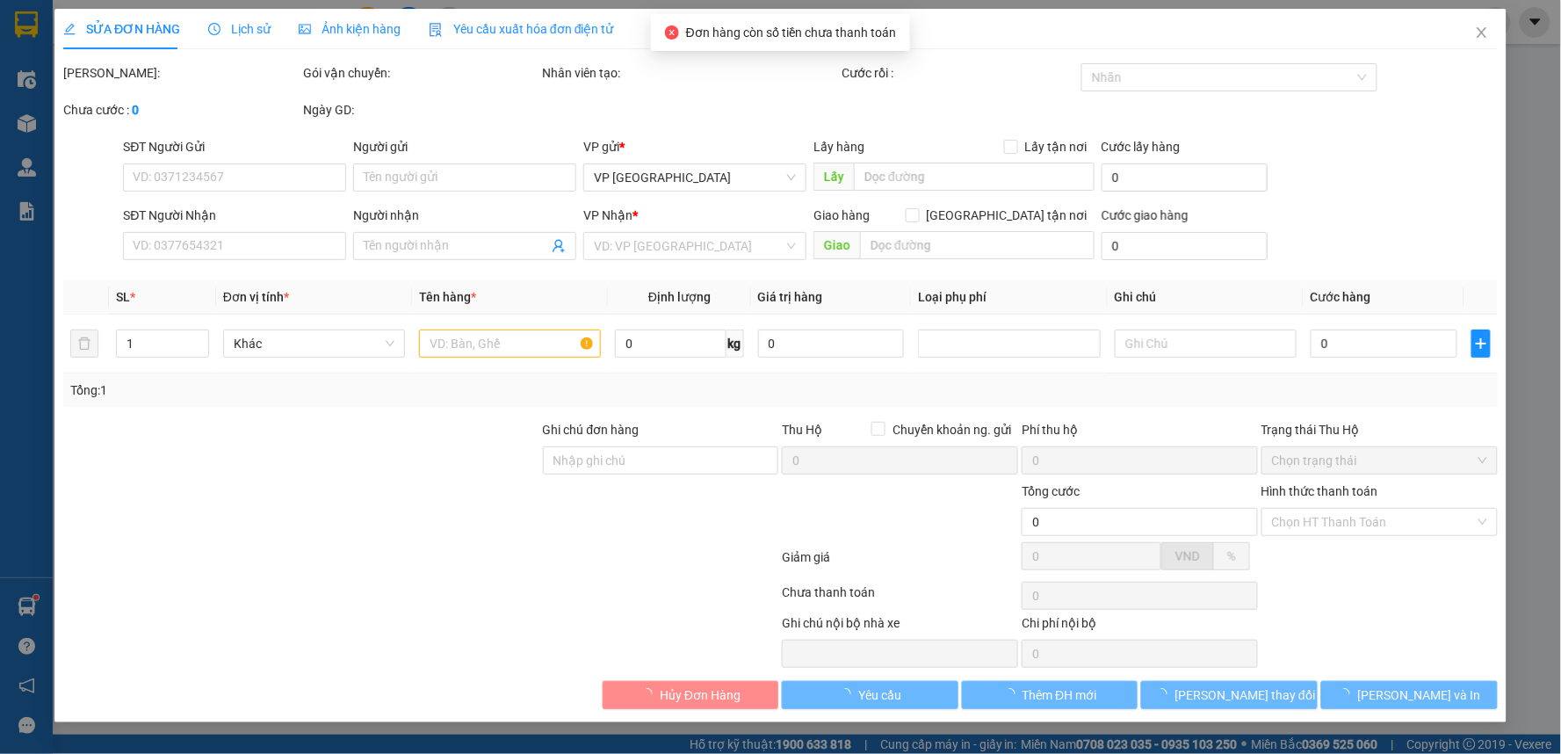
type input "0900000000"
type input "kh"
type input "để vp tiền hải"
type input "0979561745"
type input "lan"
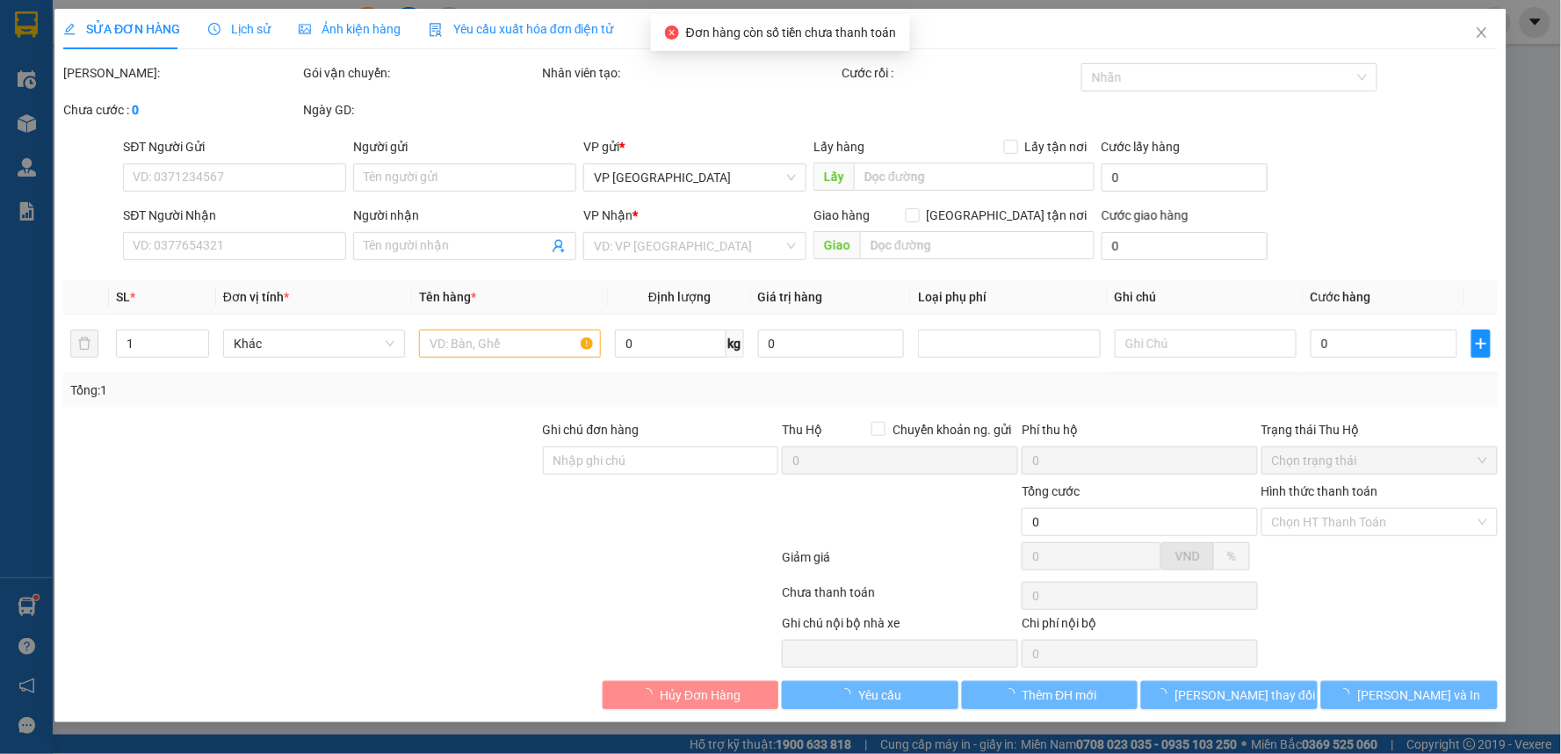
type input "km 18 thuê bao"
type input "5.000"
type input "50.000"
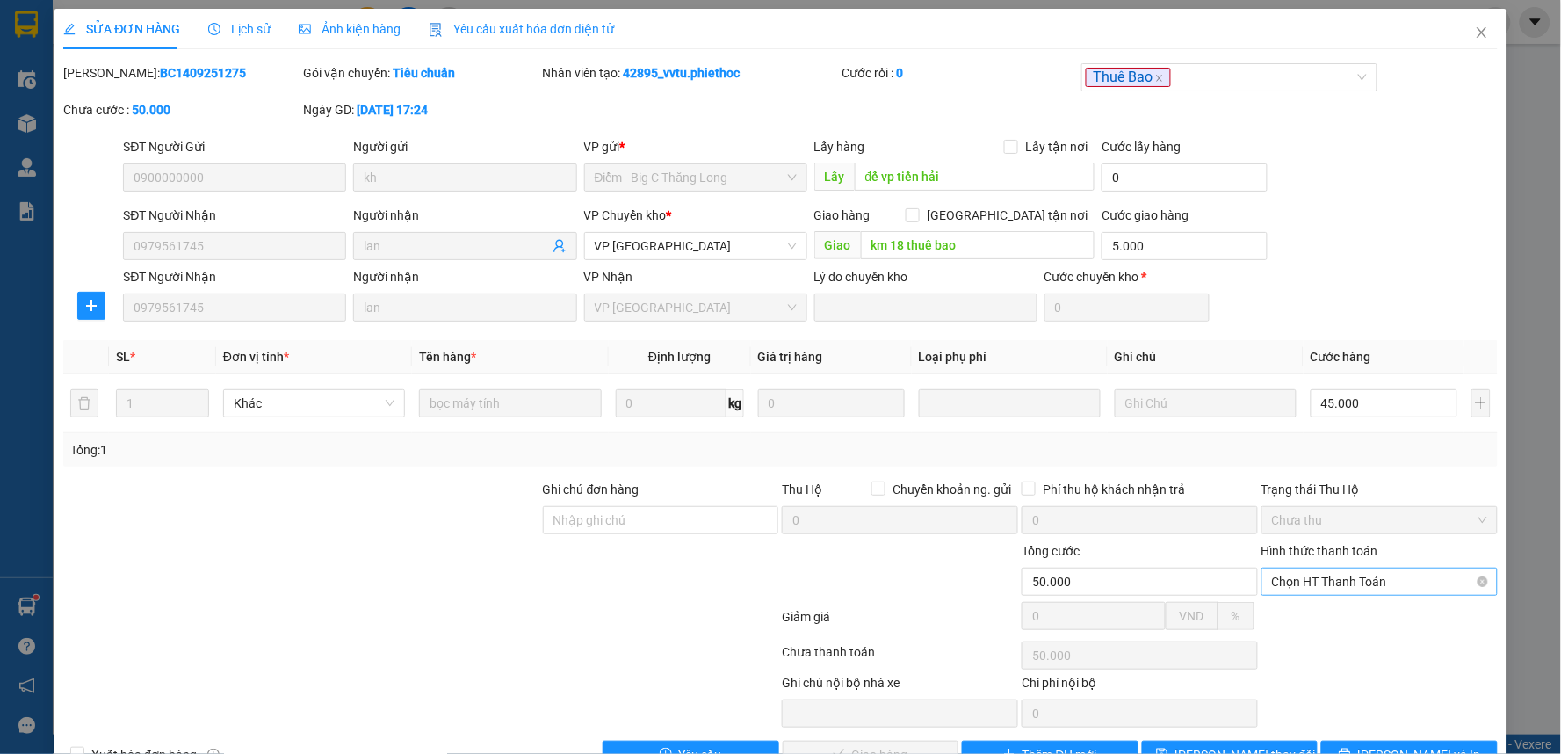
click at [1333, 580] on span "Chọn HT Thanh Toán" at bounding box center [1379, 581] width 215 height 26
click at [1311, 620] on div "Tại văn phòng" at bounding box center [1367, 616] width 213 height 19
type input "0"
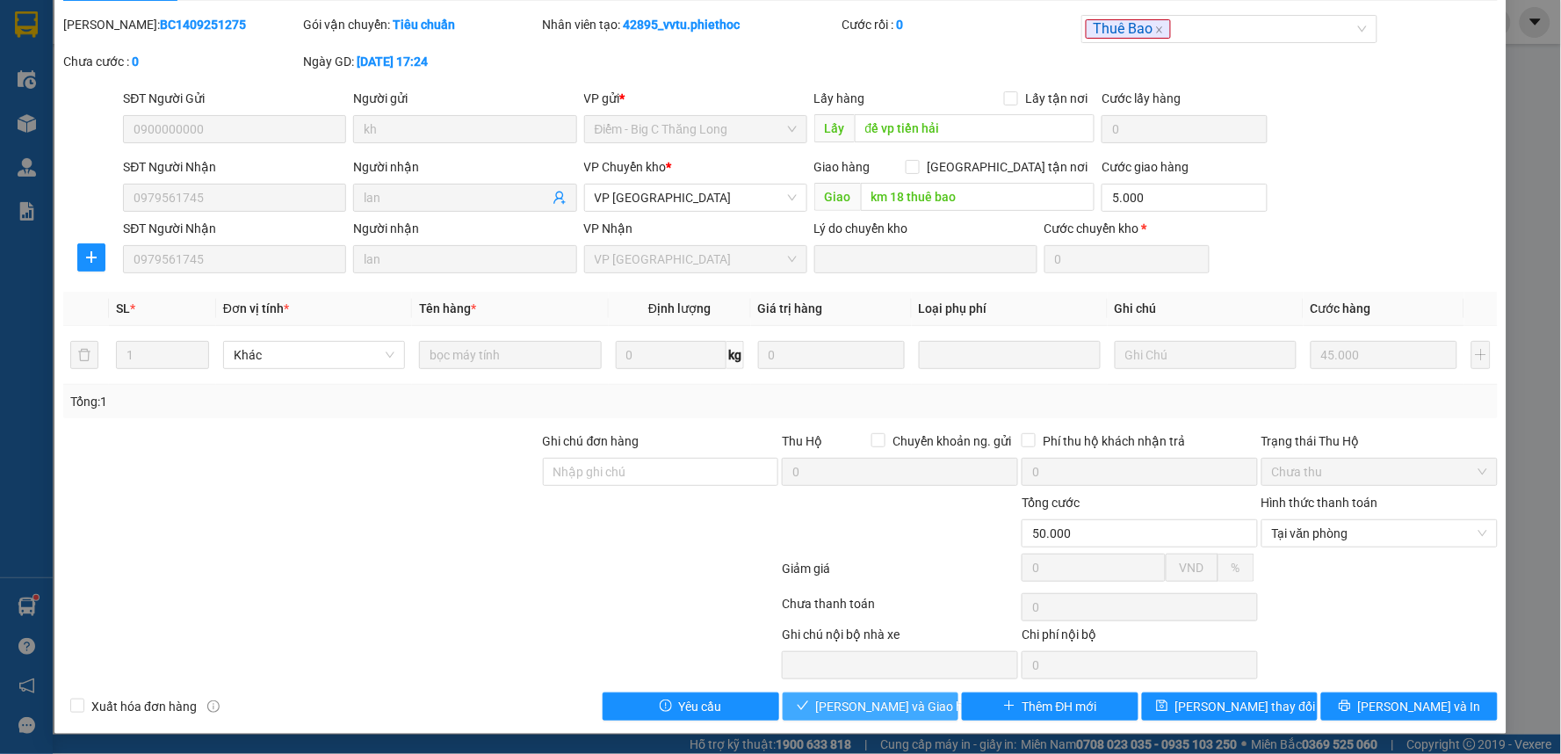
click at [844, 709] on span "[PERSON_NAME] và Giao hàng" at bounding box center [900, 706] width 169 height 19
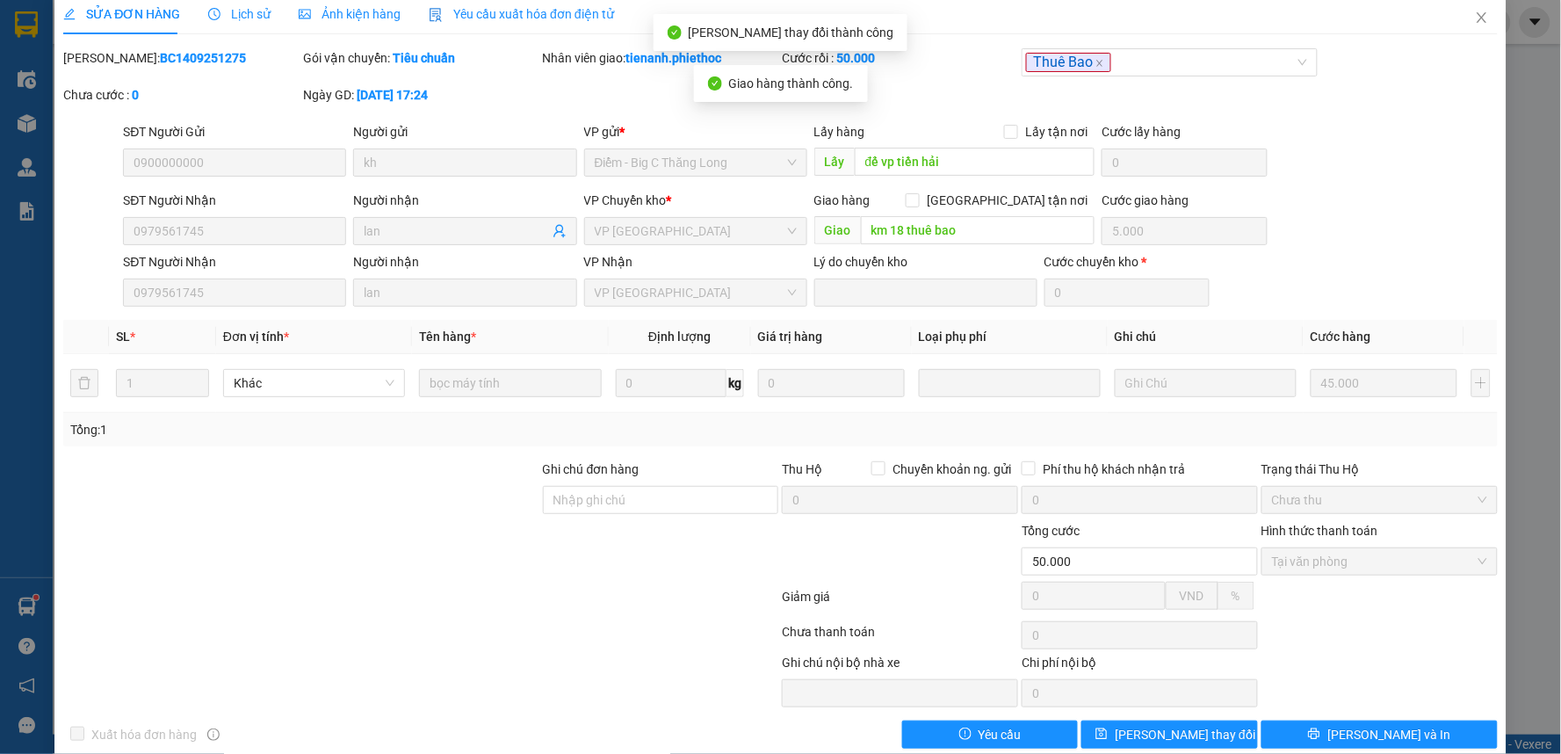
scroll to position [0, 0]
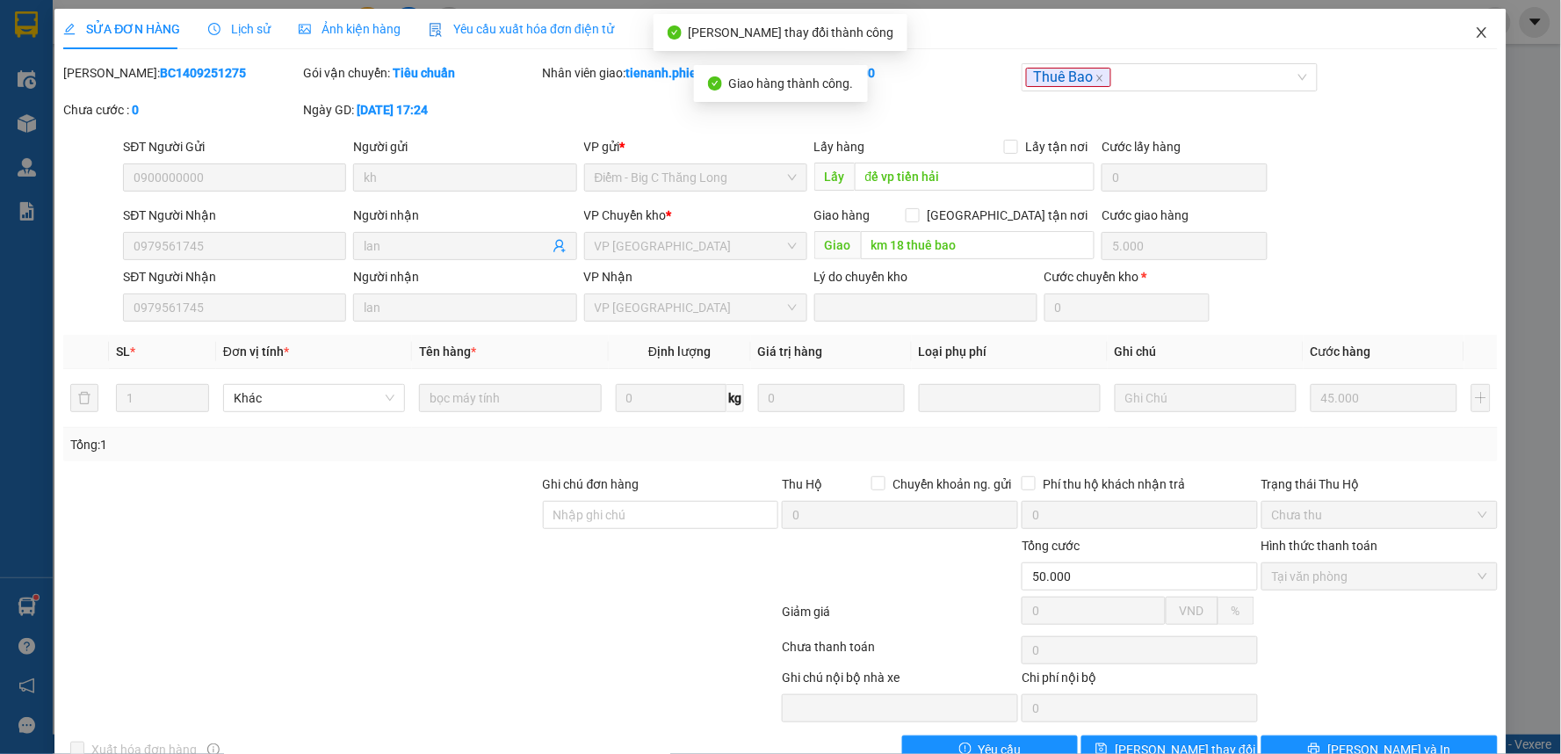
click at [1475, 32] on icon "close" at bounding box center [1482, 32] width 14 height 14
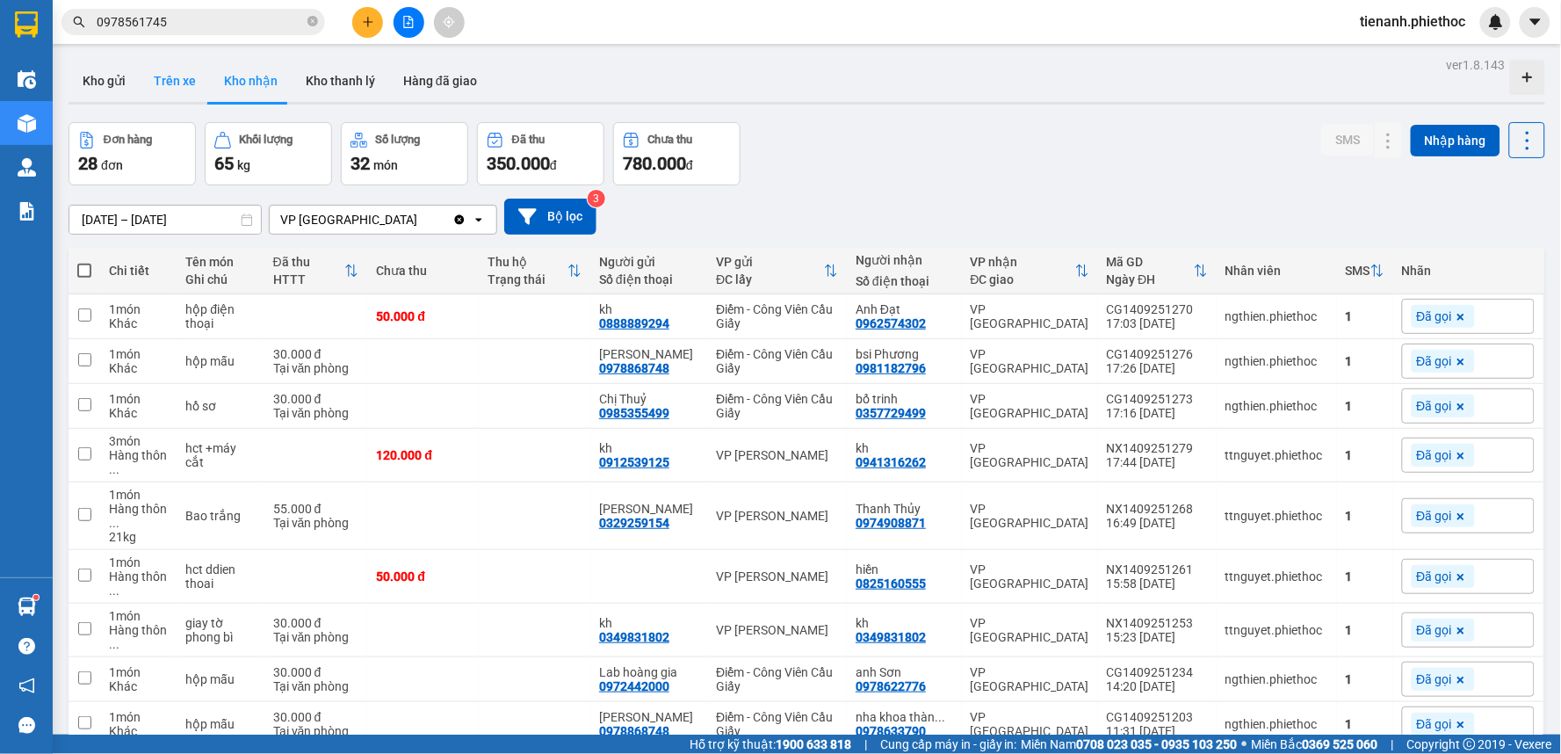
click at [172, 80] on button "Trên xe" at bounding box center [175, 81] width 70 height 42
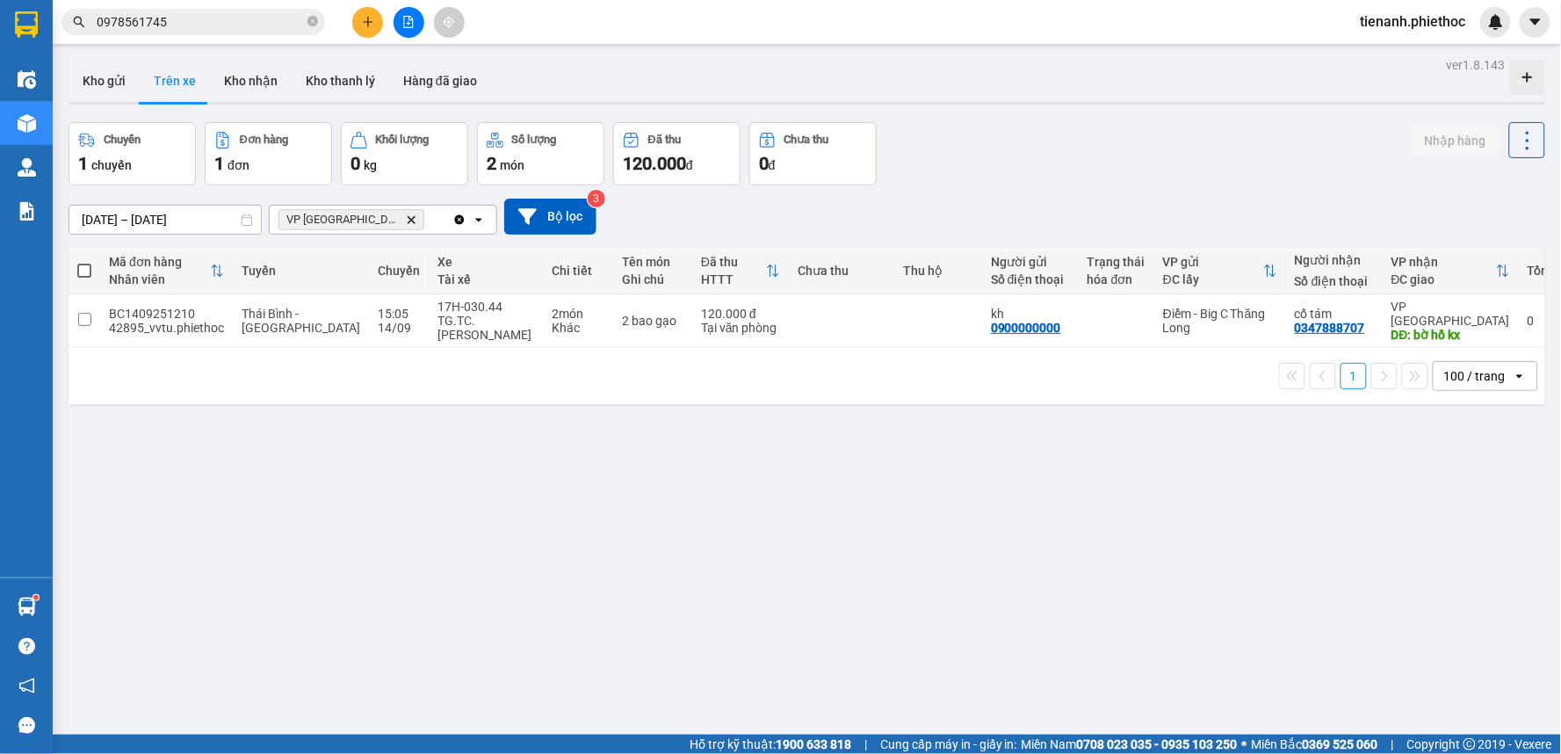
click at [195, 82] on button "Trên xe" at bounding box center [175, 81] width 70 height 42
click at [235, 76] on button "Kho nhận" at bounding box center [251, 81] width 82 height 42
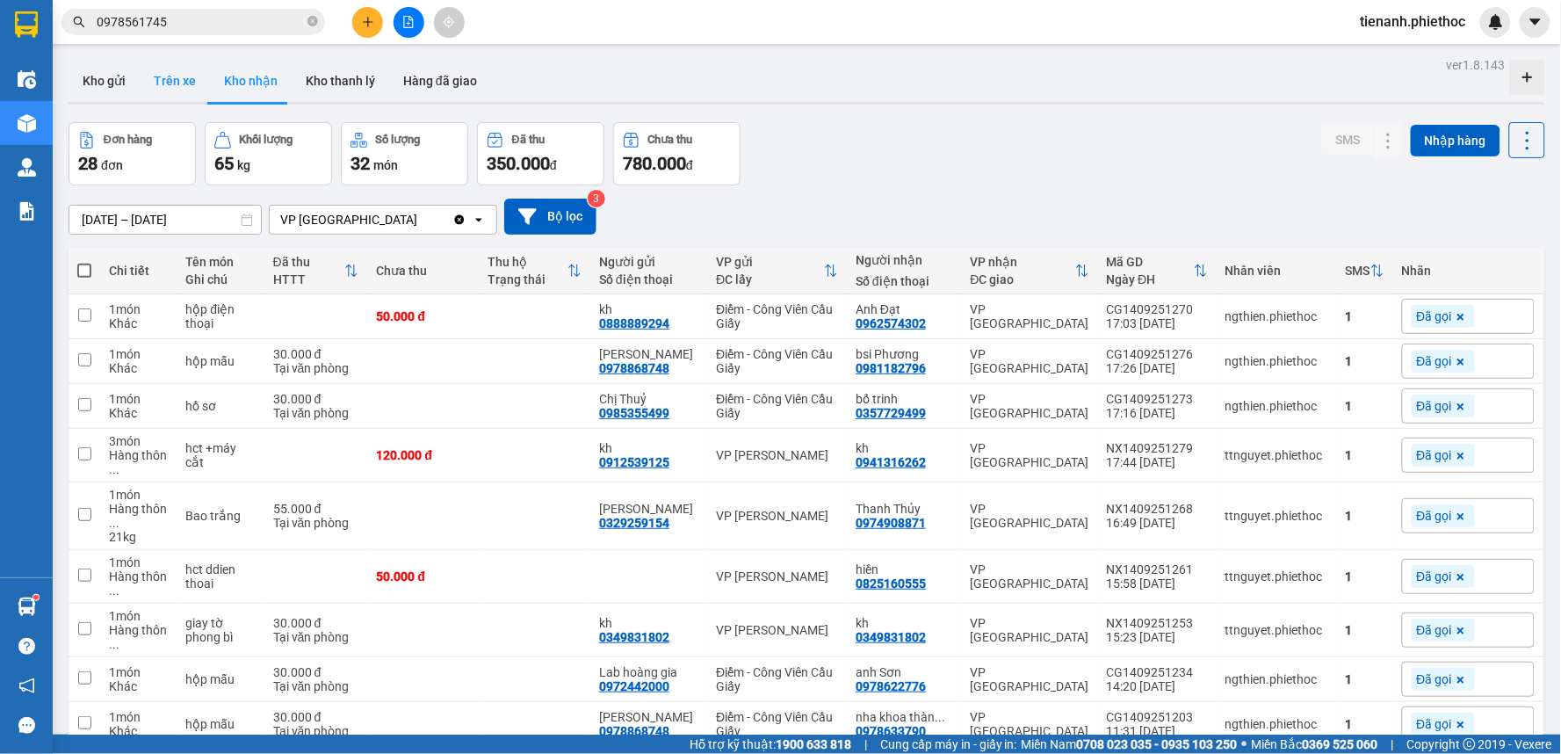
click at [187, 90] on button "Trên xe" at bounding box center [175, 81] width 70 height 42
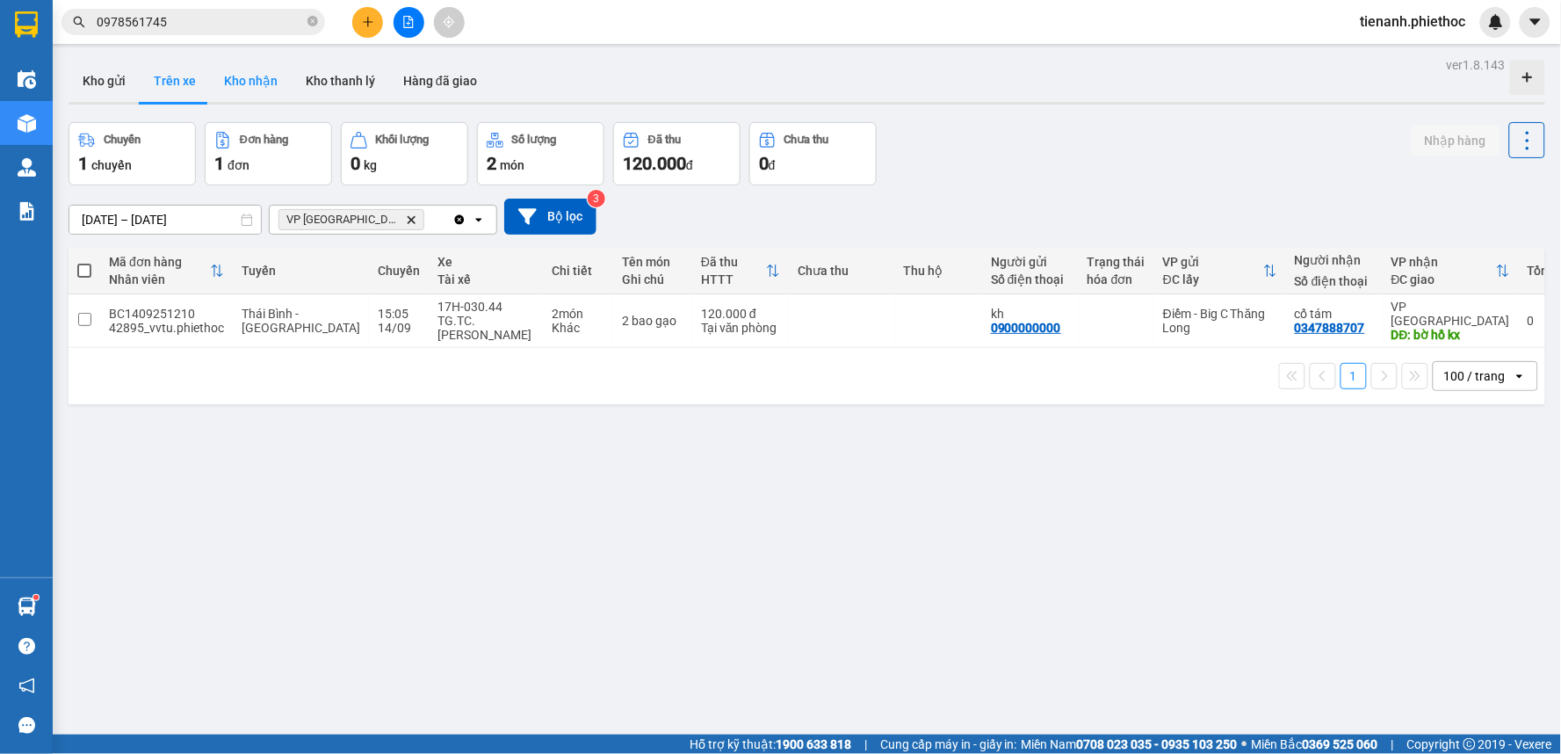
click at [242, 97] on button "Kho nhận" at bounding box center [251, 81] width 82 height 42
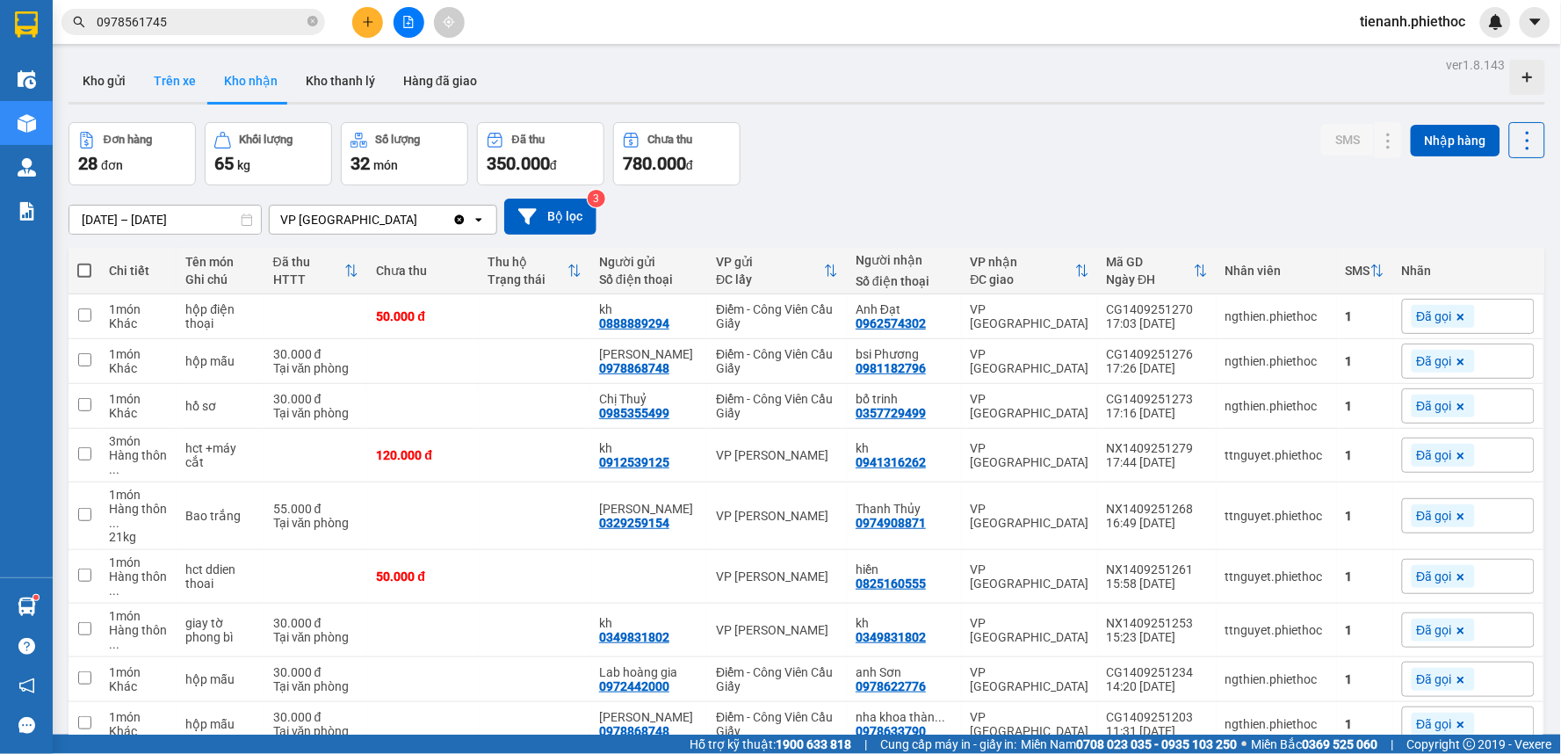
click at [169, 84] on button "Trên xe" at bounding box center [175, 81] width 70 height 42
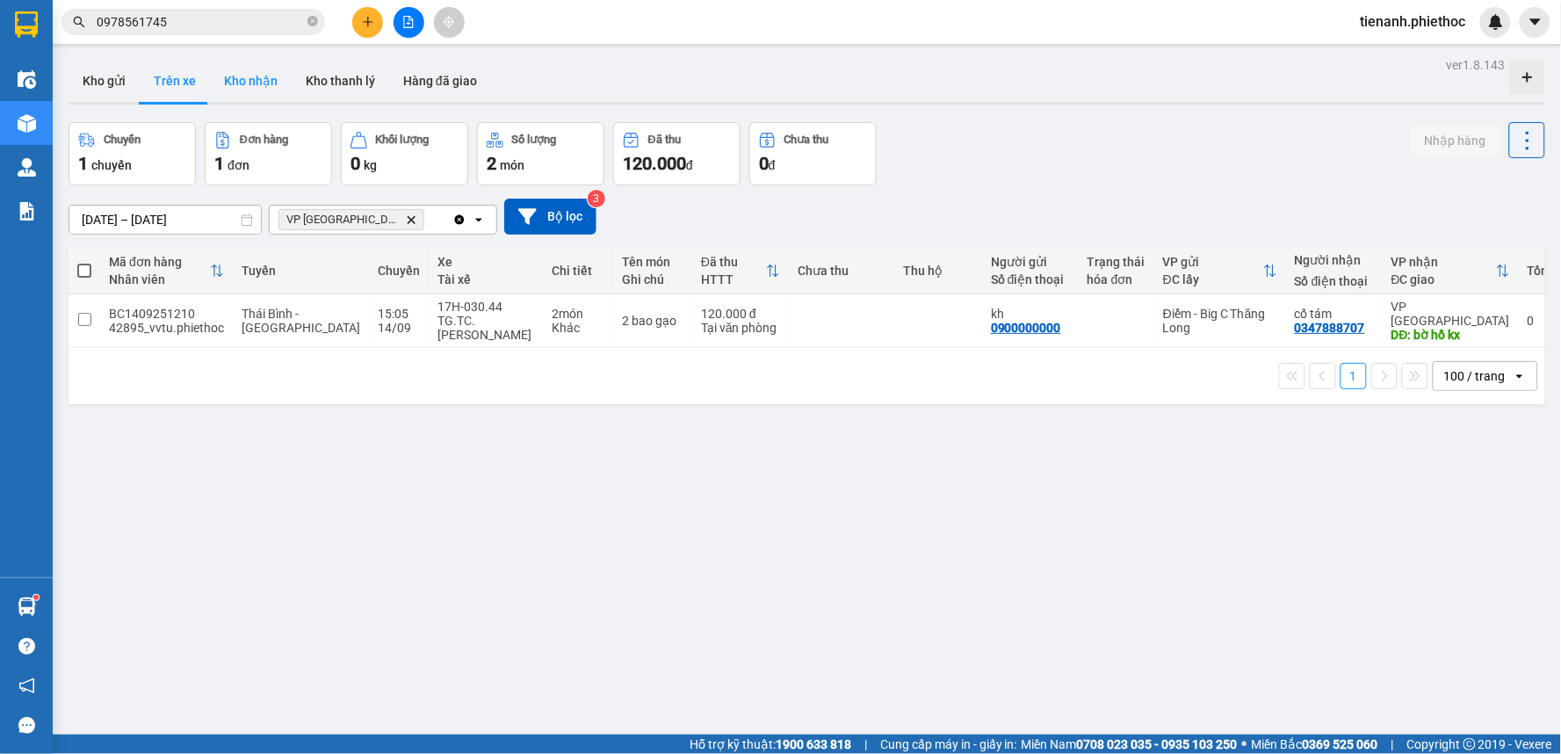
click at [227, 65] on button "Kho nhận" at bounding box center [251, 81] width 82 height 42
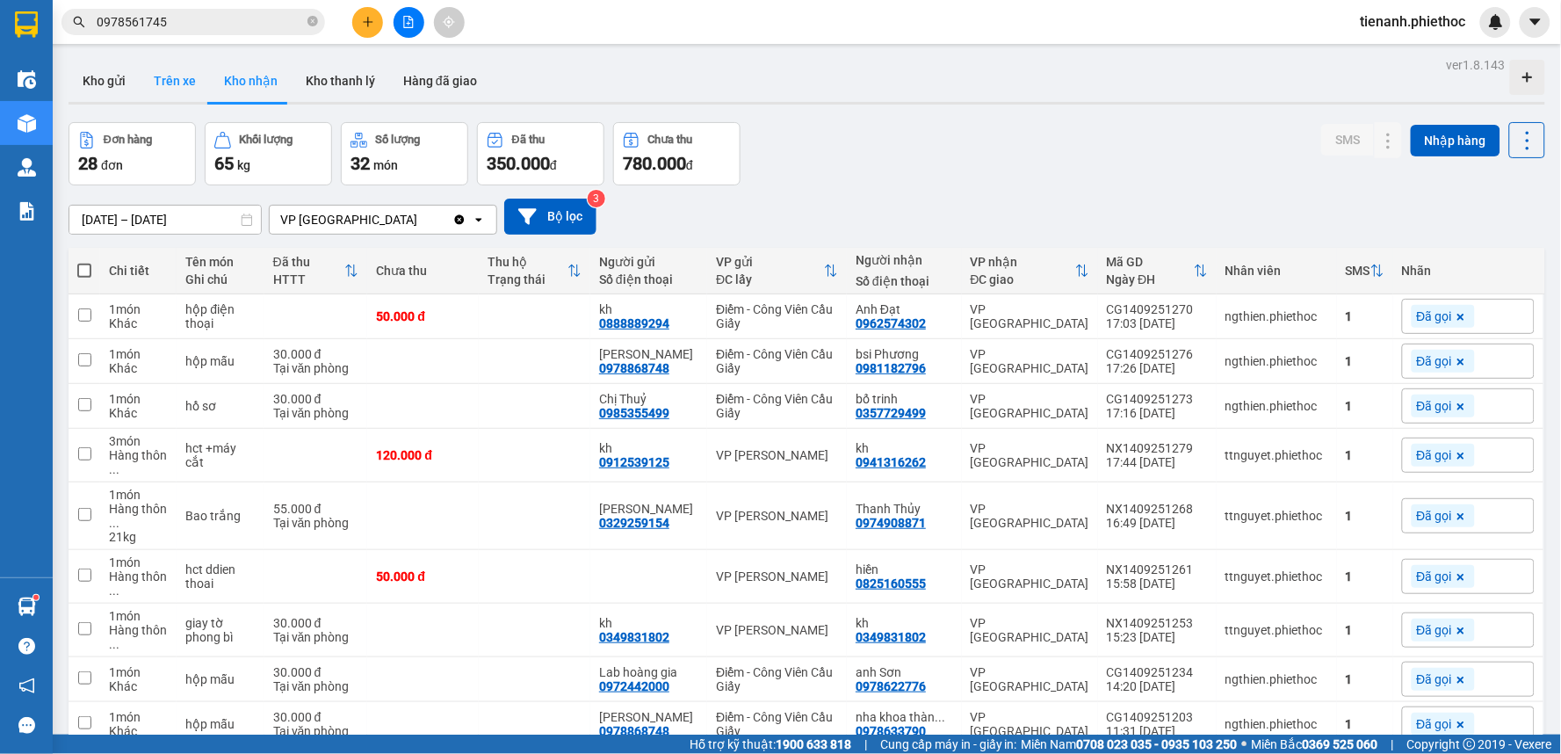
click at [177, 89] on button "Trên xe" at bounding box center [175, 81] width 70 height 42
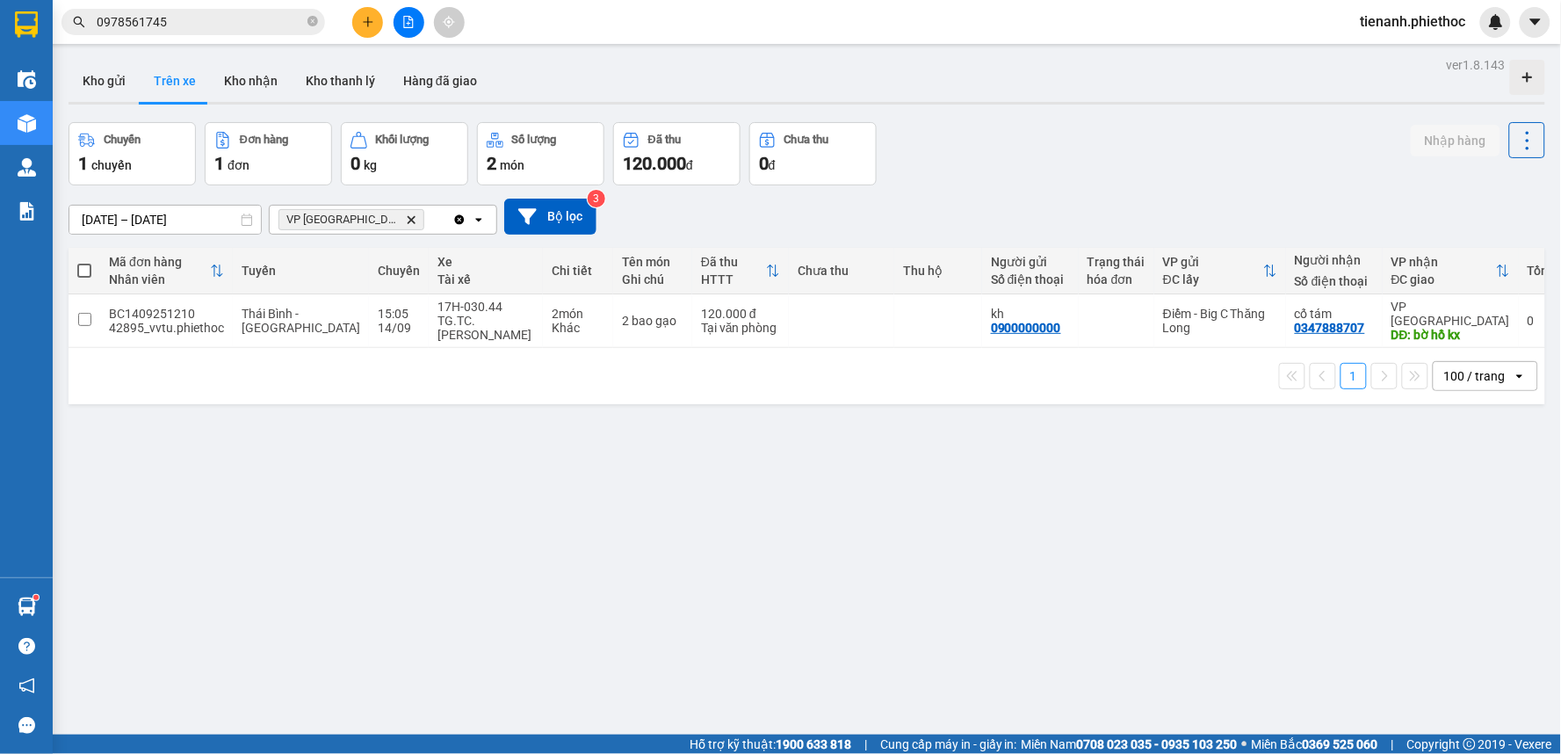
click at [173, 76] on button "Trên xe" at bounding box center [175, 81] width 70 height 42
click at [253, 83] on button "Kho nhận" at bounding box center [251, 81] width 82 height 42
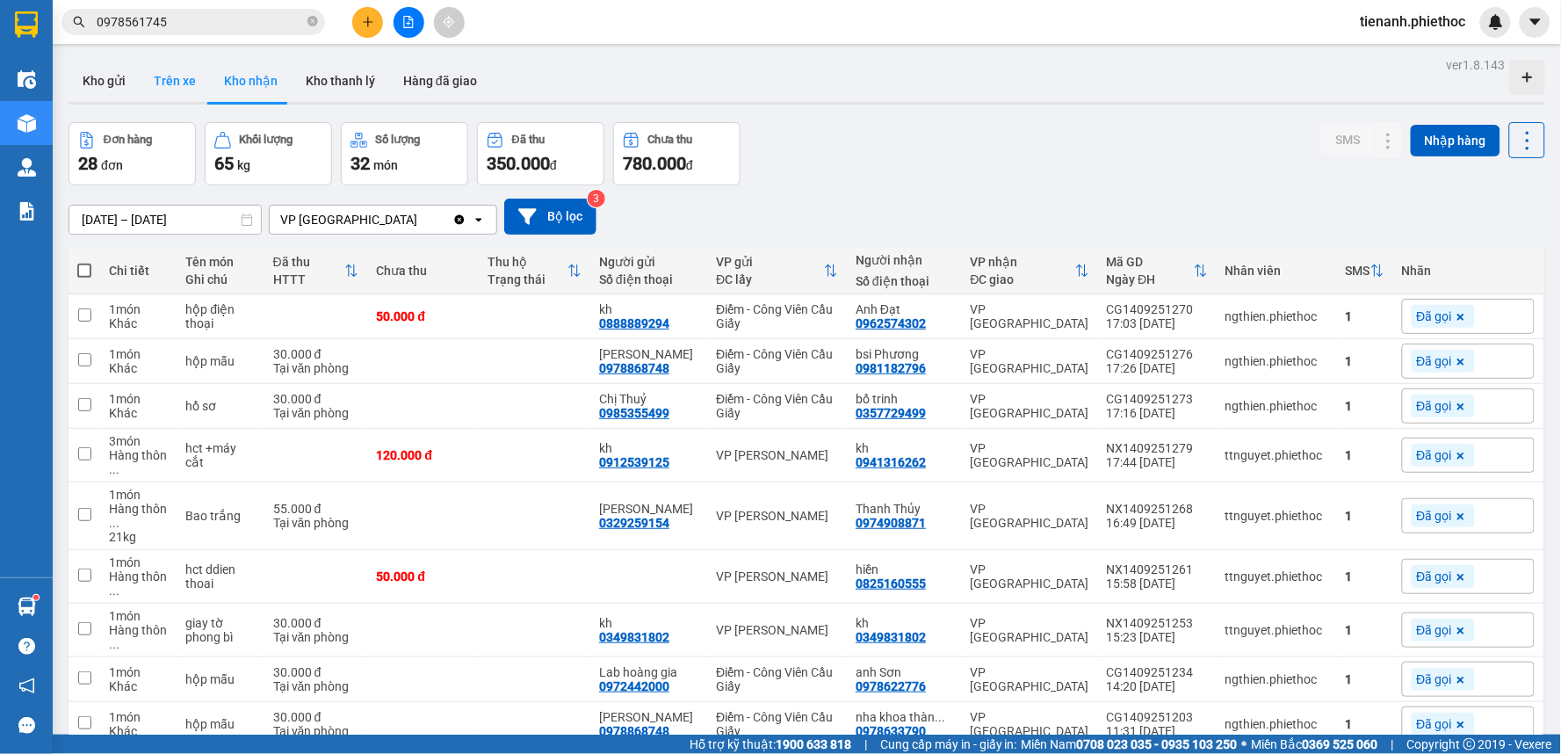
click at [180, 83] on button "Trên xe" at bounding box center [175, 81] width 70 height 42
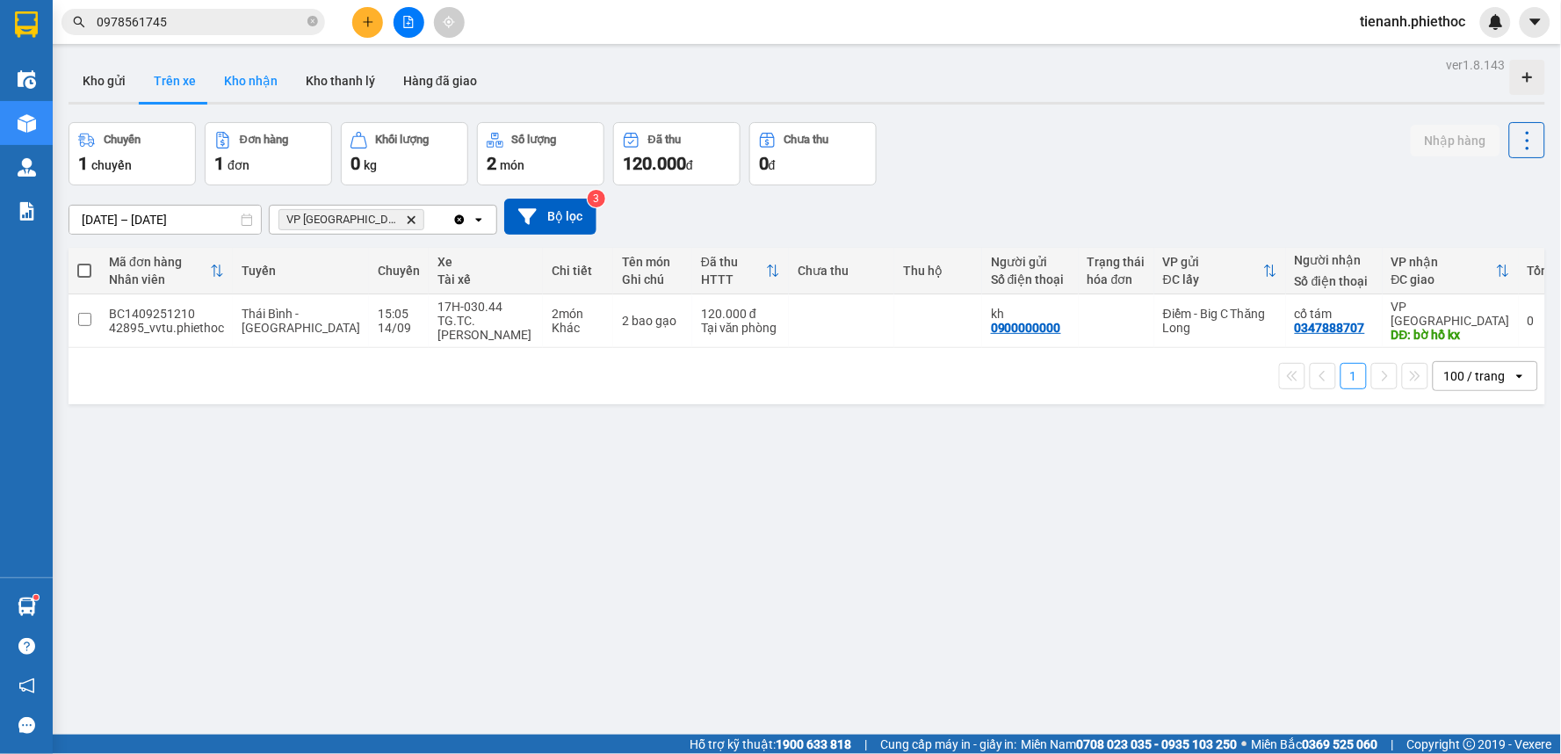
click at [256, 94] on button "Kho nhận" at bounding box center [251, 81] width 82 height 42
type input "[DATE] – [DATE]"
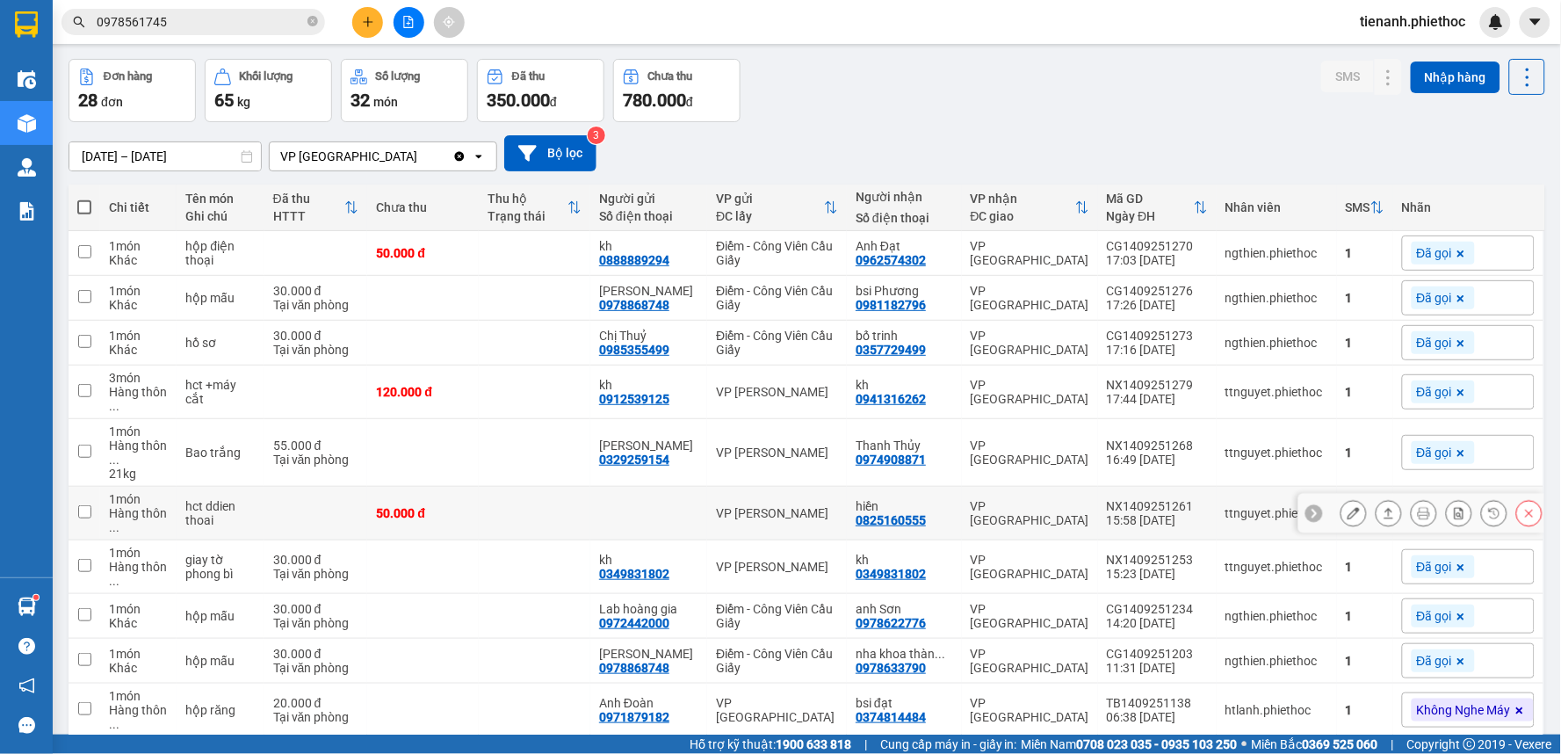
scroll to position [97, 0]
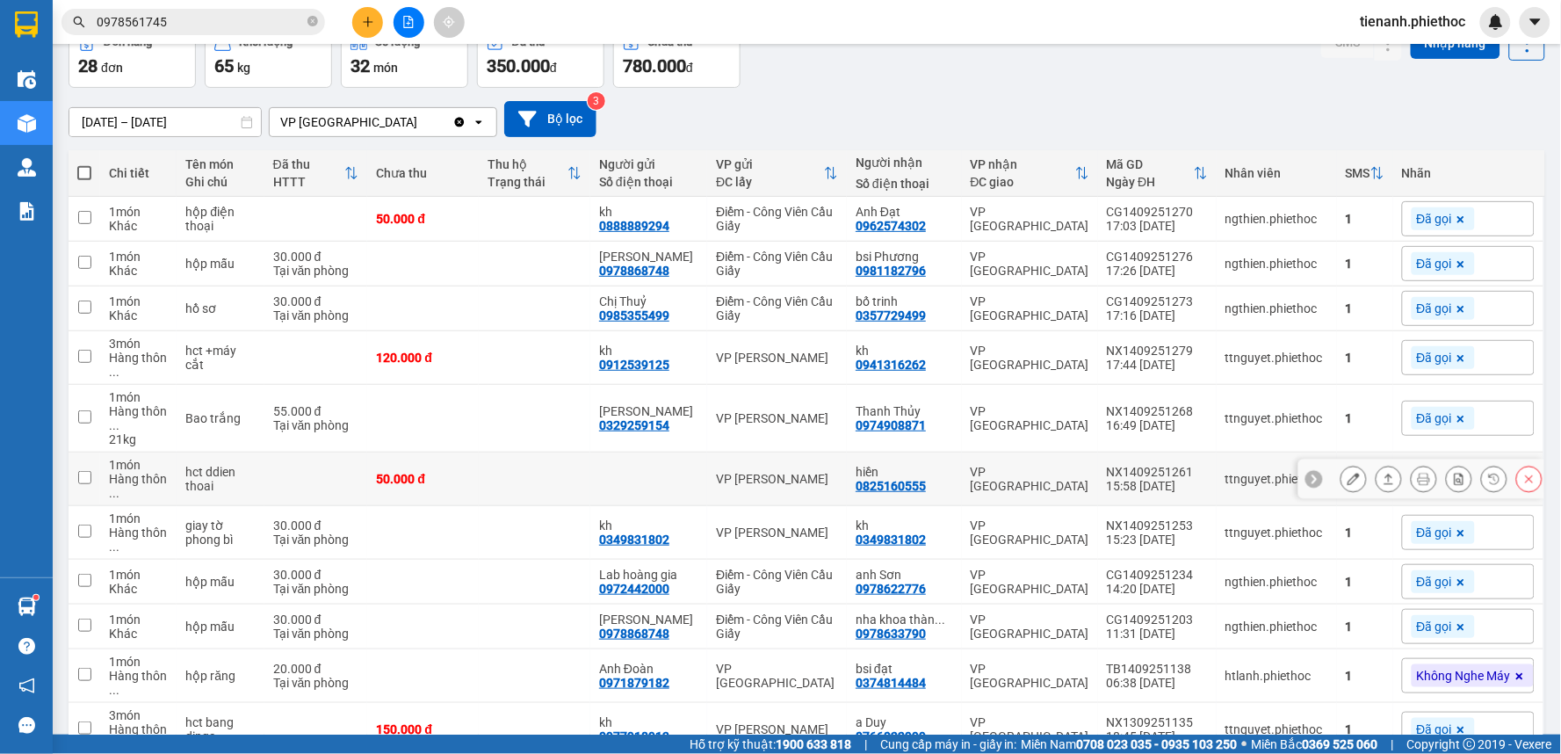
click at [1383, 480] on icon at bounding box center [1389, 479] width 12 height 12
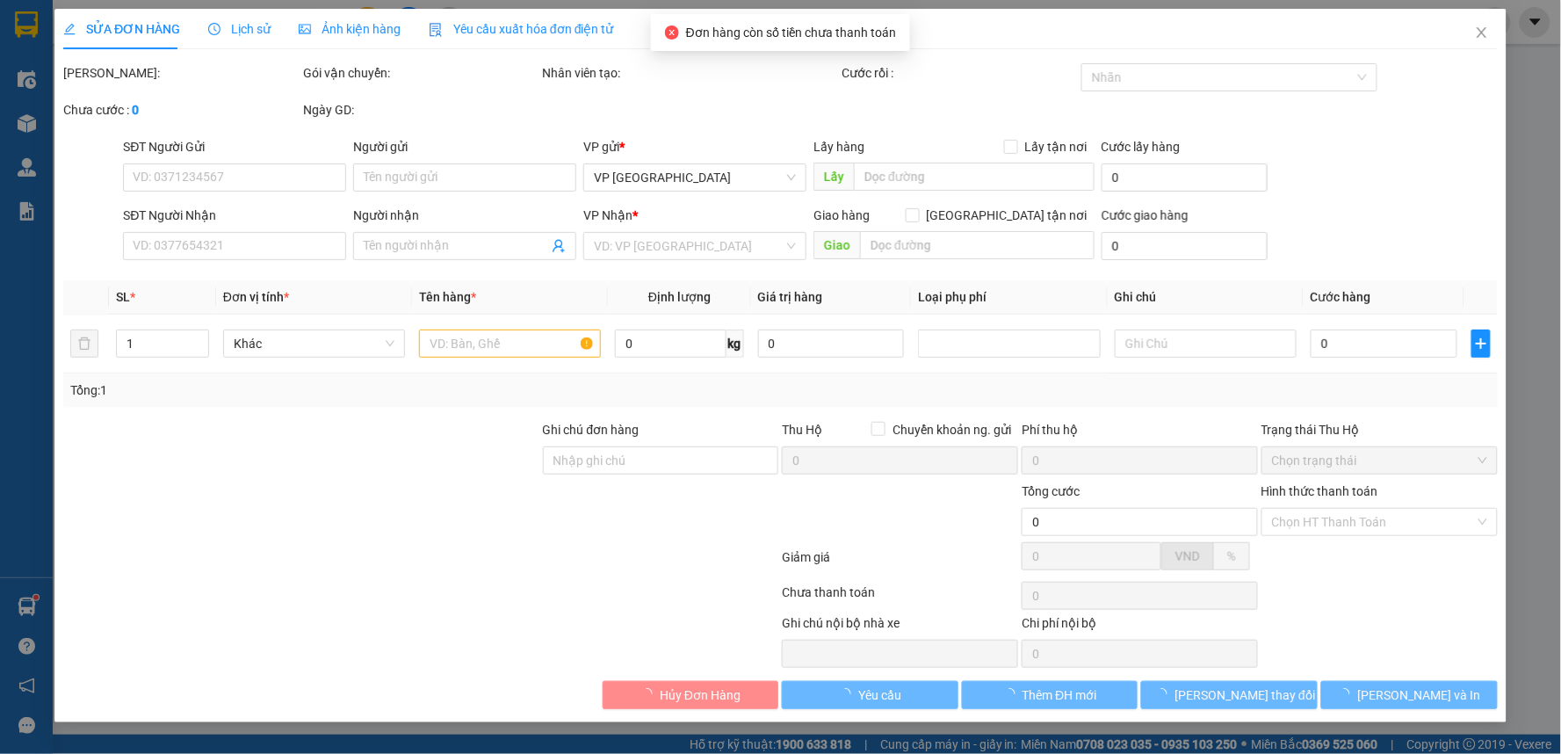
type input "0825160555"
type input "hiền"
type input "50.000"
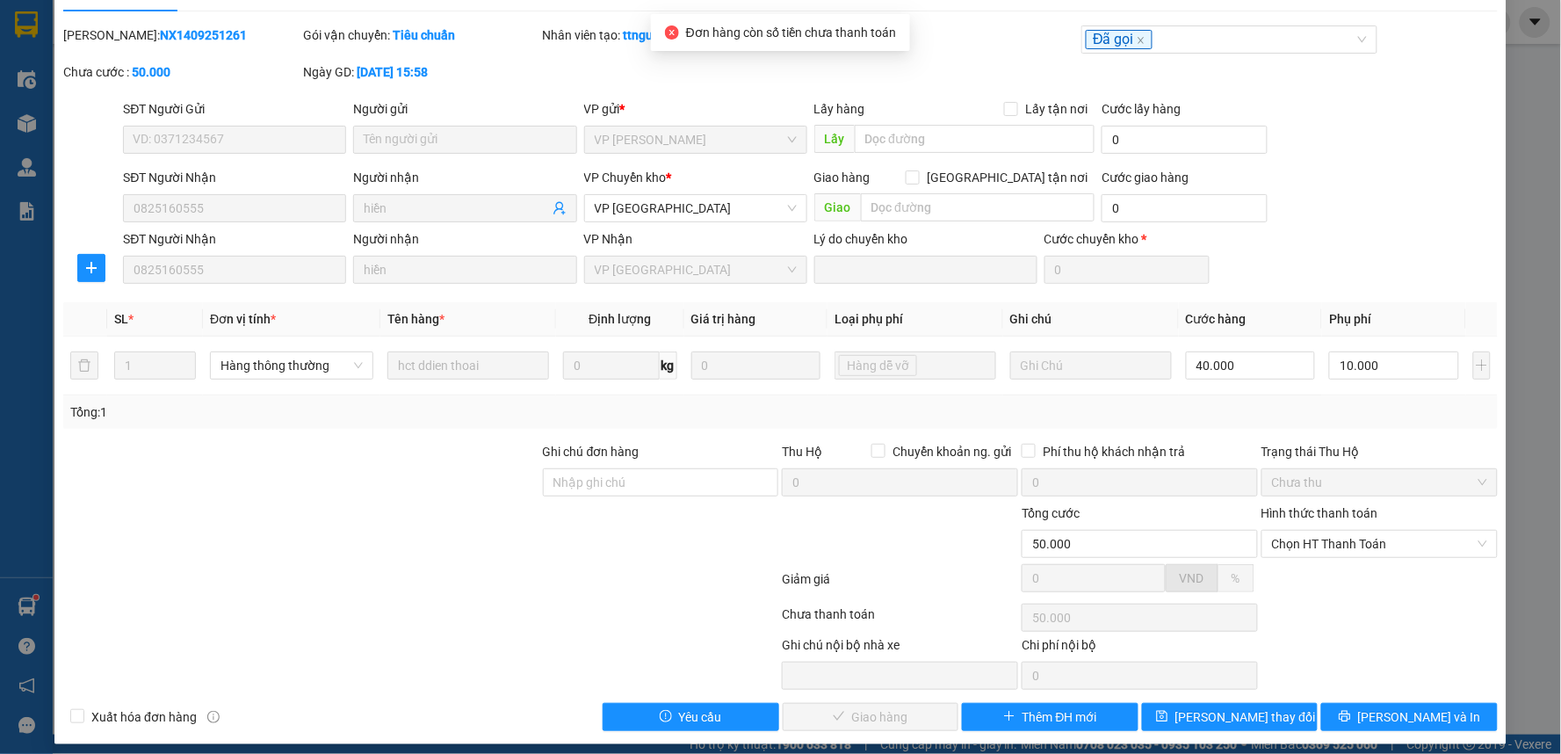
scroll to position [48, 0]
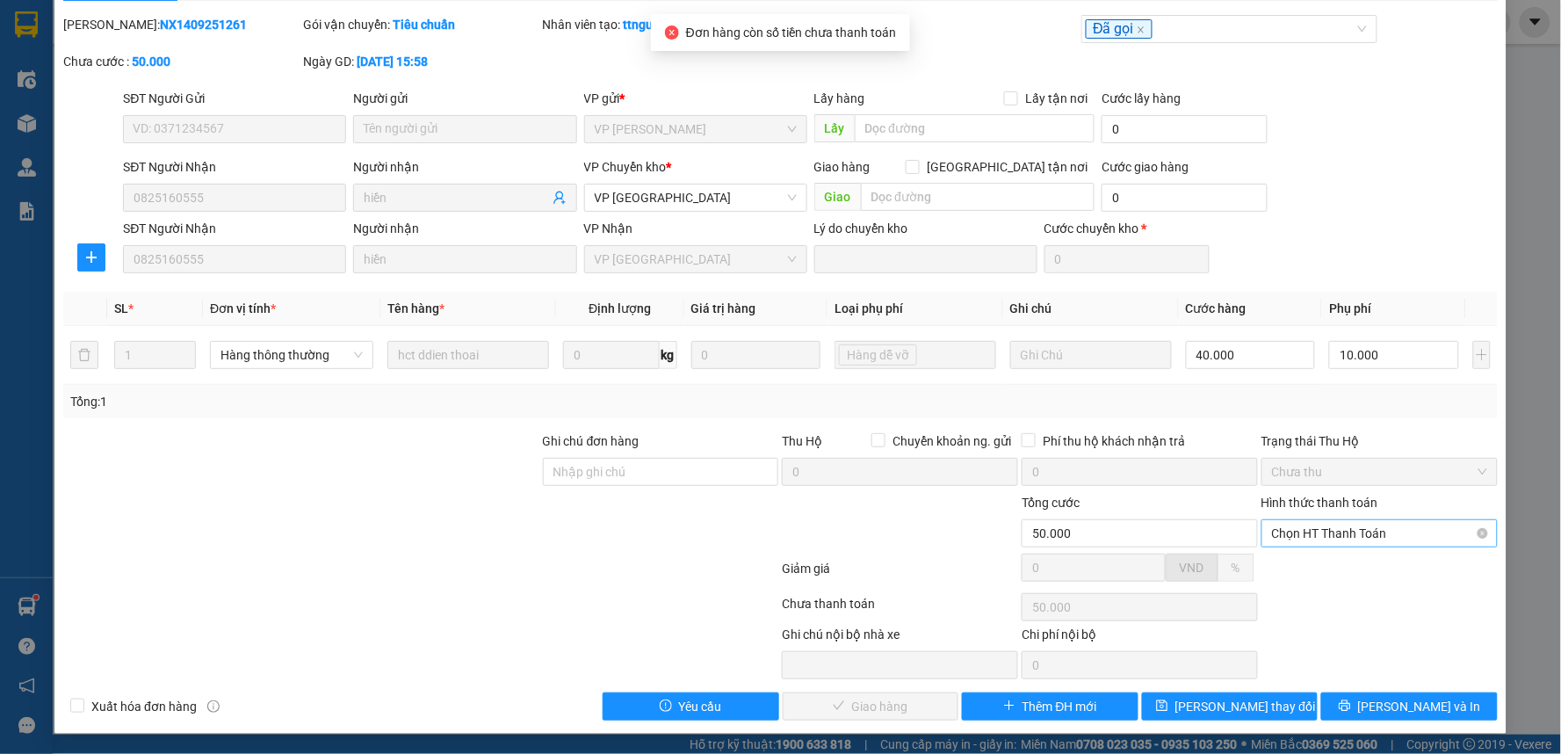
click at [1372, 529] on span "Chọn HT Thanh Toán" at bounding box center [1379, 533] width 215 height 26
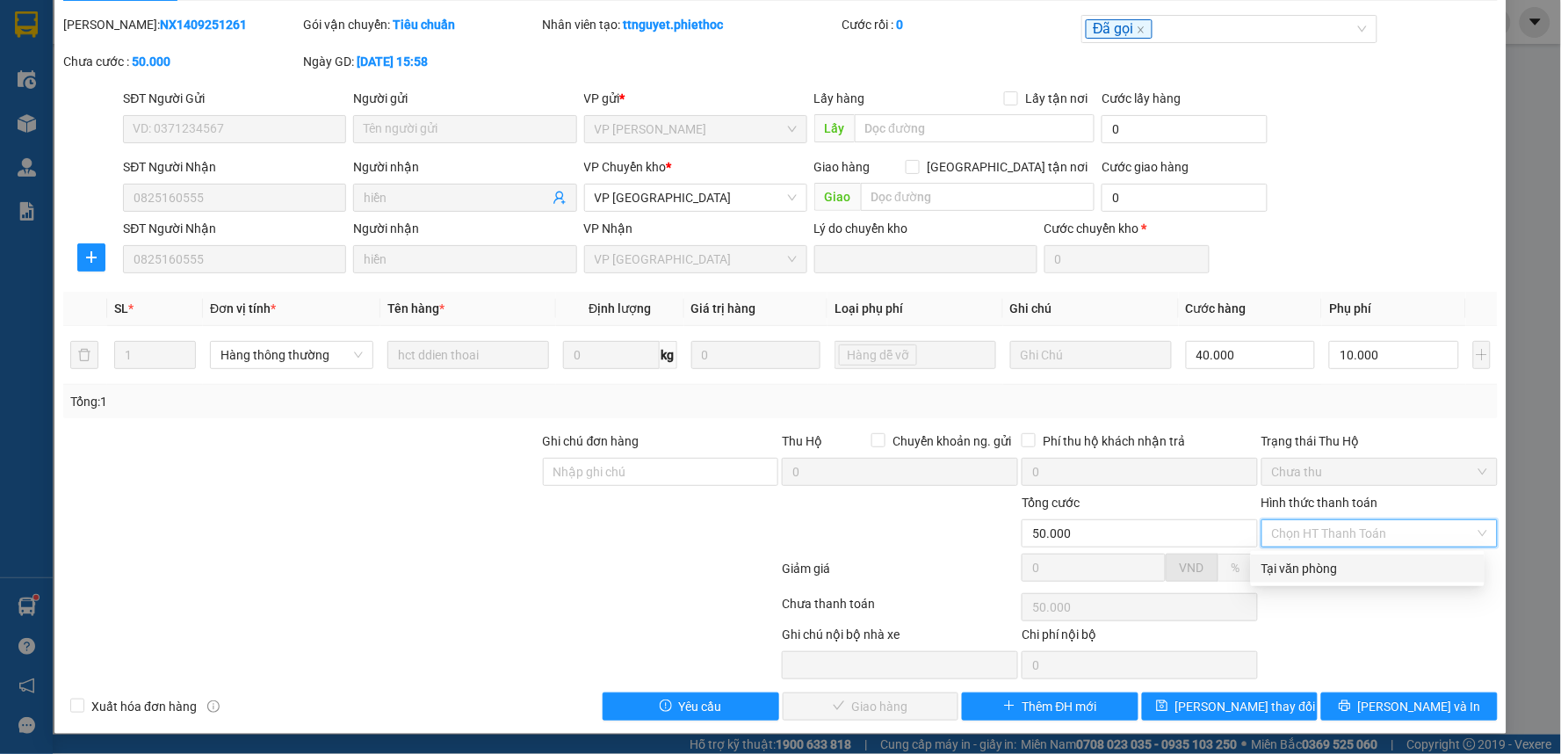
click at [1332, 574] on div "Tại văn phòng" at bounding box center [1367, 568] width 213 height 19
type input "0"
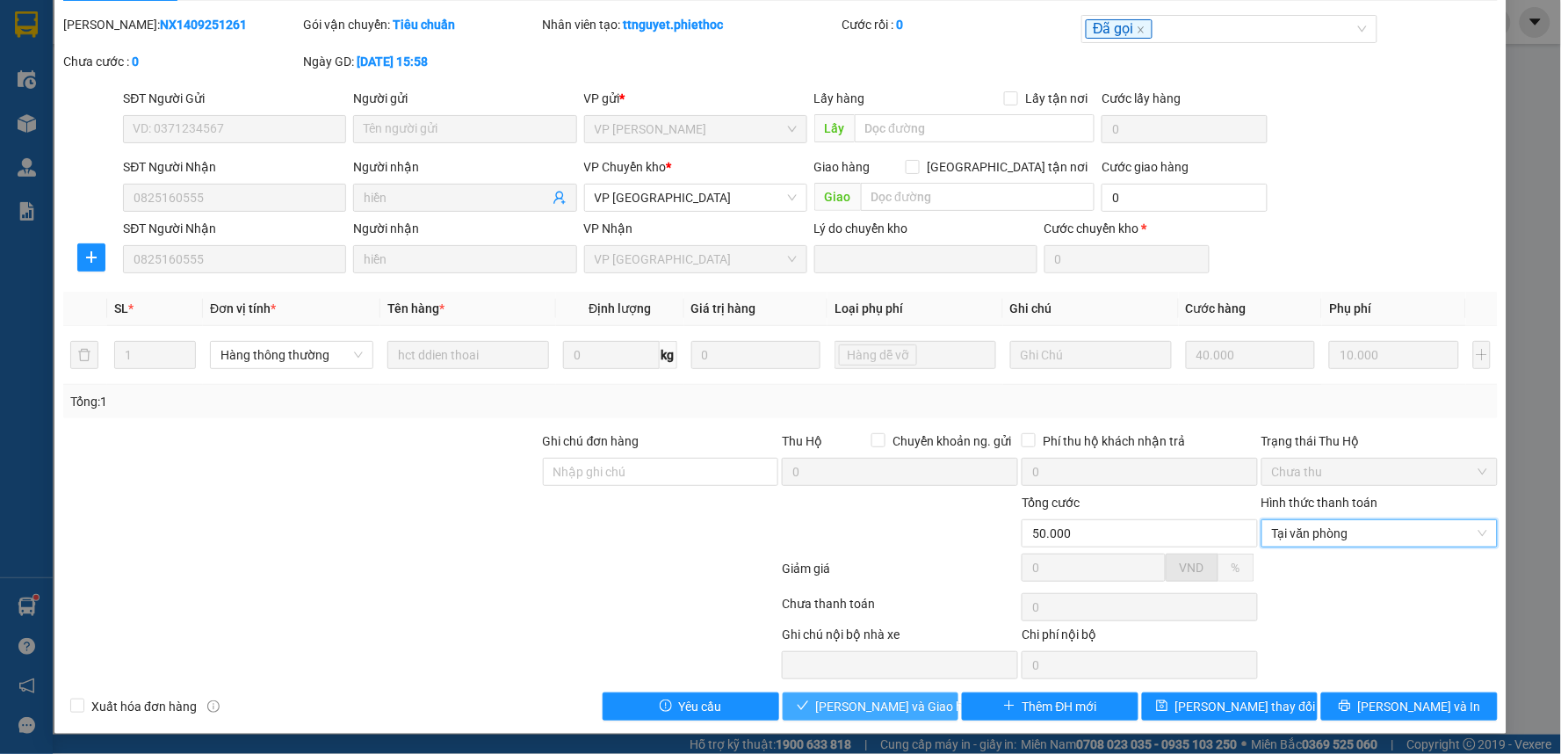
click at [887, 709] on span "[PERSON_NAME] và Giao hàng" at bounding box center [900, 706] width 169 height 19
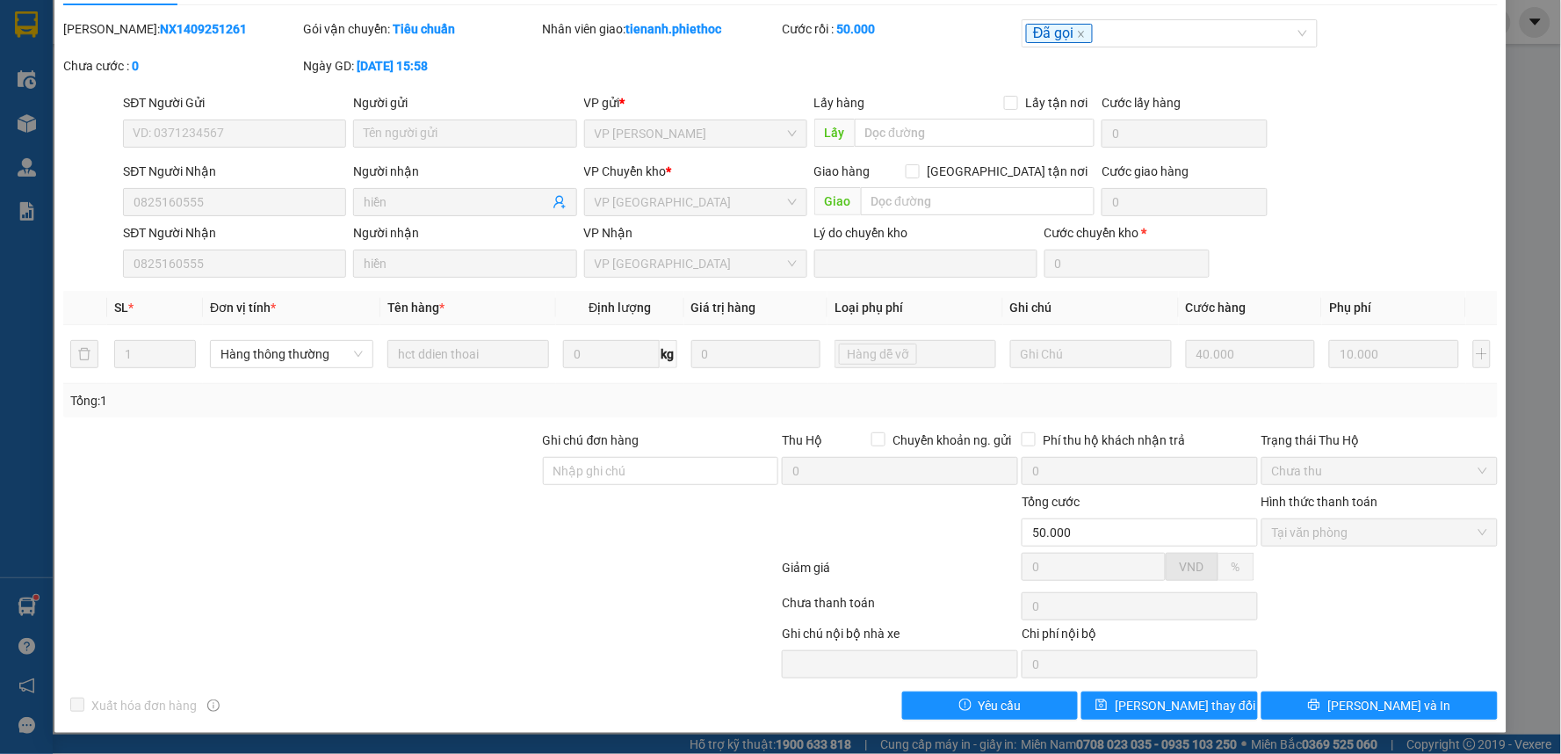
scroll to position [0, 0]
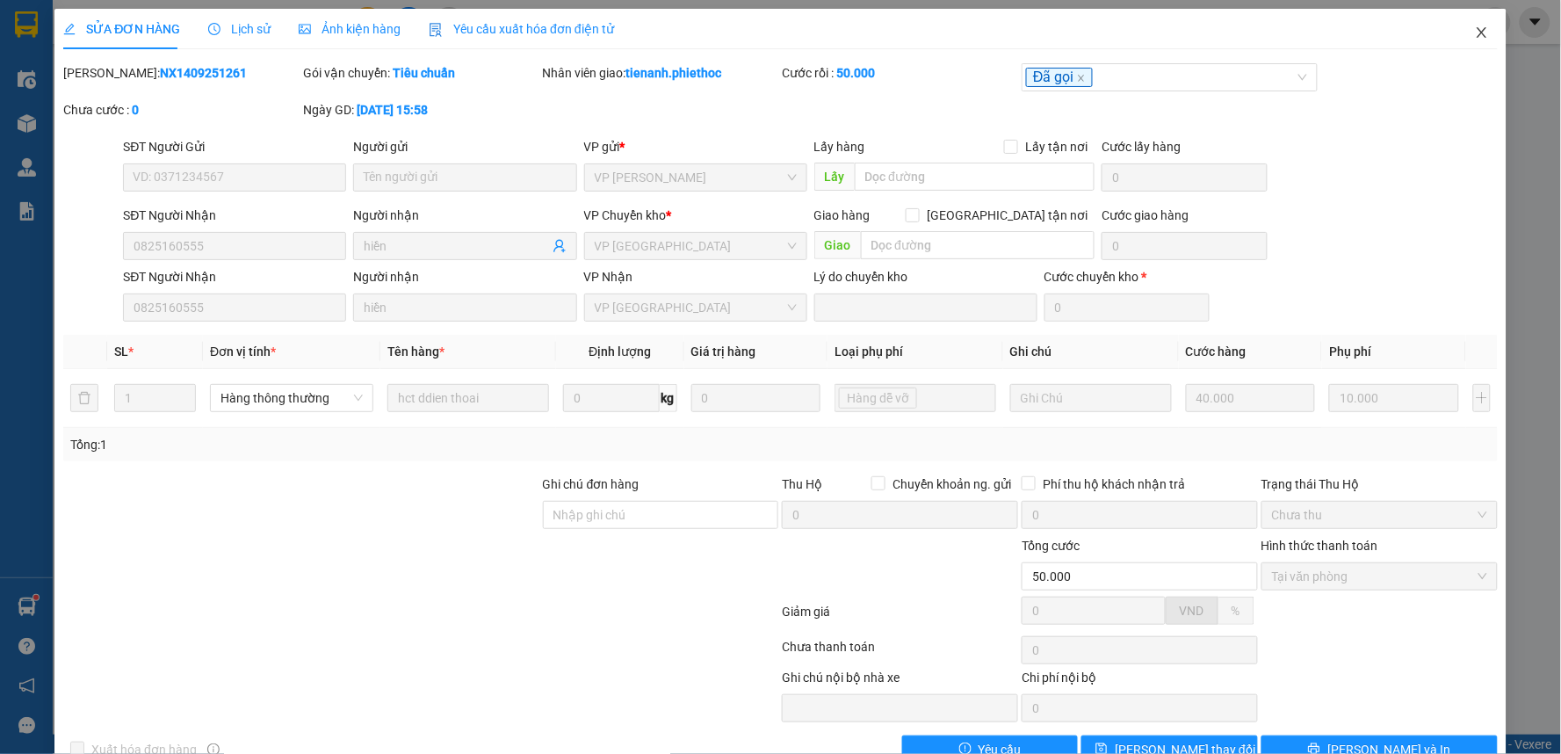
click at [1475, 39] on icon "close" at bounding box center [1482, 32] width 14 height 14
